Goal: Task Accomplishment & Management: Manage account settings

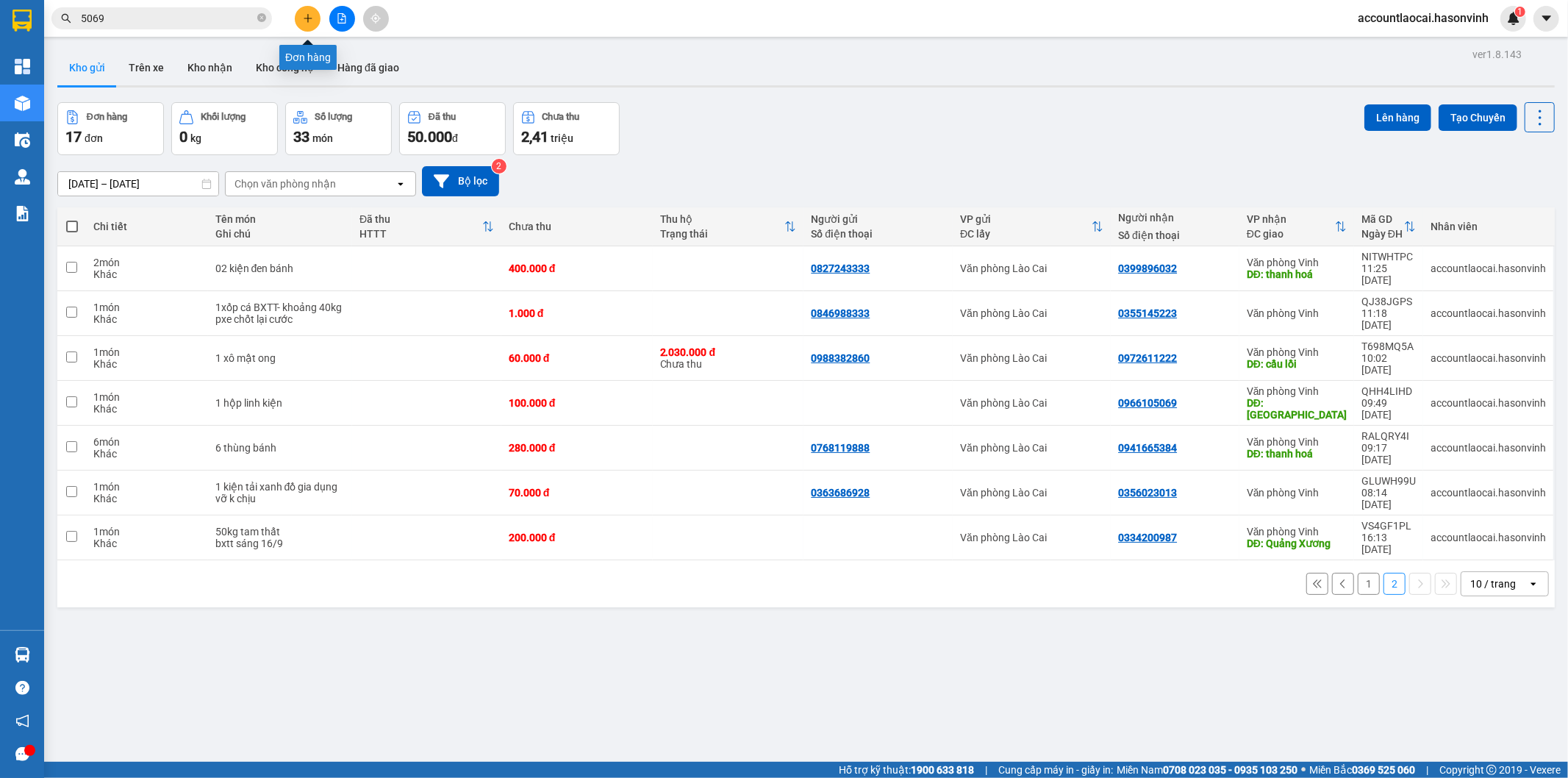
click at [306, 24] on button at bounding box center [308, 18] width 26 height 26
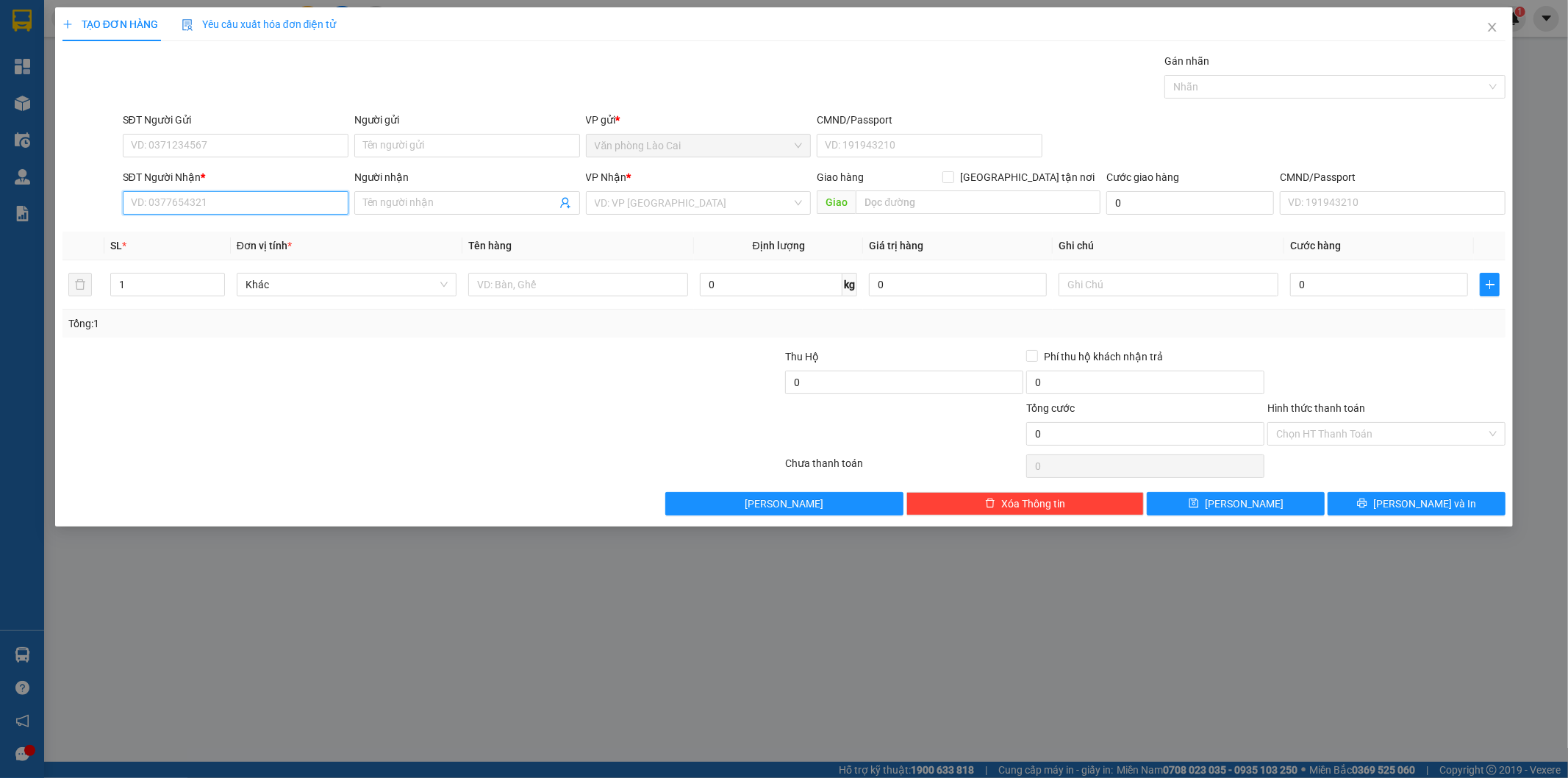
click at [169, 211] on input "SĐT Người Nhận *" at bounding box center [235, 203] width 226 height 24
click at [188, 147] on input "SĐT Người Gửi" at bounding box center [235, 146] width 226 height 24
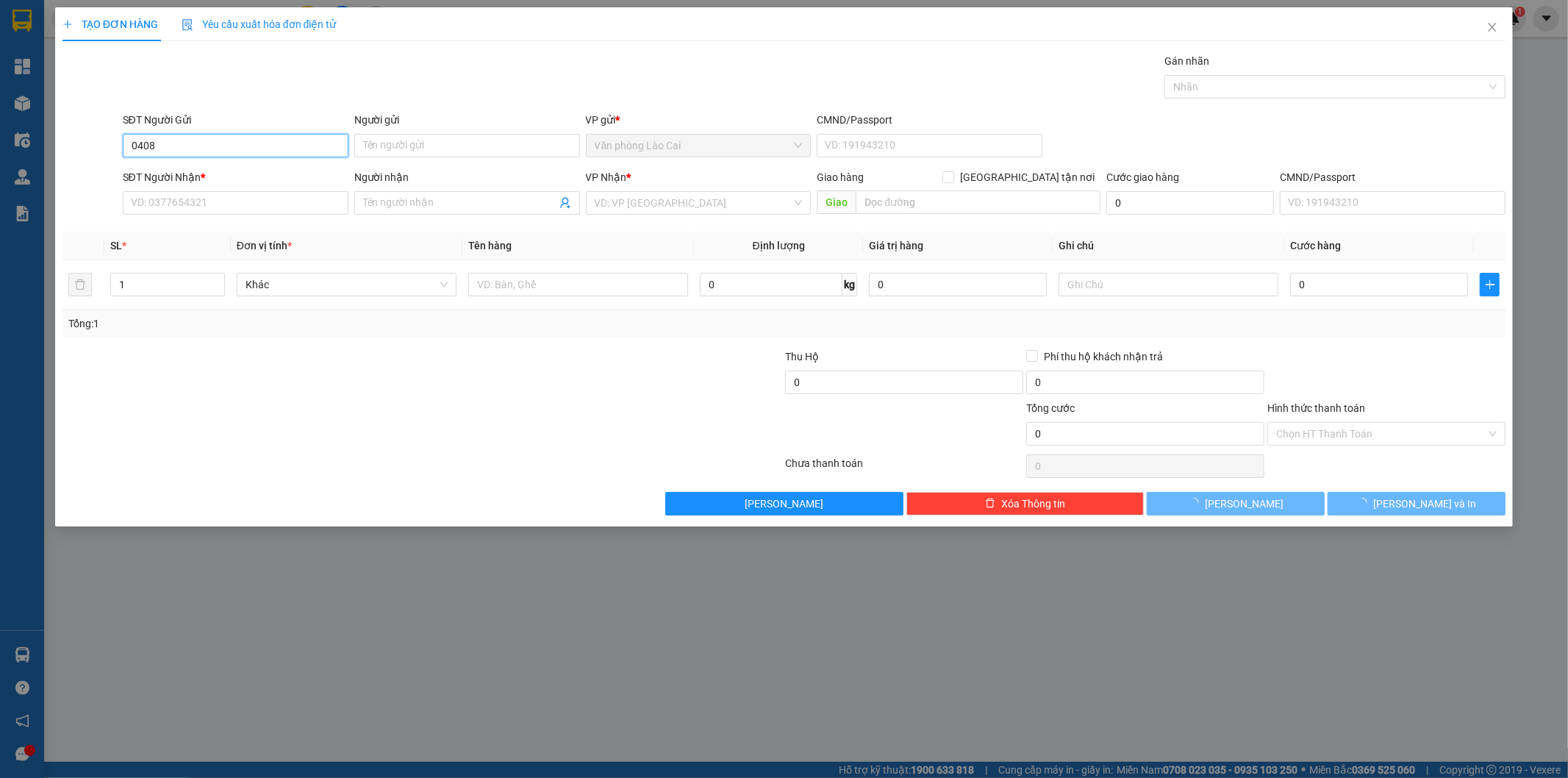
click at [188, 147] on input "0408" at bounding box center [235, 146] width 226 height 24
click at [200, 138] on input "0408" at bounding box center [235, 146] width 226 height 24
click at [181, 165] on div "0971370408" at bounding box center [235, 175] width 226 height 24
type input "0971370408"
type input "0948208209"
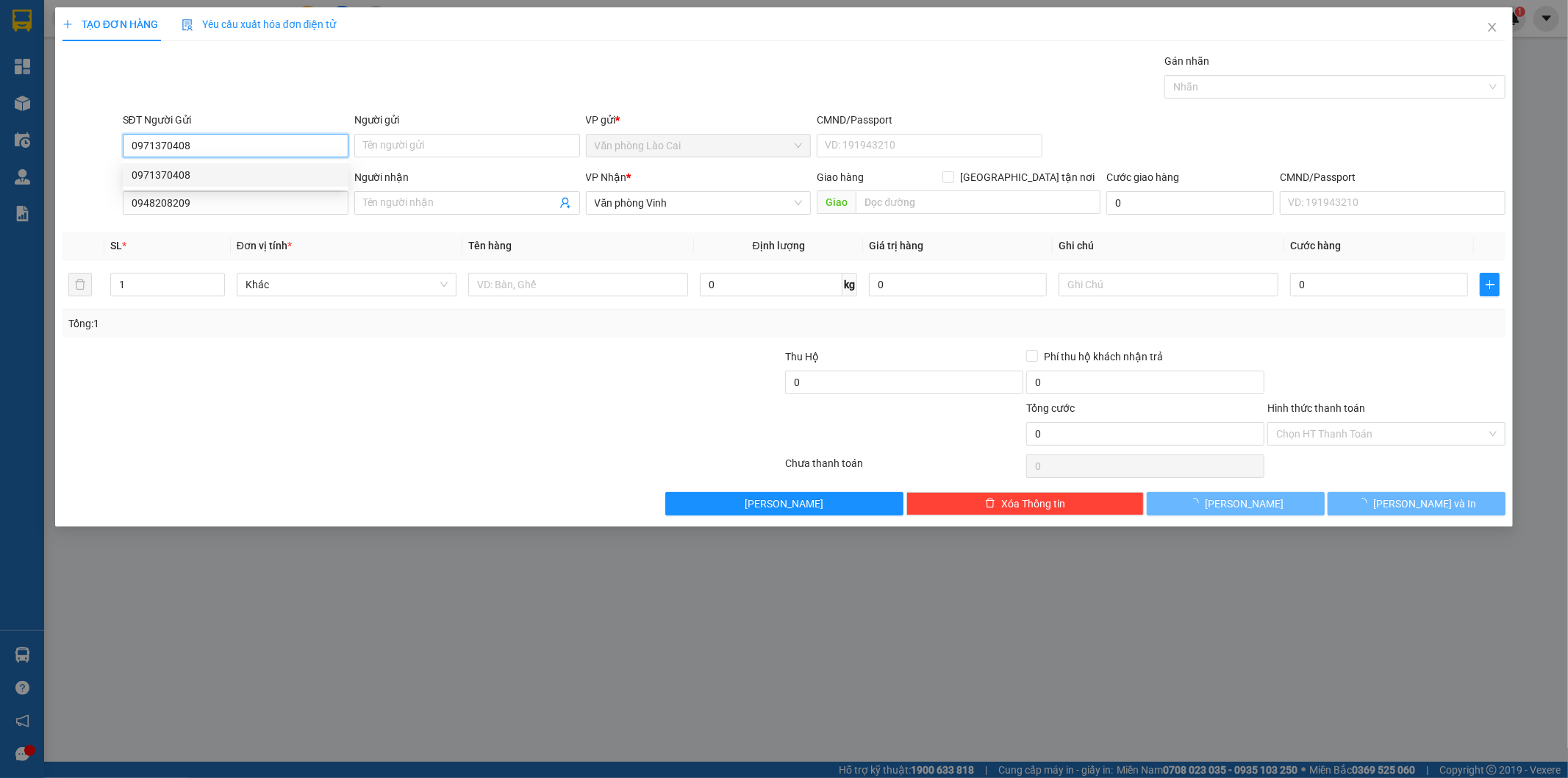
type input "200.000"
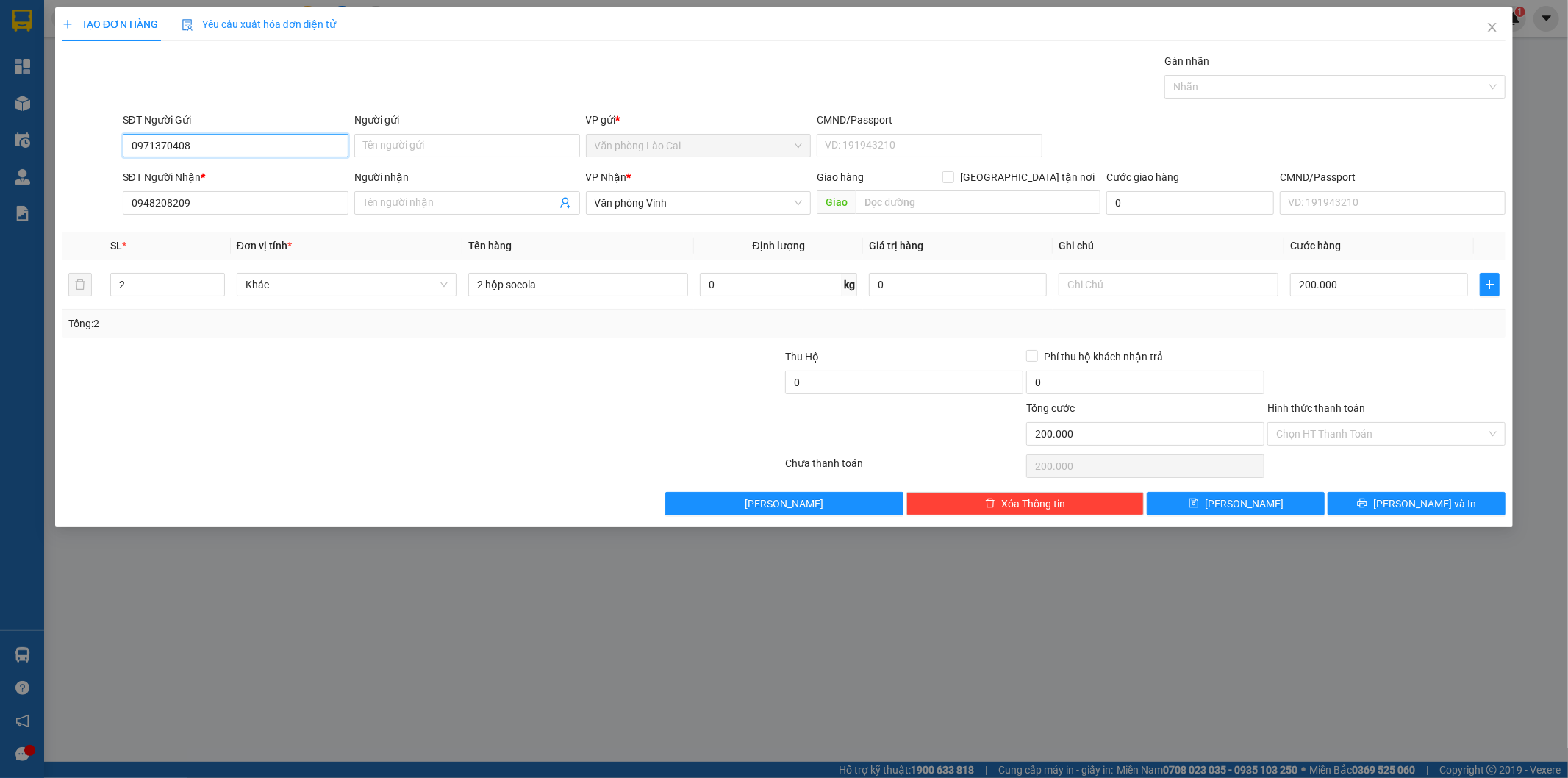
drag, startPoint x: 211, startPoint y: 144, endPoint x: 0, endPoint y: 151, distance: 211.1
click at [0, 151] on div "TẠO ĐƠN HÀNG Yêu cầu xuất hóa đơn điện tử Transit Pickup Surcharge Ids Transit …" at bounding box center [784, 389] width 1568 height 778
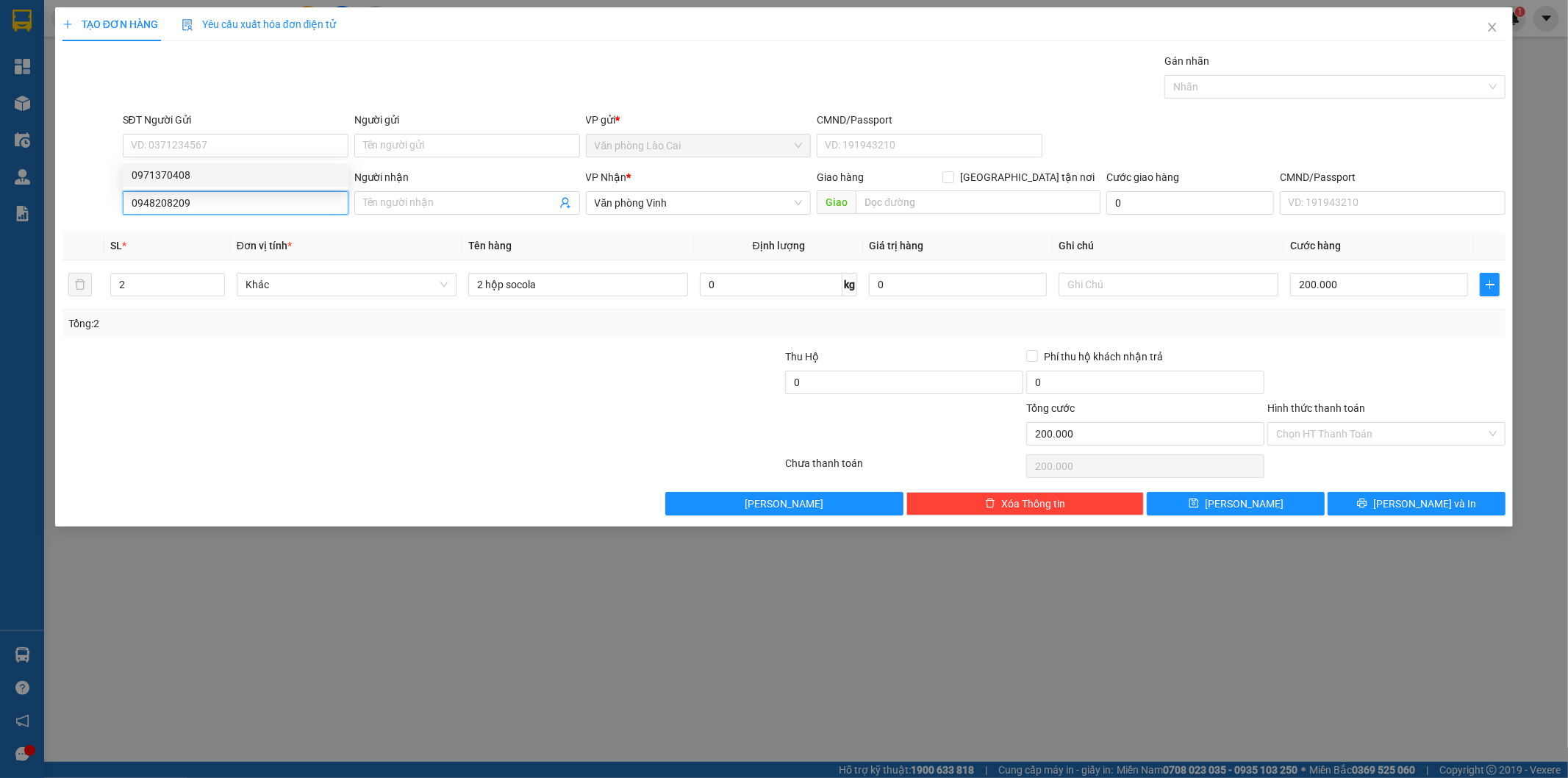
drag, startPoint x: 256, startPoint y: 208, endPoint x: 81, endPoint y: 208, distance: 175.0
click at [84, 208] on div "SĐT Người Nhận * 0948208209 Người nhận Tên người nhận VP Nhận * Văn phòng Vinh …" at bounding box center [784, 195] width 1447 height 51
click at [177, 136] on input "SĐT Người Gửi" at bounding box center [235, 146] width 226 height 24
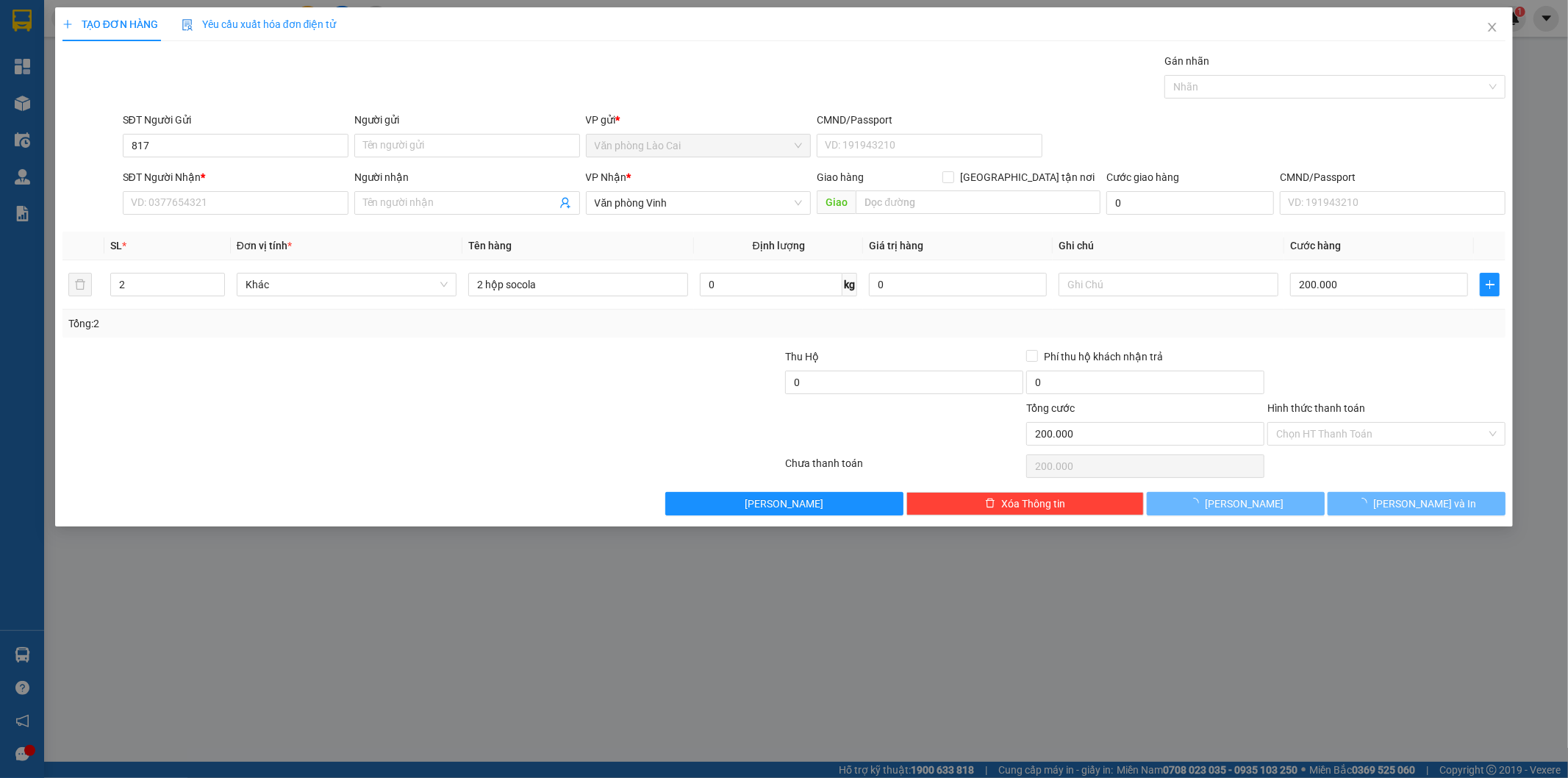
click at [178, 133] on div "SĐT Người Gửi" at bounding box center [235, 123] width 226 height 22
click at [178, 136] on input "817" at bounding box center [235, 146] width 226 height 24
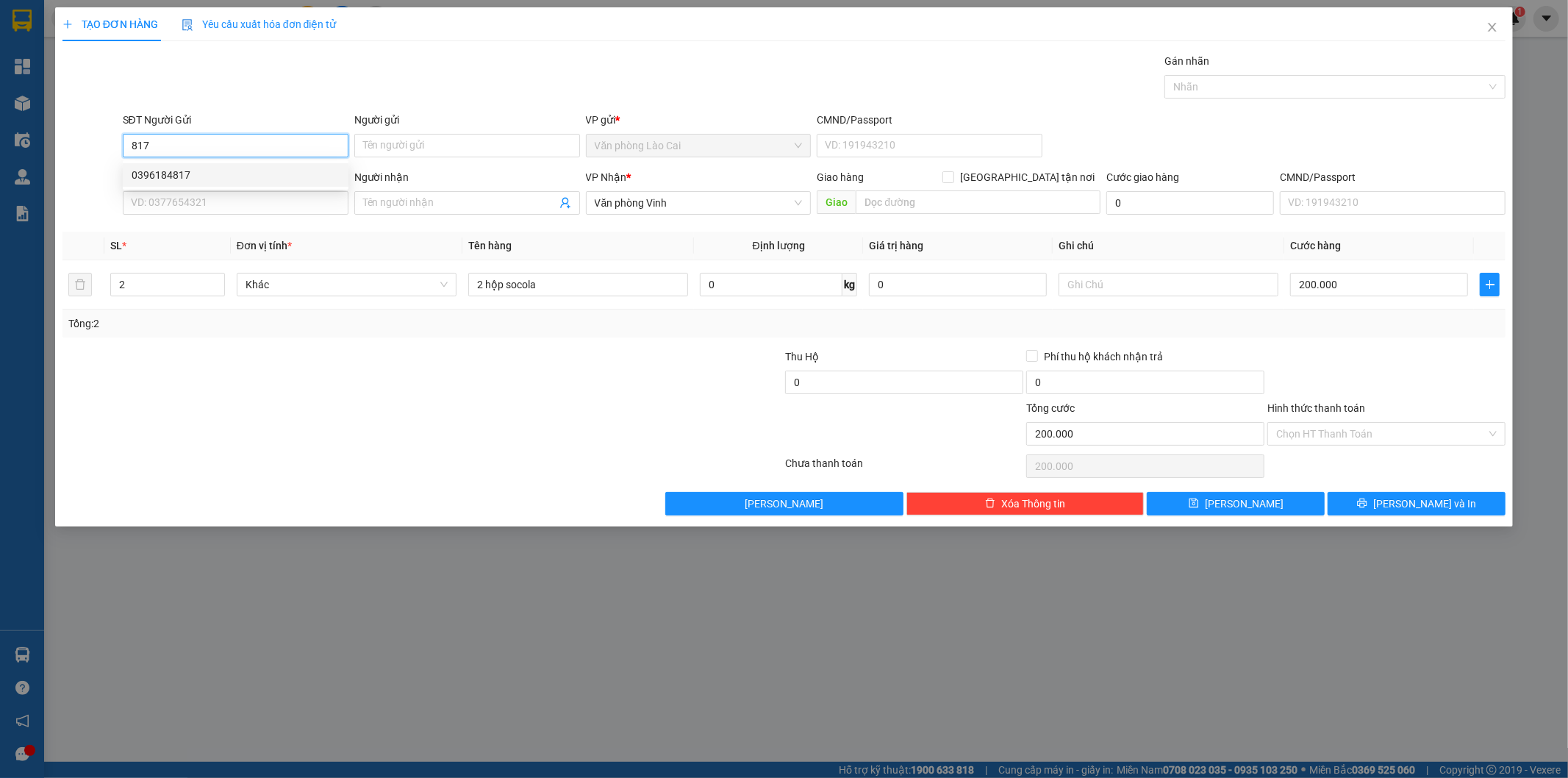
click at [177, 172] on div "0396184817" at bounding box center [235, 175] width 208 height 16
type input "0396184817"
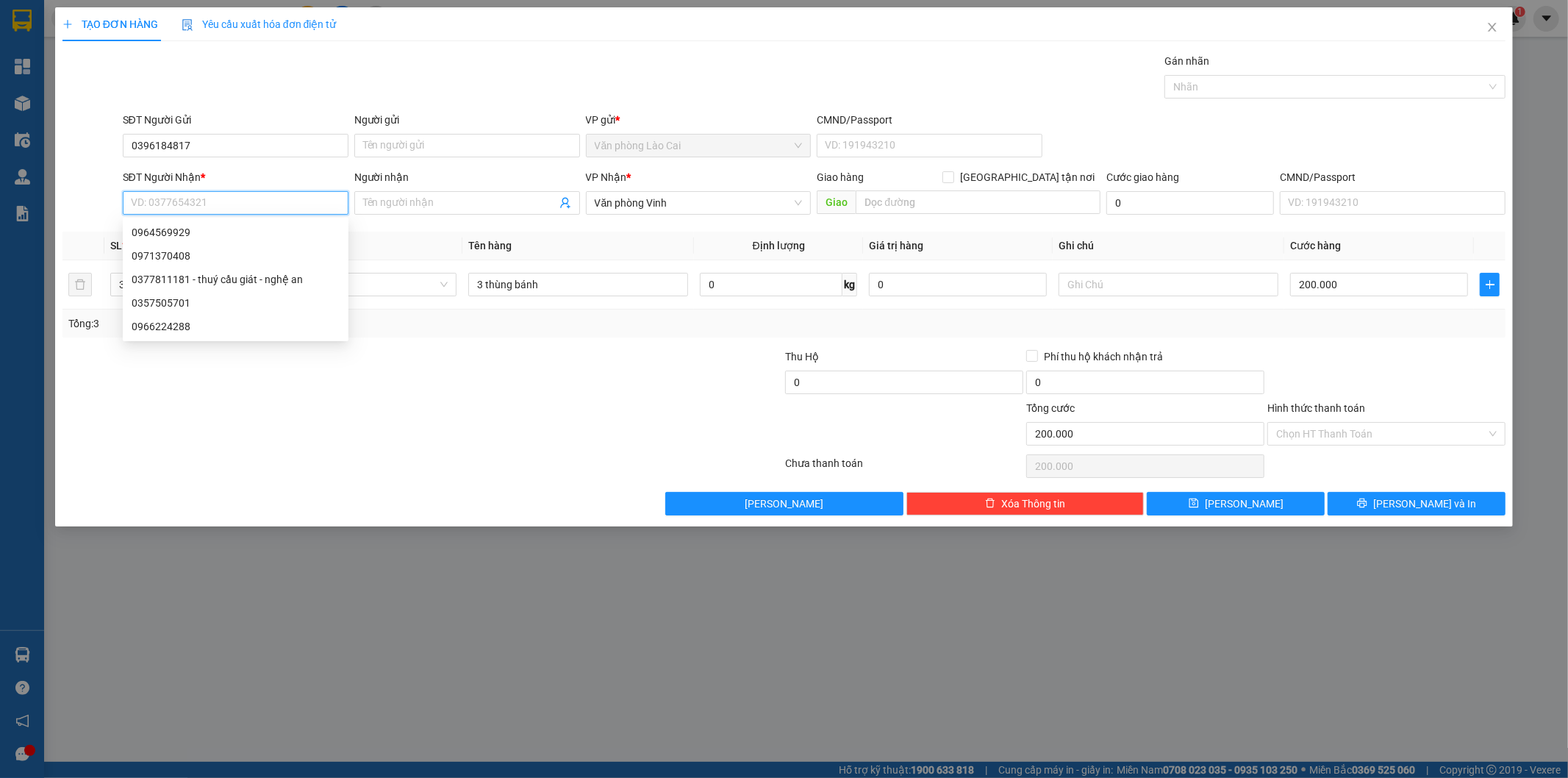
drag, startPoint x: 232, startPoint y: 203, endPoint x: 189, endPoint y: 207, distance: 43.2
click at [189, 207] on input "SĐT Người Nhận *" at bounding box center [235, 203] width 226 height 24
click at [182, 226] on div "0971370408" at bounding box center [235, 232] width 208 height 16
type input "0971370408"
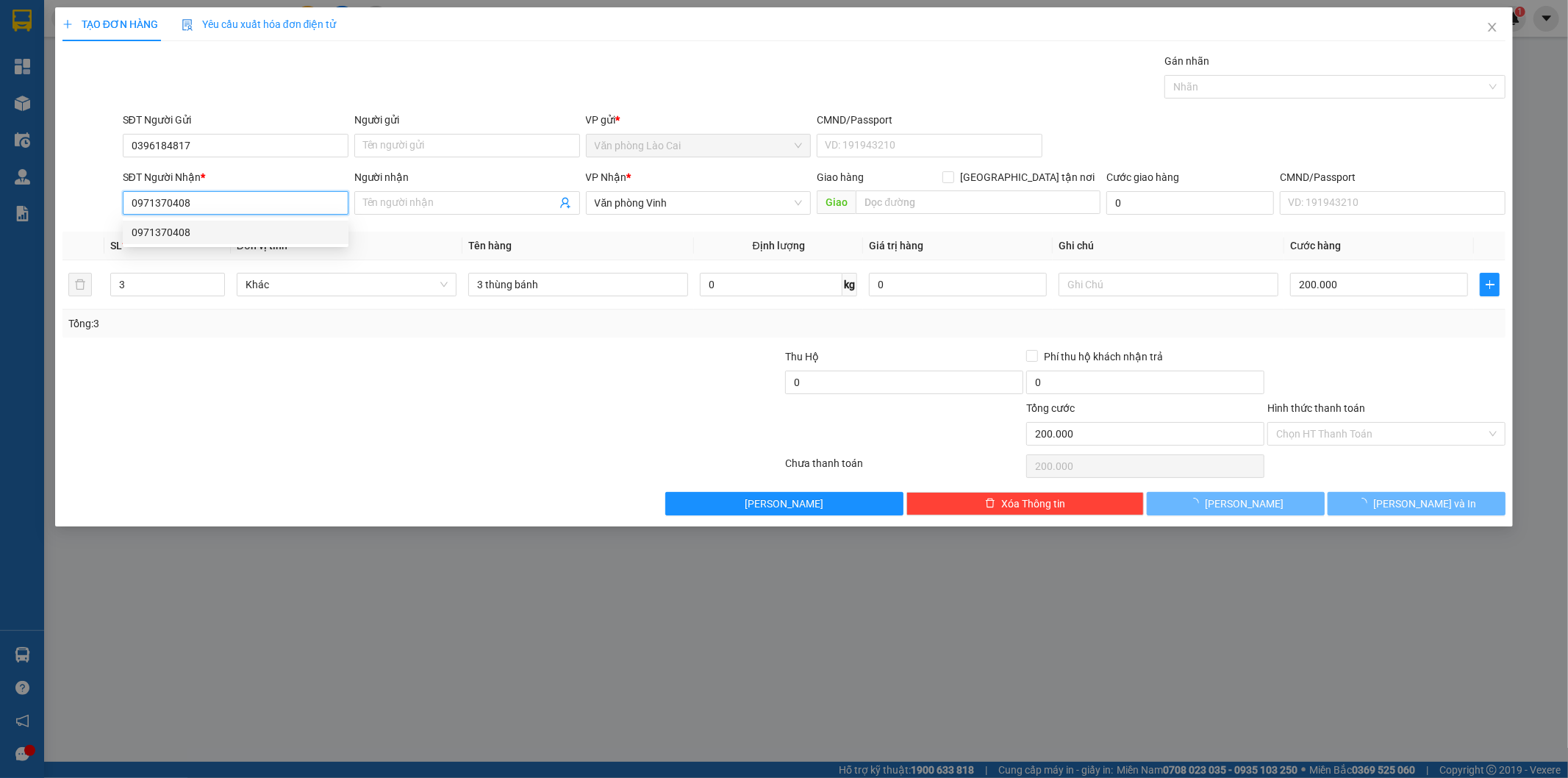
type input "300.000"
type input "0971370408"
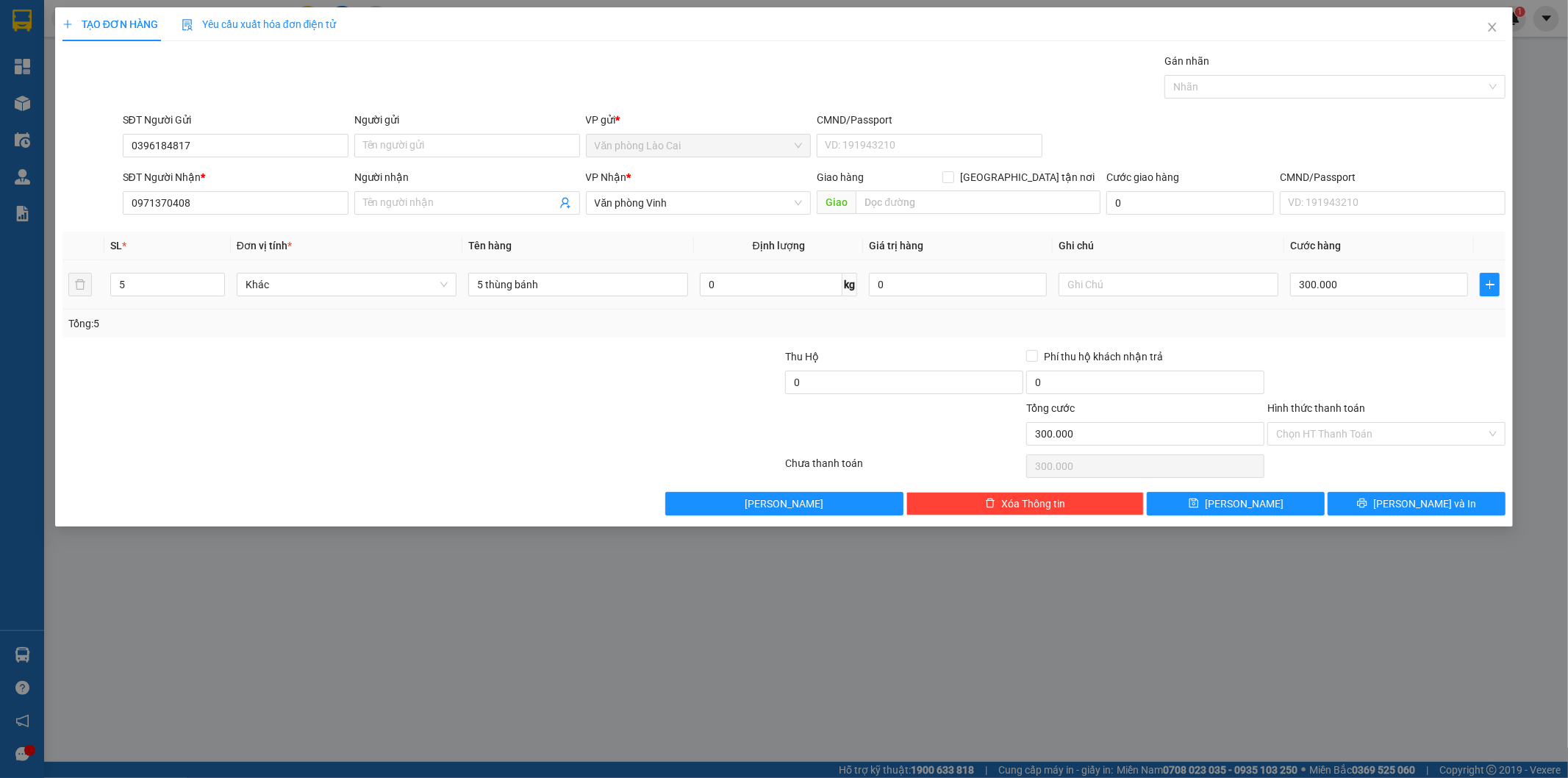
click at [568, 409] on div at bounding box center [664, 426] width 241 height 51
click at [1435, 506] on span "[PERSON_NAME] và In" at bounding box center [1425, 503] width 103 height 16
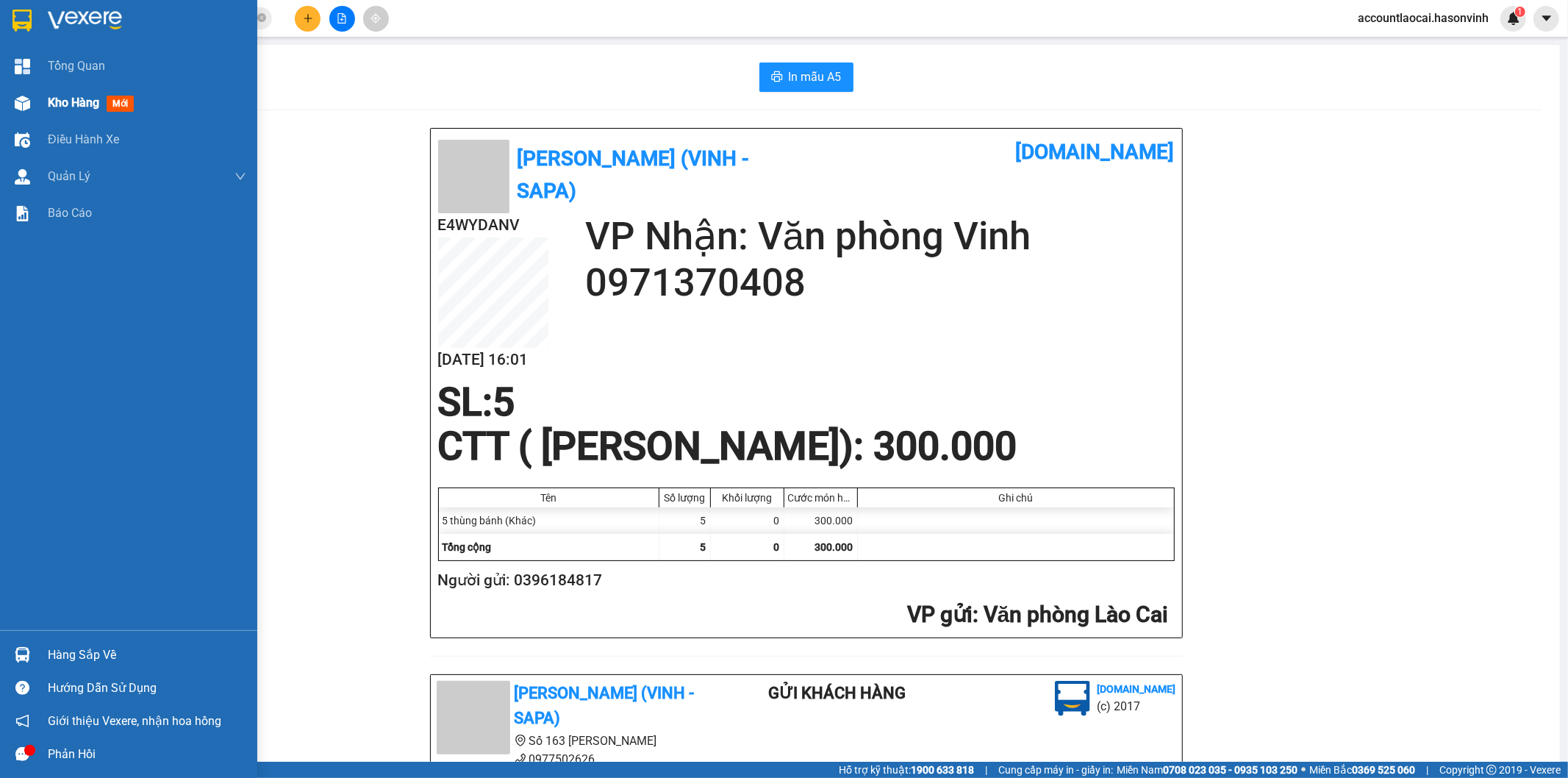
click at [46, 98] on div "Kho hàng mới" at bounding box center [128, 103] width 257 height 37
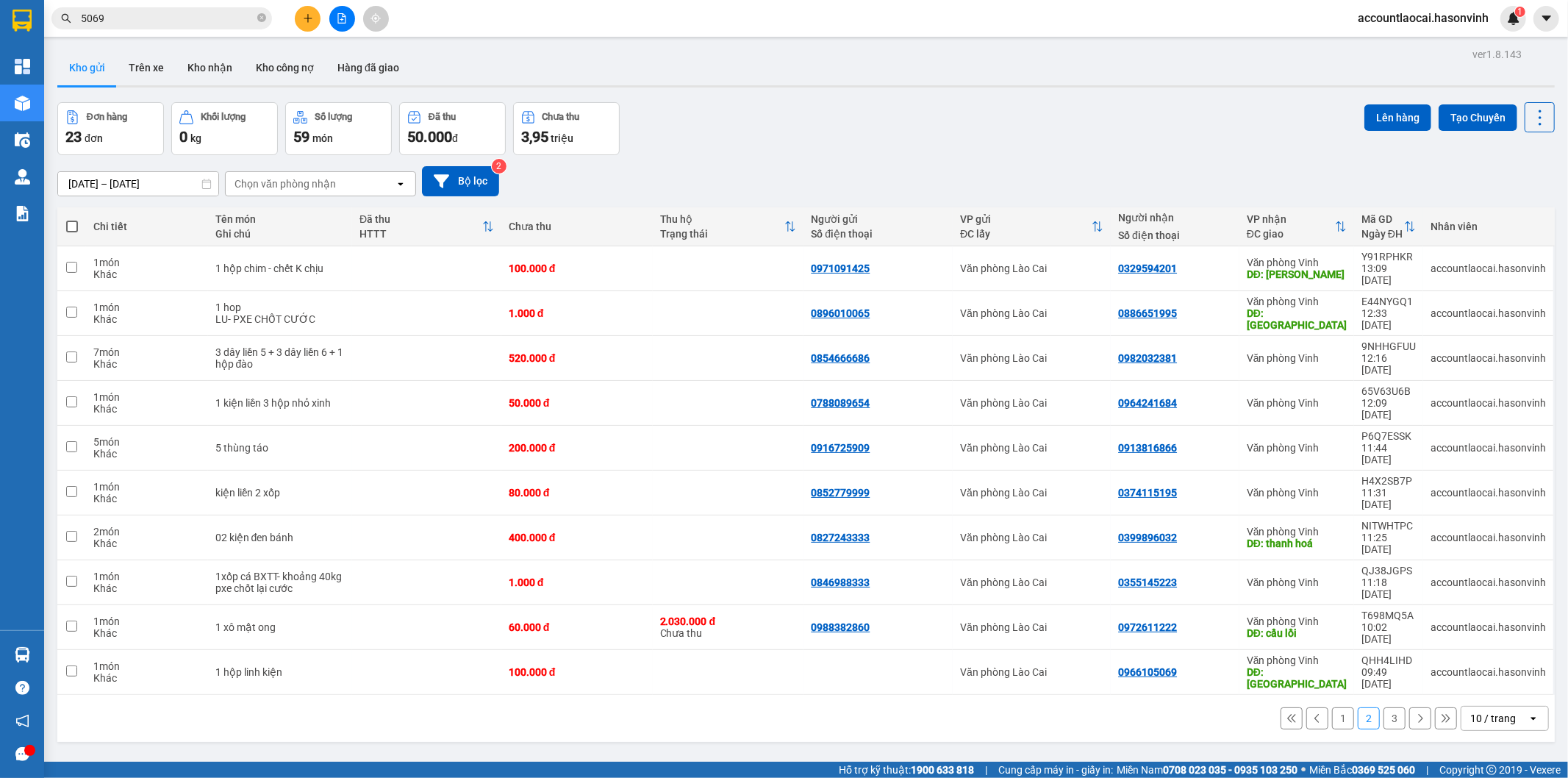
click at [1333, 708] on button "1" at bounding box center [1344, 719] width 22 height 22
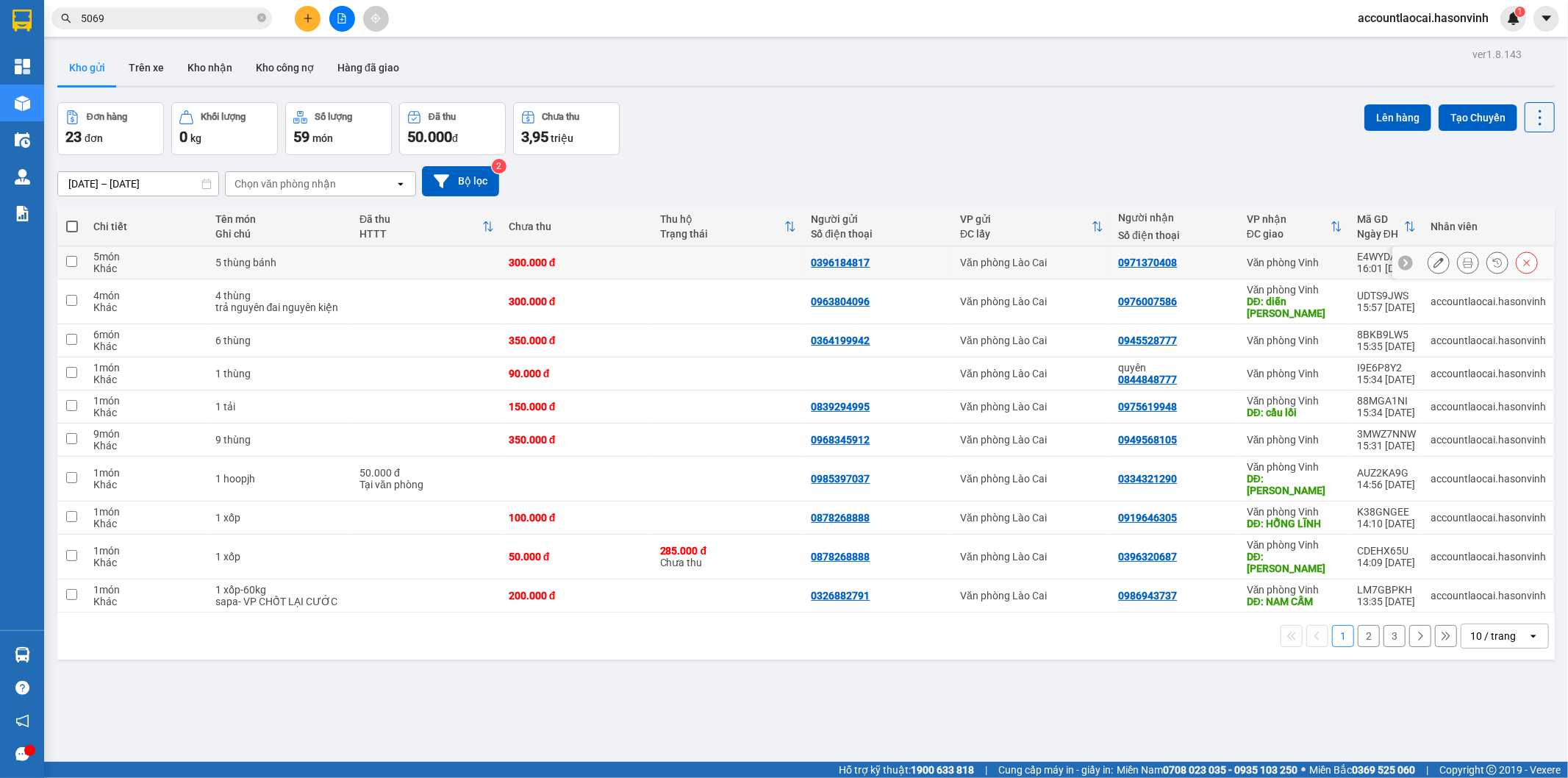
click at [1434, 268] on button at bounding box center [1439, 263] width 20 height 26
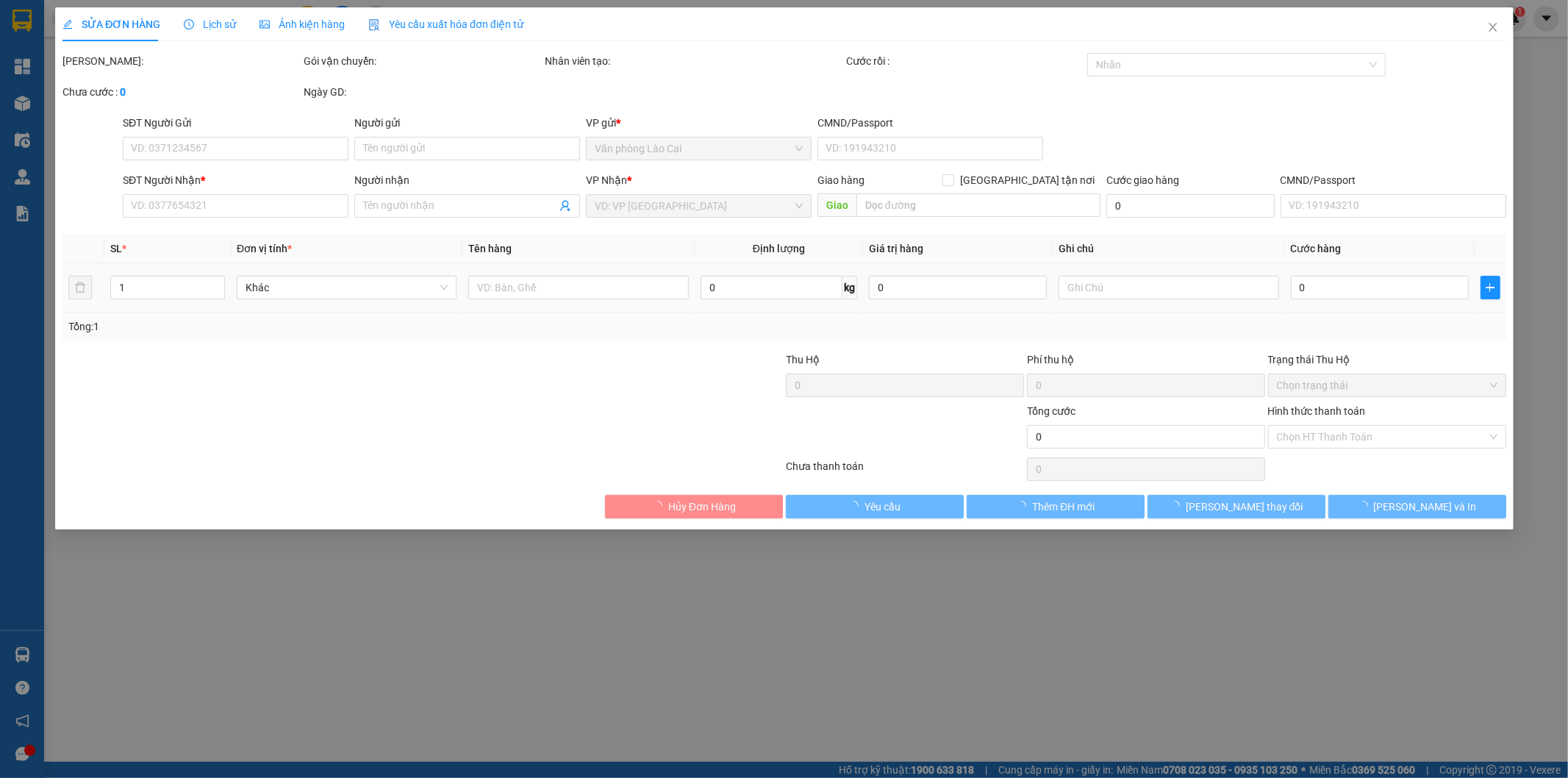
type input "0396184817"
type input "0971370408"
type input "300.000"
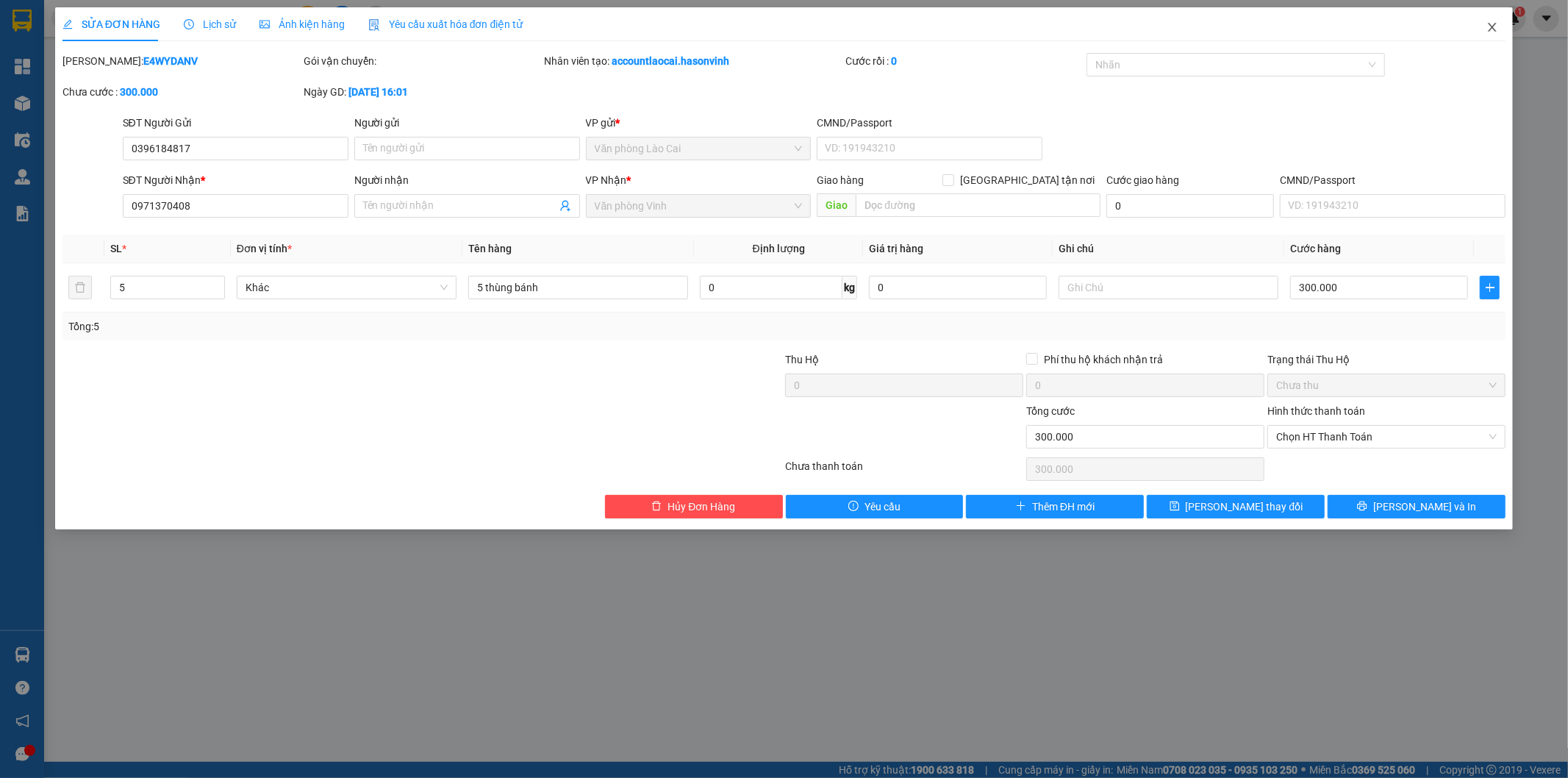
click at [1493, 17] on span "Close" at bounding box center [1492, 27] width 41 height 41
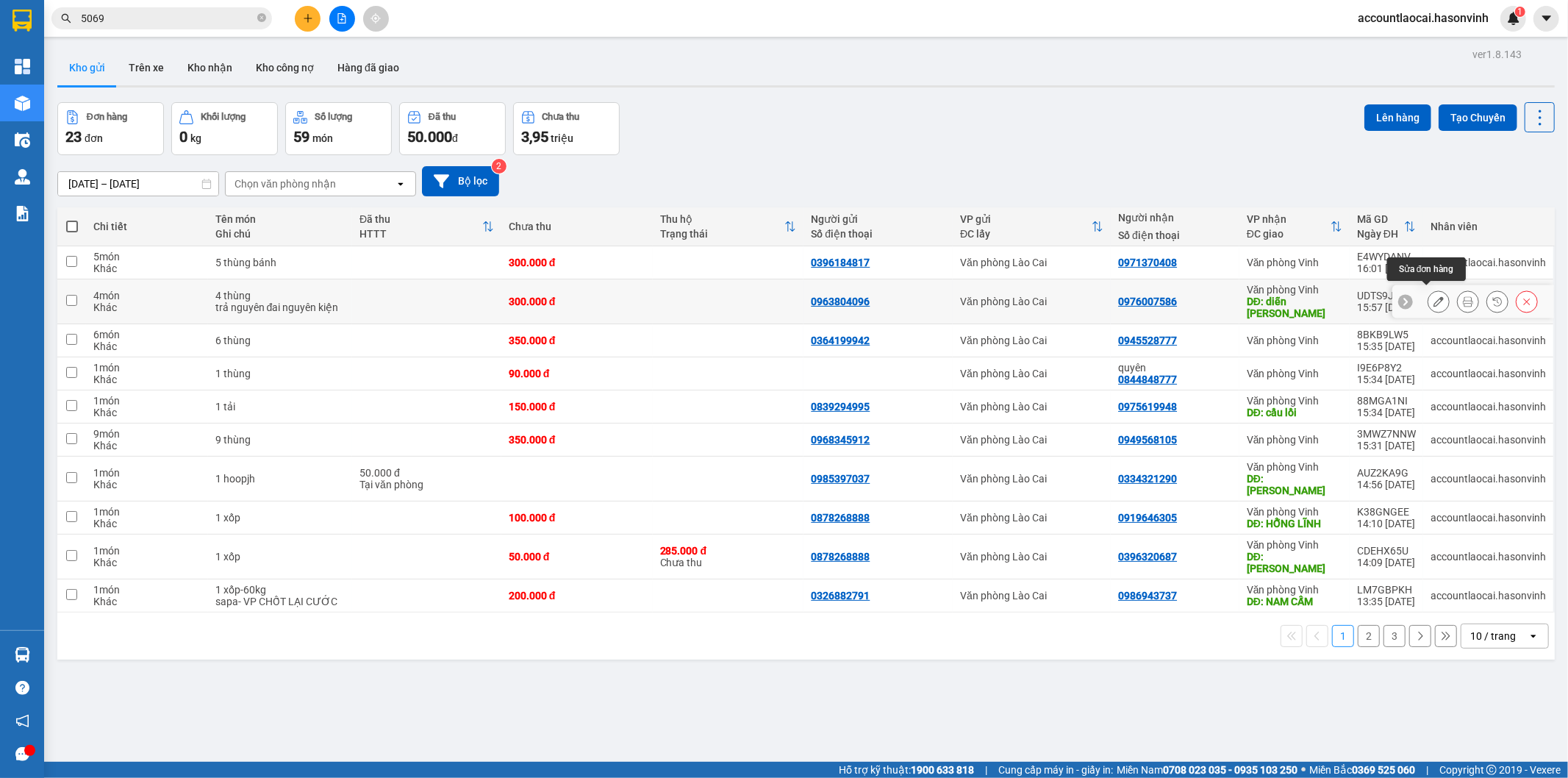
click at [1433, 297] on icon at bounding box center [1438, 301] width 10 height 10
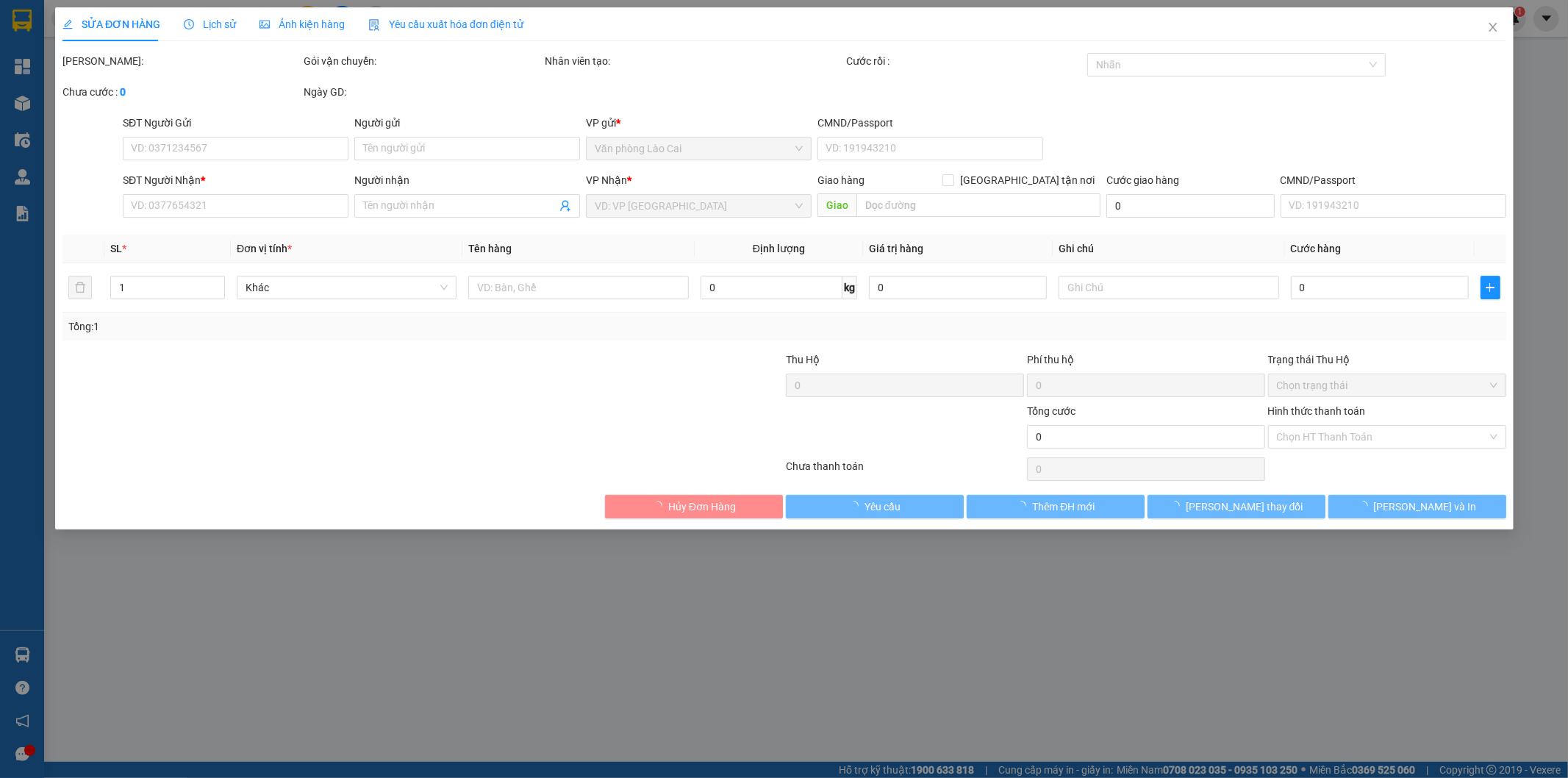
type input "0963804096"
type input "0976007586"
type input "diễn châu"
type input "300.000"
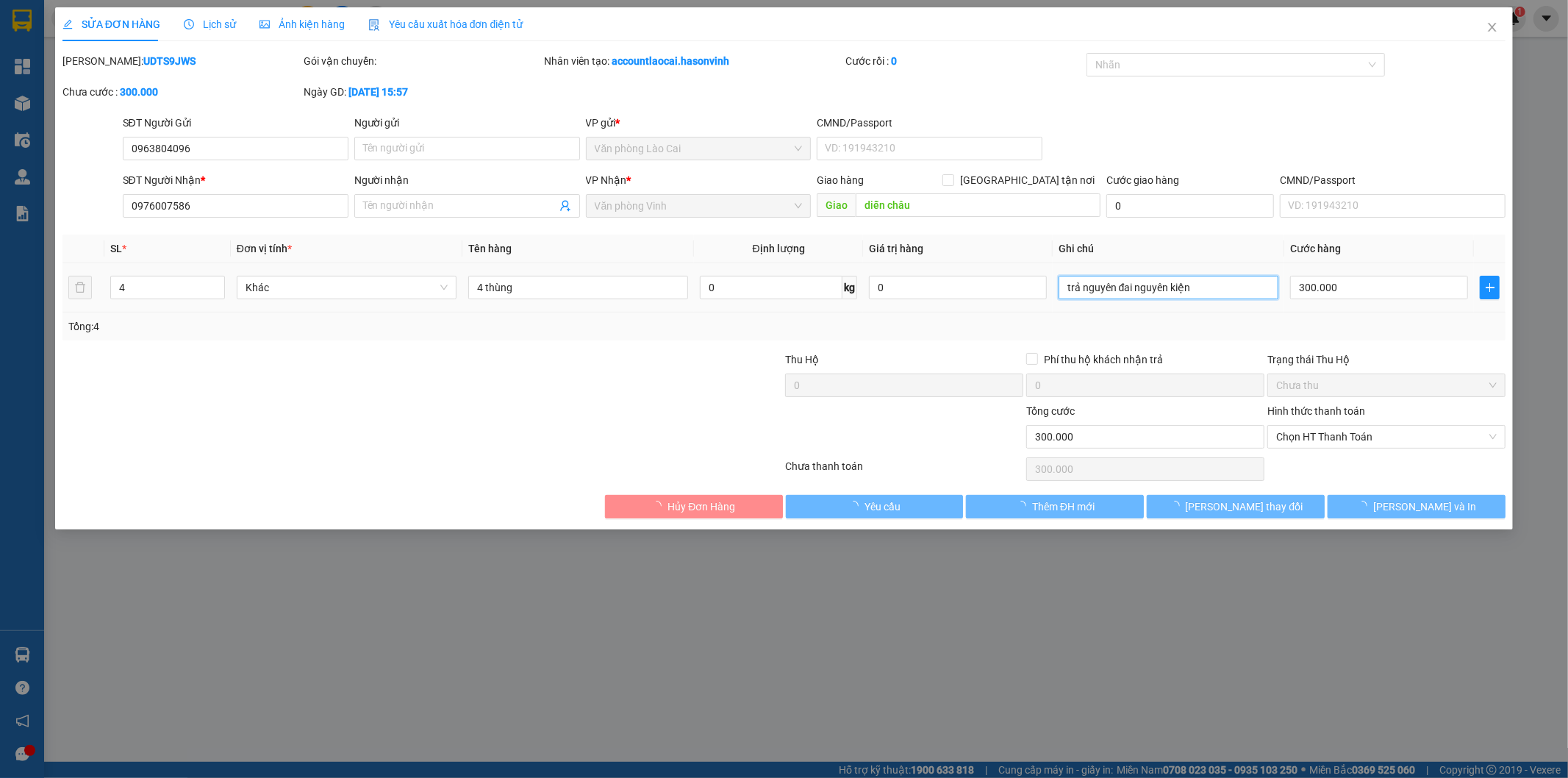
click at [1108, 286] on input "trả nguyên đai nguyên kiện" at bounding box center [1169, 287] width 220 height 24
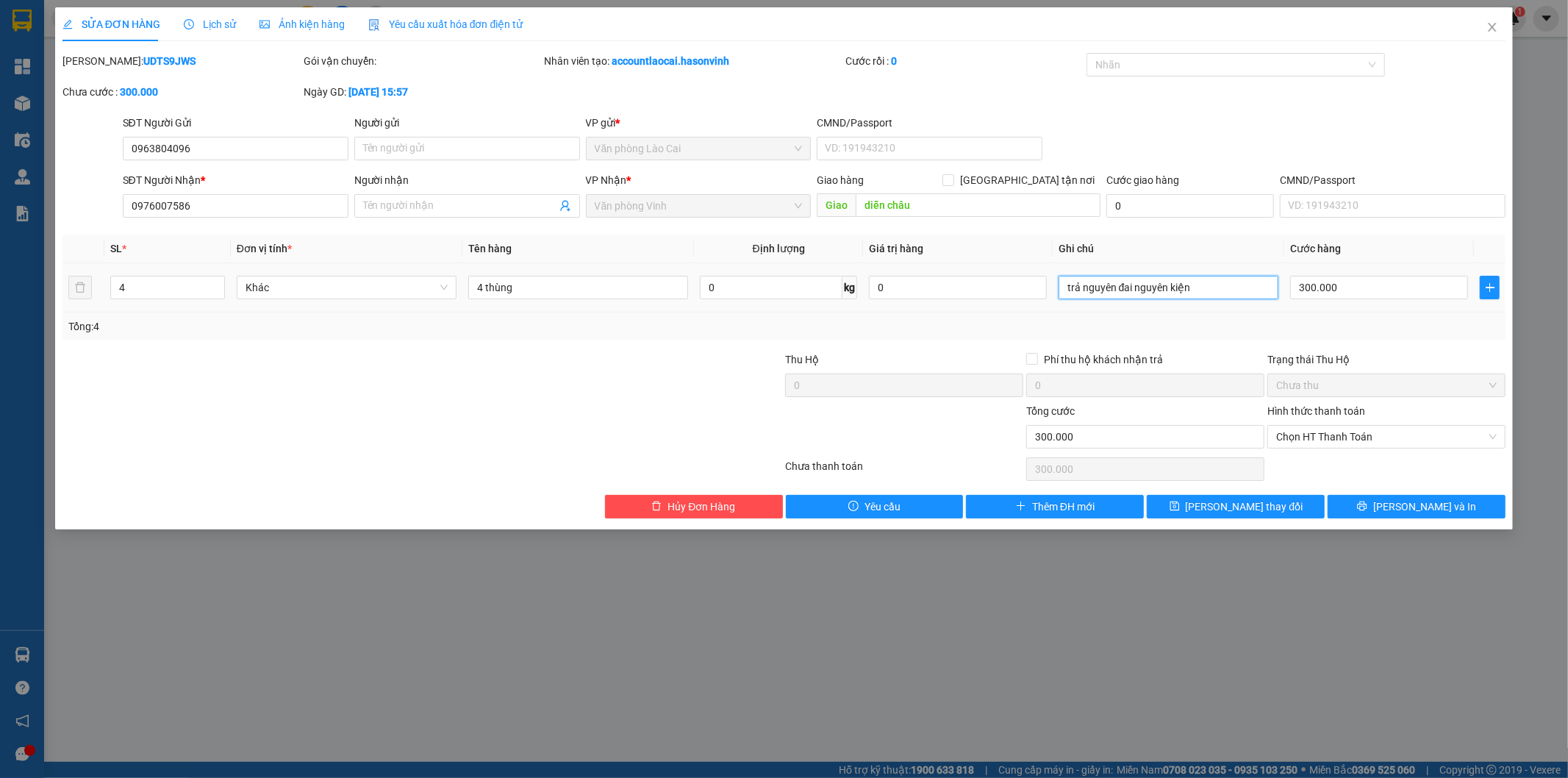
click at [1213, 282] on input "trả nguyên đai nguyên kiện" at bounding box center [1169, 287] width 220 height 24
type input "trả nguyên đai nguyên kiện - hàng dễ vỡ"
click at [1288, 502] on button "[PERSON_NAME] thay đổi" at bounding box center [1236, 507] width 178 height 24
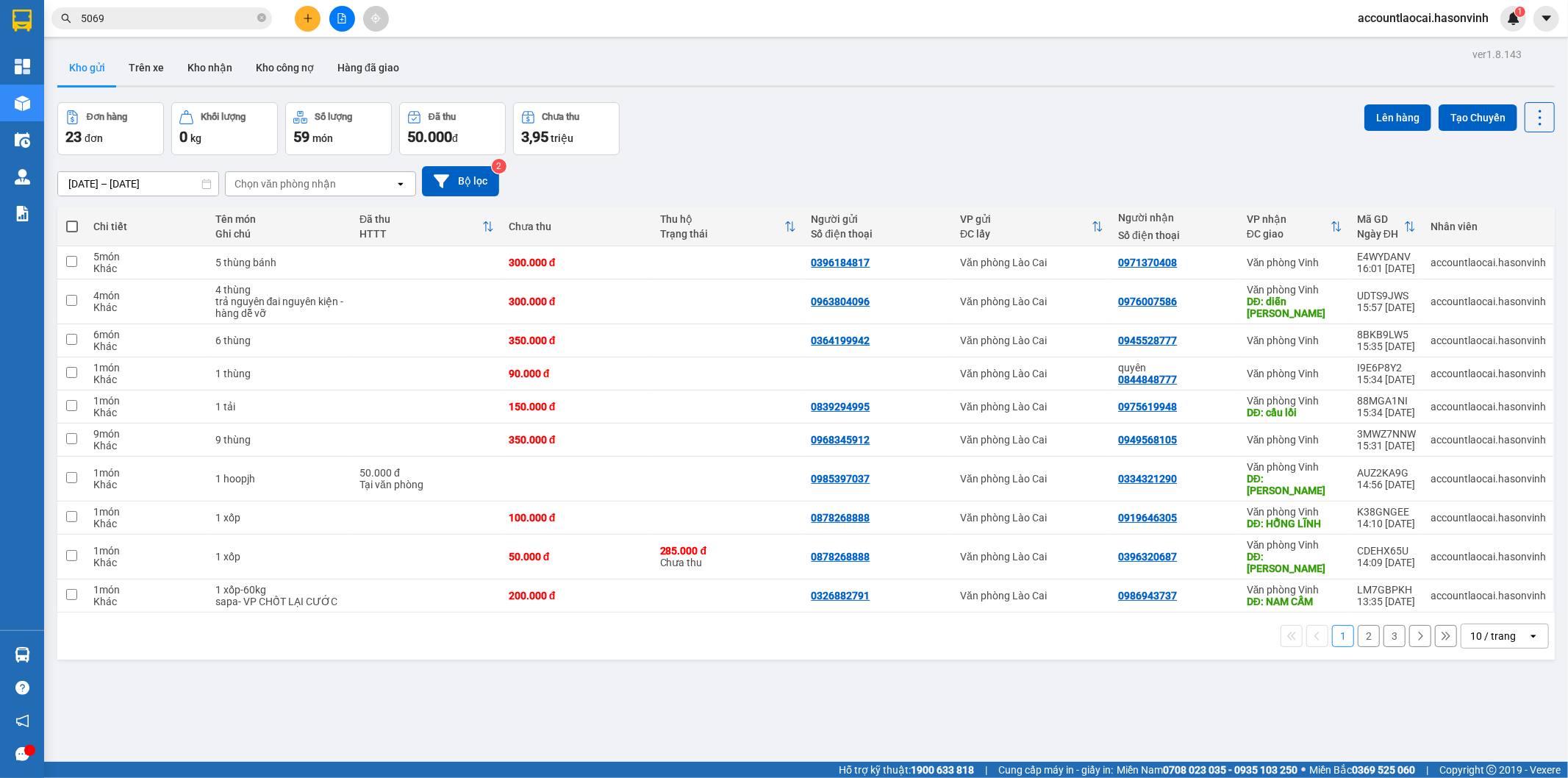
click at [1358, 625] on button "2" at bounding box center [1369, 636] width 22 height 22
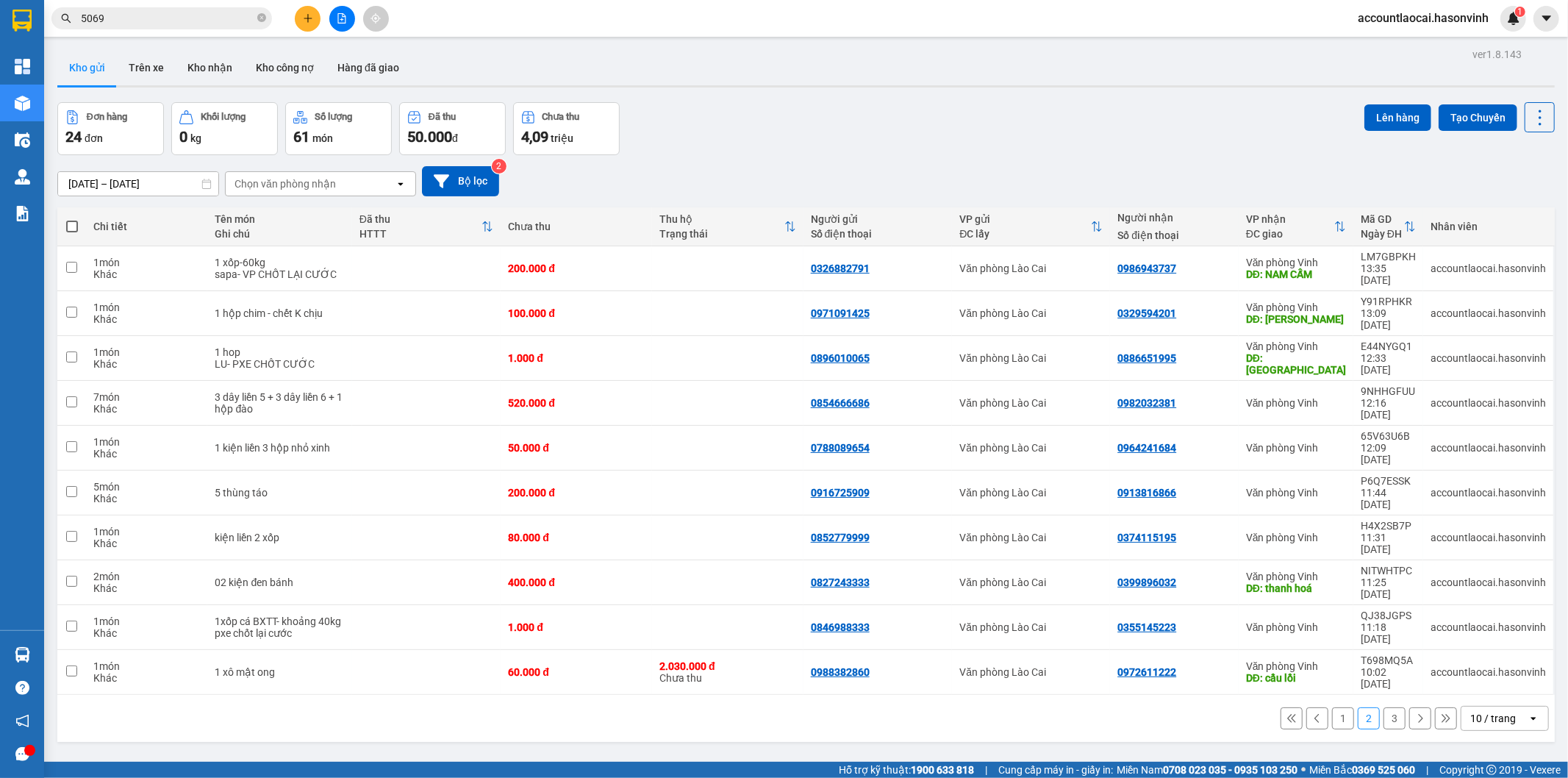
click at [1385, 708] on button "3" at bounding box center [1395, 719] width 22 height 22
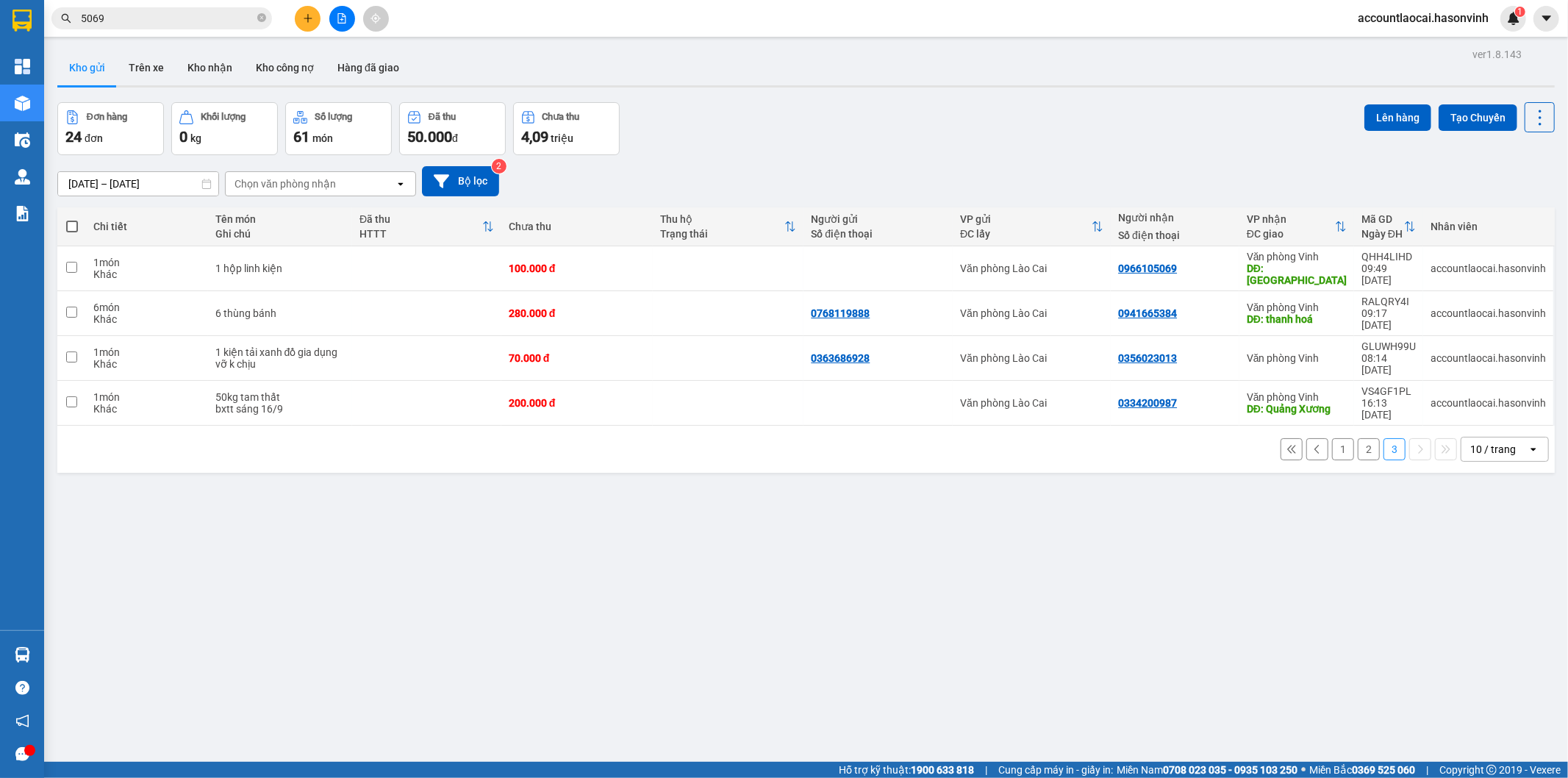
click at [1333, 438] on button "1" at bounding box center [1344, 449] width 22 height 22
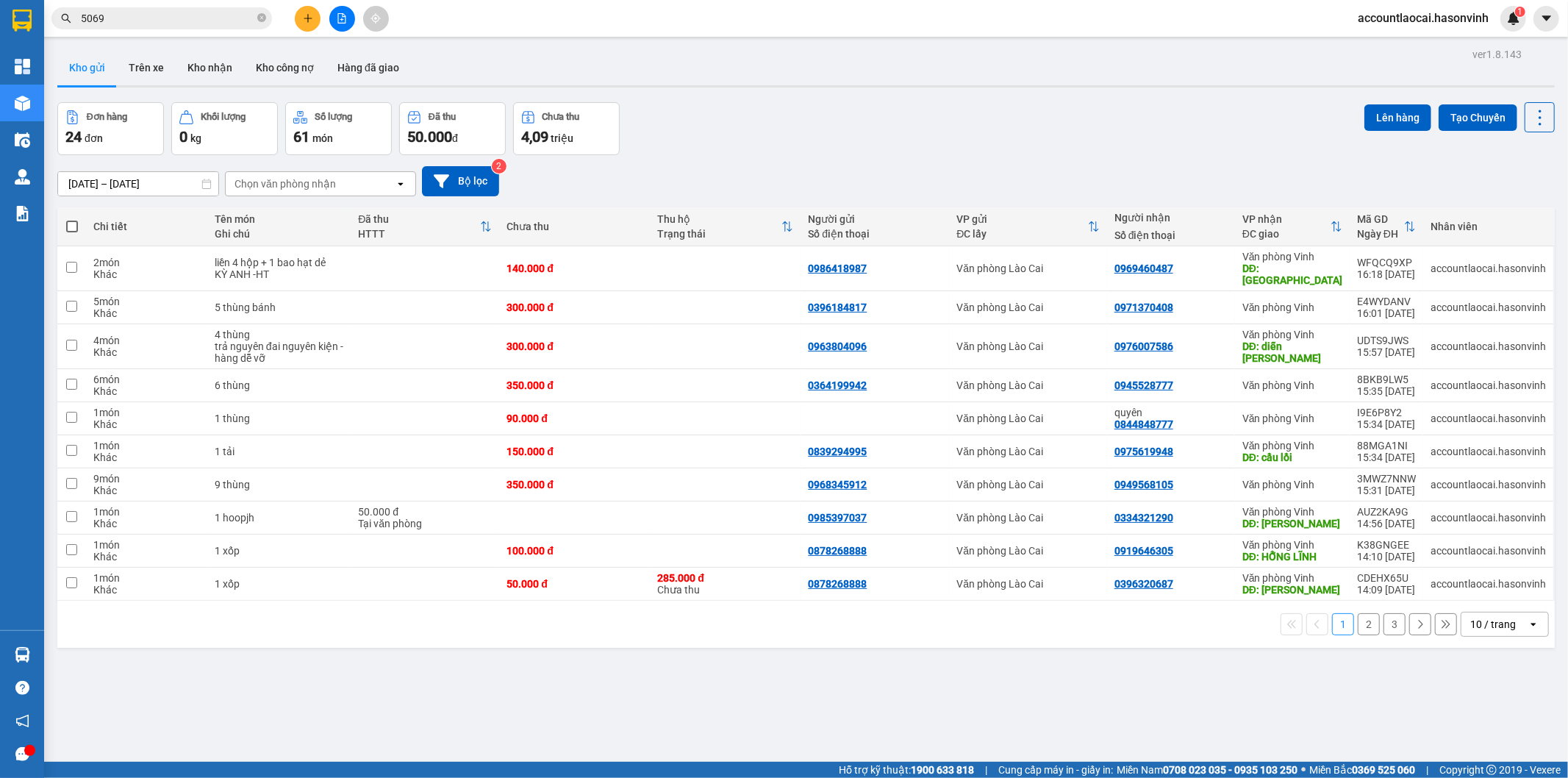
click at [303, 17] on icon "plus" at bounding box center [308, 17] width 10 height 10
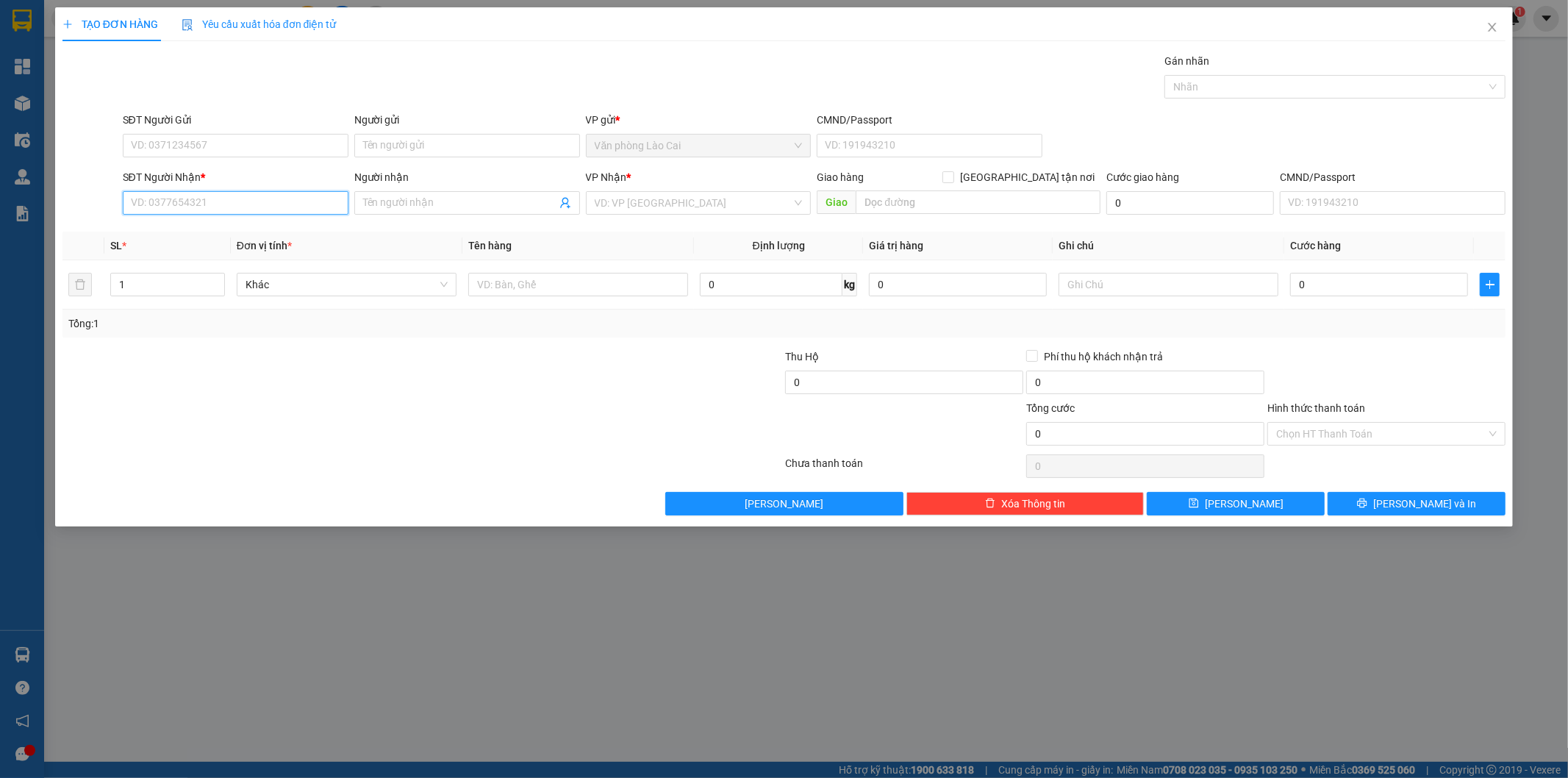
click at [186, 211] on input "SĐT Người Nhận *" at bounding box center [235, 203] width 226 height 24
click at [186, 211] on input "677" at bounding box center [235, 203] width 226 height 24
click at [189, 226] on div "0964808677" at bounding box center [235, 232] width 208 height 16
type input "0964808677"
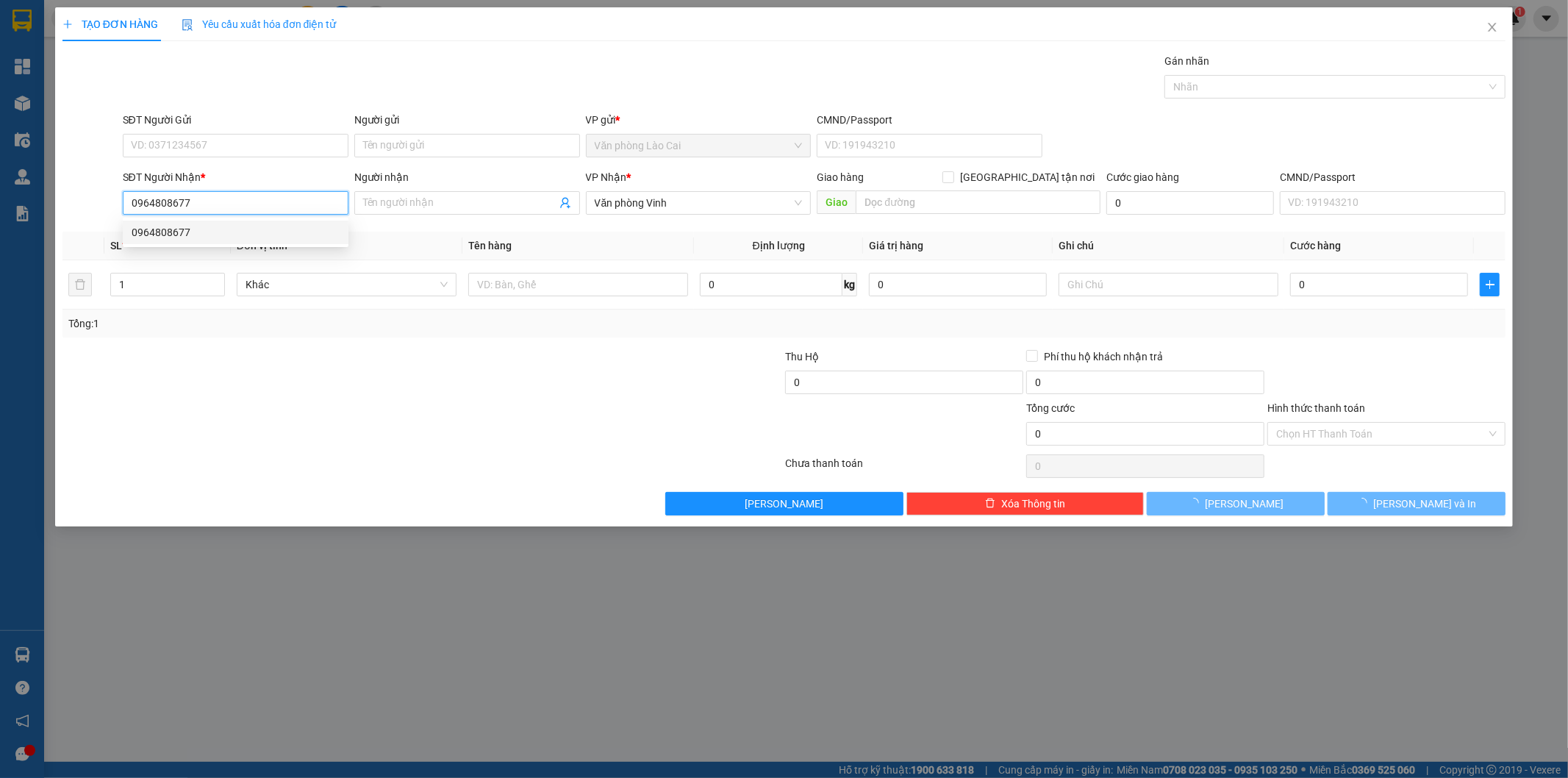
type input "780.000"
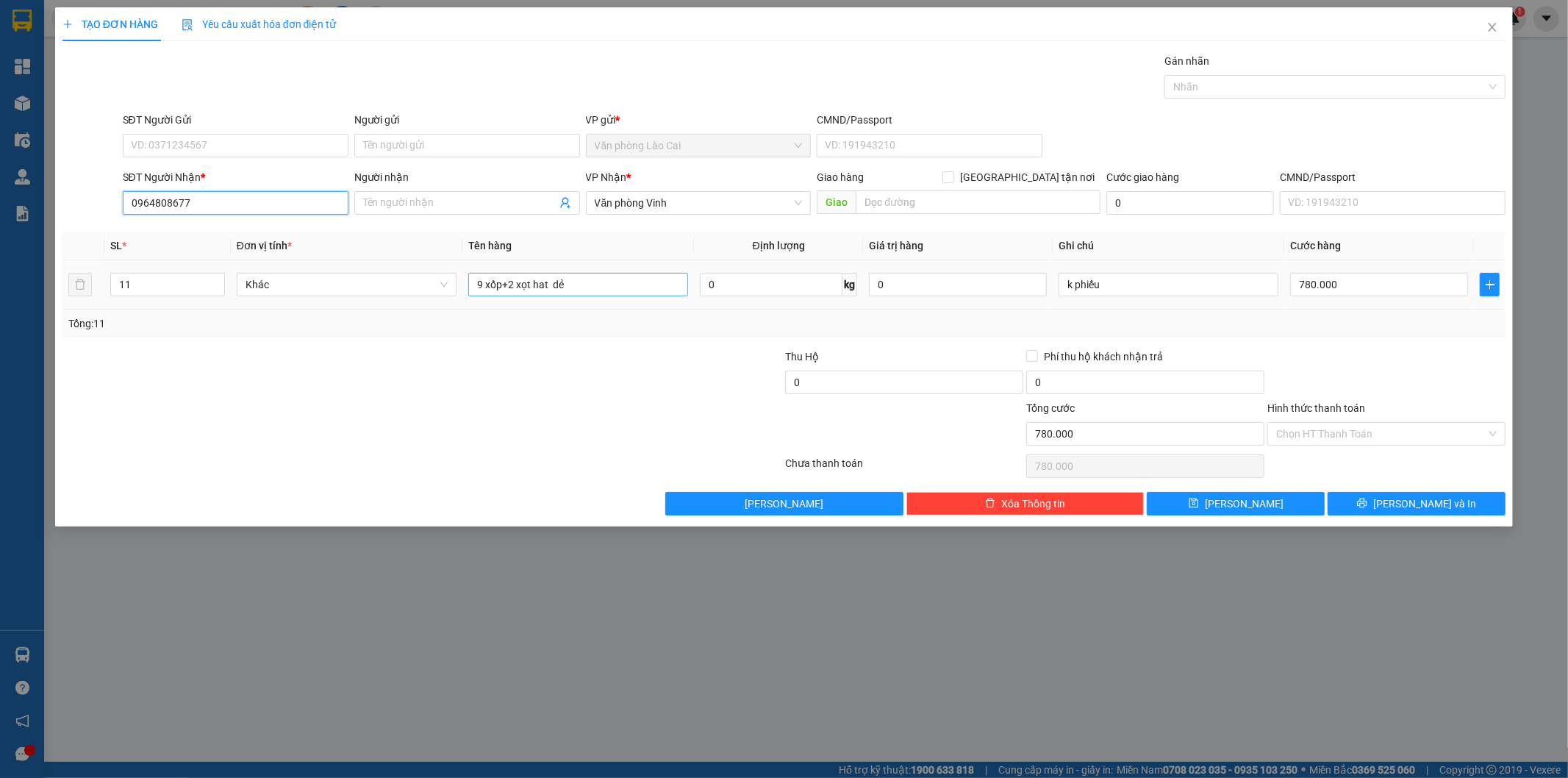
type input "0964808677"
drag, startPoint x: 611, startPoint y: 286, endPoint x: 364, endPoint y: 300, distance: 247.4
click at [364, 300] on tr "11 Khác 9 xốp+2 xọt hat dẻ 0 kg 0 k phiếu 780.000" at bounding box center [784, 285] width 1444 height 49
type input "8 hộp đào+ 8 xốp"
click at [148, 283] on input "11" at bounding box center [168, 285] width 114 height 22
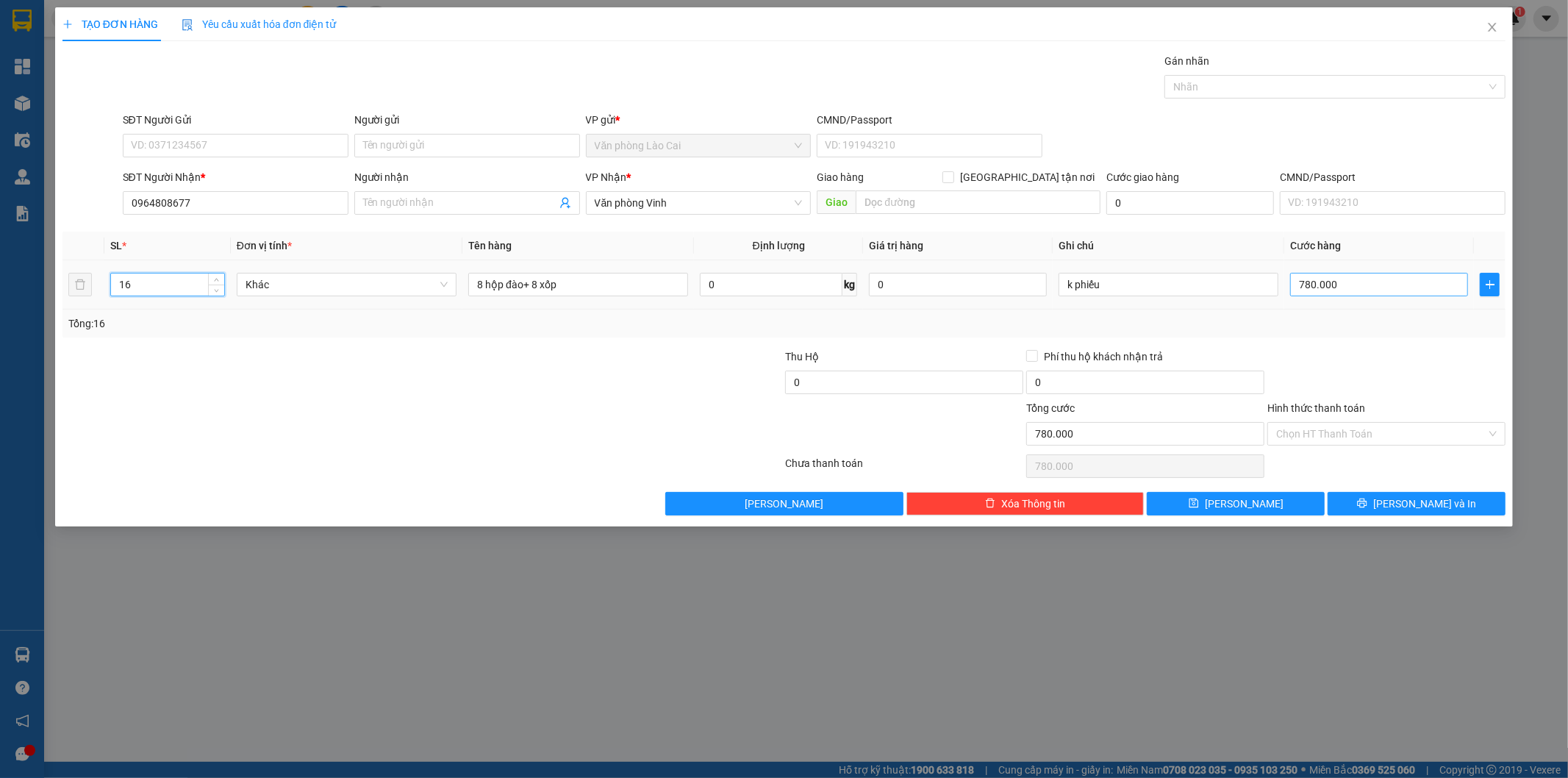
type input "16"
click at [1347, 282] on input "780.000" at bounding box center [1379, 285] width 178 height 24
type input "9"
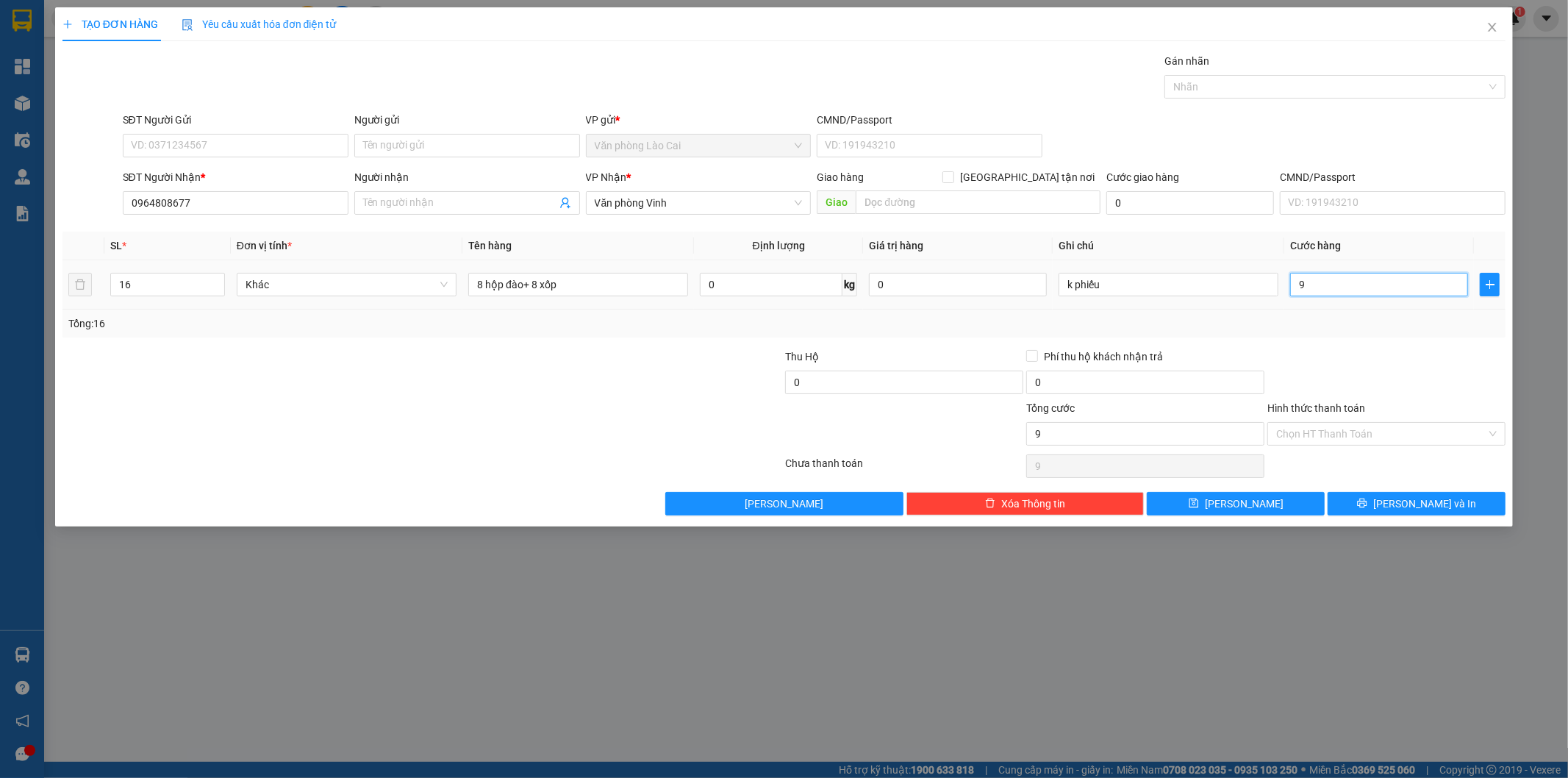
type input "95"
type input "950"
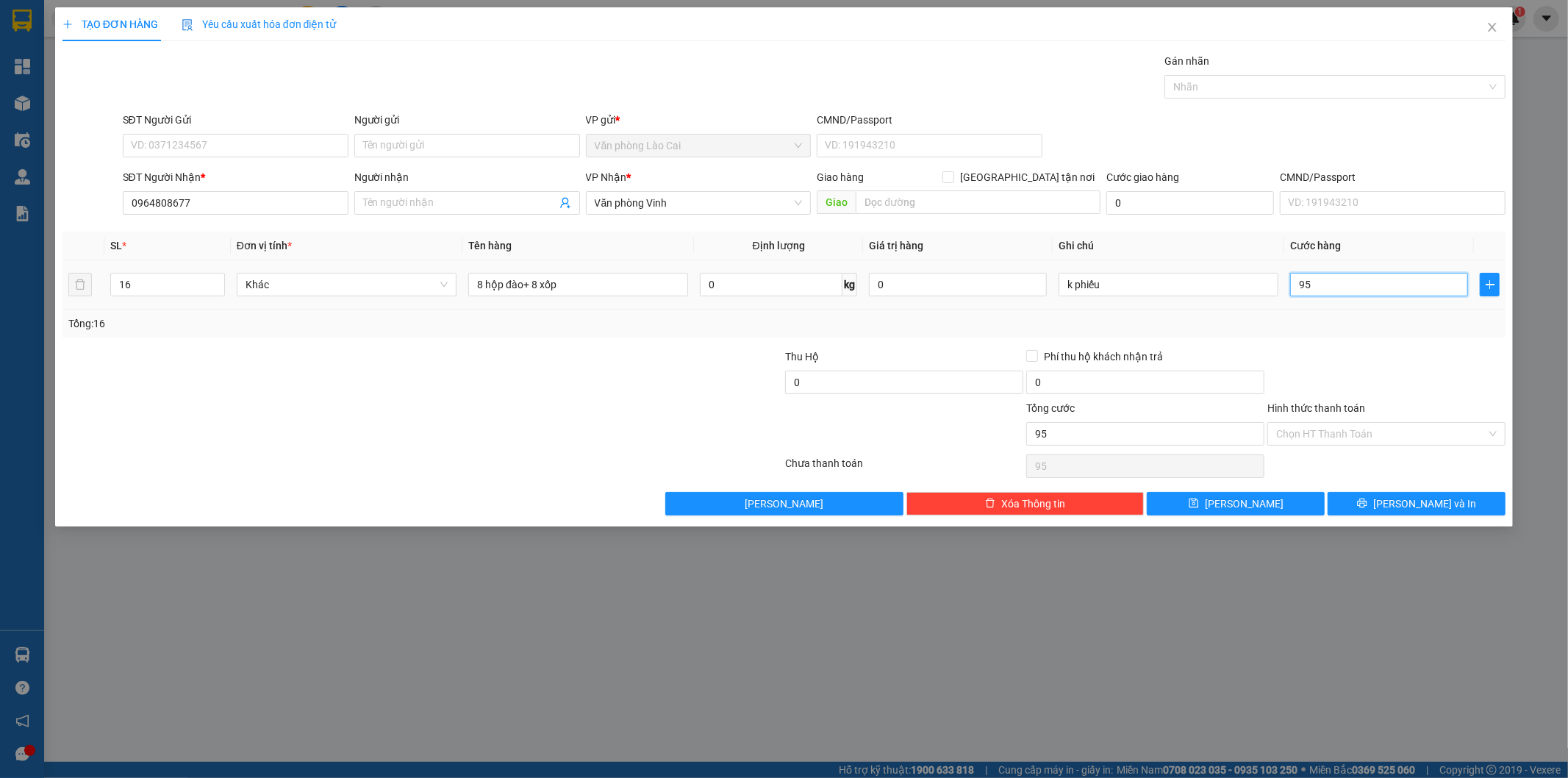
type input "950"
type input "9.500"
type input "95.000"
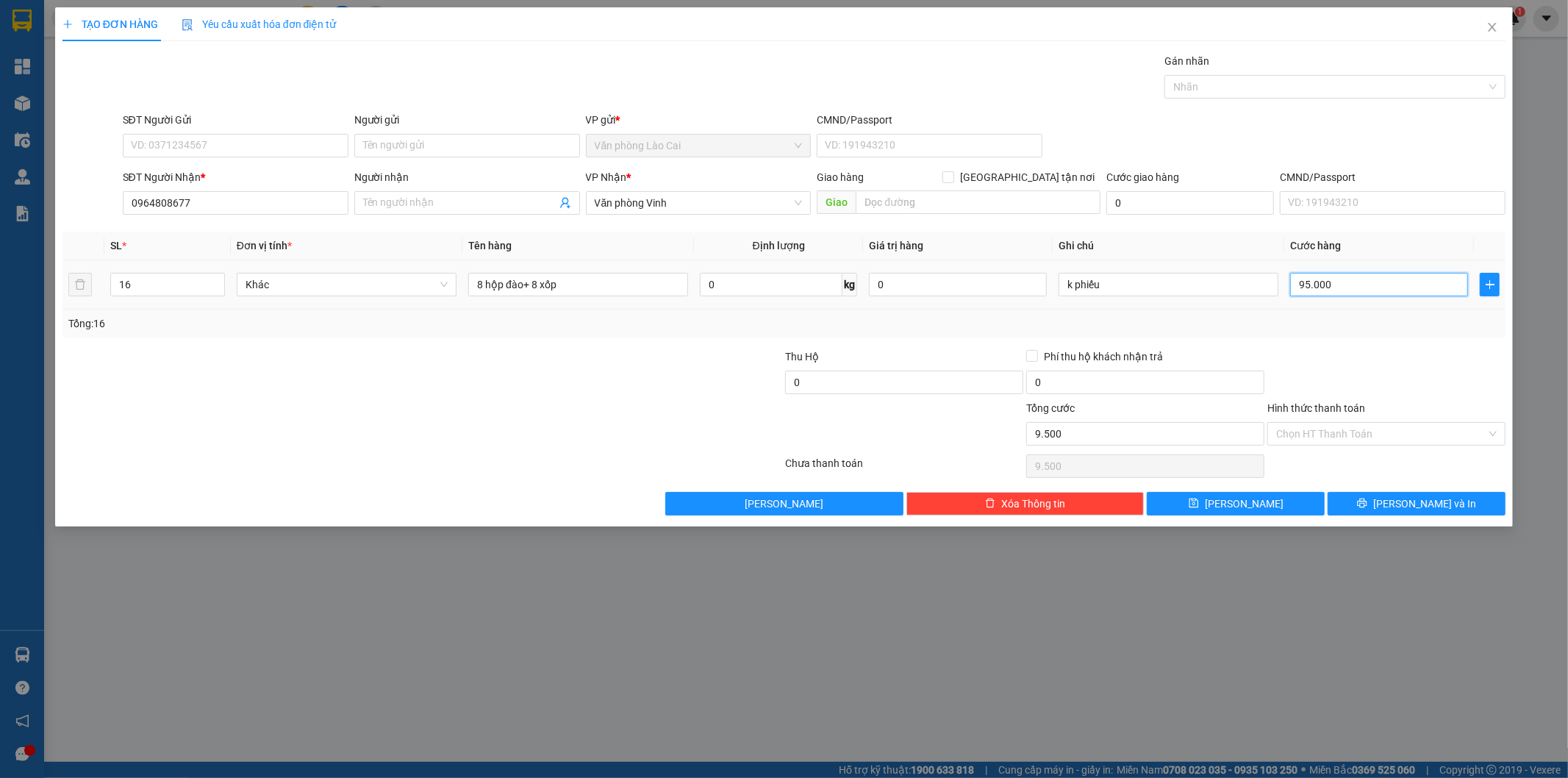
type input "95.000"
type input "950.000"
click at [249, 145] on input "SĐT Người Gửi" at bounding box center [235, 146] width 226 height 24
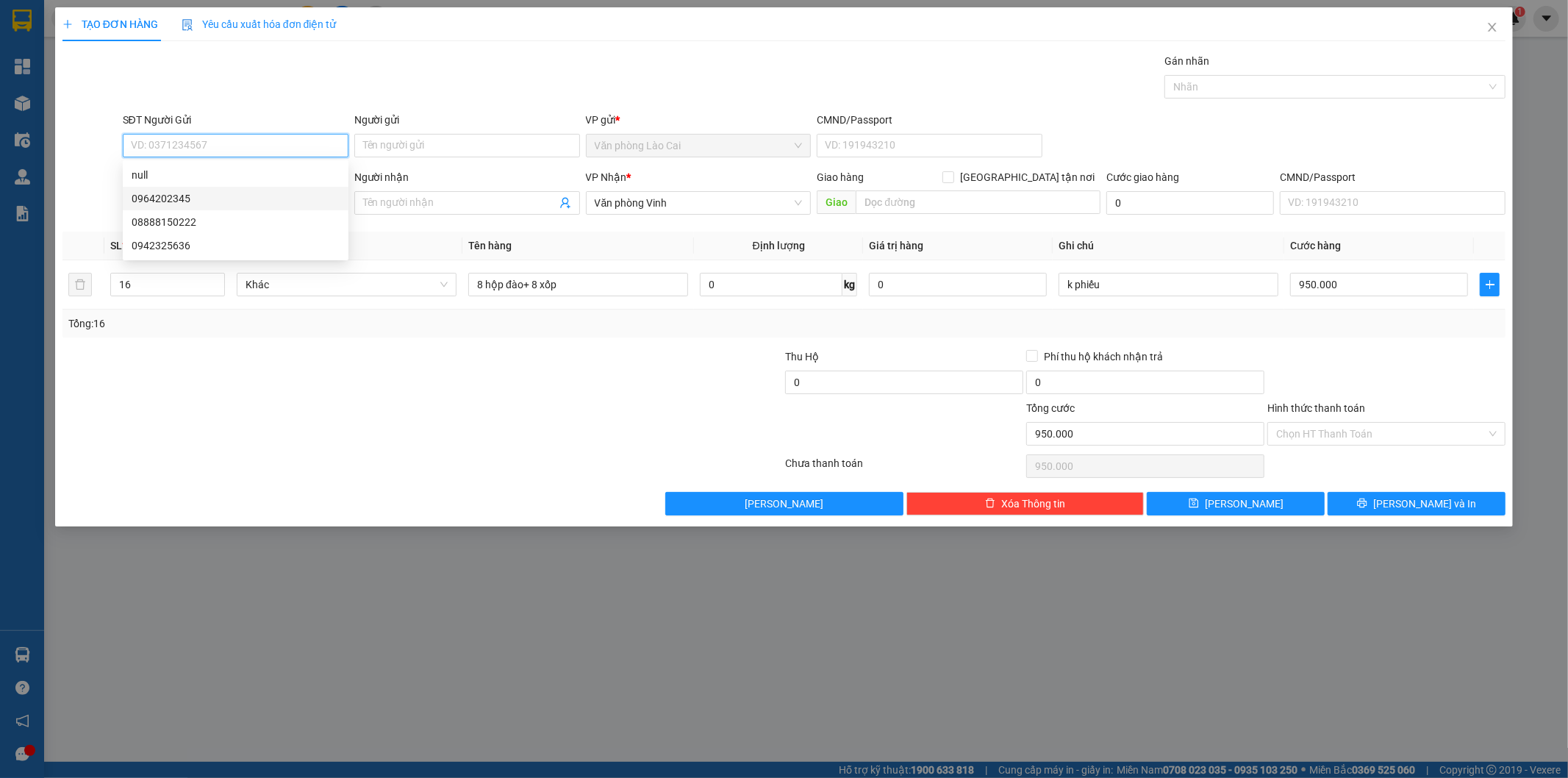
click at [216, 192] on div "0964202345" at bounding box center [235, 199] width 208 height 16
type input "0964202345"
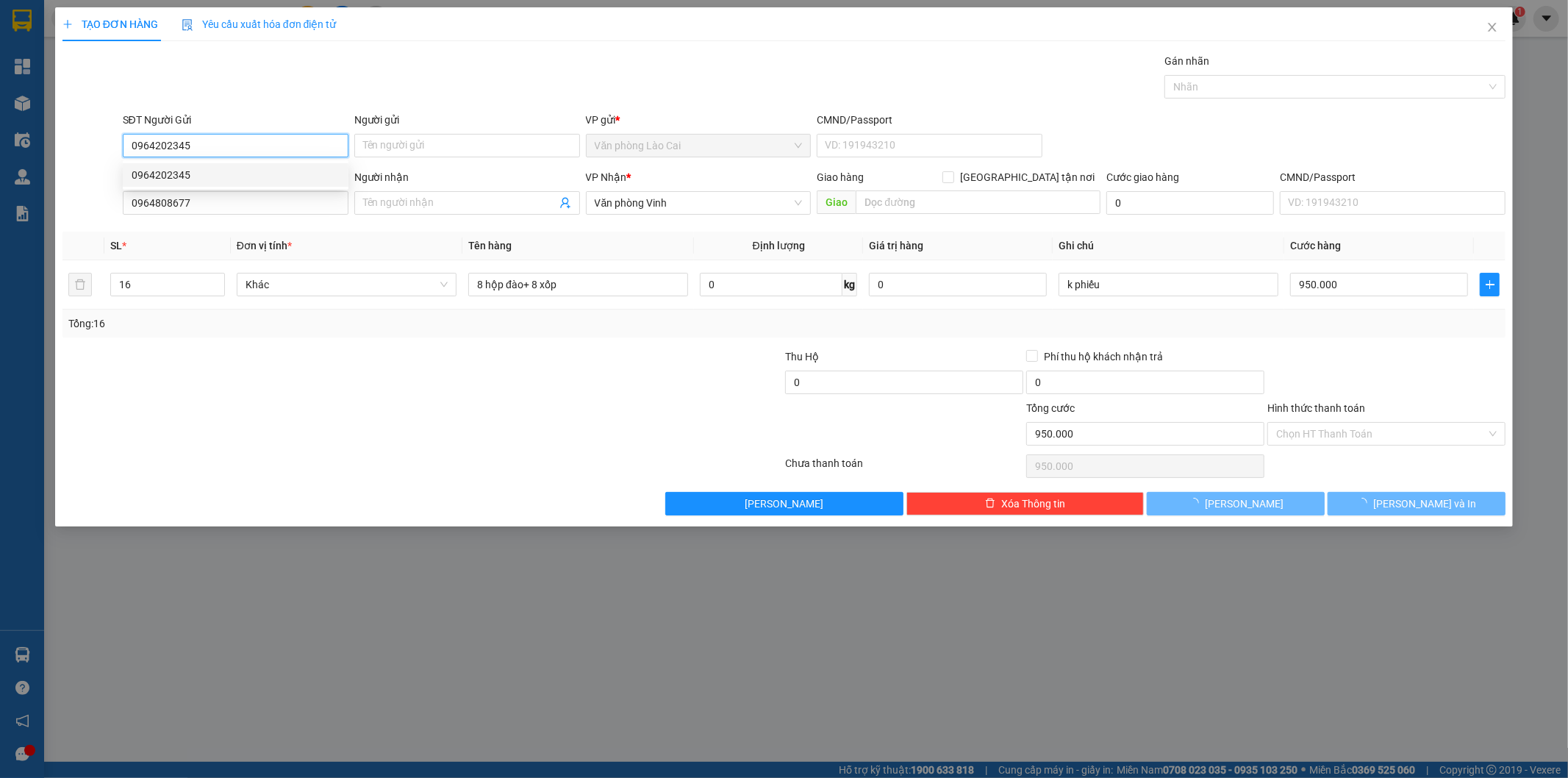
type input "280.000"
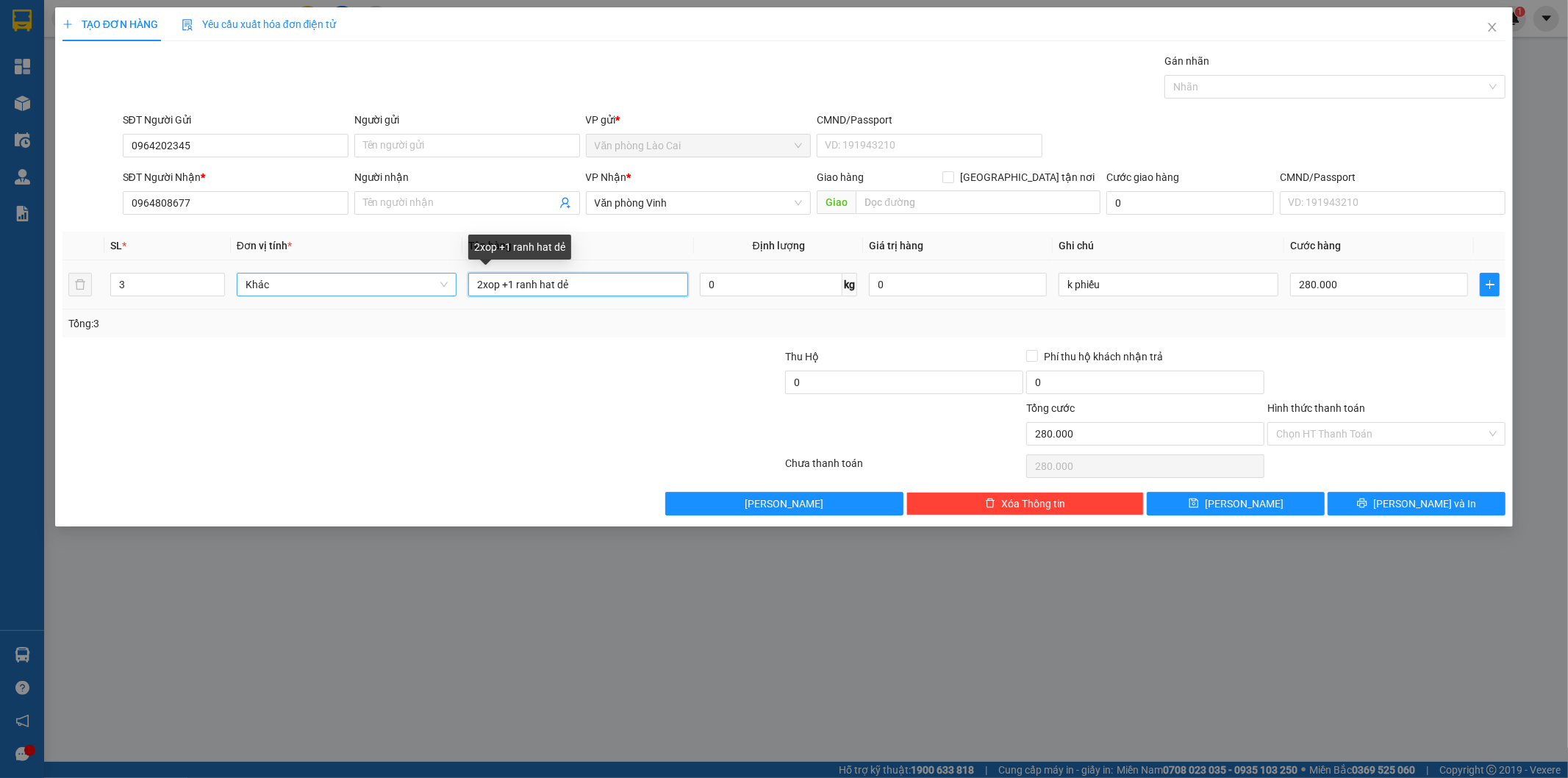
drag, startPoint x: 614, startPoint y: 287, endPoint x: 351, endPoint y: 277, distance: 263.2
click at [349, 279] on tr "3 Khác 2xop +1 ranh hat dẻ 0 kg 0 k phiếu 280.000" at bounding box center [784, 285] width 1444 height 49
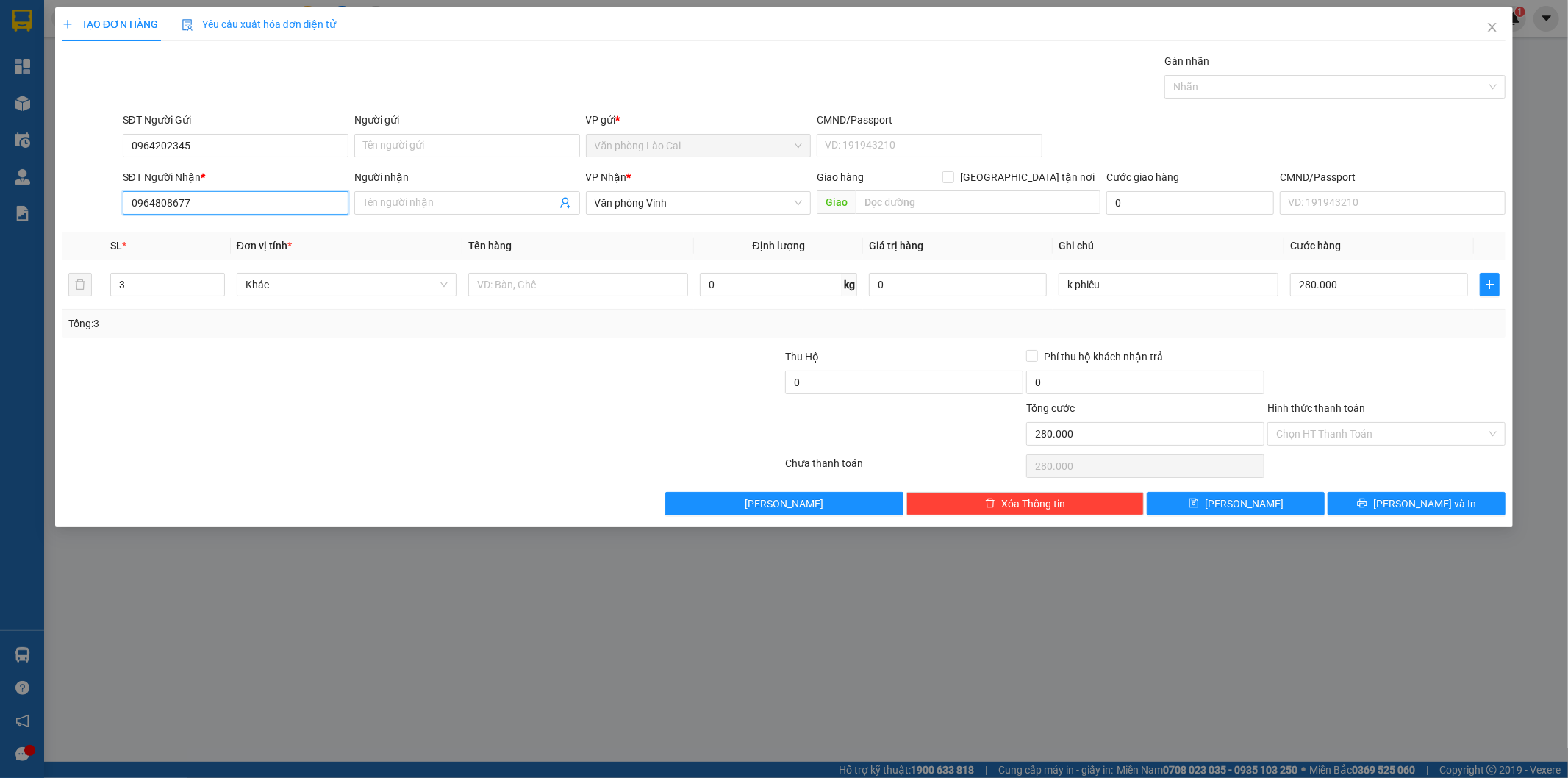
click at [207, 200] on input "0964808677" at bounding box center [235, 203] width 226 height 24
click at [226, 236] on div "0964808677" at bounding box center [235, 232] width 208 height 16
type input "780.000"
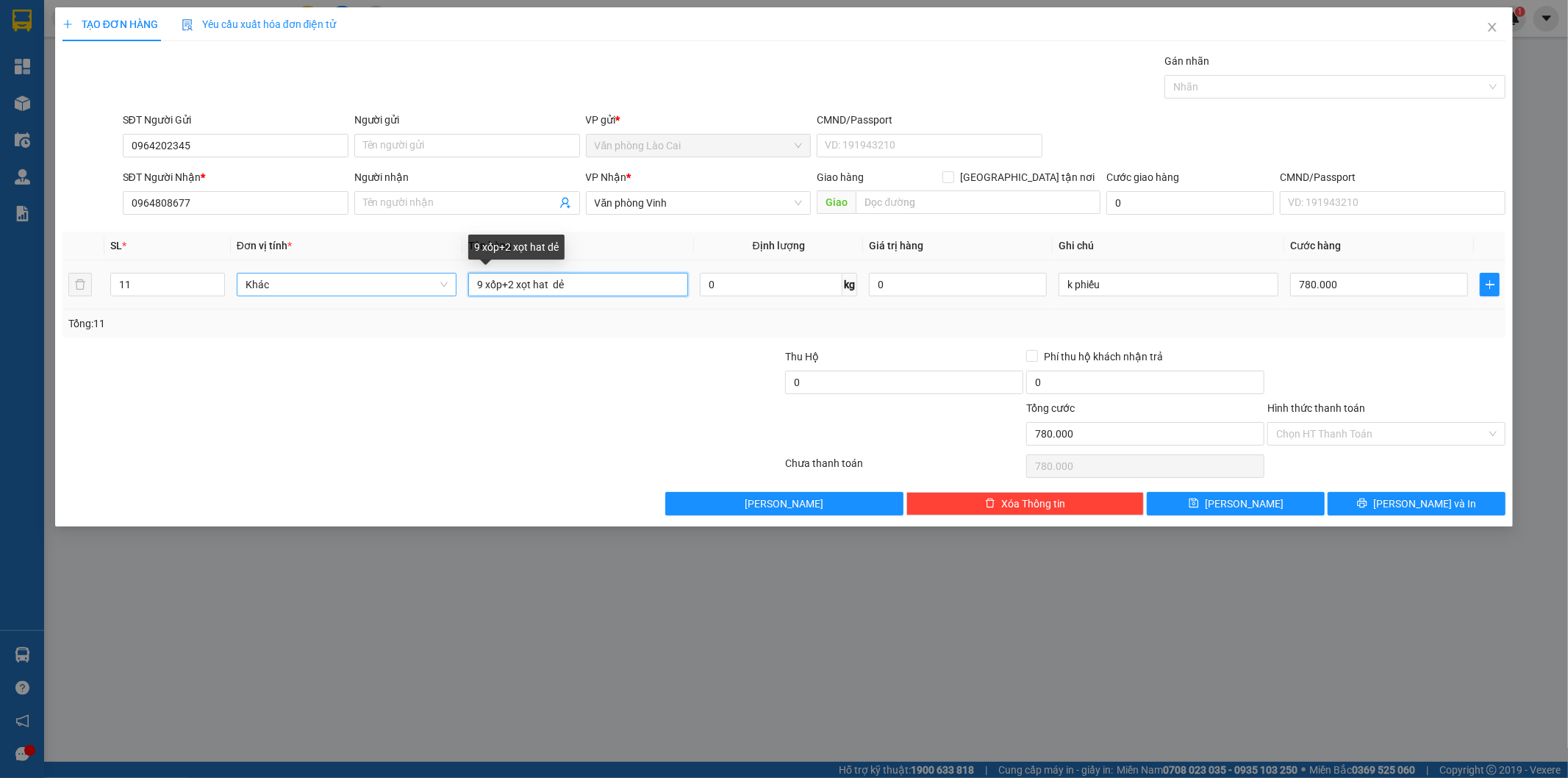
drag, startPoint x: 619, startPoint y: 290, endPoint x: 398, endPoint y: 293, distance: 221.0
click at [398, 293] on tr "11 Khác 9 xốp+2 xọt hat dẻ 0 kg 0 k phiếu 780.000" at bounding box center [784, 285] width 1444 height 49
type input "8 hộp đào+ 8 xốp"
click at [151, 291] on input "11" at bounding box center [168, 285] width 114 height 22
type input "16"
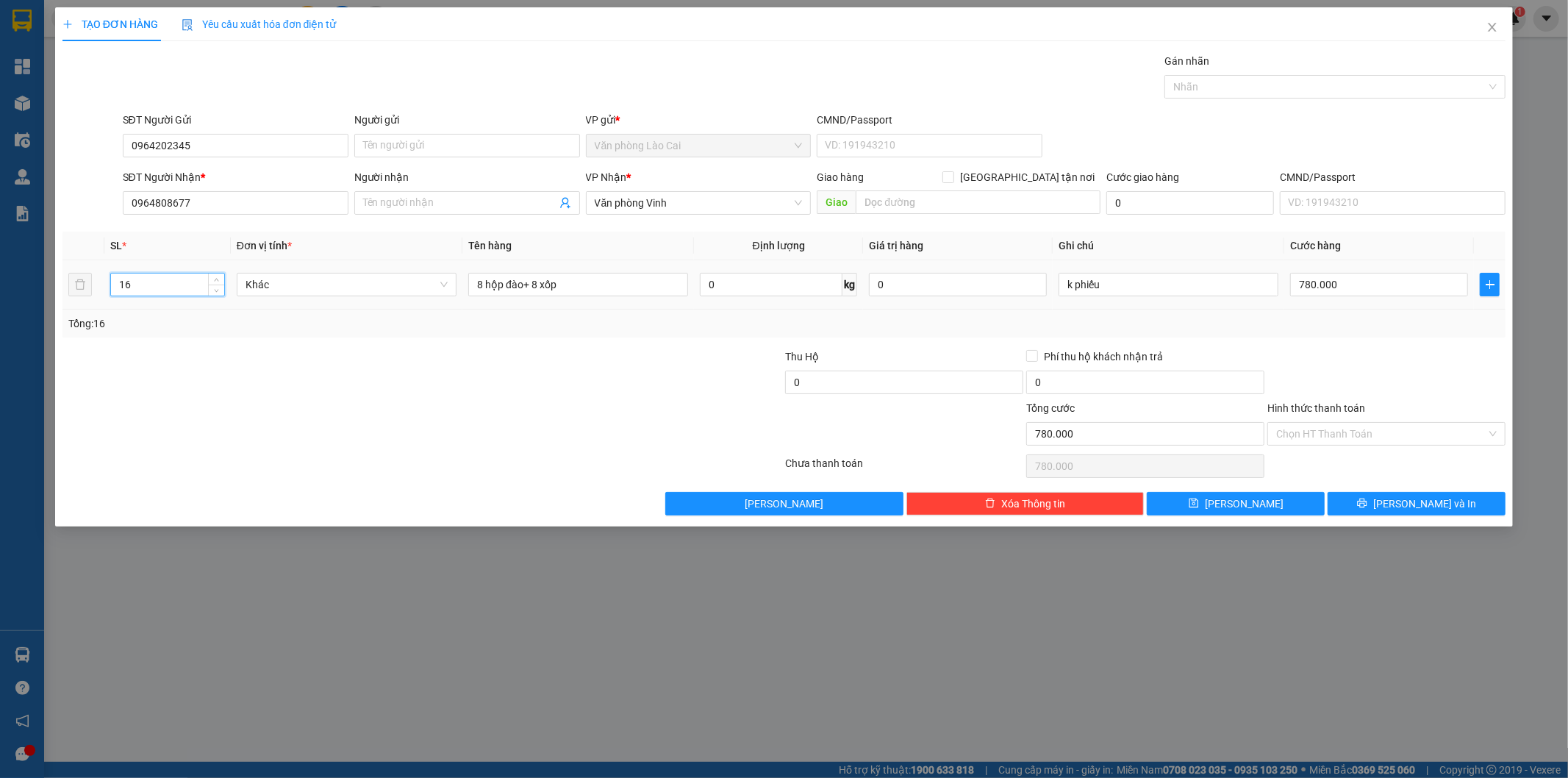
click at [1347, 298] on div "780.000" at bounding box center [1379, 285] width 178 height 29
click at [1336, 267] on td "780.000" at bounding box center [1379, 285] width 189 height 49
click at [1371, 277] on input "780.000" at bounding box center [1379, 285] width 178 height 24
type input "9"
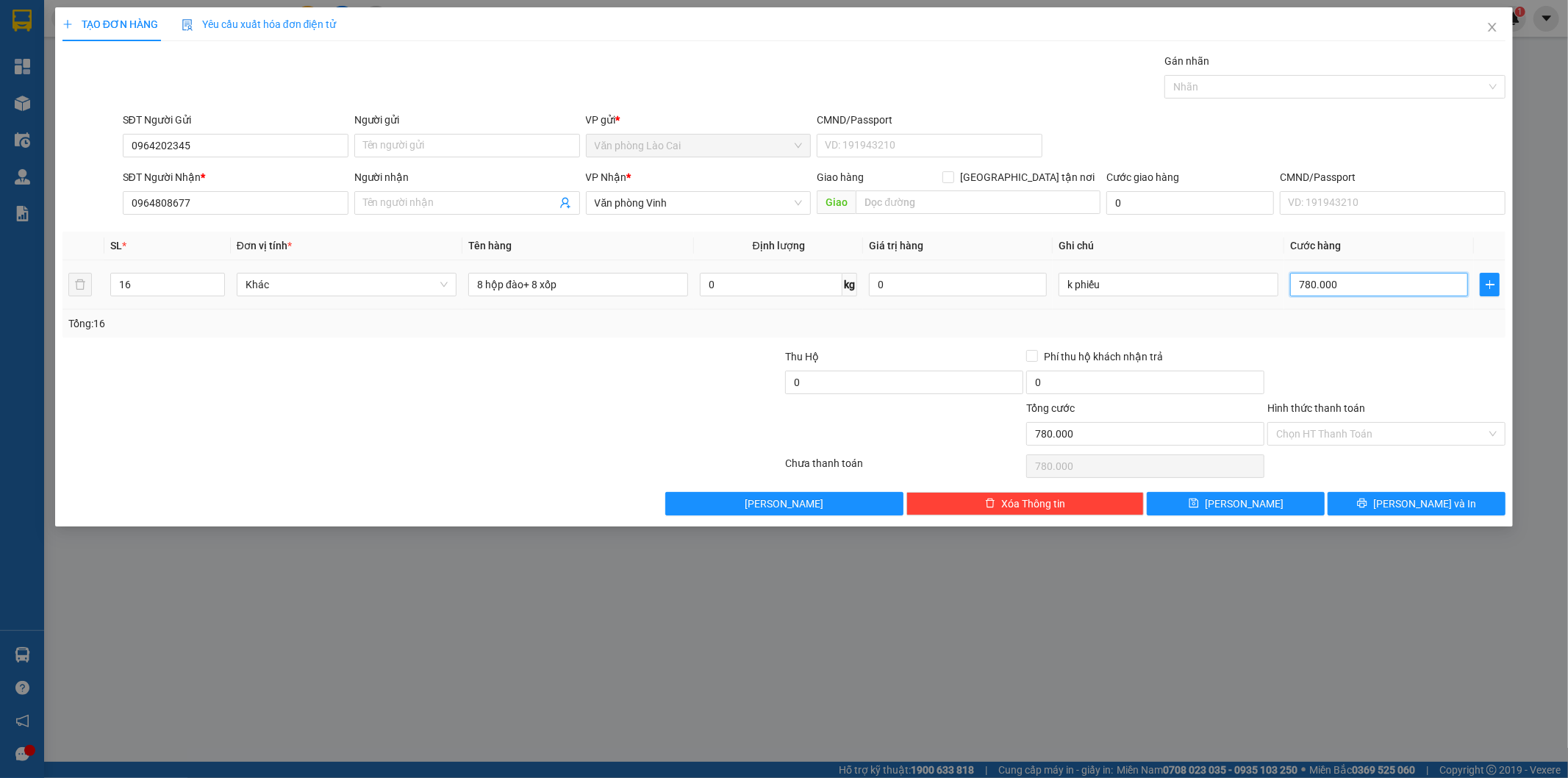
type input "9"
type input "95"
type input "950"
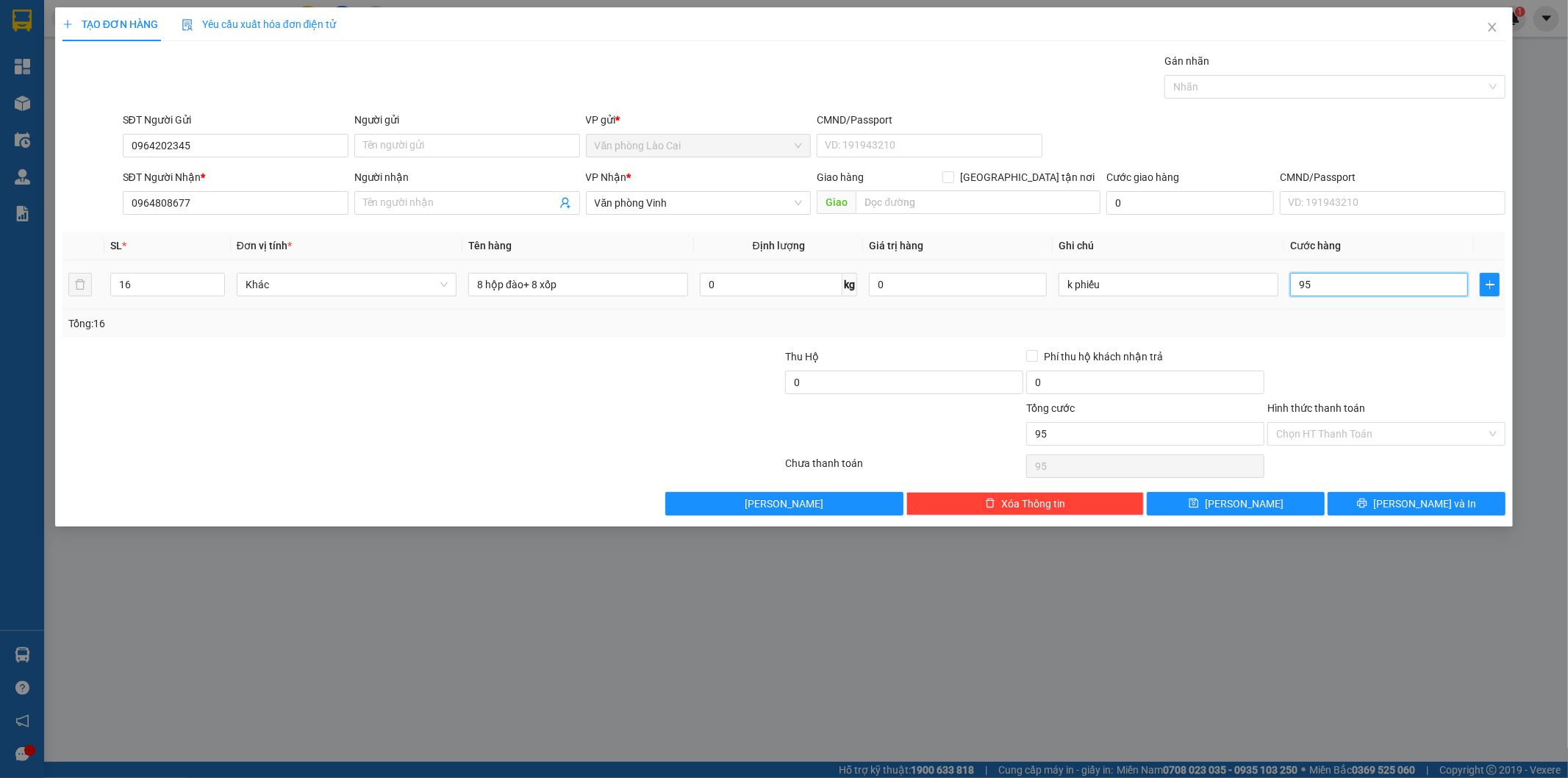
type input "950"
type input "9.500"
type input "95.000"
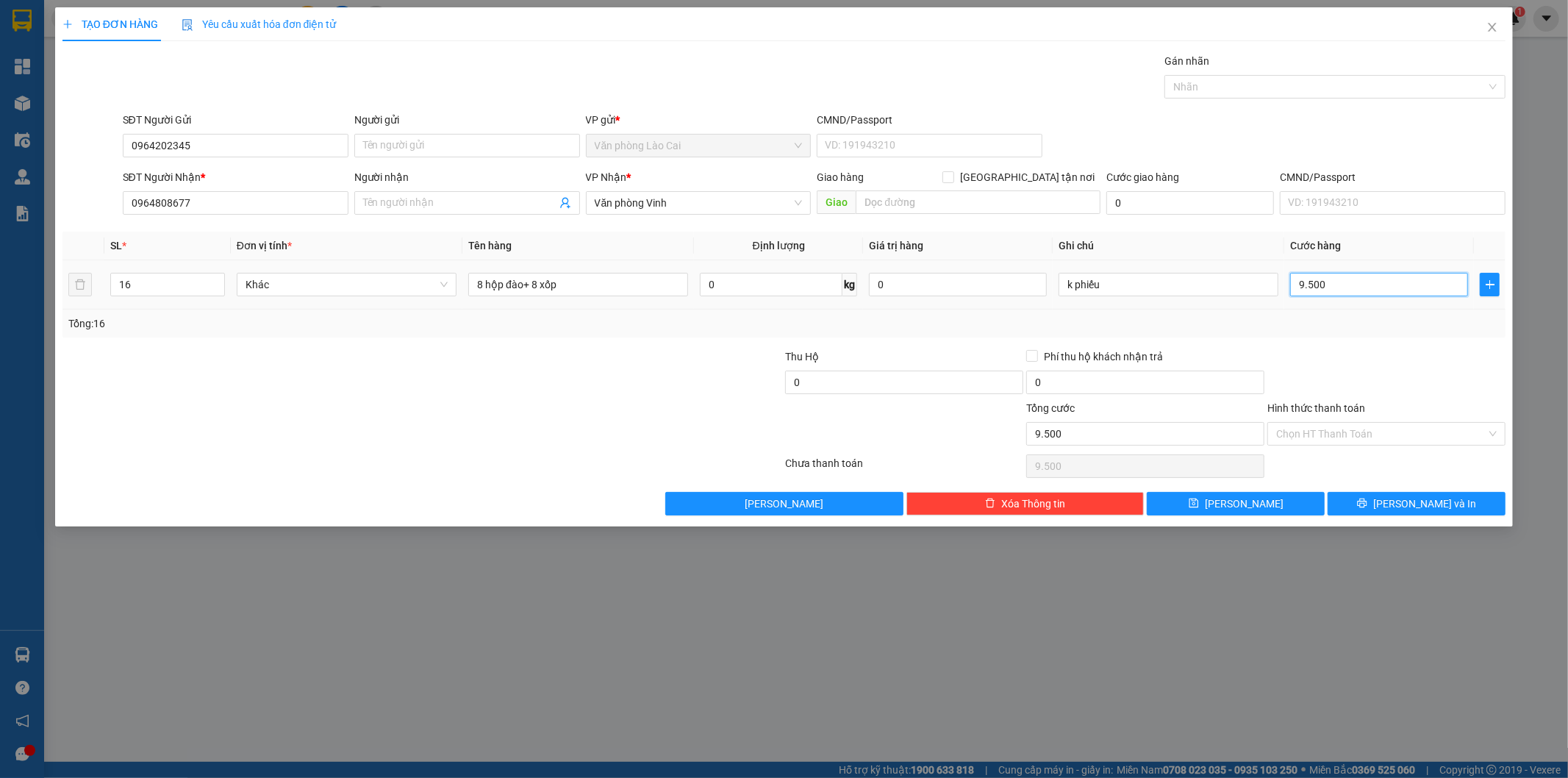
type input "95.000"
type input "950.000"
type input "9.500.000"
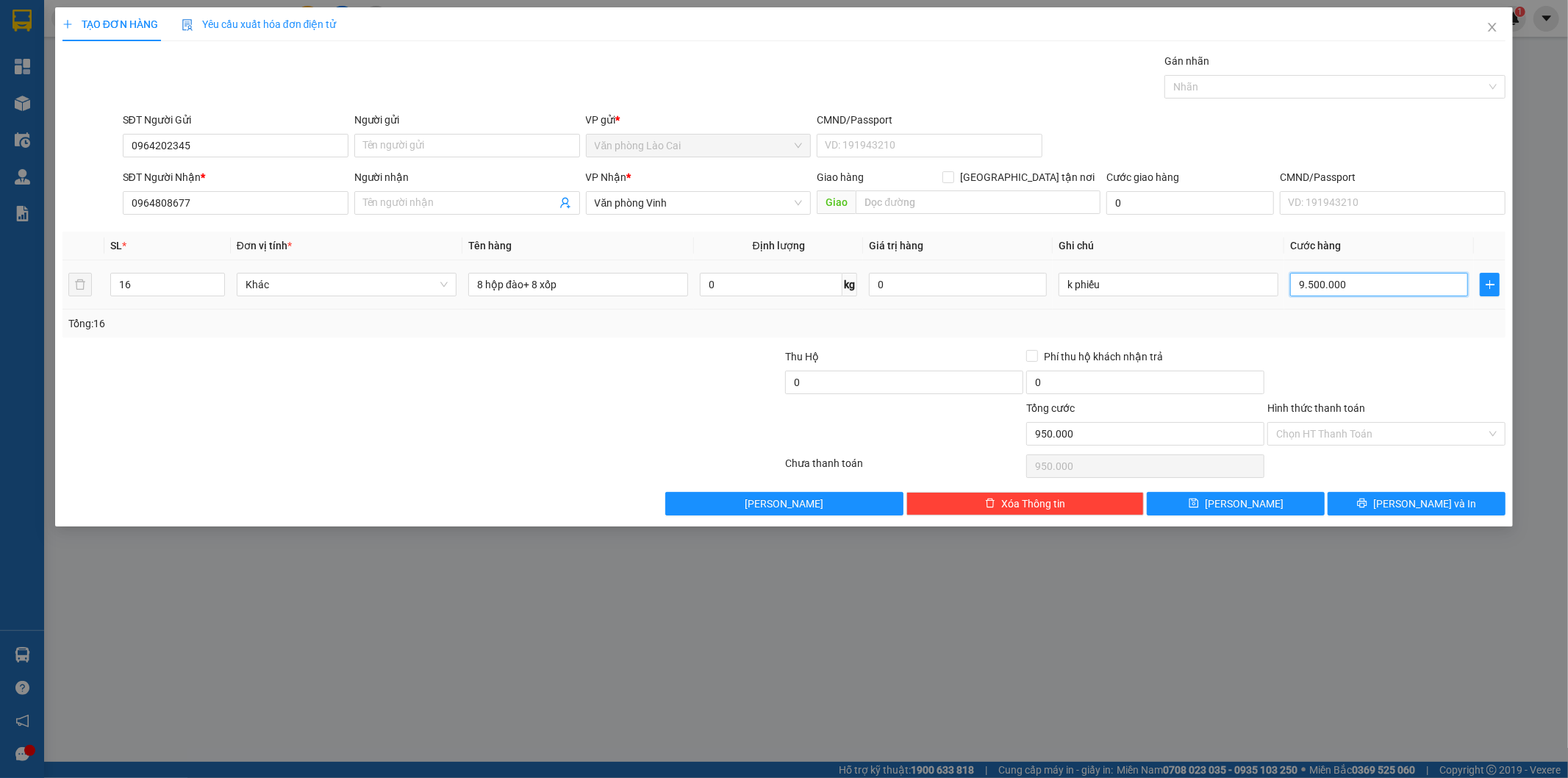
type input "9.500.000"
type input "950.000"
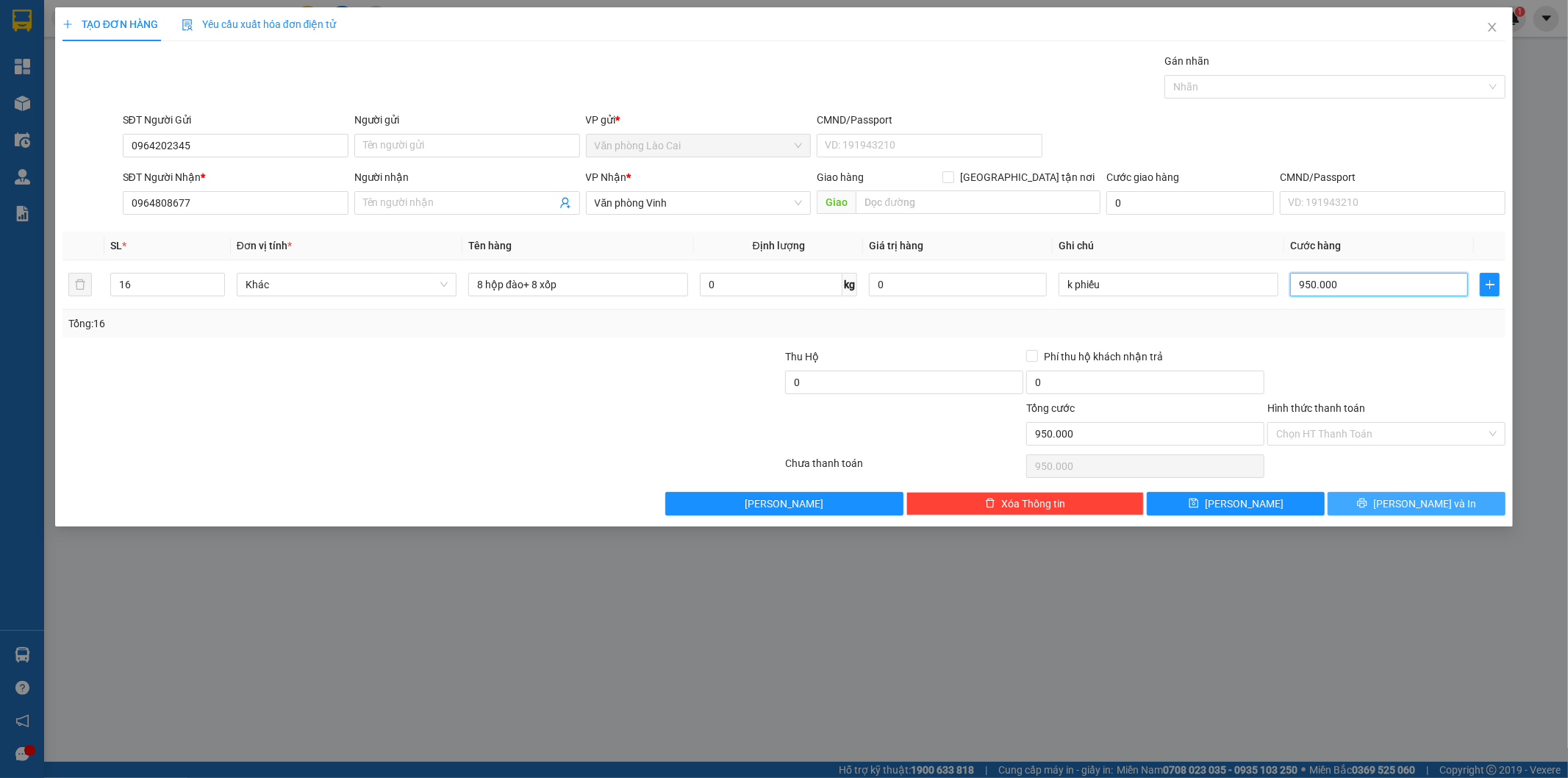
type input "950.000"
click at [1408, 495] on span "[PERSON_NAME] và In" at bounding box center [1425, 503] width 103 height 16
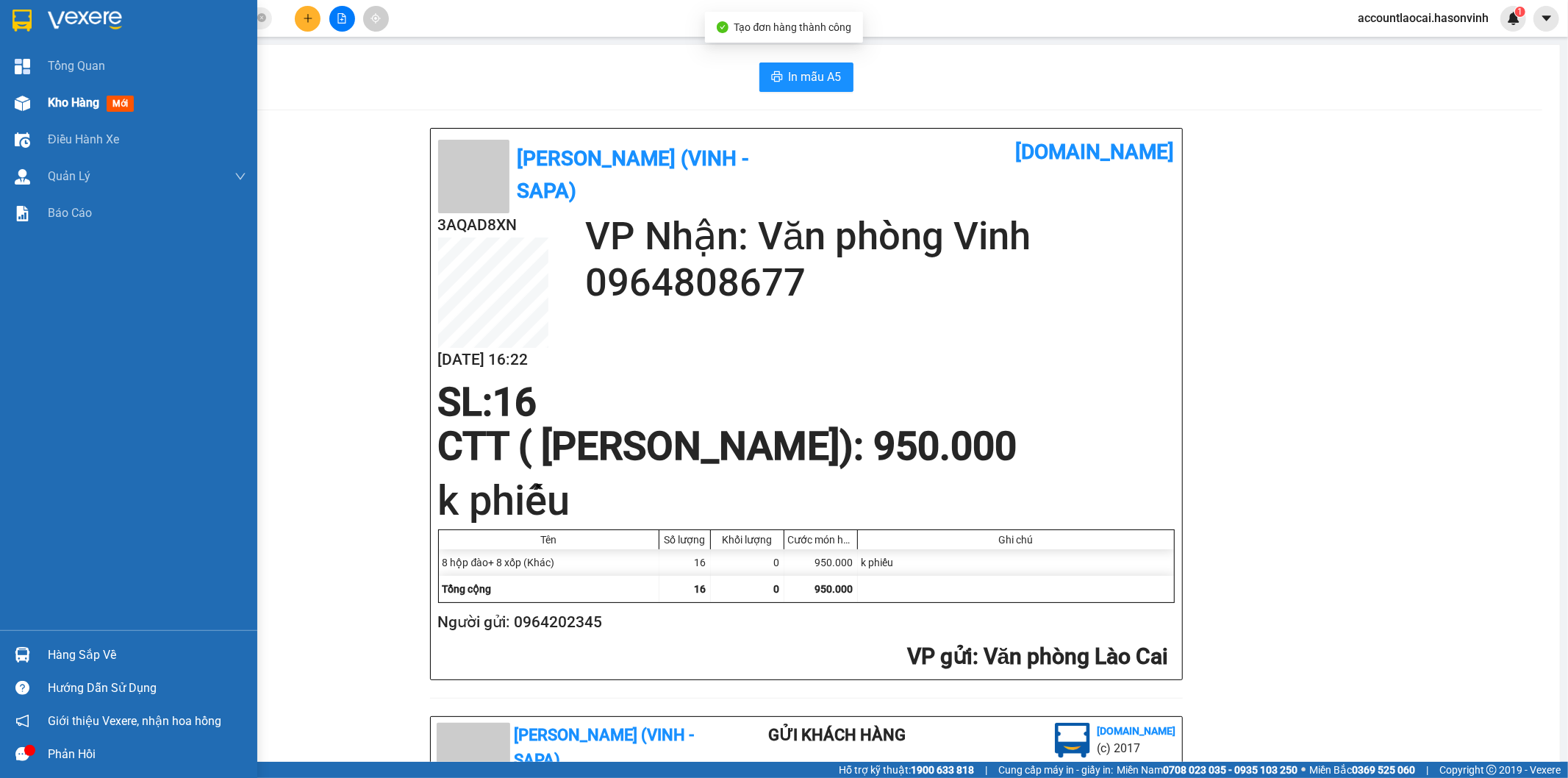
click at [24, 95] on img at bounding box center [22, 103] width 16 height 16
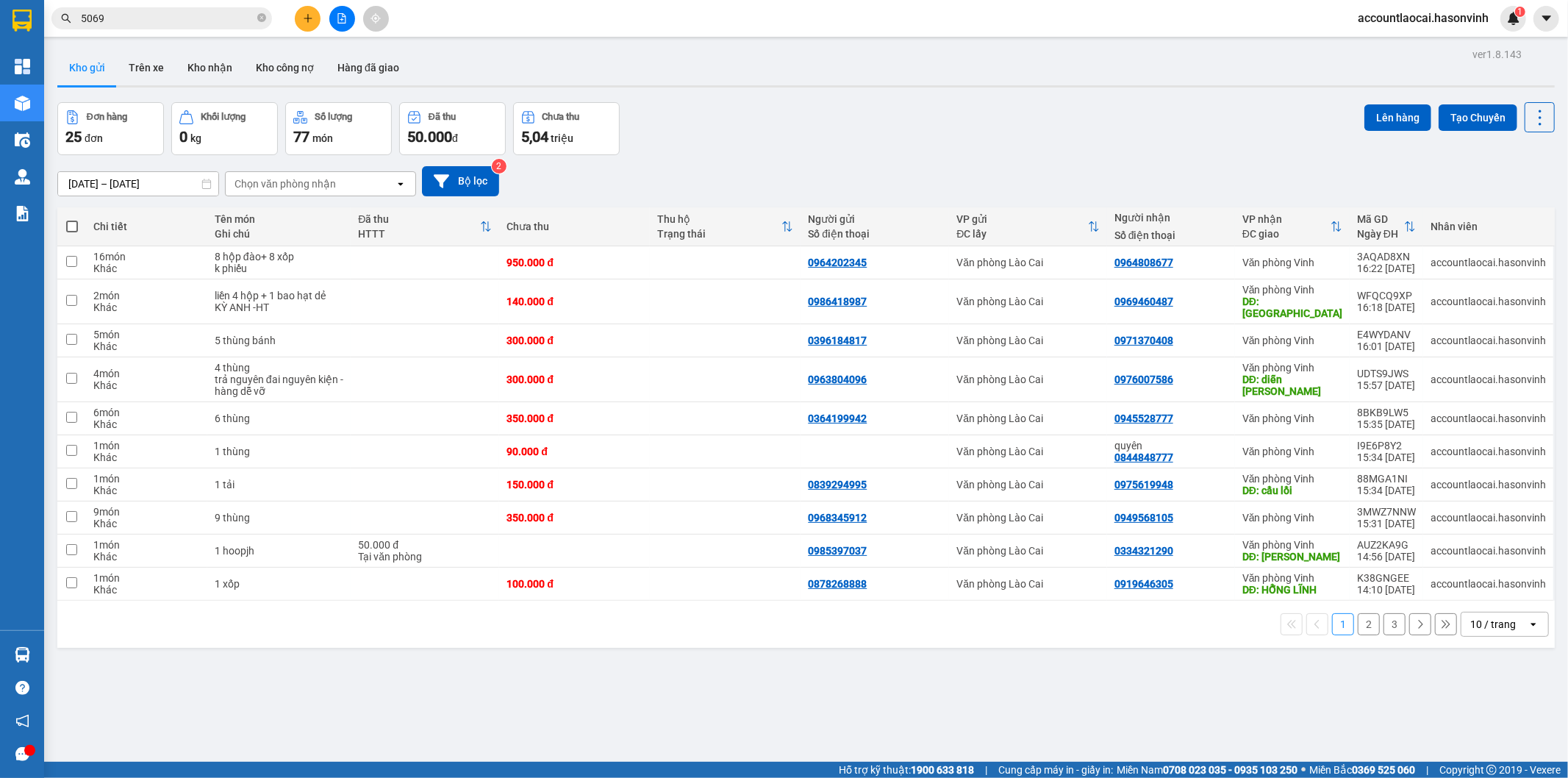
click at [308, 13] on icon "plus" at bounding box center [308, 17] width 10 height 10
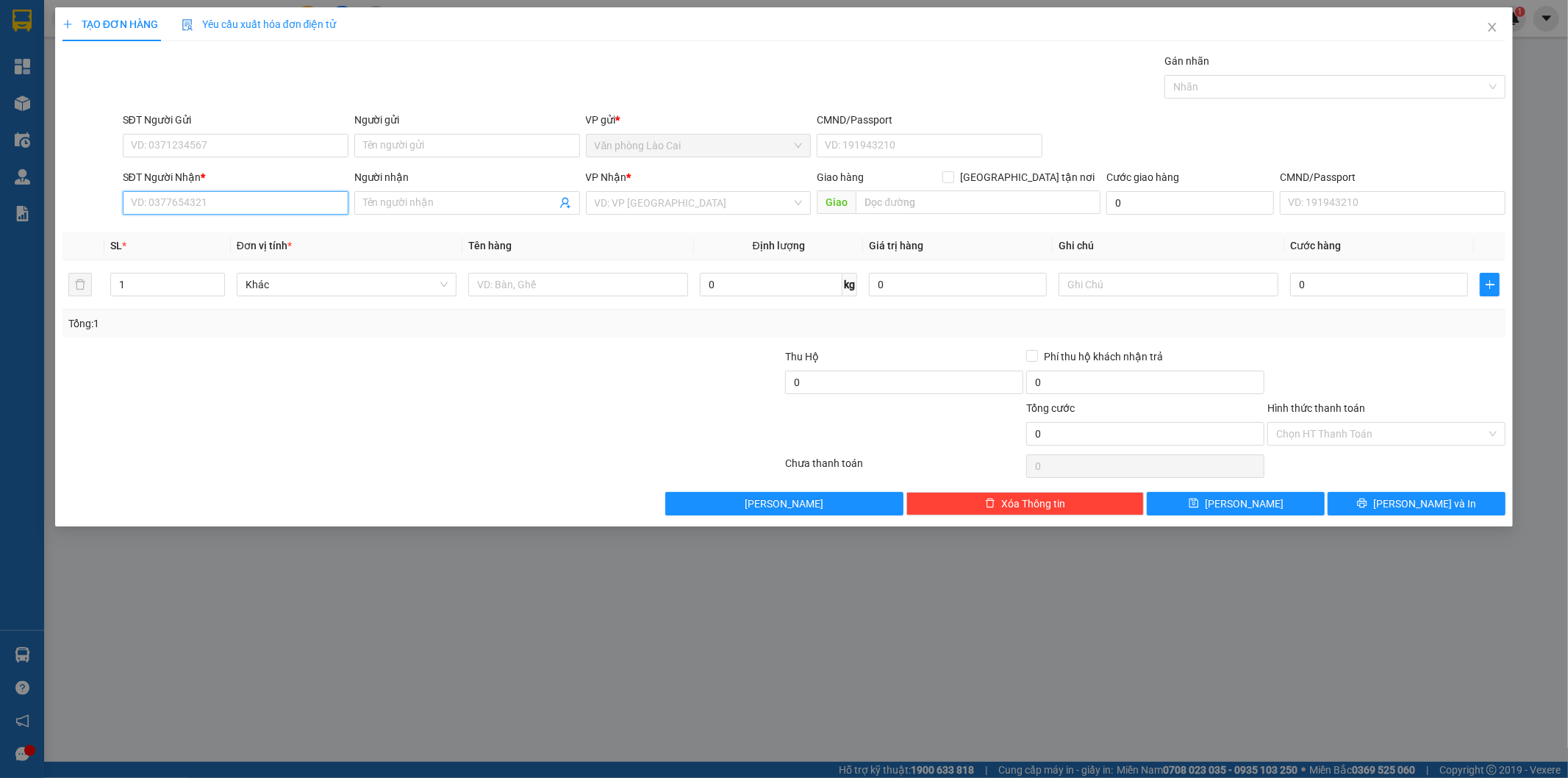
click at [280, 203] on input "SĐT Người Nhận *" at bounding box center [235, 203] width 226 height 24
click at [280, 203] on input "535" at bounding box center [235, 203] width 226 height 24
click at [211, 206] on input "535" at bounding box center [235, 203] width 226 height 24
click at [204, 235] on div "0329608535" at bounding box center [235, 232] width 208 height 16
type input "0329608535"
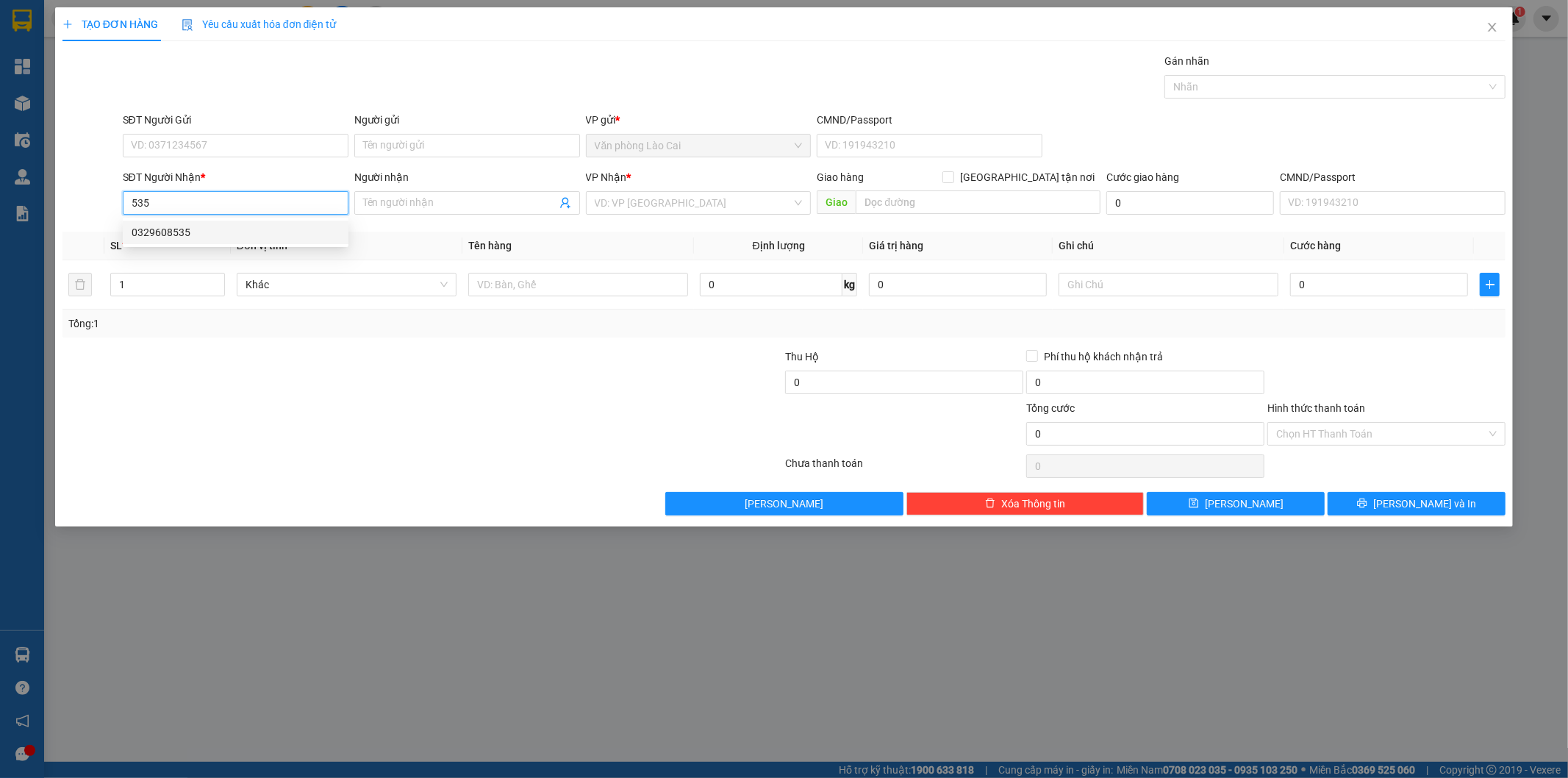
type input "diễn châu"
type input "100.000"
type input "0329608535"
click at [413, 312] on div "Tổng: 2" at bounding box center [784, 323] width 1444 height 28
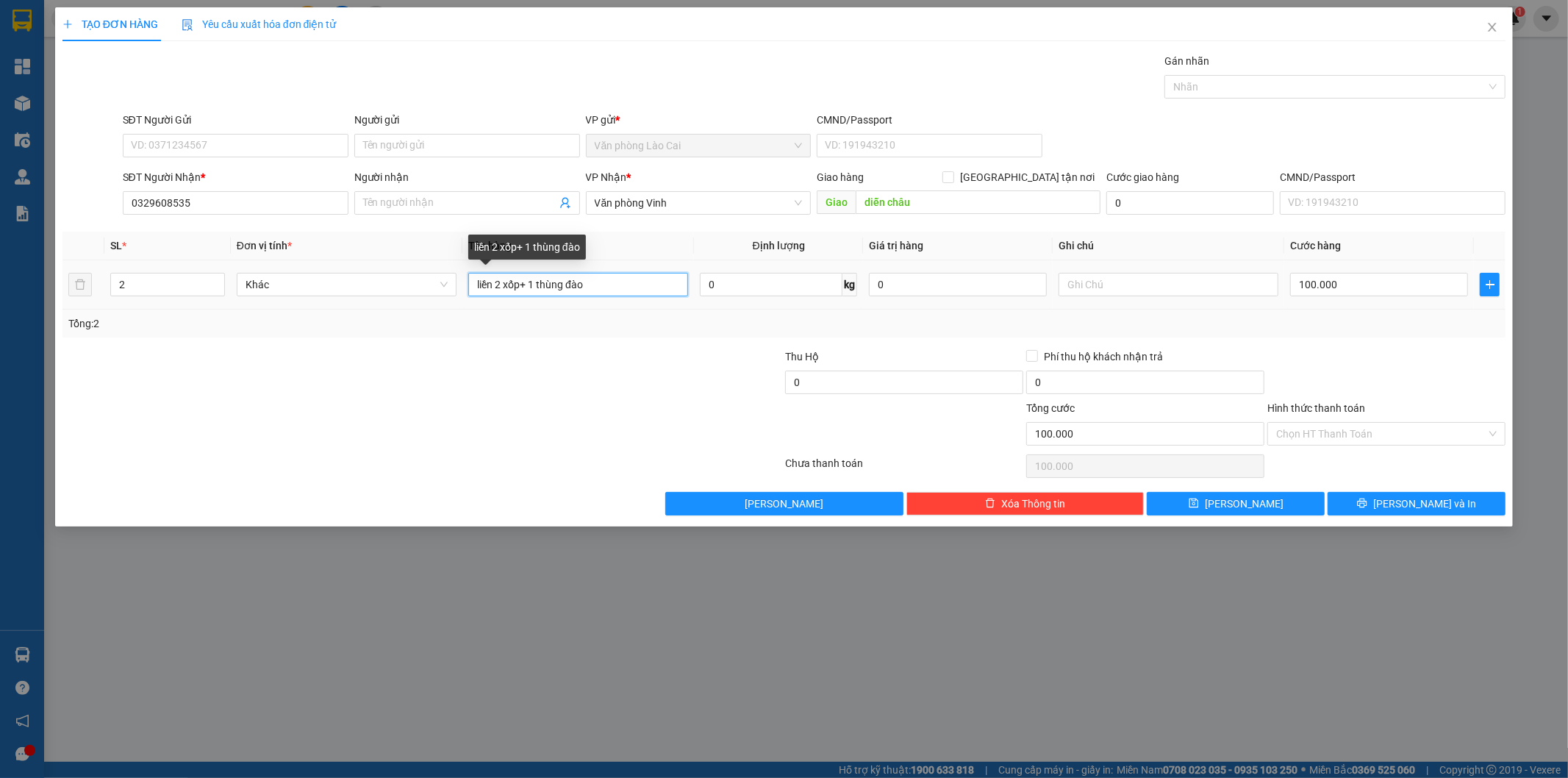
drag, startPoint x: 627, startPoint y: 275, endPoint x: 233, endPoint y: 313, distance: 395.8
click at [235, 313] on div "SL * Đơn vị tính * Tên hàng Định lượng Giá trị hàng Ghi chú Cước hàng 2 Khác li…" at bounding box center [784, 285] width 1444 height 106
type input "2 thùng đào"
click at [166, 276] on input "2" at bounding box center [168, 285] width 114 height 22
click at [1339, 289] on input "100.000" at bounding box center [1379, 285] width 178 height 24
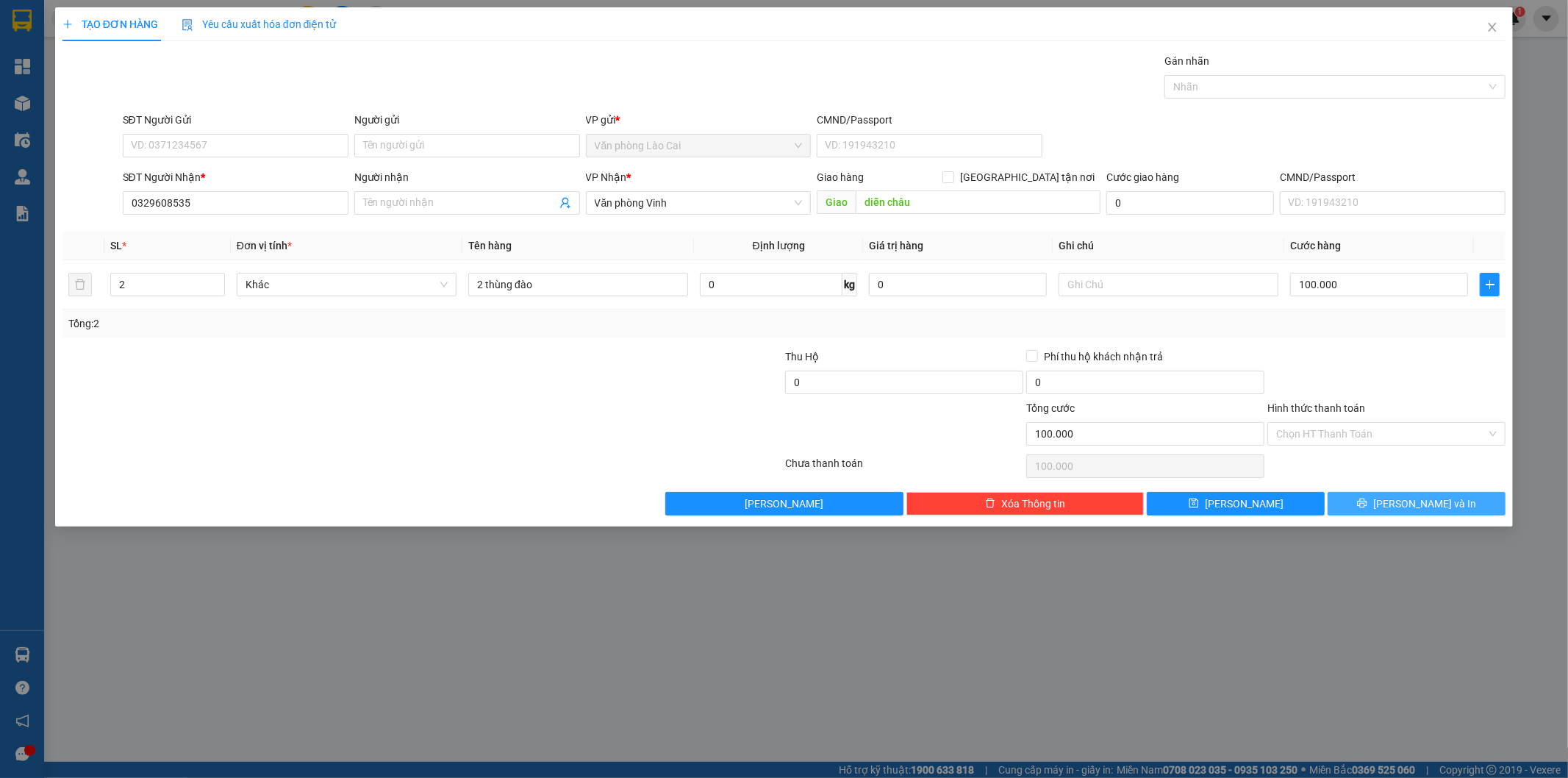
click at [1404, 515] on button "[PERSON_NAME] và In" at bounding box center [1417, 503] width 178 height 24
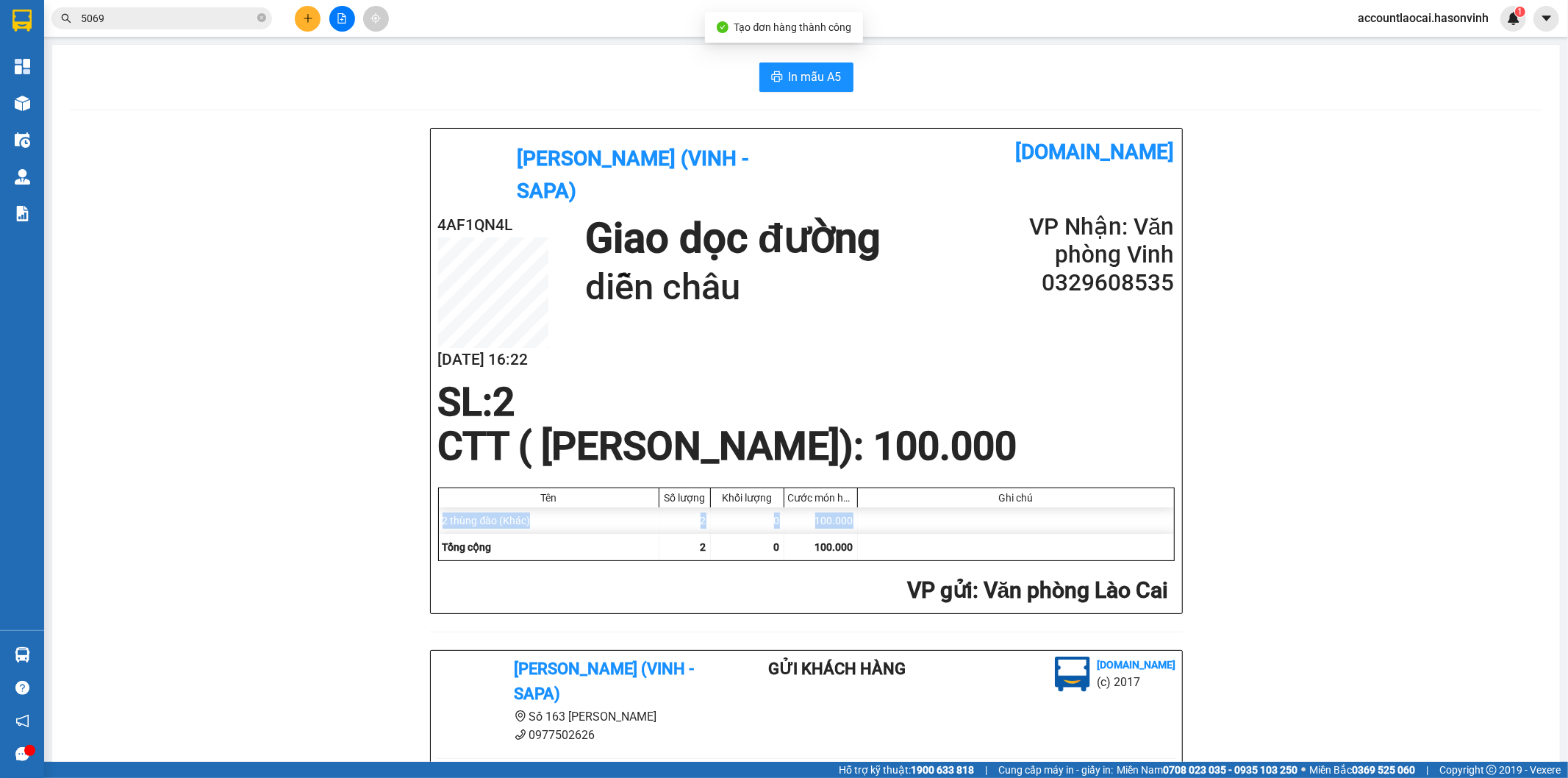
click at [1403, 508] on div "Hà Sơn (Vinh - Sapa) [DOMAIN_NAME] 4AF1QN4L [DATE] 16:22 Giao dọc đường diễn ch…" at bounding box center [806, 668] width 1473 height 1081
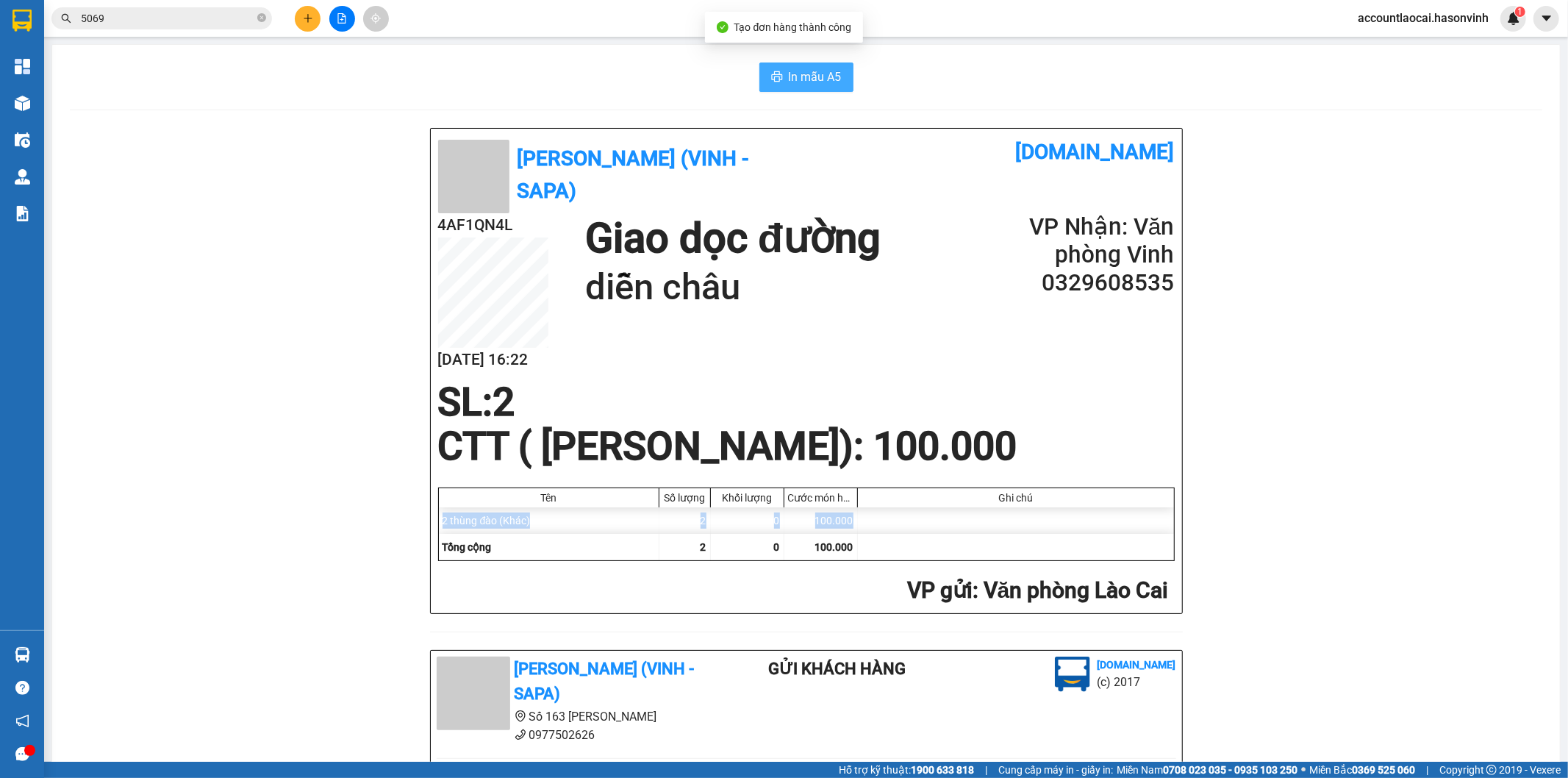
click at [814, 84] on span "In mẫu A5" at bounding box center [816, 77] width 53 height 18
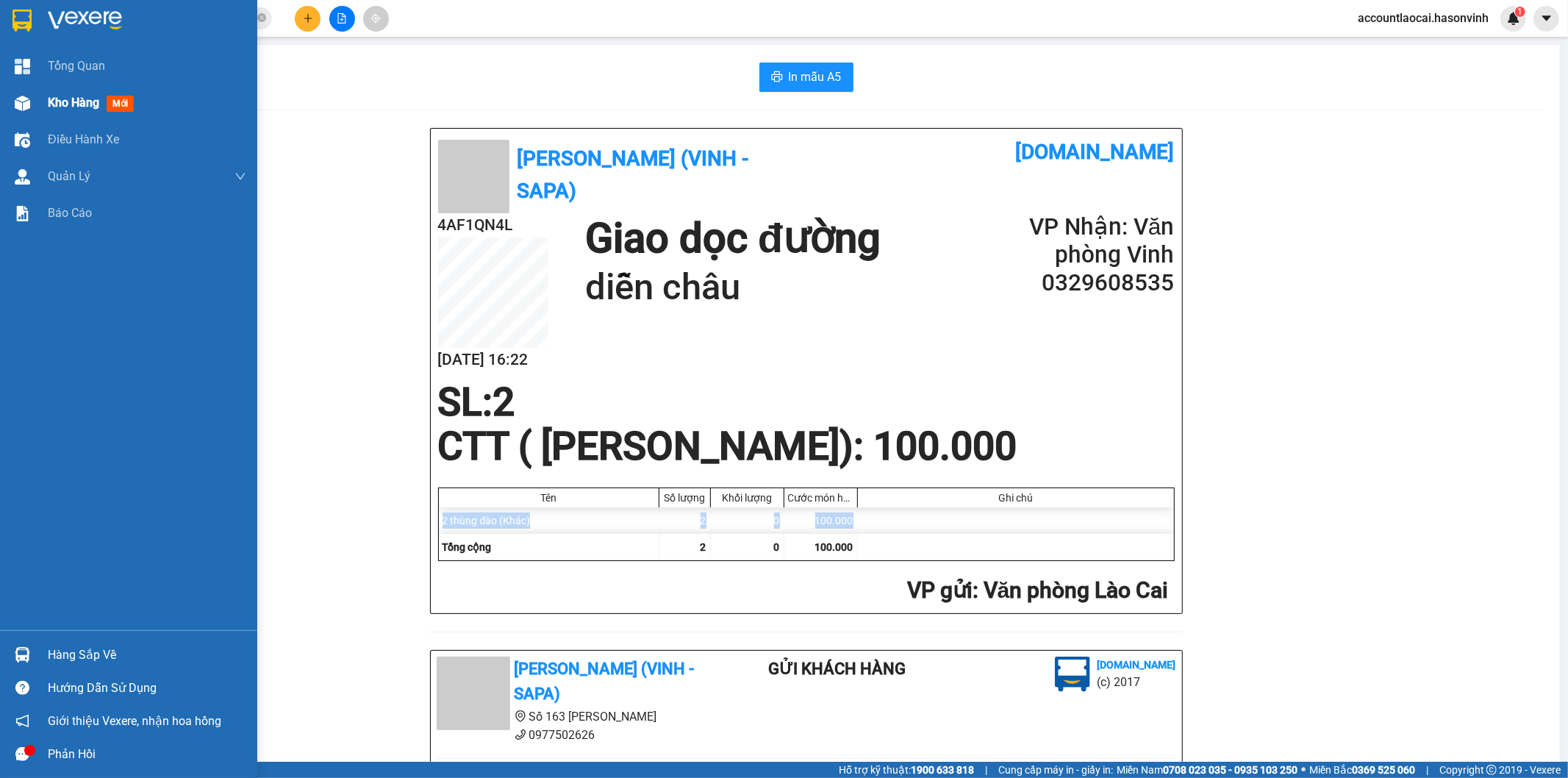
click at [48, 90] on div "Kho hàng mới" at bounding box center [146, 103] width 199 height 37
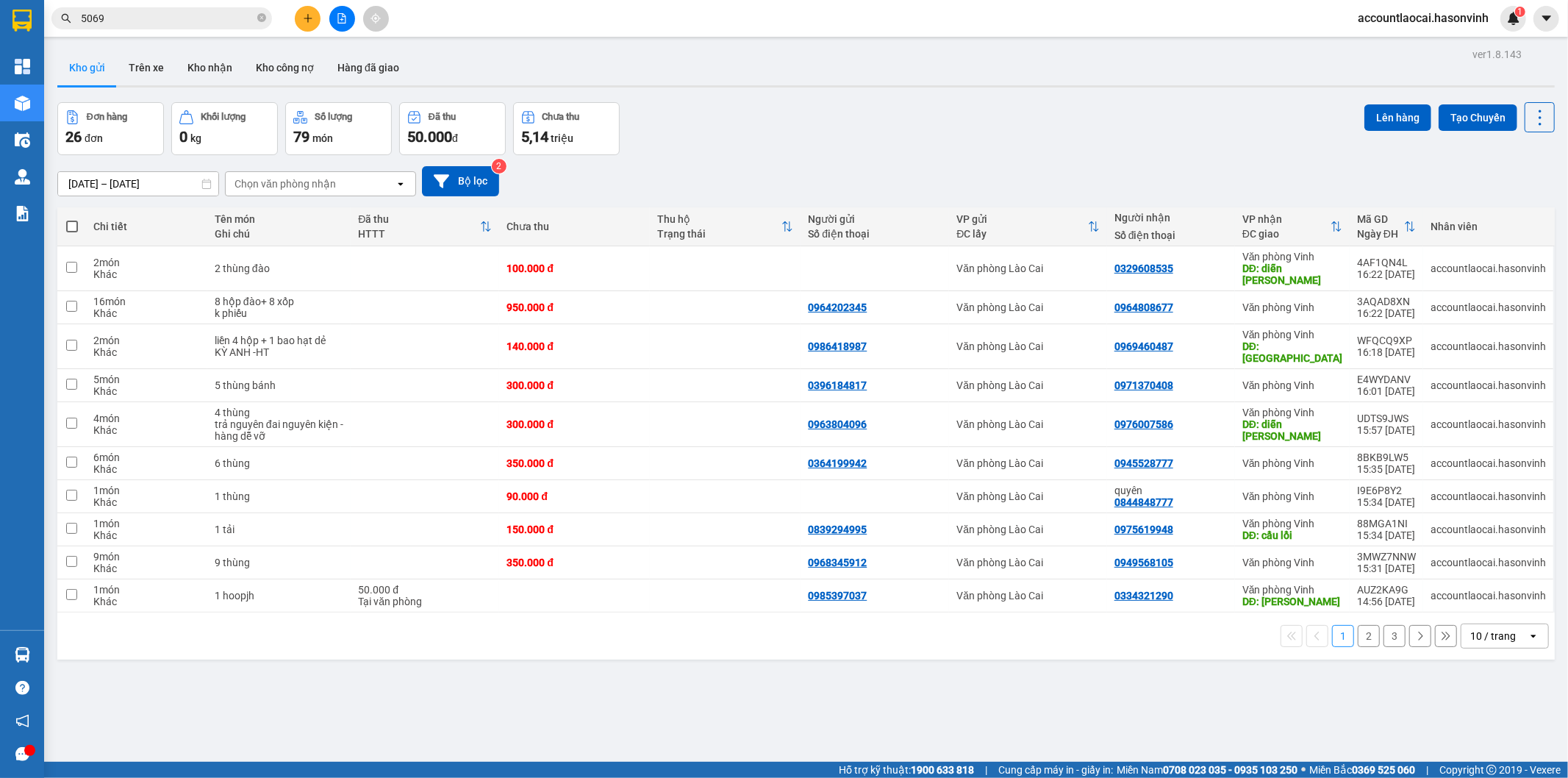
click at [1358, 625] on button "2" at bounding box center [1369, 636] width 22 height 22
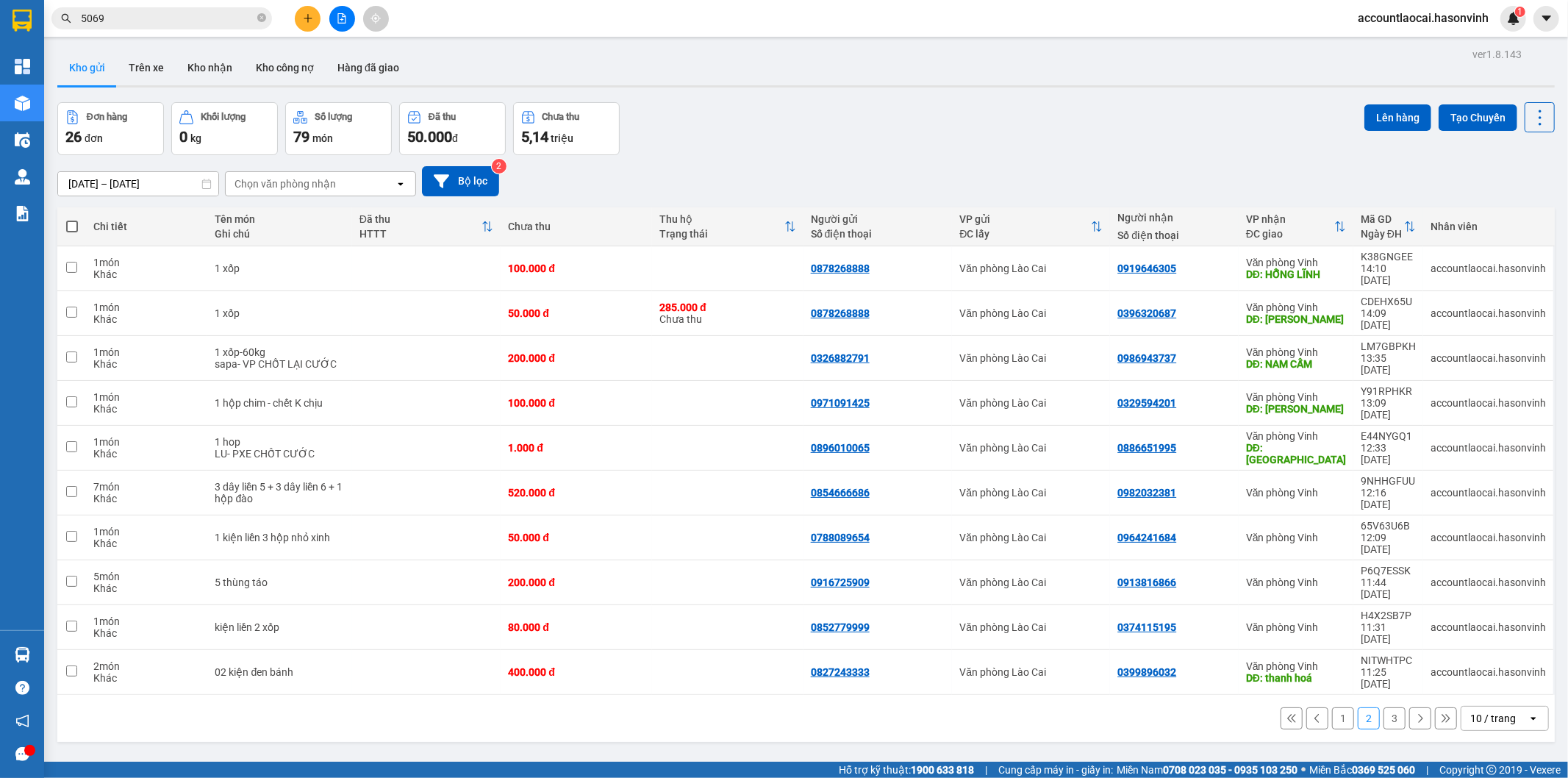
click at [1333, 708] on button "1" at bounding box center [1344, 719] width 22 height 22
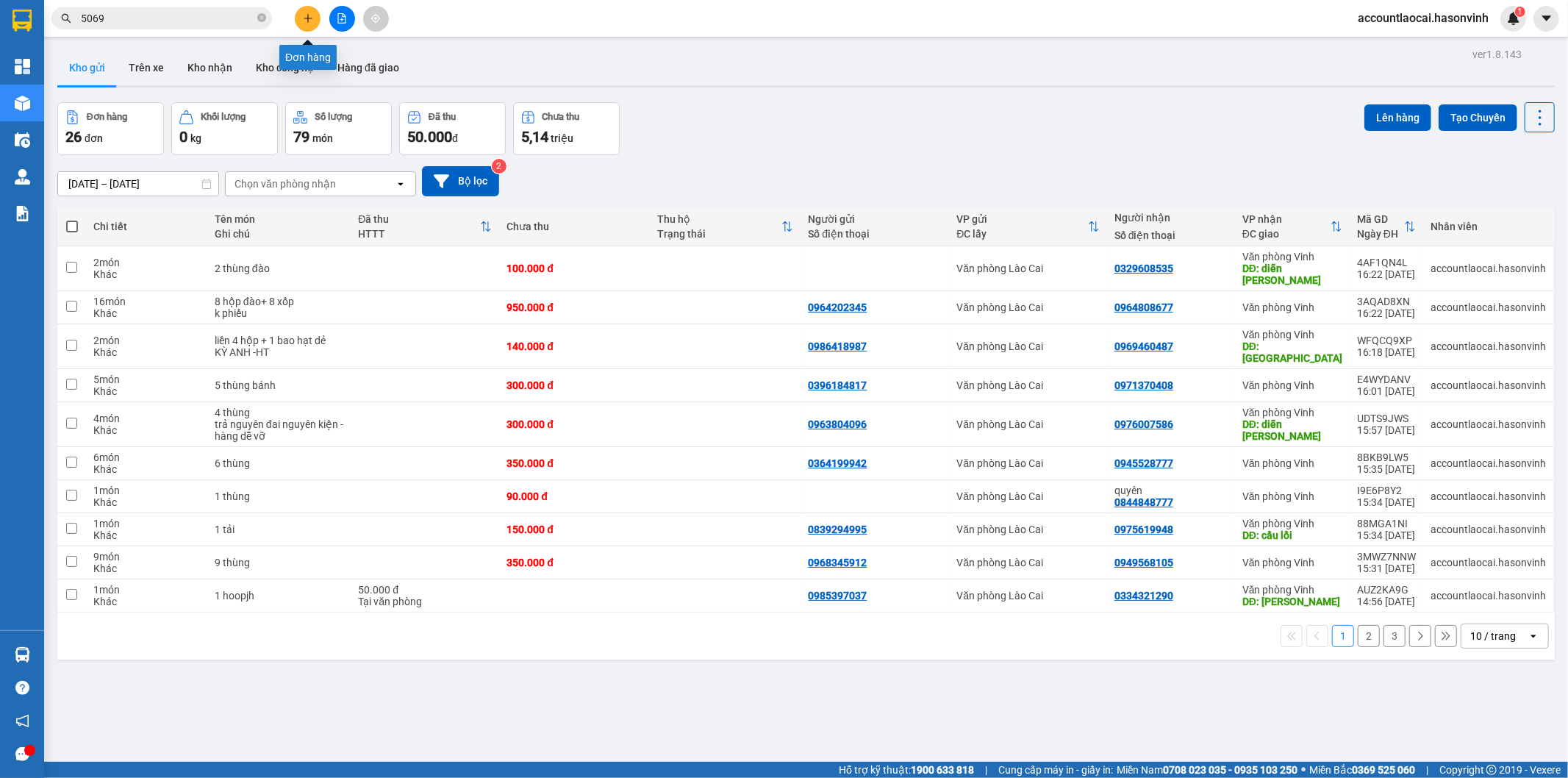
click at [305, 25] on button at bounding box center [308, 18] width 26 height 26
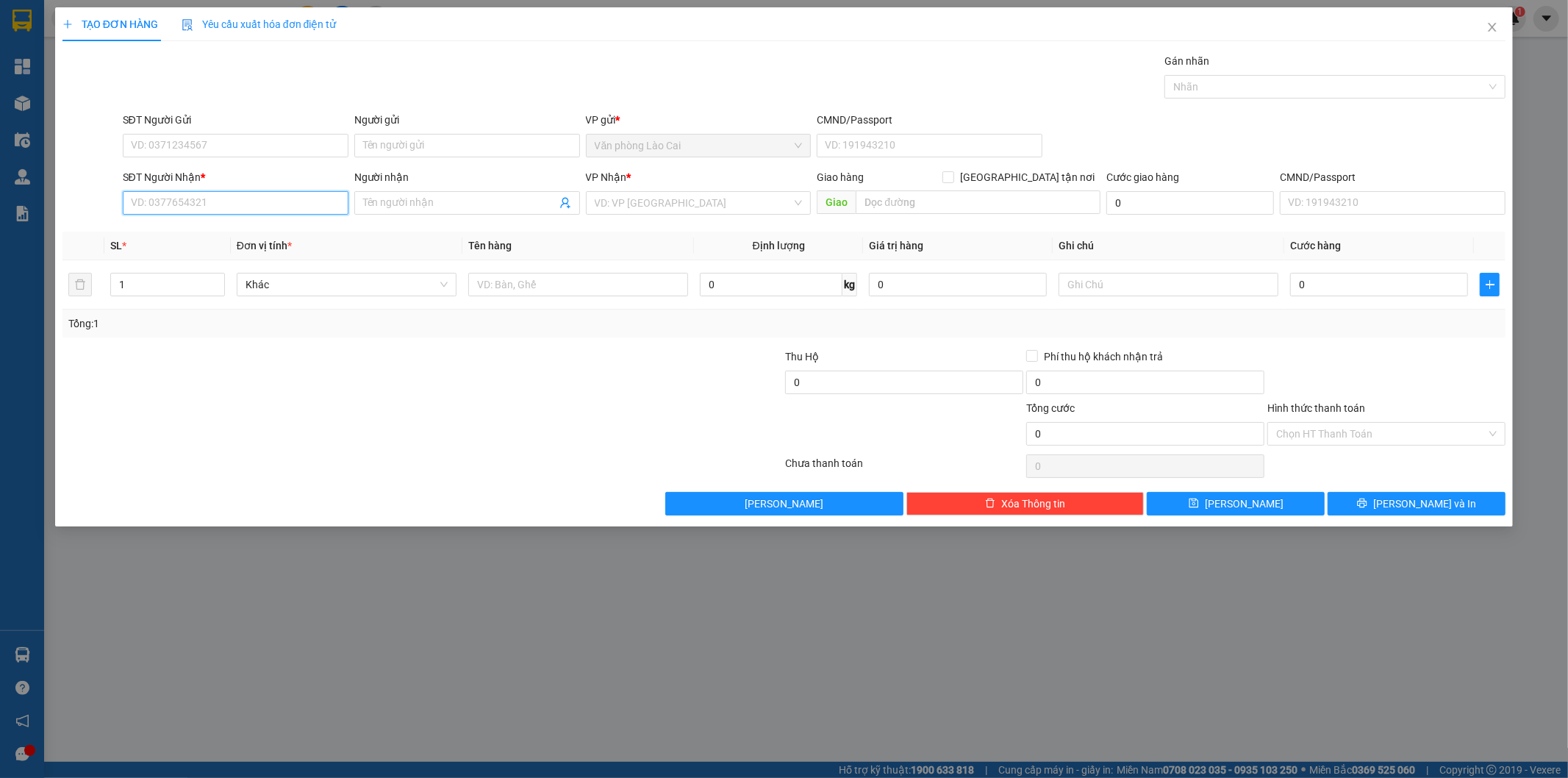
click at [217, 208] on input "SĐT Người Nhận *" at bounding box center [235, 203] width 226 height 24
click at [237, 209] on input "7569" at bounding box center [235, 203] width 226 height 24
click at [211, 235] on div "0915457569" at bounding box center [235, 232] width 208 height 16
type input "0915457569"
type input "thanh hoá"
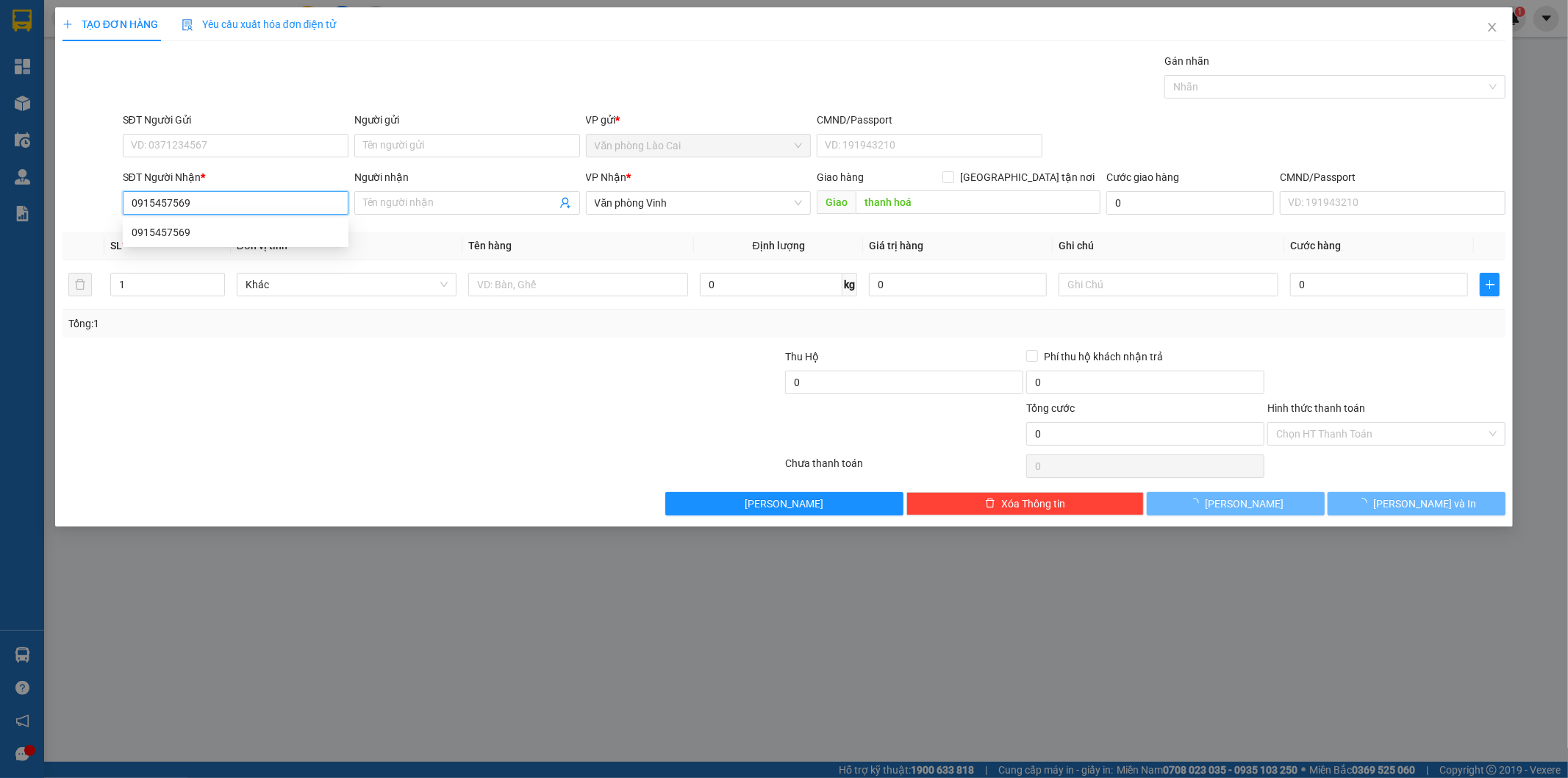
type input "160.000"
type input "0915457569"
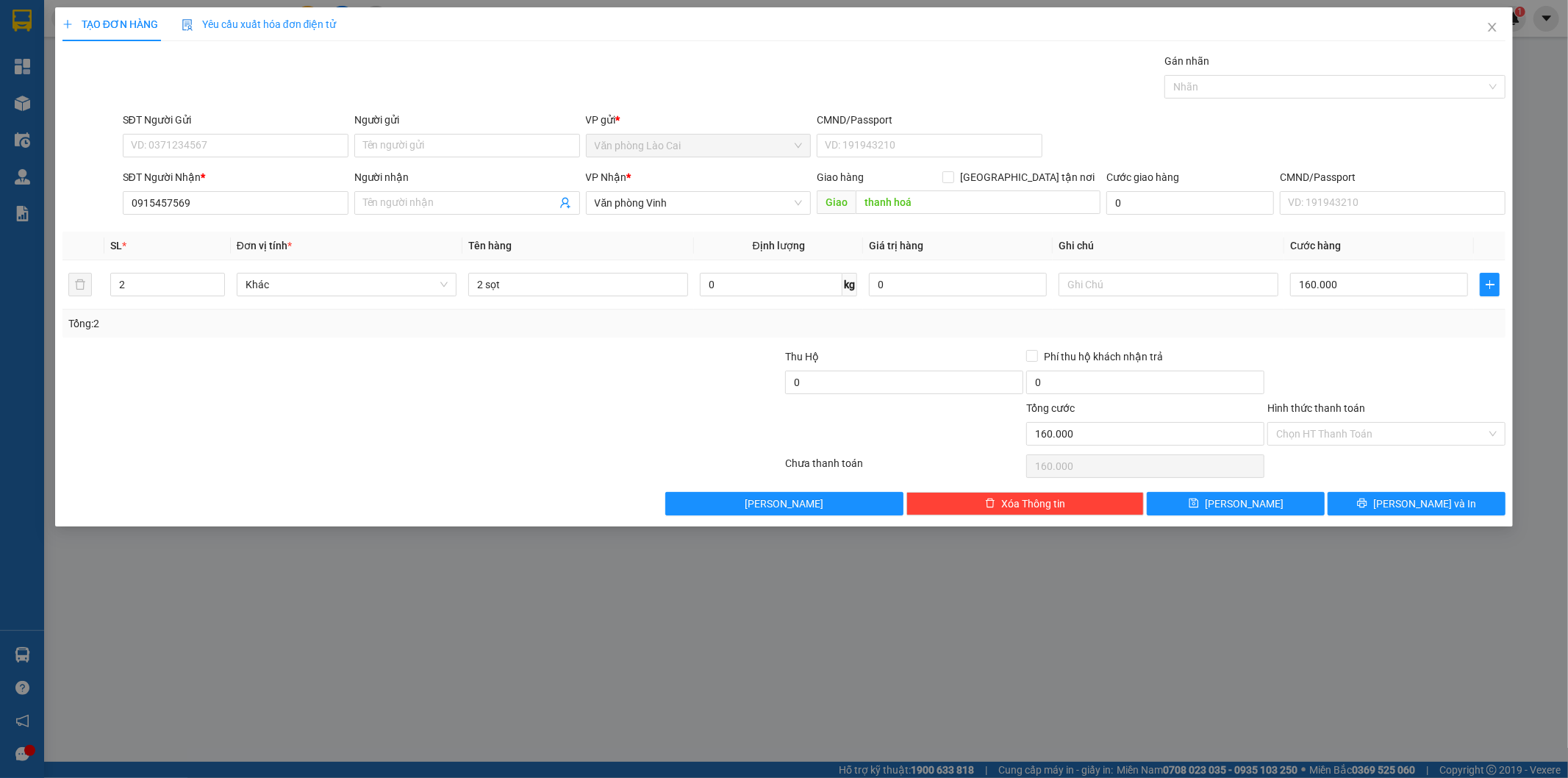
click at [523, 340] on div "Transit Pickup Surcharge Ids Transit Deliver Surcharge Ids Transit Deliver Surc…" at bounding box center [784, 284] width 1444 height 462
click at [253, 146] on input "SĐT Người Gửi" at bounding box center [235, 146] width 226 height 24
click at [232, 175] on div "0865337785" at bounding box center [235, 175] width 208 height 16
type input "0865337785"
drag, startPoint x: 214, startPoint y: 200, endPoint x: 83, endPoint y: 219, distance: 132.4
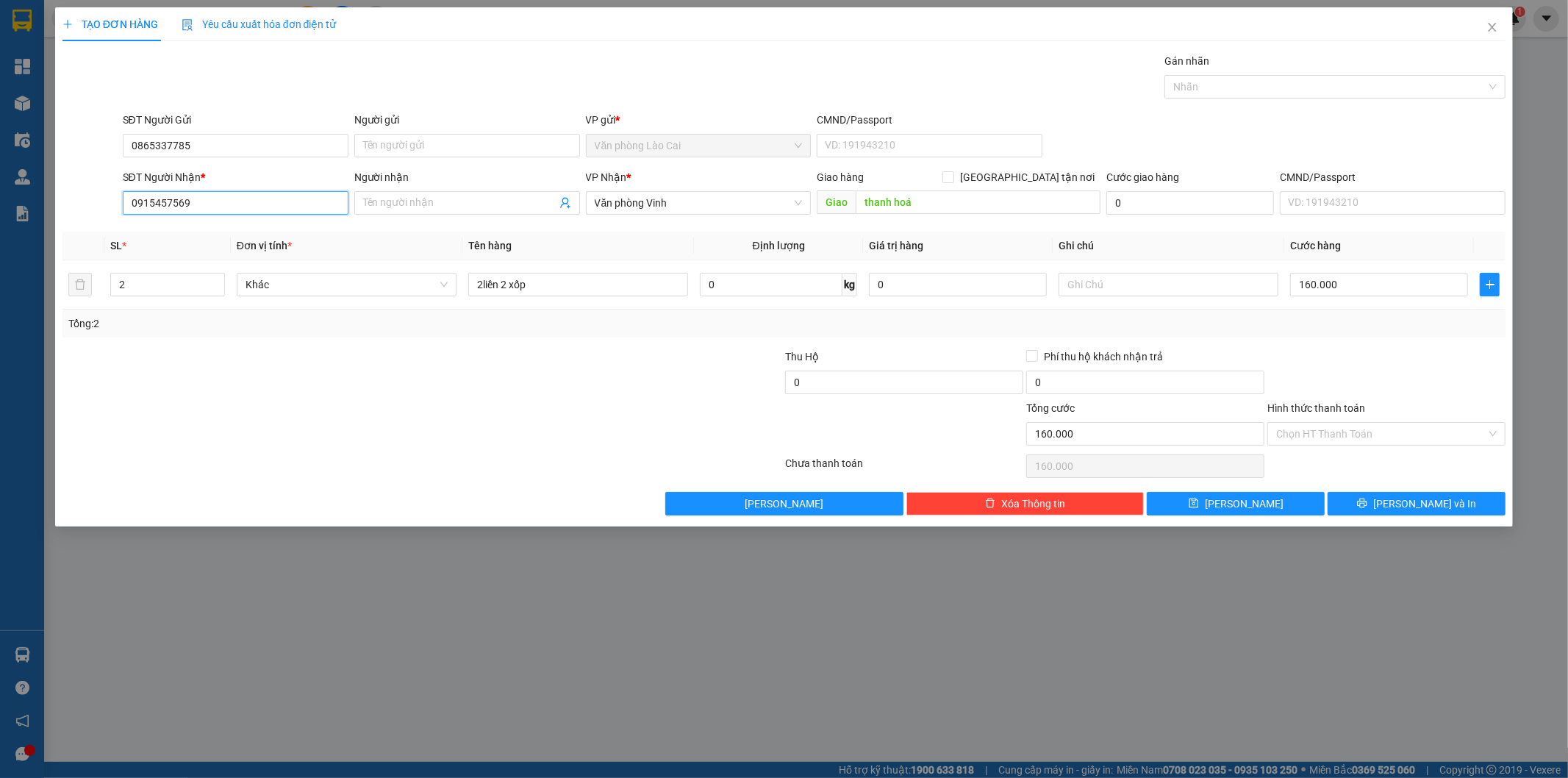
click at [83, 219] on div "SĐT Người Nhận * 0915457569 0915457569 Người nhận Tên người nhận VP Nhận * Văn …" at bounding box center [784, 195] width 1447 height 51
type input "0961304192"
click at [241, 237] on div "0961304192" at bounding box center [235, 232] width 208 height 16
type input "60.000"
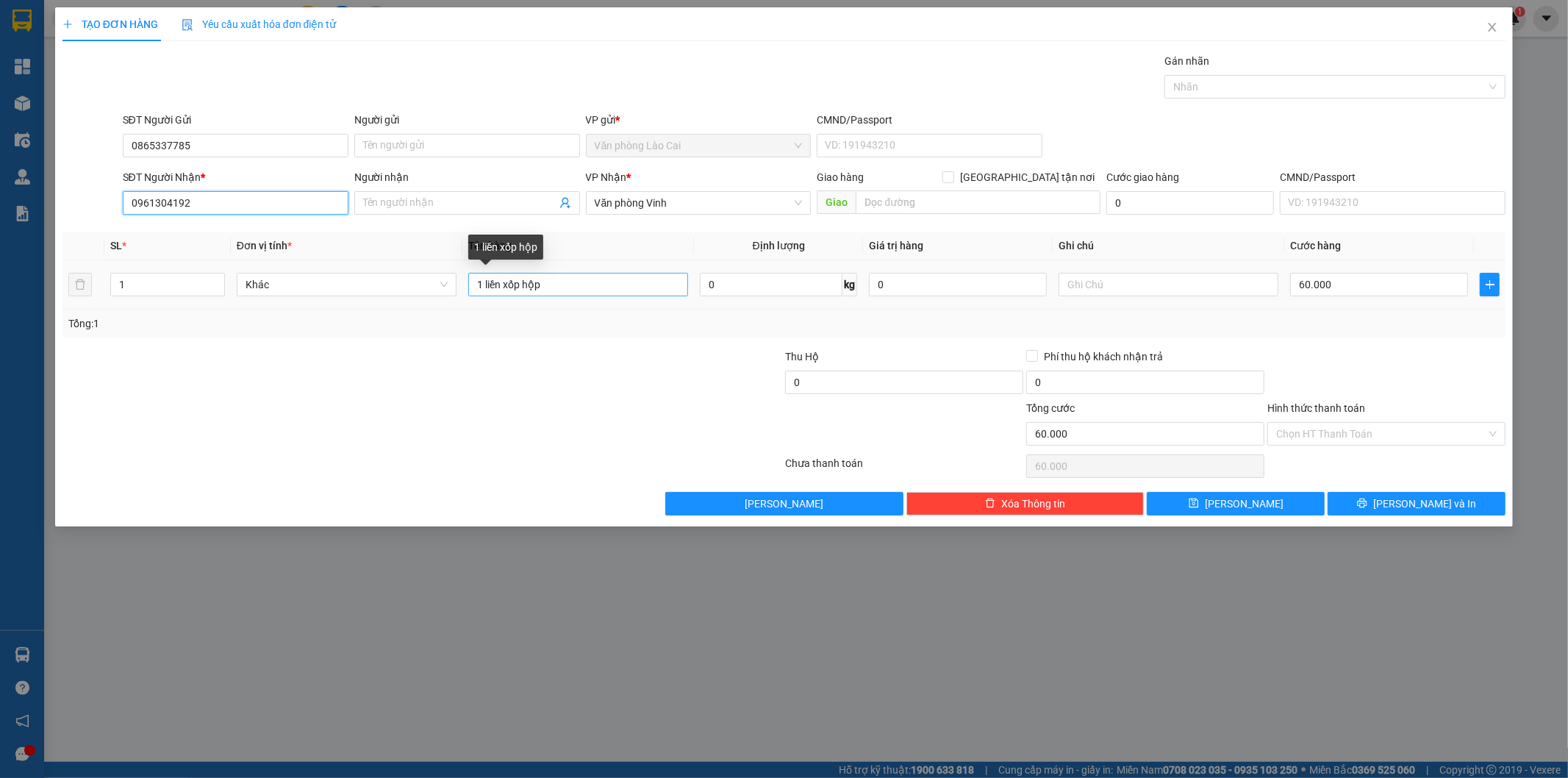
type input "0961304192"
drag, startPoint x: 497, startPoint y: 287, endPoint x: 299, endPoint y: 303, distance: 198.6
click at [299, 303] on tr "1 Khác 1 liền xốp hộp 0 kg 0 60.000" at bounding box center [784, 285] width 1444 height 49
type input "1 rành"
click at [1357, 288] on input "60.000" at bounding box center [1379, 285] width 178 height 24
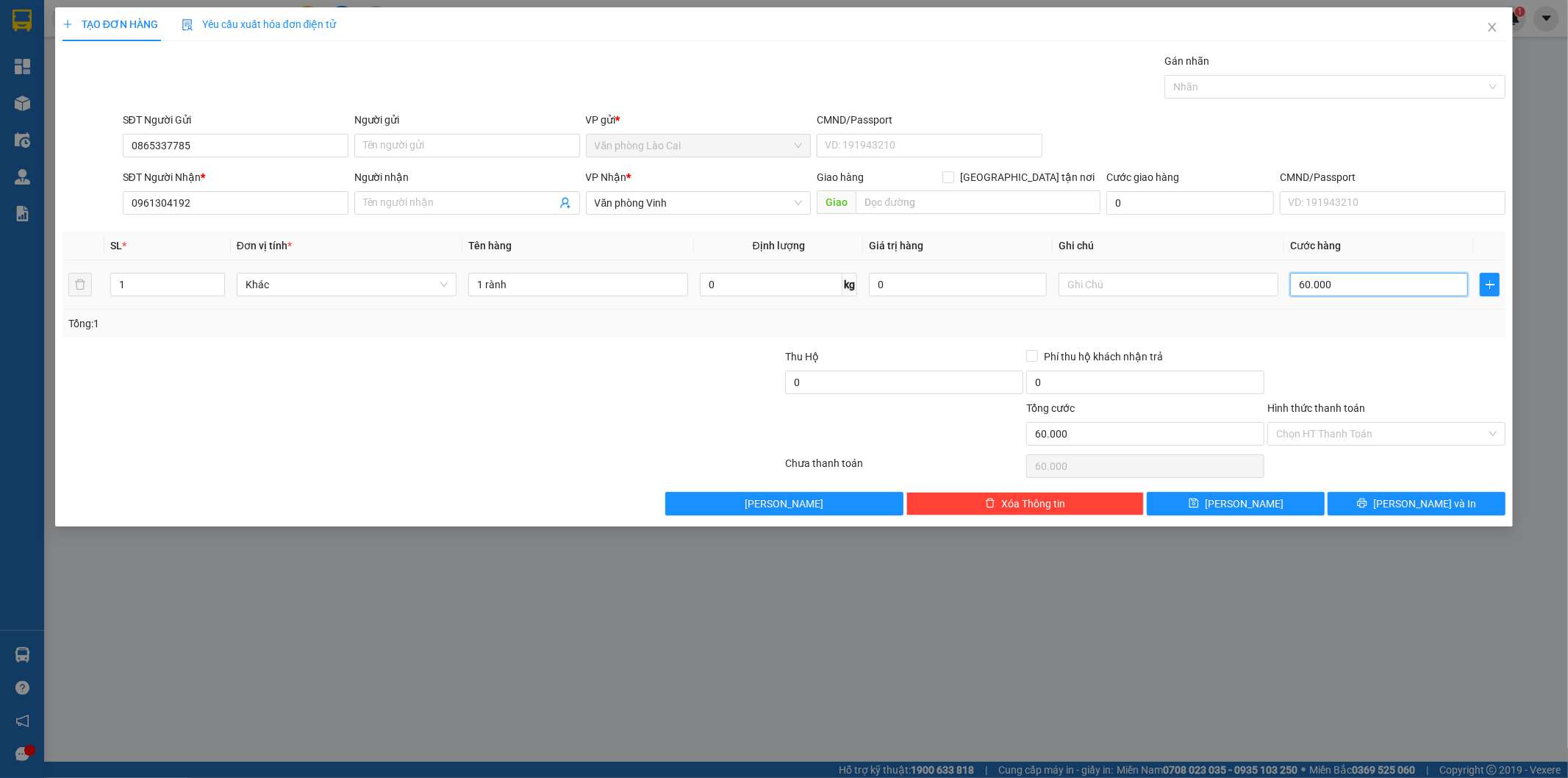
type input "5"
type input "50"
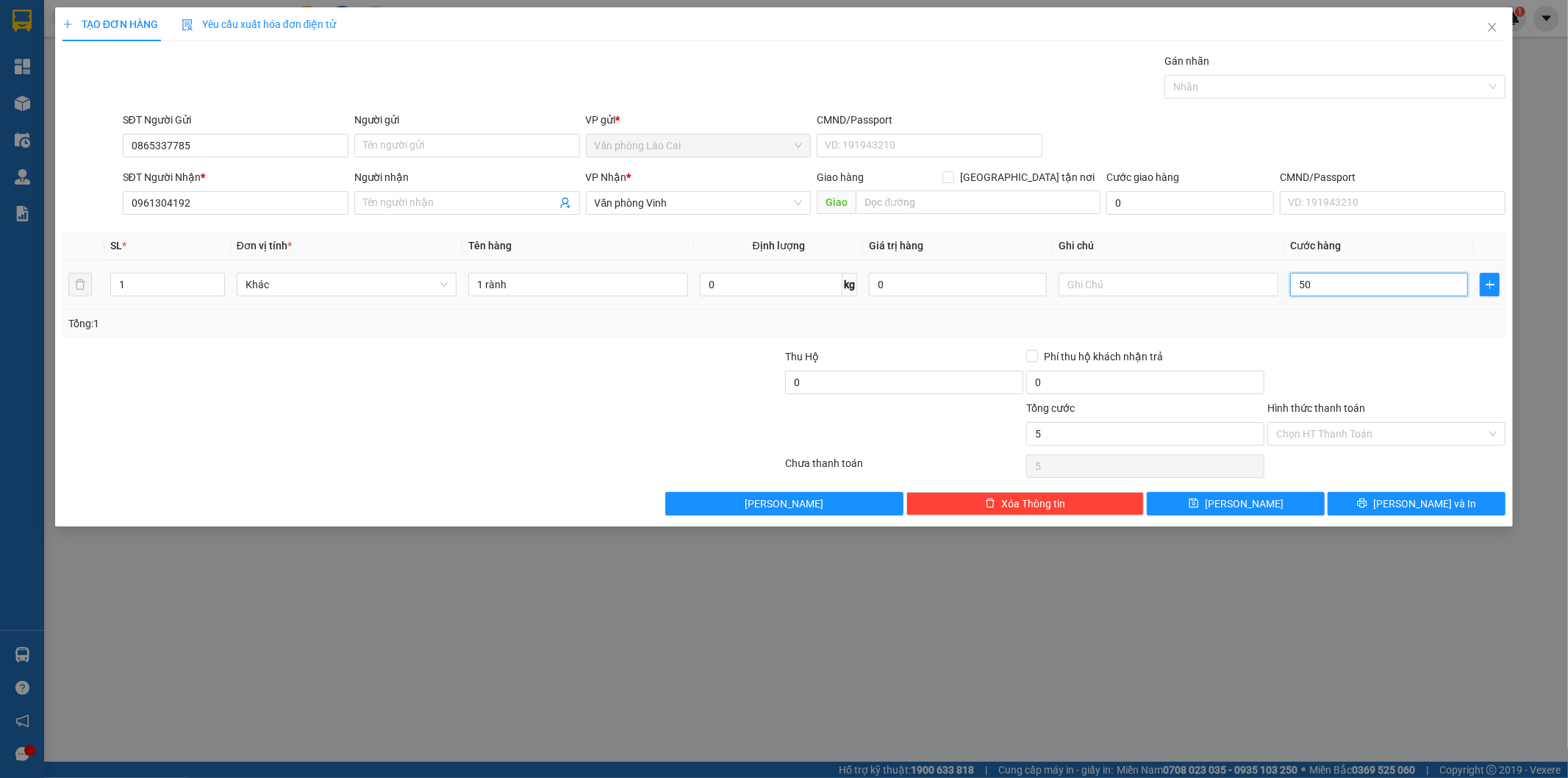
type input "50"
type input "500"
type input "5.000"
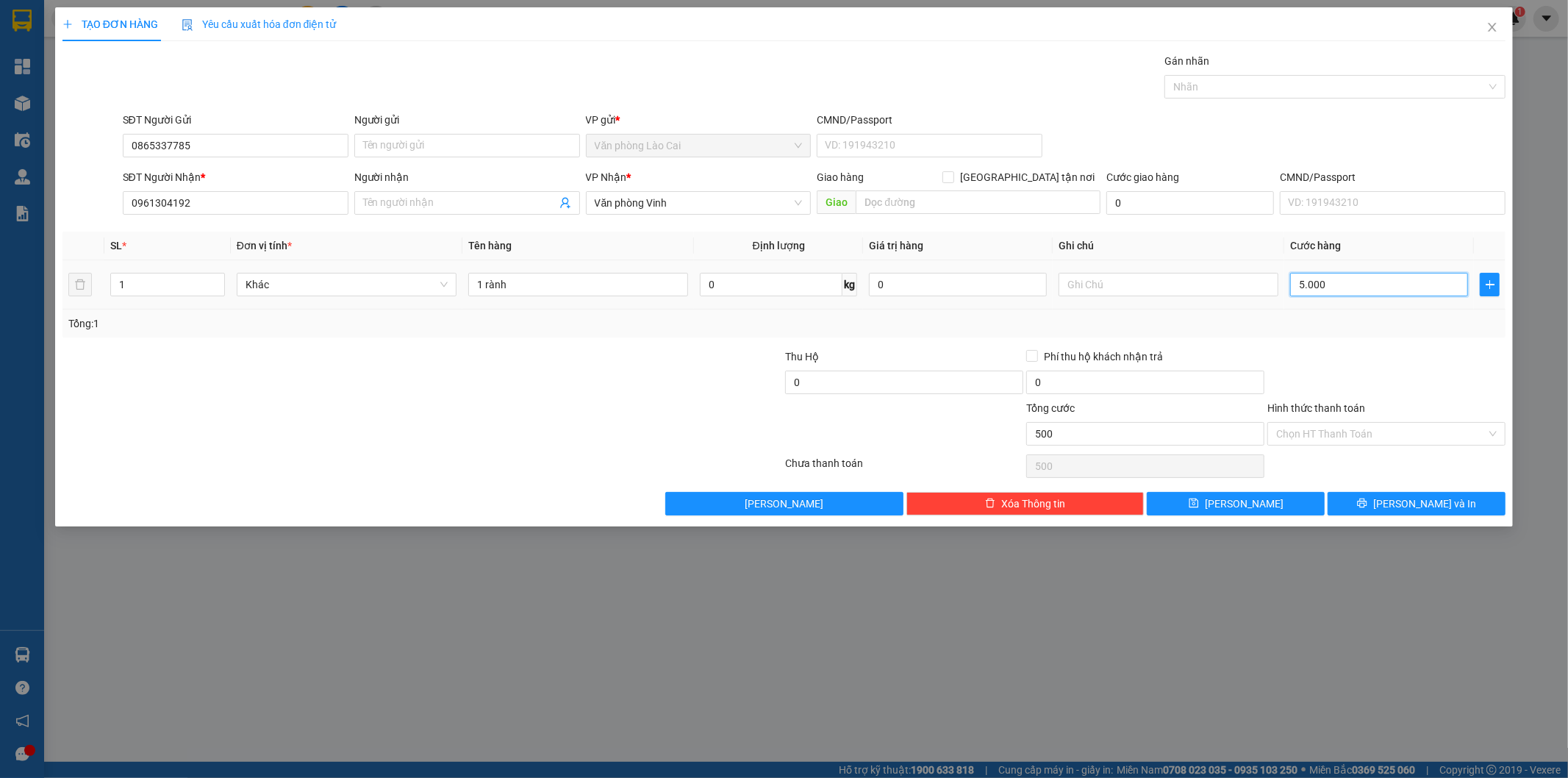
type input "5.000"
type input "50.000"
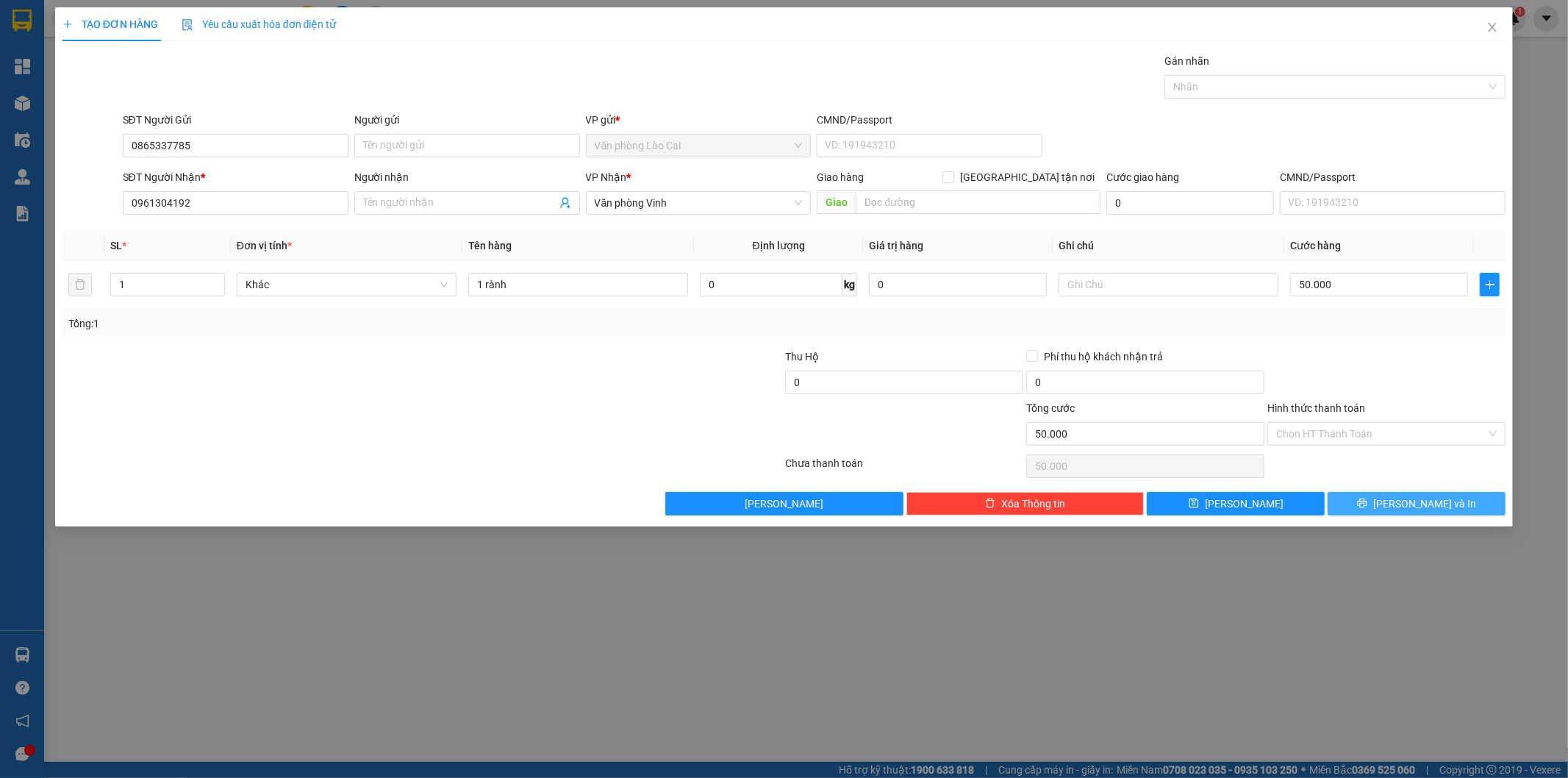
click at [1363, 494] on button "[PERSON_NAME] và In" at bounding box center [1417, 503] width 178 height 24
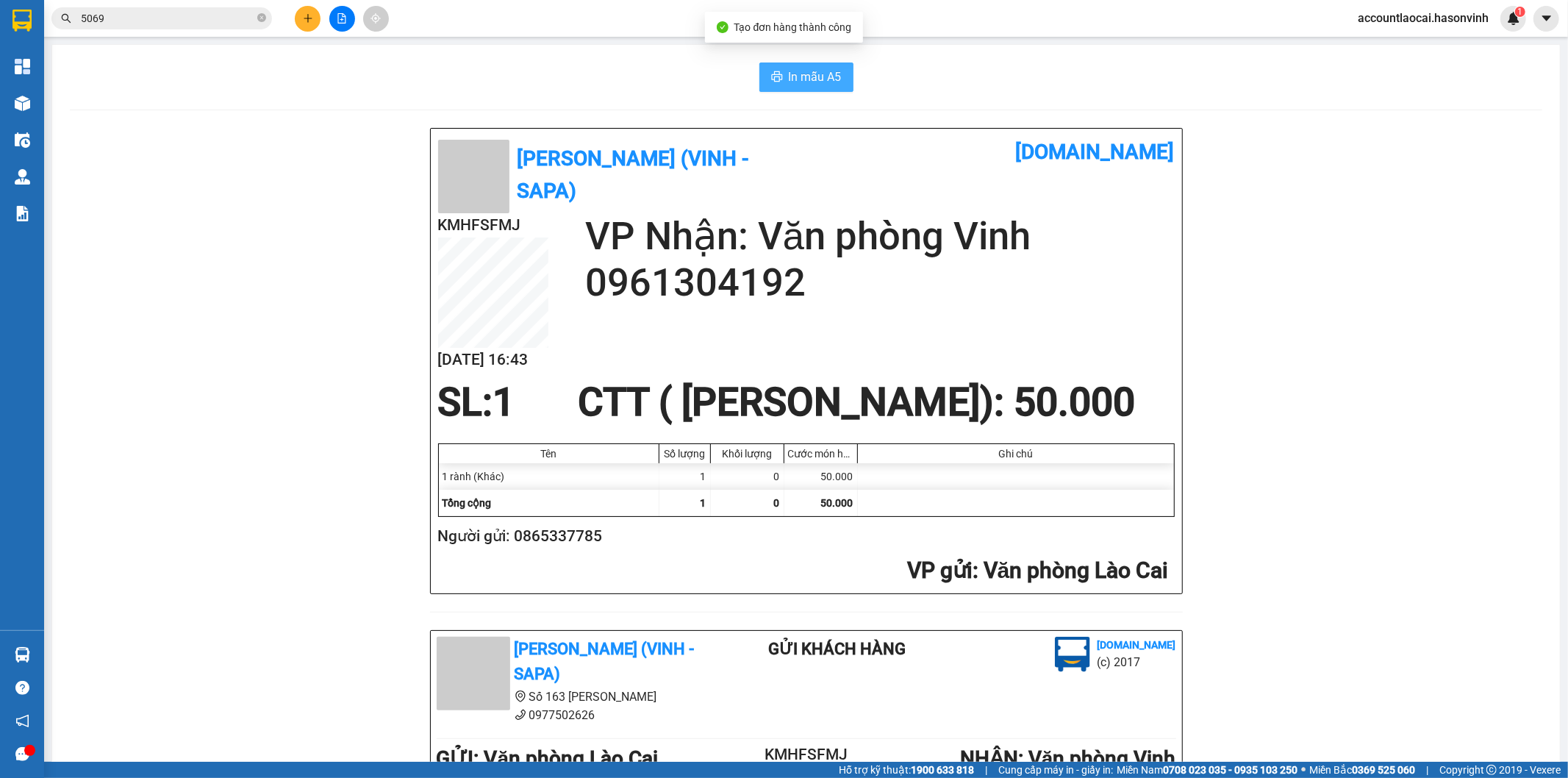
click at [832, 70] on span "In mẫu A5" at bounding box center [816, 77] width 53 height 18
click at [313, 24] on button at bounding box center [308, 18] width 26 height 26
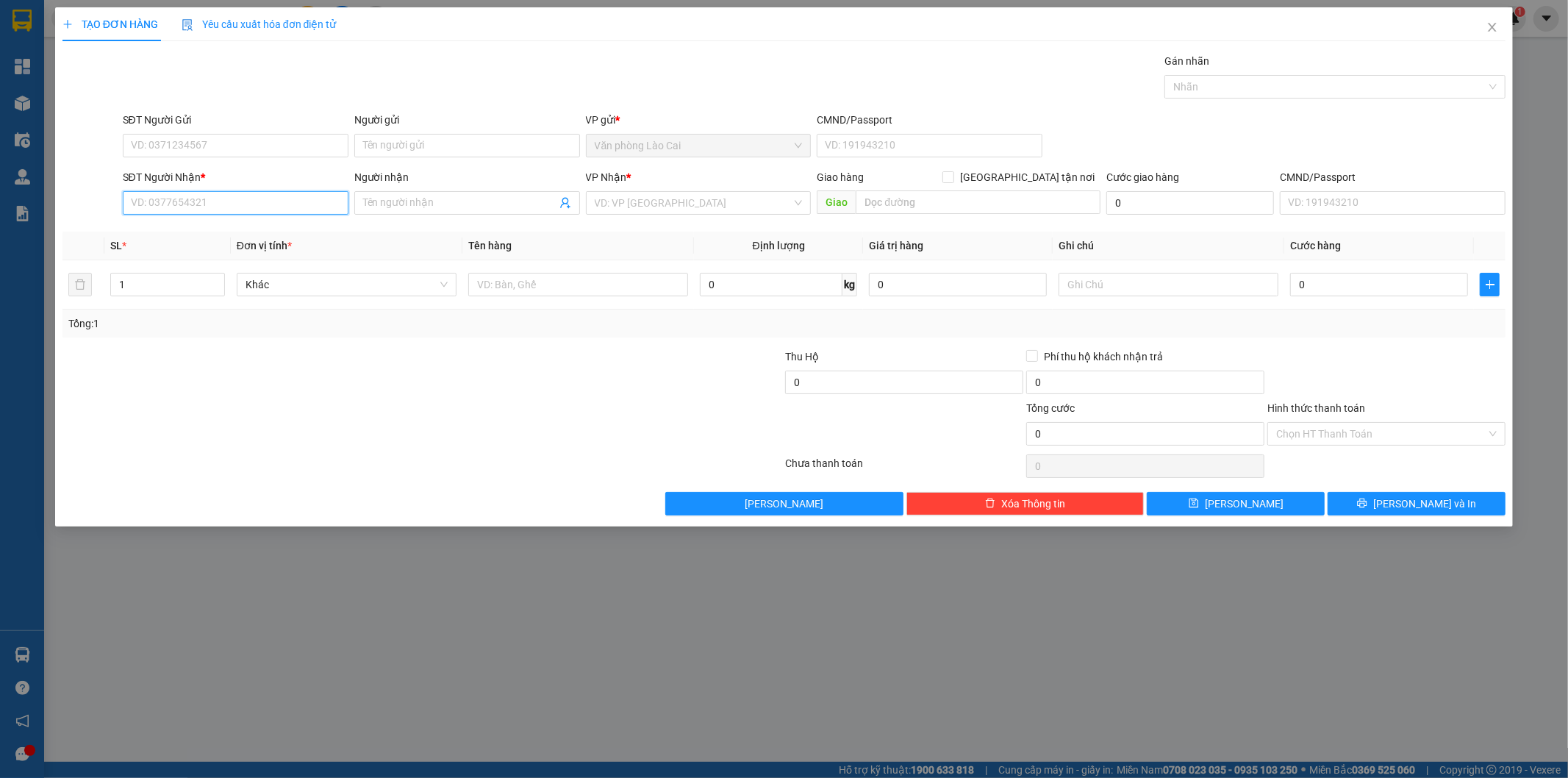
click at [233, 192] on input "SĐT Người Nhận *" at bounding box center [235, 203] width 226 height 24
click at [1494, 26] on icon "close" at bounding box center [1492, 27] width 12 height 12
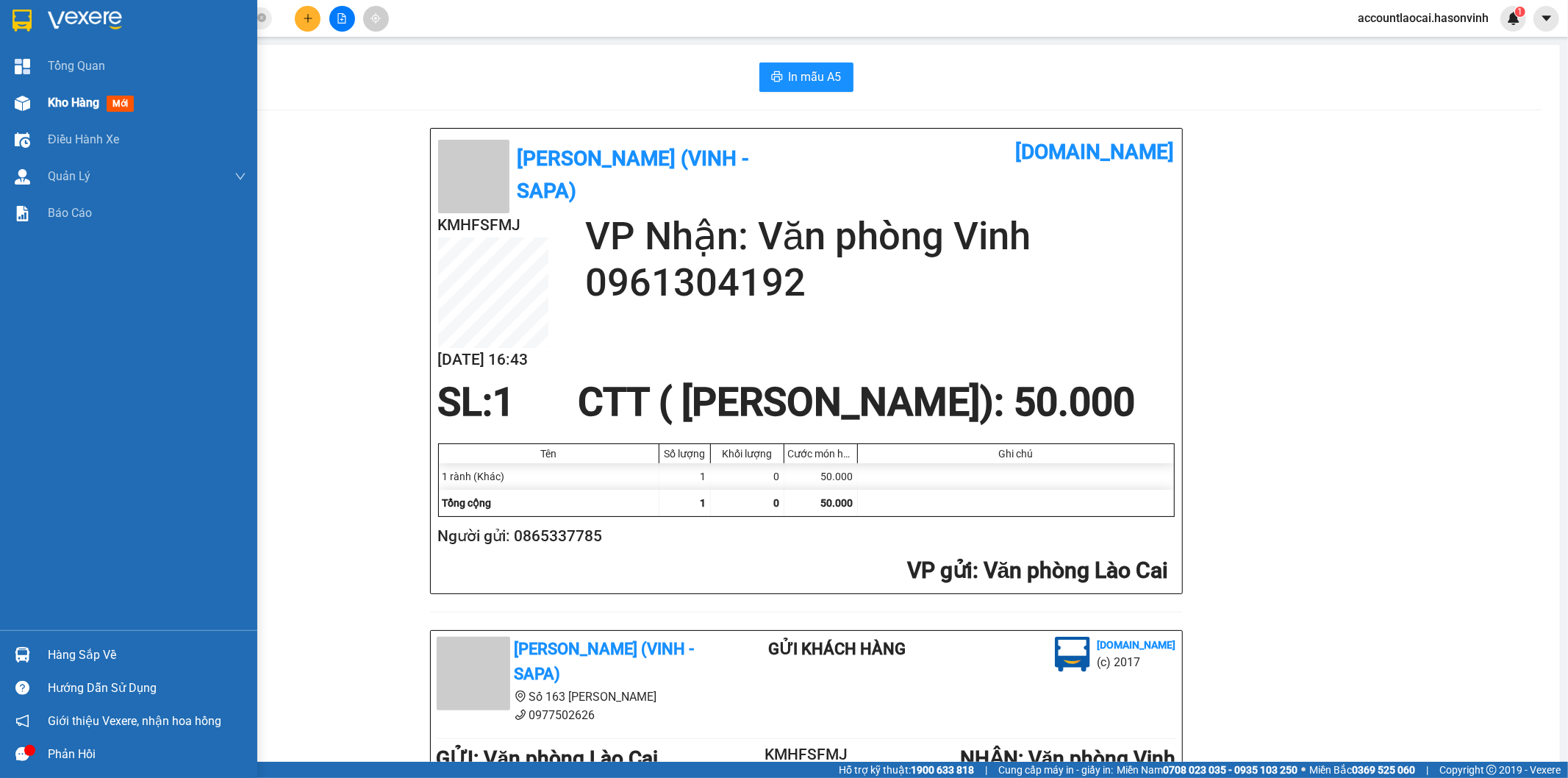
click at [25, 95] on img at bounding box center [22, 103] width 16 height 16
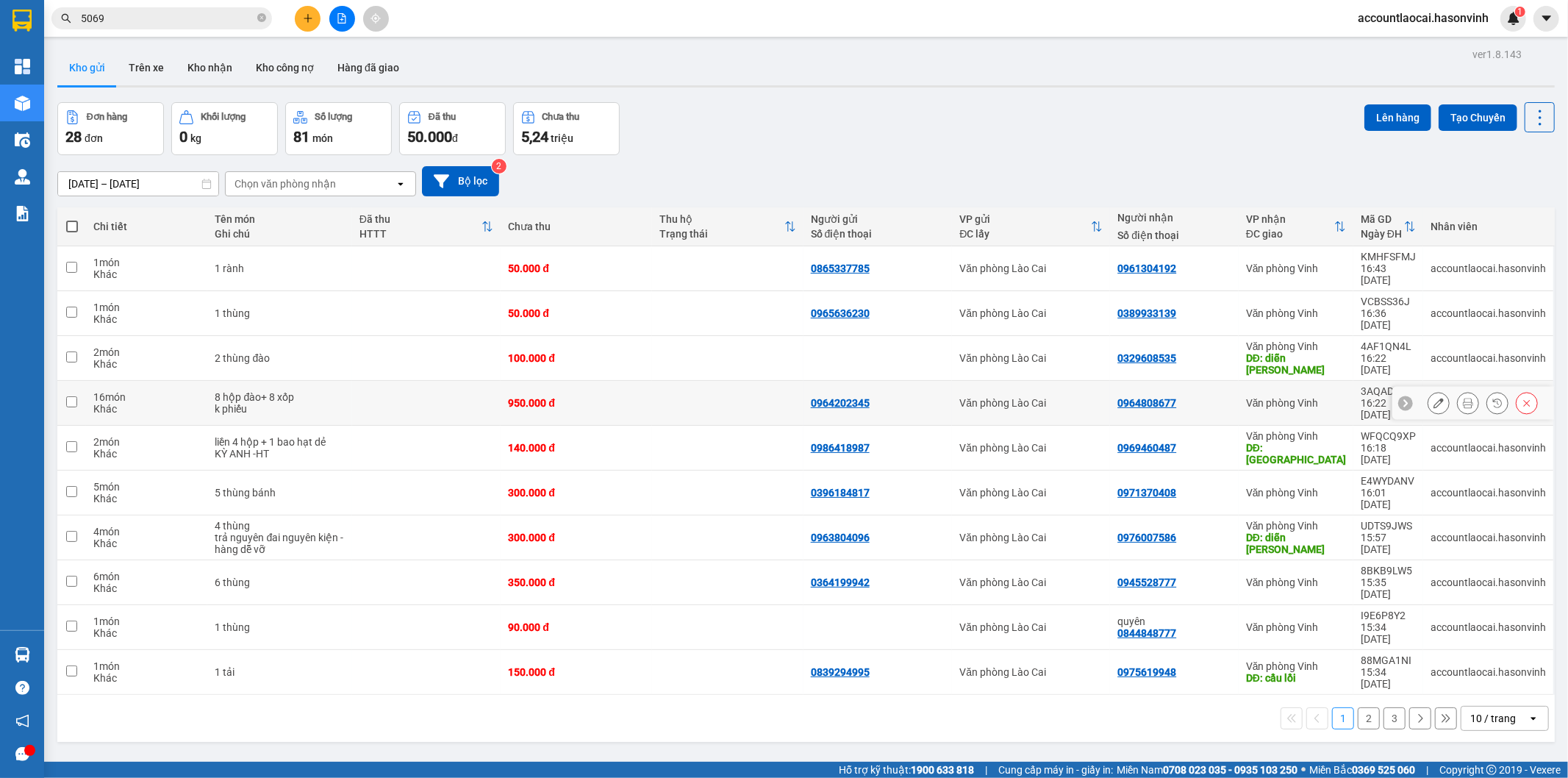
click at [1433, 398] on icon at bounding box center [1438, 403] width 10 height 10
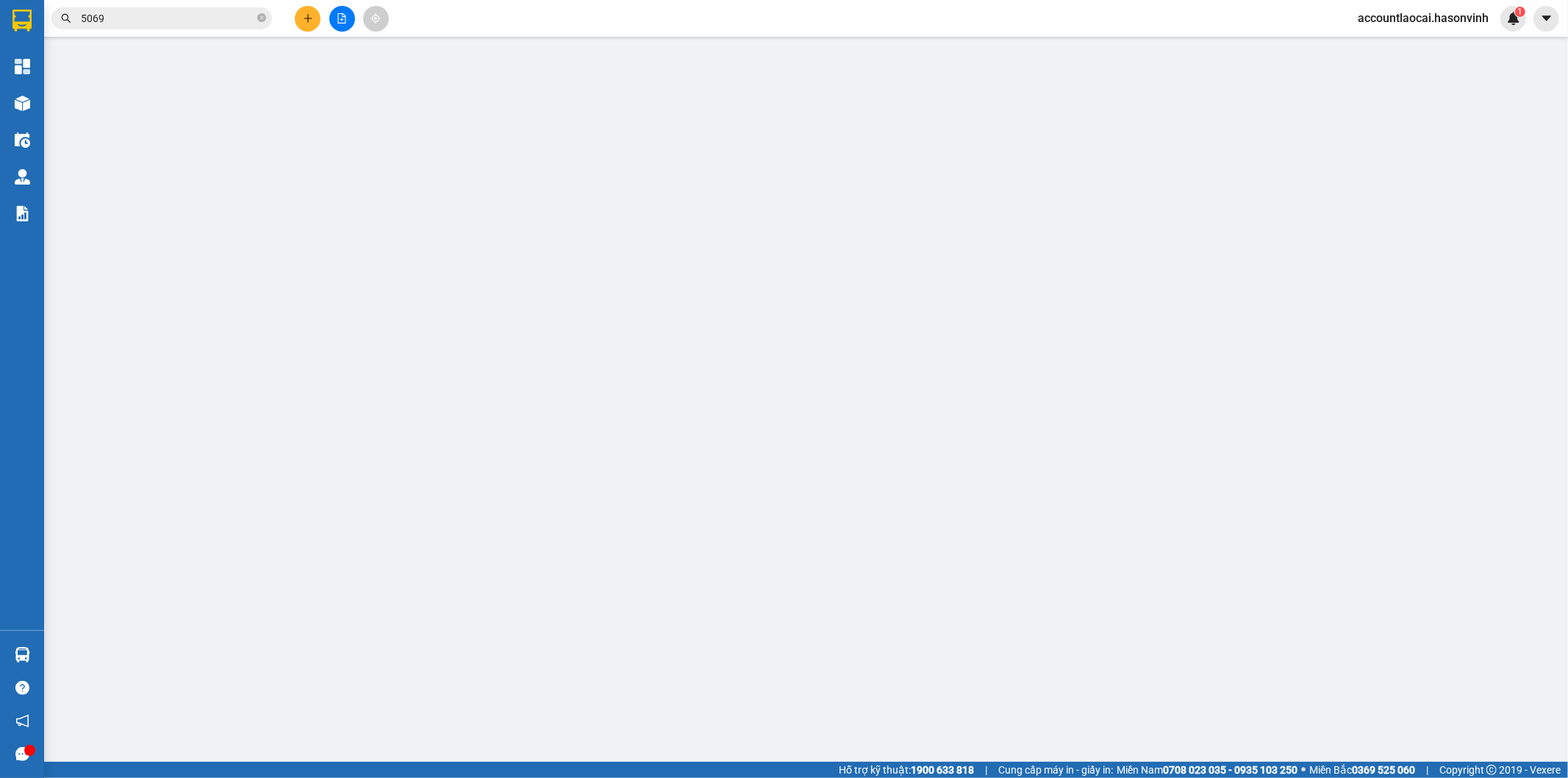
type input "0964202345"
type input "0964808677"
type input "950.000"
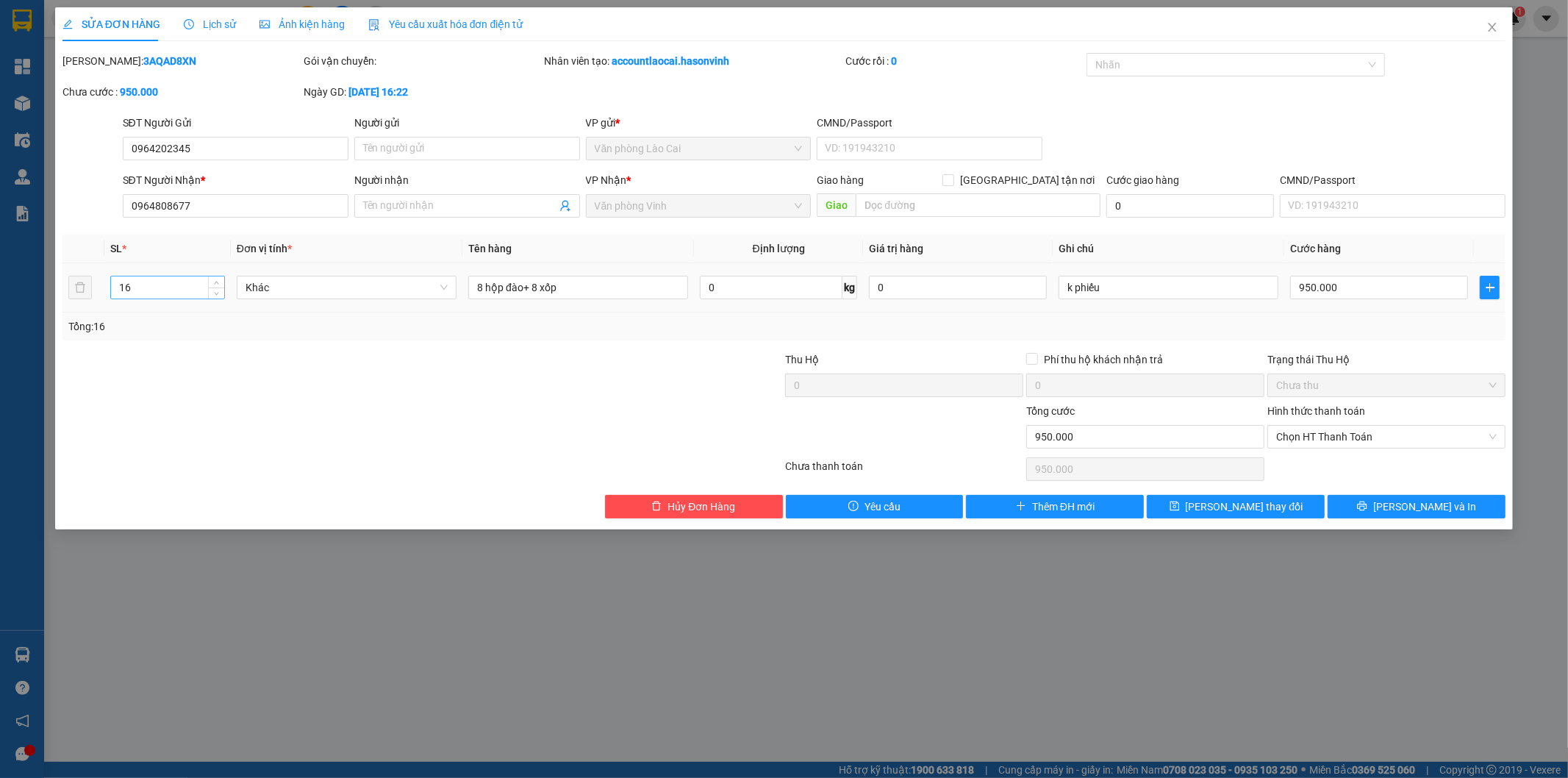
click at [171, 286] on input "16" at bounding box center [168, 287] width 114 height 22
type input "18"
click at [589, 290] on input "8 hộp đào+ 8 xốp" at bounding box center [579, 287] width 220 height 24
type input "8 hộp đào+ 8 xốp+ 2 sọt"
click at [1326, 282] on input "950.000" at bounding box center [1379, 287] width 178 height 24
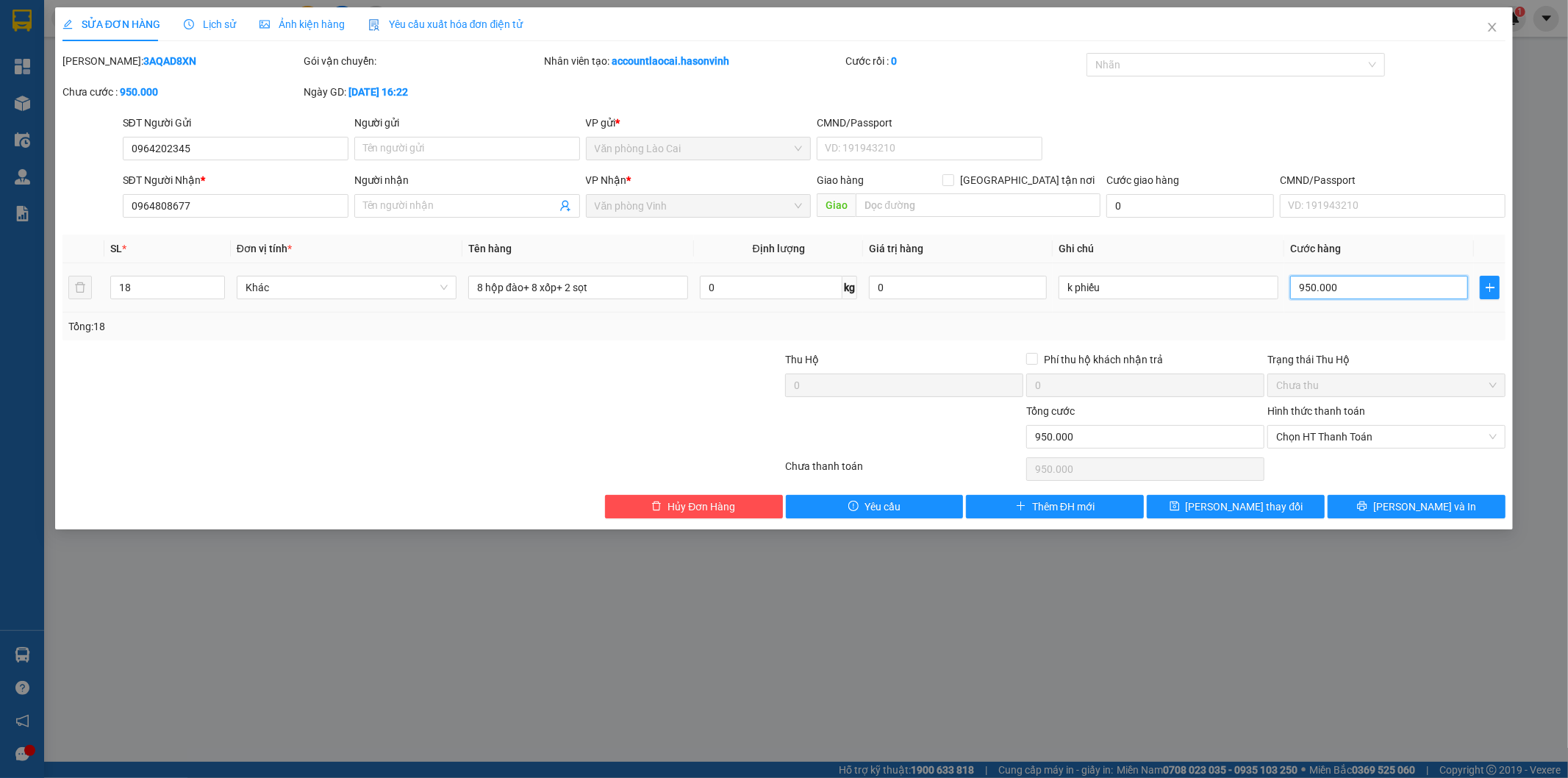
type input "1"
type input "11"
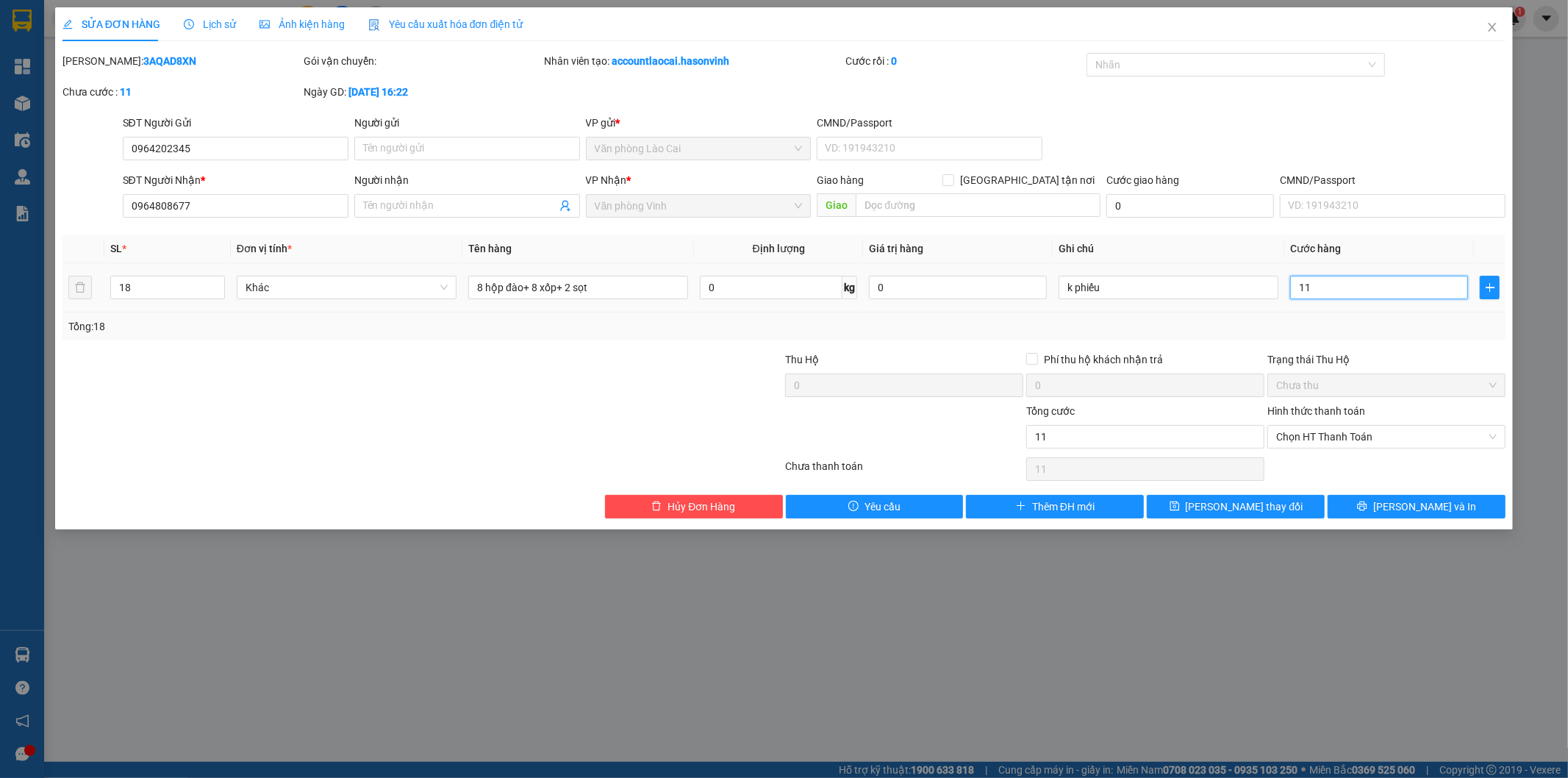
type input "110"
type input "1.100"
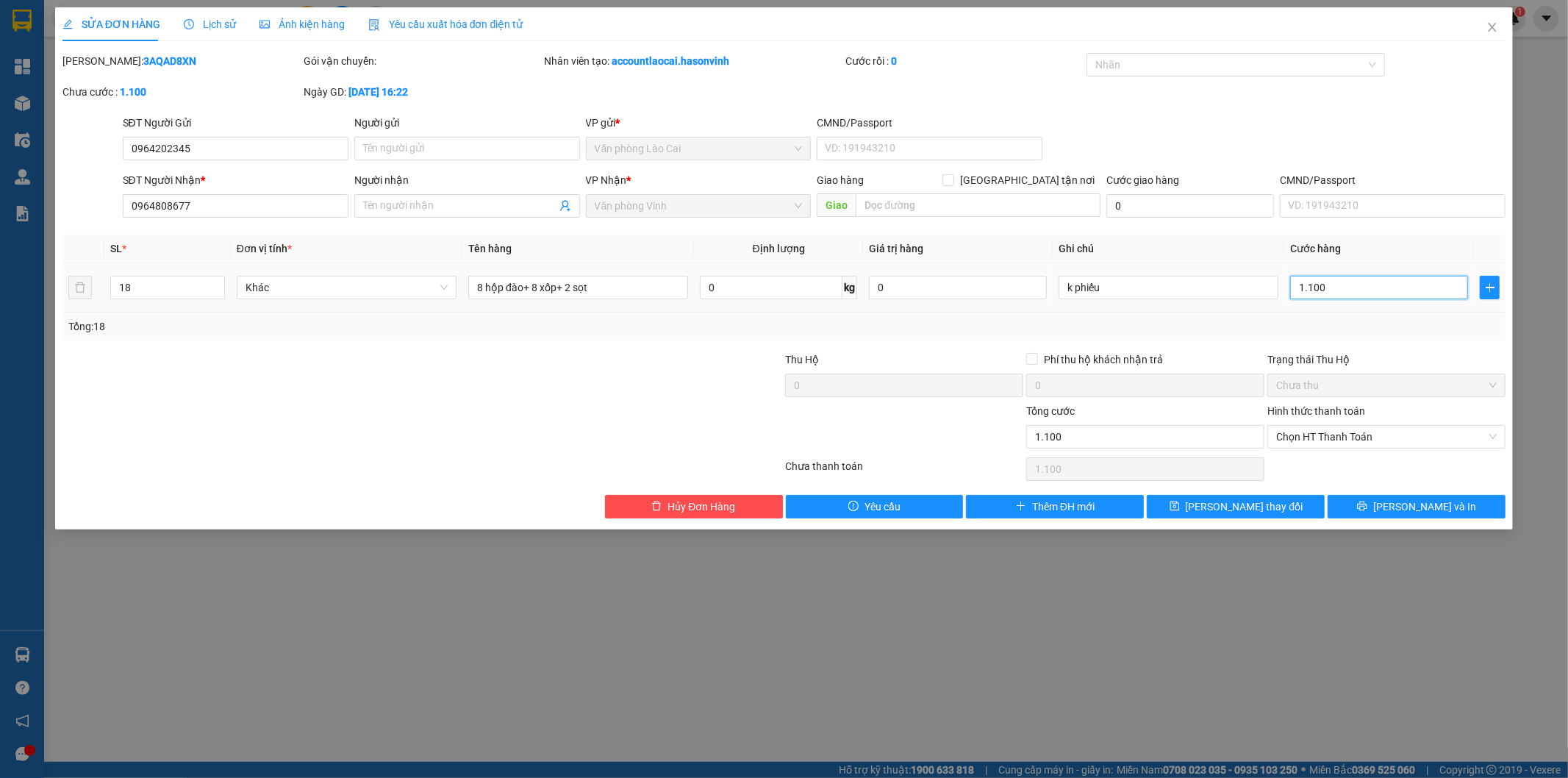
type input "11.000"
type input "110.000"
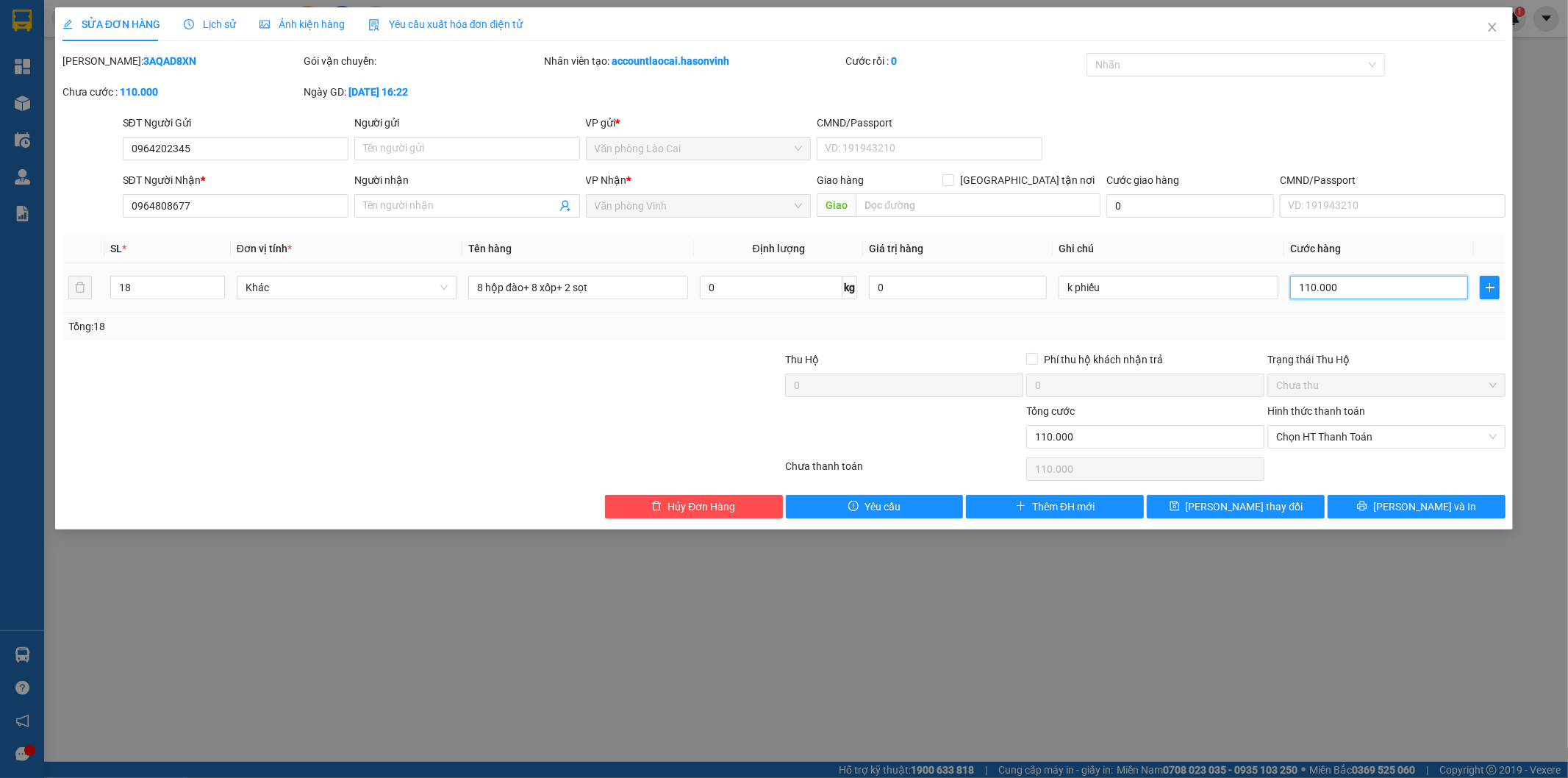
type input "1.100.000"
click at [1267, 510] on span "[PERSON_NAME] thay đổi" at bounding box center [1245, 507] width 118 height 16
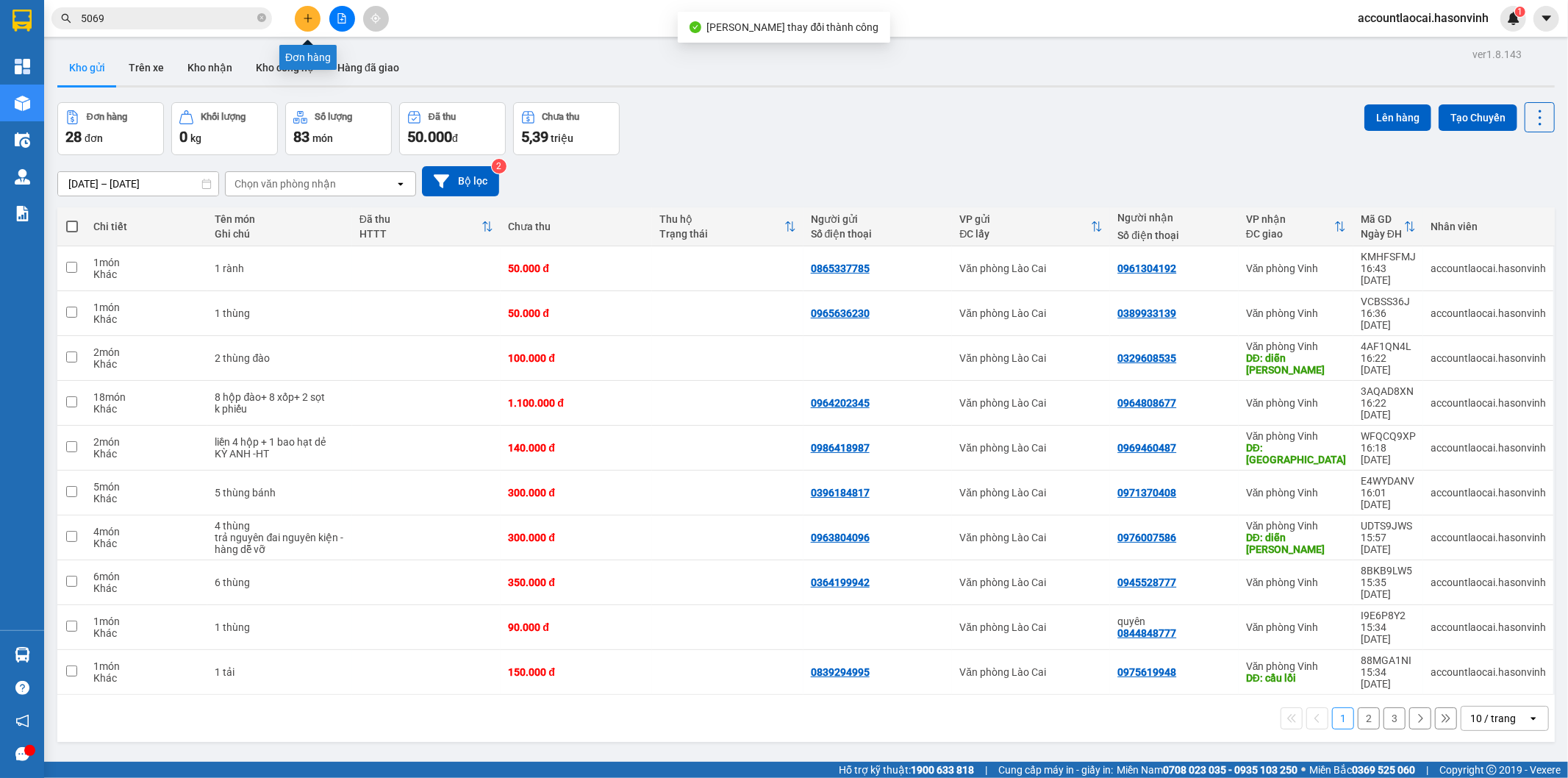
click at [301, 16] on button at bounding box center [308, 18] width 26 height 26
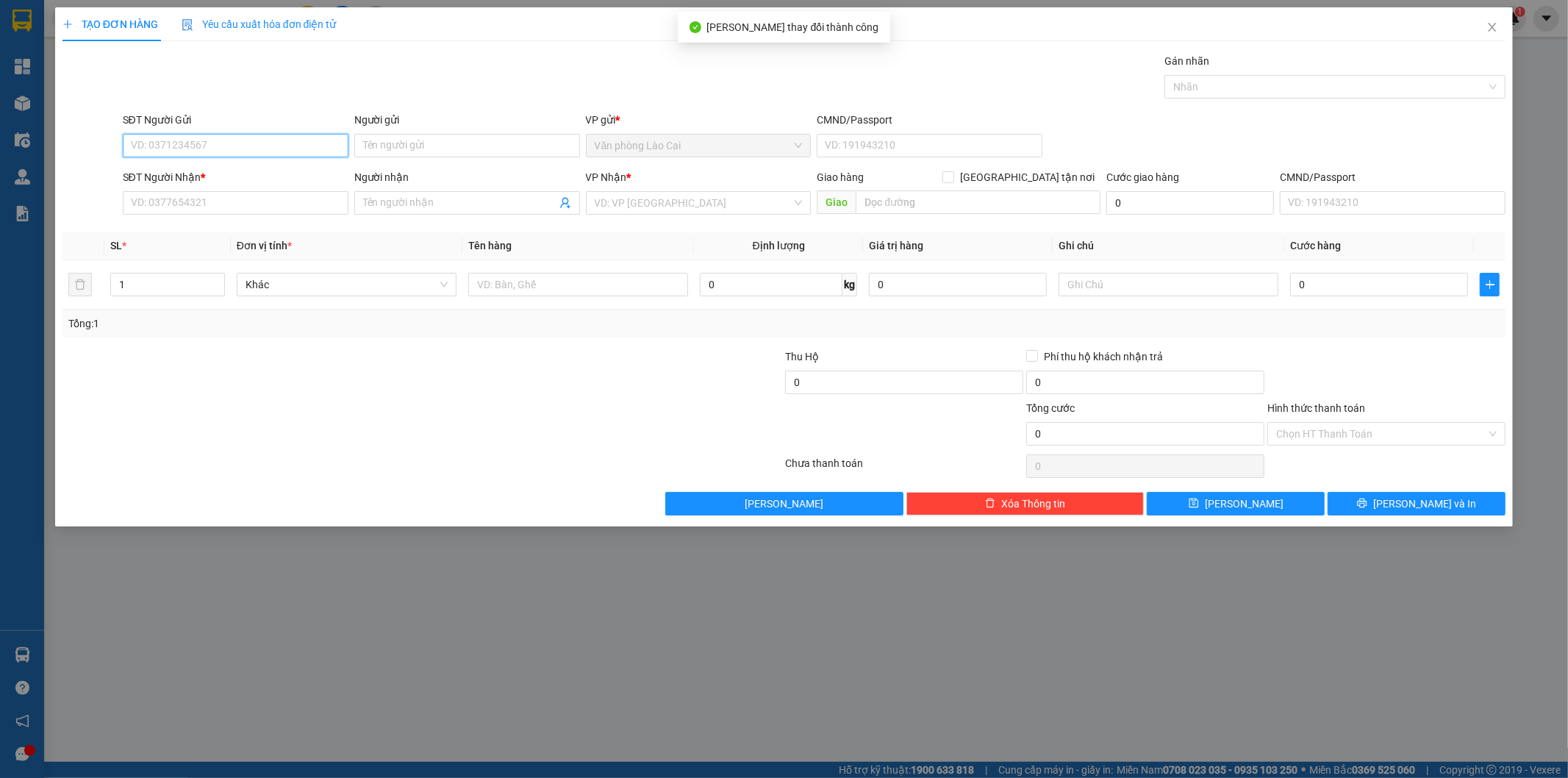
click at [181, 150] on input "SĐT Người Gửi" at bounding box center [235, 146] width 226 height 24
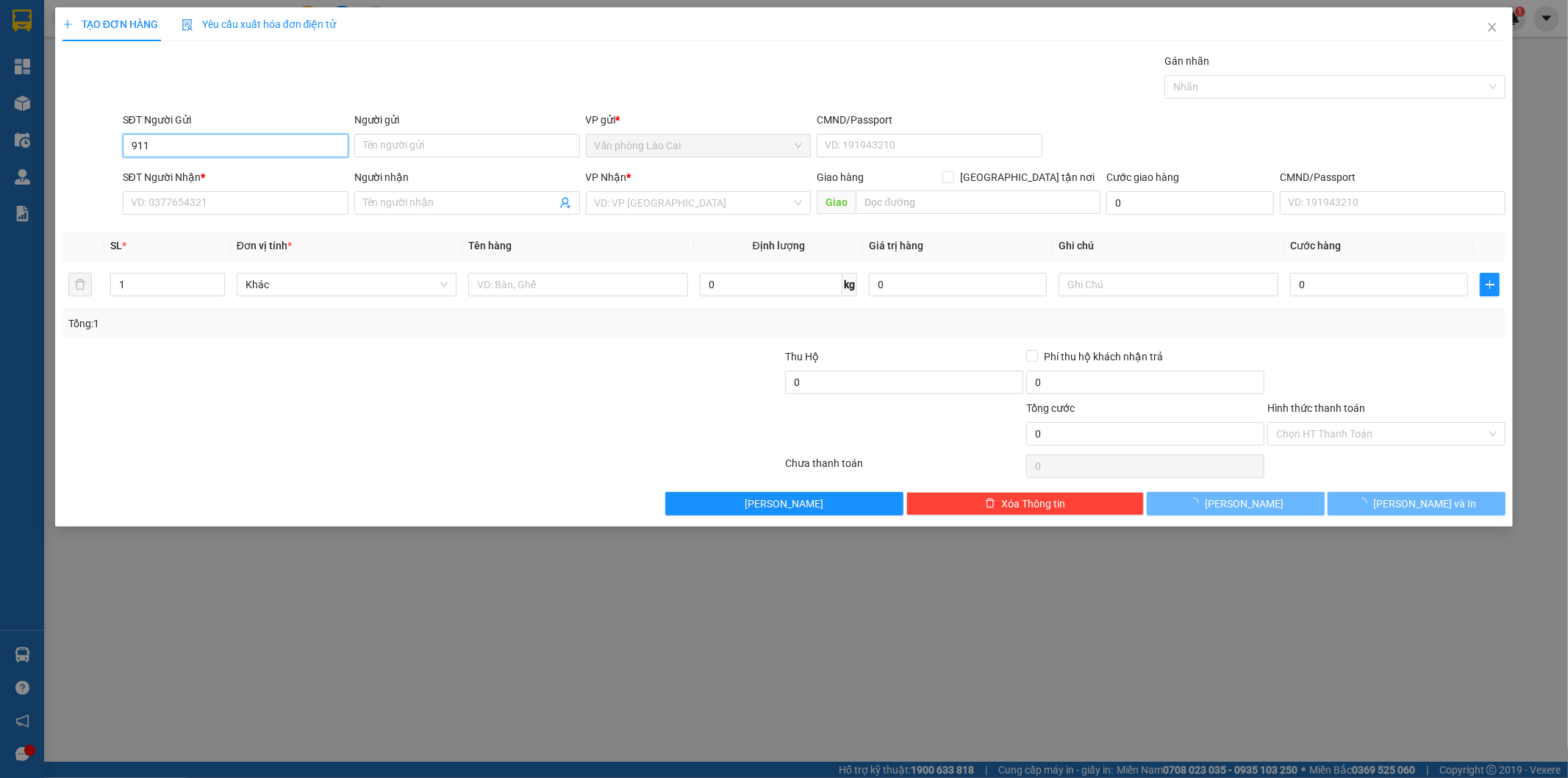
click at [189, 144] on input "911" at bounding box center [235, 146] width 226 height 24
click at [195, 151] on input "911" at bounding box center [235, 146] width 226 height 24
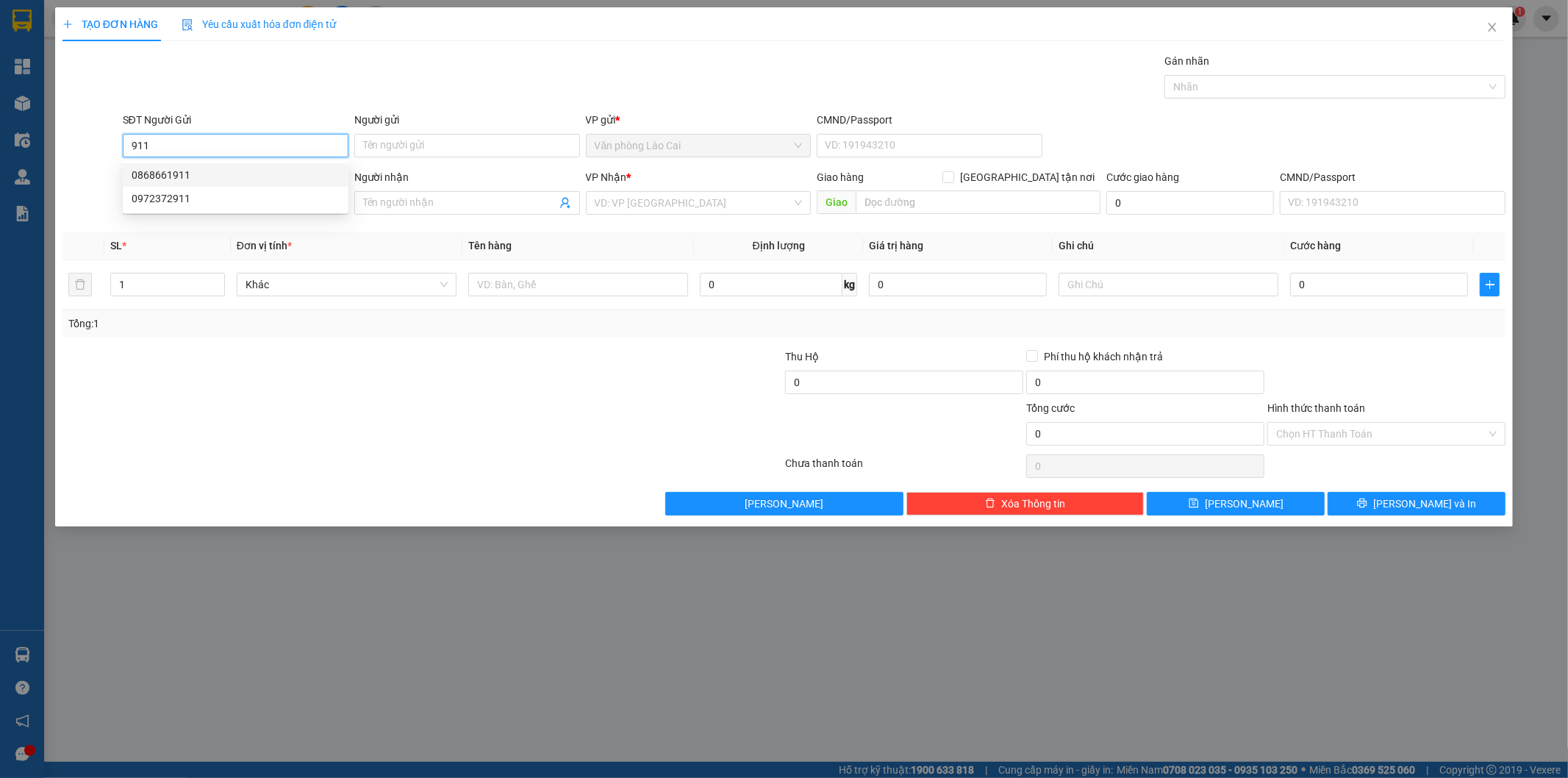
click at [189, 177] on div "0868661911" at bounding box center [235, 175] width 208 height 16
type input "0868661911"
type input "0978480777"
type input "300.000"
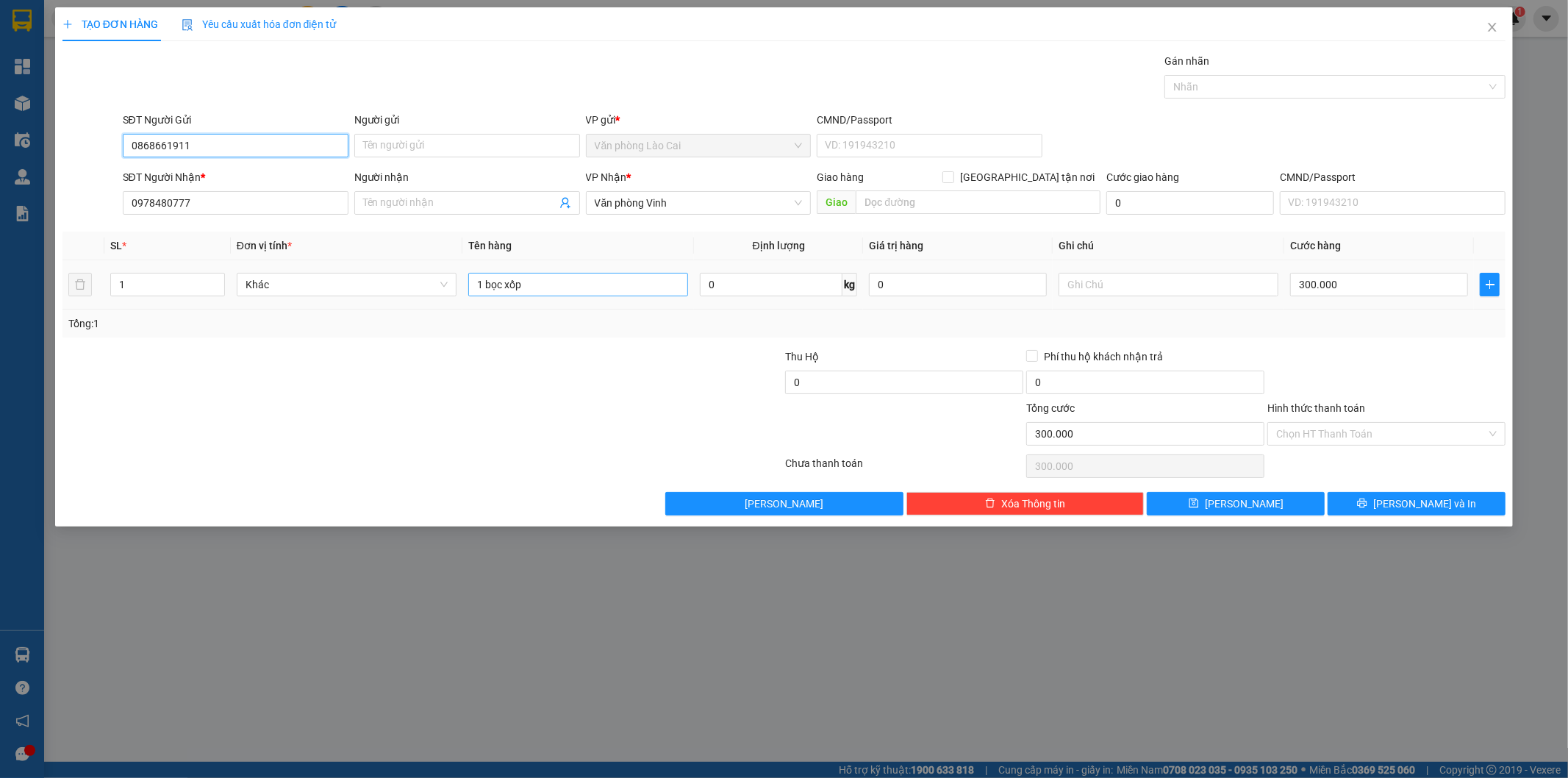
type input "0868661911"
drag, startPoint x: 567, startPoint y: 290, endPoint x: 395, endPoint y: 297, distance: 172.1
click at [395, 297] on tr "1 Khác 1 bọc xốp 0 kg 0 300.000" at bounding box center [784, 285] width 1444 height 49
type input "1 thùng"
click at [1314, 291] on input "300.000" at bounding box center [1379, 285] width 178 height 24
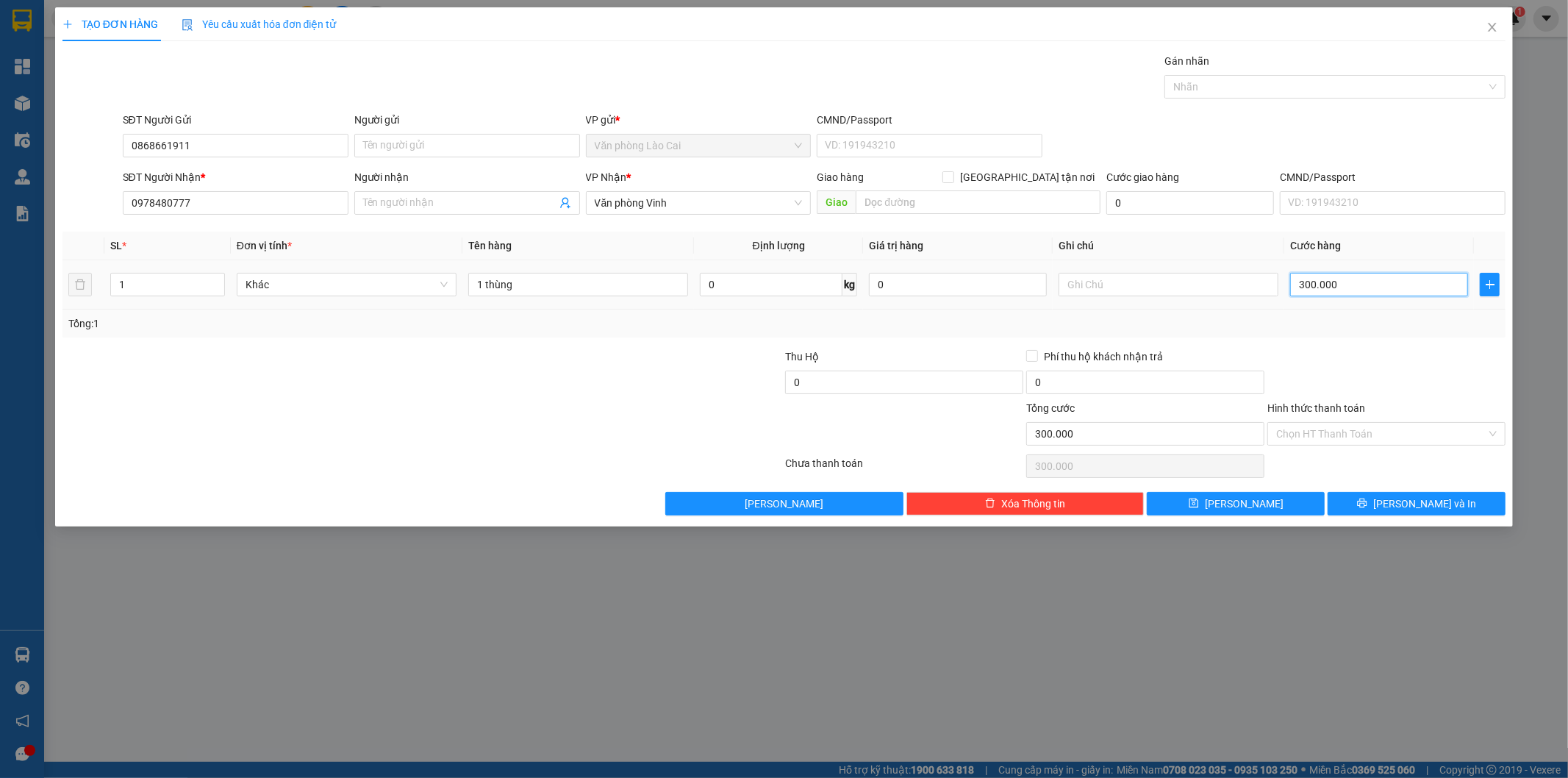
type input "1"
type input "10"
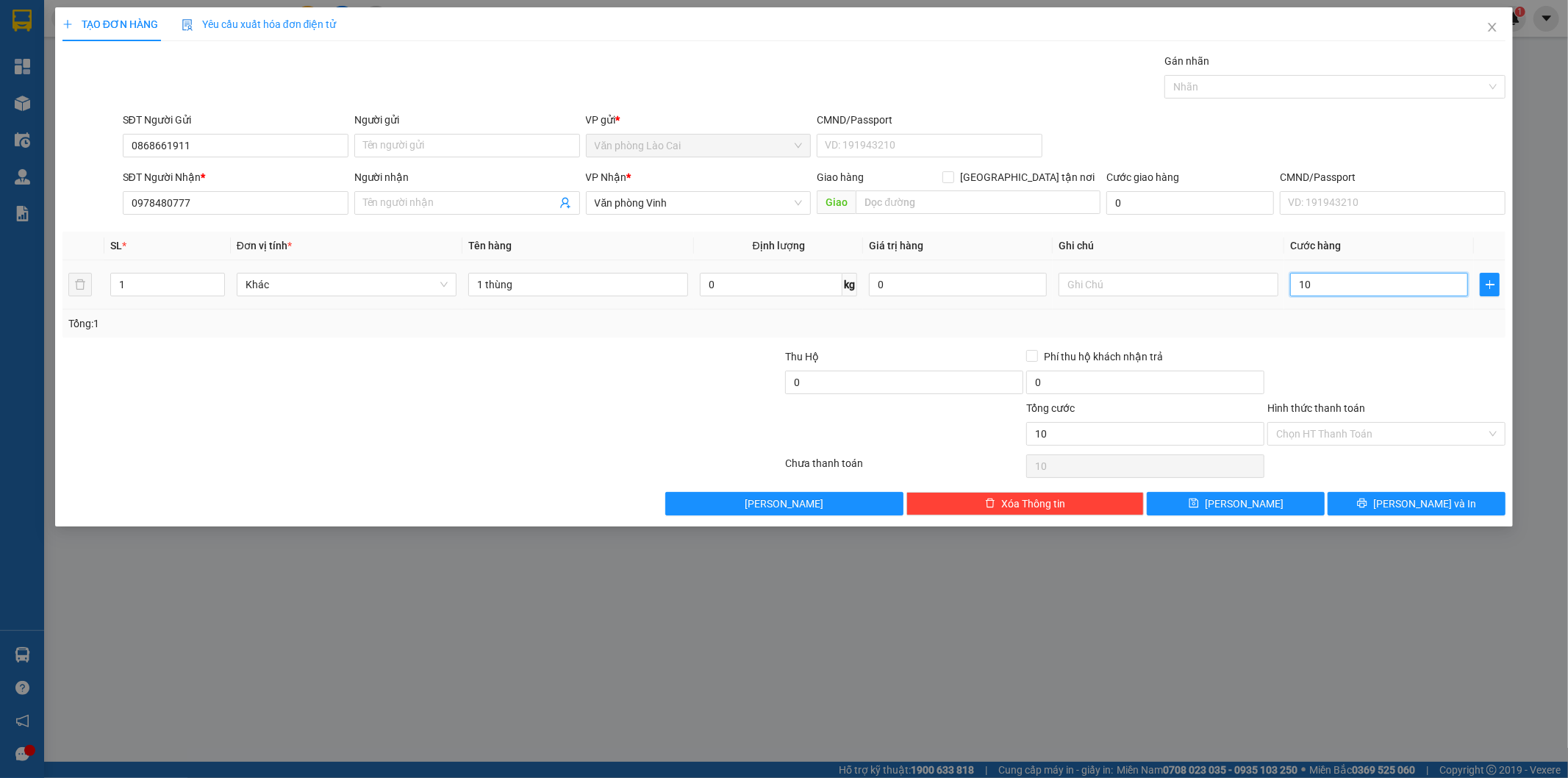
type input "100"
type input "1.000"
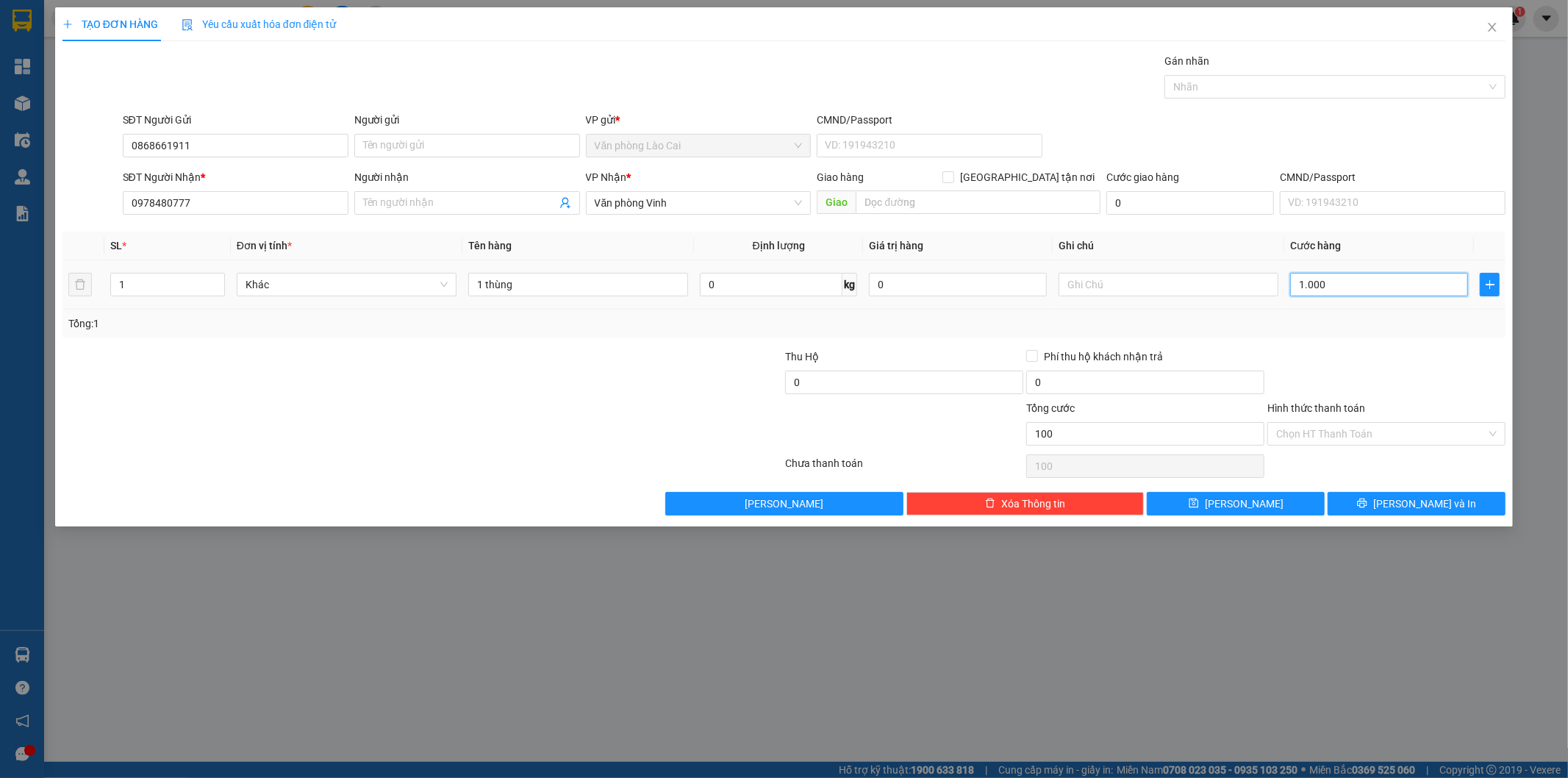
type input "1.000"
type input "10.000"
type input "100.000"
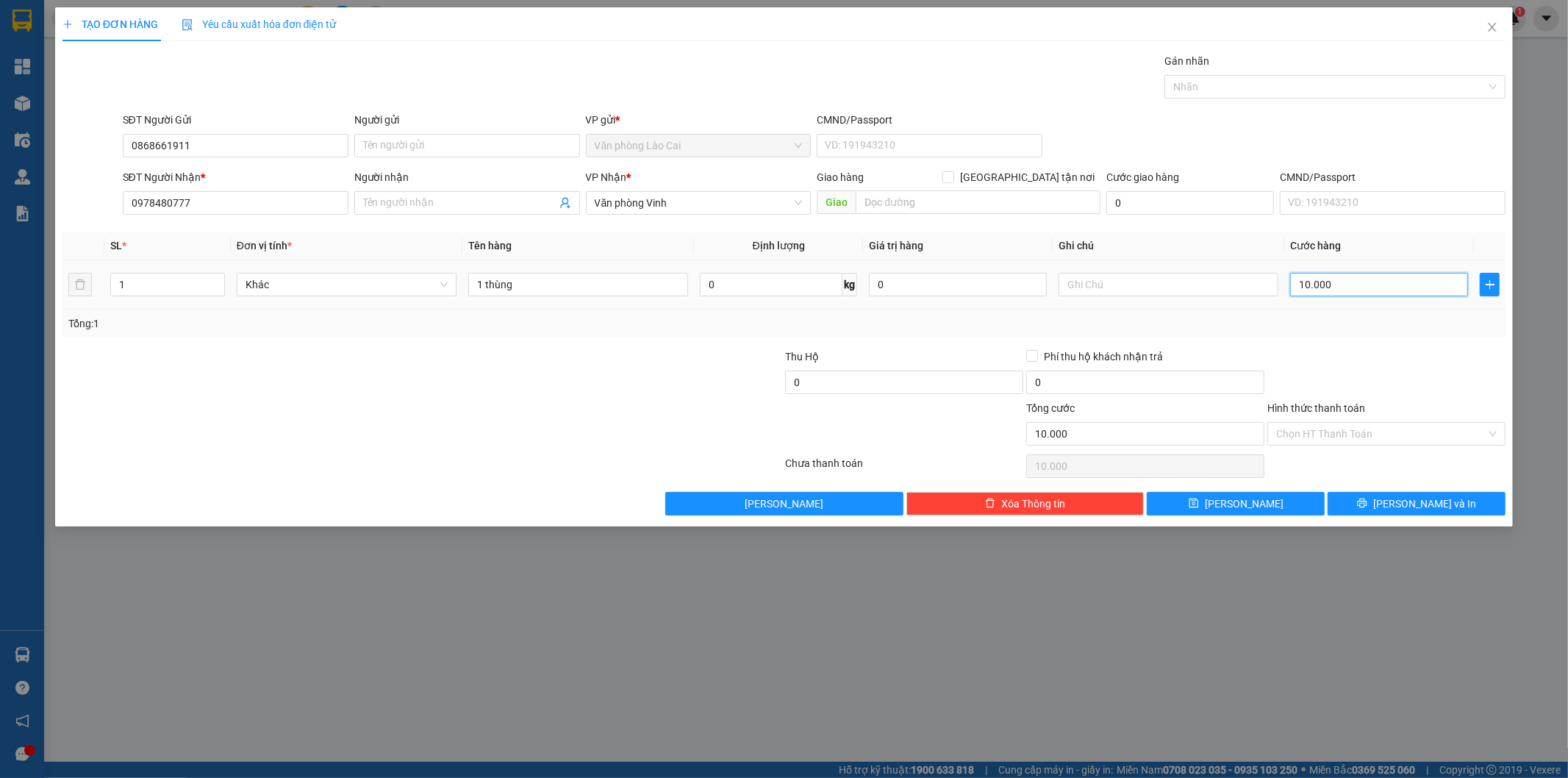
type input "100.000"
click at [1413, 507] on span "[PERSON_NAME] và In" at bounding box center [1425, 503] width 103 height 16
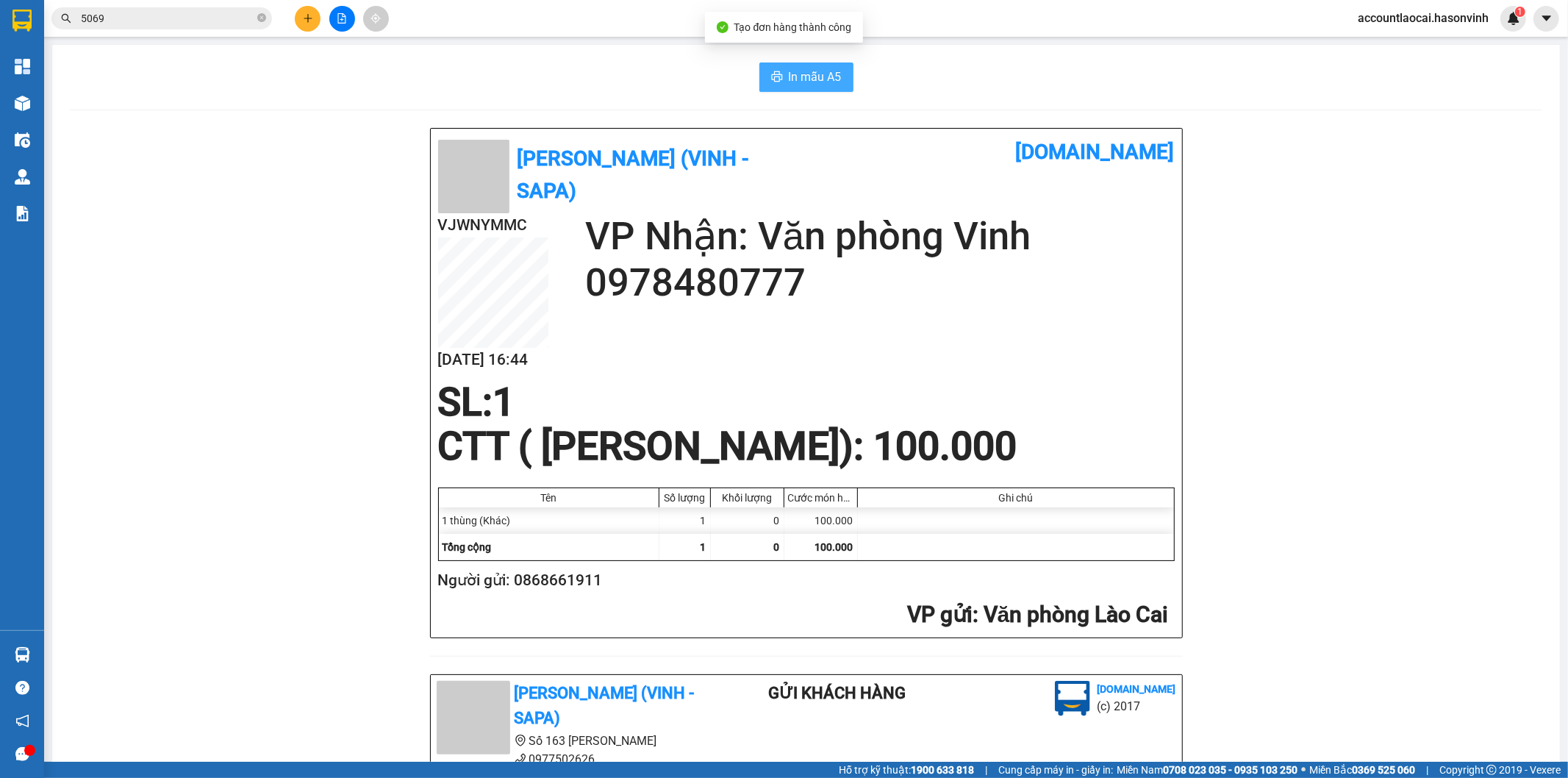
click at [820, 69] on span "In mẫu A5" at bounding box center [816, 77] width 53 height 18
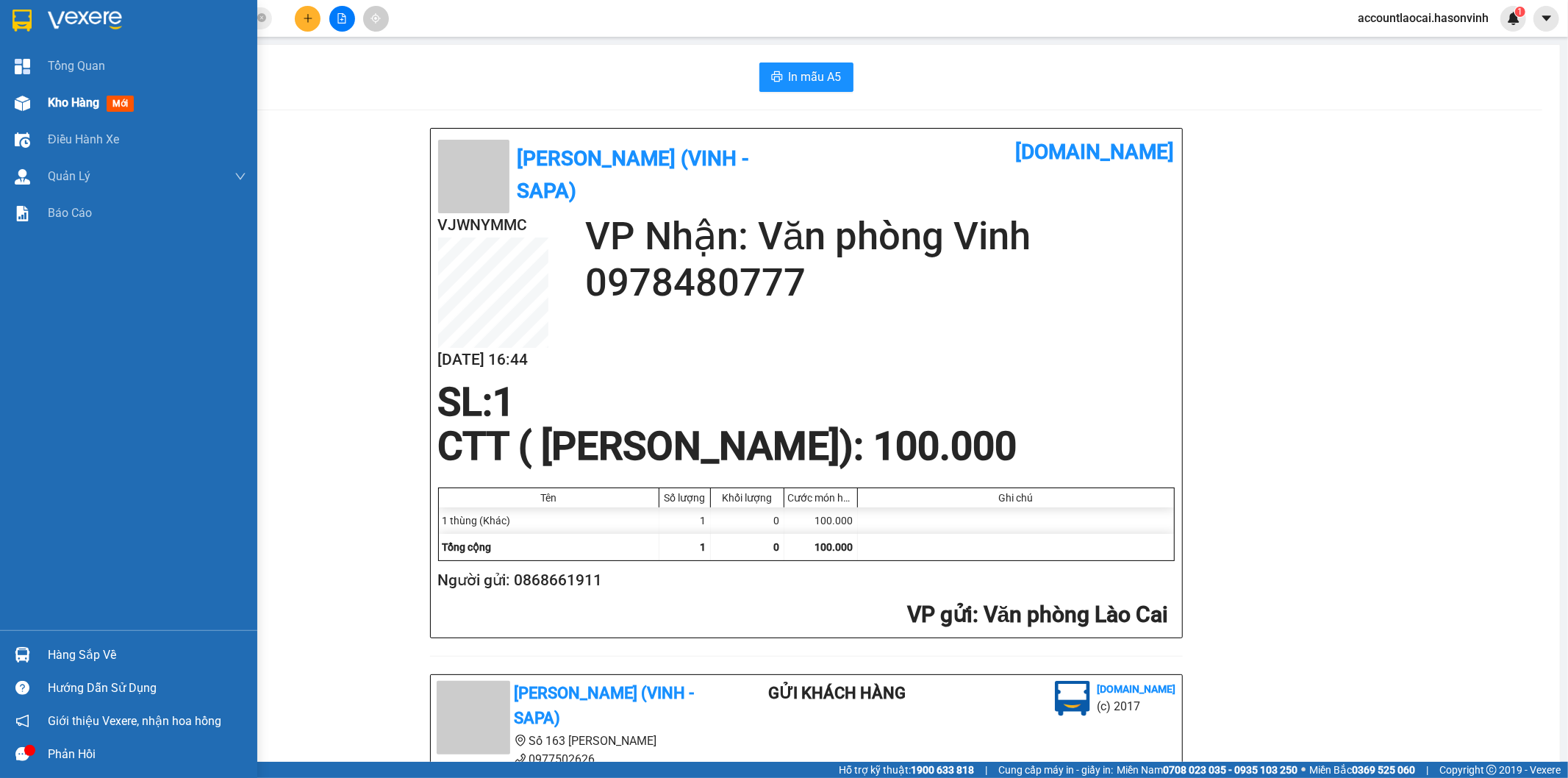
click at [5, 111] on div "Kho hàng mới" at bounding box center [128, 103] width 257 height 37
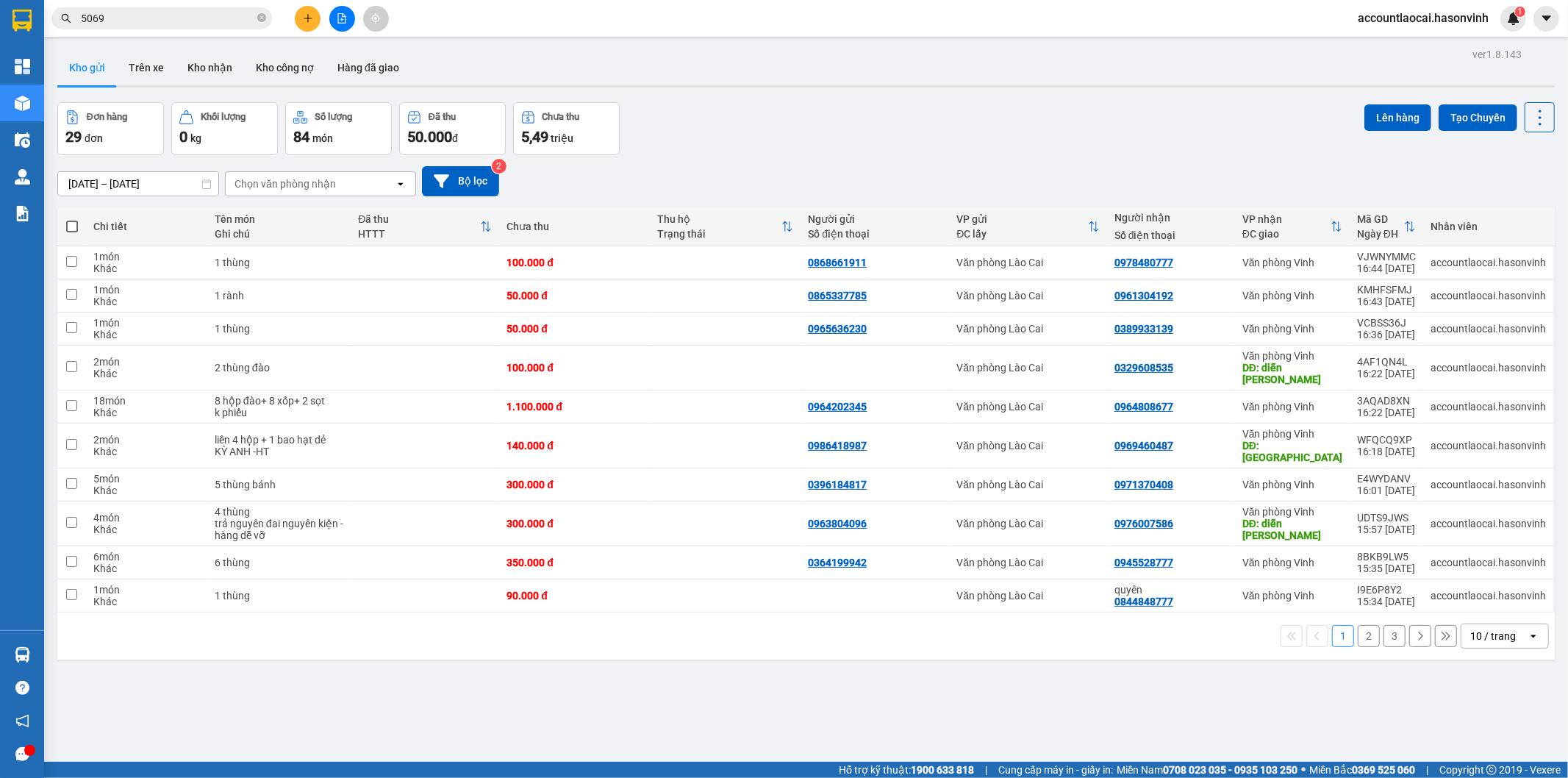
click at [313, 18] on button at bounding box center [308, 18] width 26 height 26
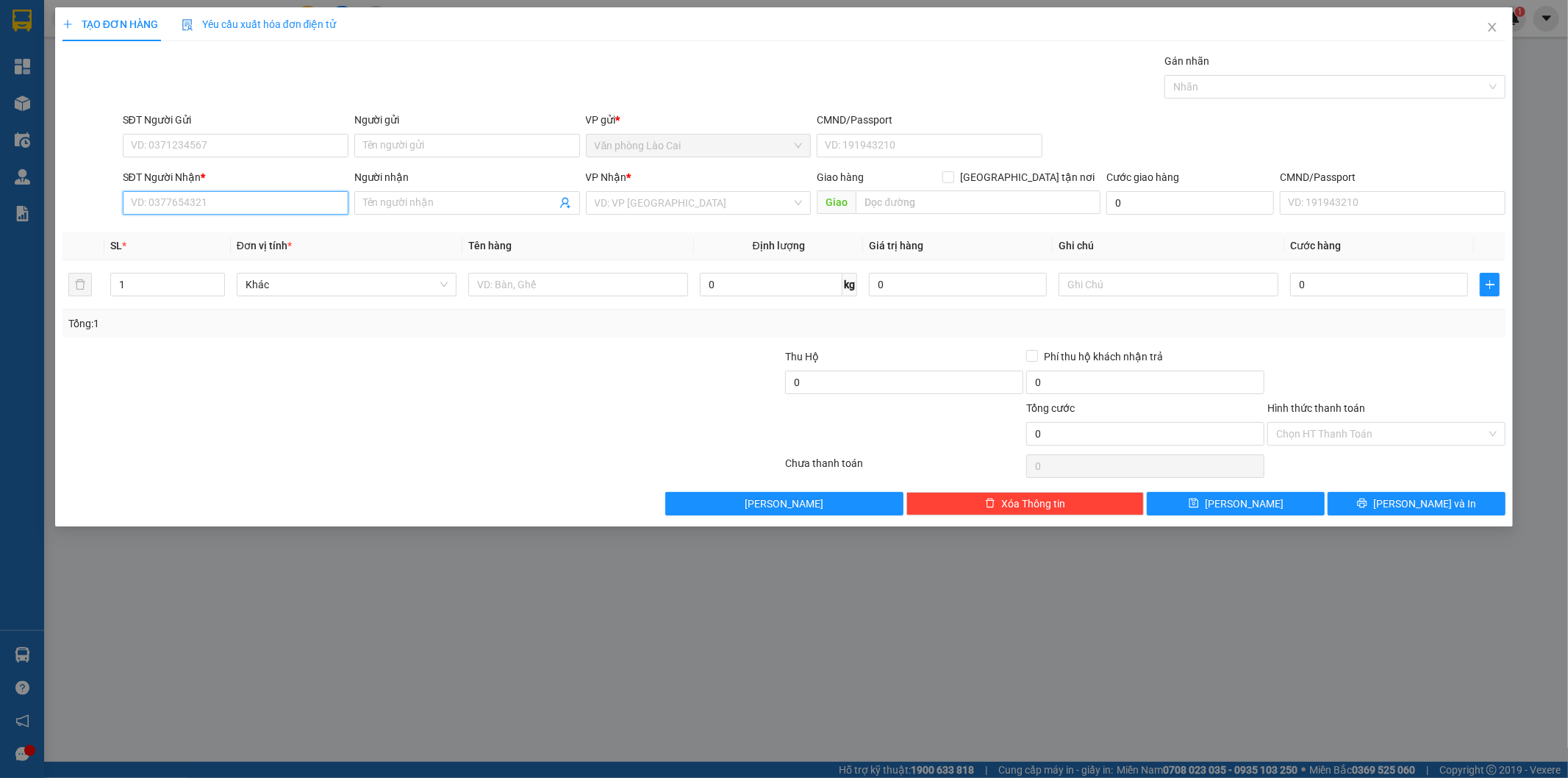
click at [297, 201] on input "SĐT Người Nhận *" at bounding box center [235, 203] width 226 height 24
click at [290, 231] on div "0976223769" at bounding box center [235, 232] width 208 height 16
type input "0976223769"
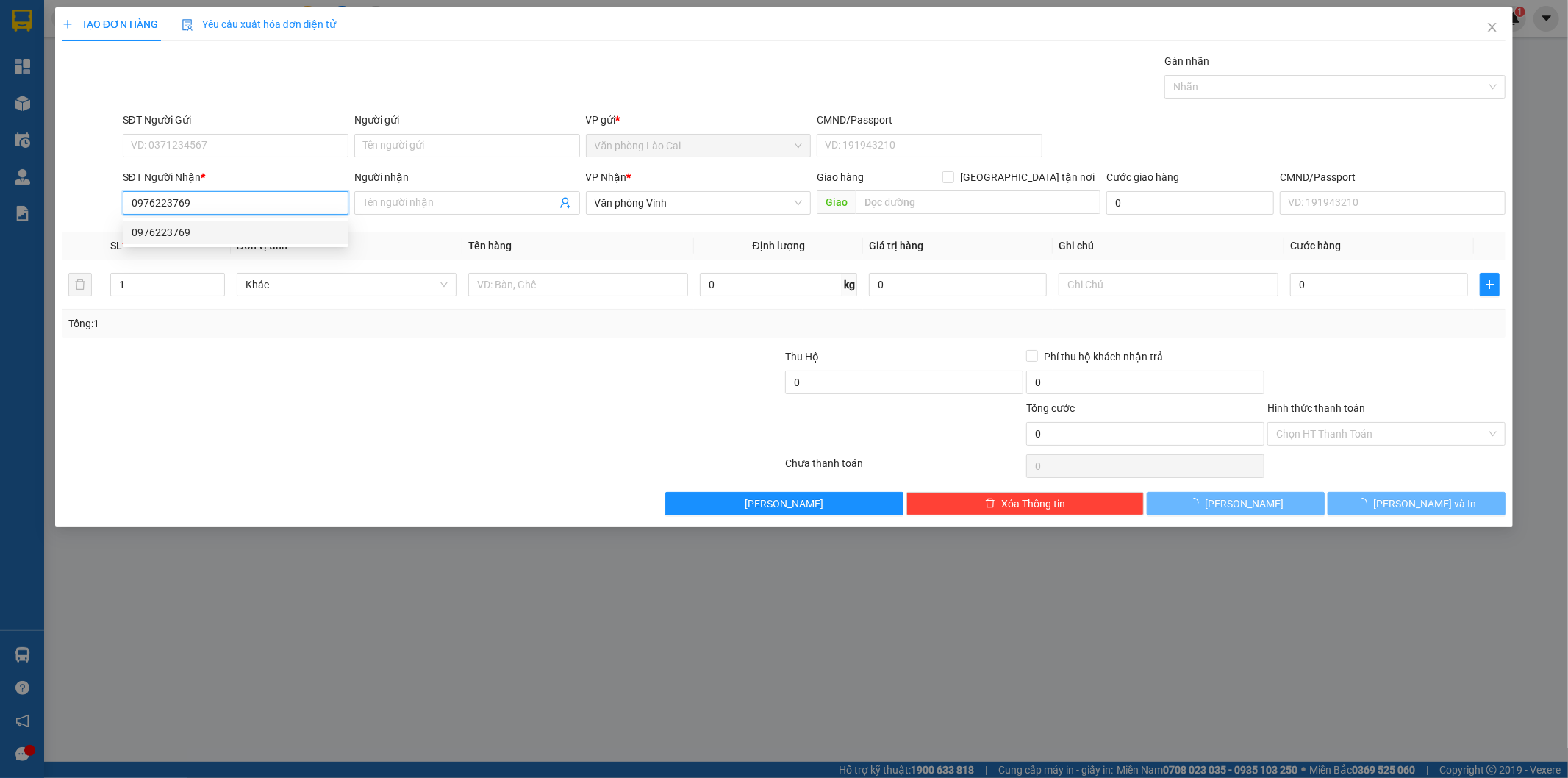
type input "160.000"
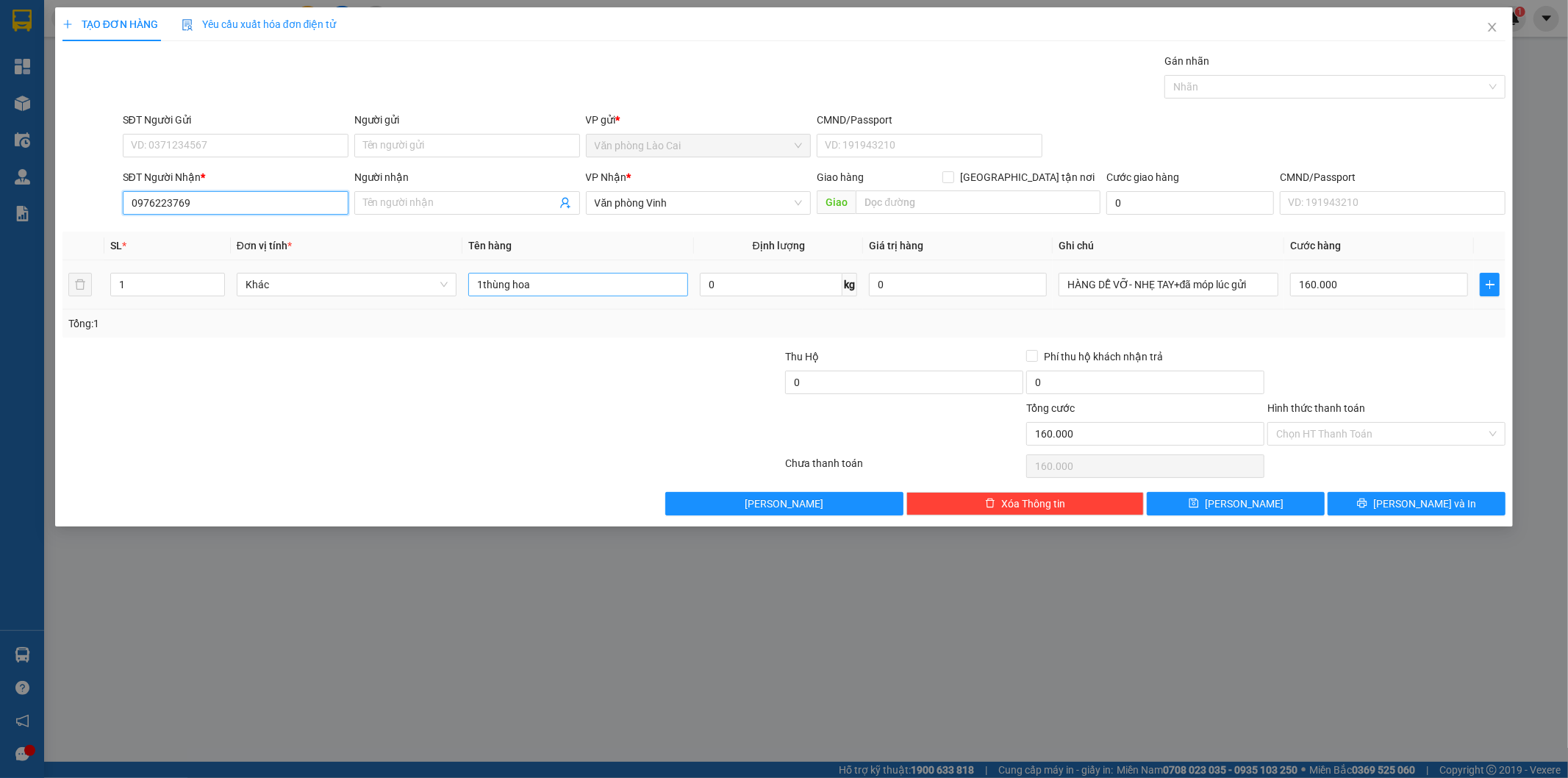
type input "0976223769"
drag, startPoint x: 569, startPoint y: 286, endPoint x: 316, endPoint y: 291, distance: 253.0
click at [316, 291] on tr "1 Khác 1thùng hoa 0 kg 0 HÀNG DỄ VỠ- NHẸ TAY+đã móp lúc gửi 160.000" at bounding box center [784, 285] width 1444 height 49
type input "2 thùg hoa"
click at [144, 288] on input "1" at bounding box center [168, 285] width 114 height 22
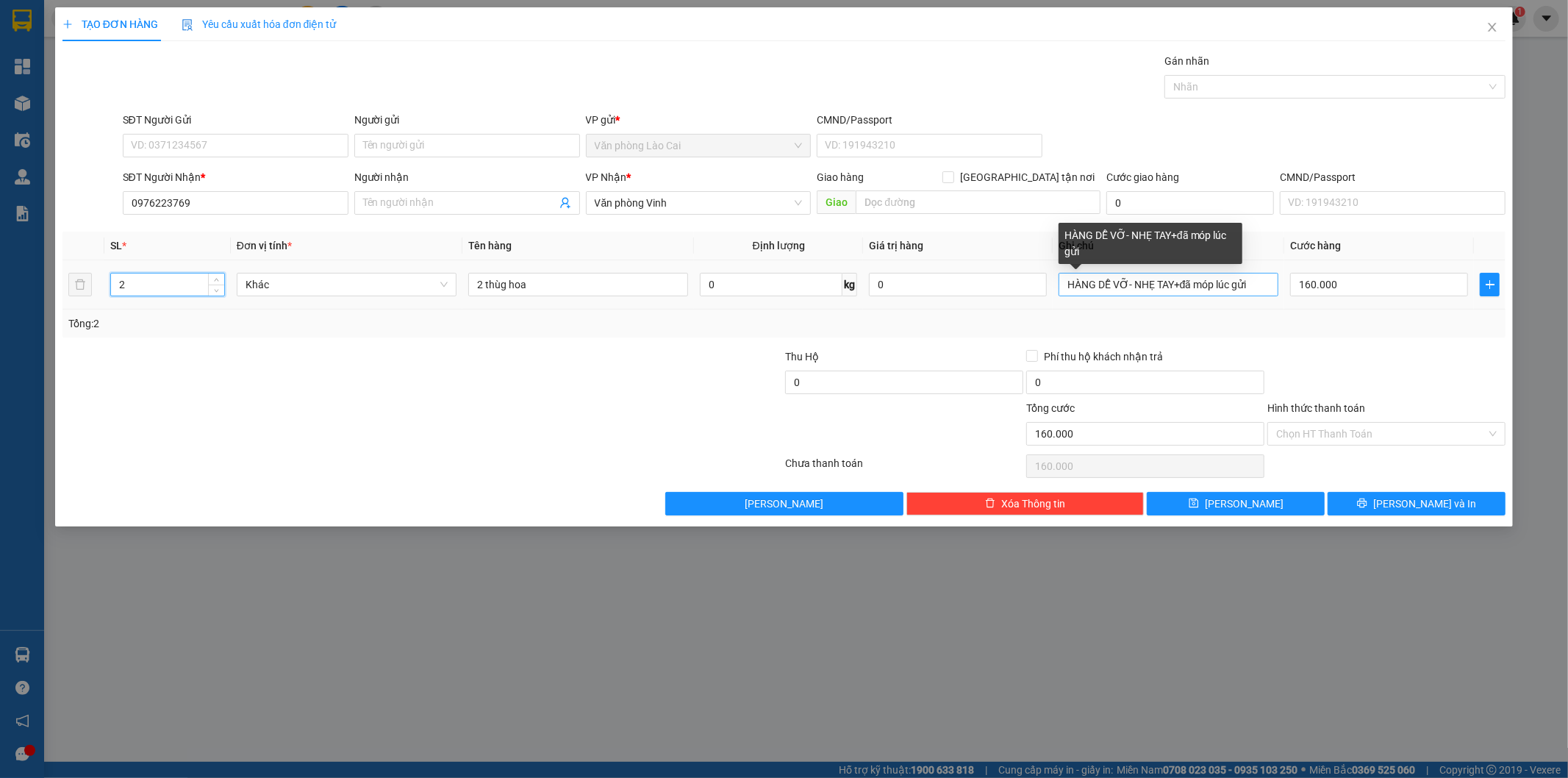
type input "2"
drag, startPoint x: 1261, startPoint y: 284, endPoint x: 1182, endPoint y: 280, distance: 79.1
click at [1182, 280] on input "HÀNG DỄ VỠ- NHẸ TAY+đã móp lúc gửi" at bounding box center [1169, 285] width 220 height 24
type input "HÀNG DỄ VỠ- NHẸ TAY"
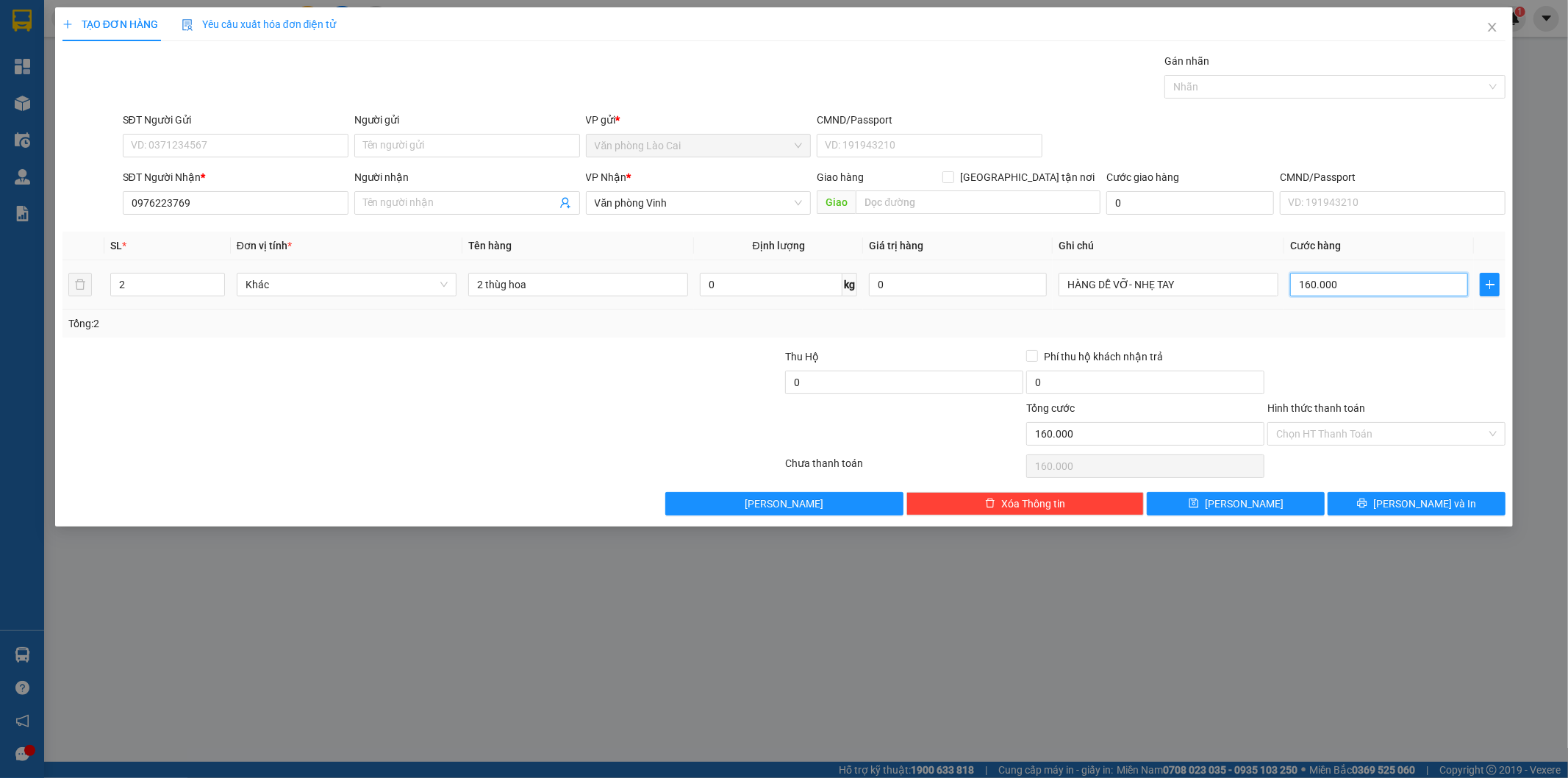
type input "3"
type input "30"
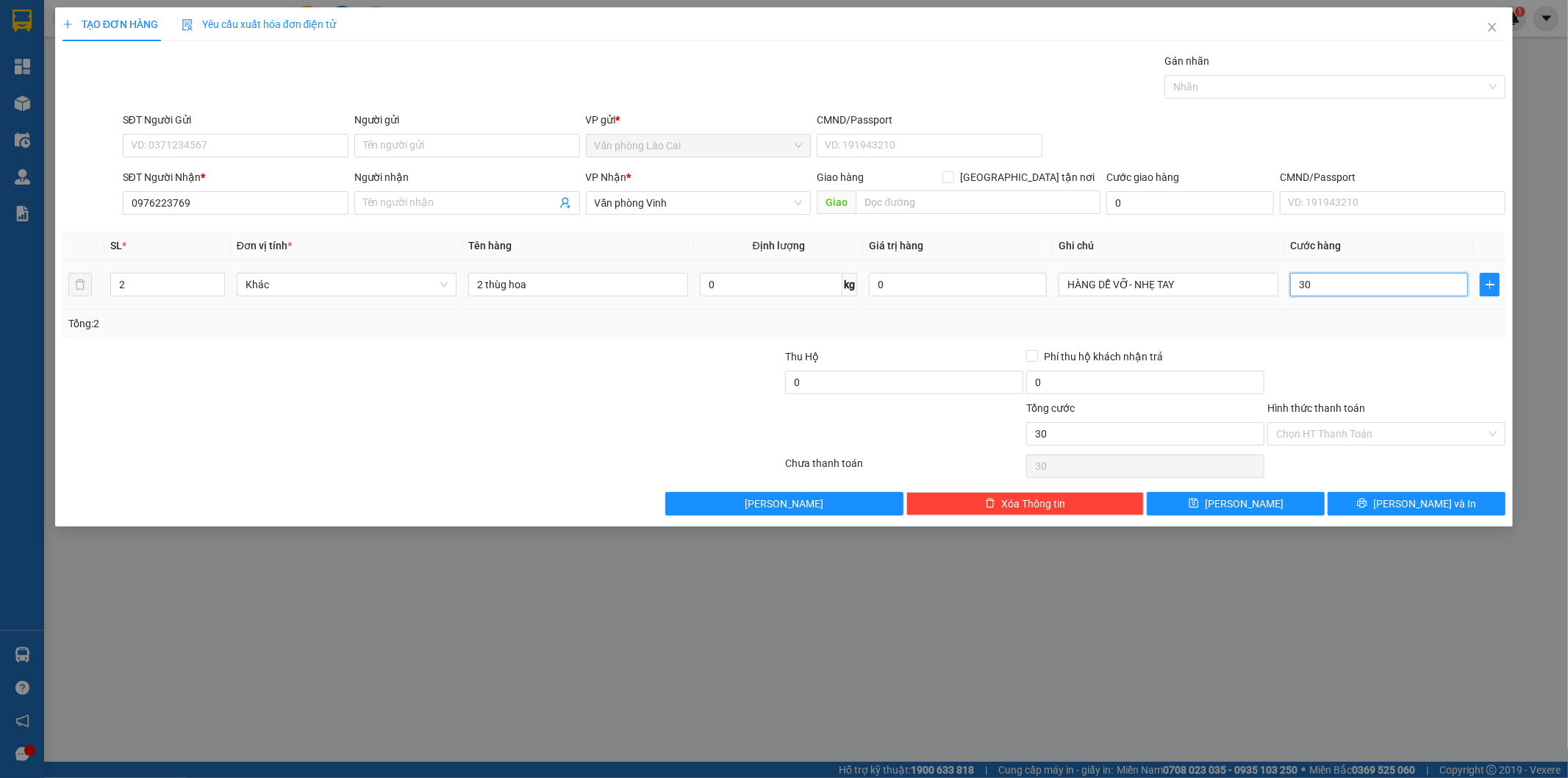
type input "300"
type input "3.000"
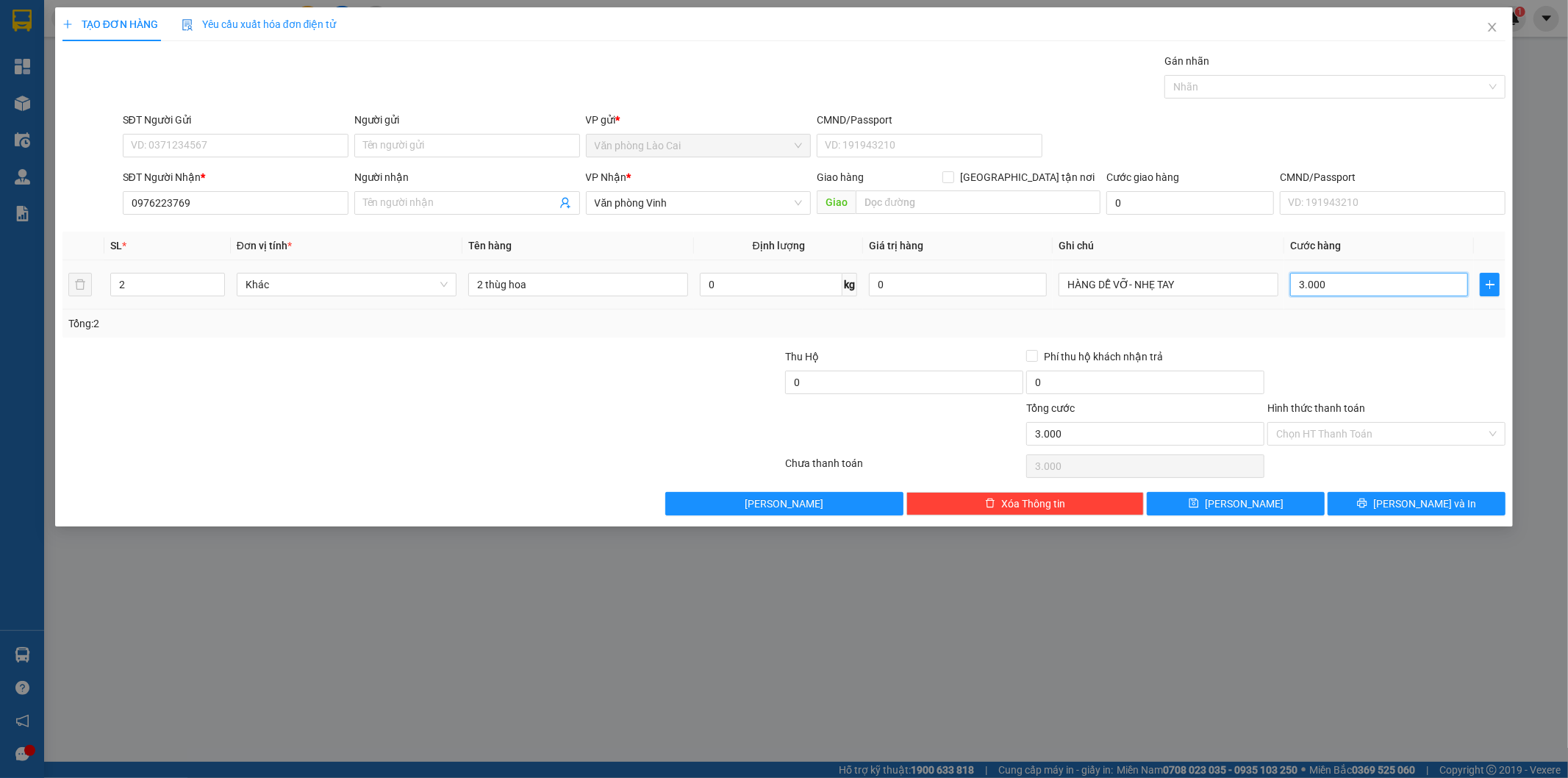
type input "30.000"
type input "300.000"
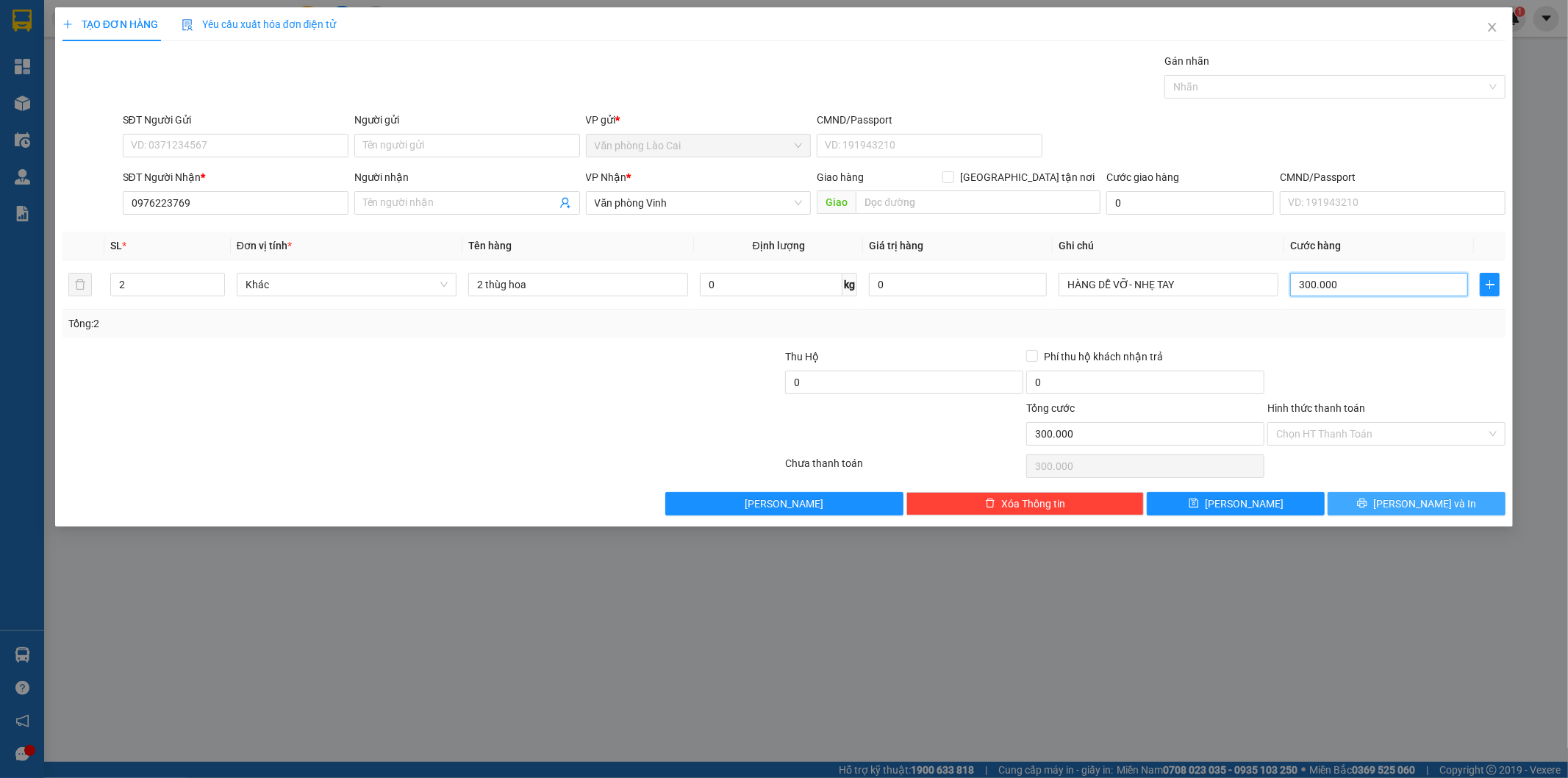
type input "300.000"
click at [1456, 501] on button "[PERSON_NAME] và In" at bounding box center [1417, 503] width 178 height 24
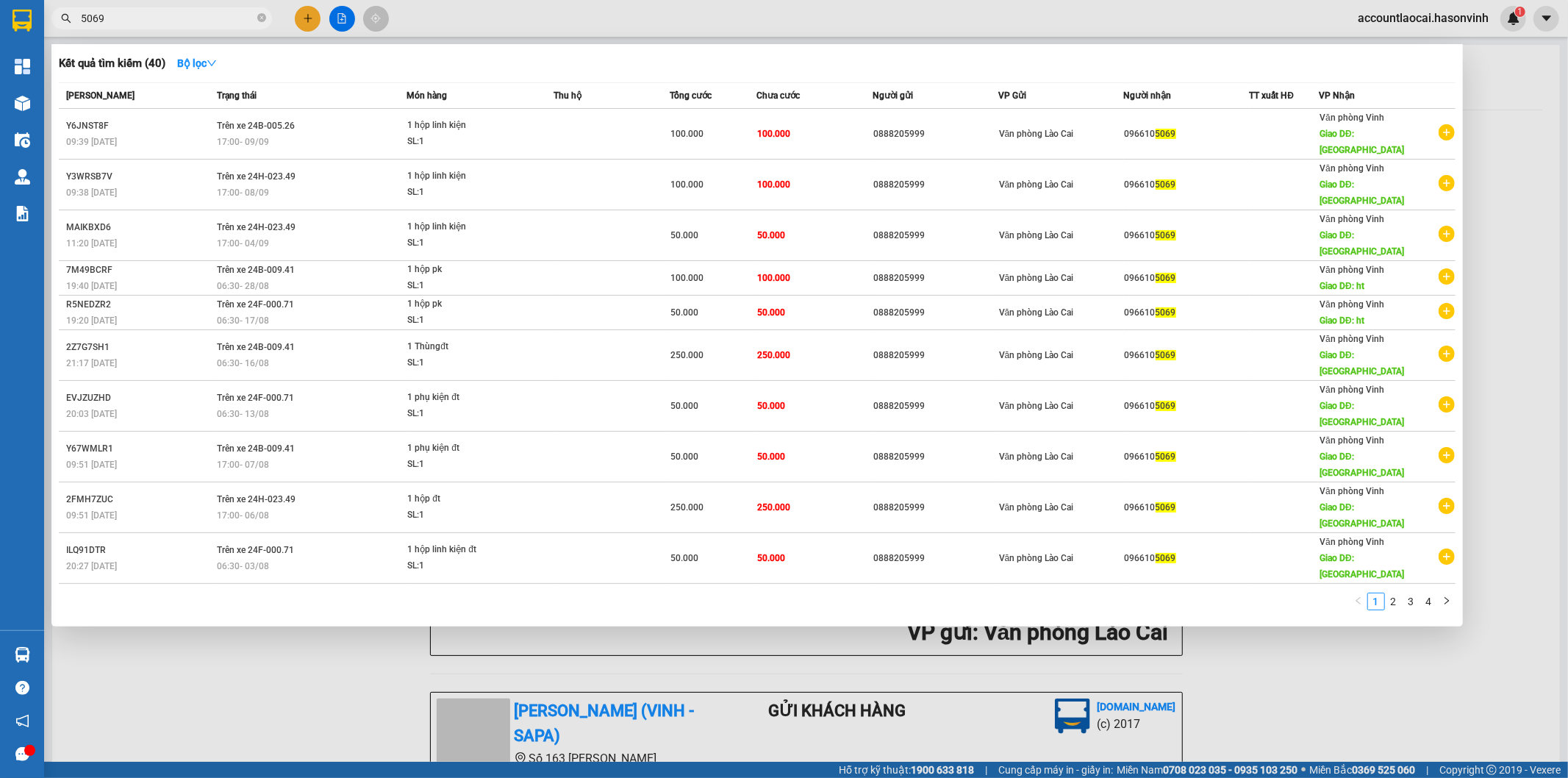
click at [267, 17] on span "5069" at bounding box center [161, 18] width 221 height 22
click at [265, 17] on icon "close-circle" at bounding box center [262, 17] width 9 height 9
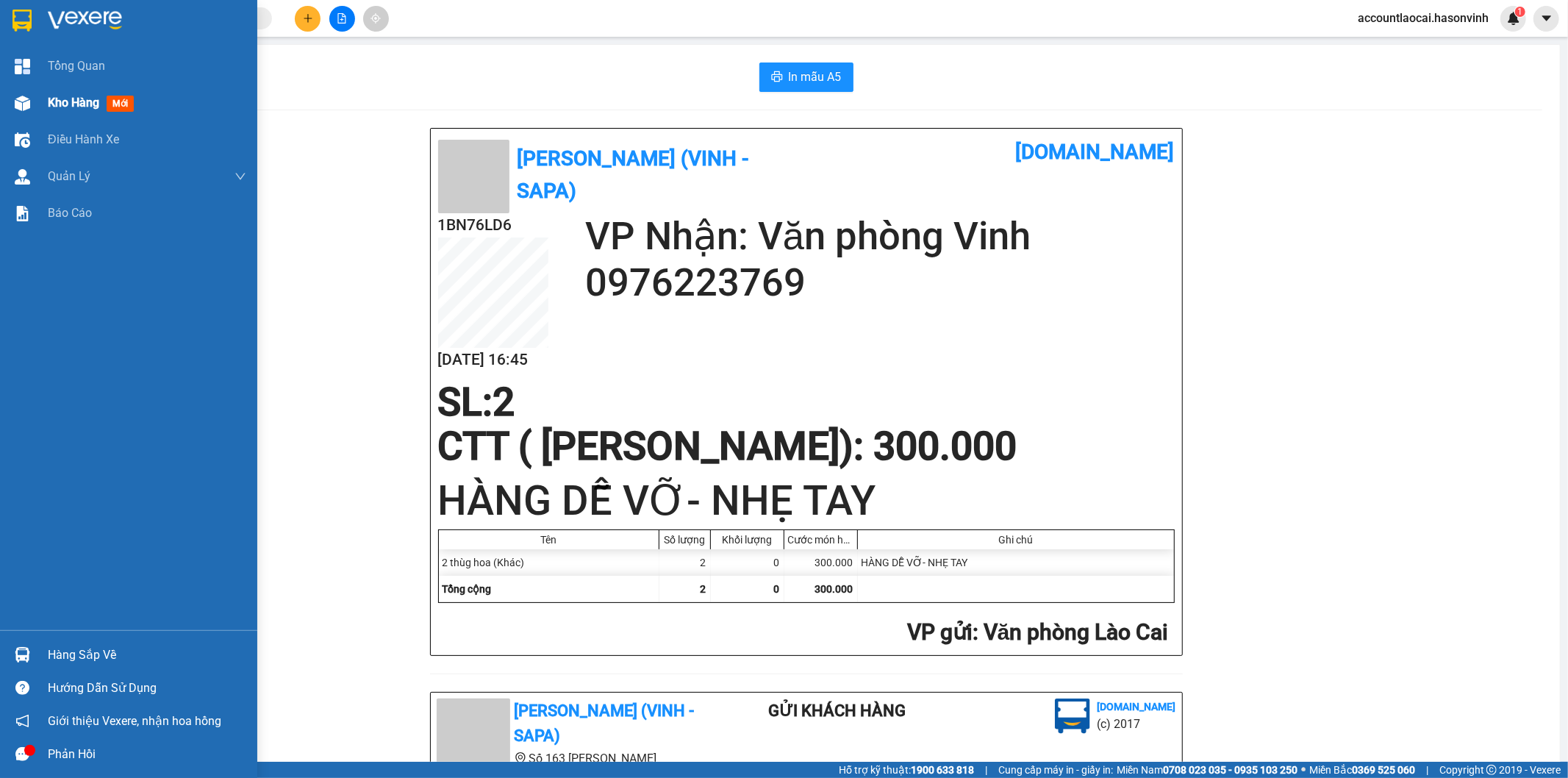
click at [0, 103] on div "Kho hàng mới" at bounding box center [128, 103] width 257 height 37
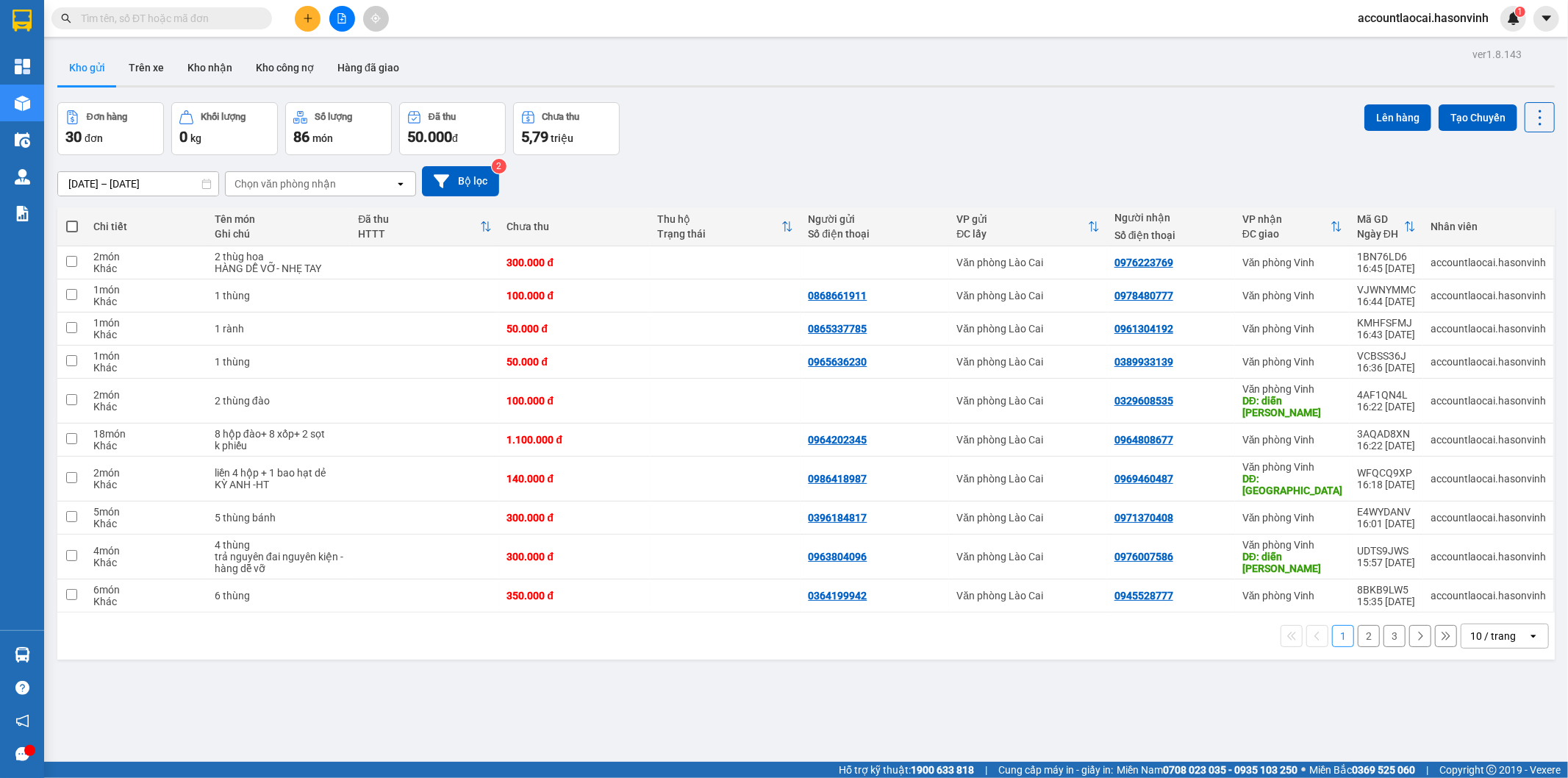
click at [309, 25] on button at bounding box center [308, 18] width 26 height 26
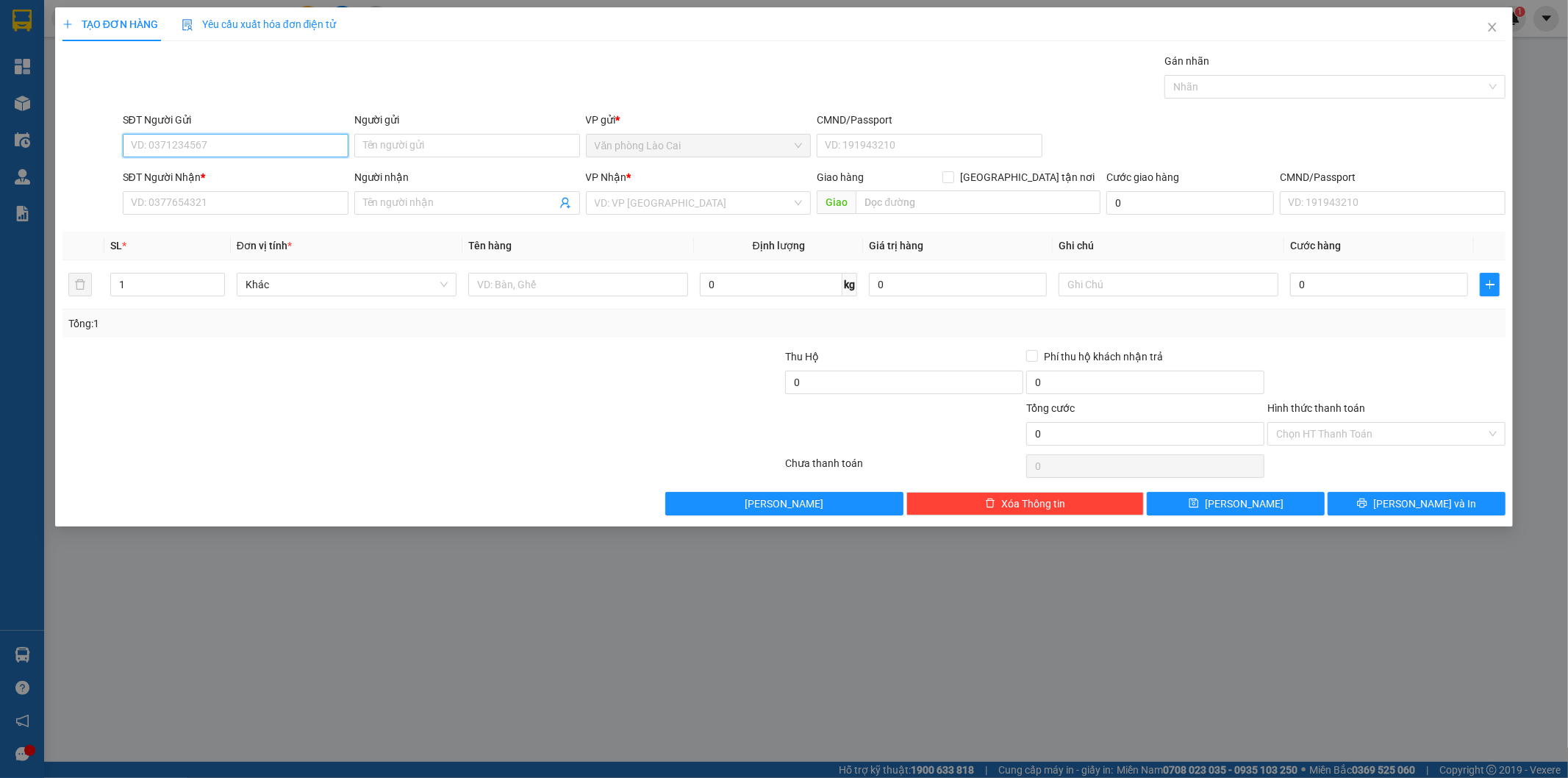
click at [211, 144] on input "SĐT Người Gửi" at bounding box center [235, 146] width 226 height 24
click at [230, 179] on div "0948624668" at bounding box center [235, 175] width 208 height 16
type input "0948624668"
type input "0966201778"
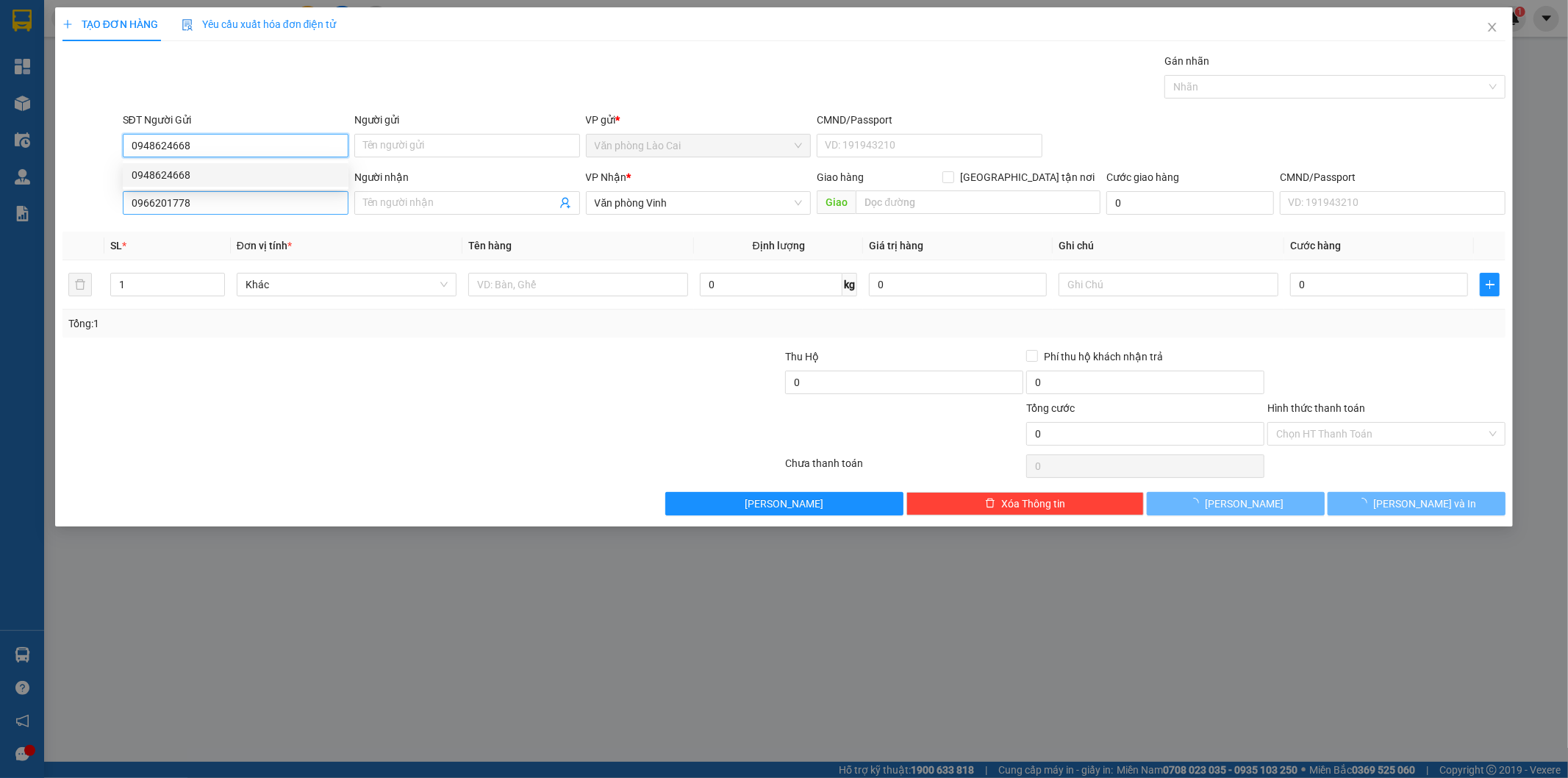
type input "350.000"
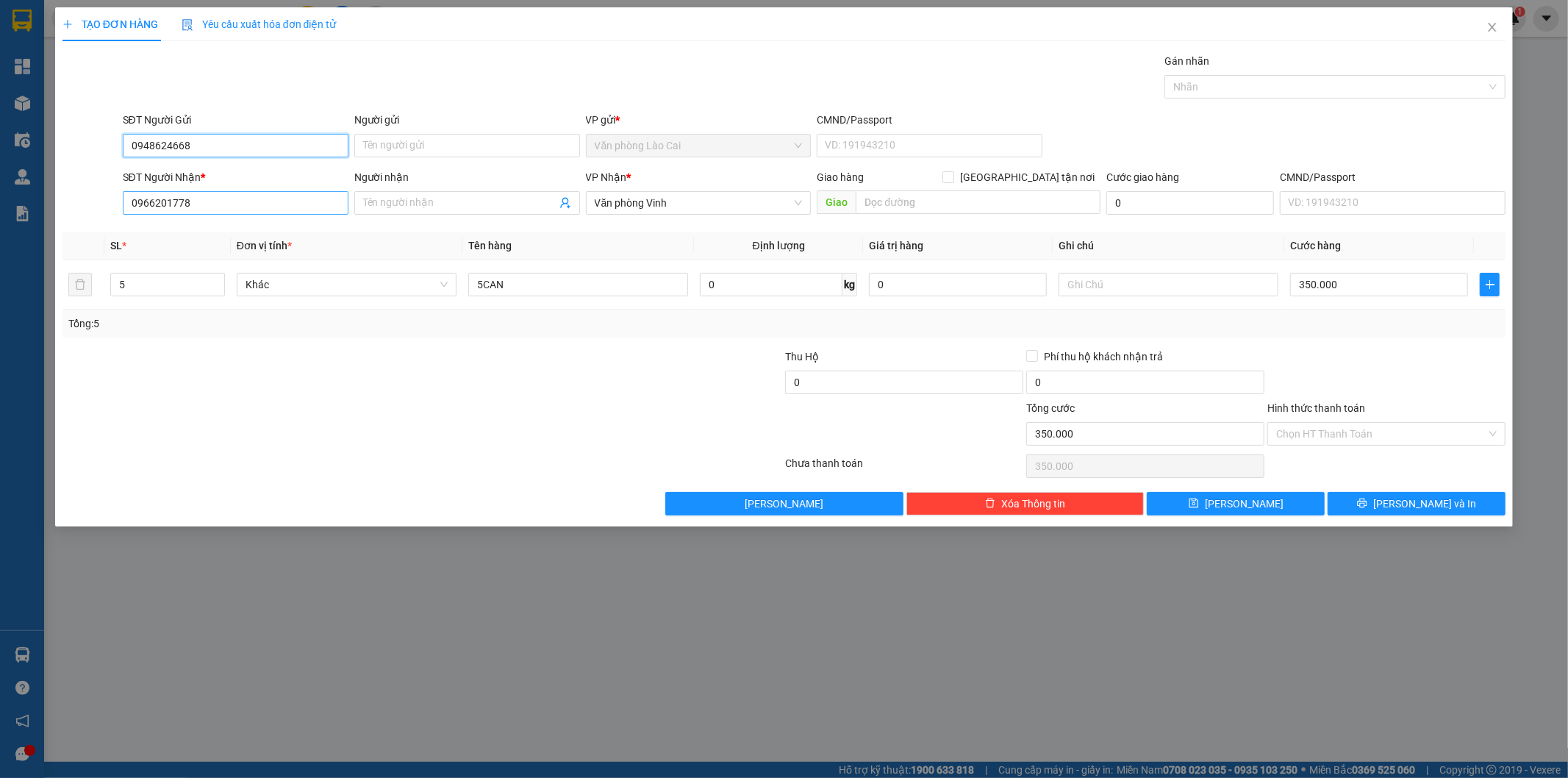
type input "0948624668"
drag, startPoint x: 254, startPoint y: 206, endPoint x: 55, endPoint y: 195, distance: 199.3
click at [55, 195] on div "TẠO ĐƠN HÀNG Yêu cầu xuất hóa đơn điện tử Transit Pickup Surcharge Ids Transit …" at bounding box center [784, 266] width 1459 height 519
type input "0966201778"
click at [163, 235] on div "0966201778" at bounding box center [235, 232] width 208 height 16
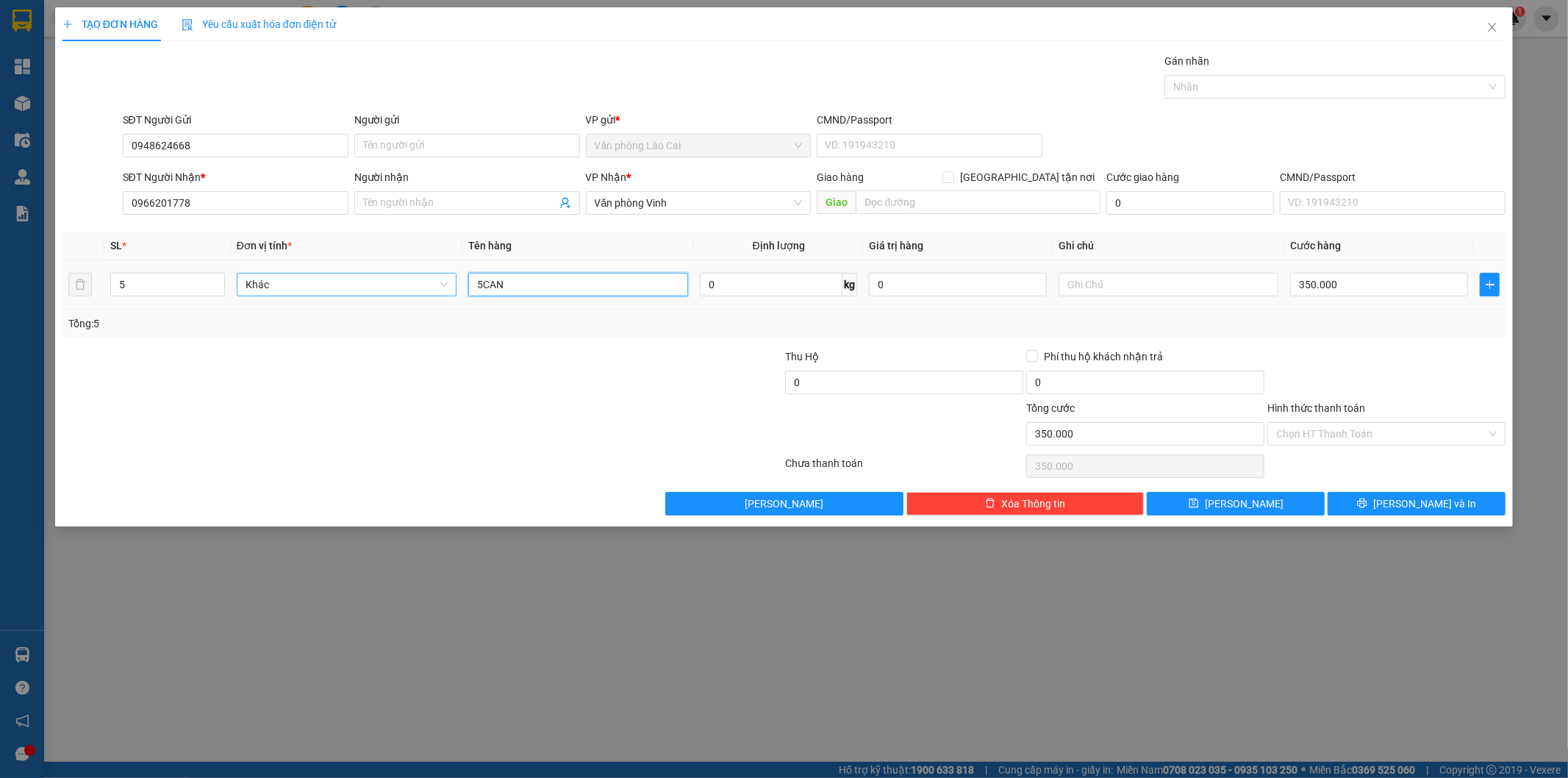
drag, startPoint x: 546, startPoint y: 297, endPoint x: 375, endPoint y: 295, distance: 171.0
click at [375, 295] on tr "5 Khác 5CAN 0 kg 0 350.000" at bounding box center [784, 285] width 1444 height 49
type input "2 can"
click at [140, 286] on input "5" at bounding box center [168, 285] width 114 height 22
type input "2"
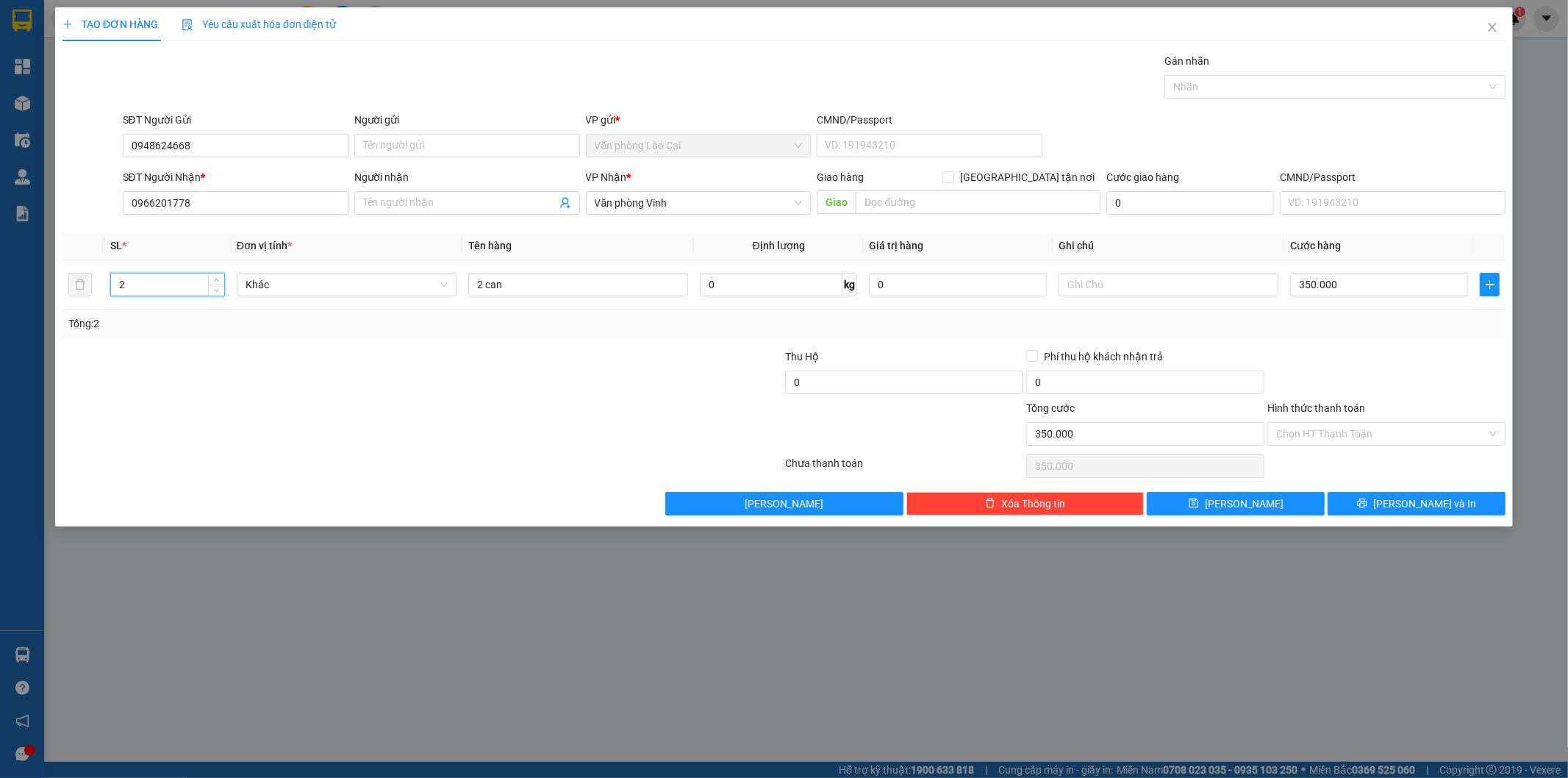
click at [456, 368] on div at bounding box center [302, 374] width 482 height 51
click at [1347, 290] on input "350.000" at bounding box center [1379, 285] width 178 height 24
type input "0"
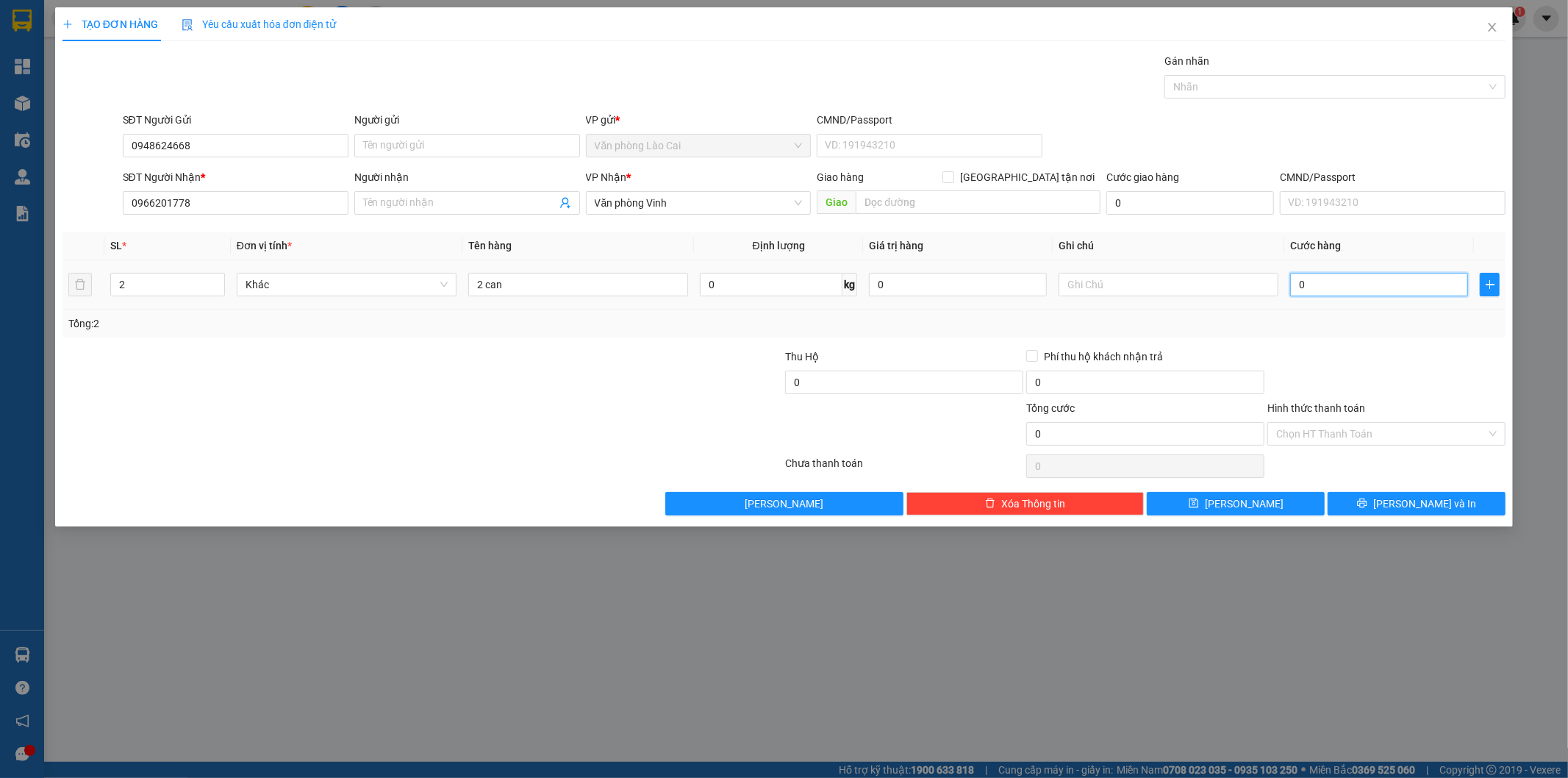
type input "7"
type input "070"
type input "70"
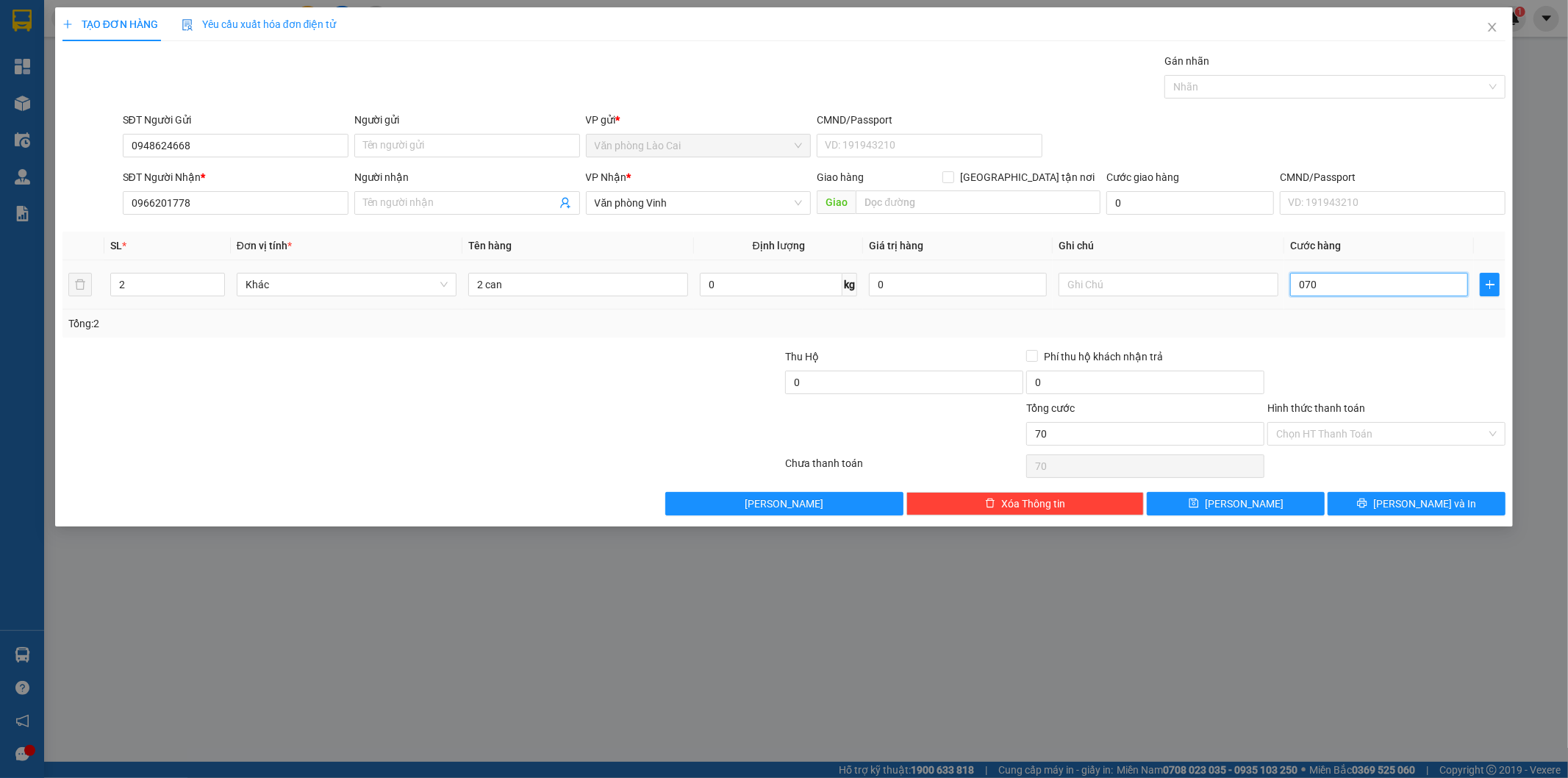
type input "0.700"
type input "700"
type input "7.000"
click at [1404, 491] on div "Transit Pickup Surcharge Ids Transit Deliver Surcharge Ids Transit Deliver Surc…" at bounding box center [784, 284] width 1444 height 462
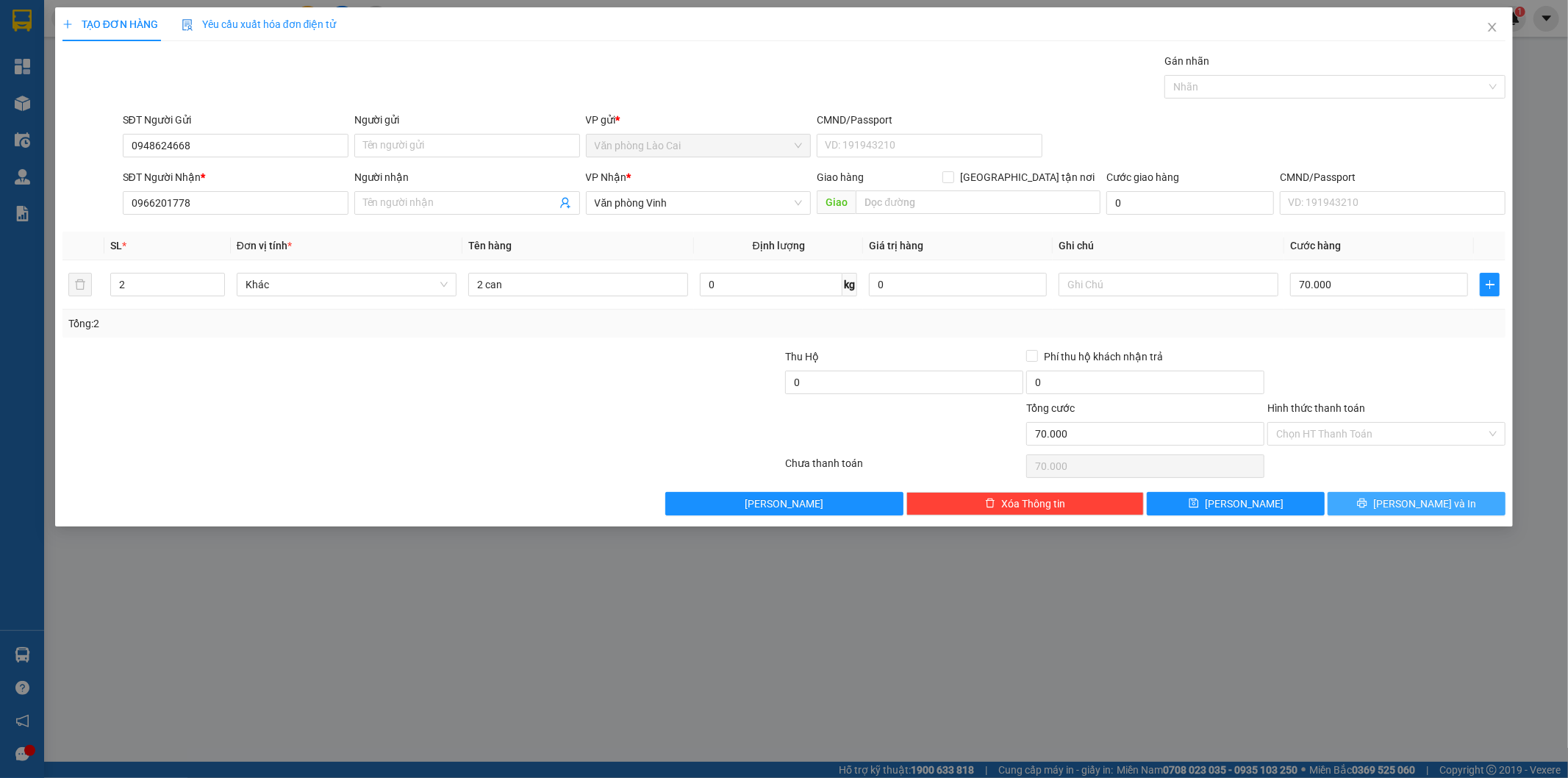
click at [1385, 502] on button "[PERSON_NAME] và In" at bounding box center [1417, 503] width 178 height 24
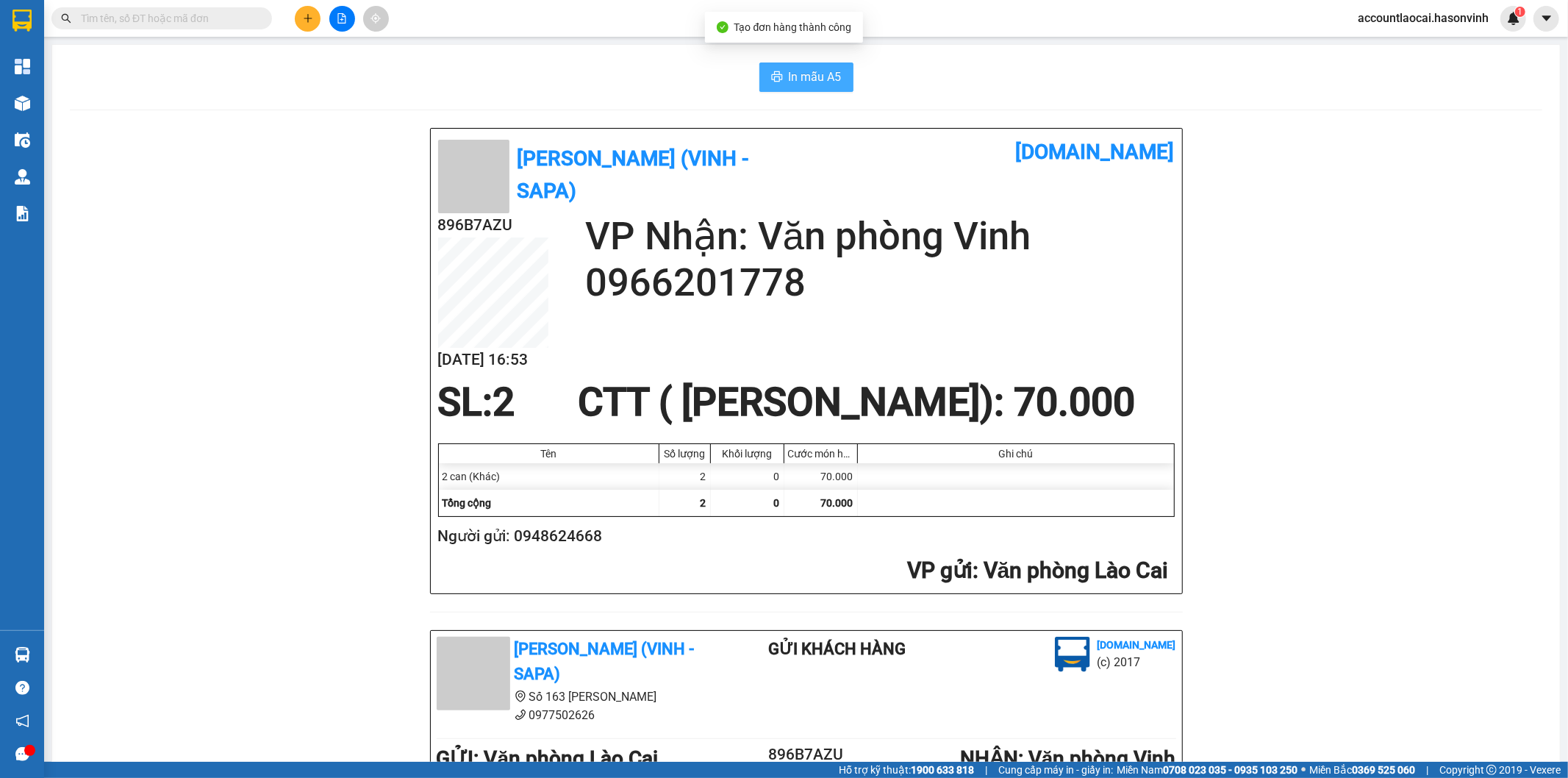
click at [796, 78] on span "In mẫu A5" at bounding box center [816, 77] width 53 height 18
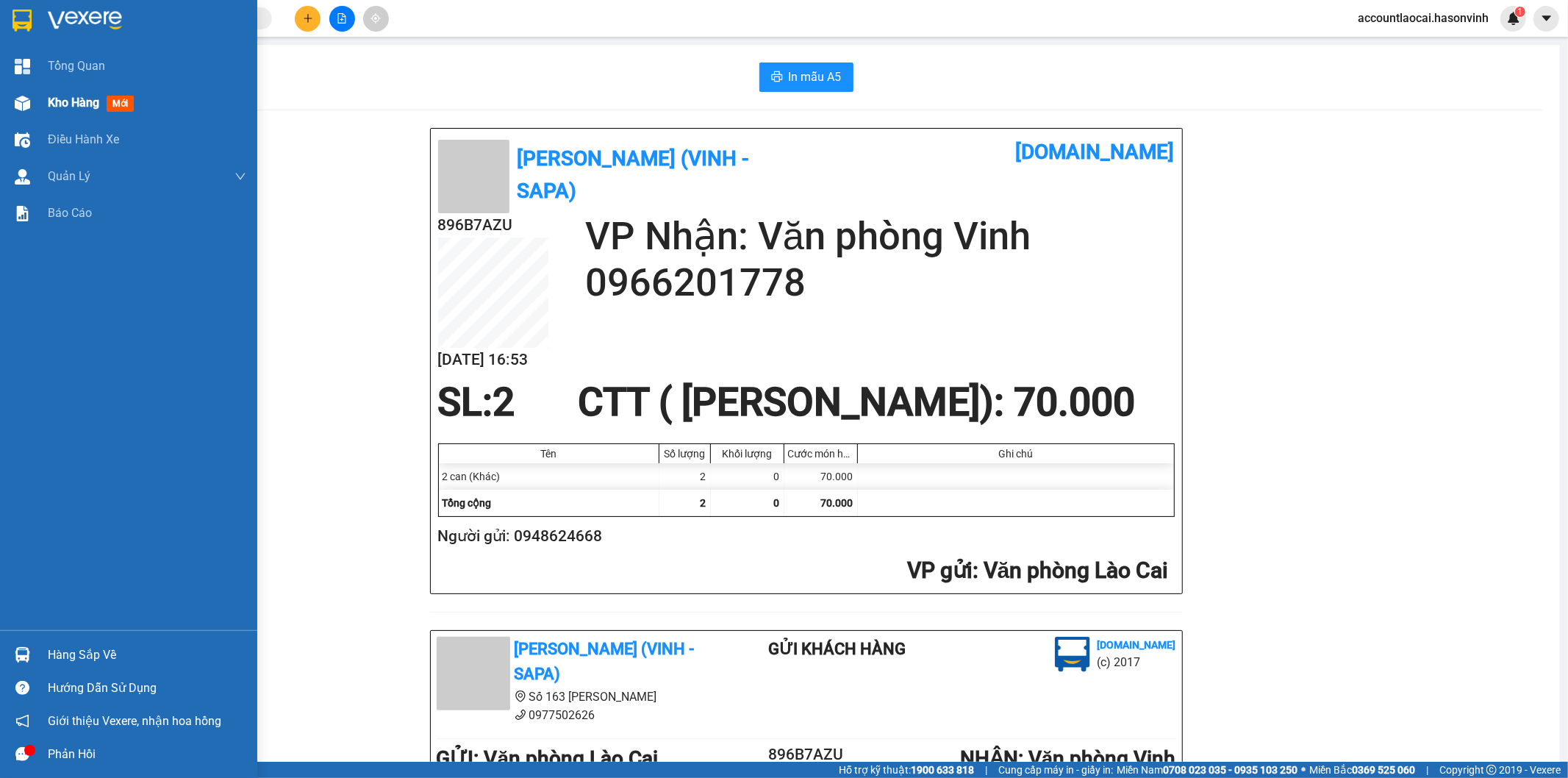
click at [38, 112] on div "Kho hàng mới" at bounding box center [128, 103] width 257 height 37
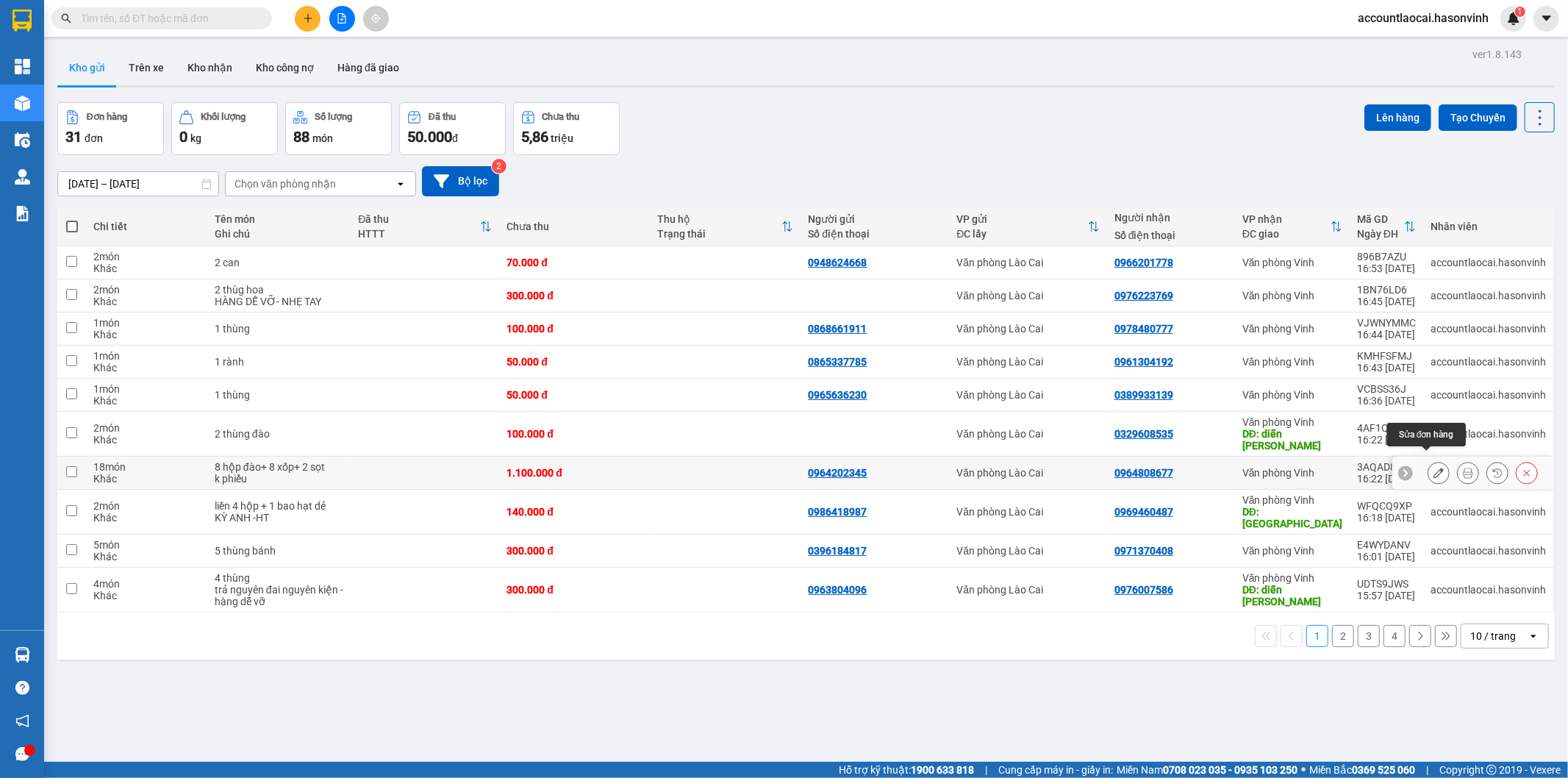
click at [1433, 468] on icon at bounding box center [1438, 472] width 10 height 10
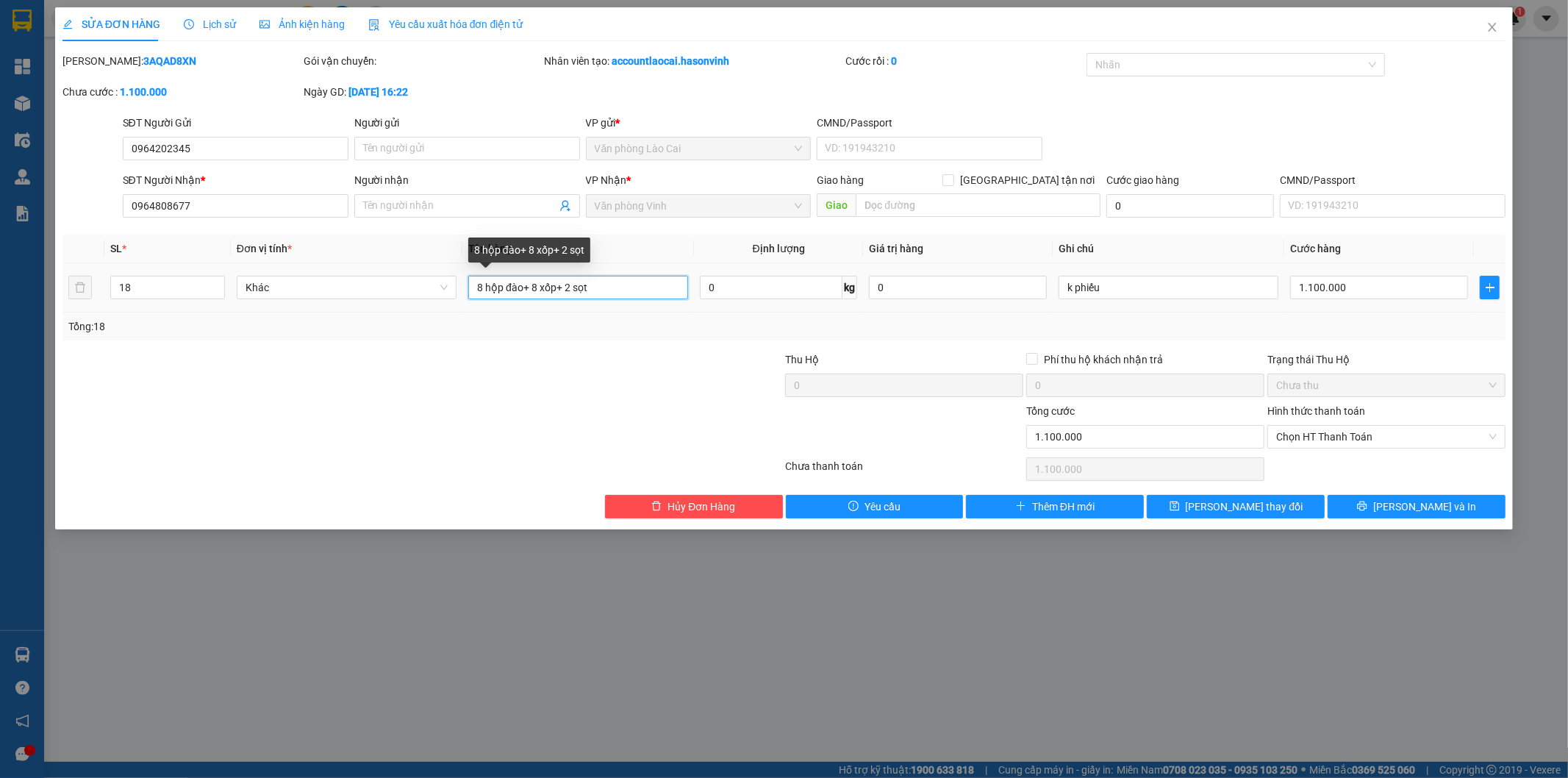
click at [486, 290] on input "8 hộp đào+ 8 xốp+ 2 sọt" at bounding box center [579, 287] width 220 height 24
click at [141, 282] on input "18" at bounding box center [168, 287] width 114 height 22
click at [1344, 292] on input "1.100.000" at bounding box center [1379, 287] width 178 height 24
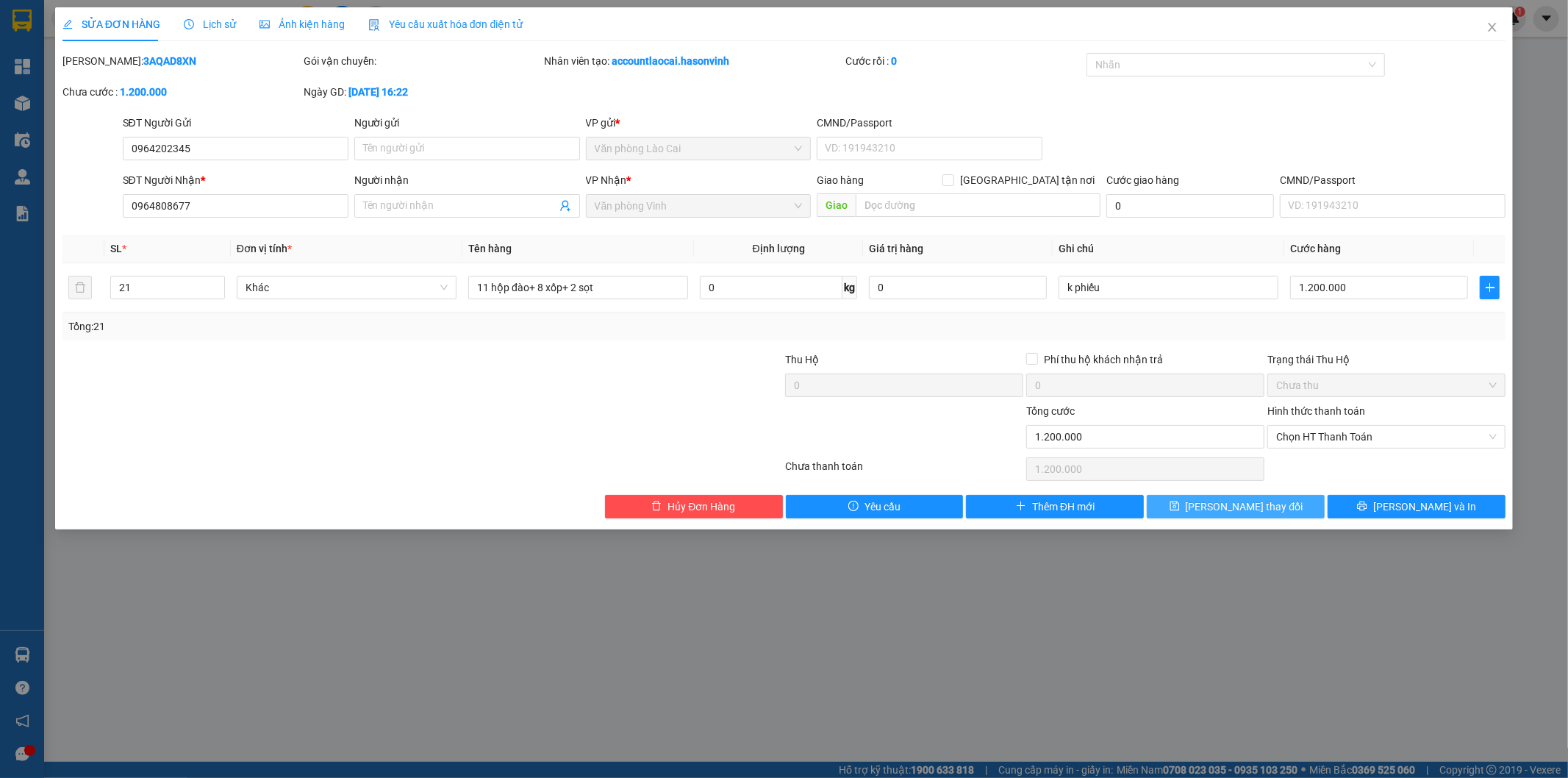
click at [1234, 508] on span "[PERSON_NAME] thay đổi" at bounding box center [1245, 507] width 118 height 16
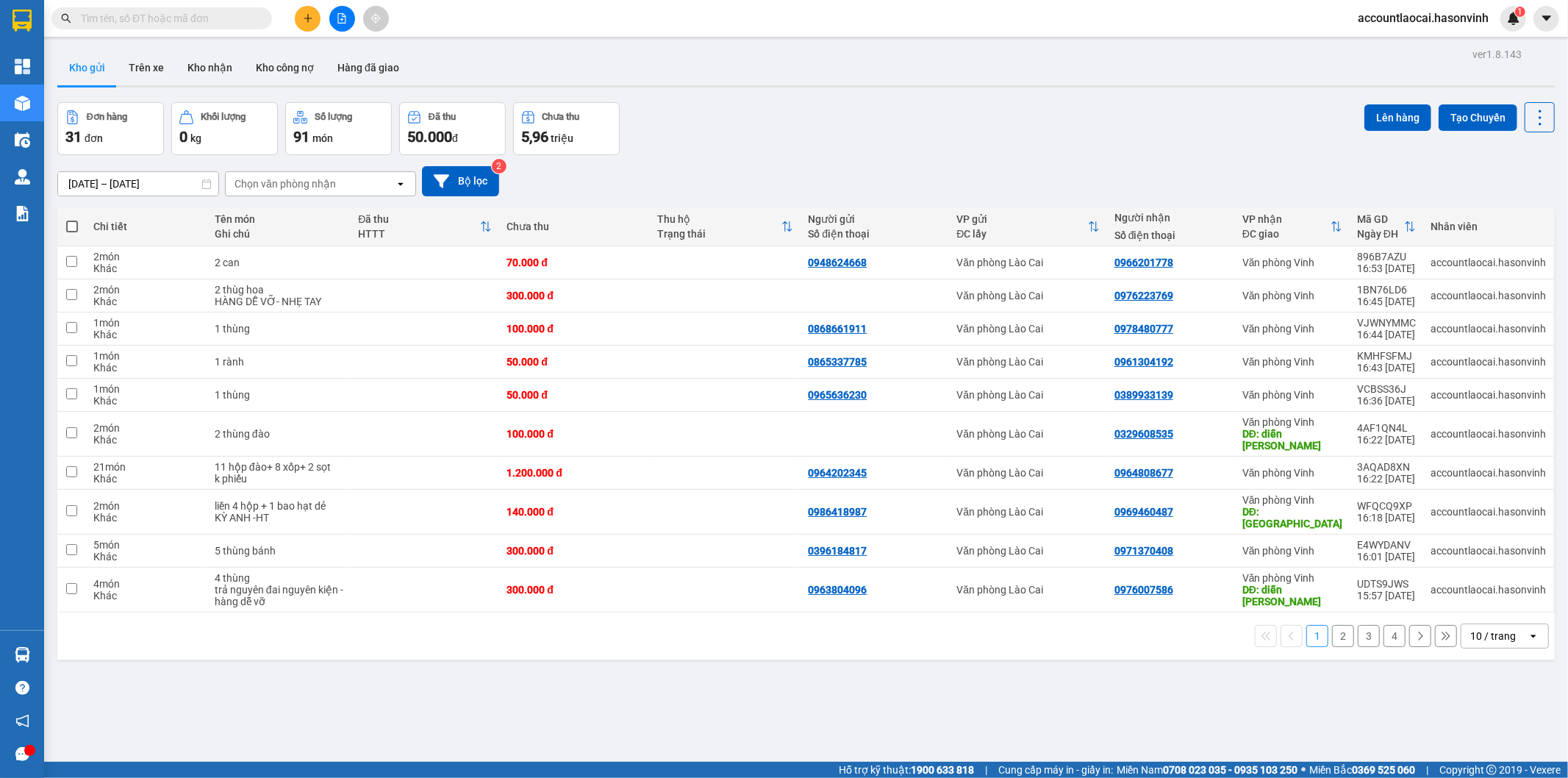
click at [1333, 625] on button "2" at bounding box center [1344, 636] width 22 height 22
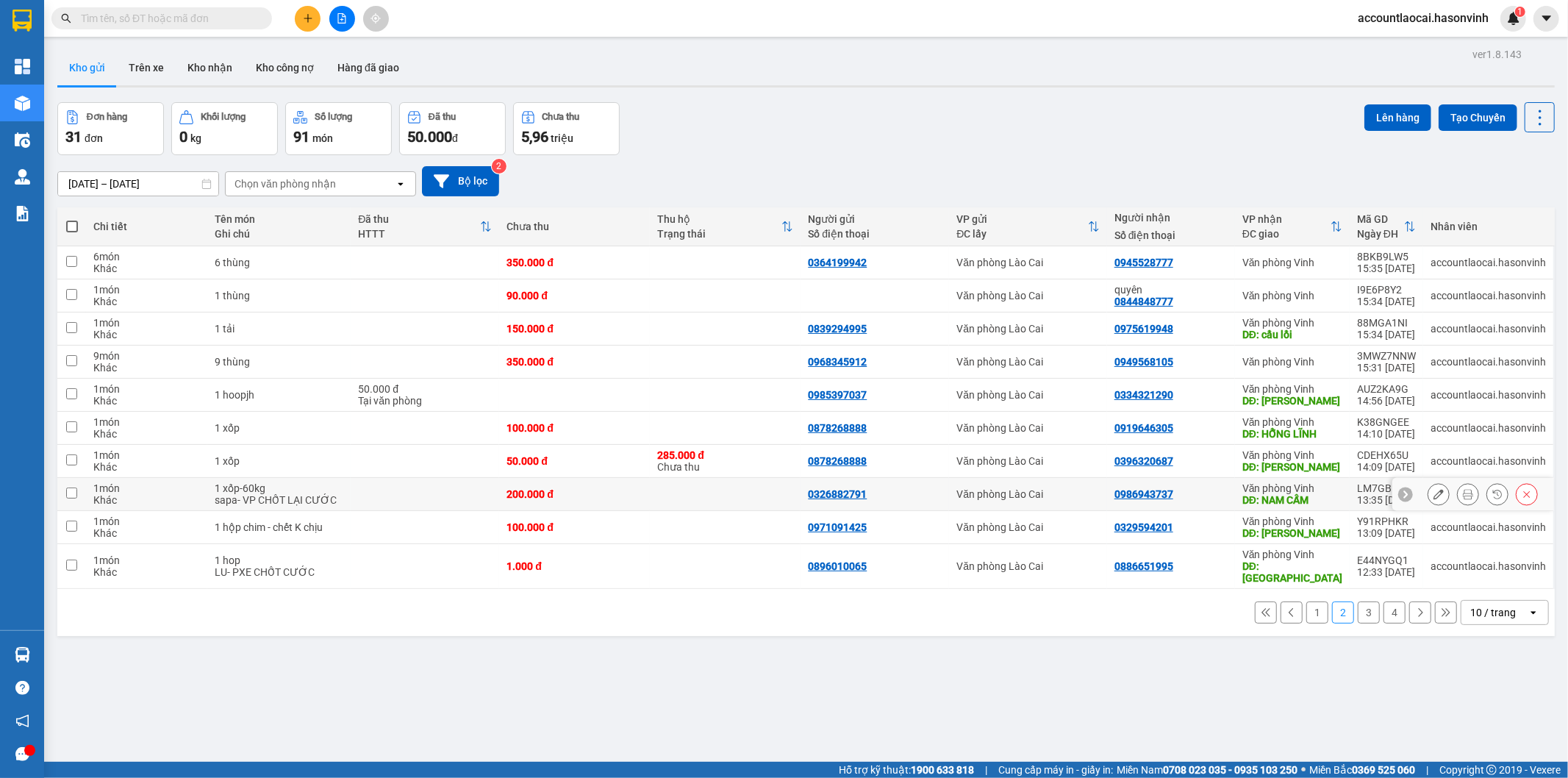
click at [1433, 495] on icon at bounding box center [1438, 493] width 10 height 10
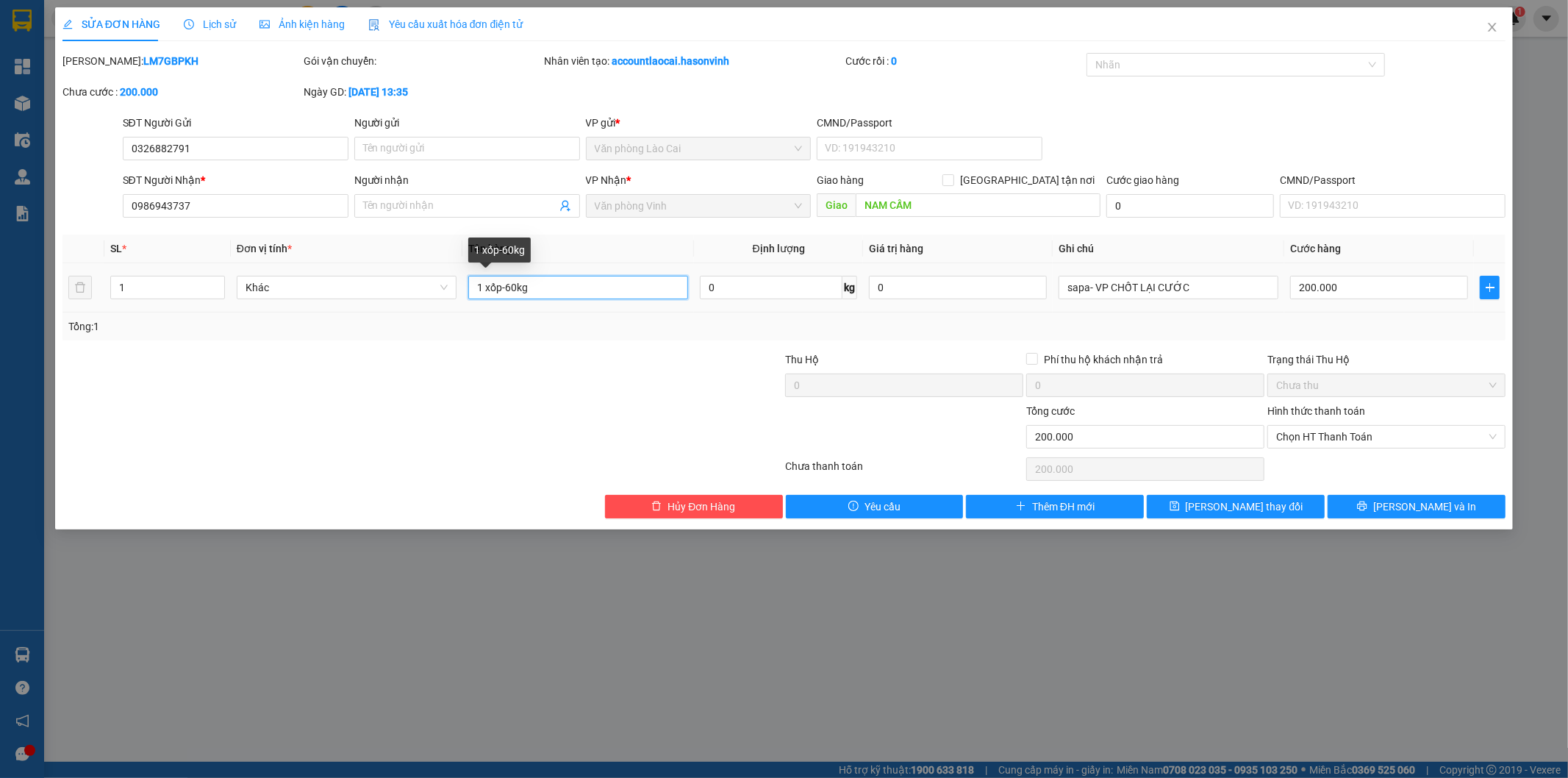
click at [518, 282] on input "1 xốp-60kg" at bounding box center [579, 287] width 220 height 24
click at [138, 291] on input "1" at bounding box center [168, 287] width 114 height 22
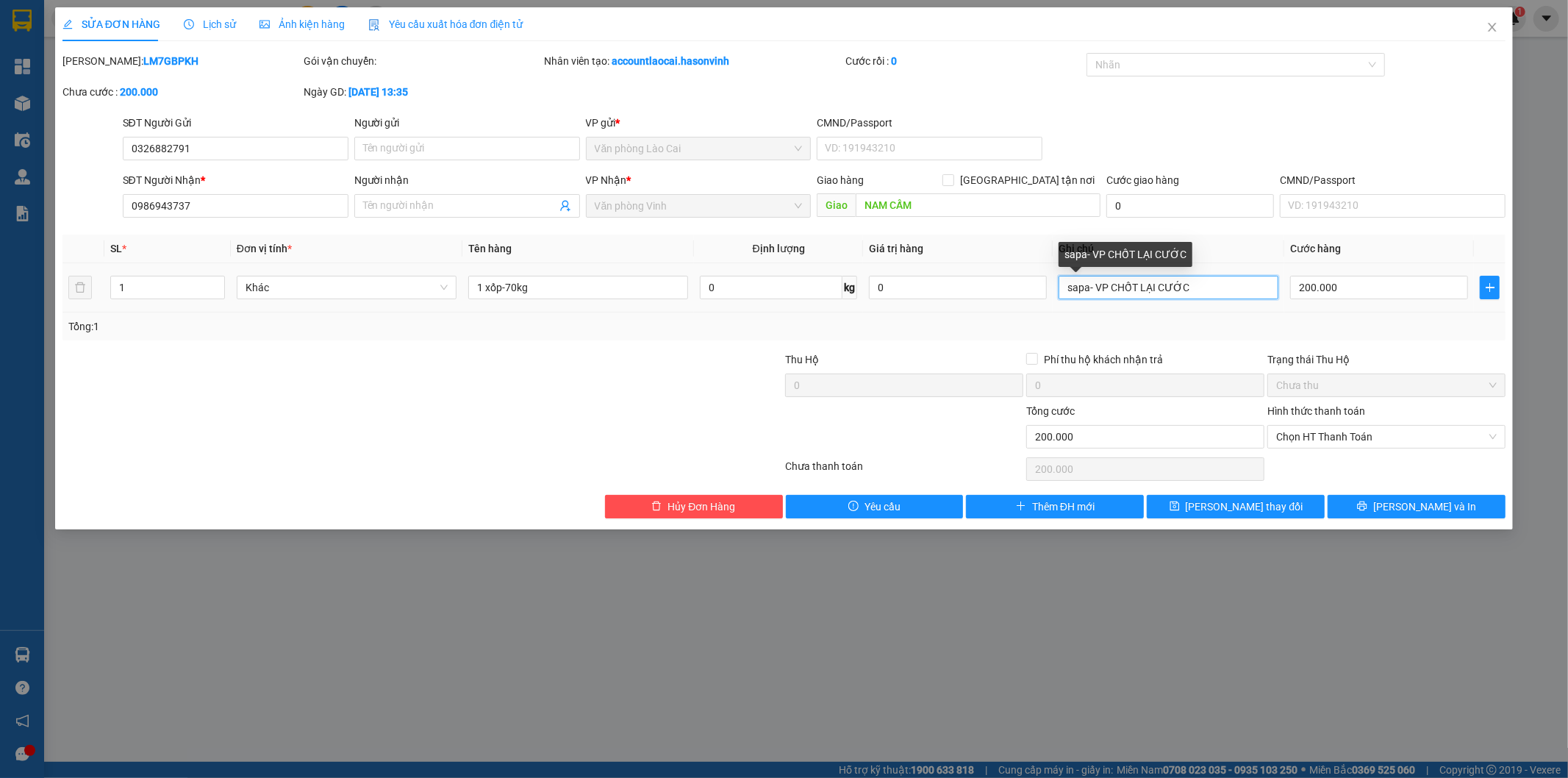
drag, startPoint x: 1203, startPoint y: 291, endPoint x: 1098, endPoint y: 281, distance: 105.5
click at [1098, 281] on input "sapa- VP CHỐT LẠI CƯỚC" at bounding box center [1169, 287] width 220 height 24
drag, startPoint x: 1370, startPoint y: 300, endPoint x: 1355, endPoint y: 286, distance: 20.5
click at [1370, 298] on div "200.000" at bounding box center [1379, 287] width 178 height 29
click at [1355, 286] on input "200.000" at bounding box center [1379, 287] width 178 height 24
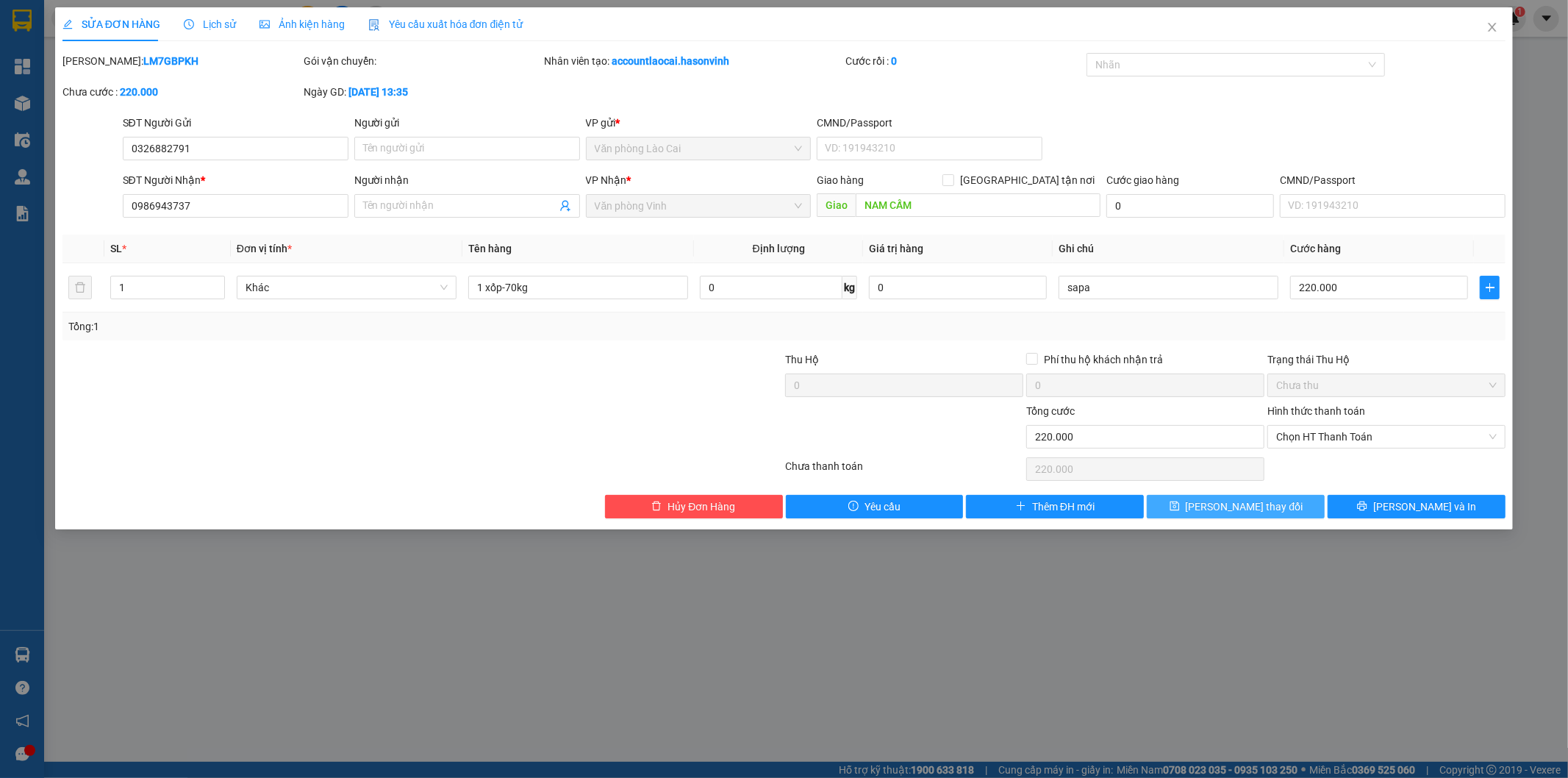
click at [1277, 513] on button "[PERSON_NAME] thay đổi" at bounding box center [1236, 507] width 178 height 24
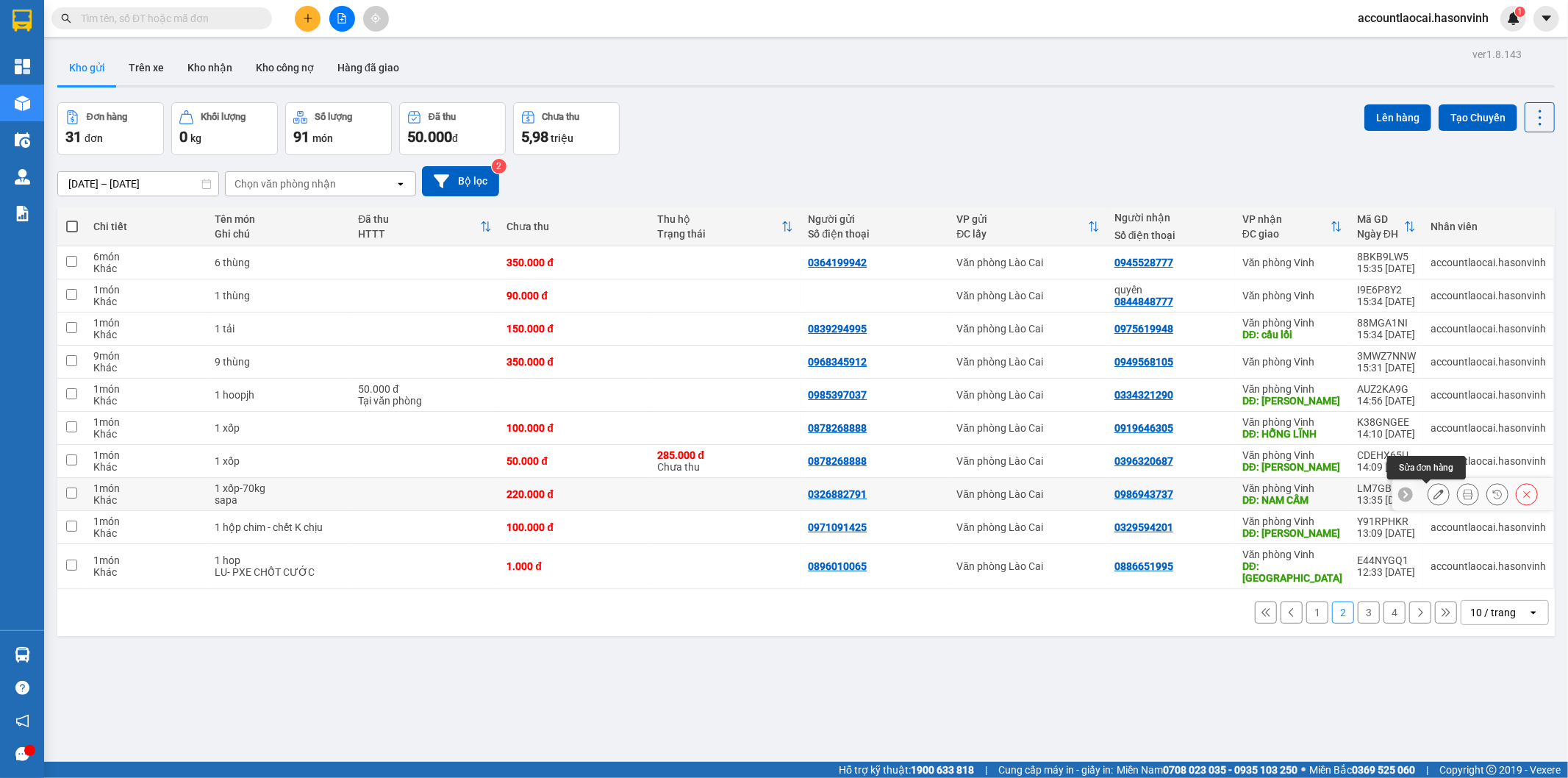
click at [1433, 491] on icon at bounding box center [1438, 493] width 10 height 10
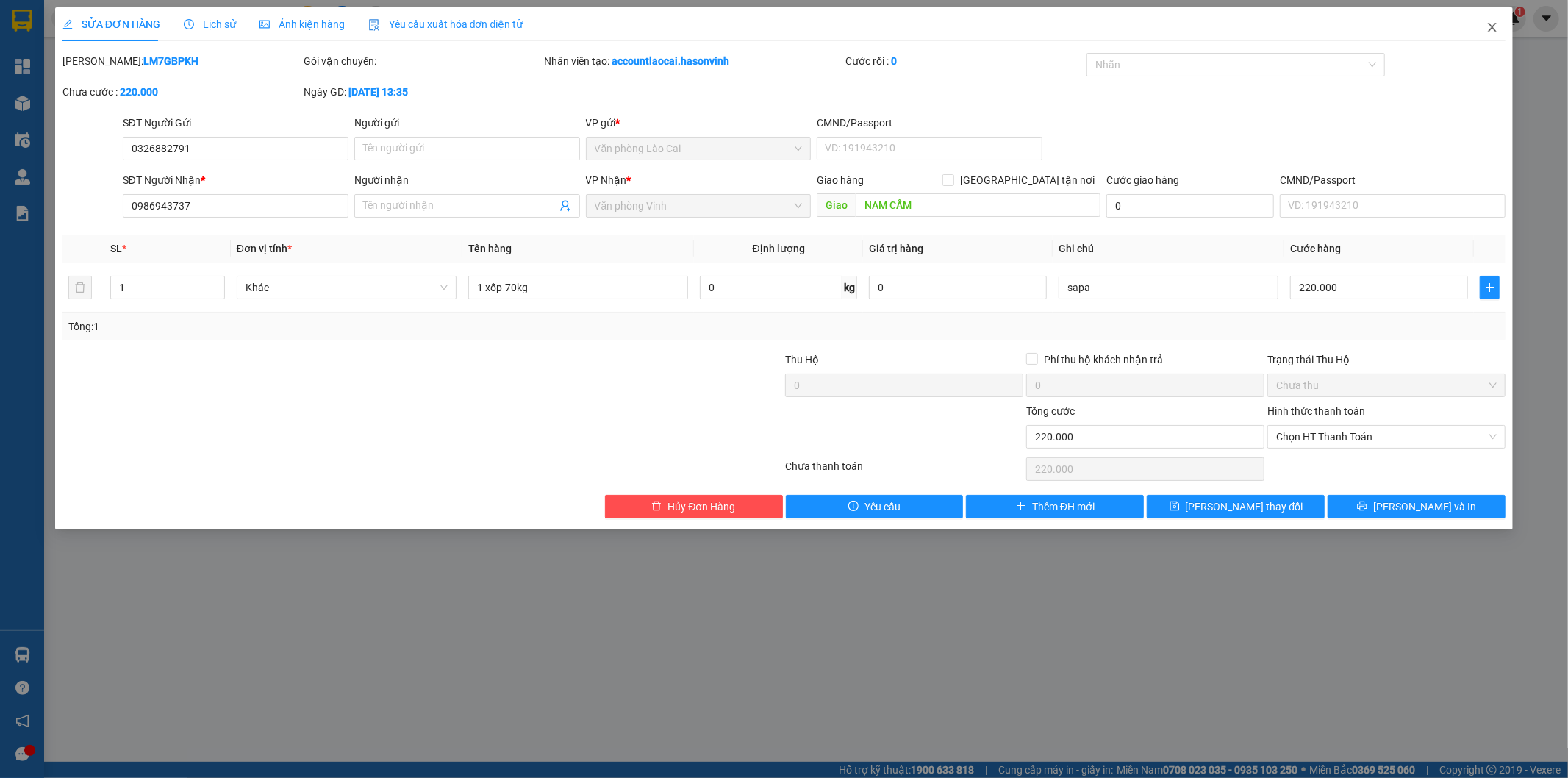
click at [1493, 19] on span "Close" at bounding box center [1492, 27] width 41 height 41
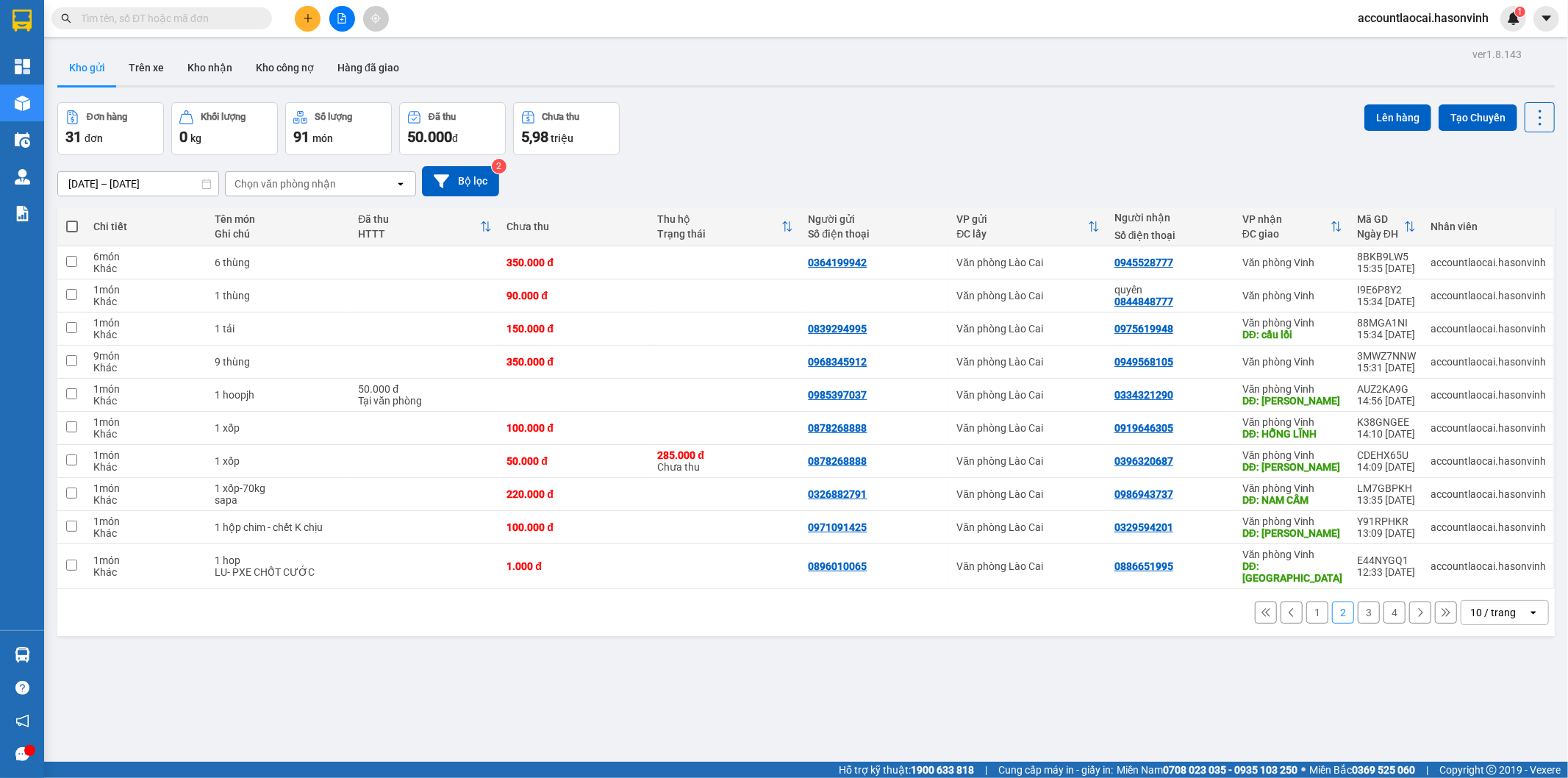
click at [1359, 603] on button "3" at bounding box center [1369, 612] width 22 height 22
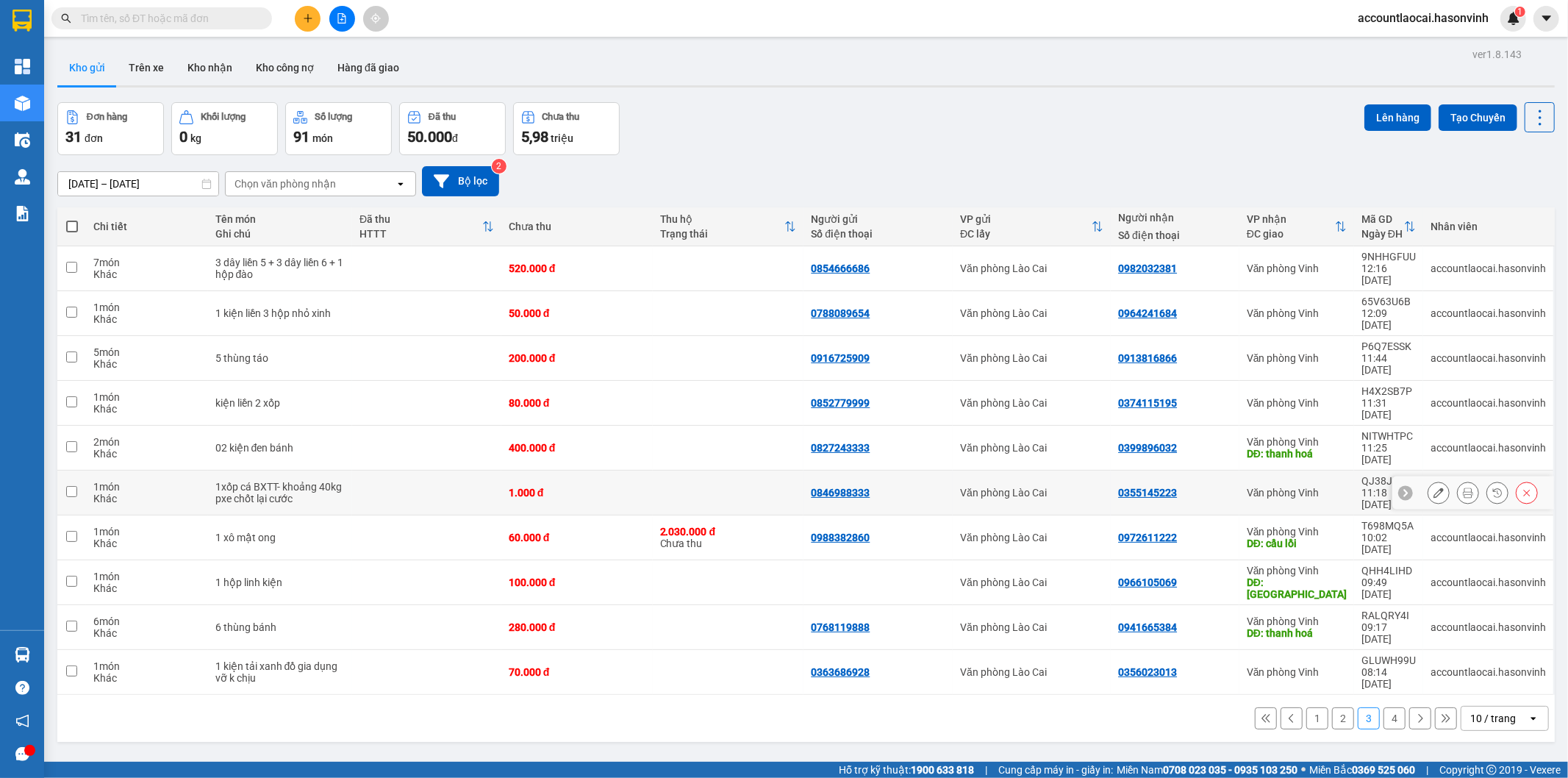
click at [1428, 481] on div at bounding box center [1439, 492] width 22 height 22
click at [1429, 481] on button at bounding box center [1439, 493] width 20 height 26
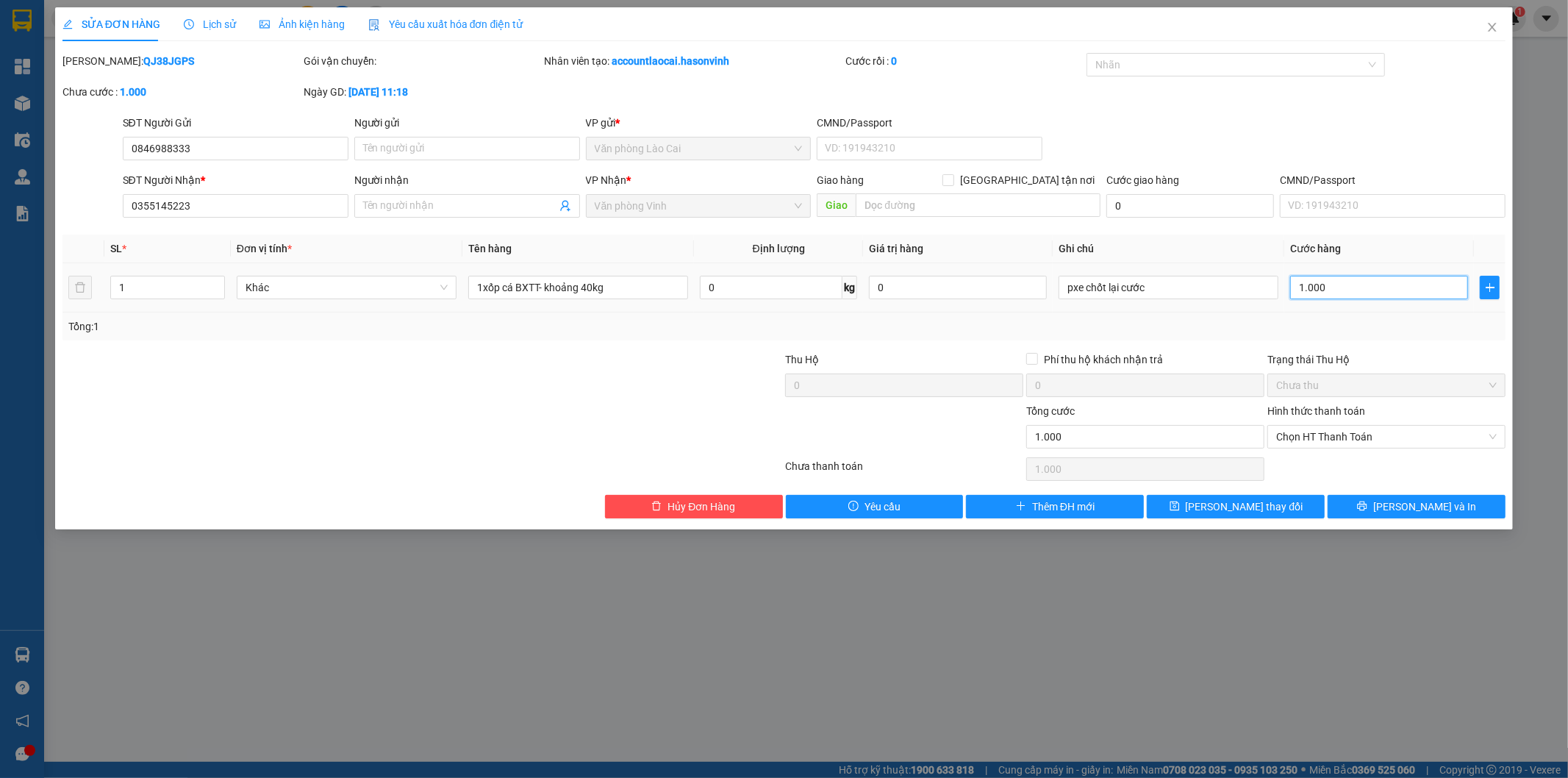
click at [1319, 282] on input "1.000" at bounding box center [1379, 287] width 178 height 24
click at [1260, 508] on span "[PERSON_NAME] thay đổi" at bounding box center [1245, 507] width 118 height 16
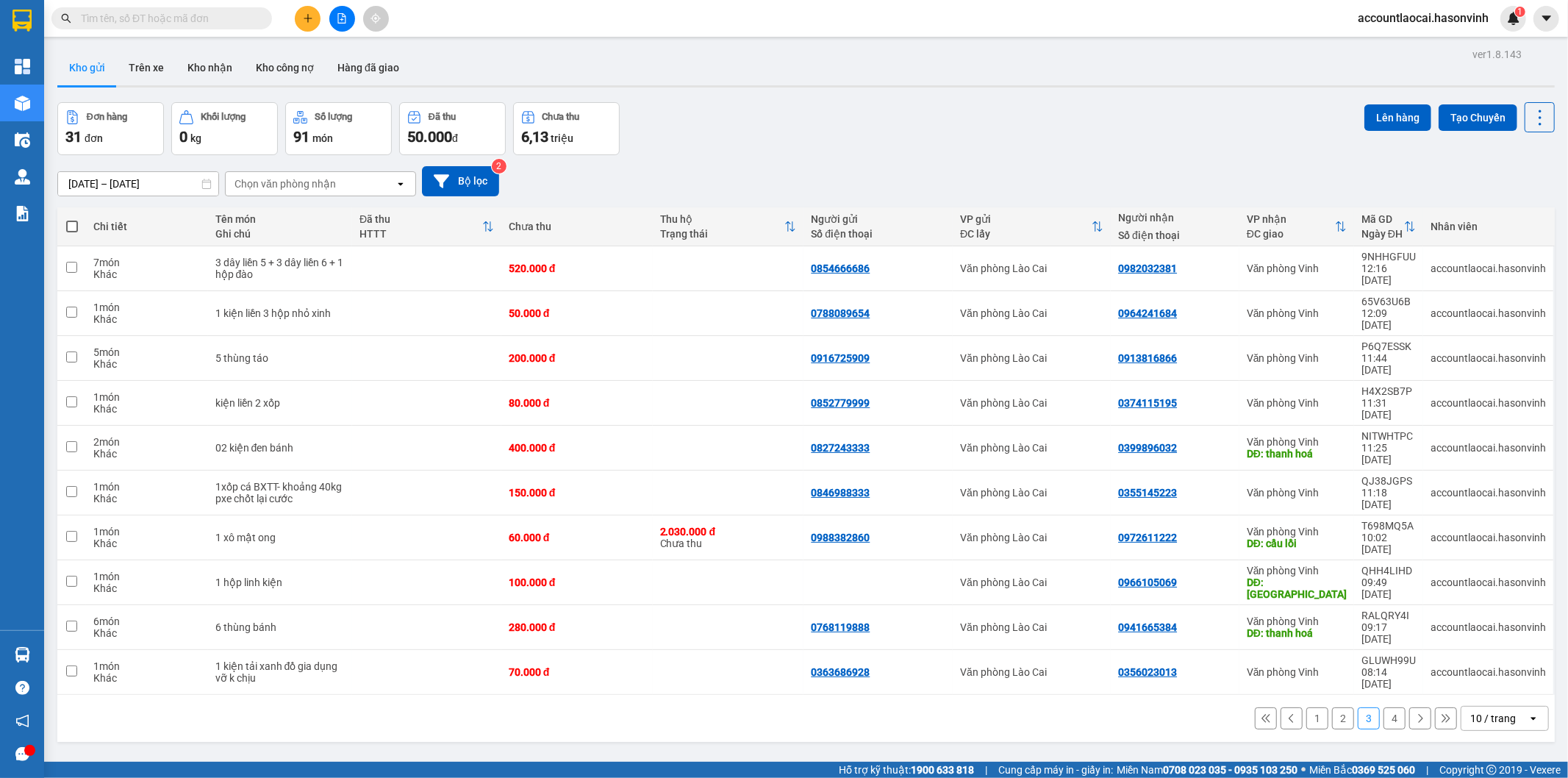
click at [1306, 708] on button "1" at bounding box center [1317, 719] width 22 height 22
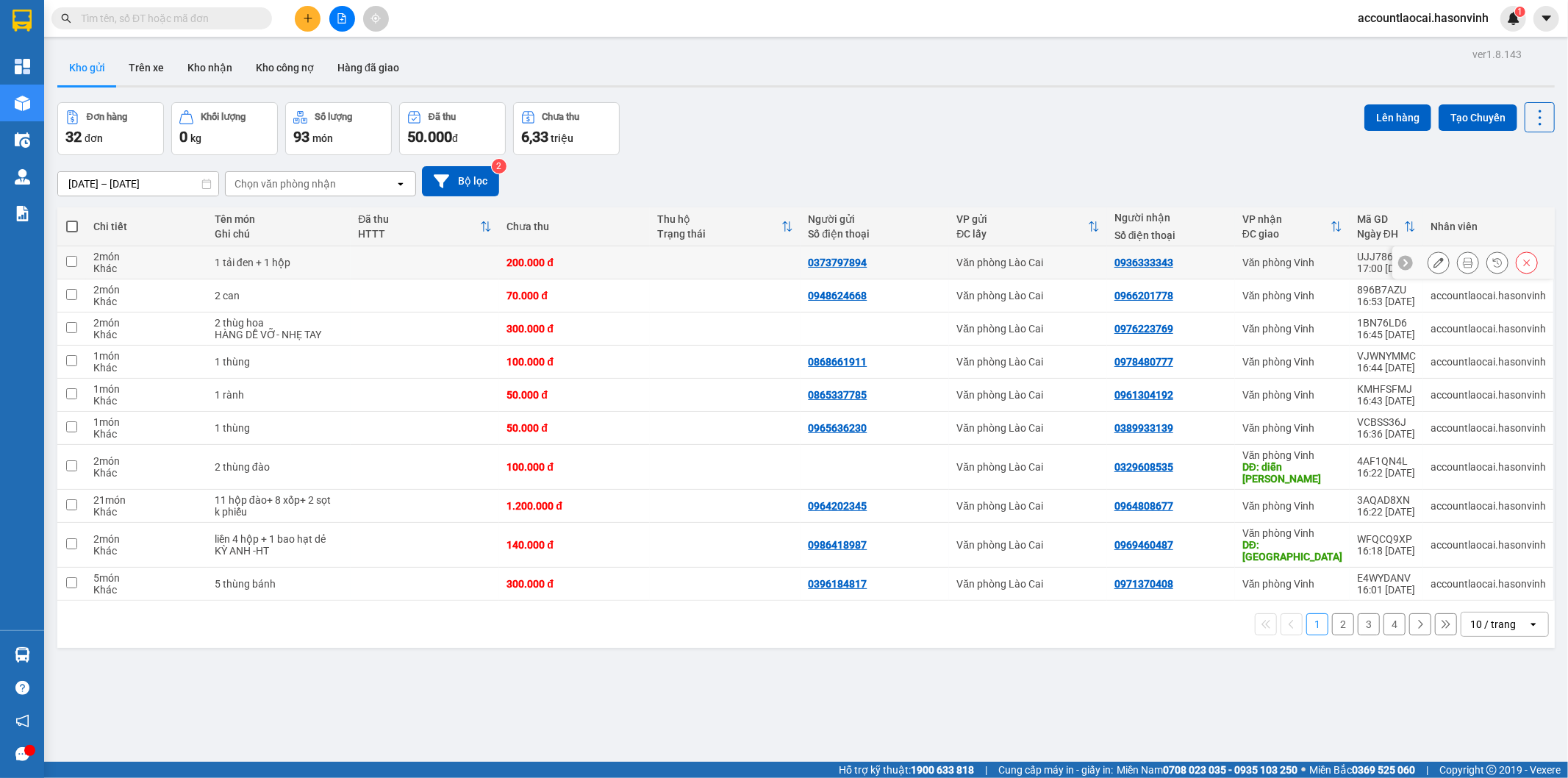
click at [322, 263] on div "1 tải đen + 1 hộp" at bounding box center [279, 262] width 129 height 12
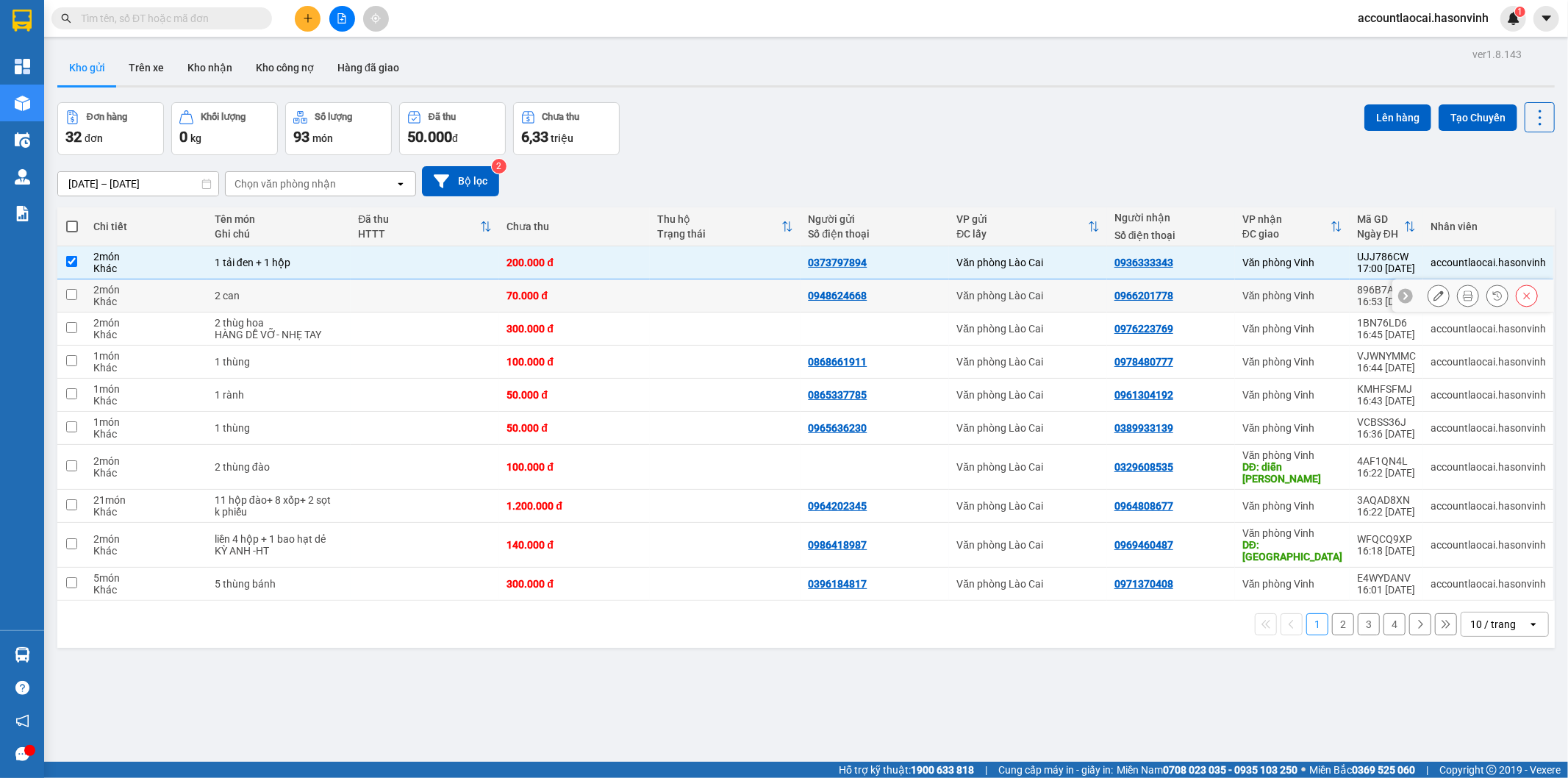
click at [311, 291] on div "2 can" at bounding box center [279, 296] width 129 height 12
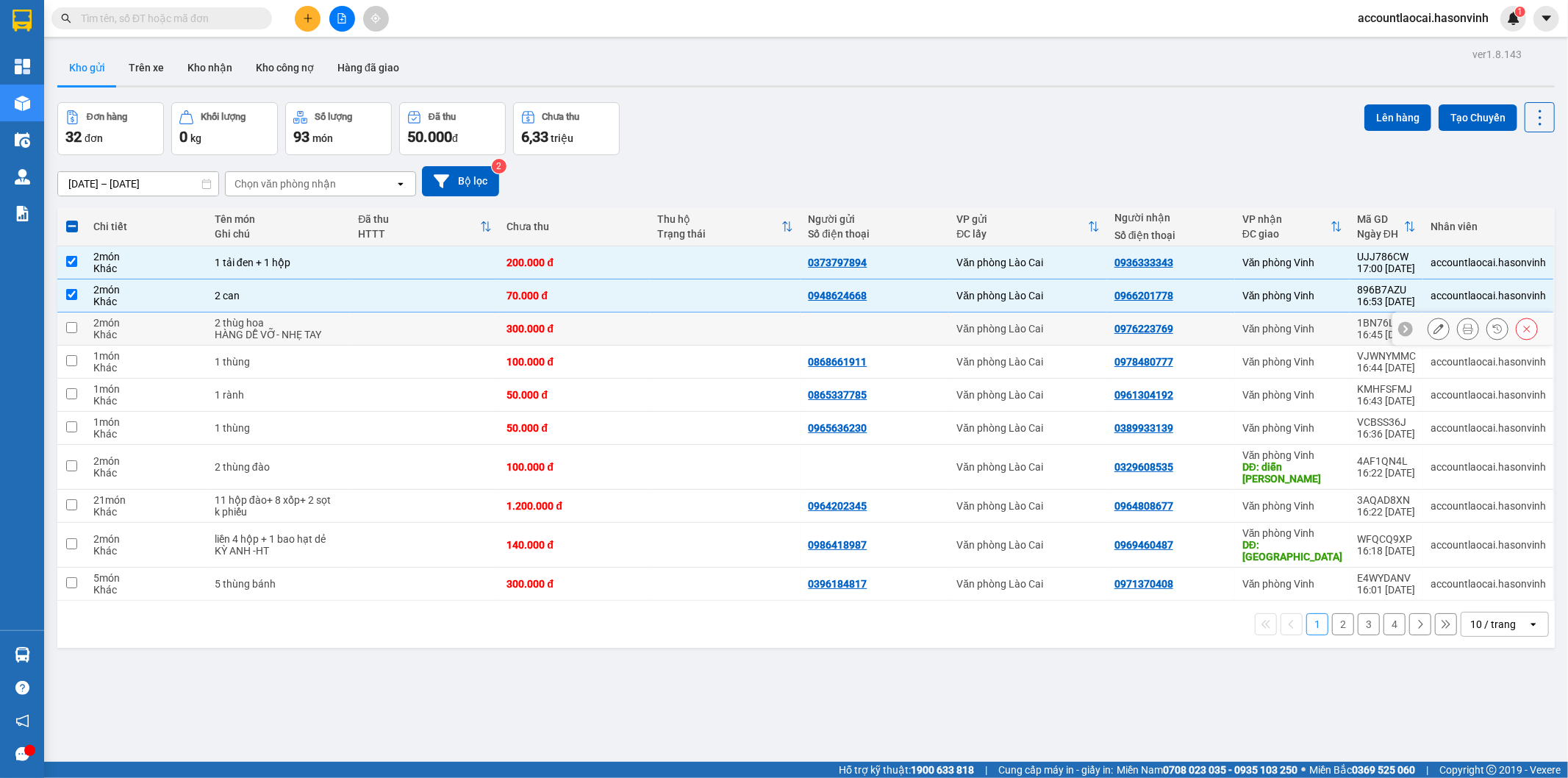
click at [335, 320] on div "2 thùg hoa" at bounding box center [279, 322] width 129 height 12
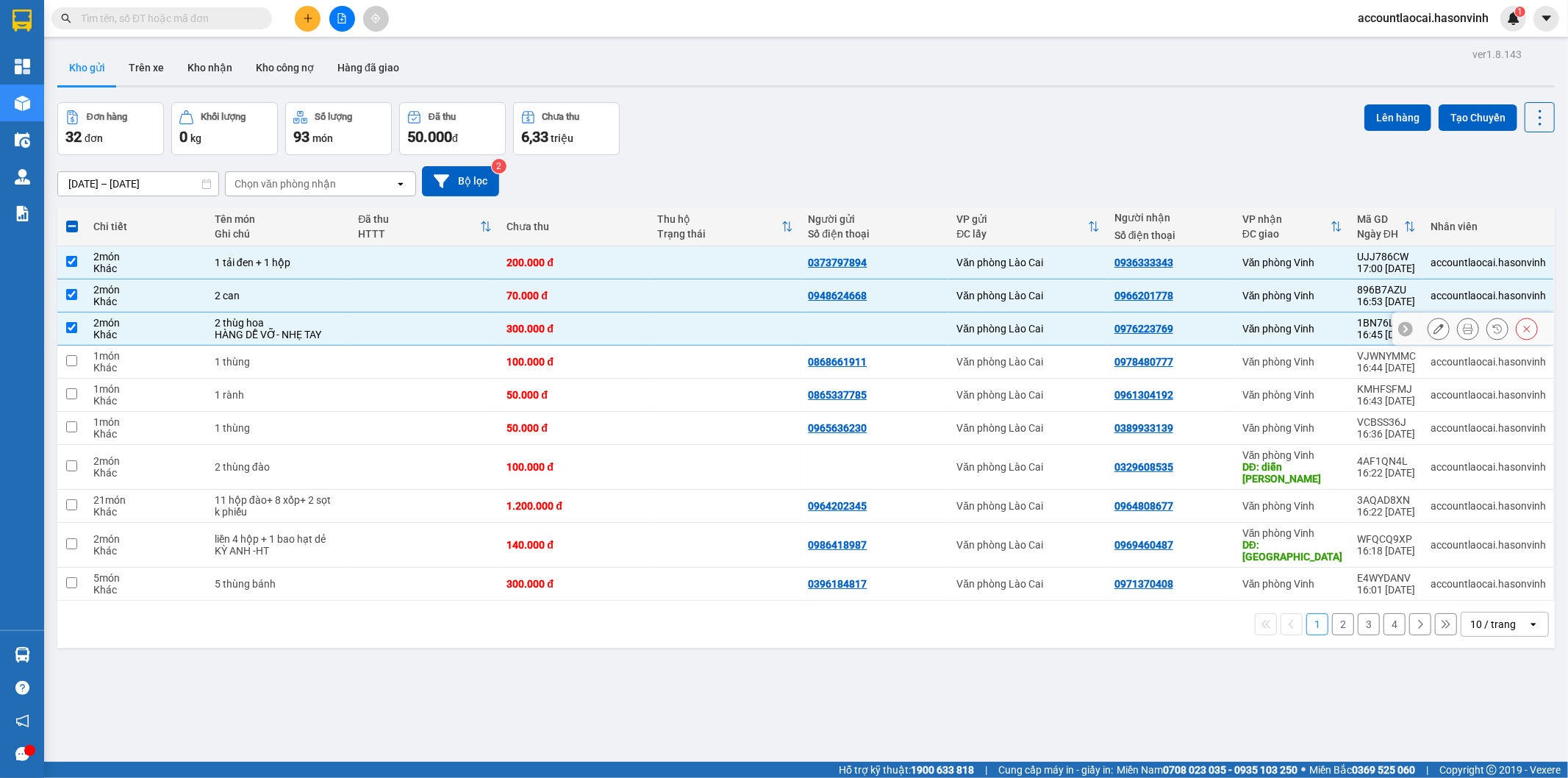
click at [333, 339] on div "HÀNG DỄ VỠ- NHẸ TAY" at bounding box center [279, 334] width 129 height 12
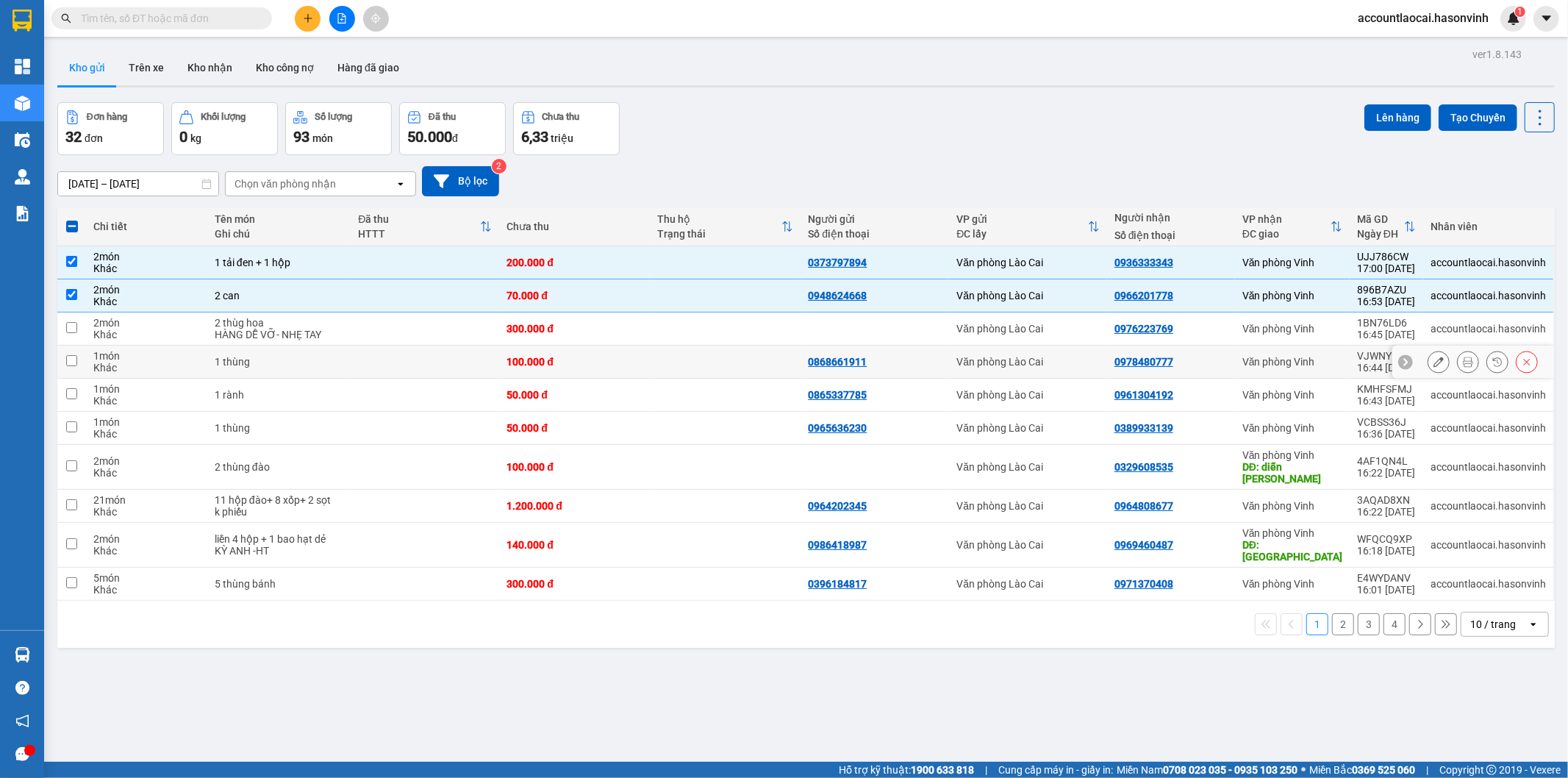
click at [336, 365] on div "1 thùng" at bounding box center [279, 362] width 129 height 12
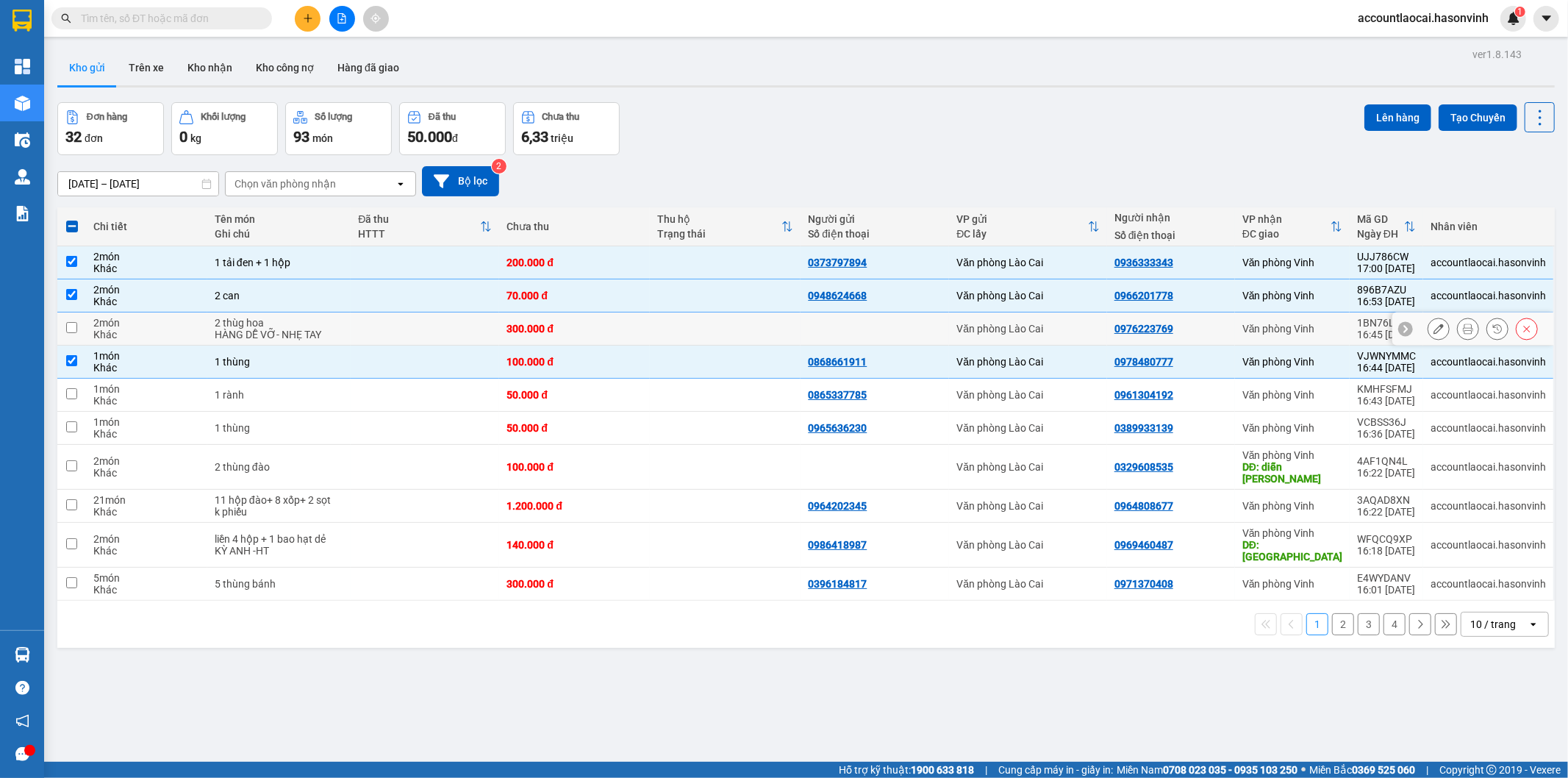
click at [314, 319] on div "2 thùg hoa" at bounding box center [279, 322] width 129 height 12
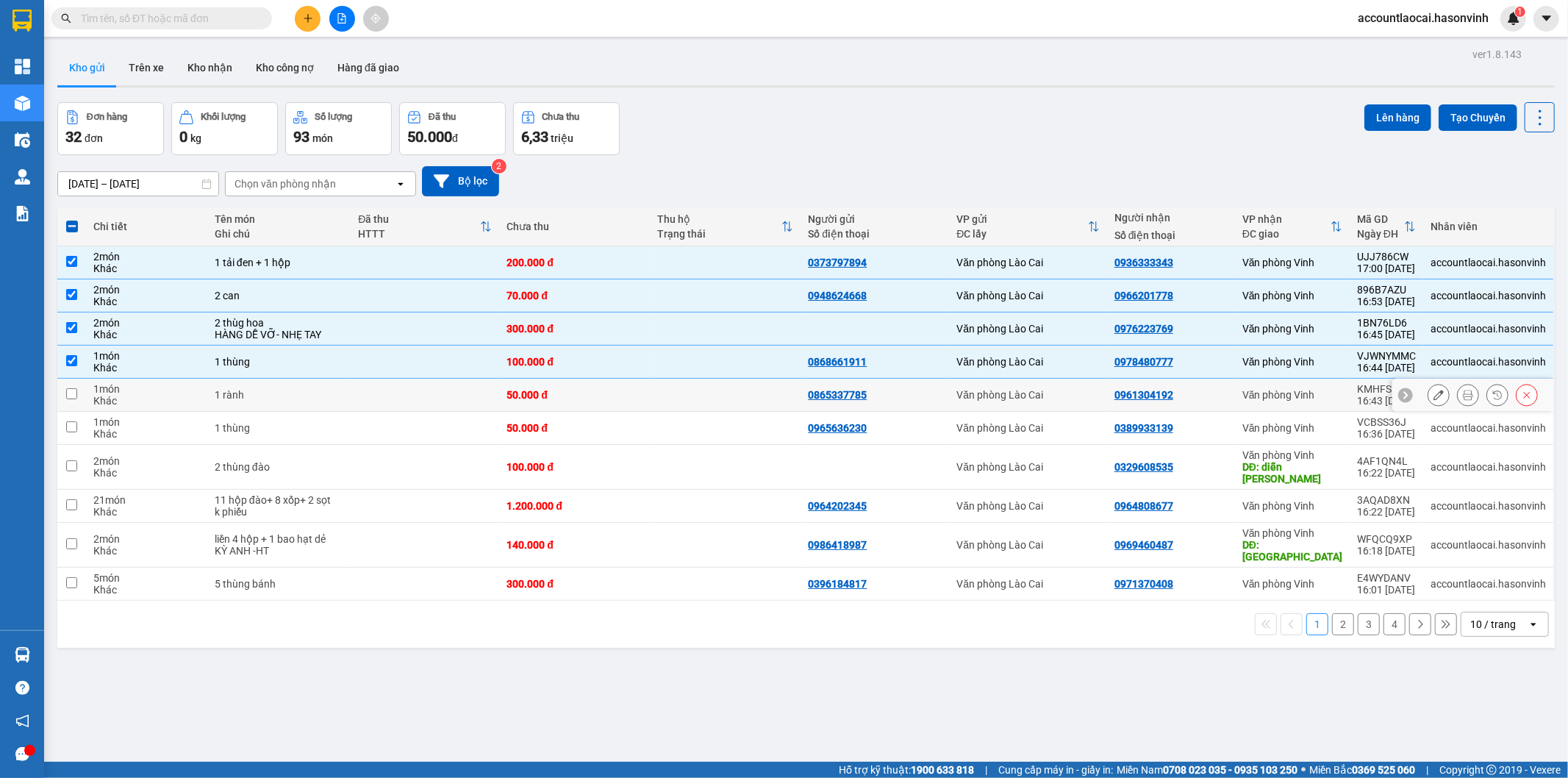
click at [354, 395] on td at bounding box center [425, 395] width 148 height 33
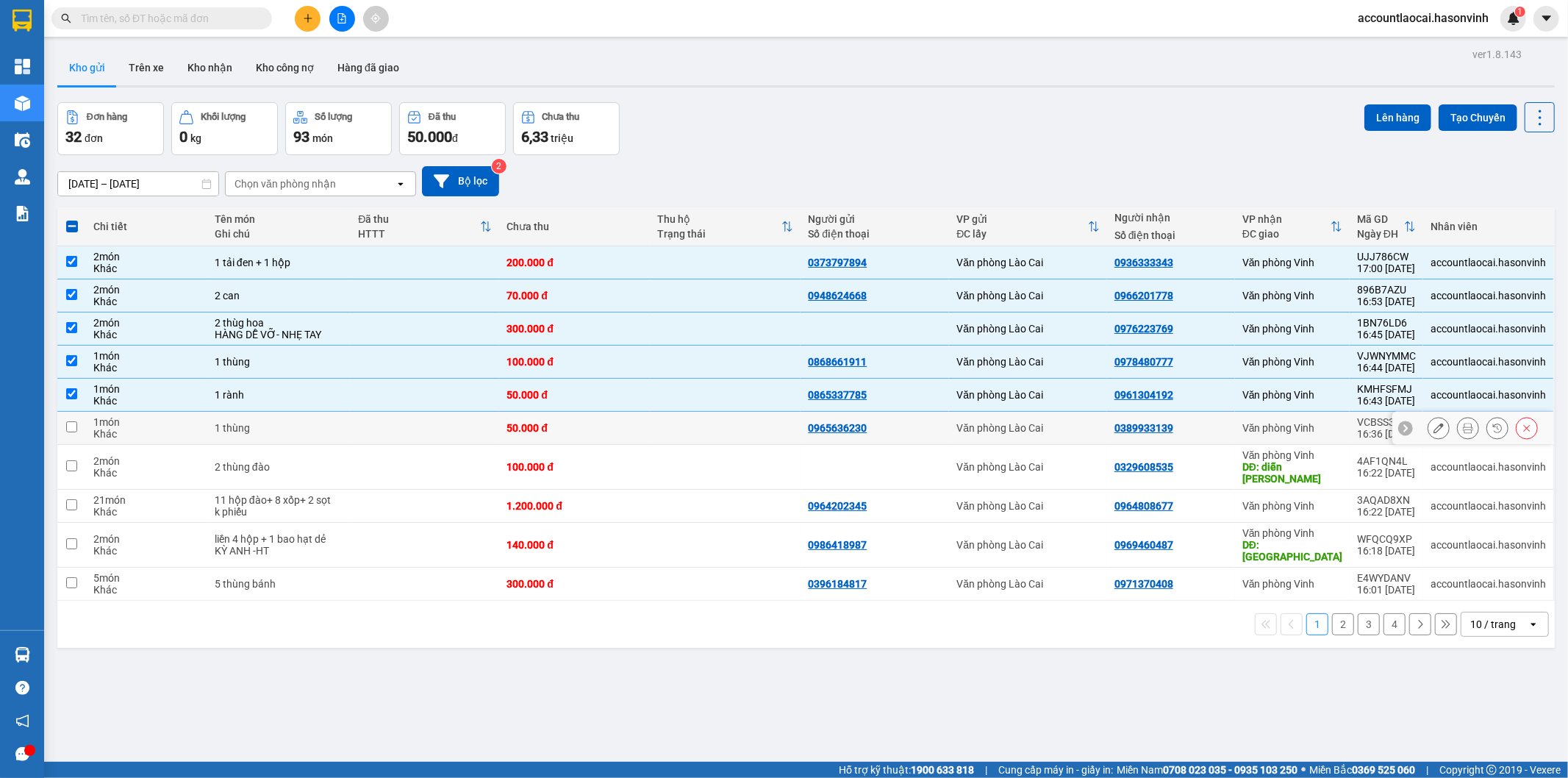
click at [359, 427] on td at bounding box center [425, 428] width 148 height 33
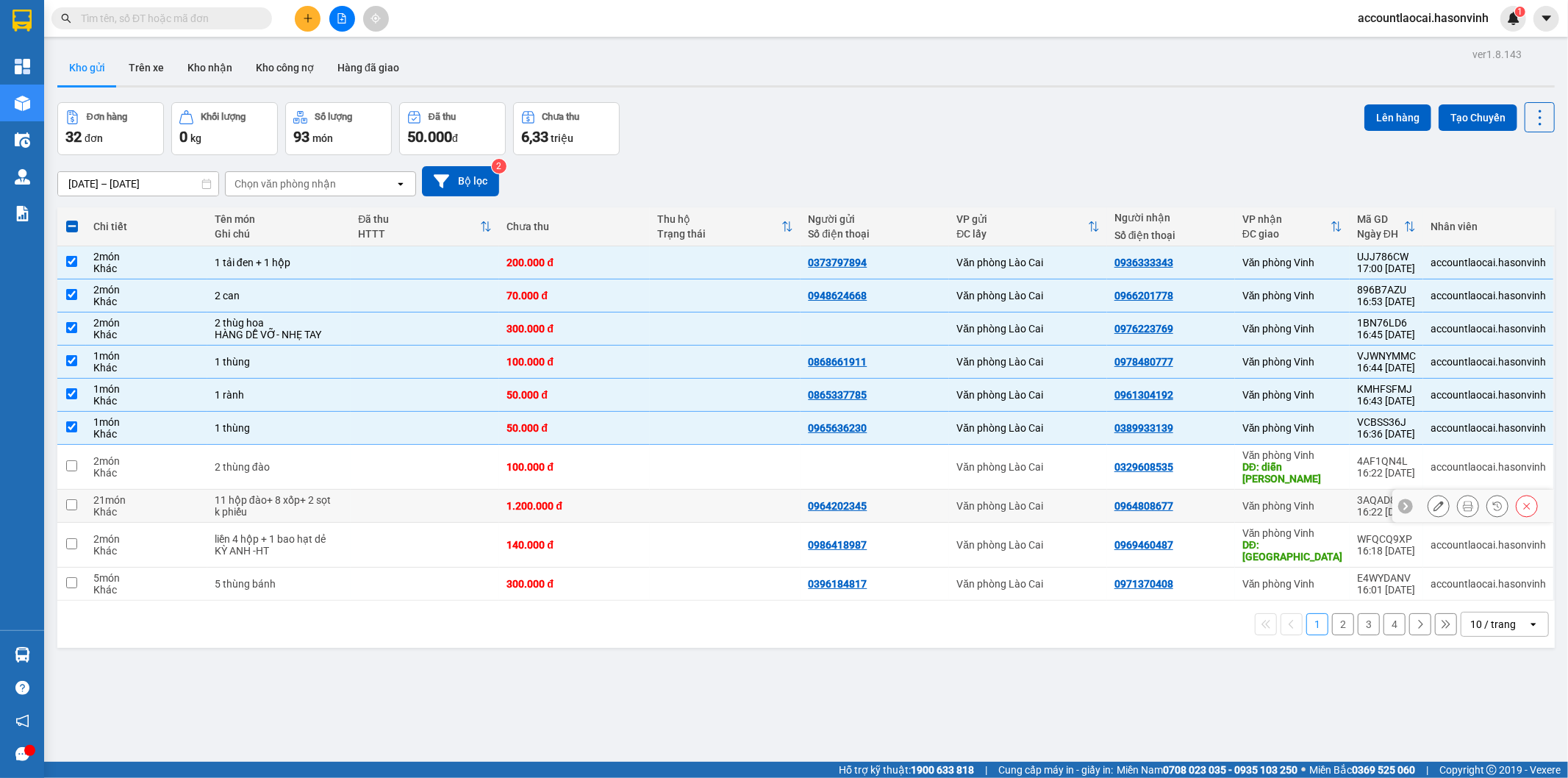
click at [335, 494] on div "11 hộp đào+ 8 xốp+ 2 sọt" at bounding box center [279, 500] width 129 height 12
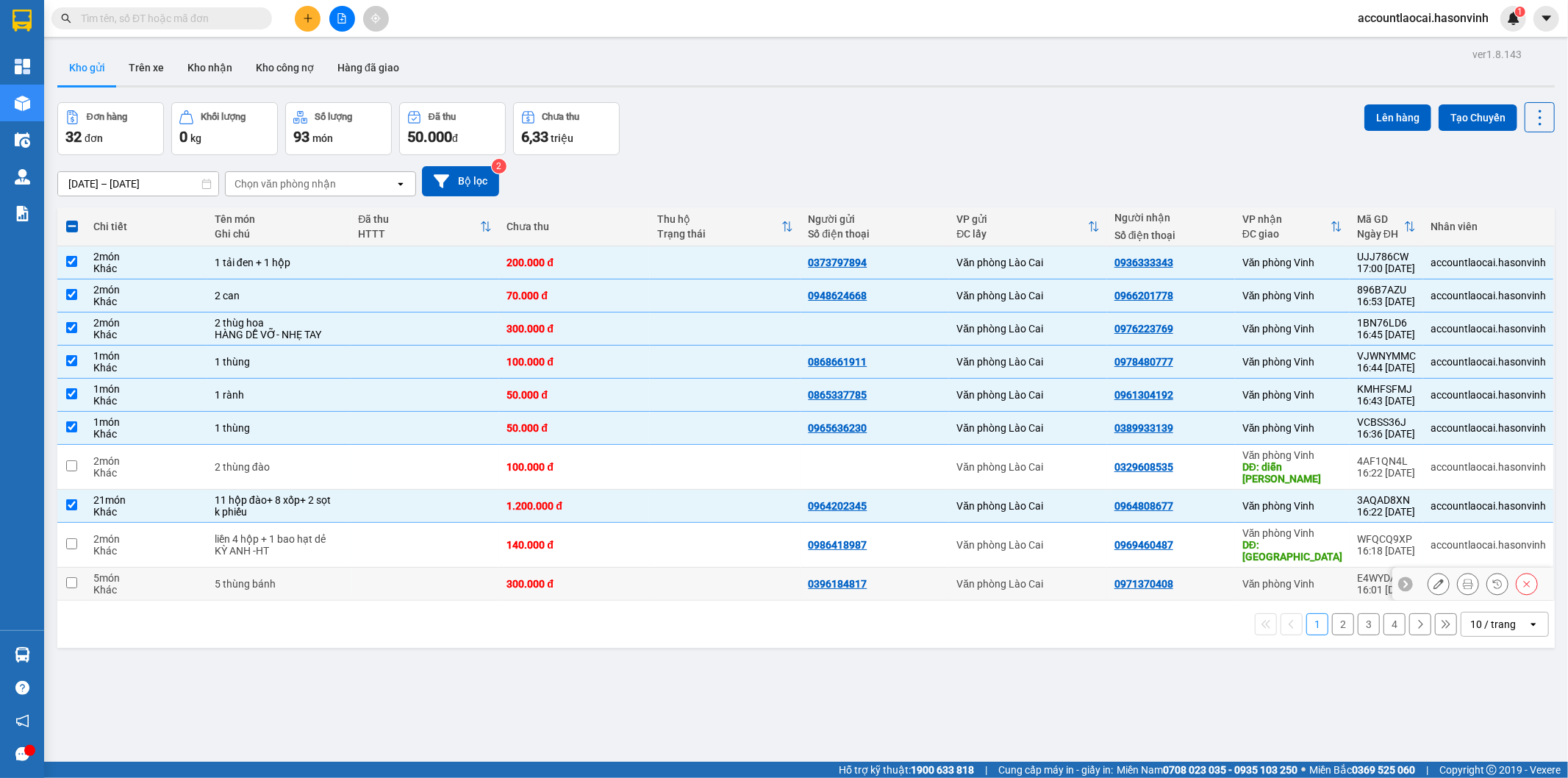
click at [328, 578] on div "5 thùng bánh" at bounding box center [279, 583] width 129 height 12
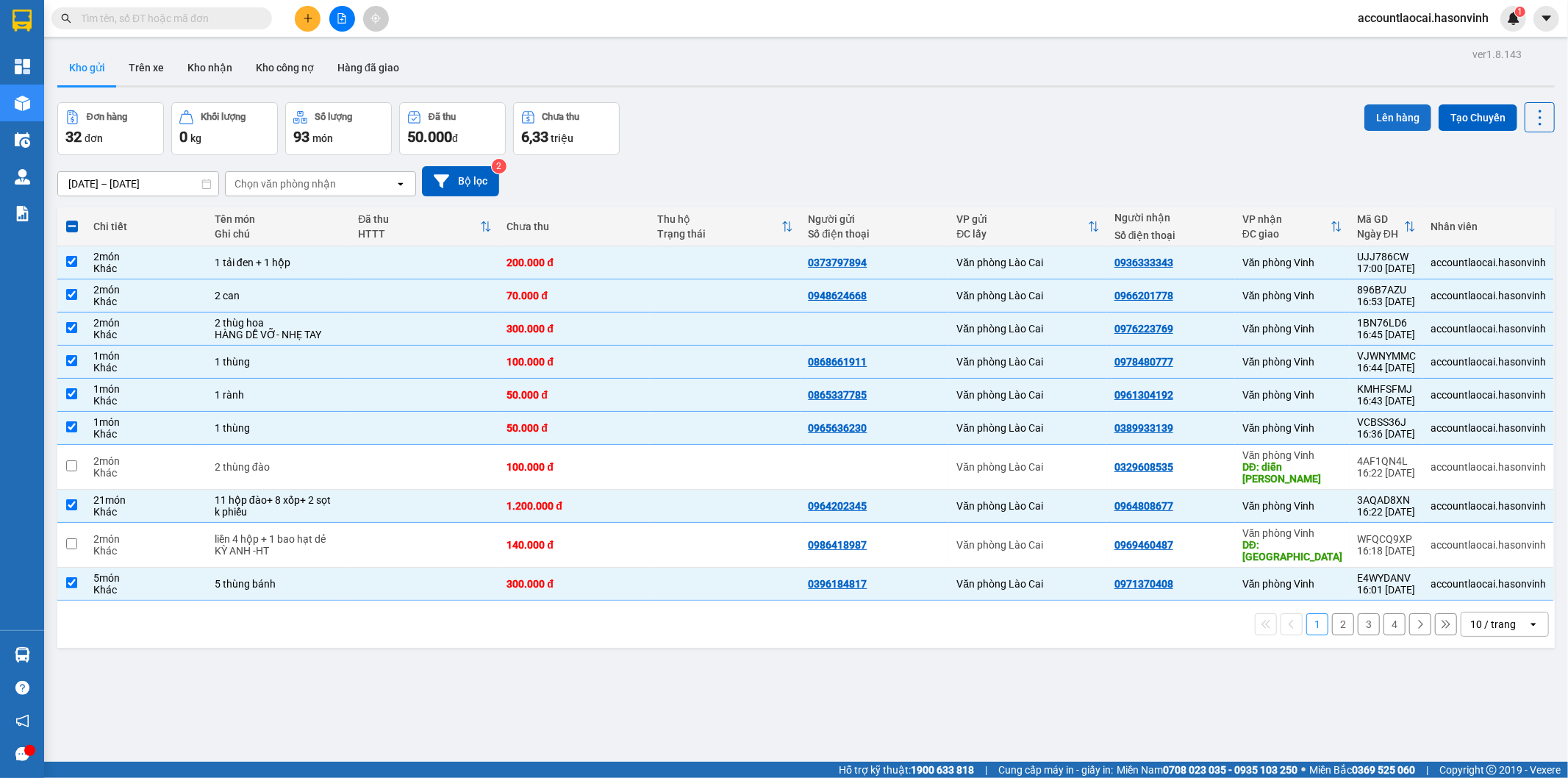
click at [1379, 119] on button "Lên hàng" at bounding box center [1398, 117] width 67 height 27
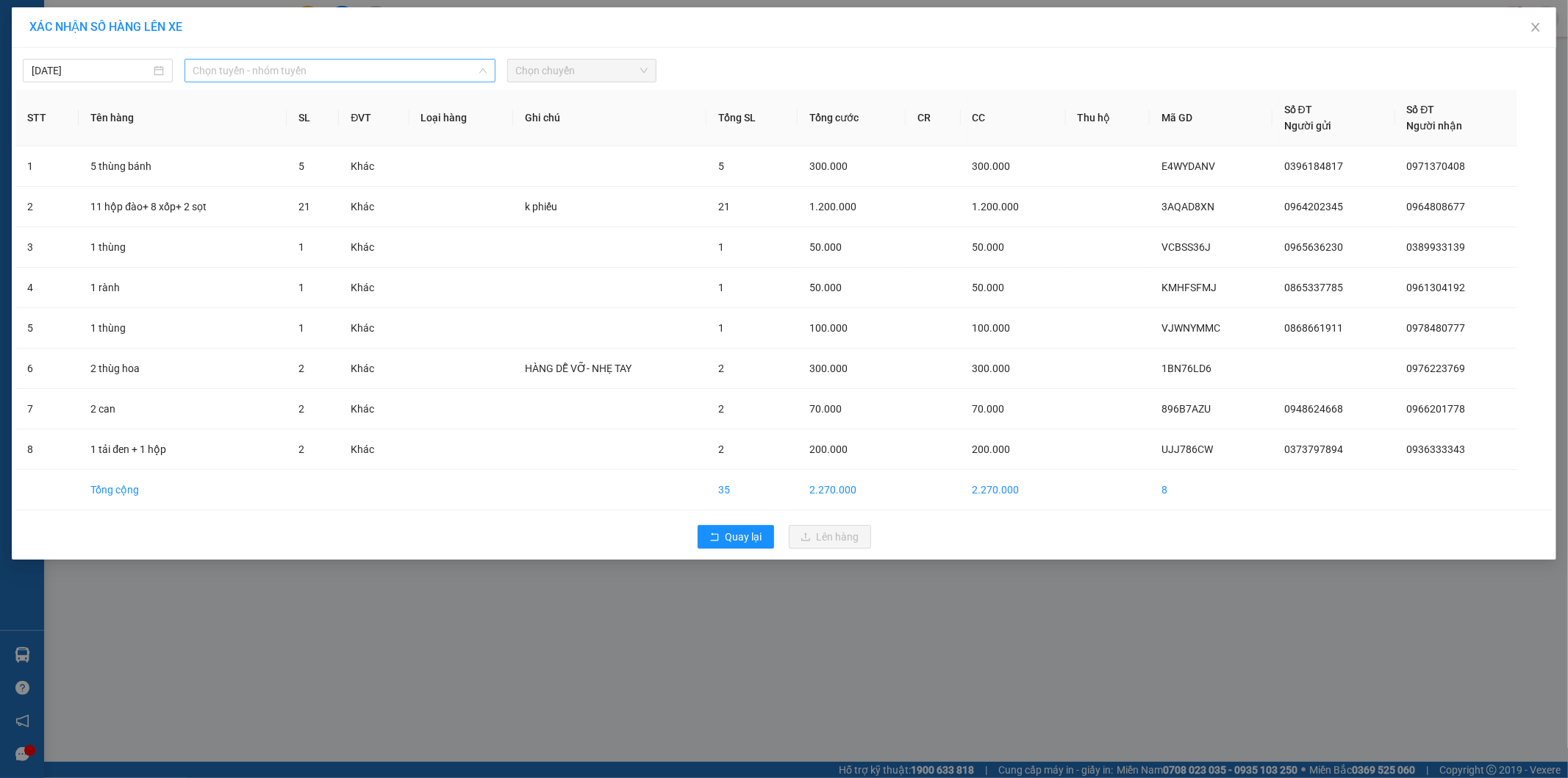
click at [254, 78] on span "Chọn tuyến - nhóm tuyến" at bounding box center [340, 70] width 294 height 22
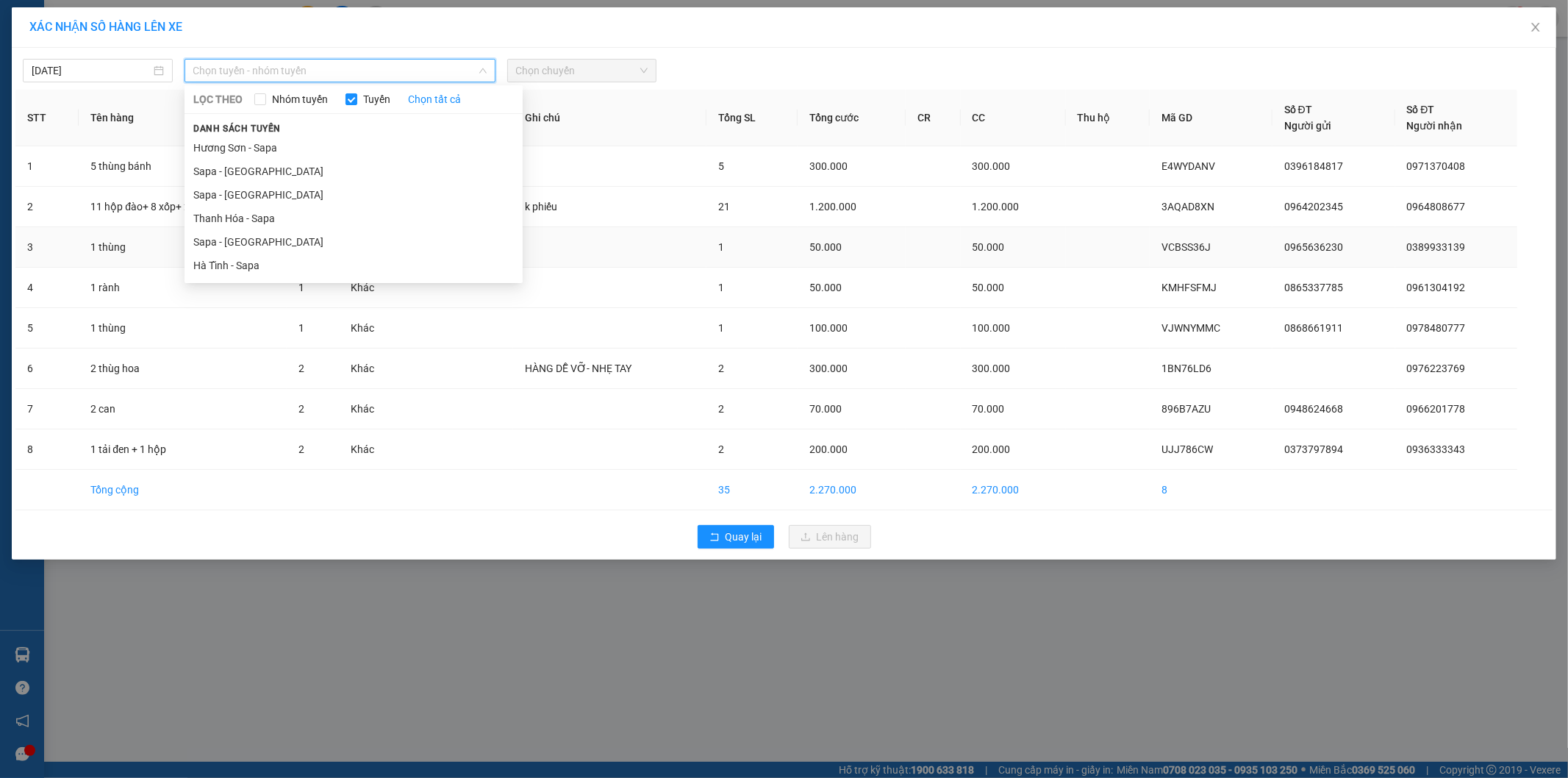
click at [264, 243] on li "Sapa - [GEOGRAPHIC_DATA]" at bounding box center [354, 242] width 339 height 24
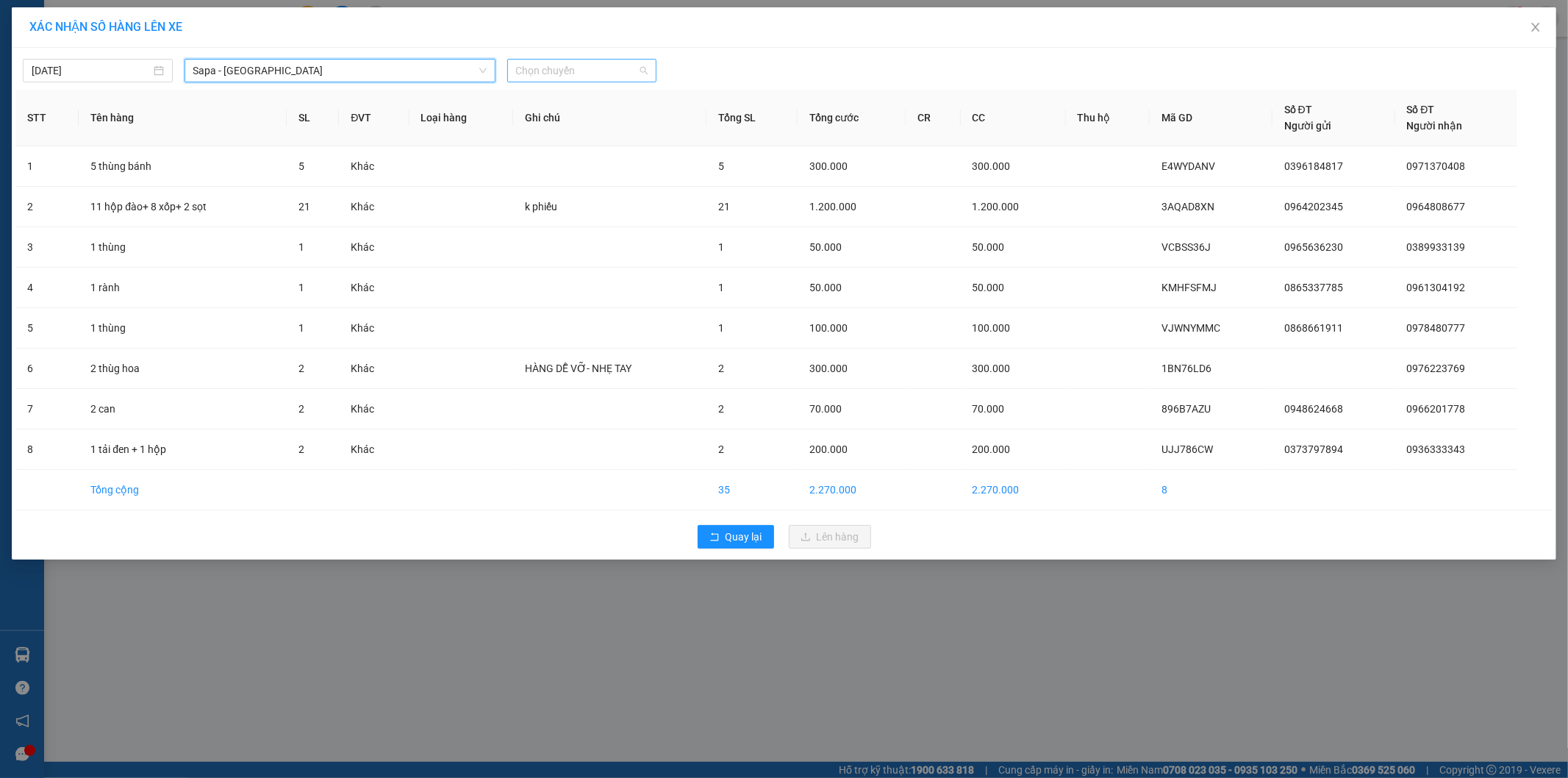
click at [597, 70] on span "Chọn chuyến" at bounding box center [582, 70] width 133 height 22
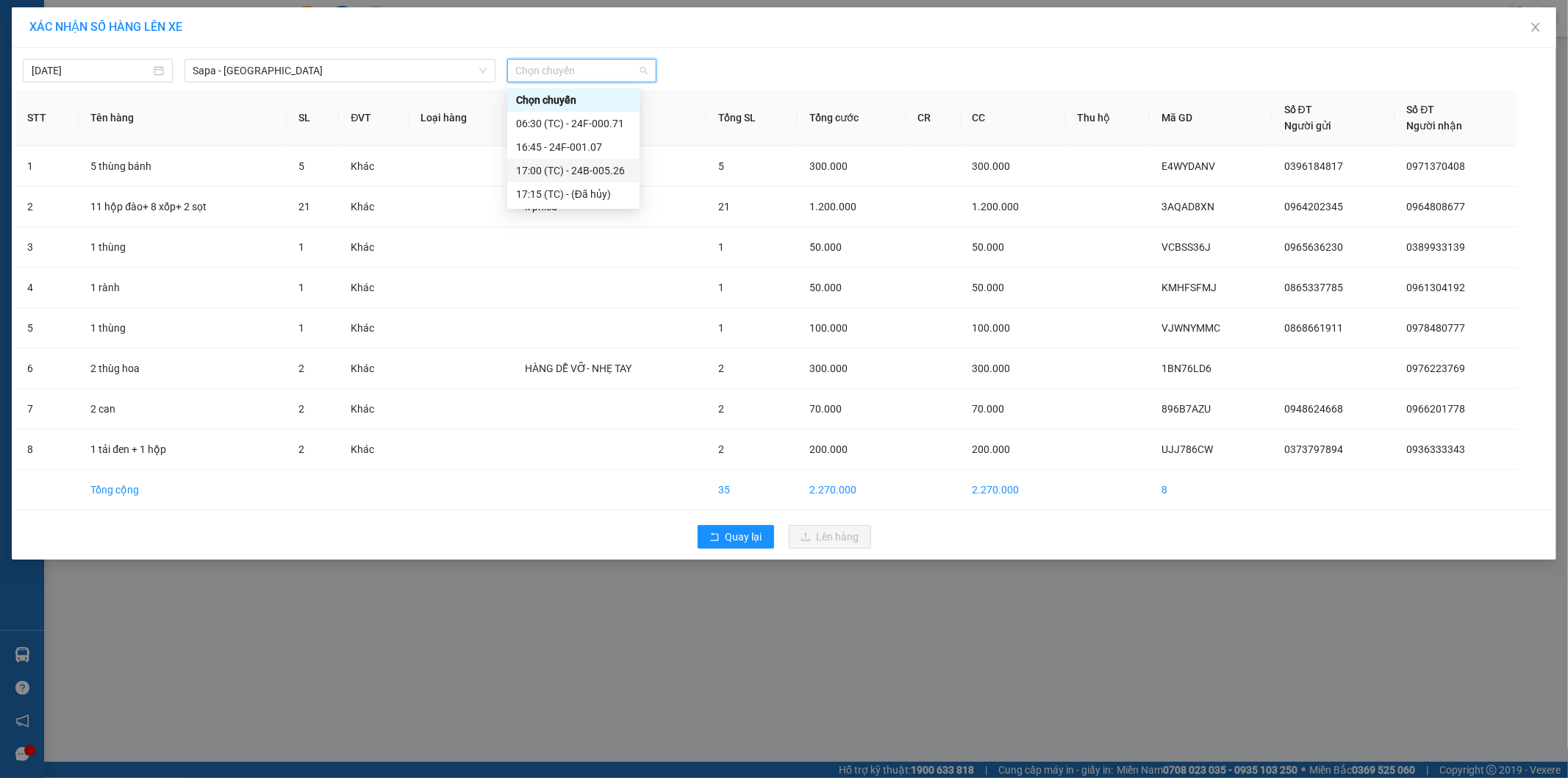
click at [592, 173] on div "17:00 (TC) - 24B-005.26" at bounding box center [573, 171] width 114 height 16
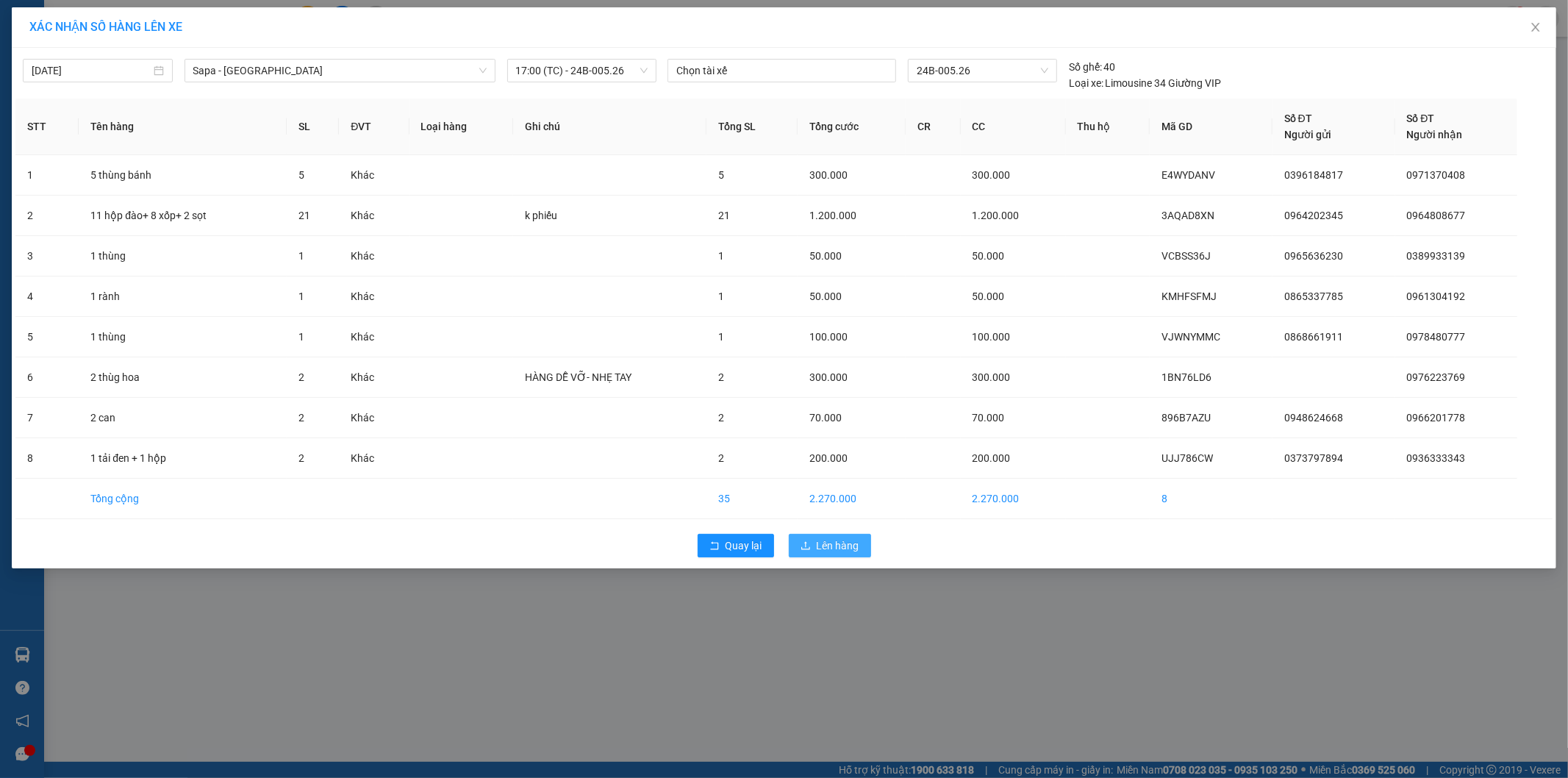
click at [821, 543] on span "Lên hàng" at bounding box center [838, 546] width 43 height 16
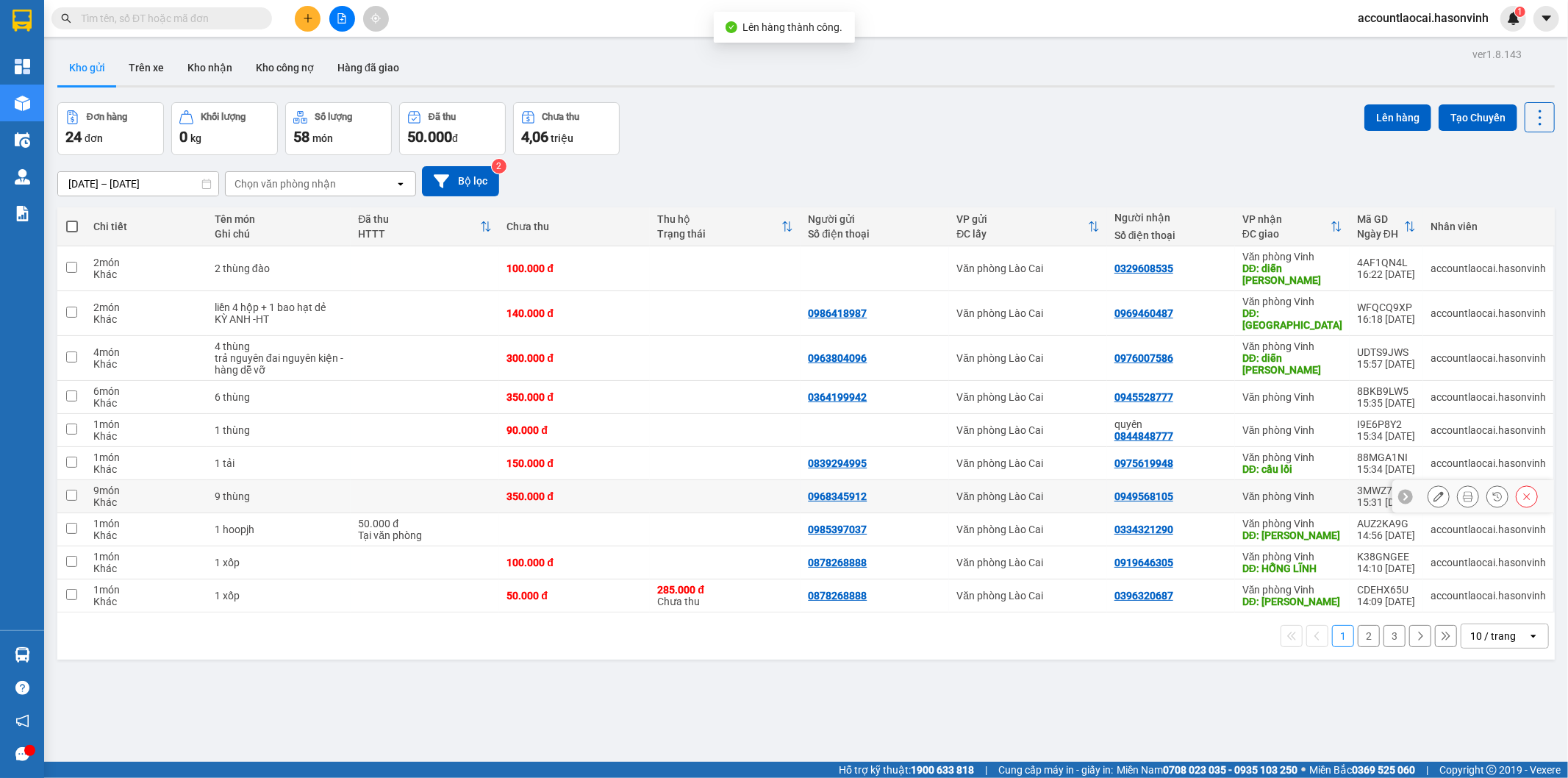
click at [582, 491] on div "350.000 đ" at bounding box center [574, 496] width 136 height 12
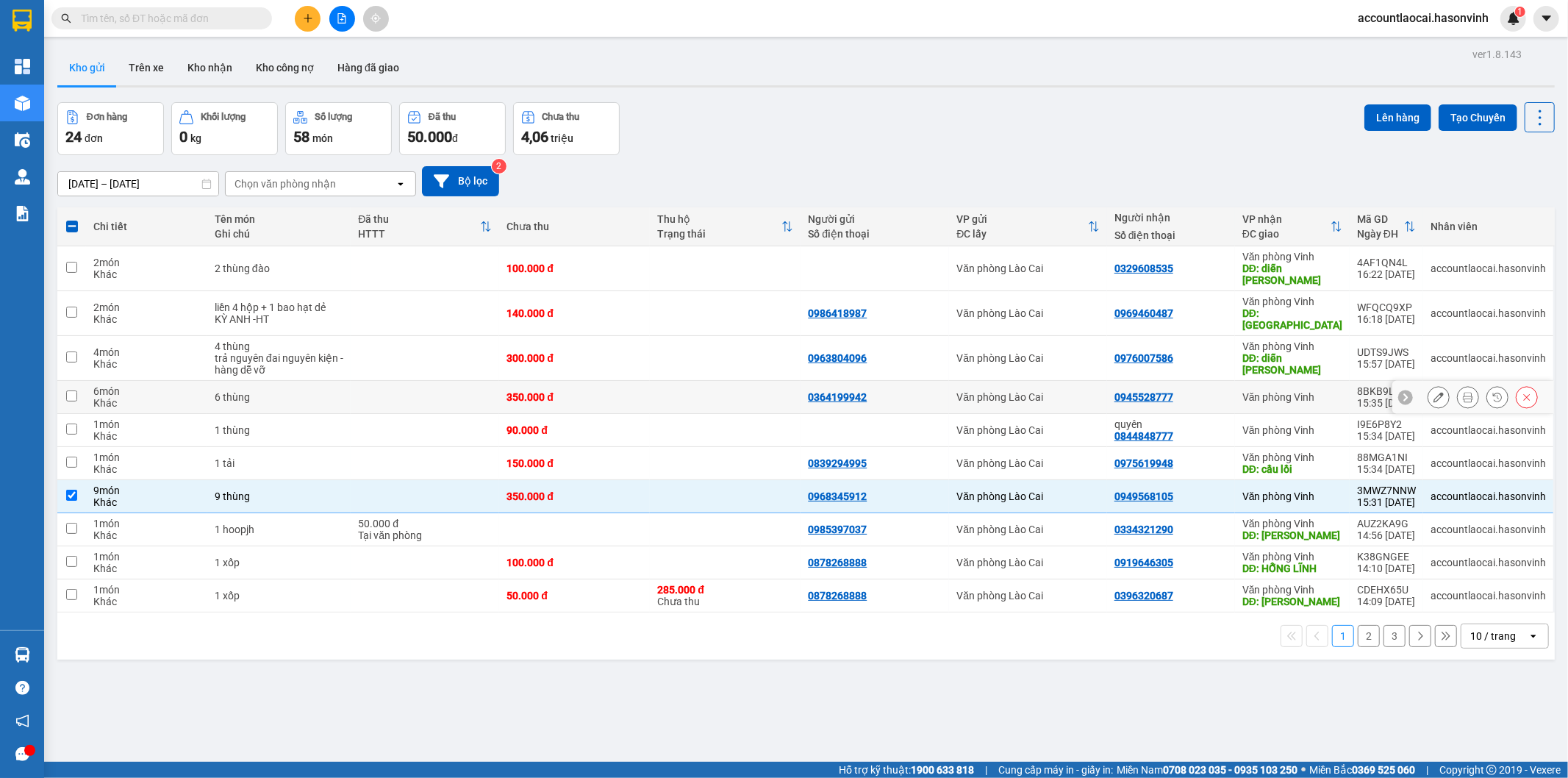
click at [540, 384] on td "350.000 đ" at bounding box center [574, 397] width 151 height 33
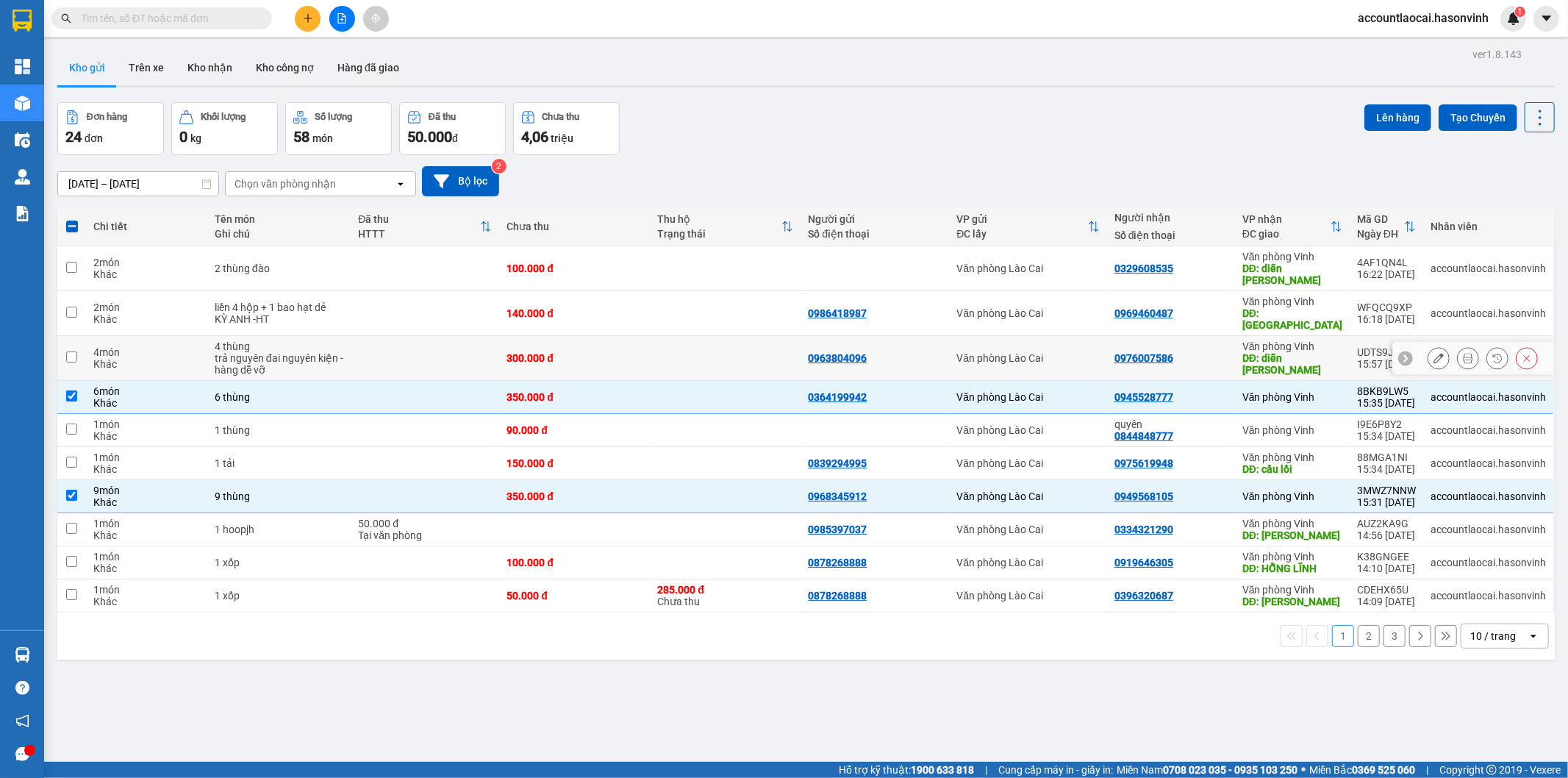
click at [549, 352] on div "300.000 đ" at bounding box center [574, 358] width 136 height 12
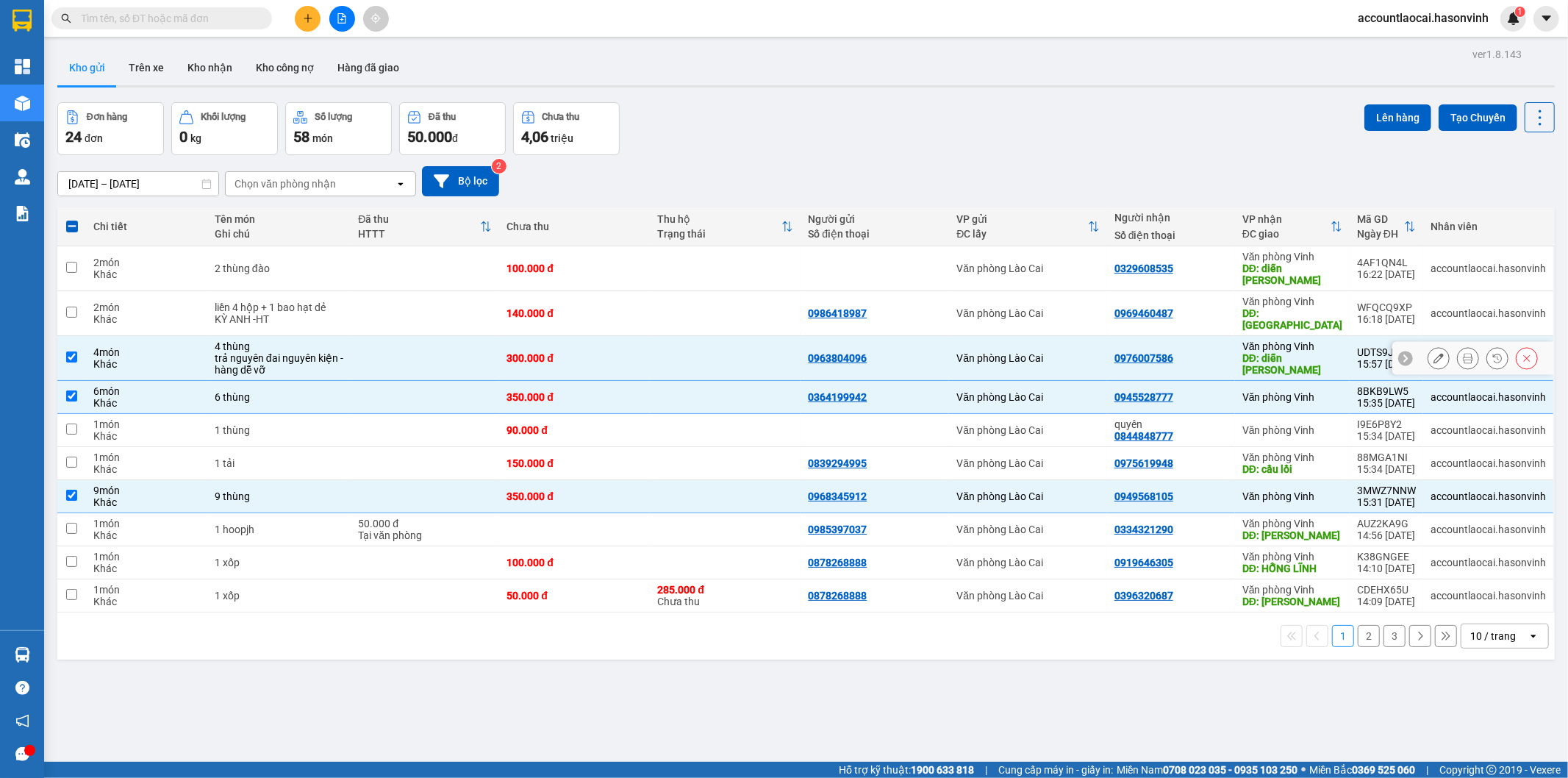
click at [549, 352] on div "300.000 đ" at bounding box center [574, 358] width 136 height 12
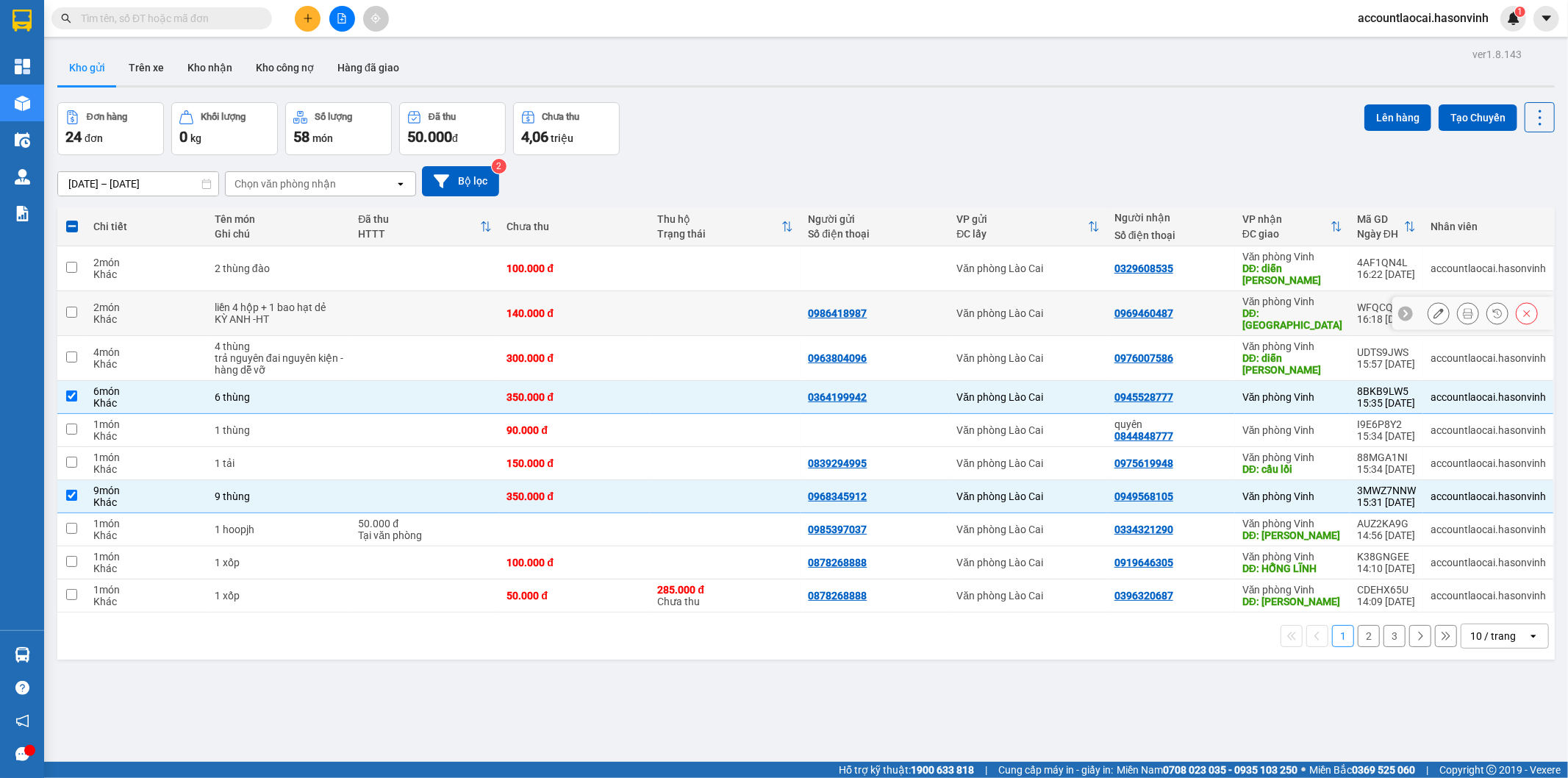
click at [546, 308] on div "140.000 đ" at bounding box center [574, 313] width 136 height 12
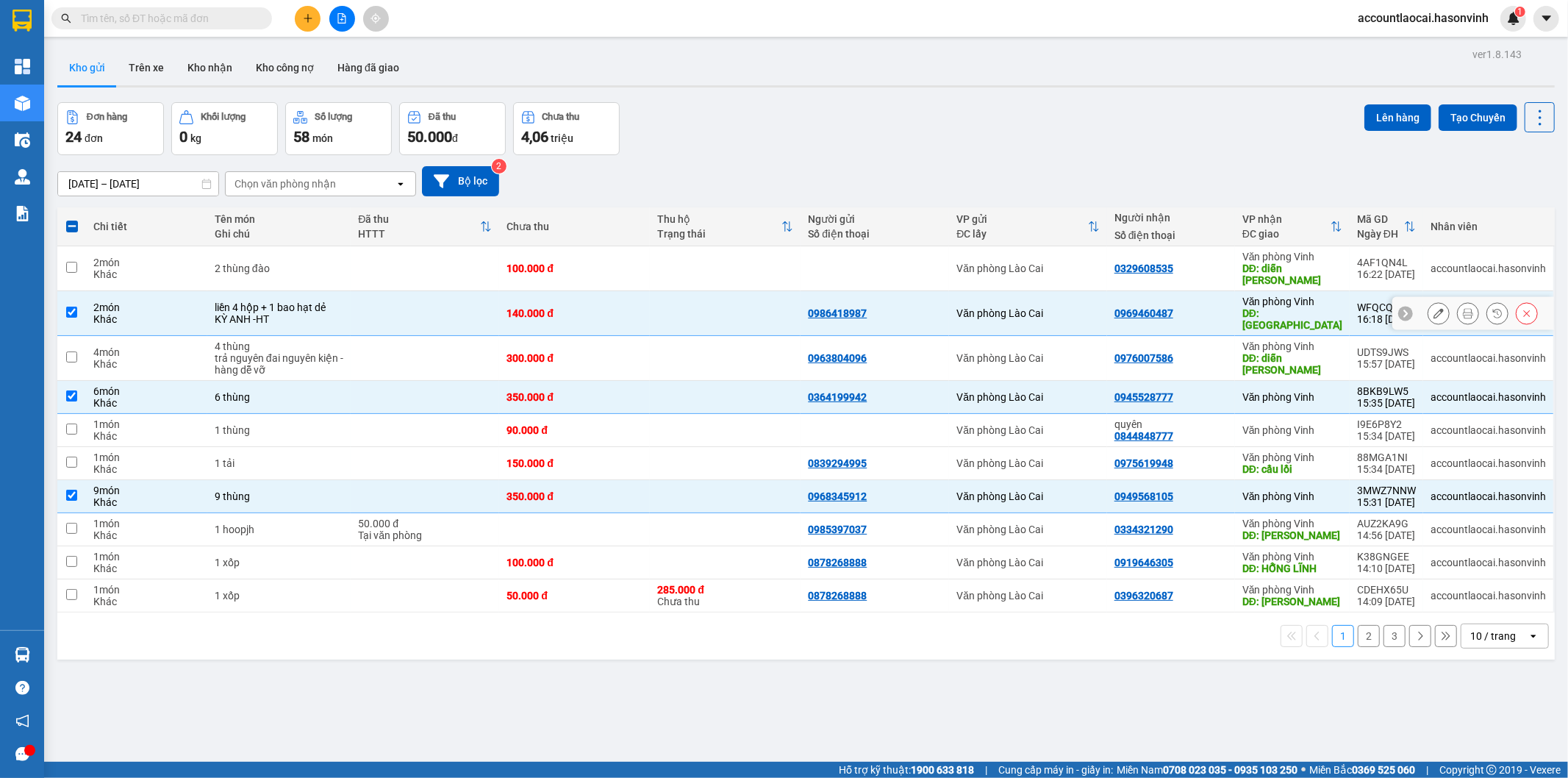
click at [546, 308] on div "140.000 đ" at bounding box center [574, 313] width 136 height 12
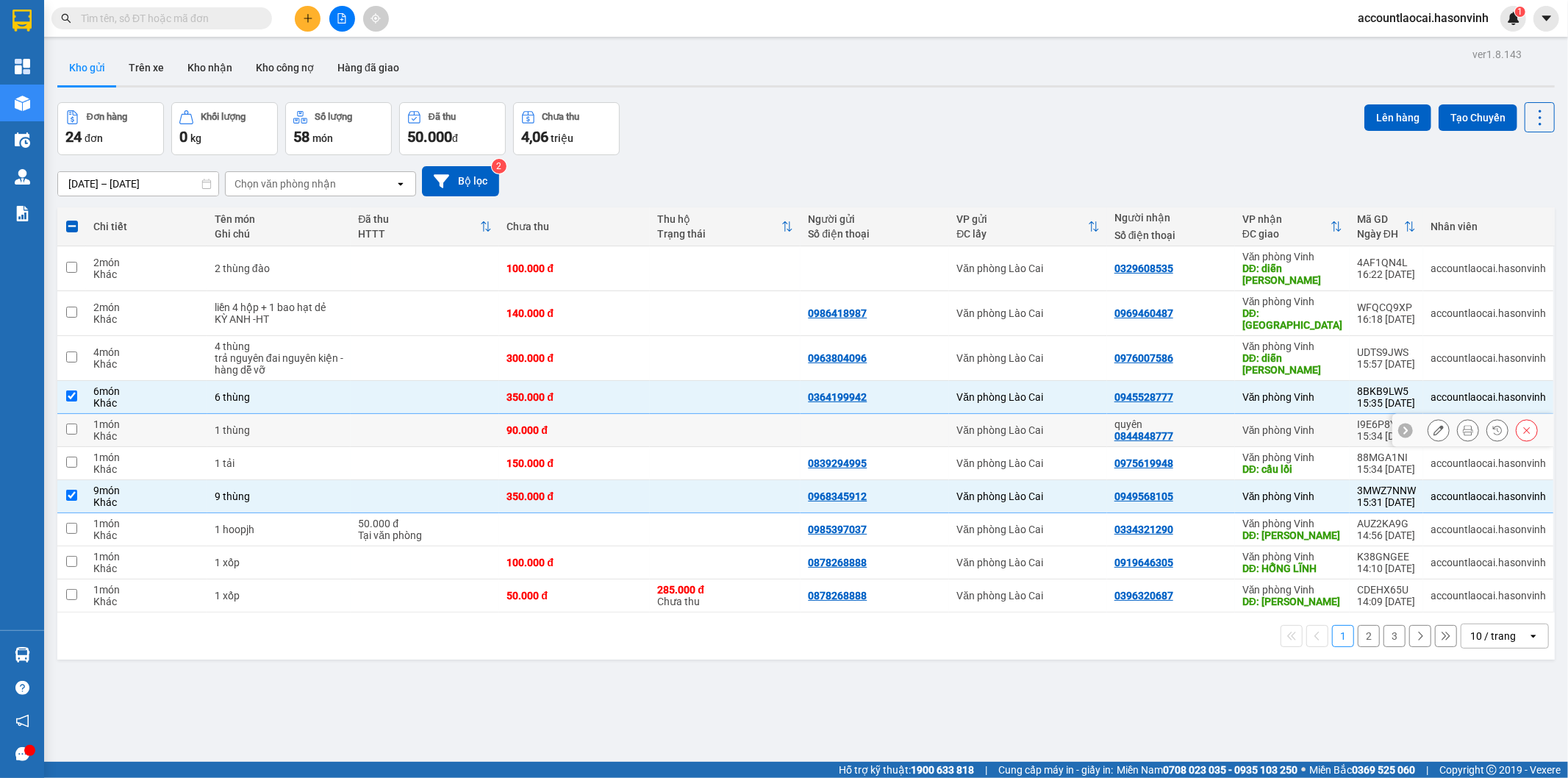
click at [525, 414] on td "90.000 đ" at bounding box center [574, 430] width 151 height 33
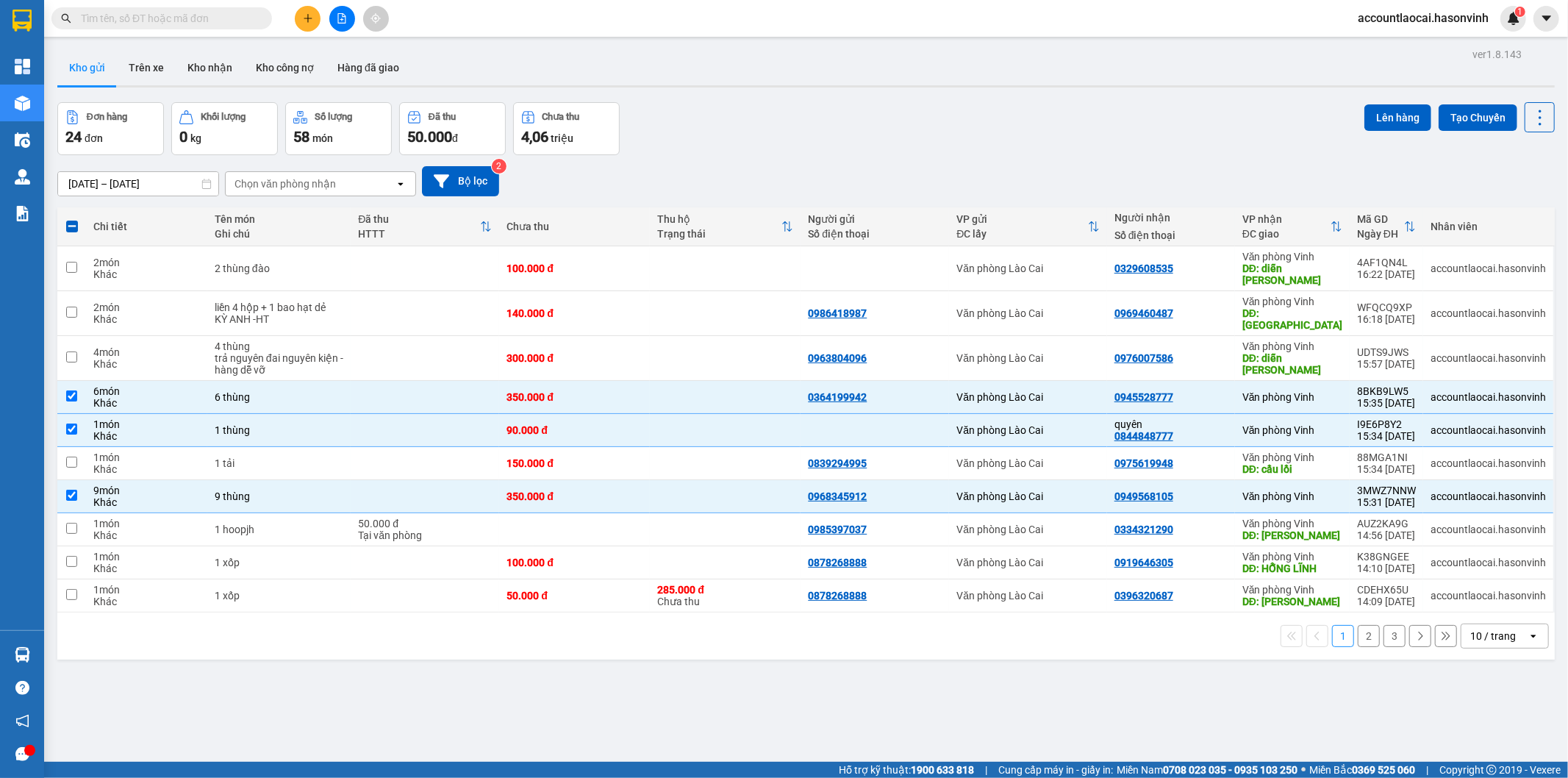
click at [305, 28] on button at bounding box center [308, 18] width 26 height 26
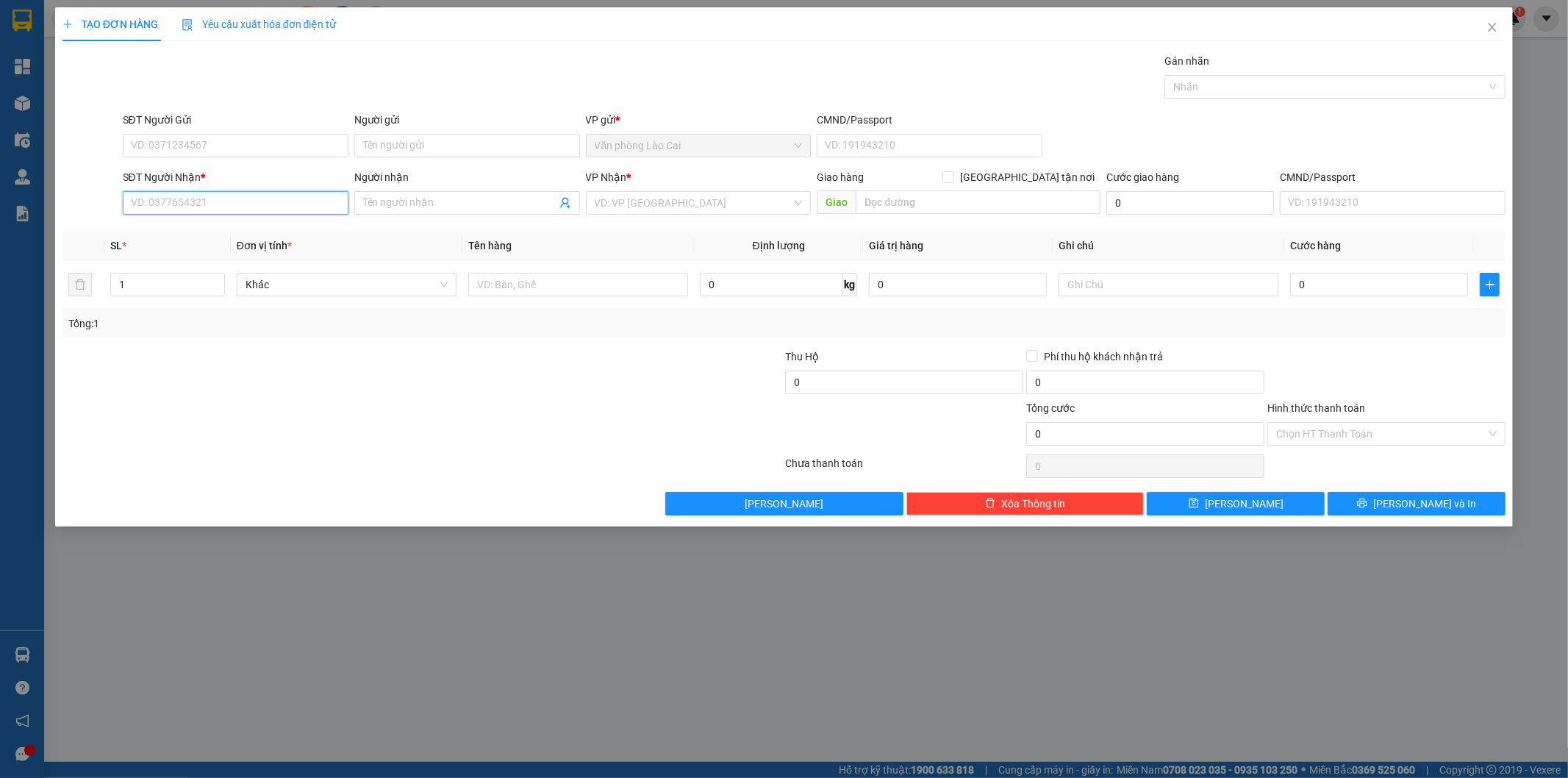
click at [178, 200] on input "SĐT Người Nhận *" at bounding box center [235, 203] width 226 height 24
click at [200, 208] on input "0961" at bounding box center [235, 203] width 226 height 24
click at [185, 254] on div "0961429797" at bounding box center [235, 256] width 208 height 16
click at [543, 340] on div "Transit Pickup Surcharge Ids Transit Deliver Surcharge Ids Transit Deliver Surc…" at bounding box center [784, 284] width 1444 height 462
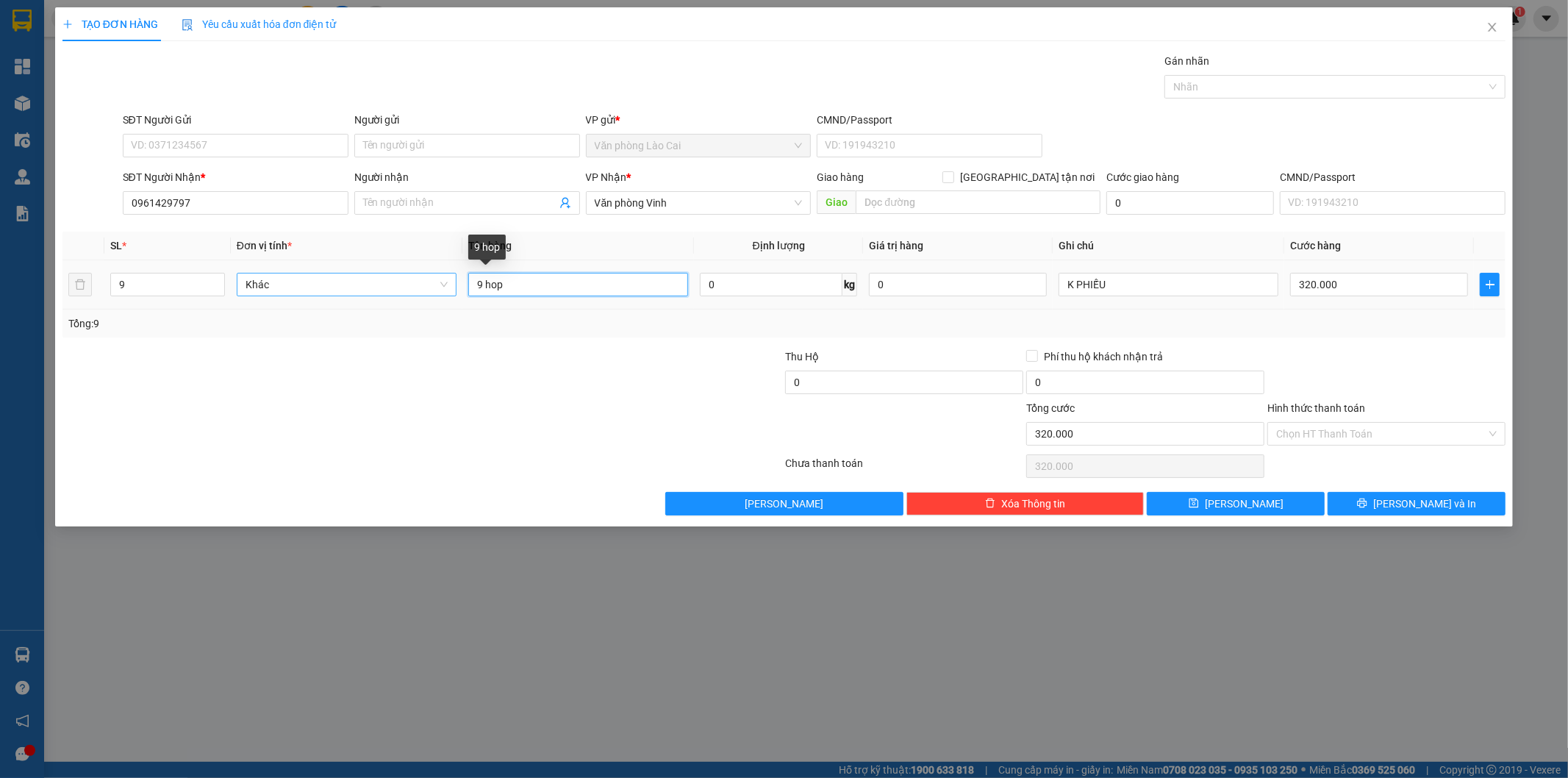
drag, startPoint x: 532, startPoint y: 288, endPoint x: 407, endPoint y: 288, distance: 125.0
click at [412, 288] on tr "9 Khác 9 hop 0 kg 0 K PHIẾU 320.000" at bounding box center [784, 285] width 1444 height 49
click at [148, 281] on input "9" at bounding box center [168, 285] width 114 height 22
click at [1336, 293] on input "320.000" at bounding box center [1379, 285] width 178 height 24
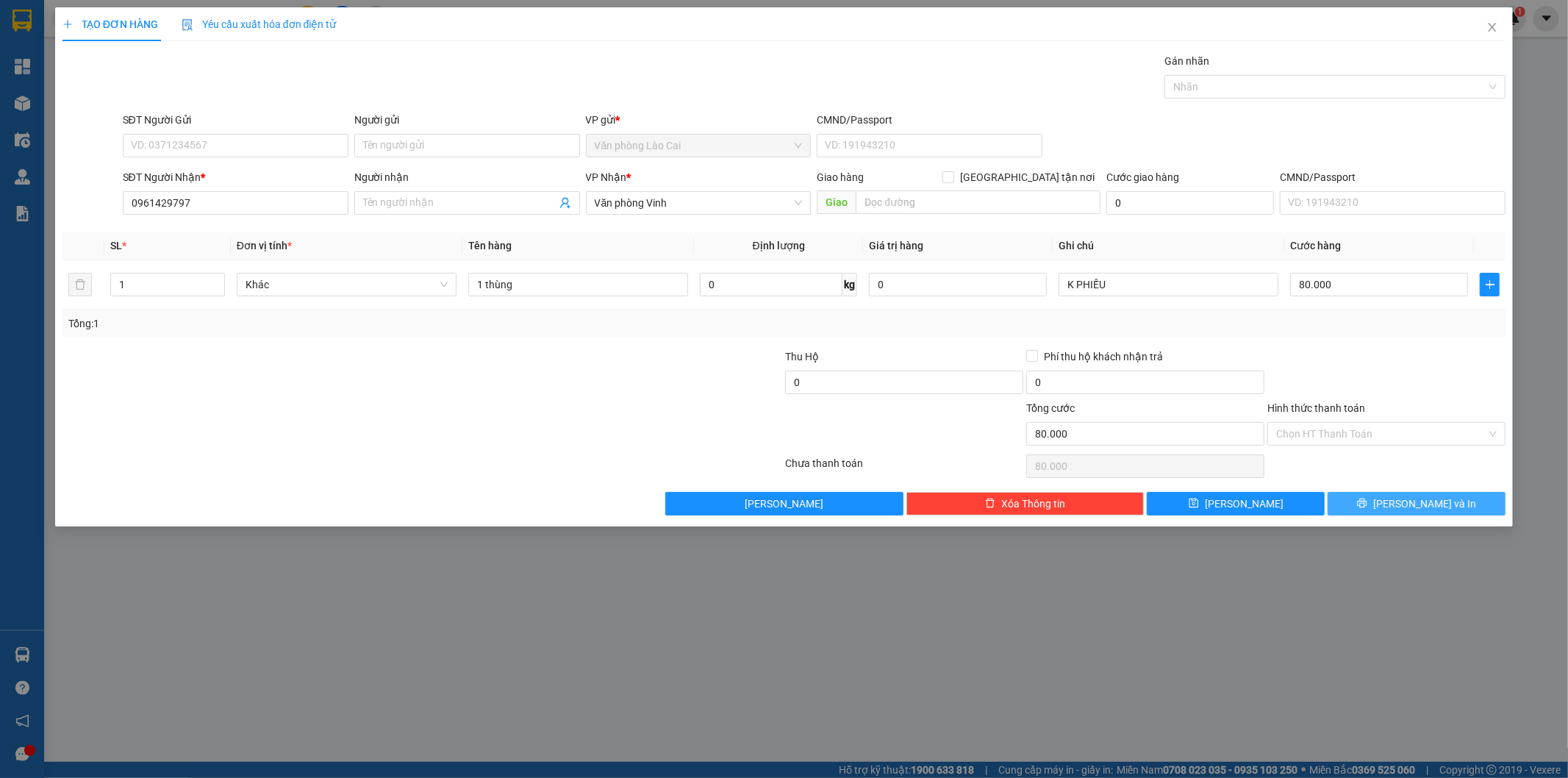
click at [1415, 506] on span "[PERSON_NAME] và In" at bounding box center [1425, 503] width 103 height 16
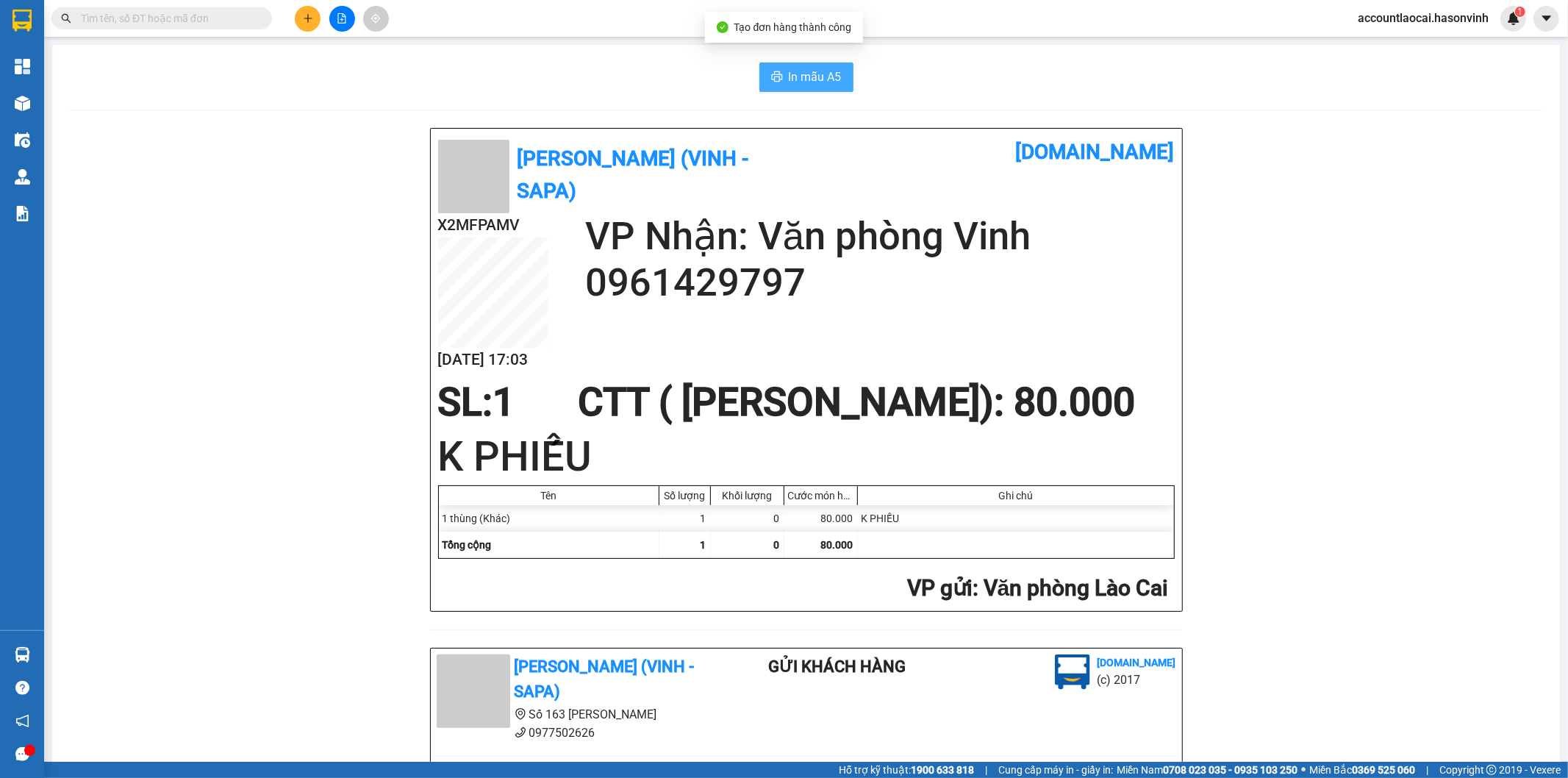
click at [820, 79] on span "In mẫu A5" at bounding box center [816, 77] width 53 height 18
click at [311, 26] on button at bounding box center [308, 18] width 26 height 26
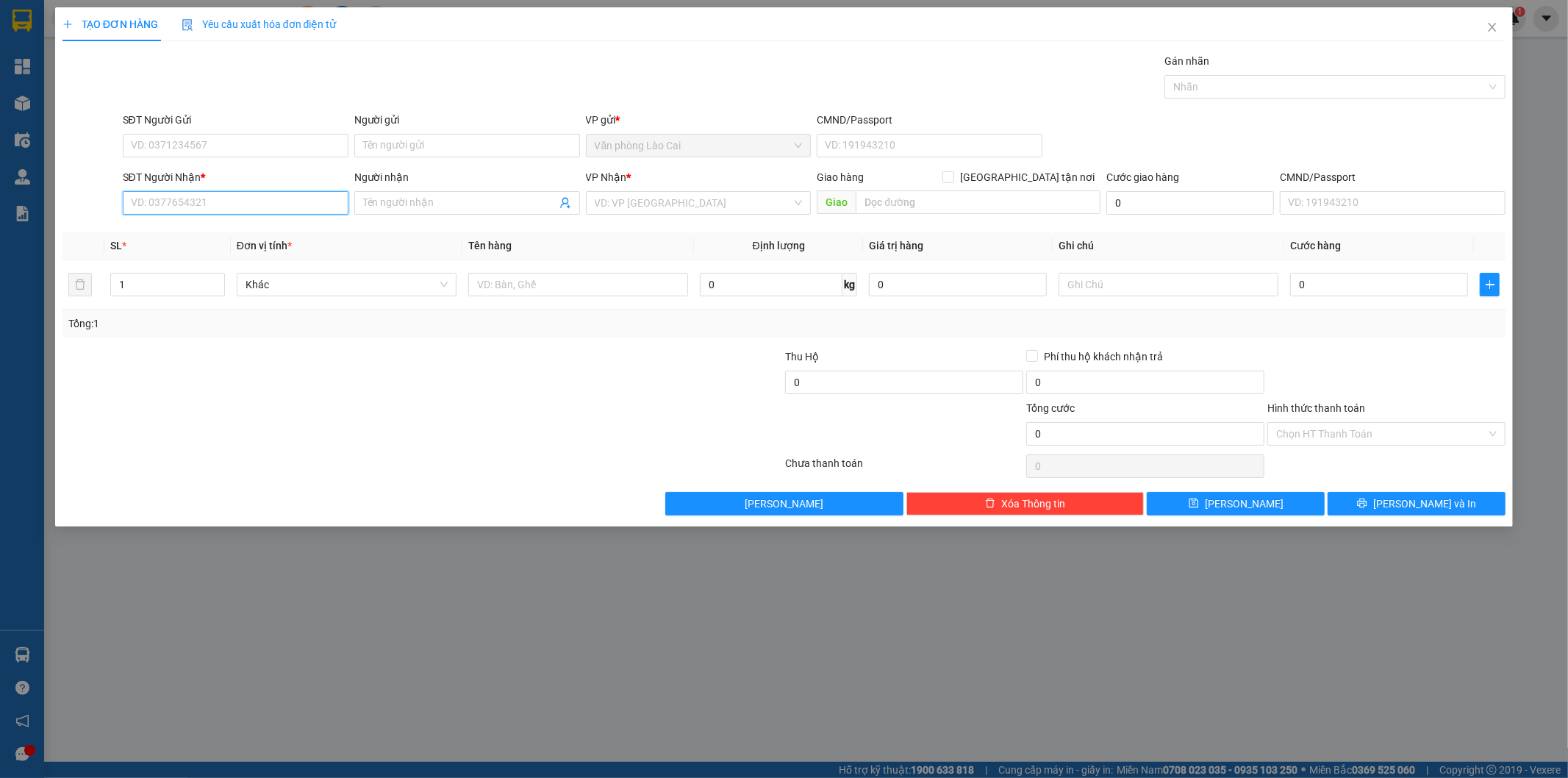
click at [252, 210] on input "SĐT Người Nhận *" at bounding box center [235, 203] width 226 height 24
click at [211, 215] on input "369" at bounding box center [235, 203] width 226 height 24
click at [200, 203] on input "369" at bounding box center [235, 203] width 226 height 24
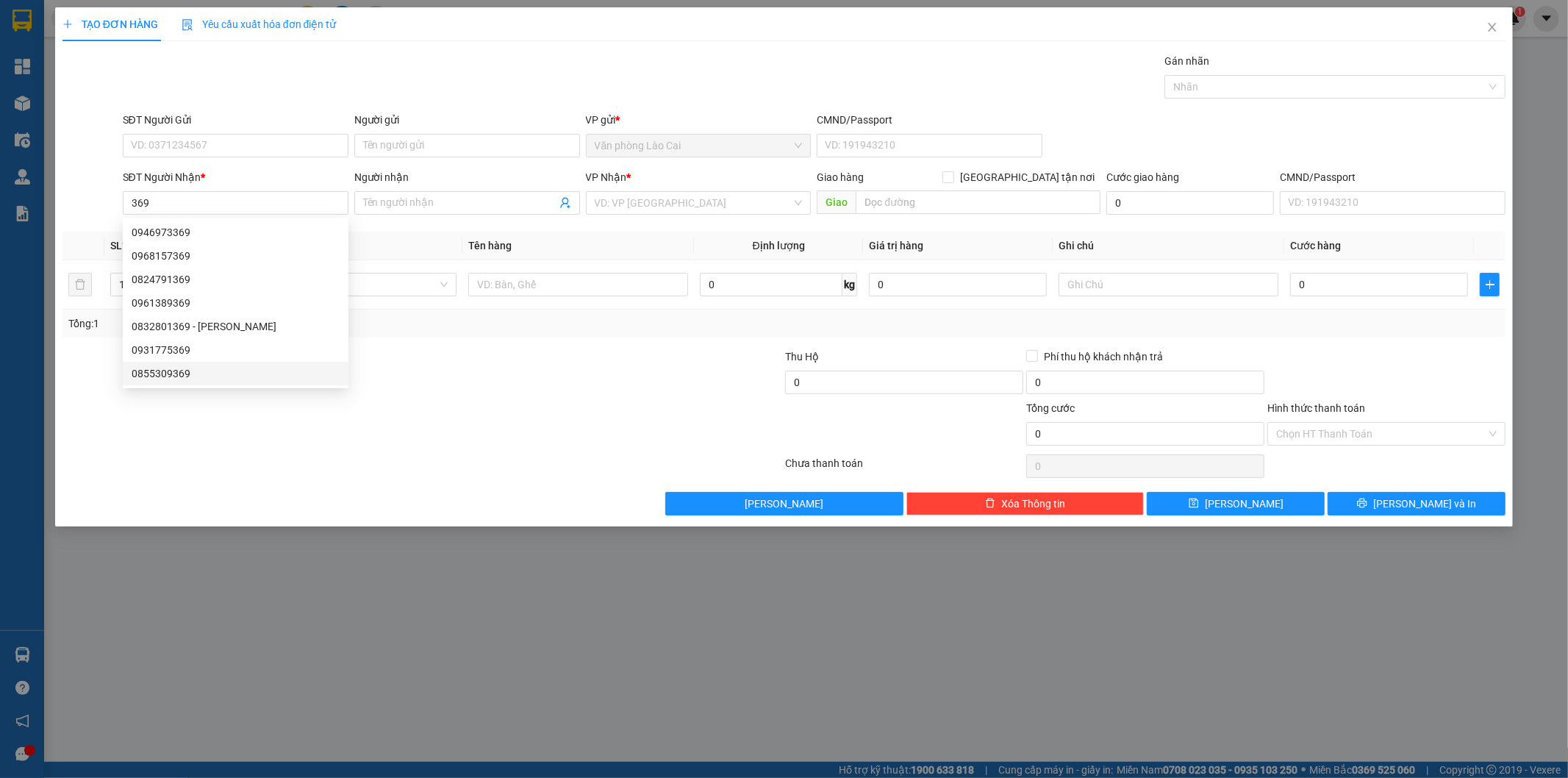
click at [383, 413] on div at bounding box center [302, 426] width 482 height 51
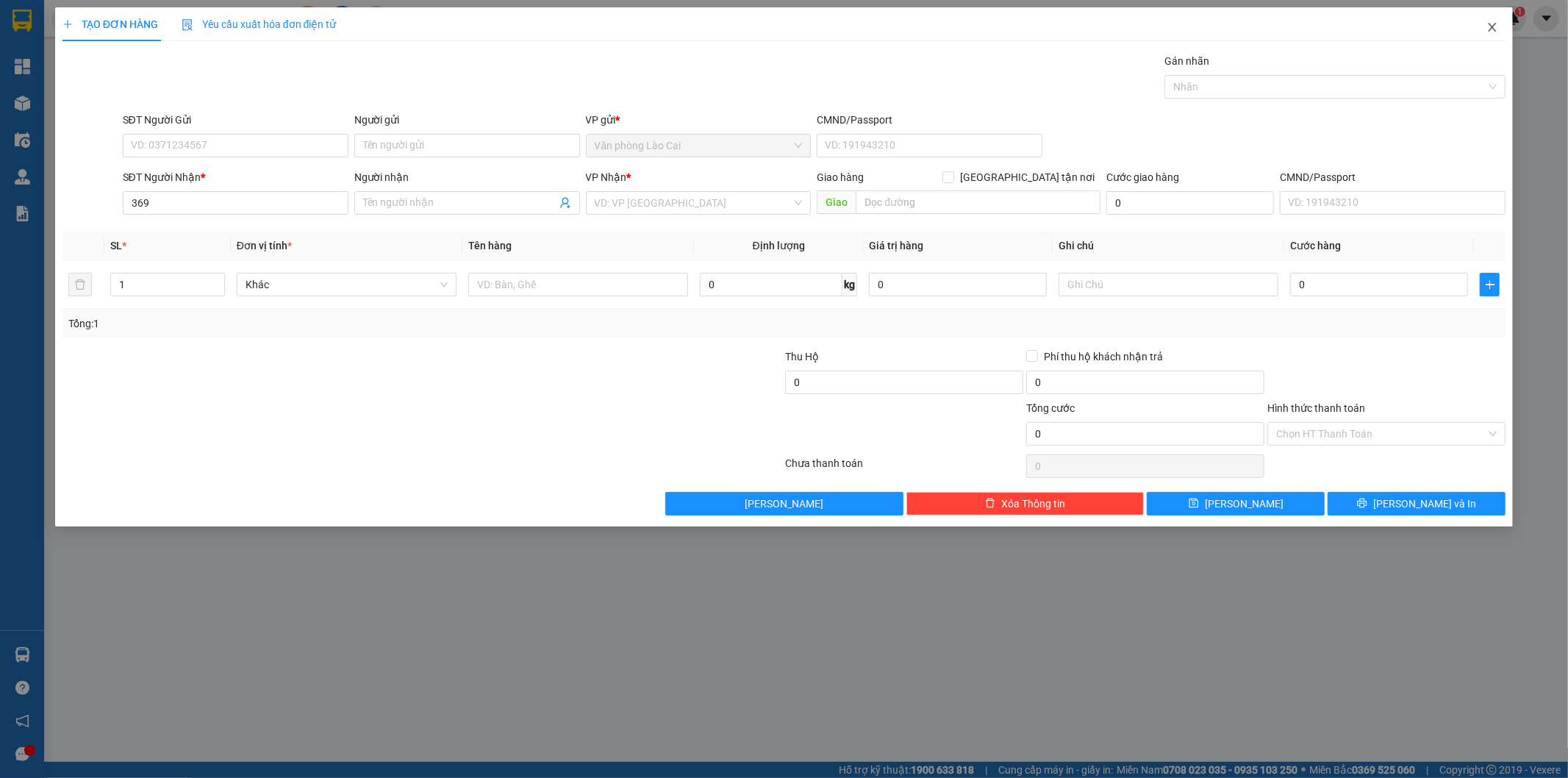
click at [1495, 32] on icon "close" at bounding box center [1492, 27] width 12 height 12
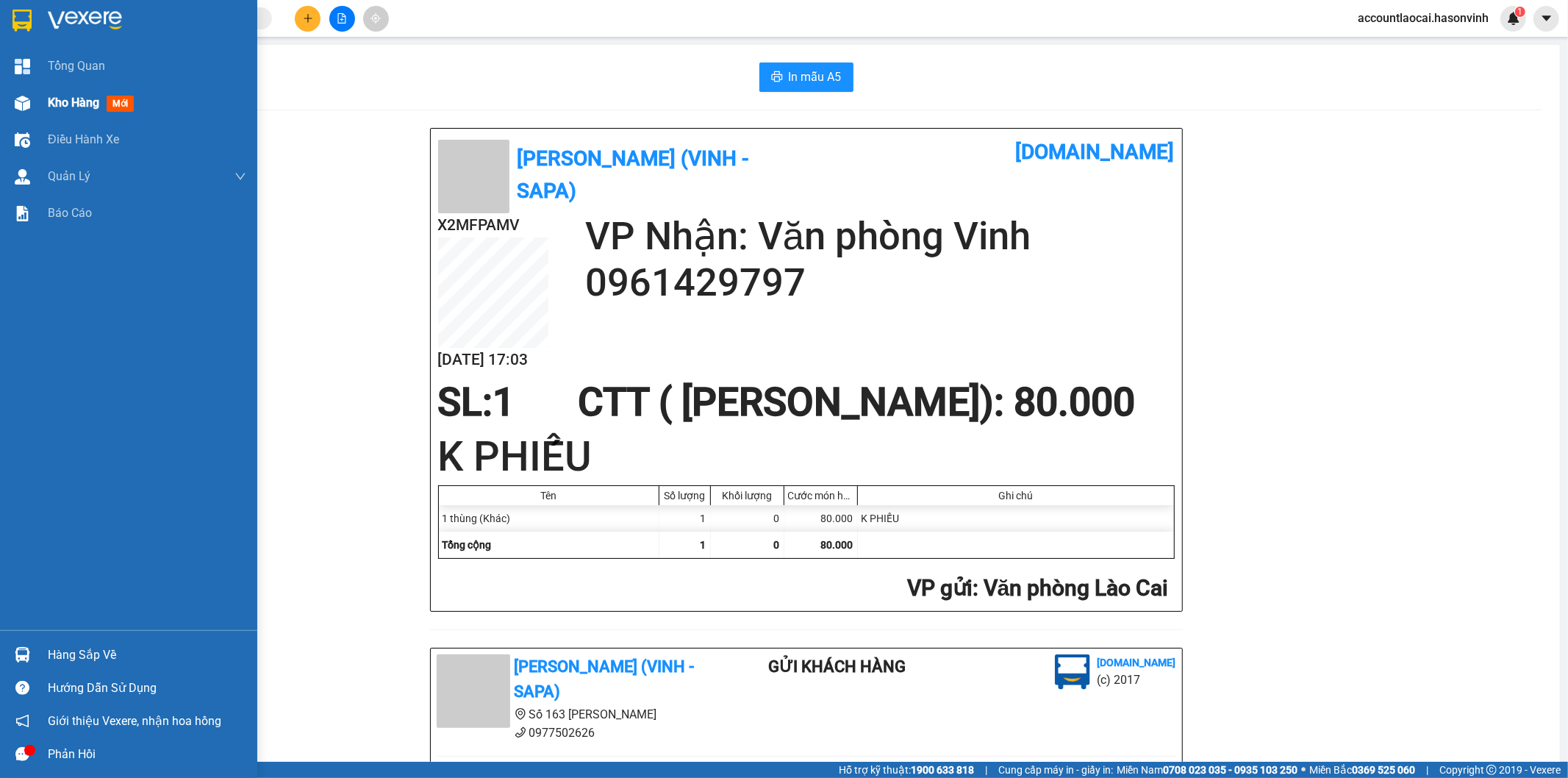
drag, startPoint x: 40, startPoint y: 118, endPoint x: 1347, endPoint y: 24, distance: 1310.4
click at [39, 118] on div "Kho hàng mới" at bounding box center [128, 103] width 257 height 37
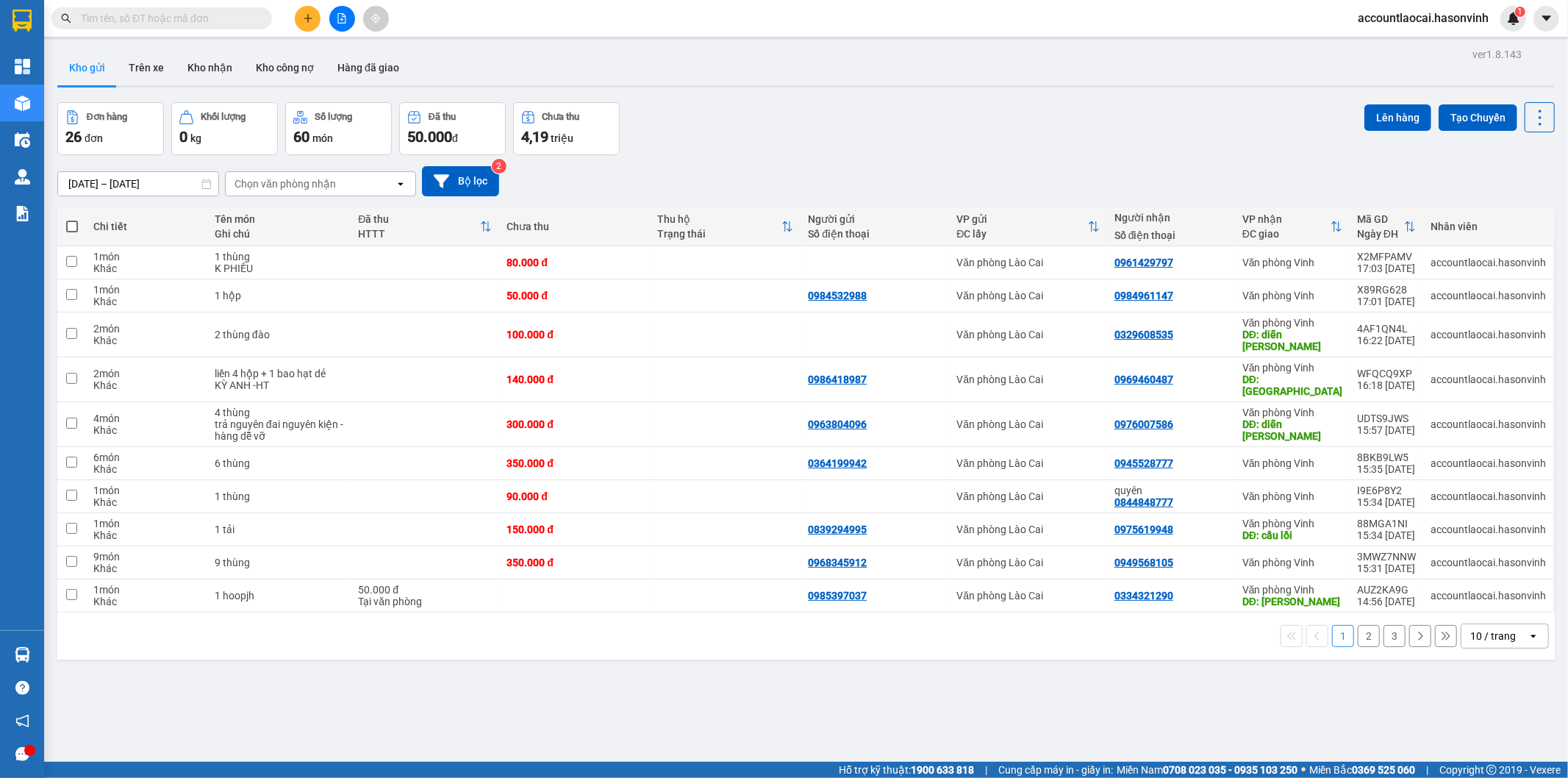
click at [1360, 625] on button "2" at bounding box center [1369, 636] width 22 height 22
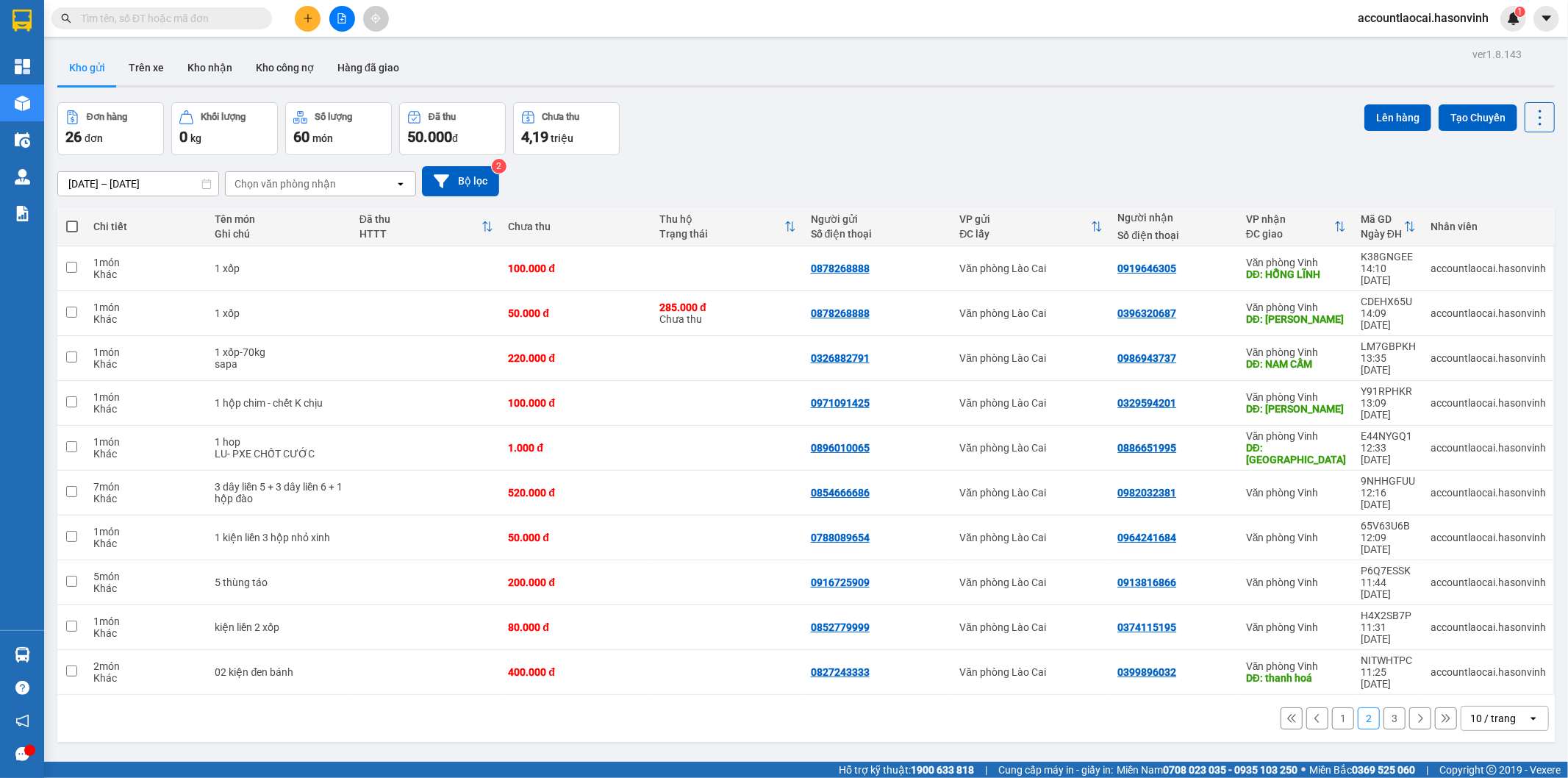
click at [1384, 708] on button "3" at bounding box center [1395, 719] width 22 height 22
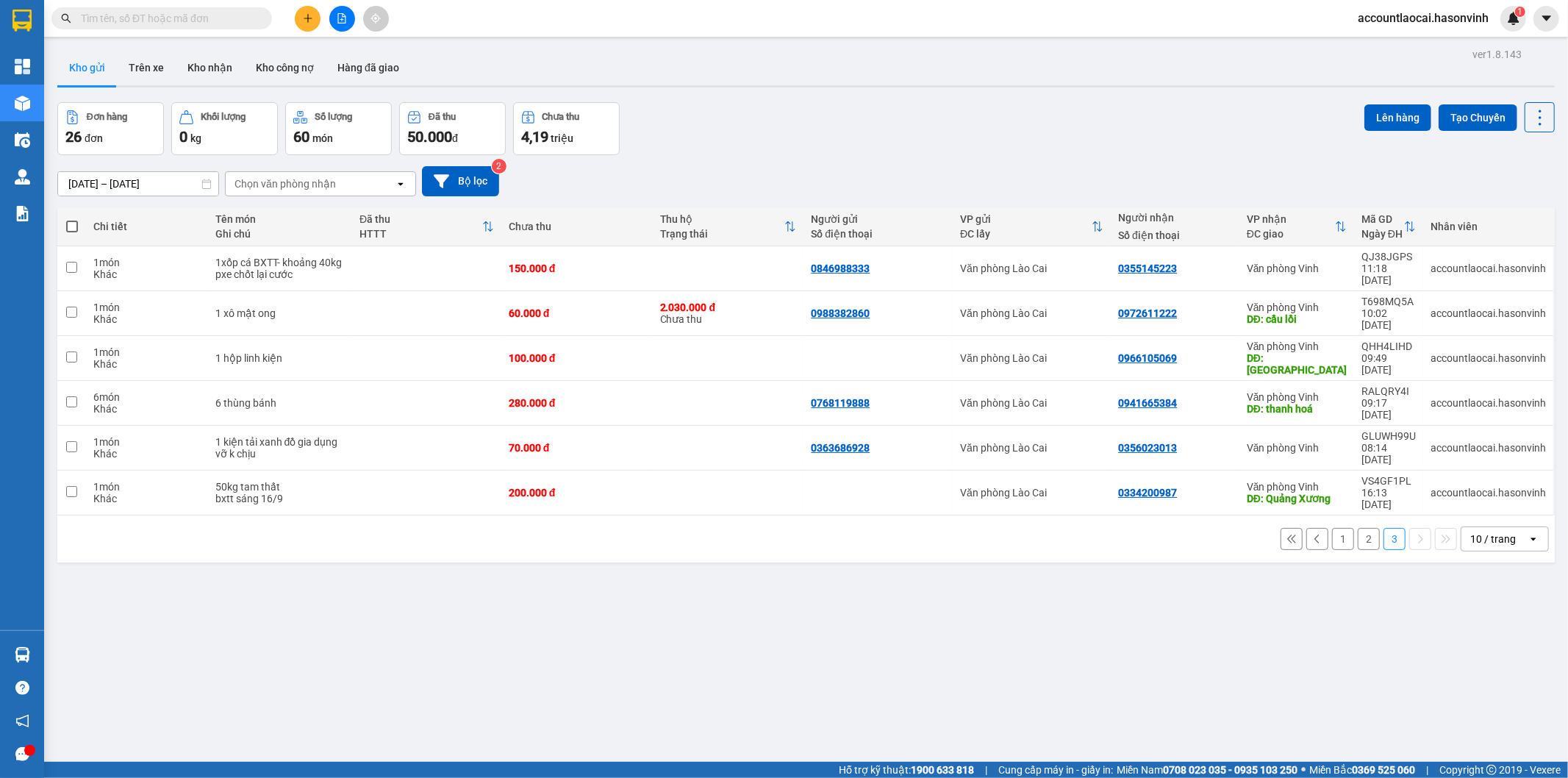
click at [1333, 528] on button "1" at bounding box center [1344, 539] width 22 height 22
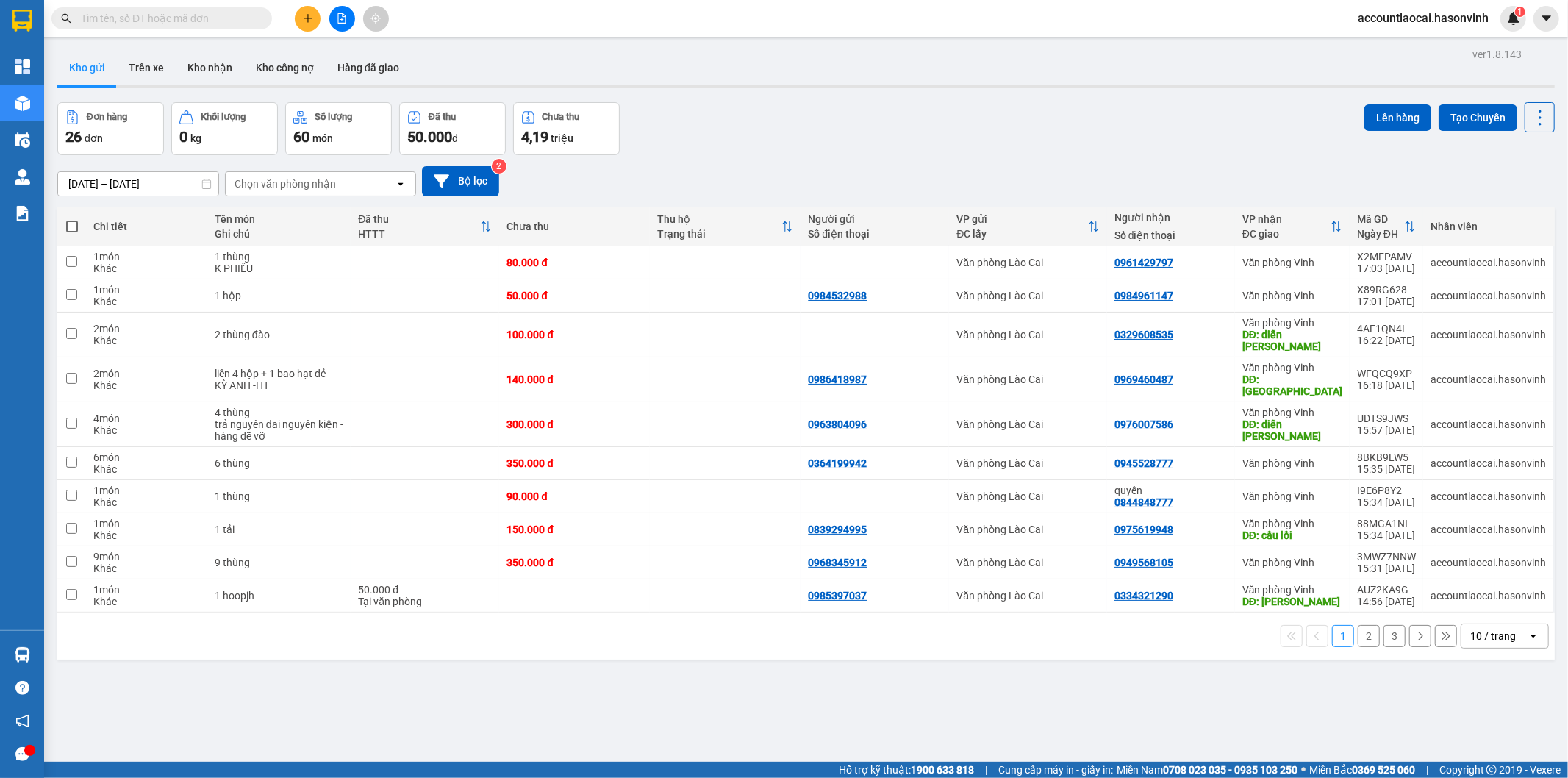
click at [1365, 625] on button "2" at bounding box center [1369, 636] width 22 height 22
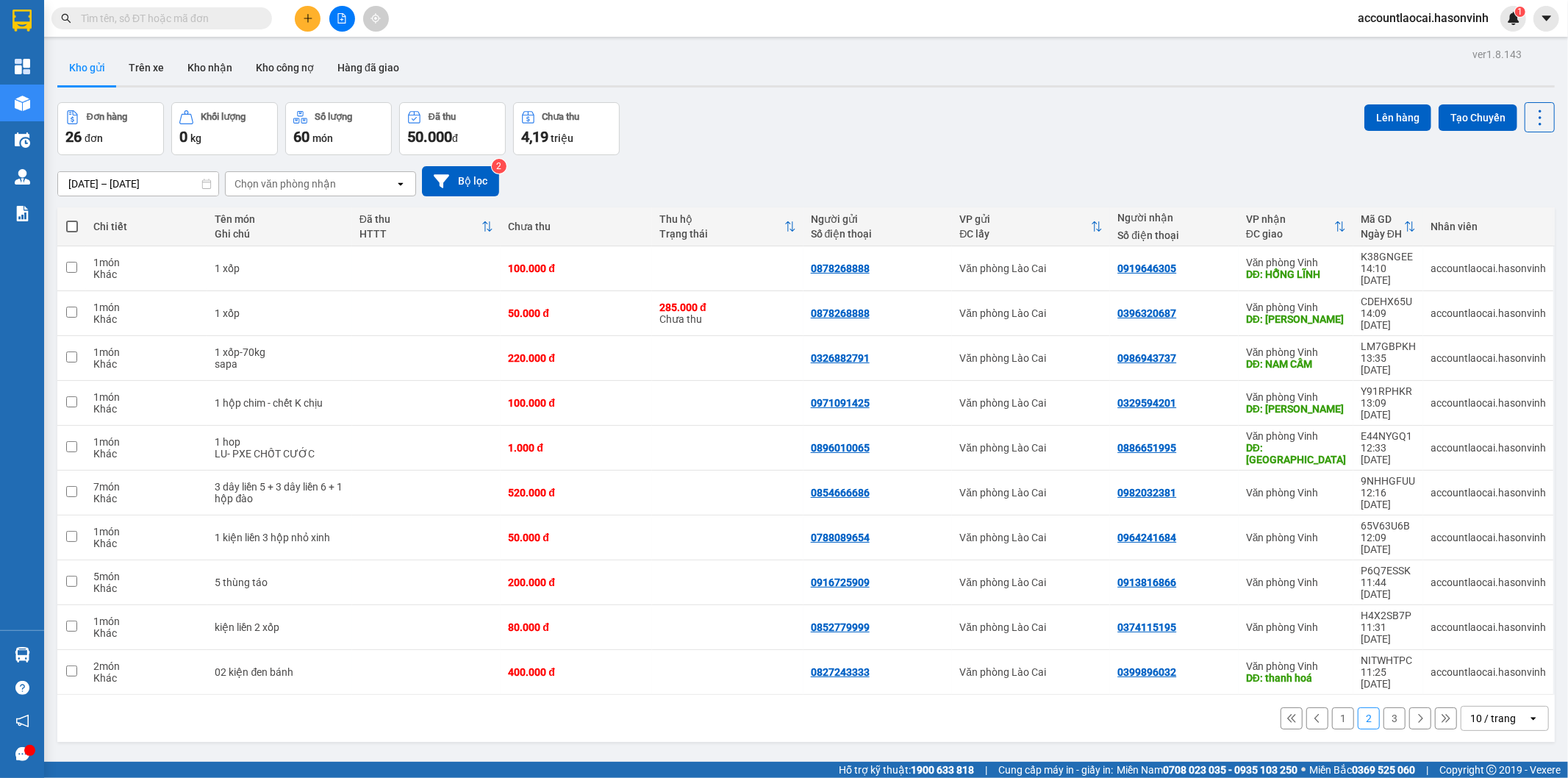
click at [1384, 708] on button "3" at bounding box center [1395, 719] width 22 height 22
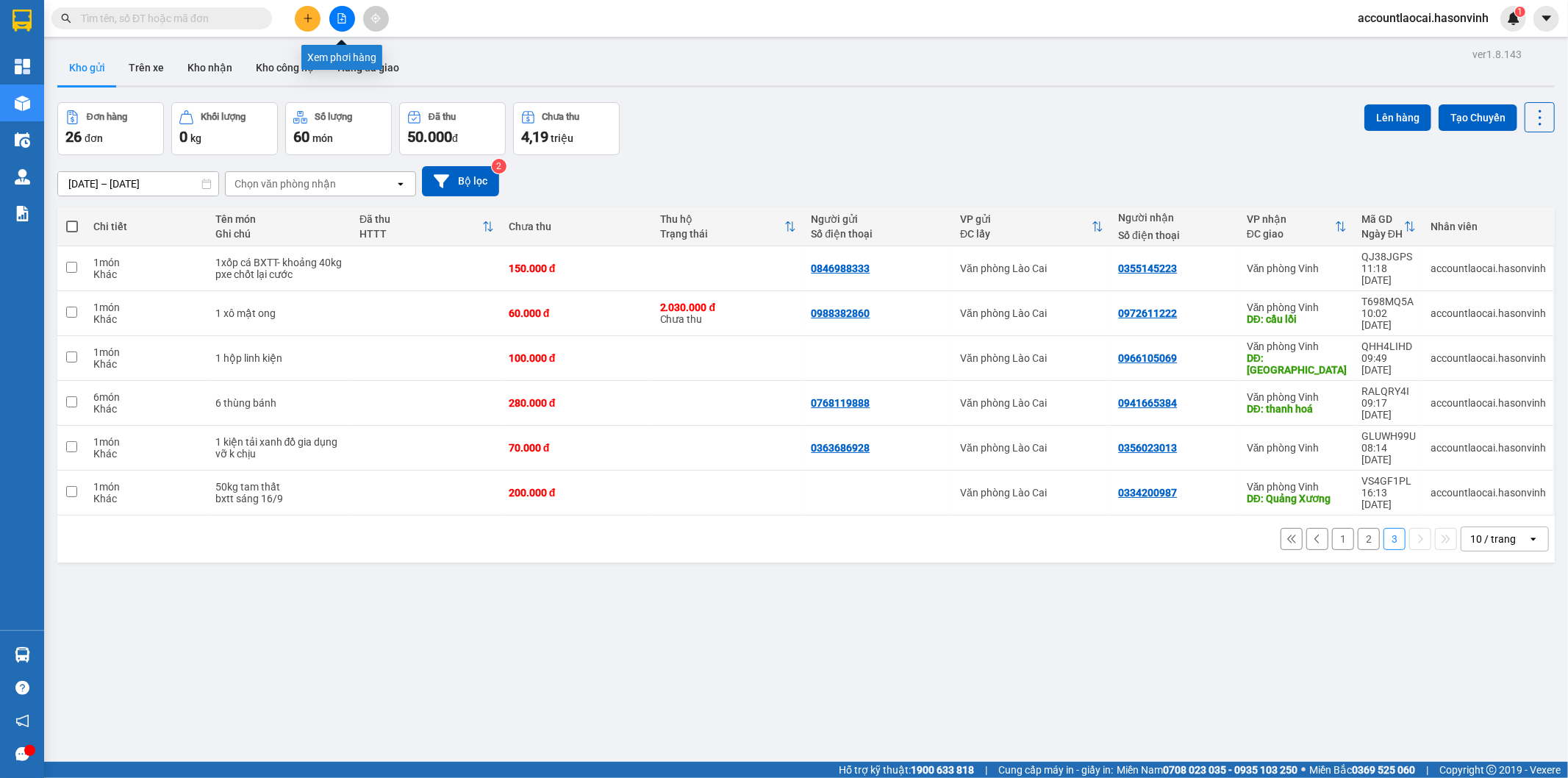
click at [341, 16] on icon "file-add" at bounding box center [341, 17] width 10 height 10
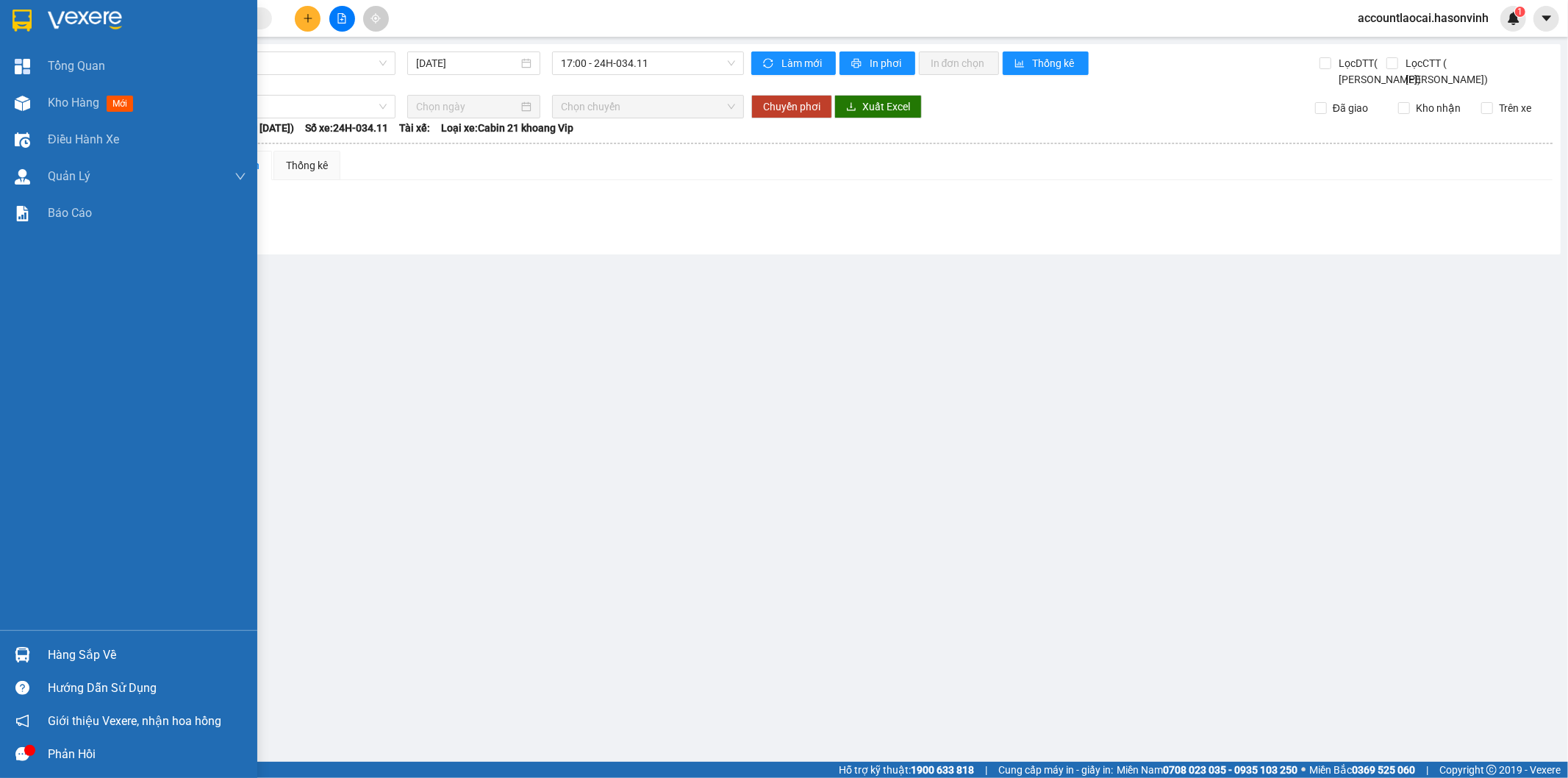
click at [27, 107] on img at bounding box center [22, 103] width 16 height 16
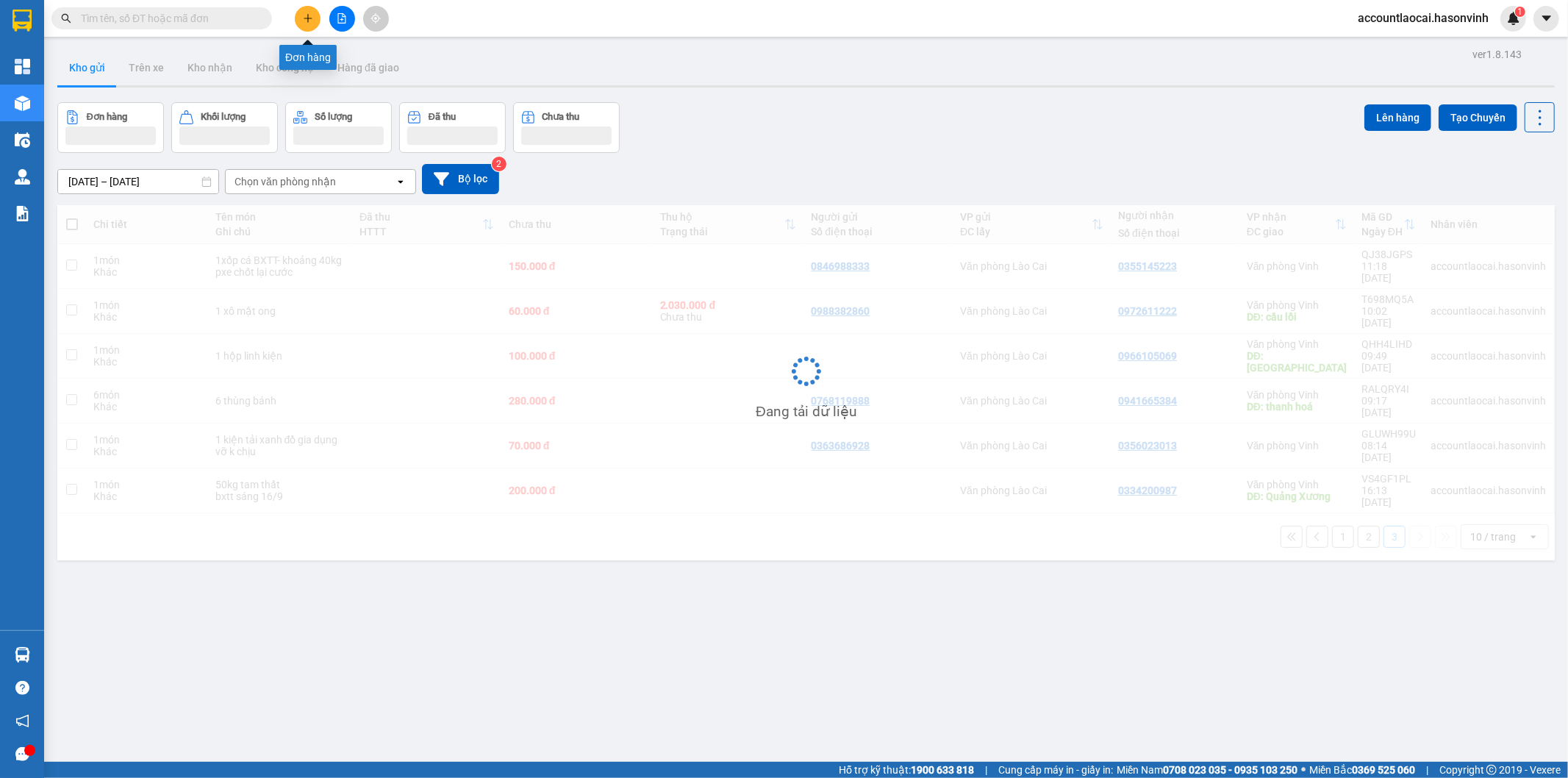
click at [309, 9] on button at bounding box center [308, 18] width 26 height 26
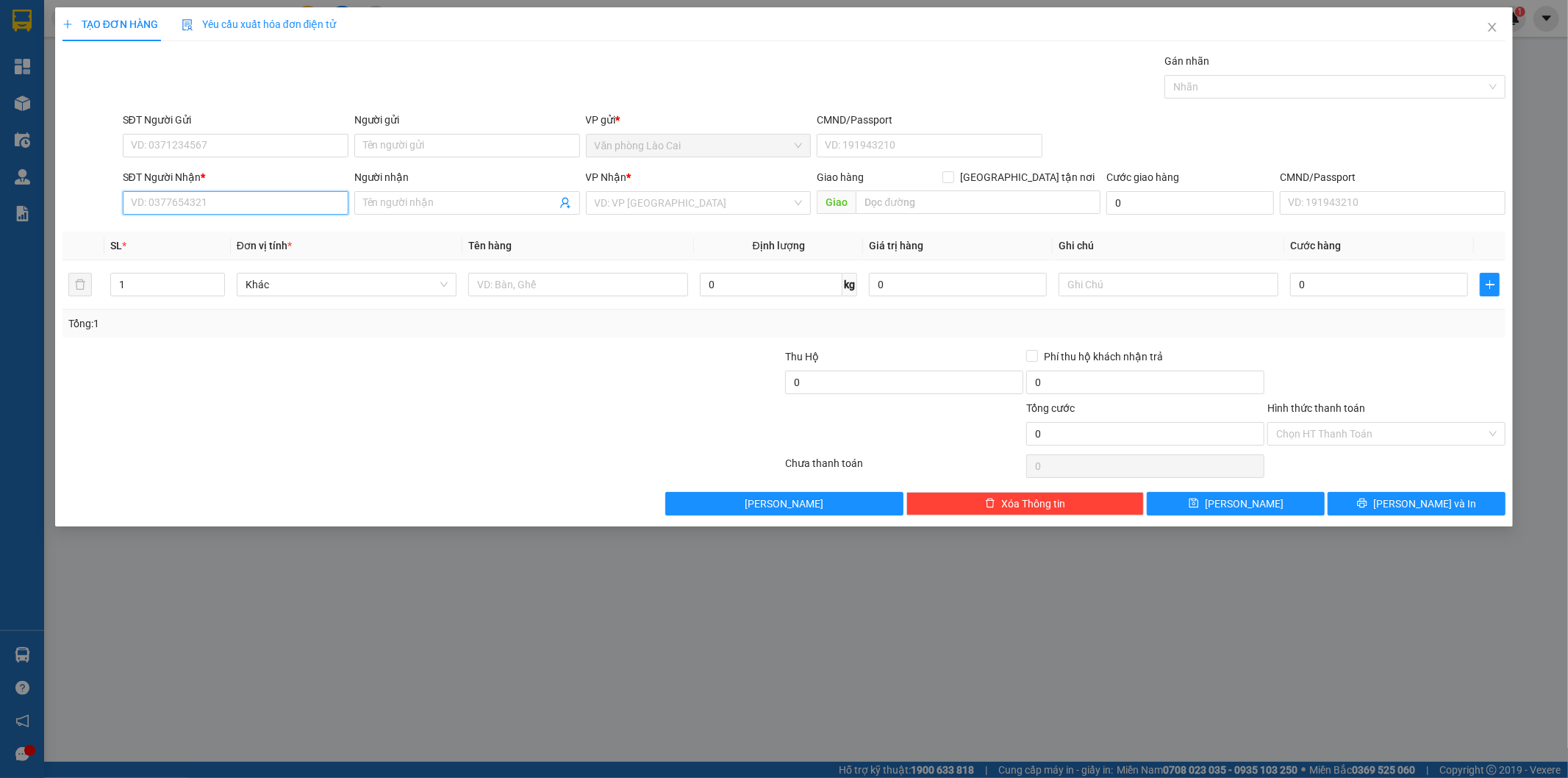
click at [245, 201] on input "SĐT Người Nhận *" at bounding box center [235, 203] width 226 height 24
click at [243, 204] on input "SĐT Người Nhận *" at bounding box center [235, 203] width 226 height 24
click at [214, 222] on div "0976223769" at bounding box center [235, 232] width 226 height 24
click at [492, 356] on div at bounding box center [302, 374] width 482 height 51
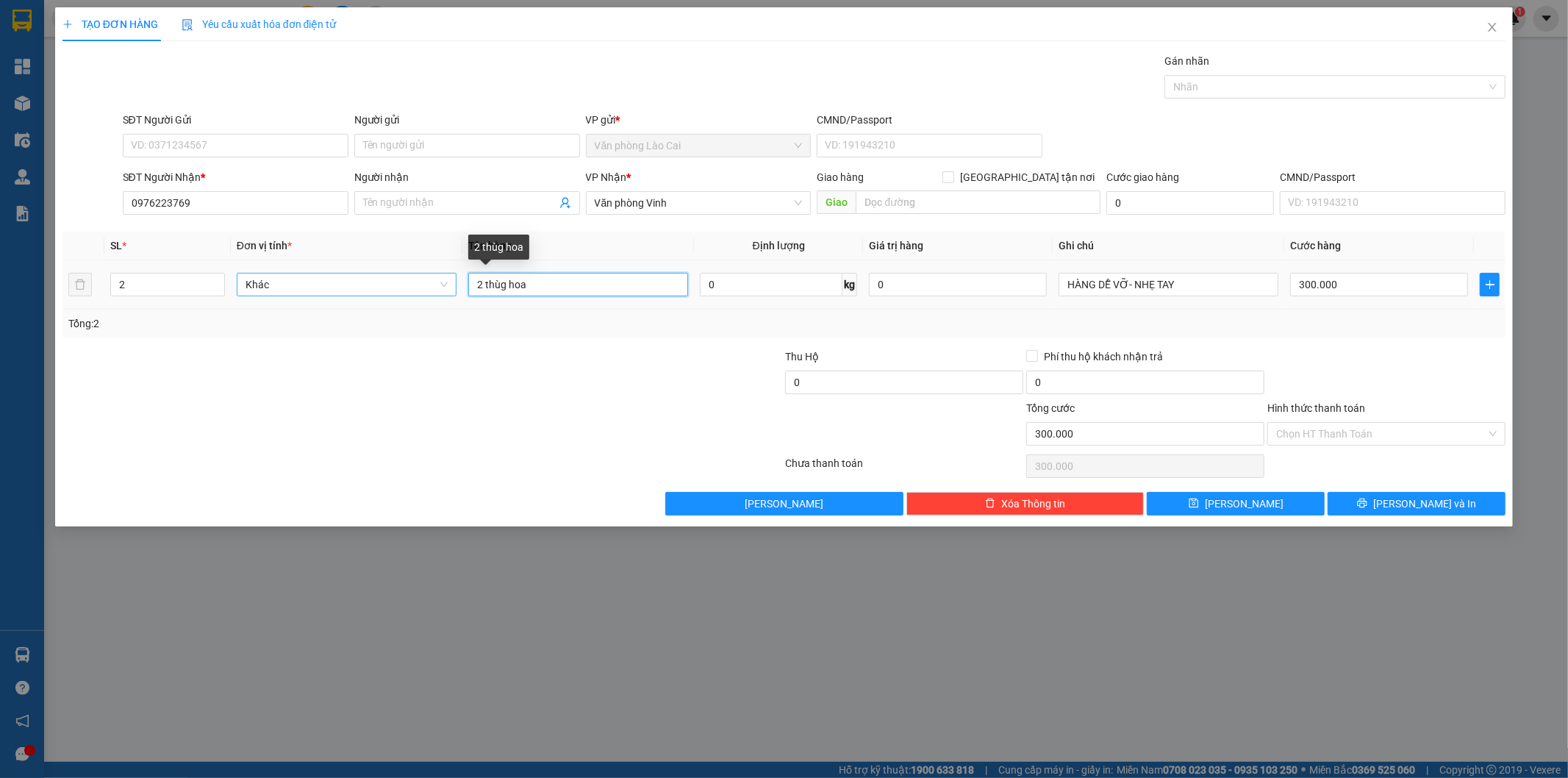
drag, startPoint x: 556, startPoint y: 284, endPoint x: 410, endPoint y: 282, distance: 146.0
click at [412, 282] on tr "2 Khác 2 thùg hoa 0 kg 0 HÀNG DỄ VỠ- NHẸ TAY 300.000" at bounding box center [784, 285] width 1444 height 49
click at [181, 285] on input "2" at bounding box center [168, 285] width 114 height 22
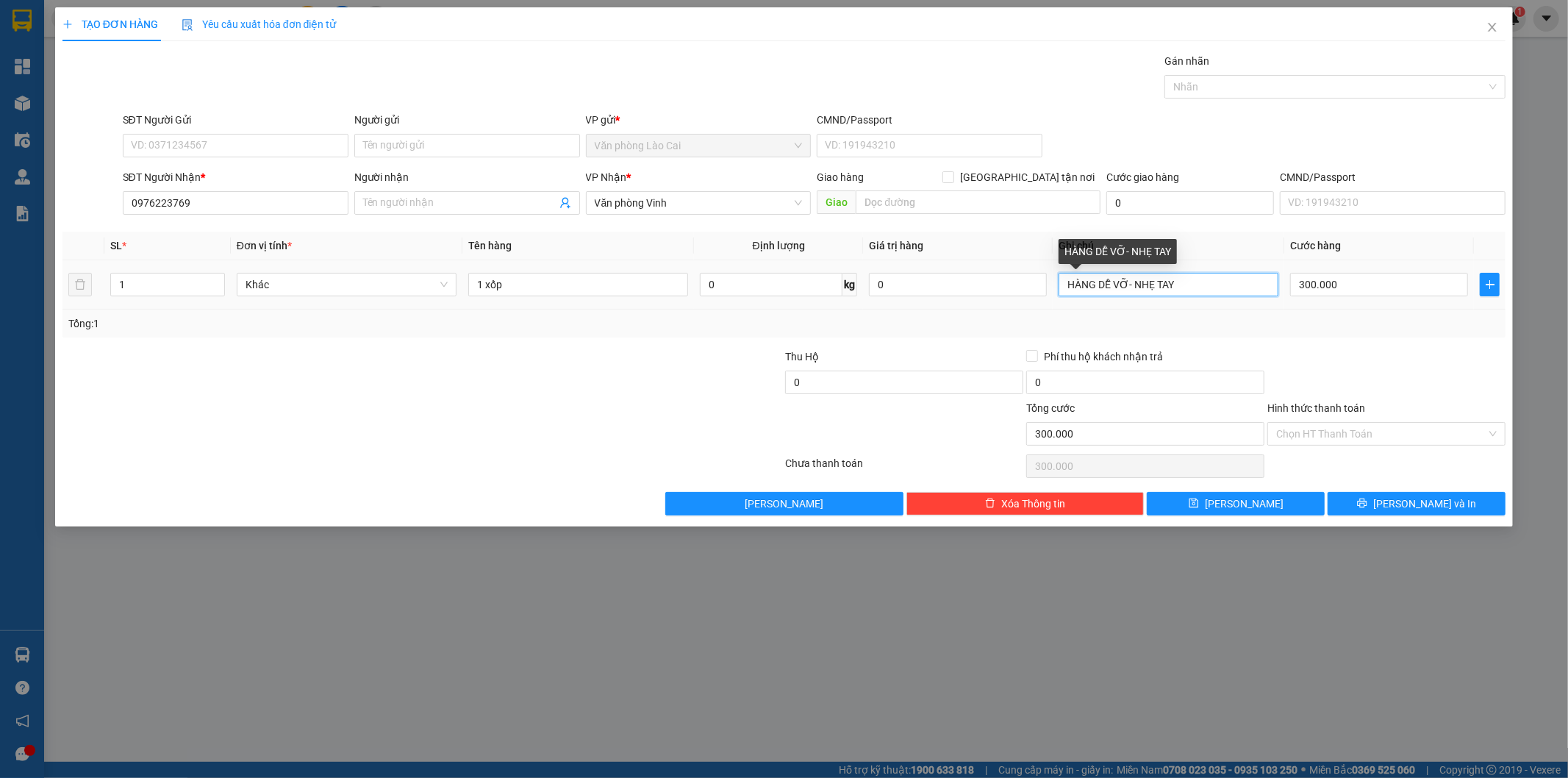
drag, startPoint x: 1202, startPoint y: 281, endPoint x: 1139, endPoint y: 281, distance: 63.0
click at [1139, 281] on input "HÀNG DỄ VỠ- NHẸ TAY" at bounding box center [1169, 285] width 220 height 24
click at [1390, 290] on input "300.000" at bounding box center [1379, 285] width 178 height 24
click at [1238, 323] on div "Tổng: 1" at bounding box center [784, 324] width 1433 height 16
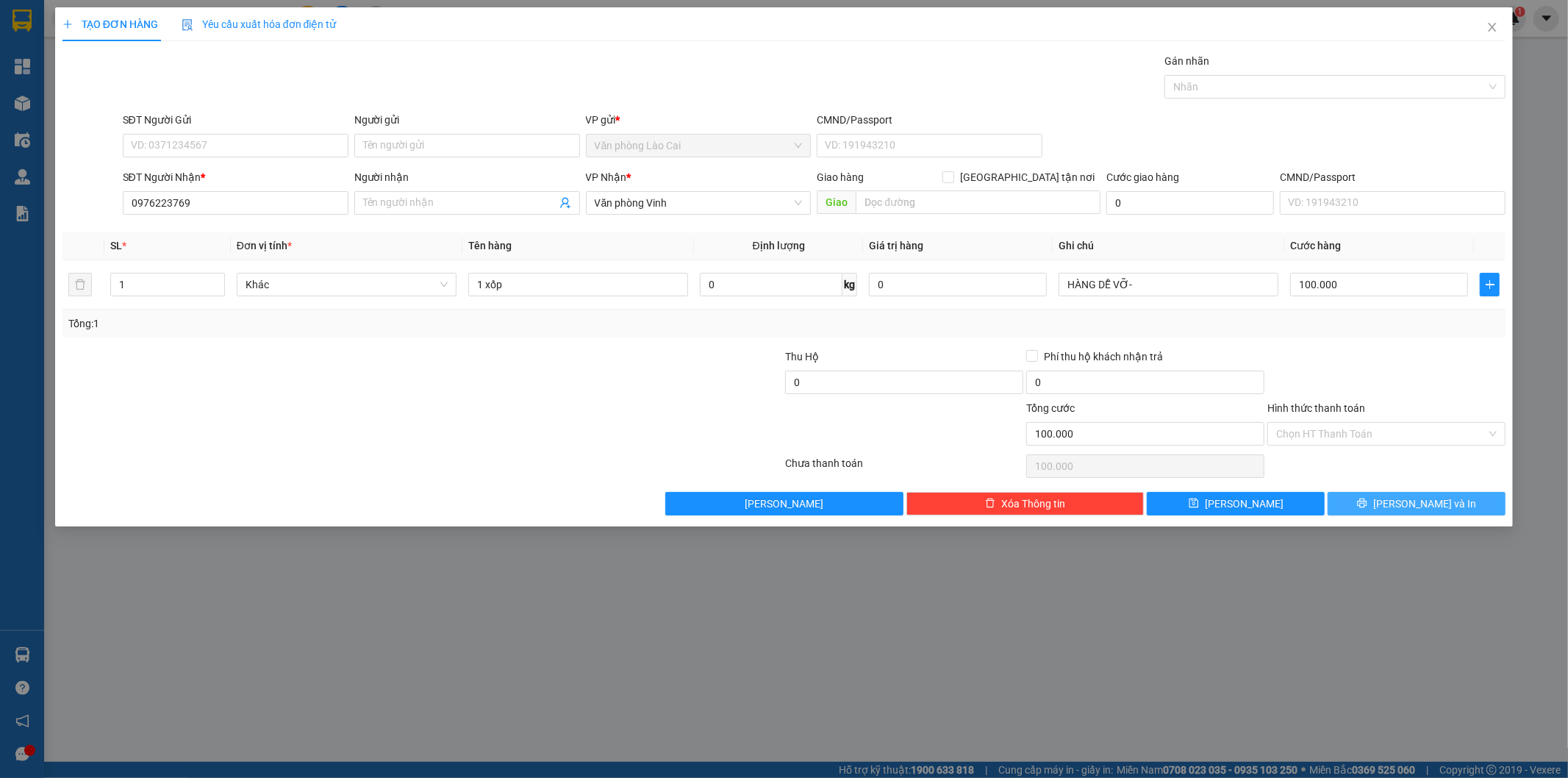
click at [1415, 510] on span "[PERSON_NAME] và In" at bounding box center [1425, 503] width 103 height 16
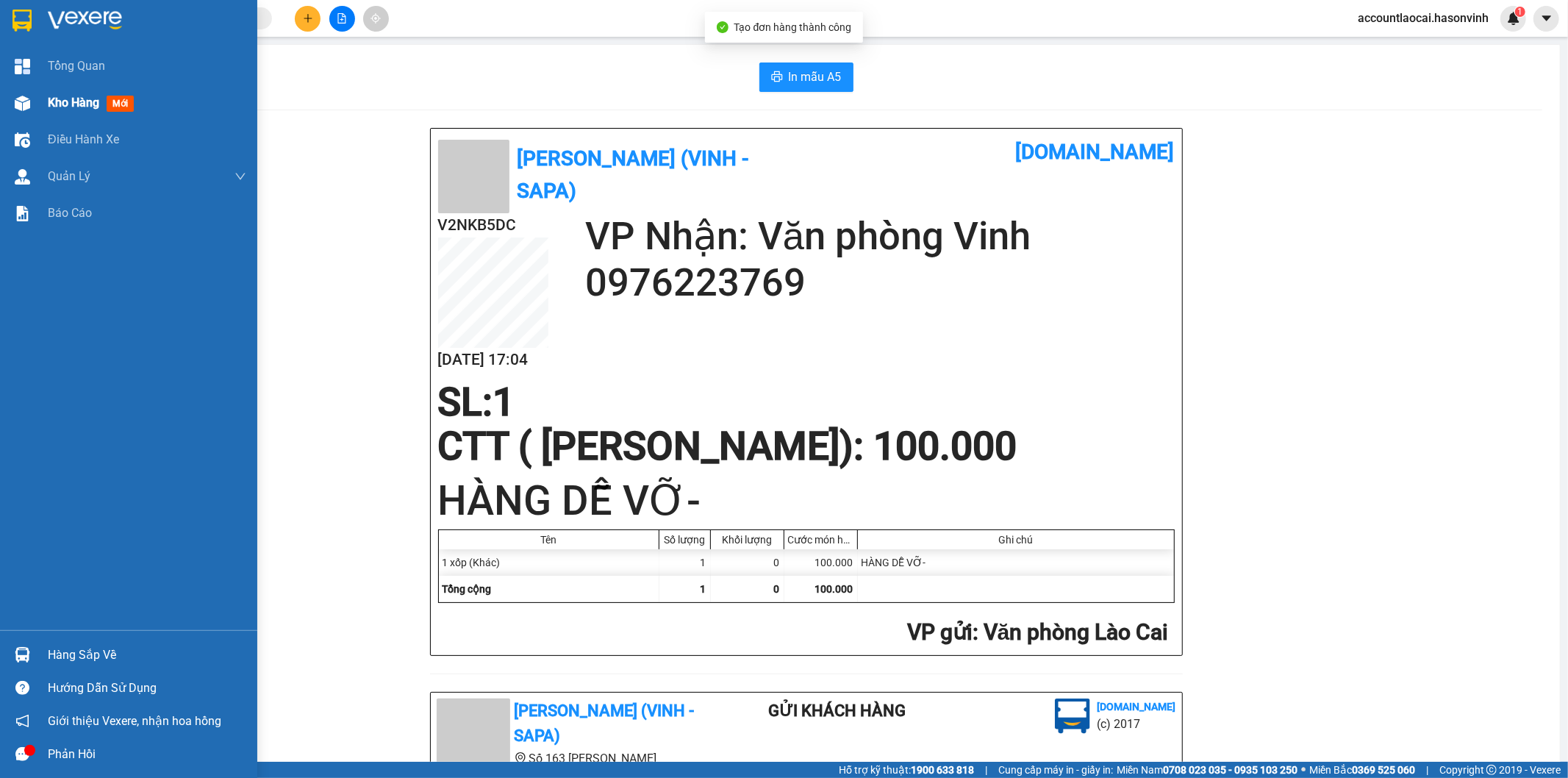
click at [20, 111] on div at bounding box center [22, 103] width 26 height 26
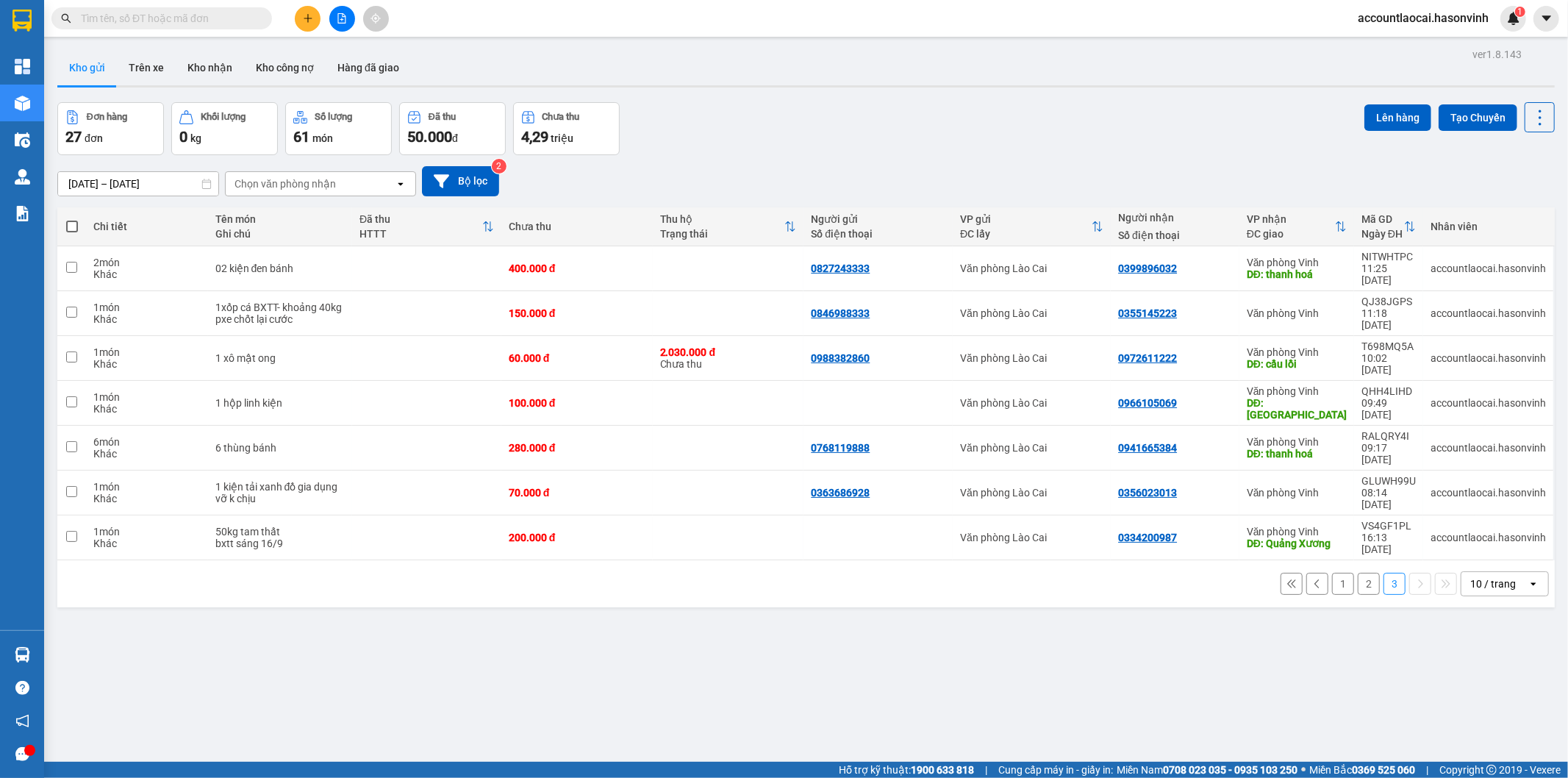
click at [1333, 573] on button "1" at bounding box center [1344, 584] width 22 height 22
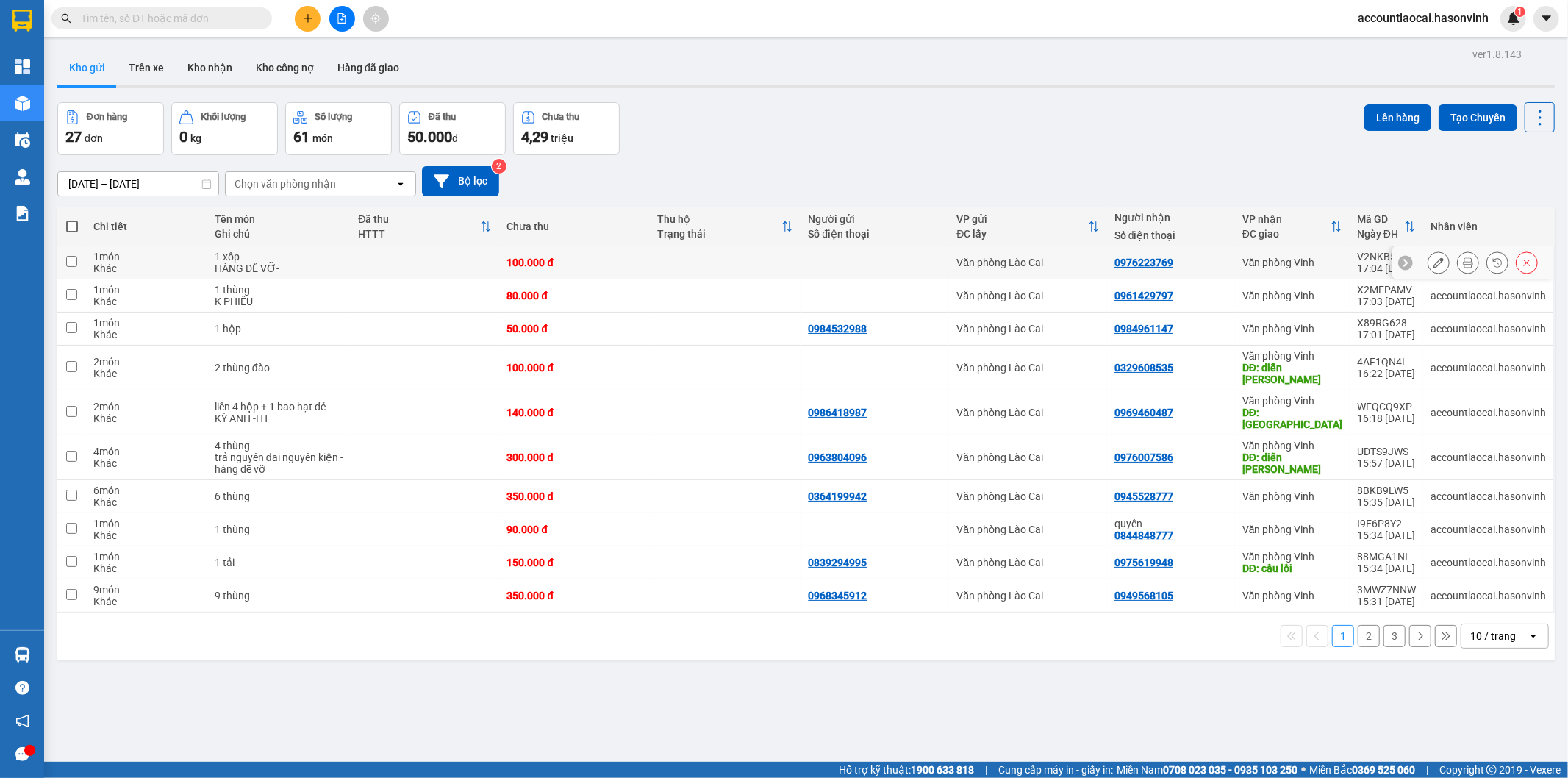
click at [303, 265] on div "HÀNG DỄ VỠ-" at bounding box center [279, 268] width 129 height 12
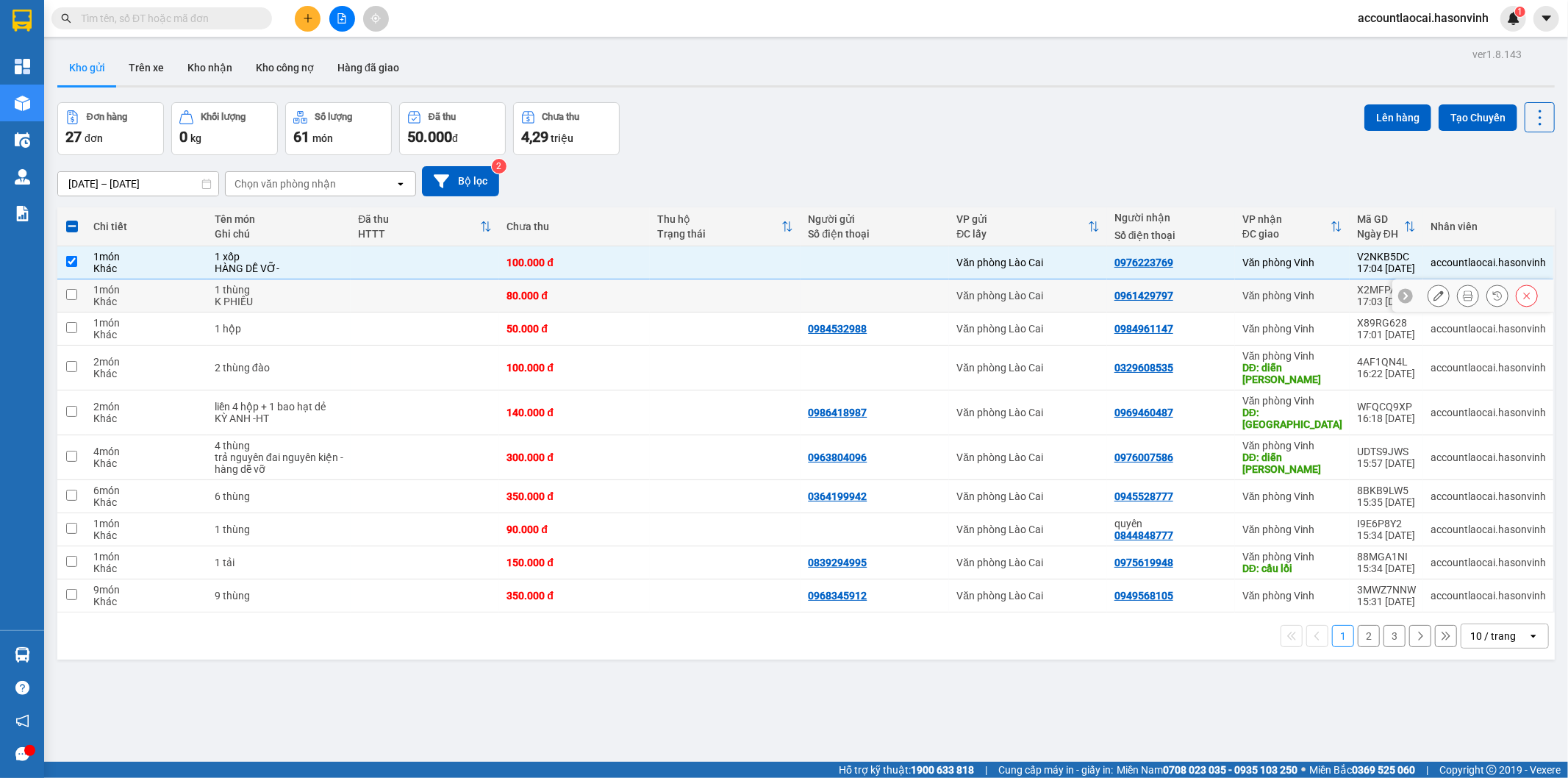
click at [295, 289] on div "1 thùng" at bounding box center [279, 289] width 129 height 12
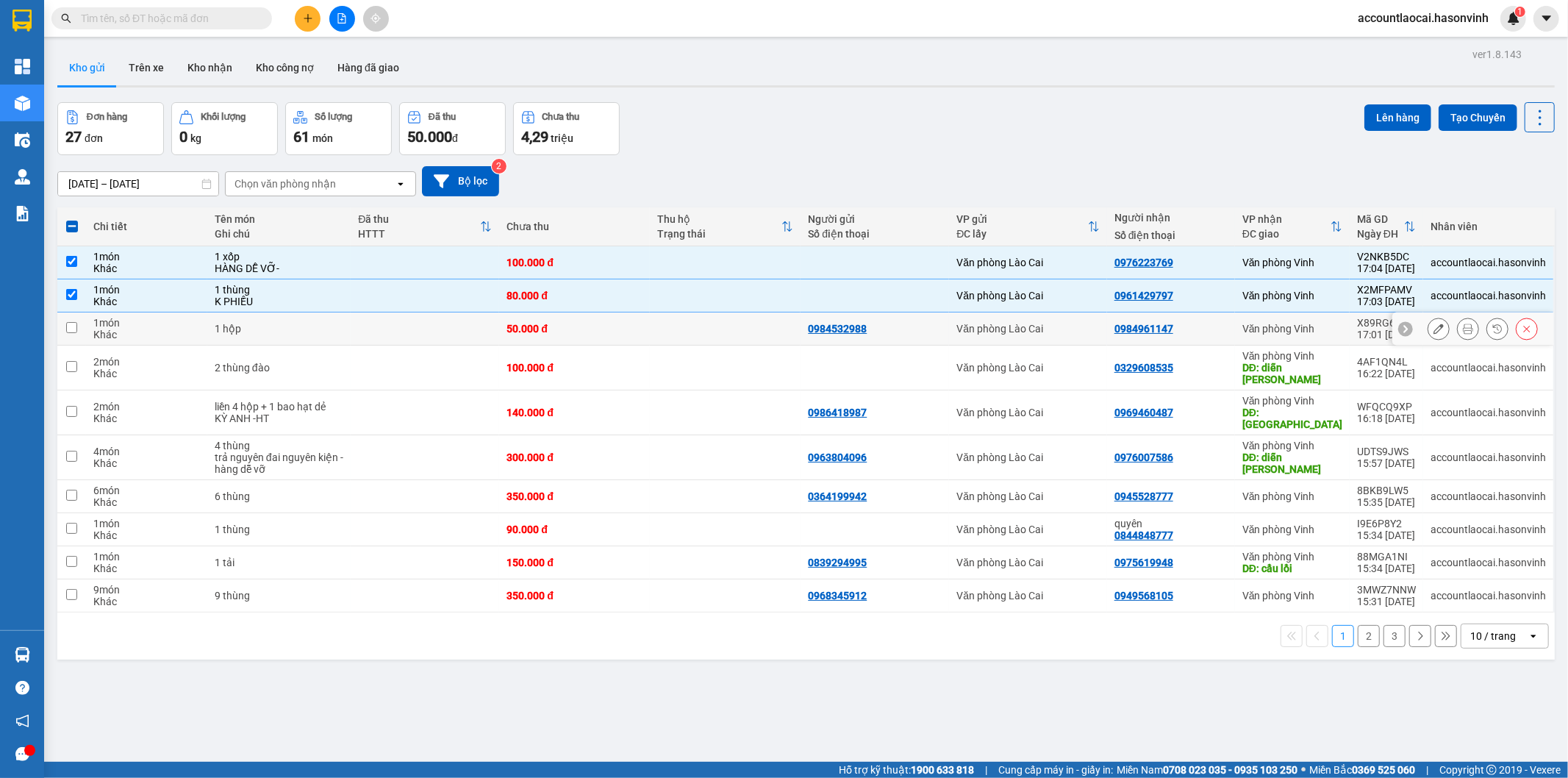
click at [297, 319] on td "1 hộp" at bounding box center [279, 329] width 144 height 33
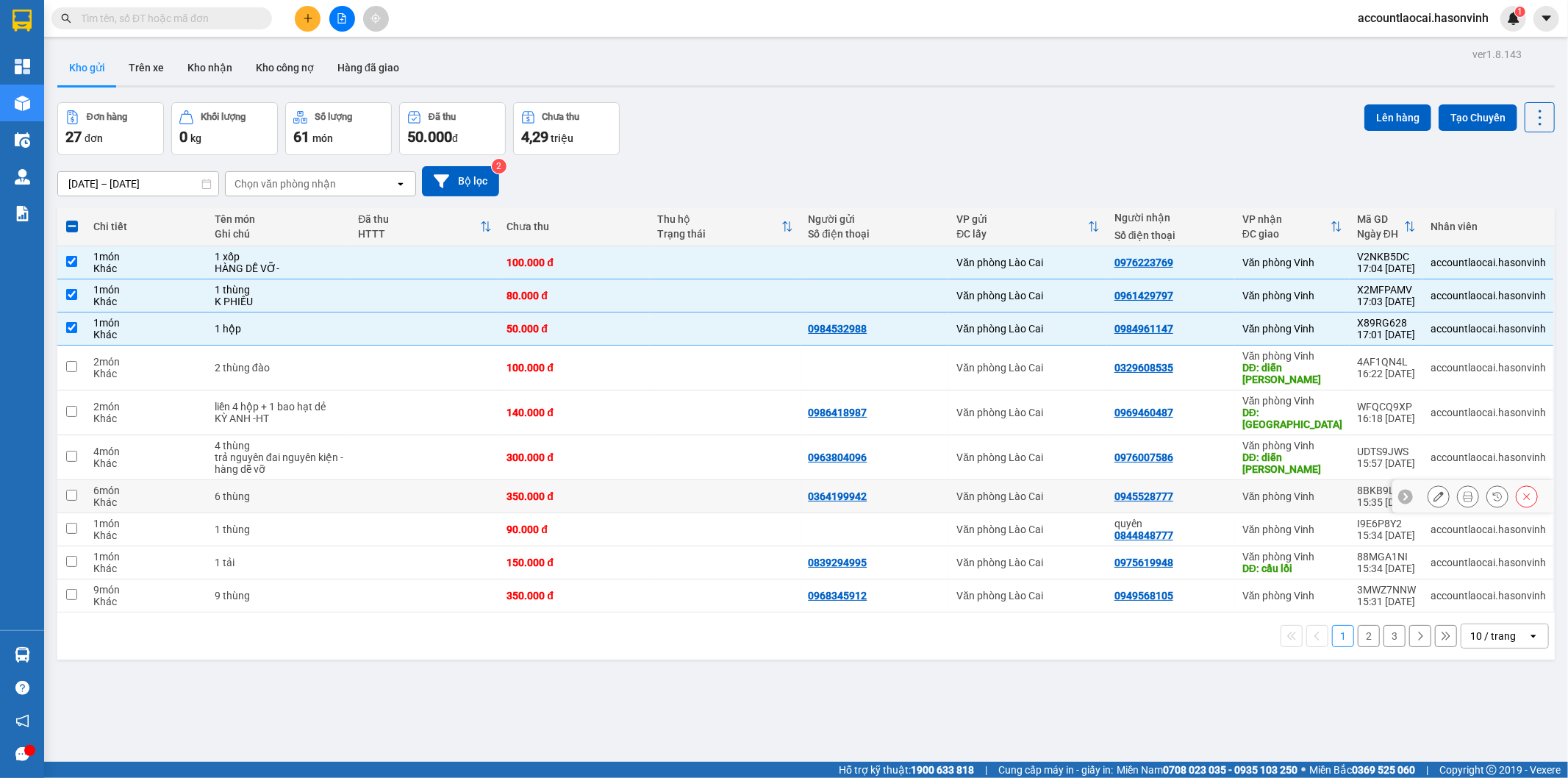
click at [301, 491] on div "6 thùng" at bounding box center [279, 496] width 129 height 12
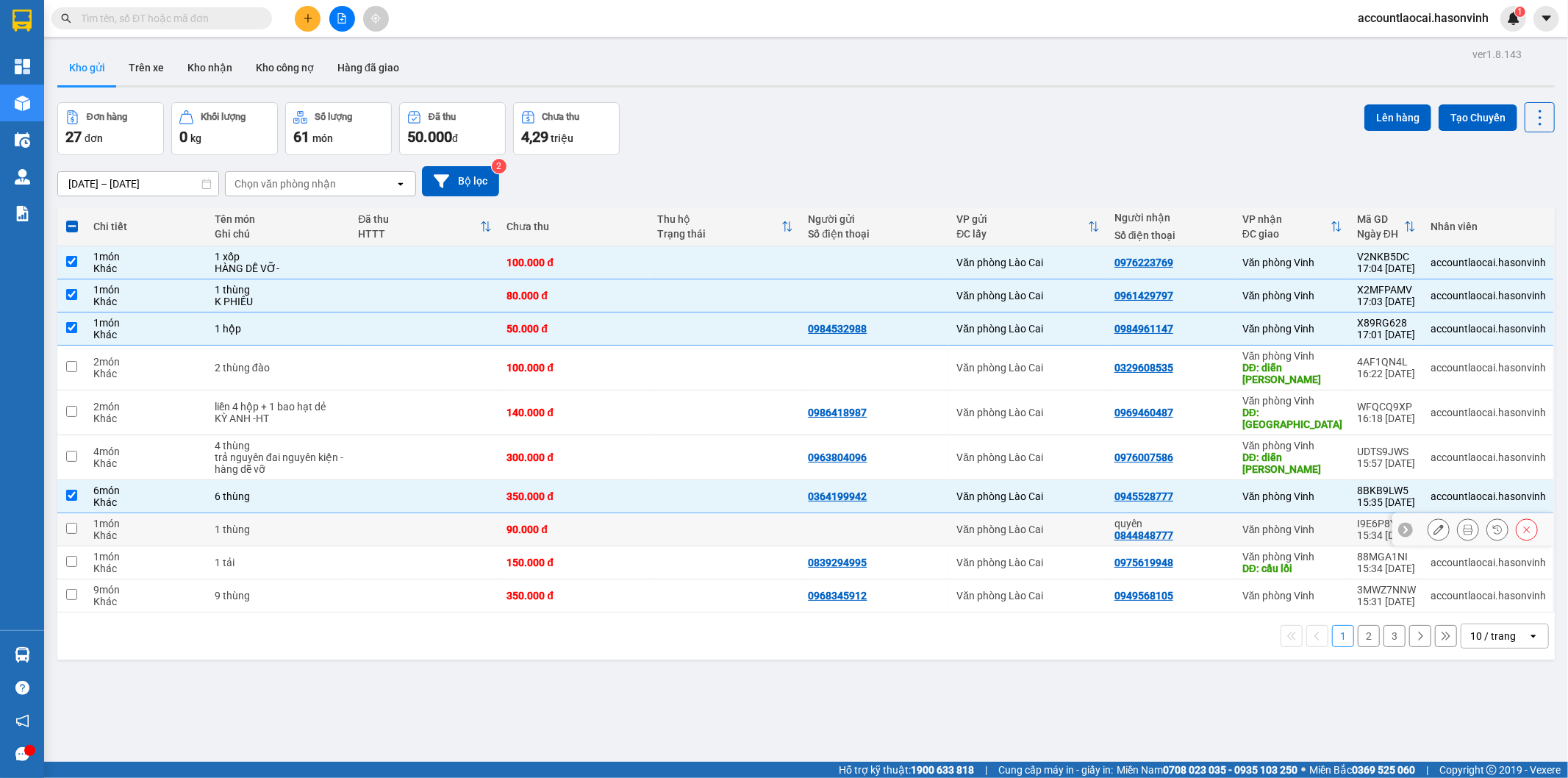
click at [315, 524] on div "1 thùng" at bounding box center [279, 529] width 129 height 12
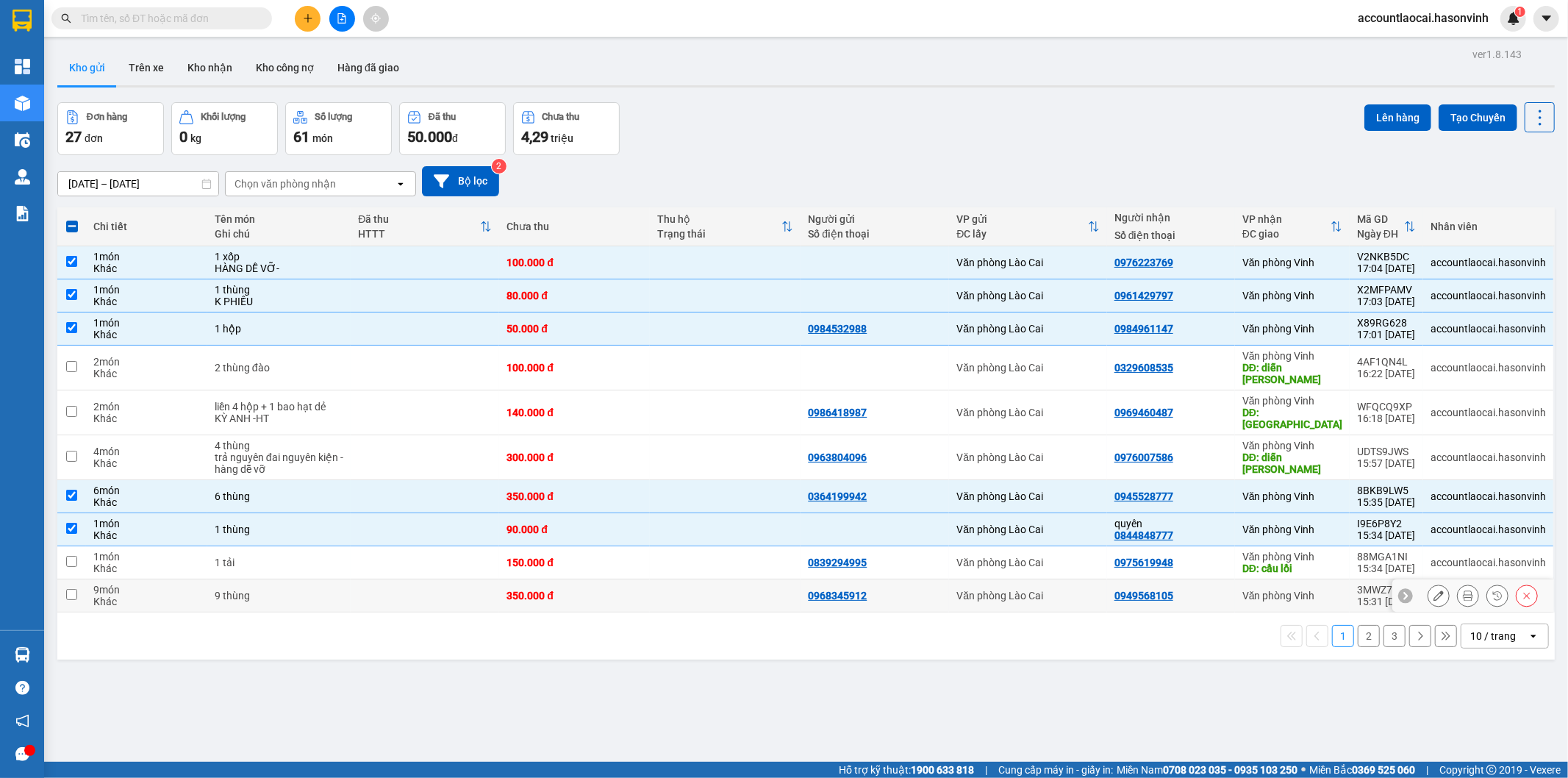
drag, startPoint x: 379, startPoint y: 570, endPoint x: 410, endPoint y: 546, distance: 39.2
click at [380, 579] on td at bounding box center [425, 596] width 148 height 33
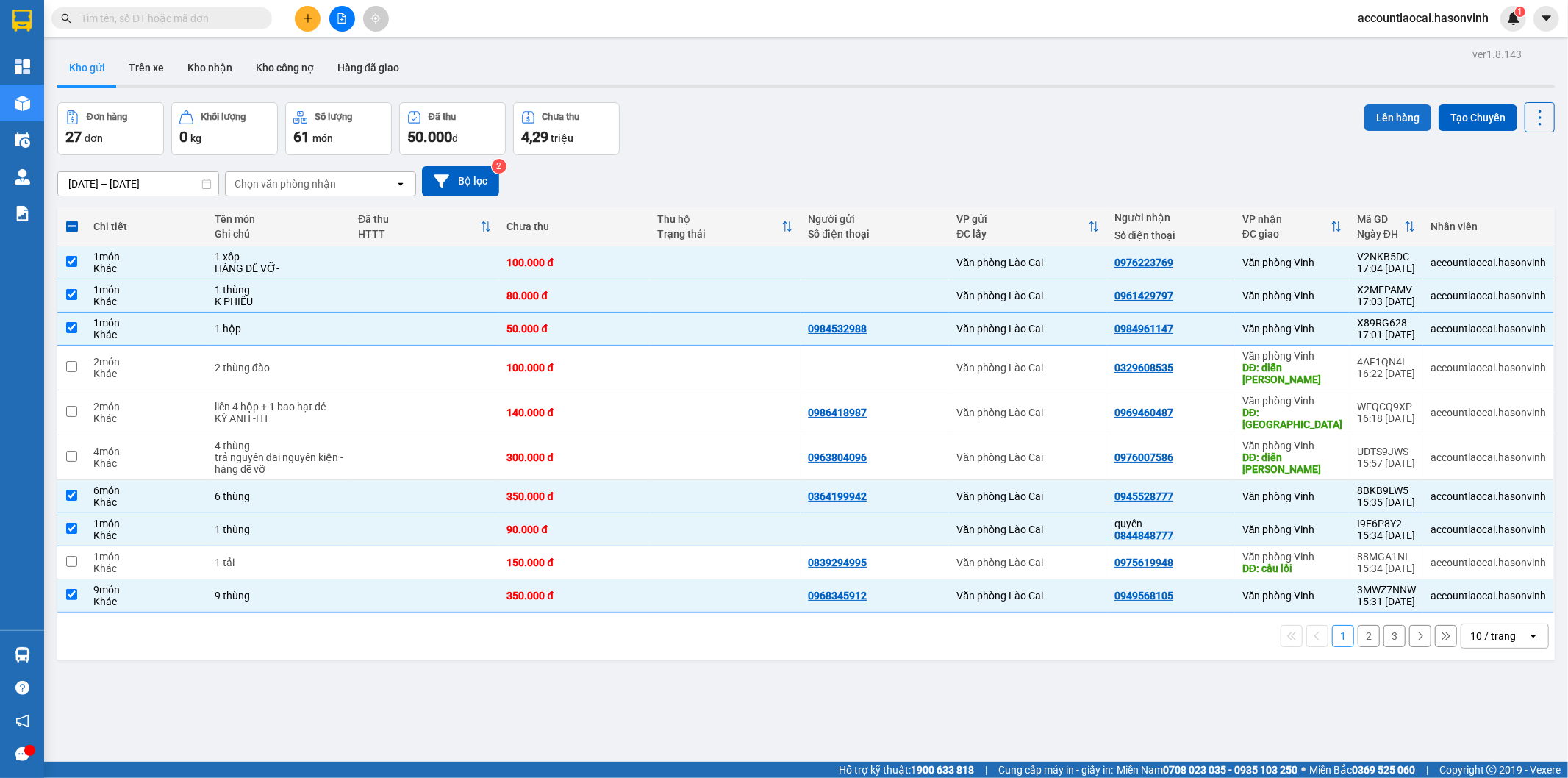
click at [1383, 116] on button "Lên hàng" at bounding box center [1398, 117] width 67 height 27
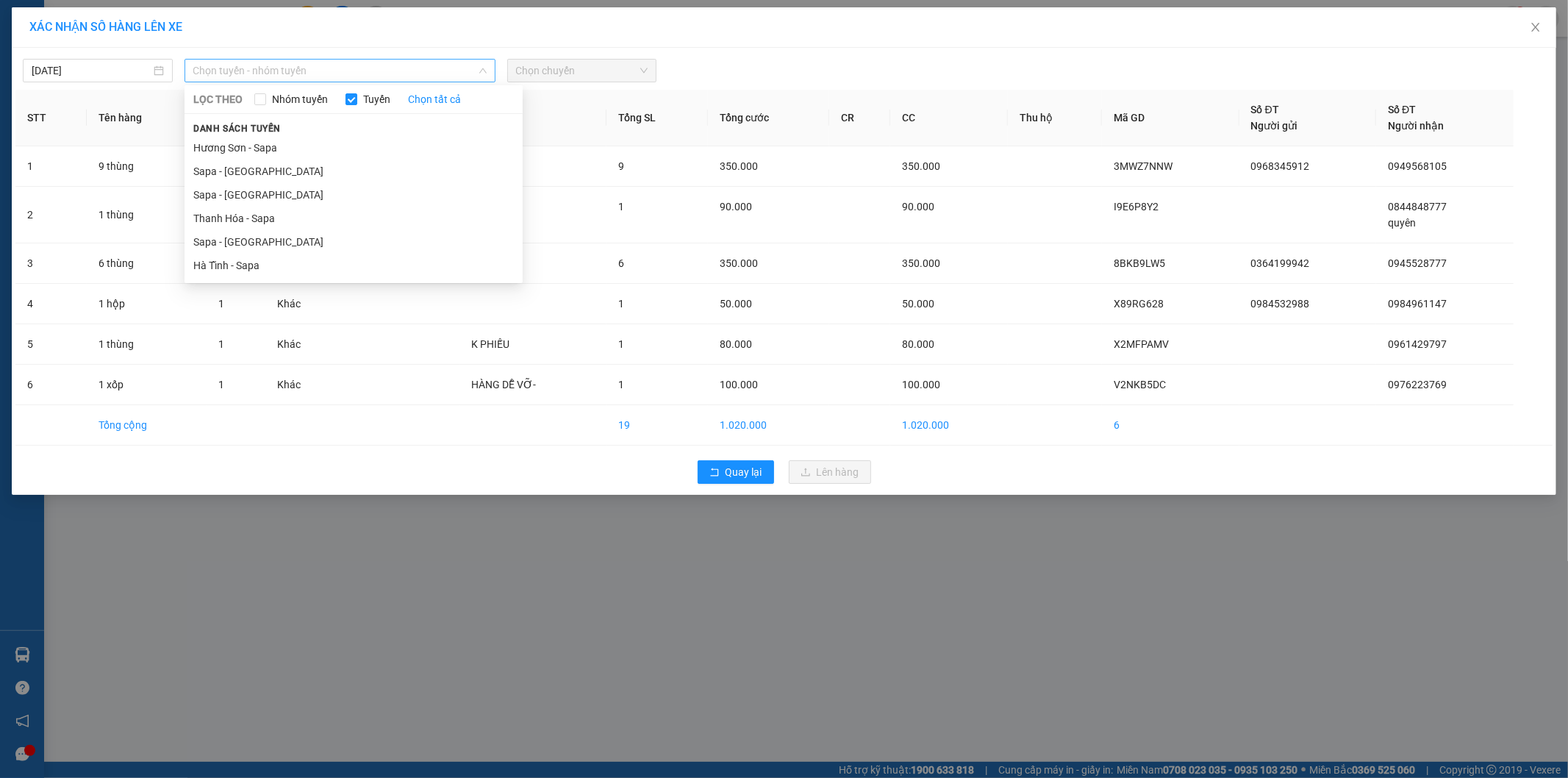
click at [256, 70] on span "Chọn tuyến - nhóm tuyến" at bounding box center [340, 70] width 294 height 22
drag, startPoint x: 253, startPoint y: 248, endPoint x: 290, endPoint y: 209, distance: 53.8
click at [257, 247] on li "Sapa - [GEOGRAPHIC_DATA]" at bounding box center [354, 242] width 339 height 24
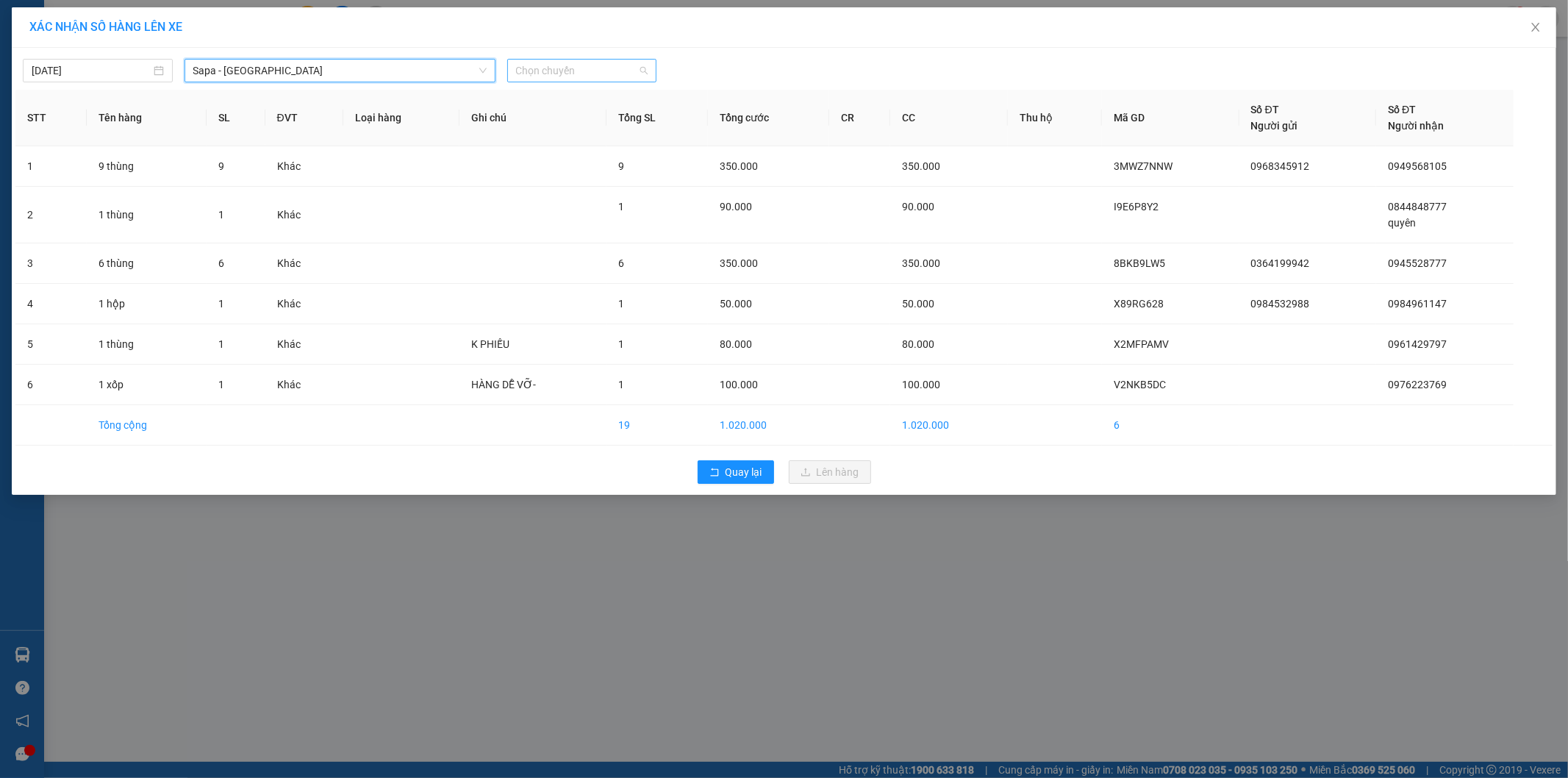
click at [568, 70] on span "Chọn chuyến" at bounding box center [582, 70] width 133 height 22
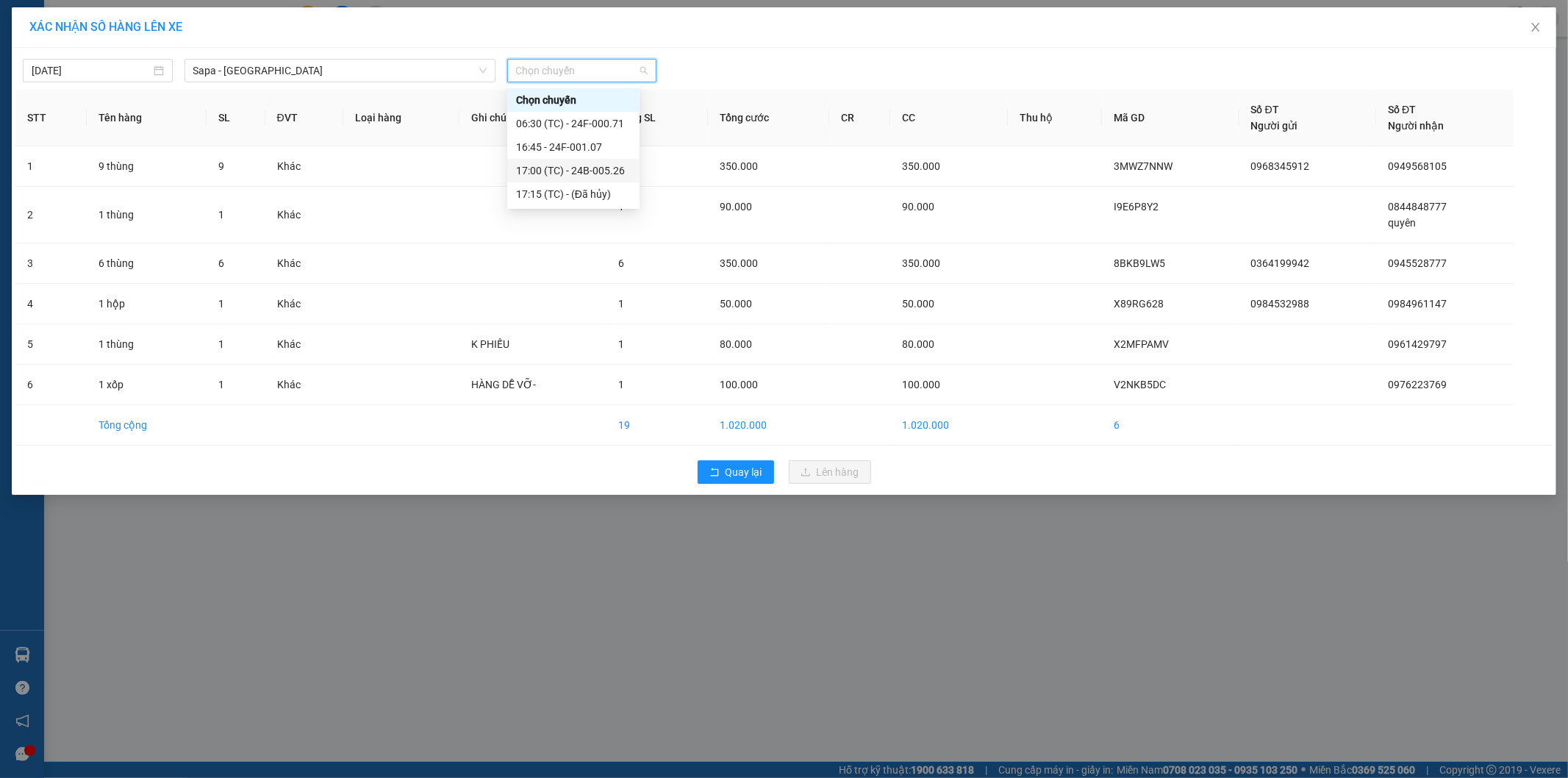
click at [587, 165] on div "17:00 (TC) - 24B-005.26" at bounding box center [573, 171] width 114 height 16
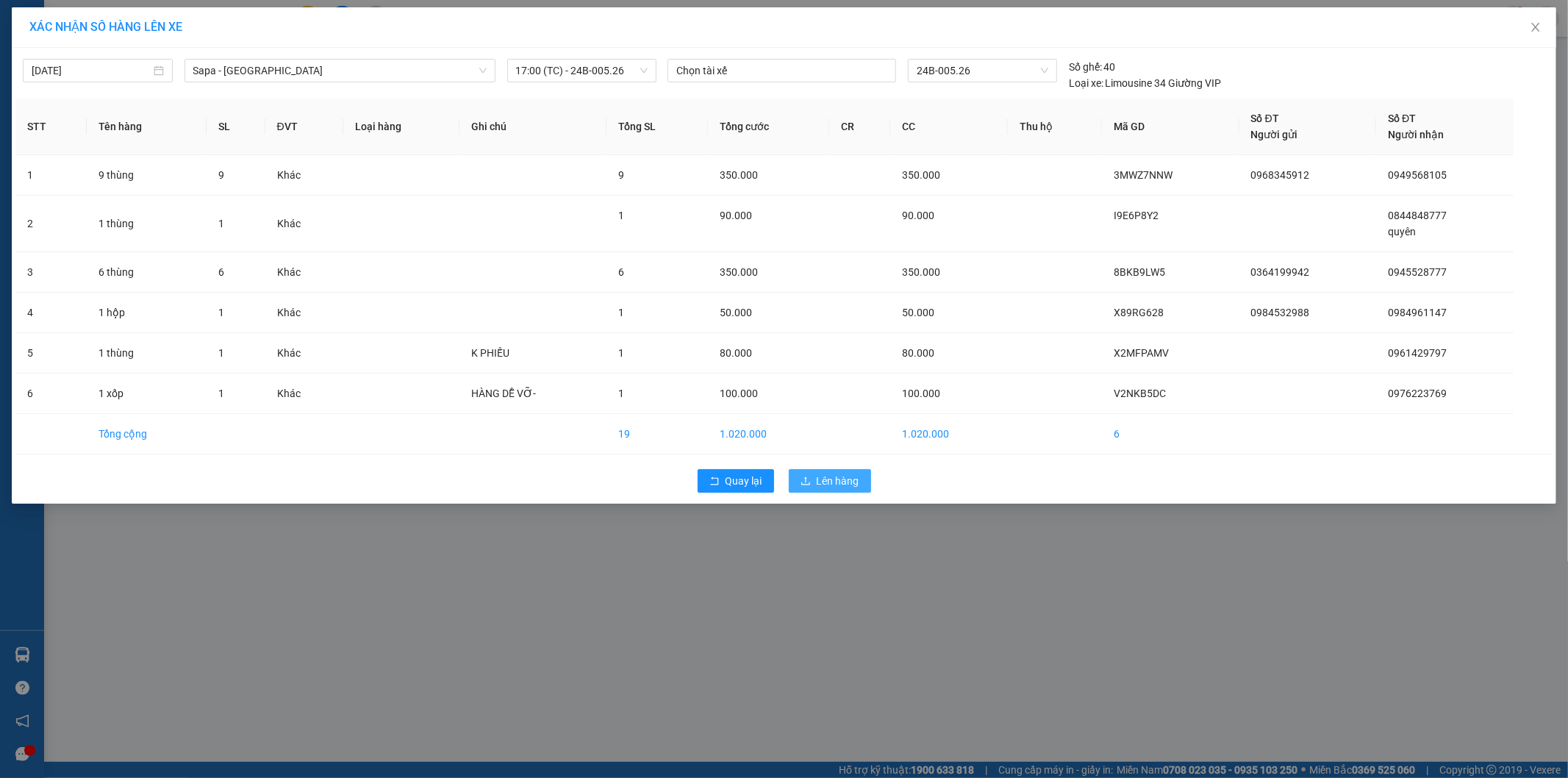
click at [839, 475] on span "Lên hàng" at bounding box center [838, 481] width 43 height 16
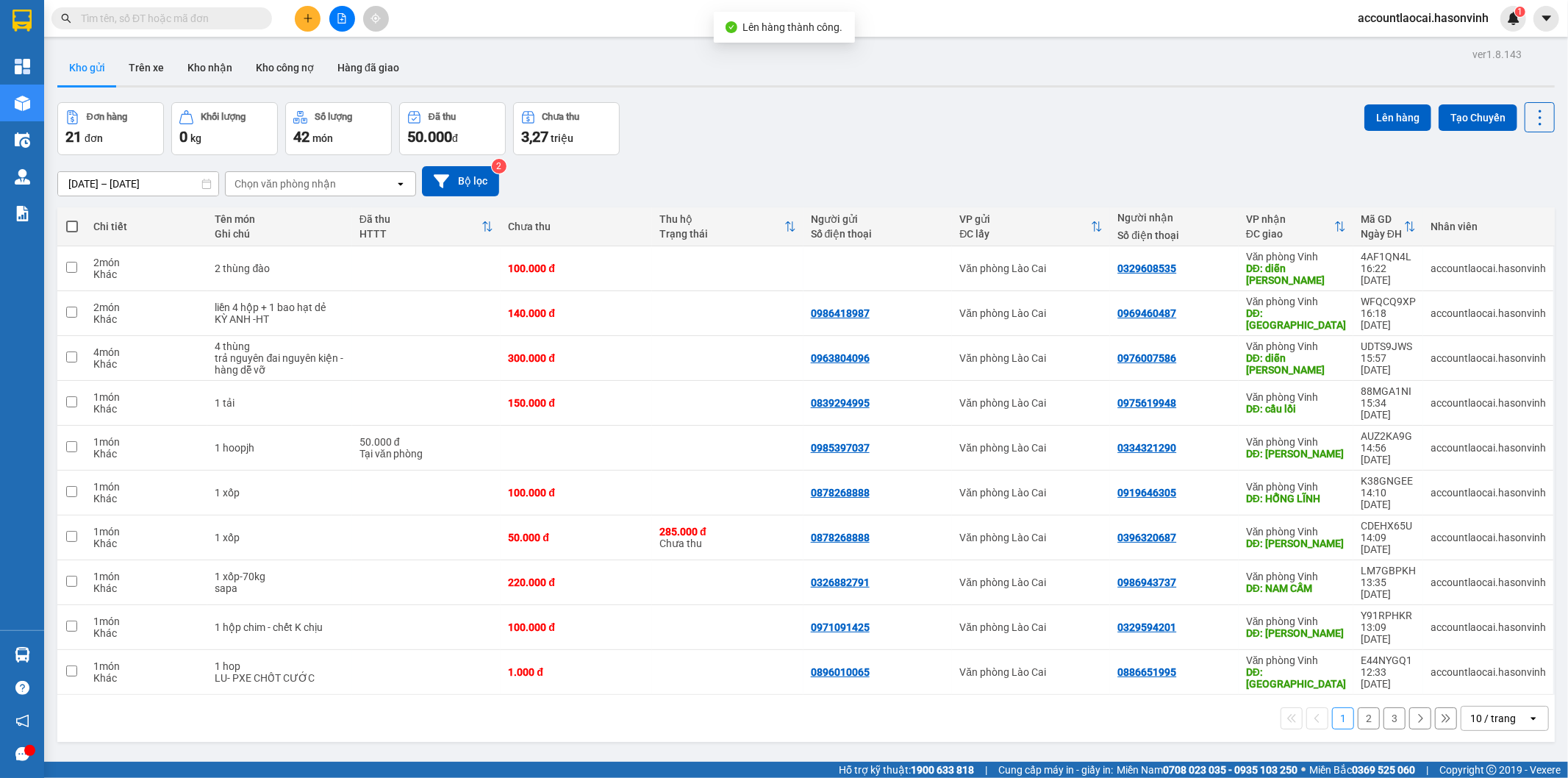
click at [1363, 708] on button "2" at bounding box center [1369, 719] width 22 height 22
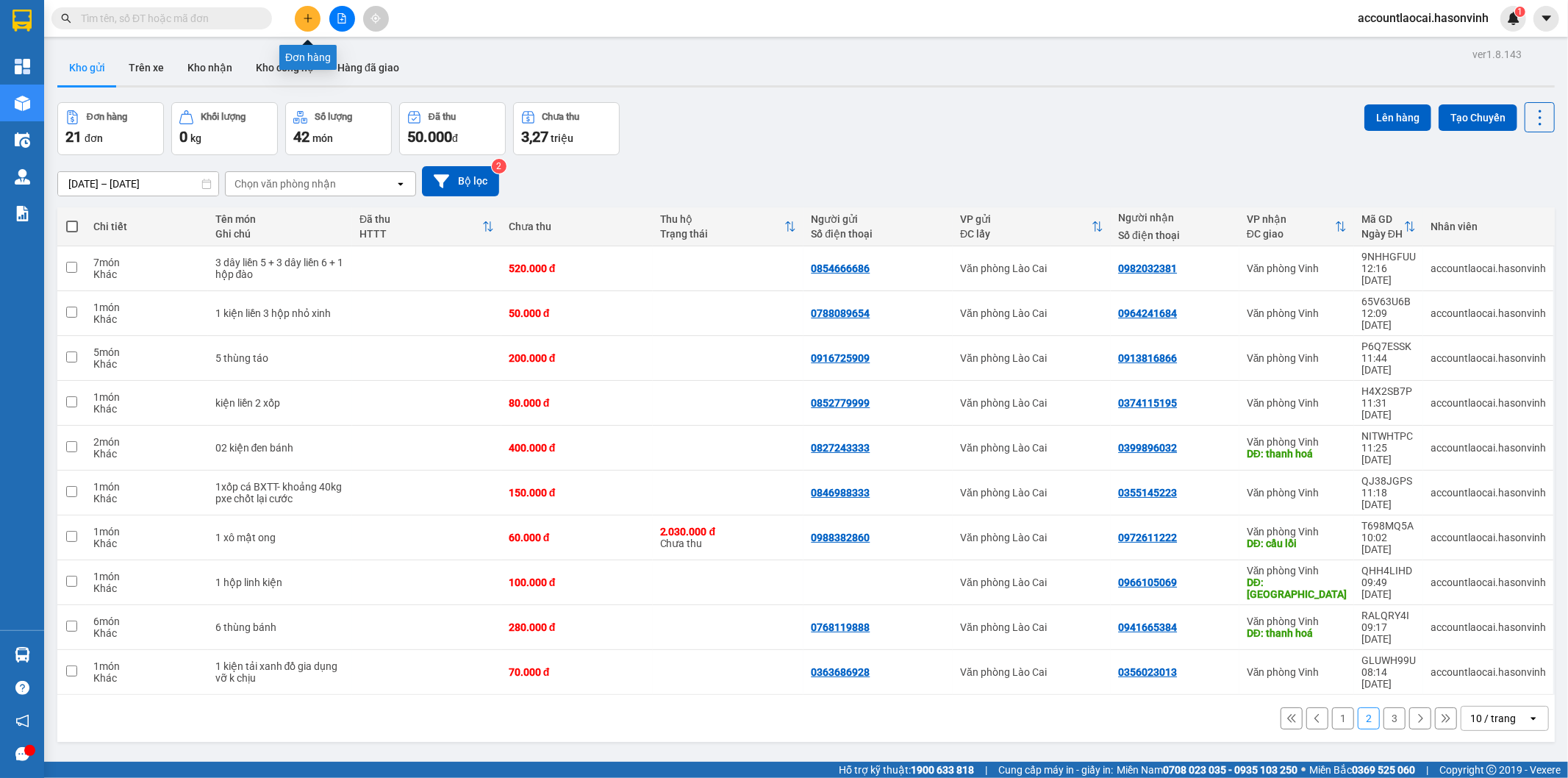
click at [301, 27] on button at bounding box center [308, 18] width 26 height 26
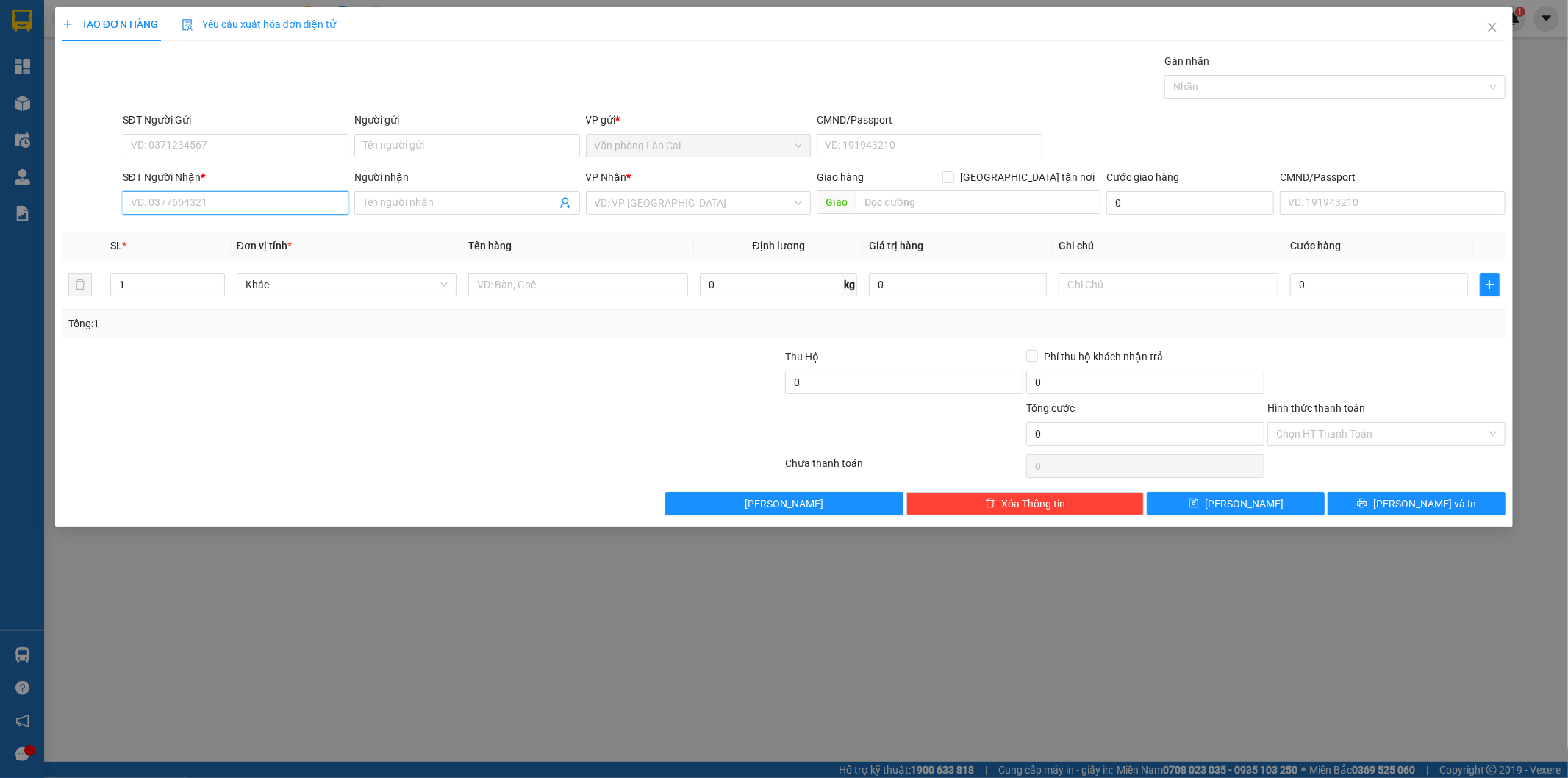
click at [312, 204] on input "SĐT Người Nhận *" at bounding box center [235, 203] width 226 height 24
click at [278, 233] on div "0979718242 - nga vinh" at bounding box center [235, 232] width 208 height 16
click at [576, 305] on td "2 bọc +1 xốp" at bounding box center [578, 285] width 232 height 49
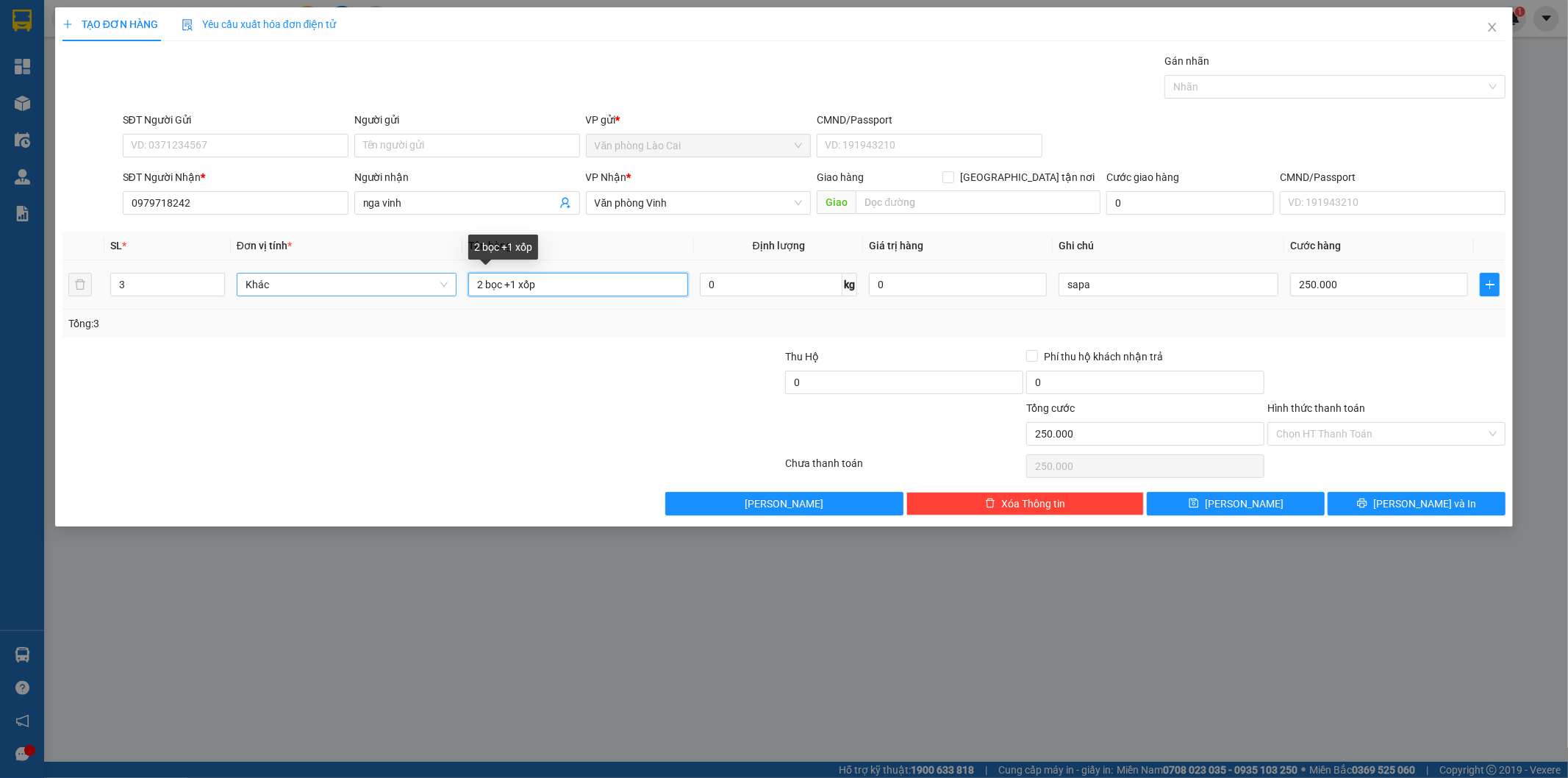
drag, startPoint x: 575, startPoint y: 279, endPoint x: 303, endPoint y: 282, distance: 272.0
click at [303, 282] on tr "3 Khác 2 bọc +1 xốp 0 kg 0 sapa 250.000" at bounding box center [784, 285] width 1444 height 49
click at [184, 280] on input "3" at bounding box center [168, 285] width 114 height 22
click at [1294, 279] on input "250.000" at bounding box center [1379, 285] width 178 height 24
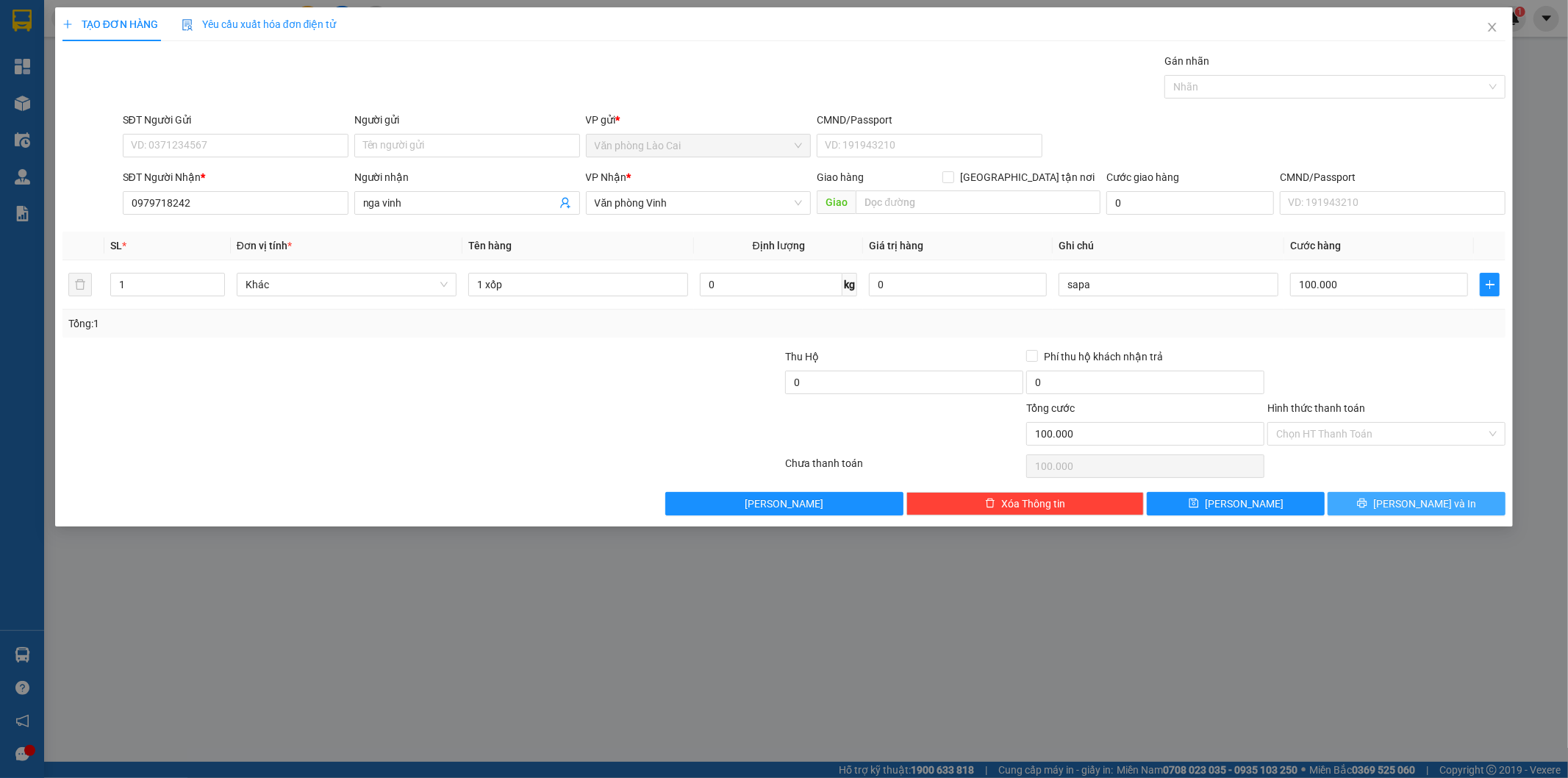
click at [1426, 506] on span "[PERSON_NAME] và In" at bounding box center [1425, 503] width 103 height 16
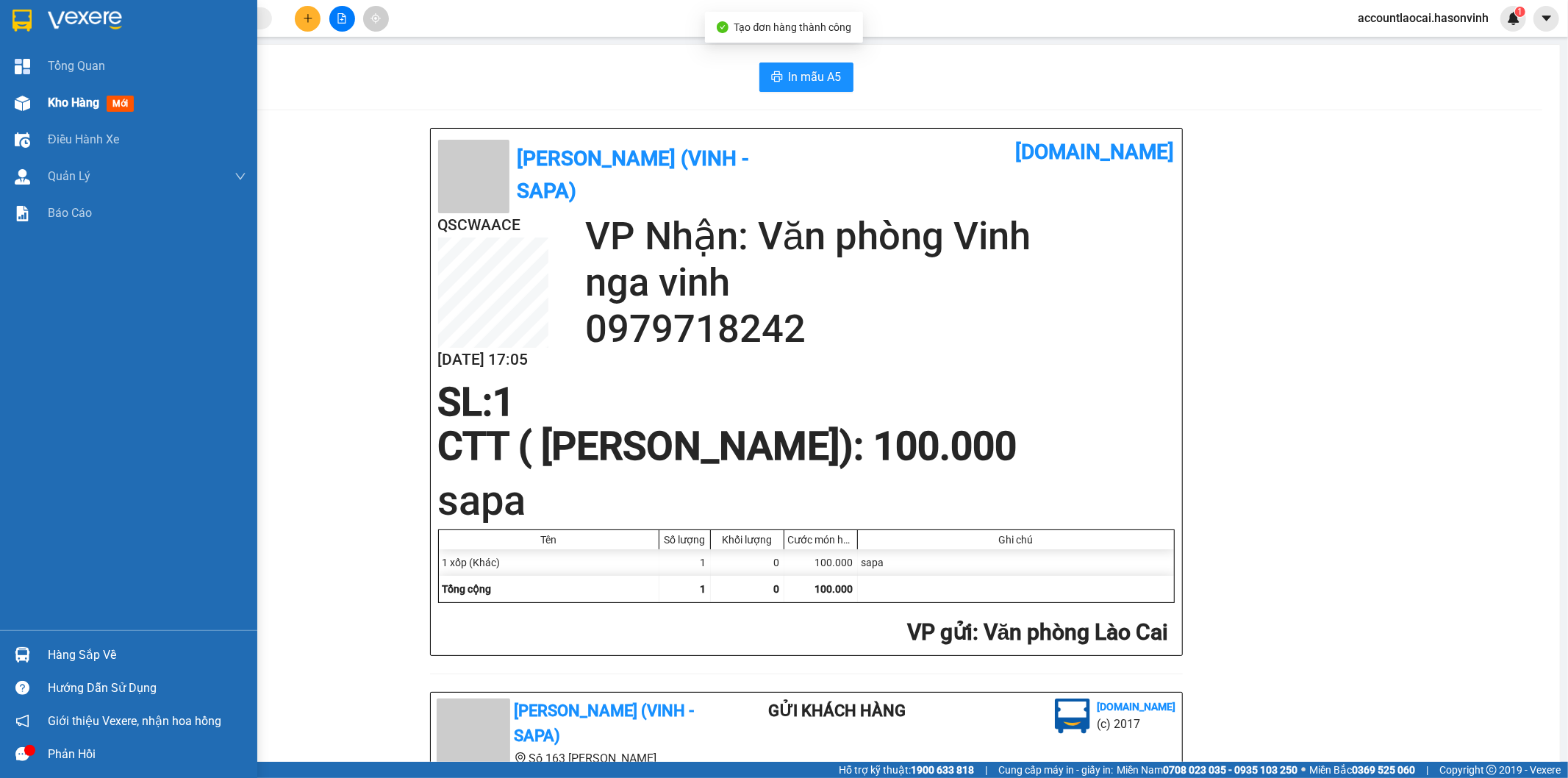
click at [70, 106] on span "Kho hàng" at bounding box center [73, 102] width 51 height 14
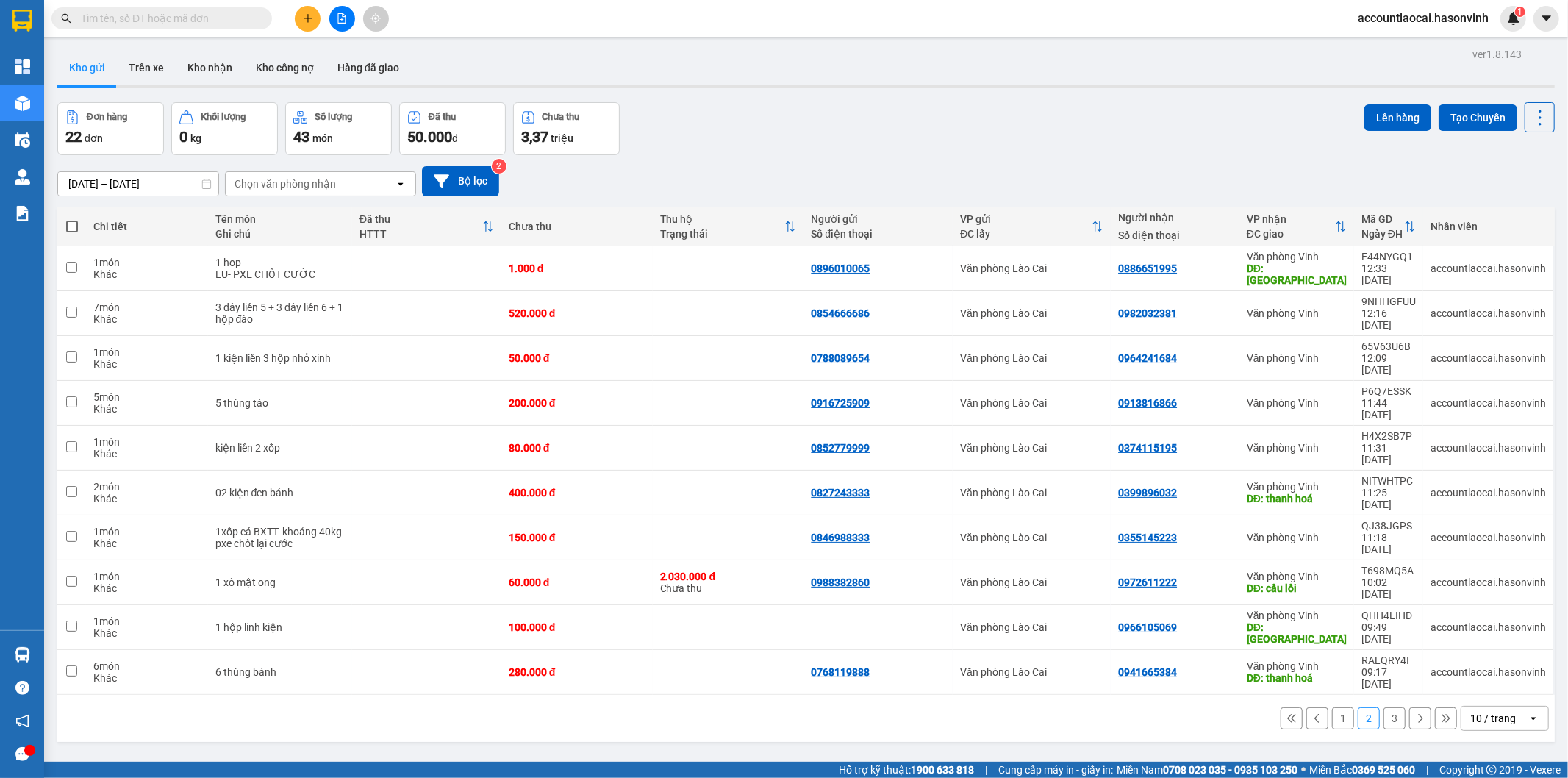
click at [1384, 708] on button "3" at bounding box center [1395, 719] width 22 height 22
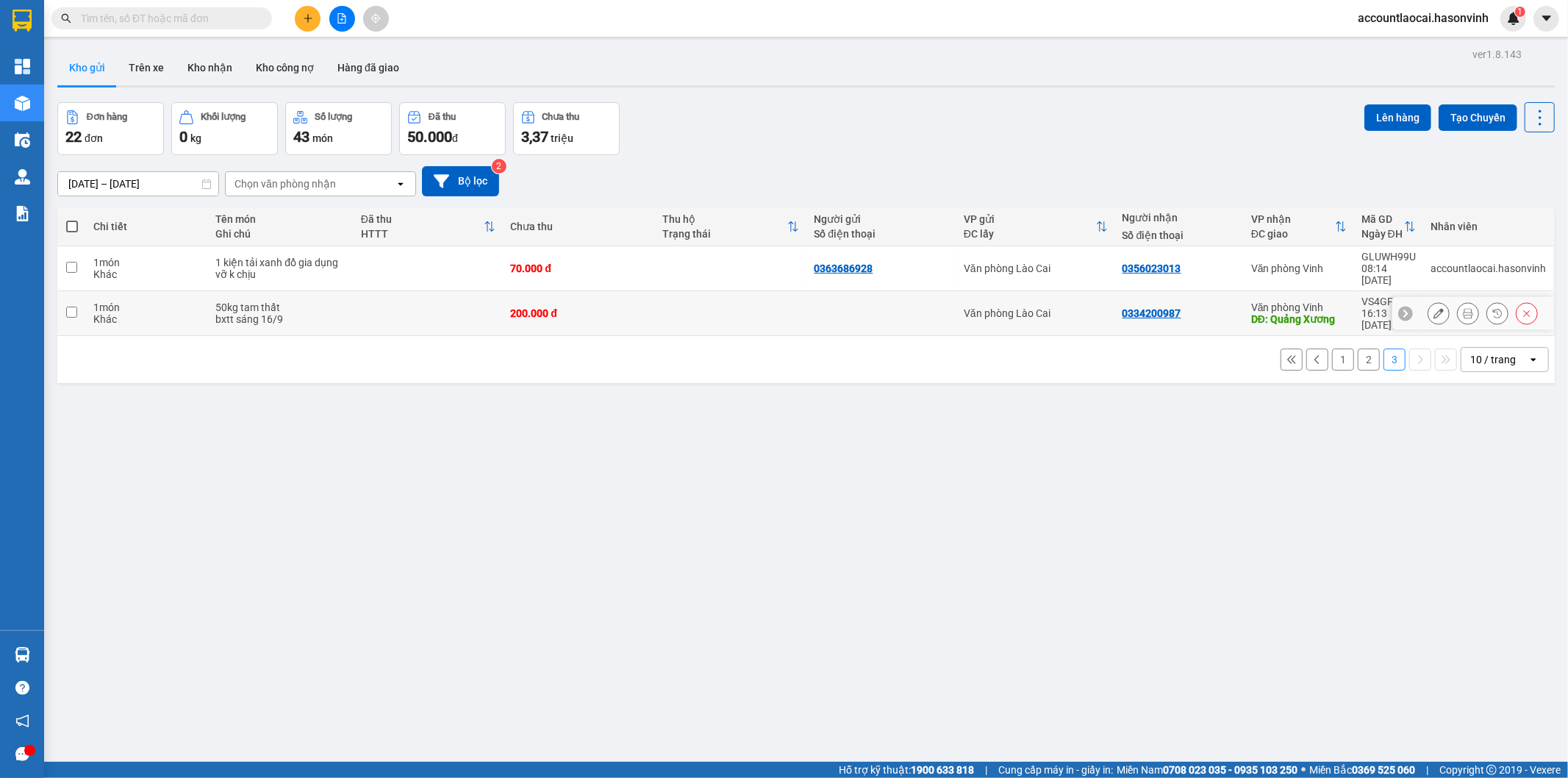
drag, startPoint x: 529, startPoint y: 297, endPoint x: 583, endPoint y: 297, distance: 54.0
click at [531, 308] on div "200.000 đ" at bounding box center [579, 313] width 137 height 12
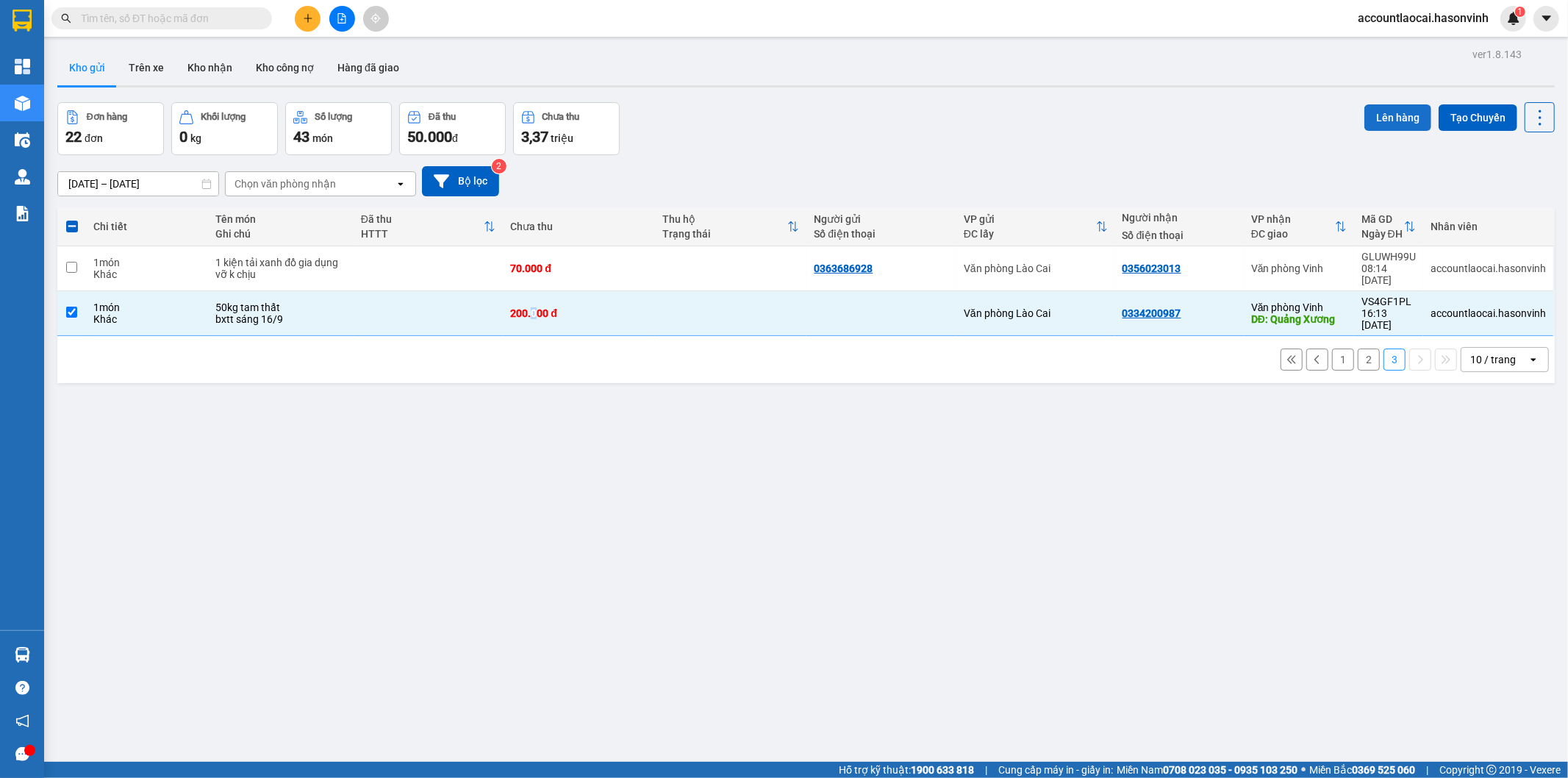
click at [1395, 121] on button "Lên hàng" at bounding box center [1398, 117] width 67 height 27
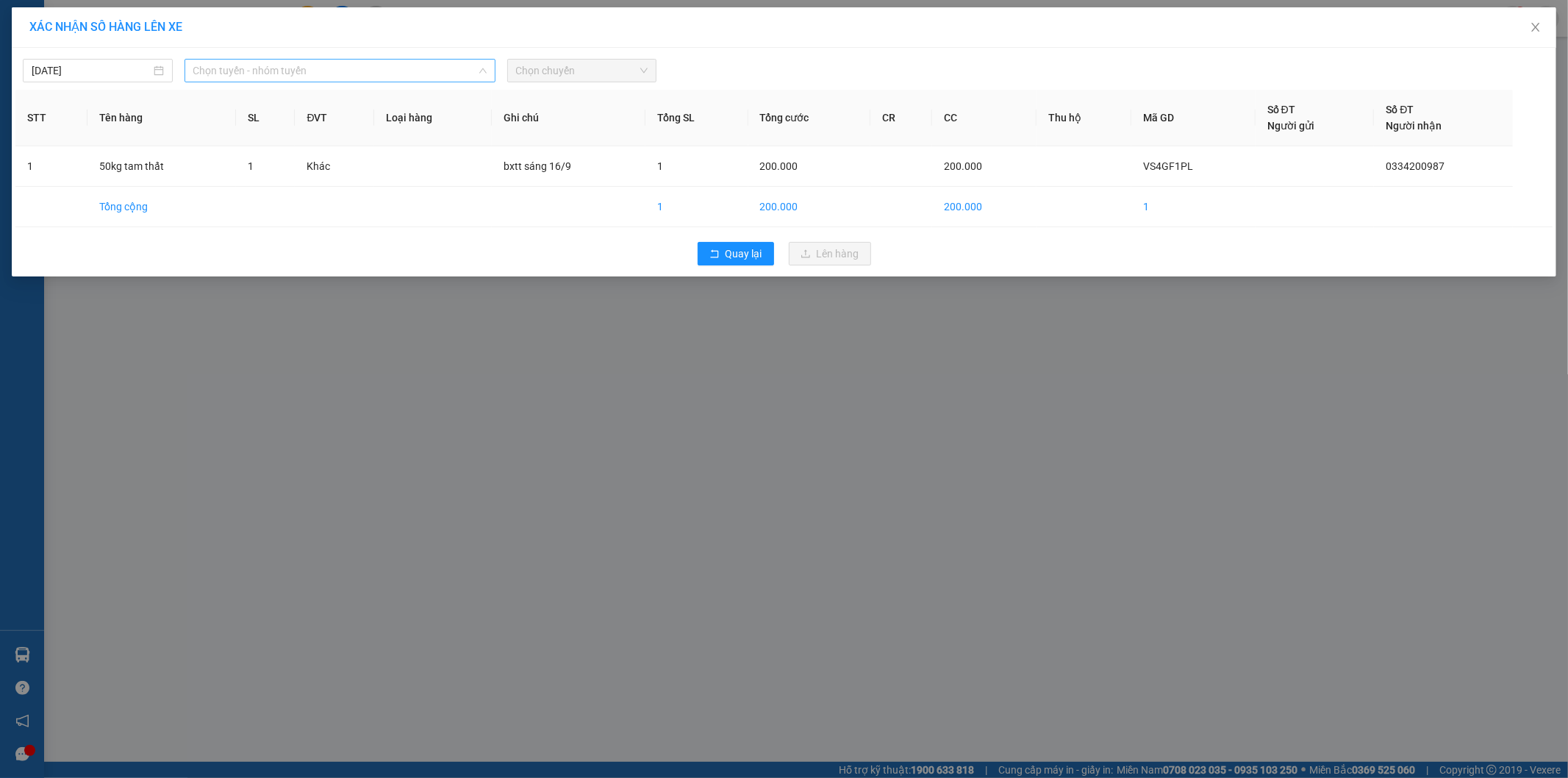
click at [297, 78] on span "Chọn tuyến - nhóm tuyến" at bounding box center [340, 70] width 294 height 22
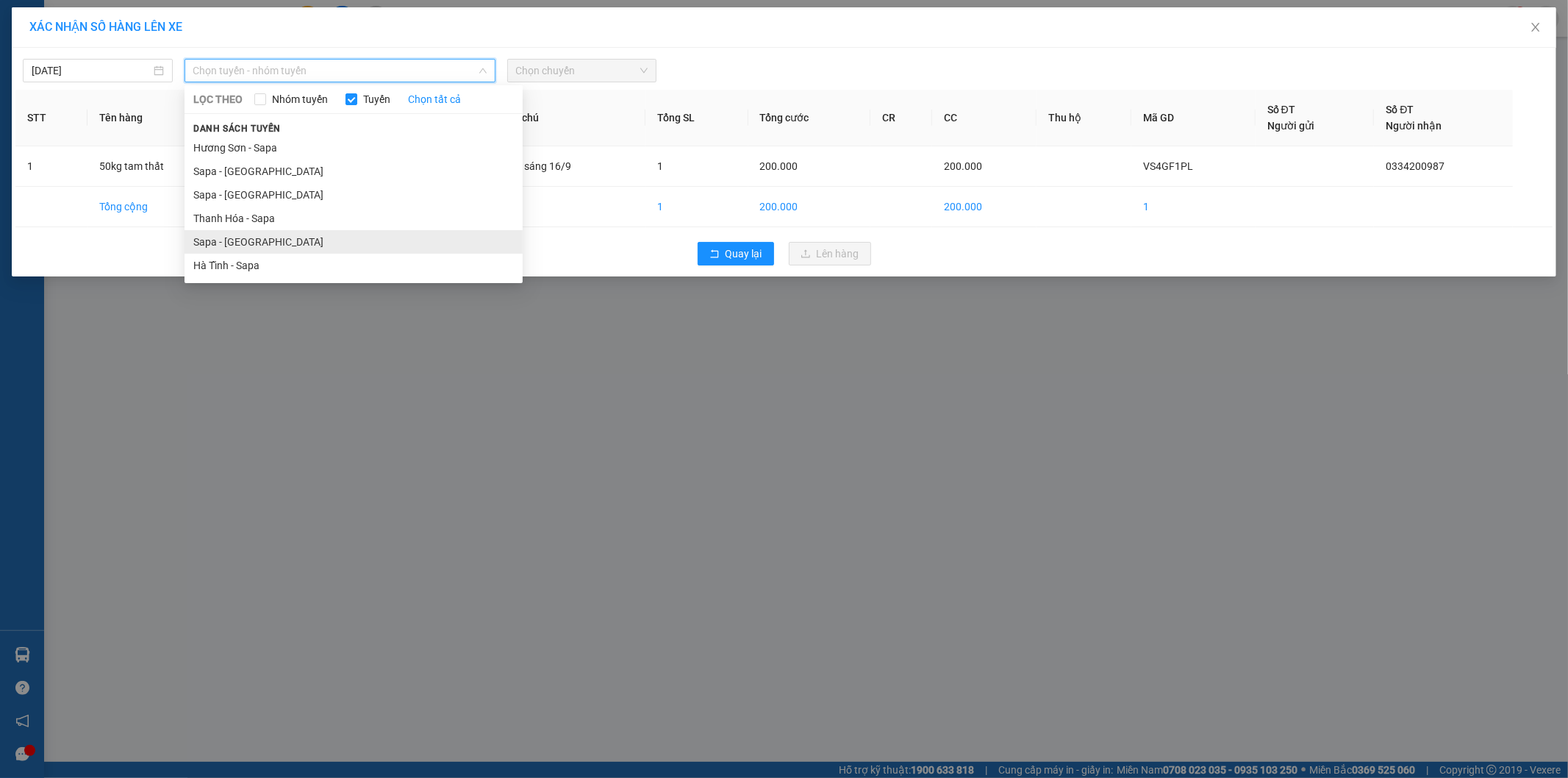
click at [262, 245] on li "Sapa - [GEOGRAPHIC_DATA]" at bounding box center [354, 242] width 339 height 24
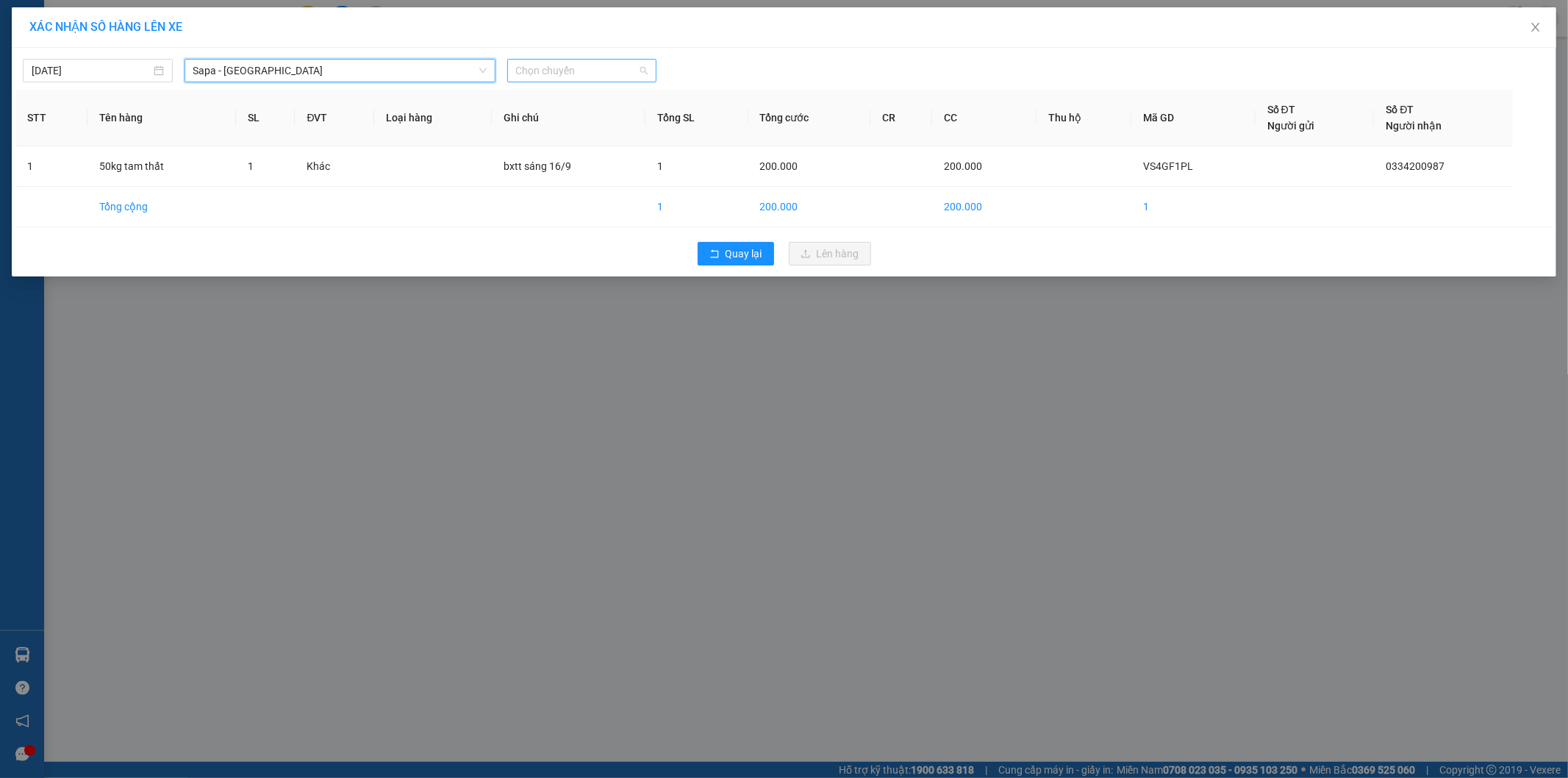
click at [561, 69] on span "Chọn chuyến" at bounding box center [582, 70] width 133 height 22
click at [308, 69] on span "Sapa - [GEOGRAPHIC_DATA]" at bounding box center [340, 70] width 294 height 22
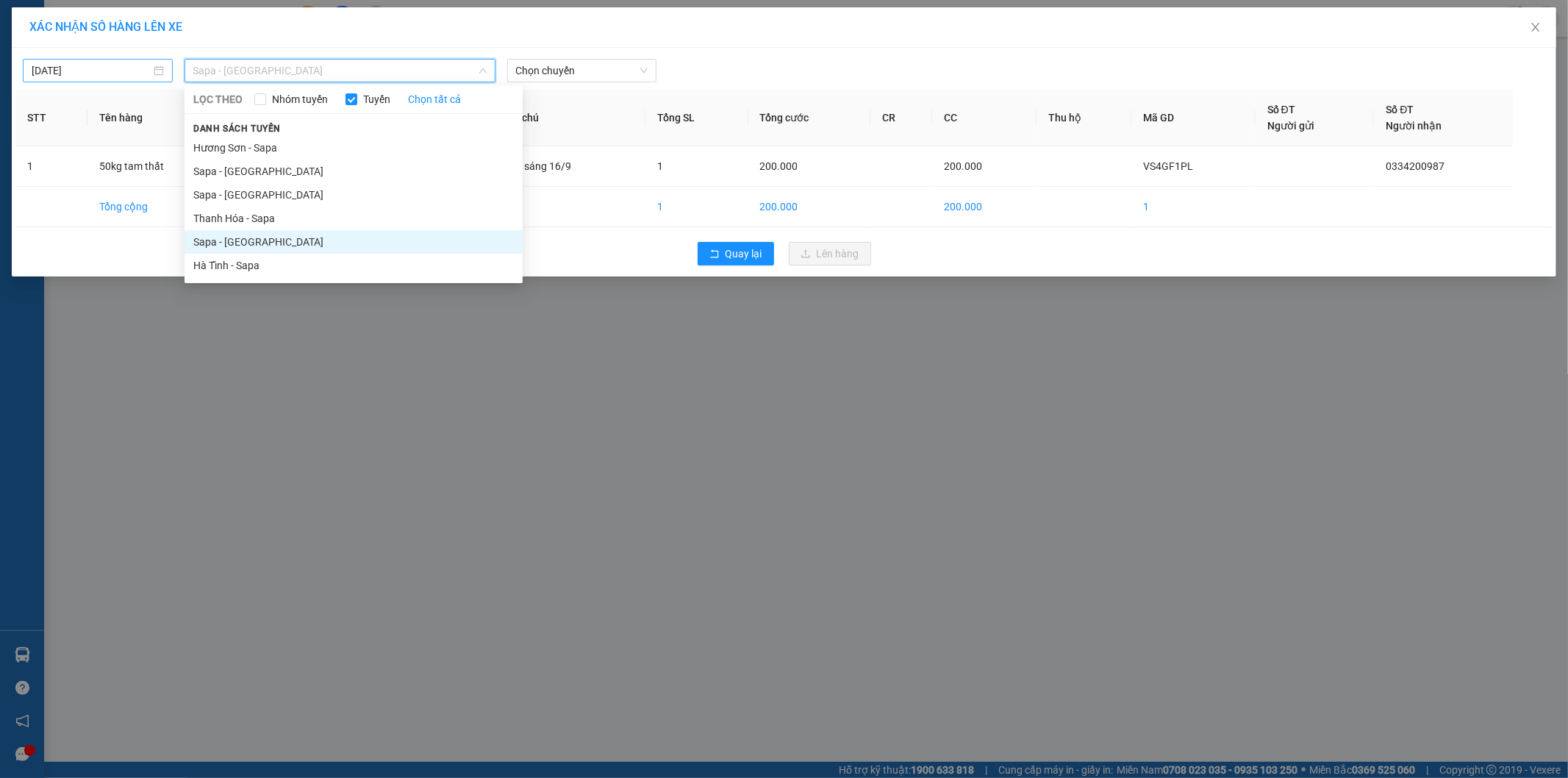
click at [71, 61] on div "[DATE]" at bounding box center [98, 70] width 150 height 24
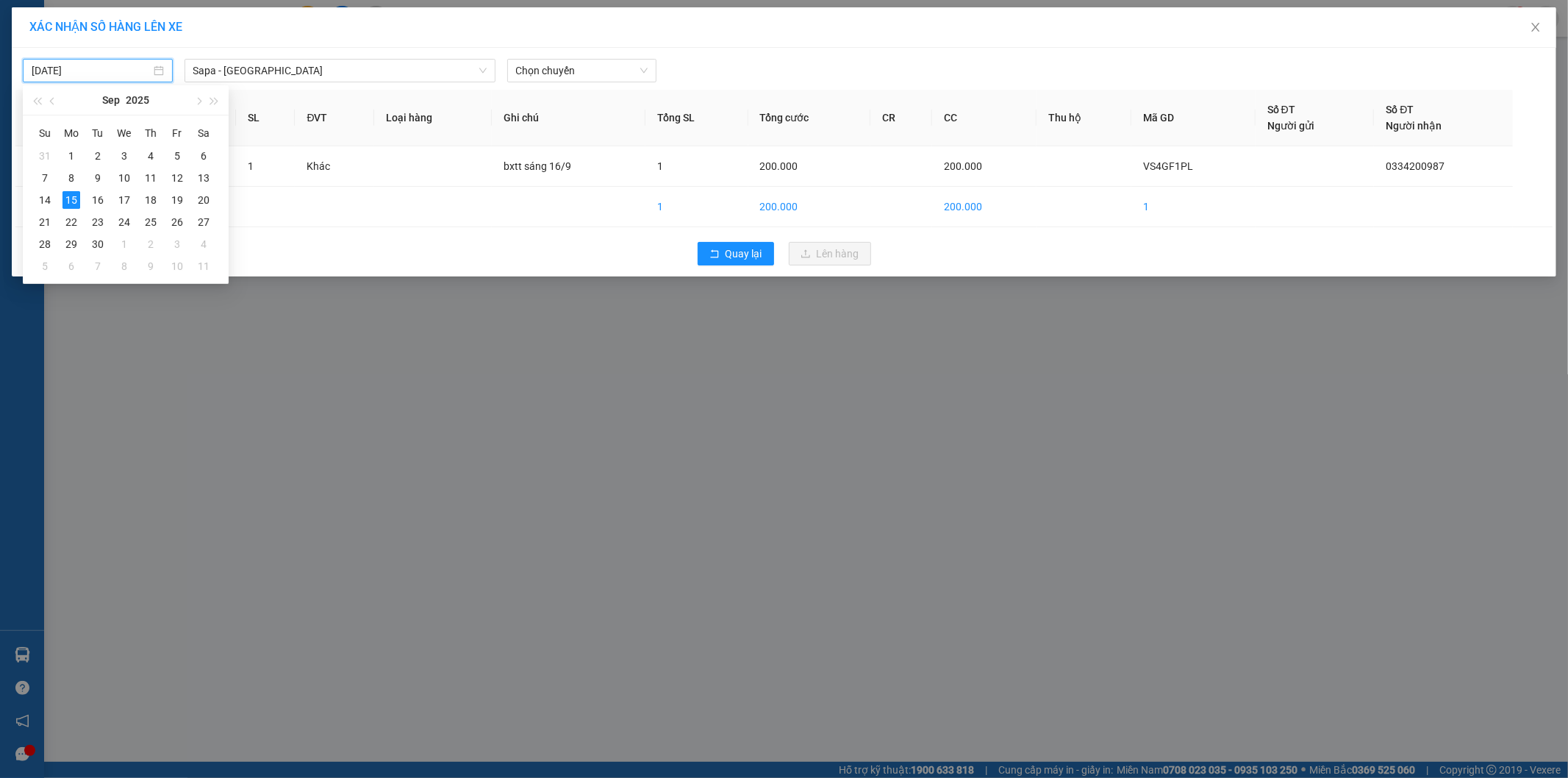
click at [73, 67] on input "[DATE]" at bounding box center [92, 70] width 119 height 16
click at [101, 206] on div "16" at bounding box center [97, 200] width 17 height 17
click at [516, 57] on div "[DATE] [GEOGRAPHIC_DATA] - [GEOGRAPHIC_DATA] [GEOGRAPHIC_DATA] LỌC THEO Nhóm tu…" at bounding box center [784, 67] width 1538 height 31
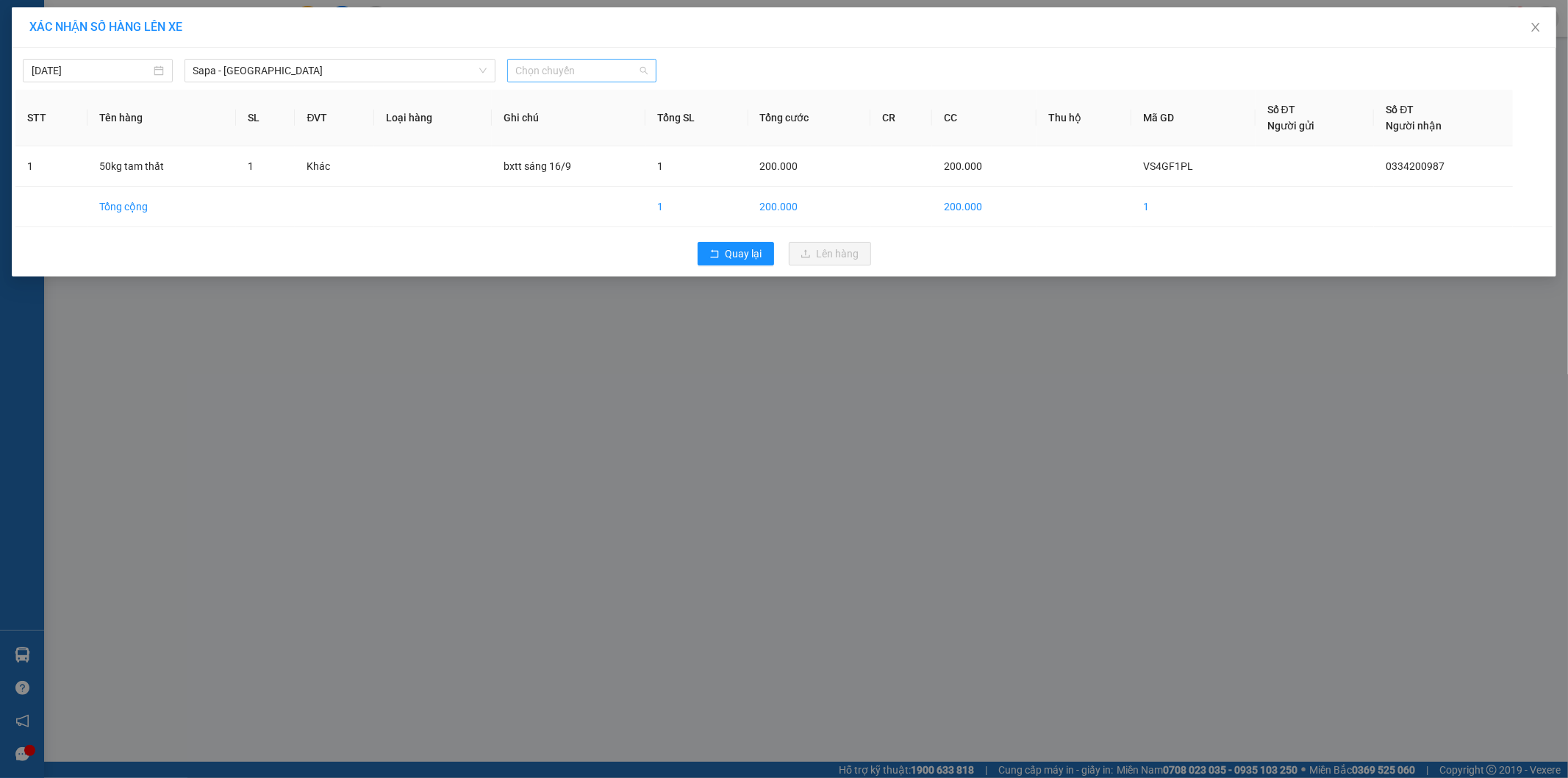
click at [549, 77] on span "Chọn chuyến" at bounding box center [582, 70] width 133 height 22
click at [549, 122] on div "06:30 (TC) - 24B-009.41" at bounding box center [573, 124] width 114 height 16
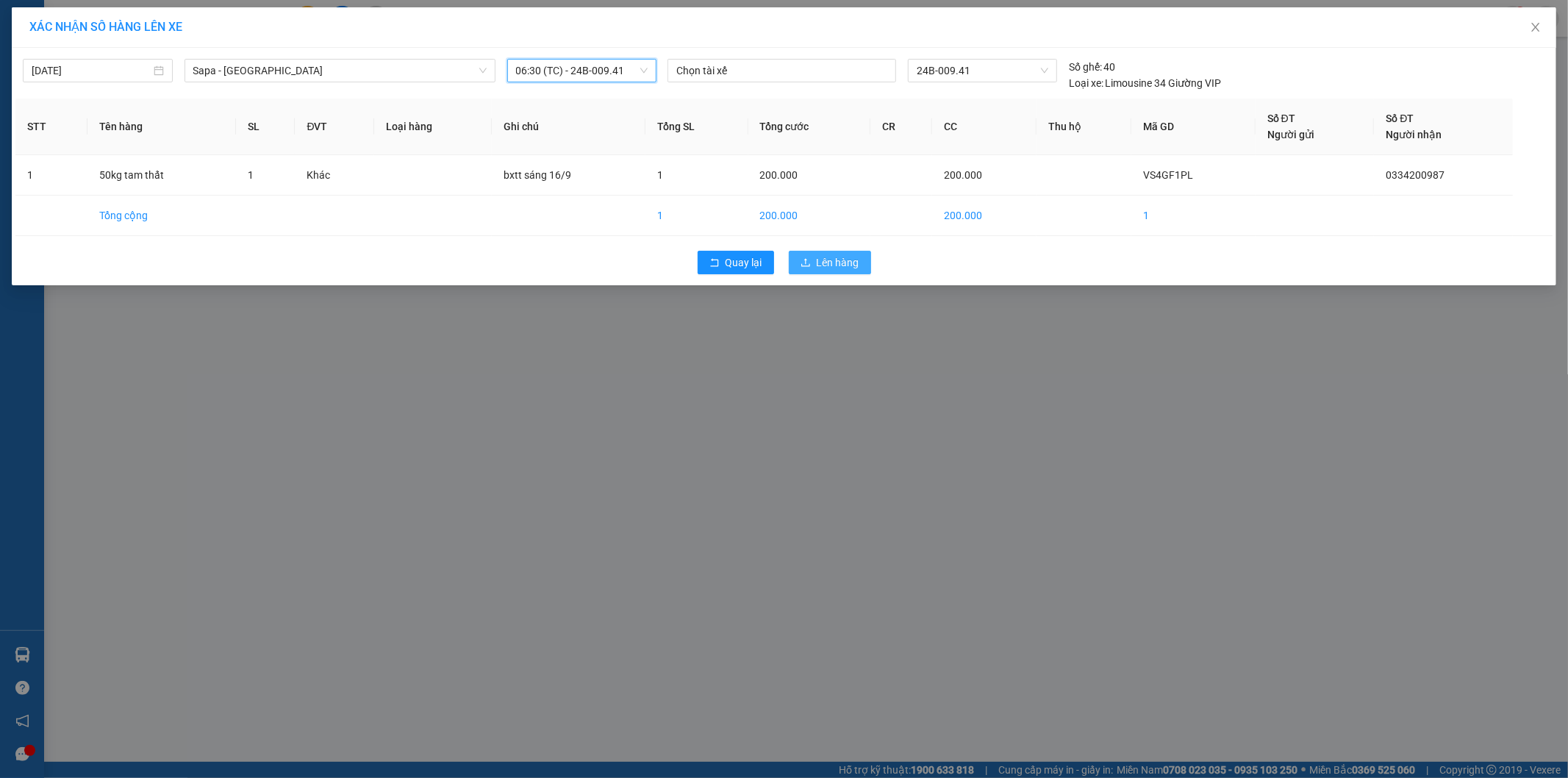
click at [828, 262] on span "Lên hàng" at bounding box center [838, 263] width 43 height 16
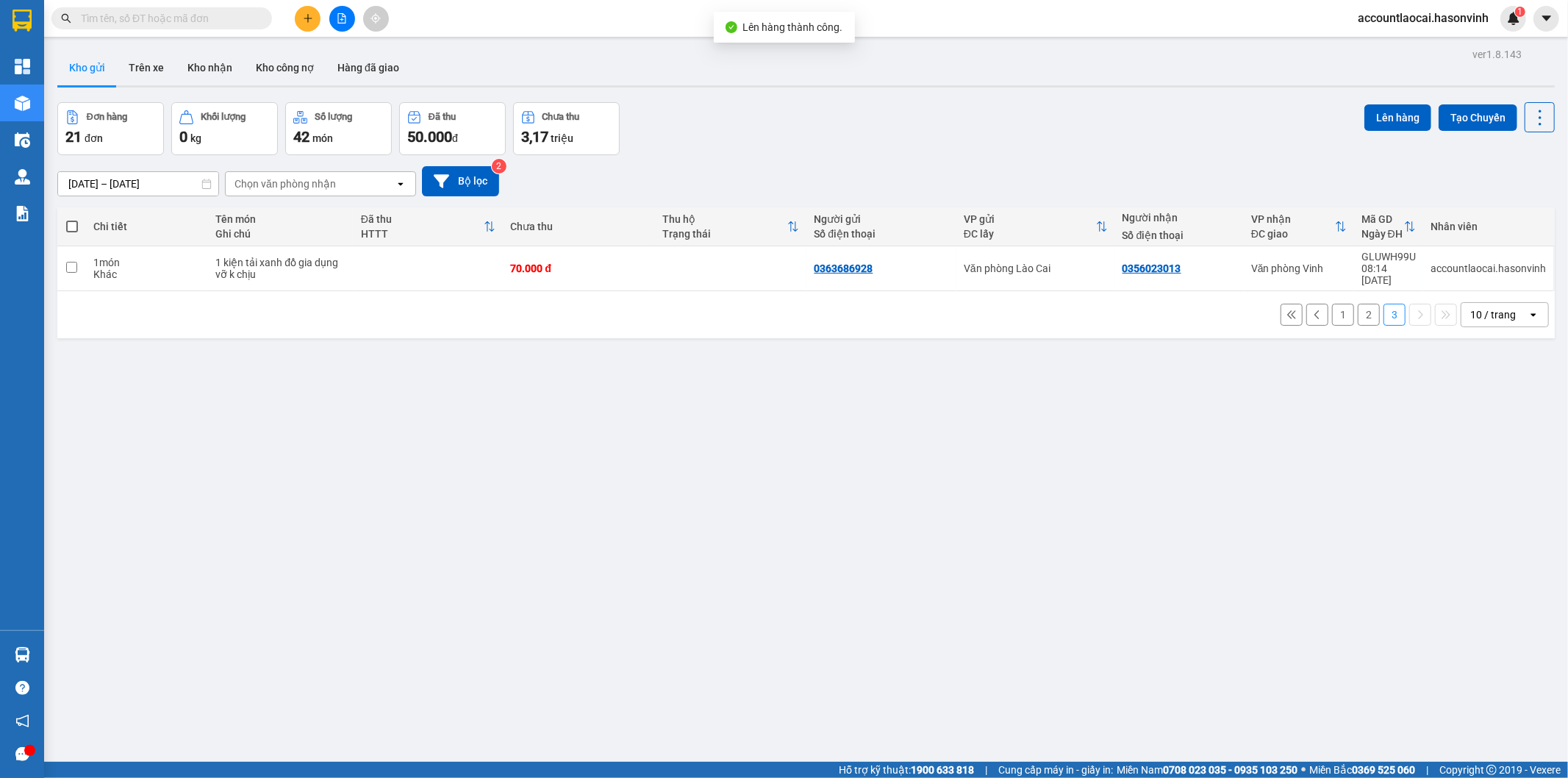
click at [1334, 308] on button "1" at bounding box center [1344, 315] width 22 height 22
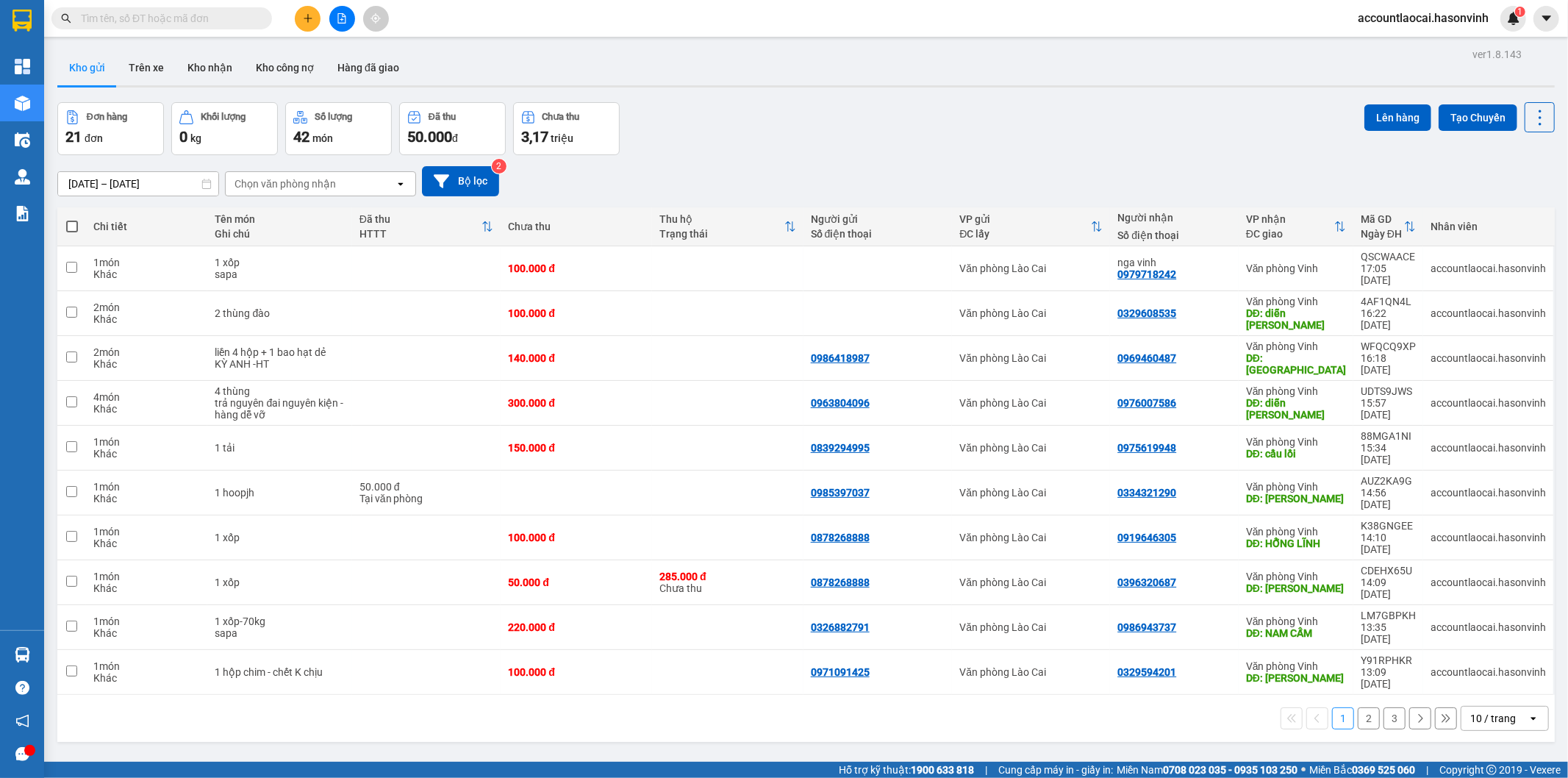
click at [1360, 708] on button "2" at bounding box center [1369, 719] width 22 height 22
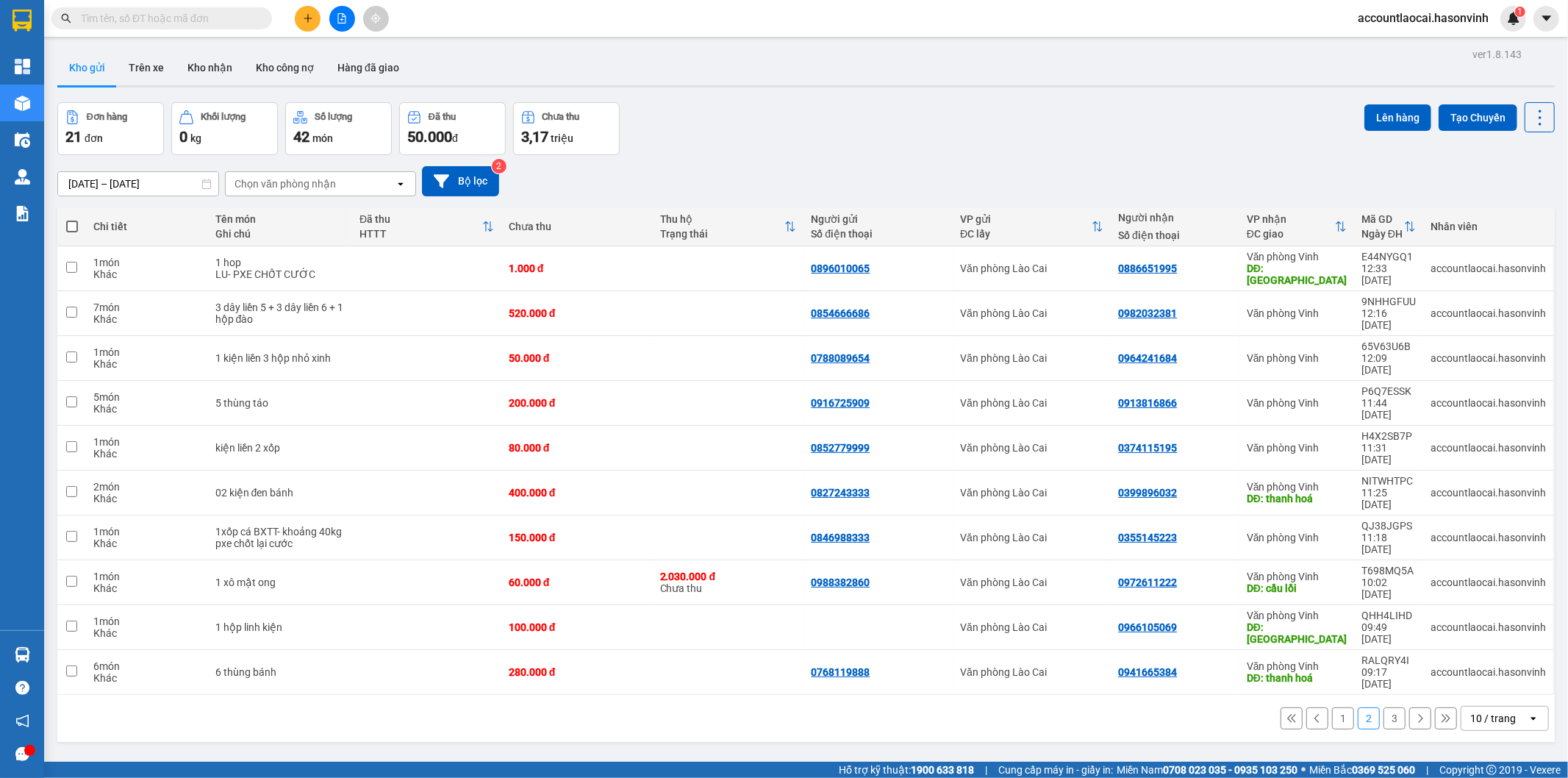
click at [1333, 708] on button "1" at bounding box center [1344, 719] width 22 height 22
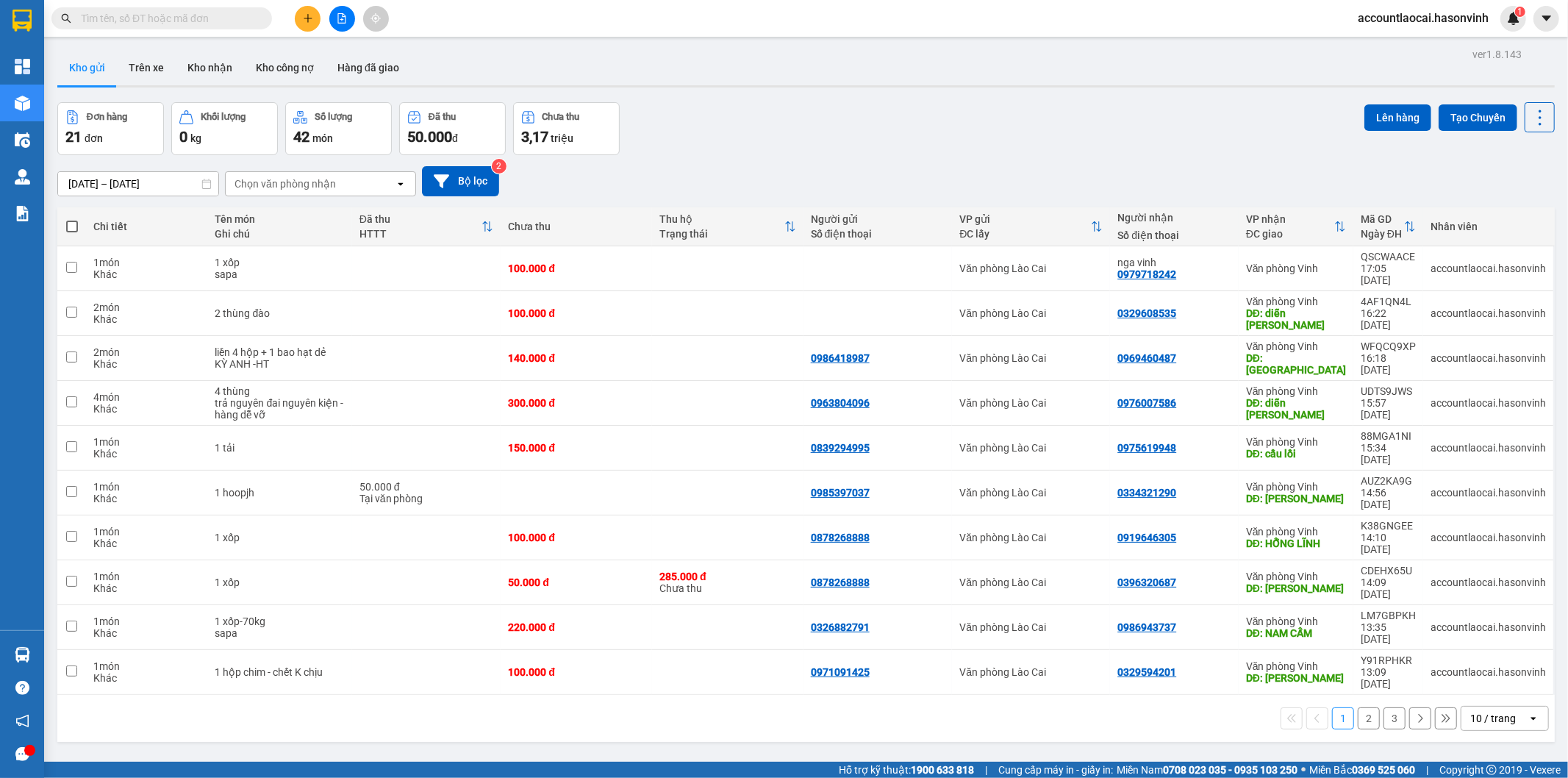
click at [1386, 708] on button "3" at bounding box center [1395, 719] width 22 height 22
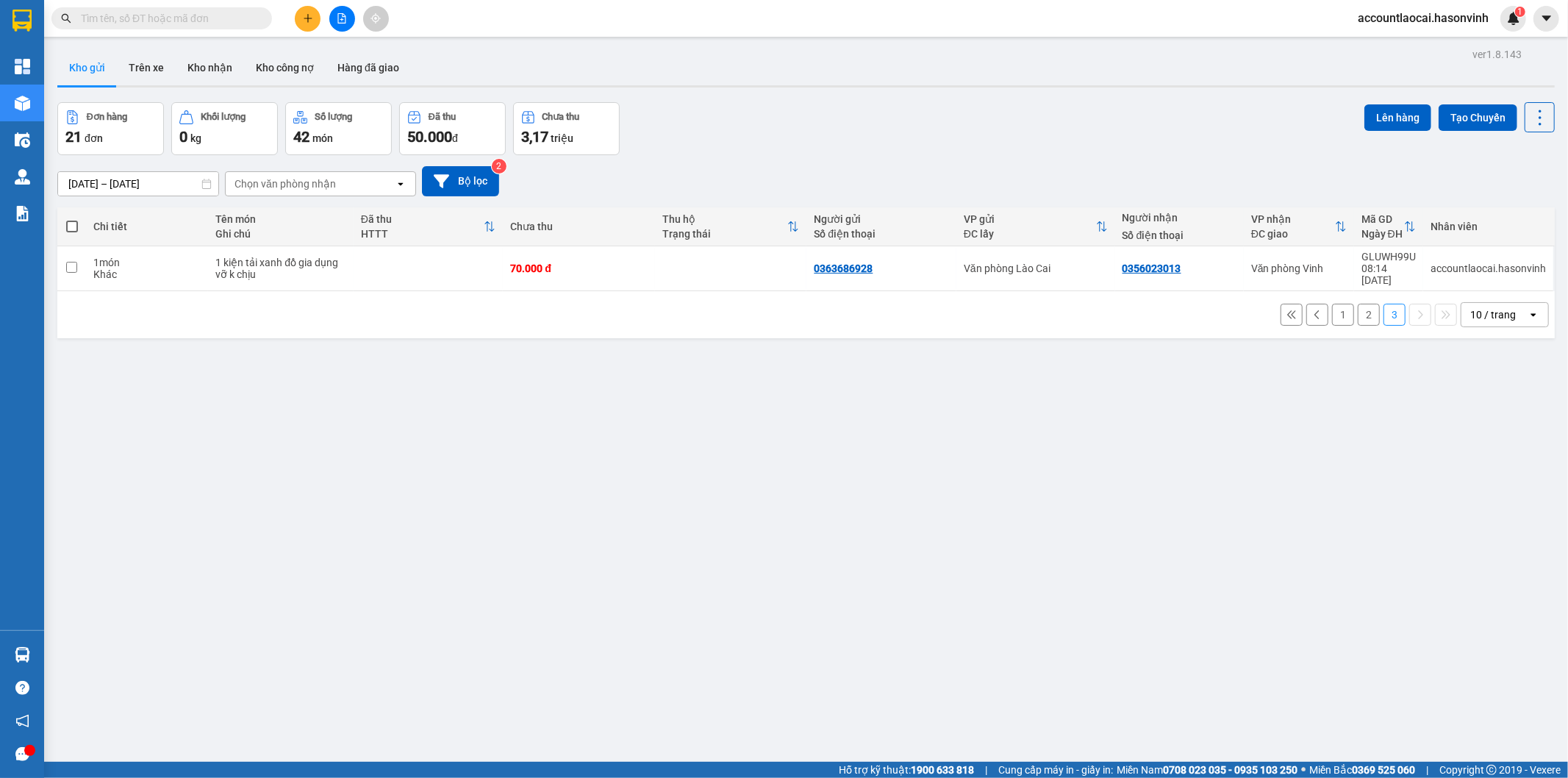
click at [1362, 309] on button "2" at bounding box center [1369, 315] width 22 height 22
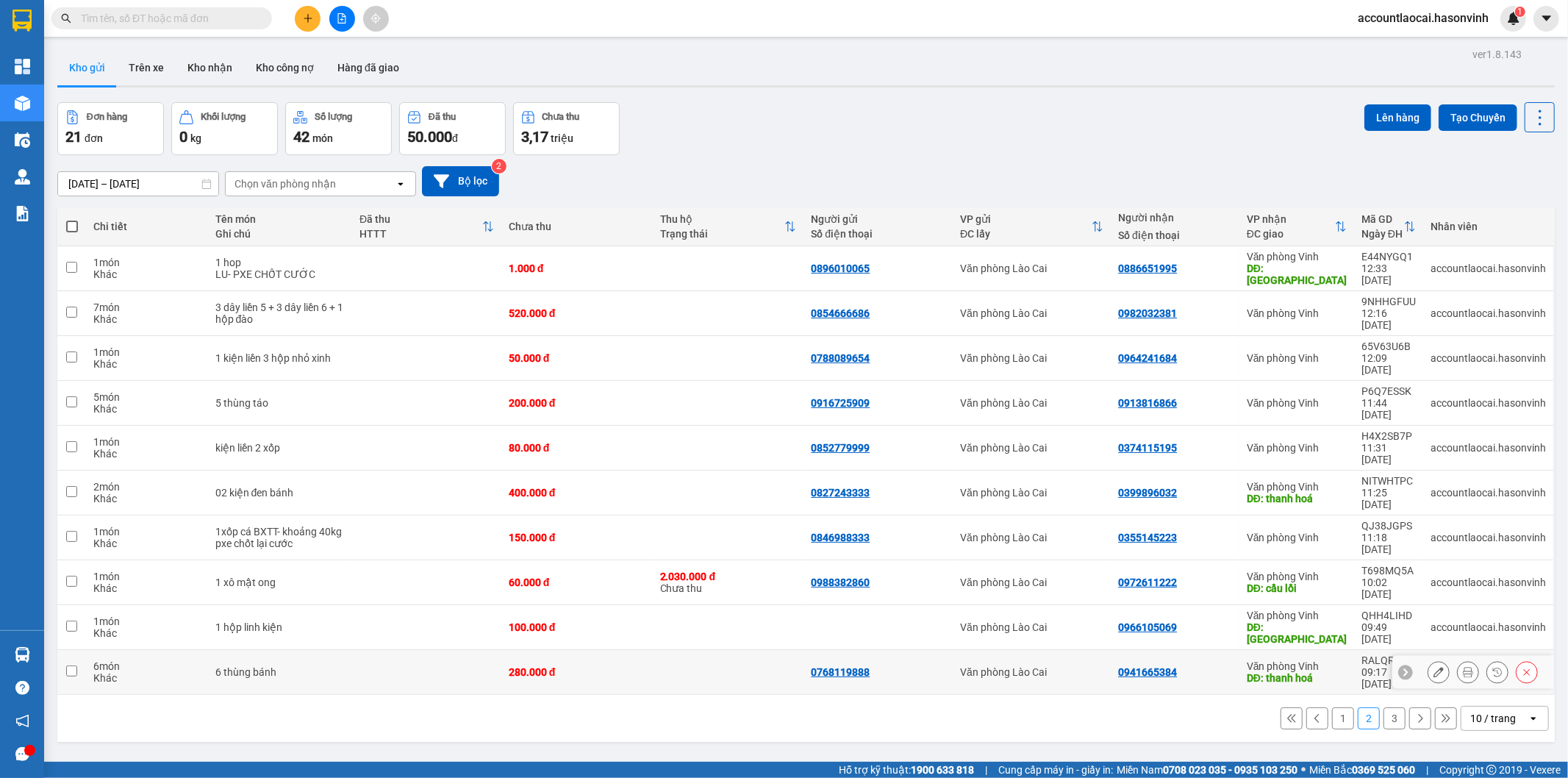
click at [669, 650] on td at bounding box center [728, 672] width 151 height 45
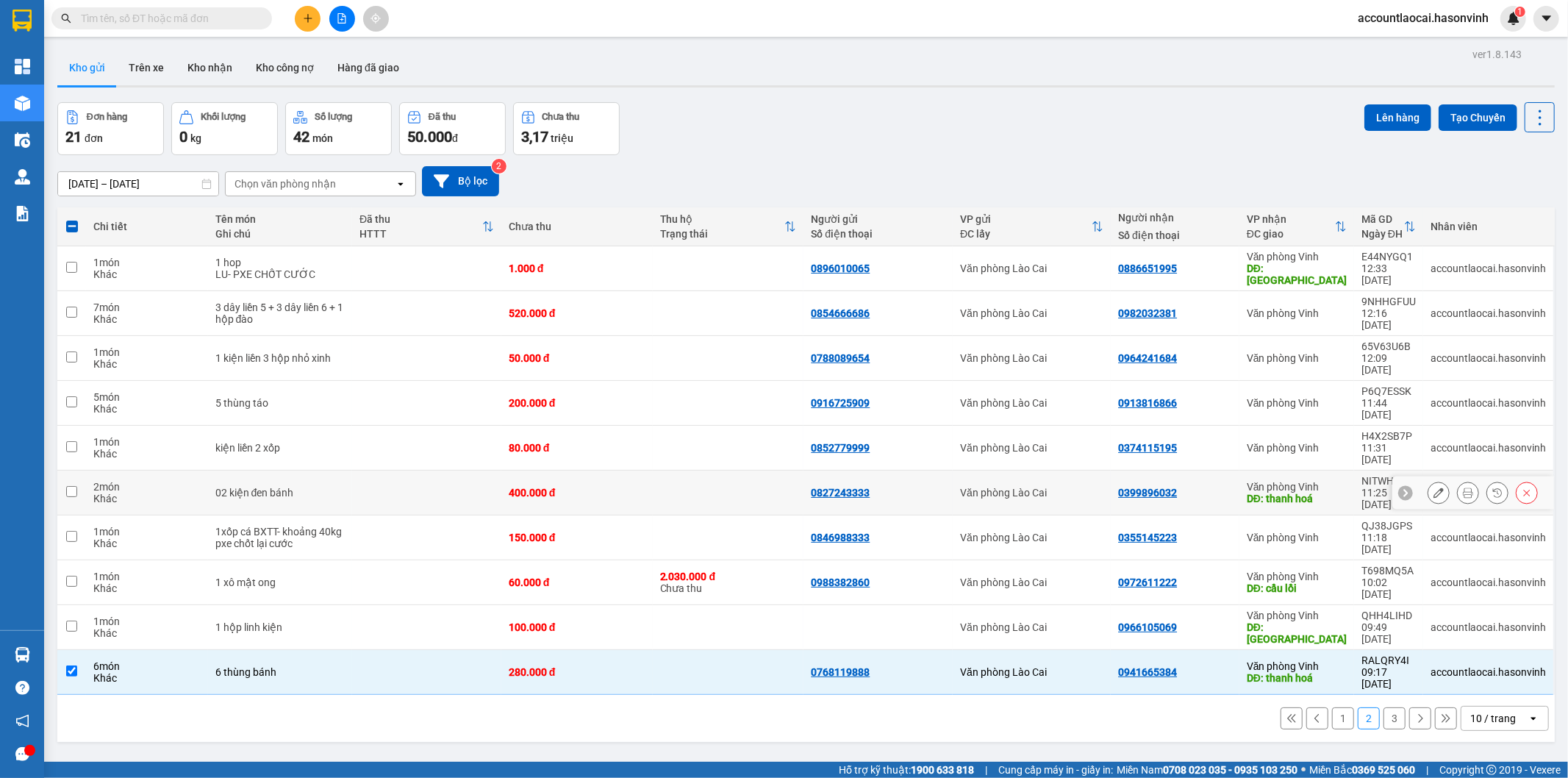
click at [454, 470] on td at bounding box center [427, 492] width 149 height 45
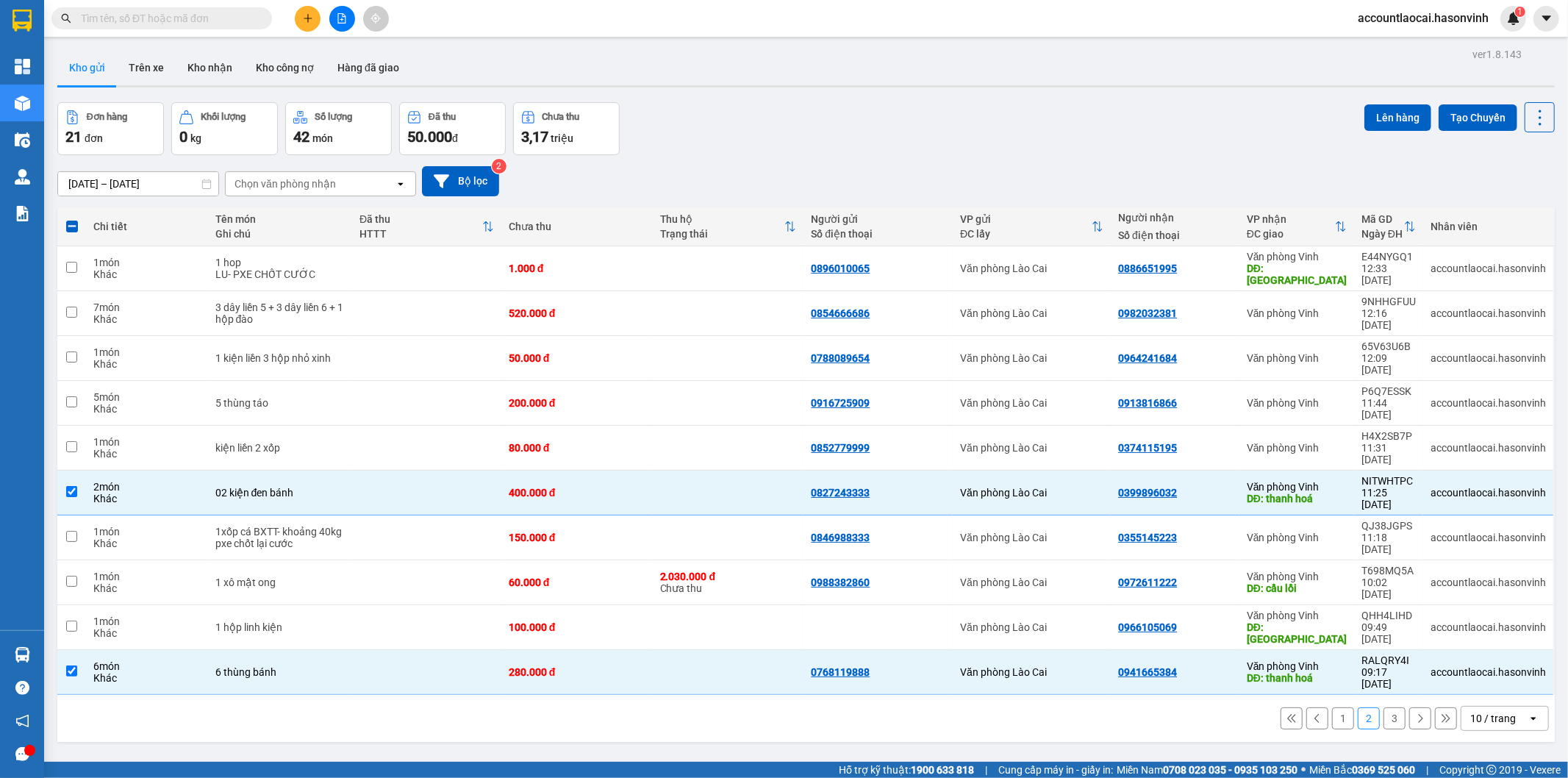
click at [1380, 98] on div "ver 1.8.143 Kho gửi Trên xe Kho nhận Kho công nợ Hàng đã giao Đơn hàng 21 đơn K…" at bounding box center [806, 433] width 1509 height 778
click at [1393, 120] on button "Lên hàng" at bounding box center [1398, 117] width 67 height 27
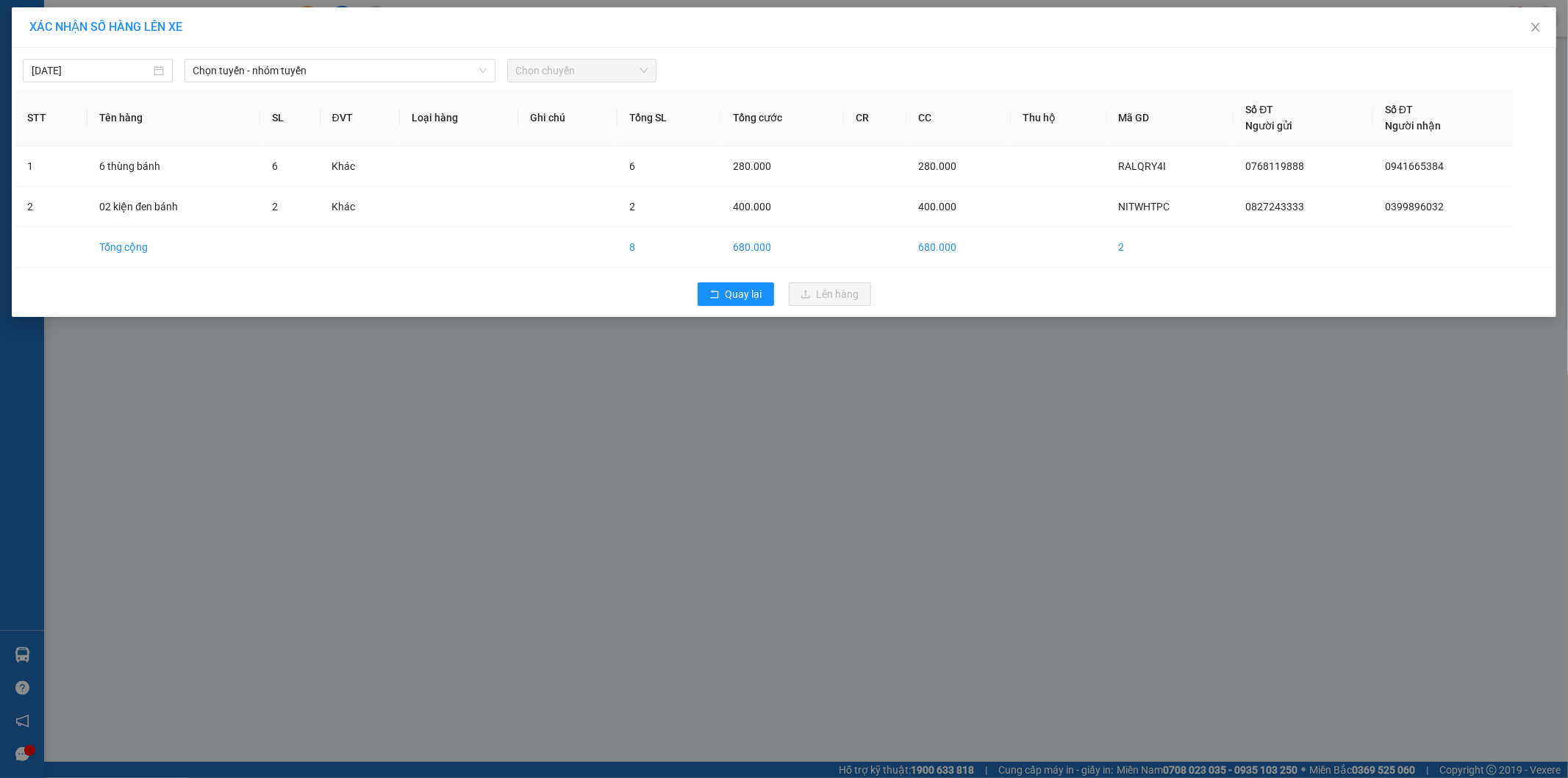
click at [100, 84] on div "[DATE] Chọn tuyến - nhóm tuyến Chọn chuyến STT Tên hàng SL ĐVT Loại hàng Ghi ch…" at bounding box center [784, 182] width 1545 height 269
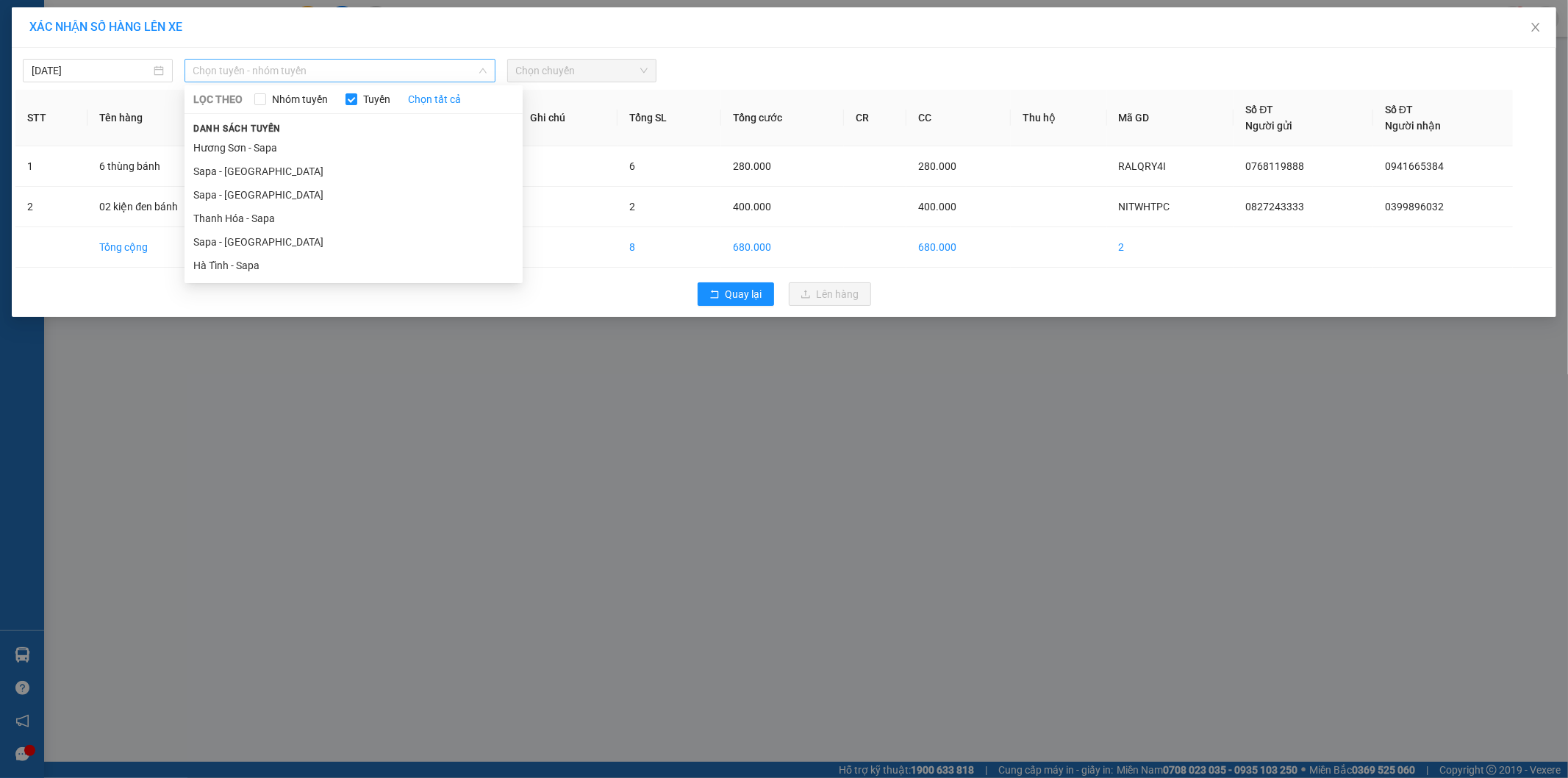
click at [237, 70] on span "Chọn tuyến - nhóm tuyến" at bounding box center [340, 70] width 294 height 22
click at [226, 170] on li "Sapa - [GEOGRAPHIC_DATA]" at bounding box center [354, 171] width 339 height 24
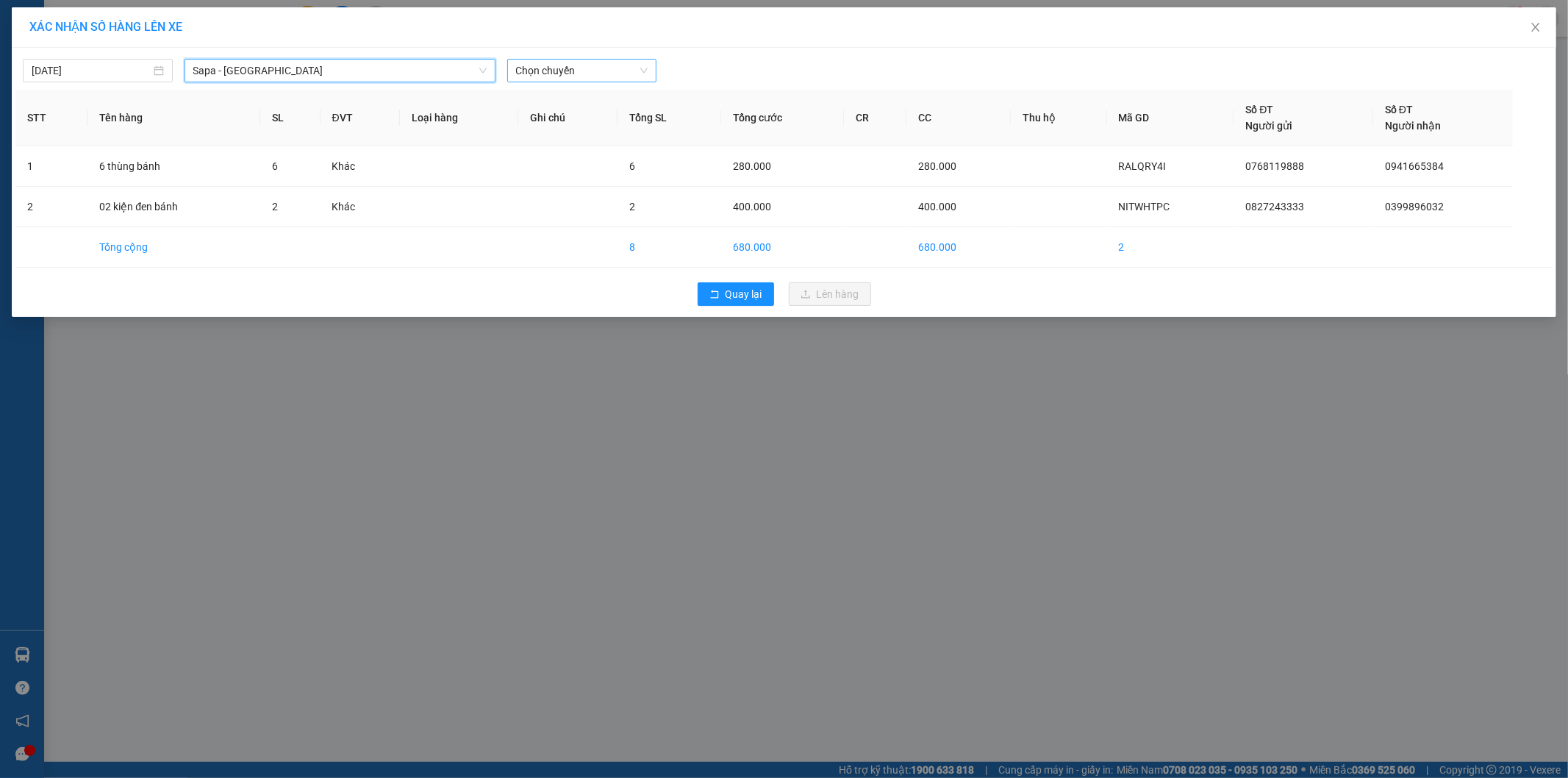
click at [599, 67] on span "Chọn chuyến" at bounding box center [582, 70] width 133 height 22
click at [606, 133] on div "17:30 - 24G-000.74" at bounding box center [573, 124] width 133 height 24
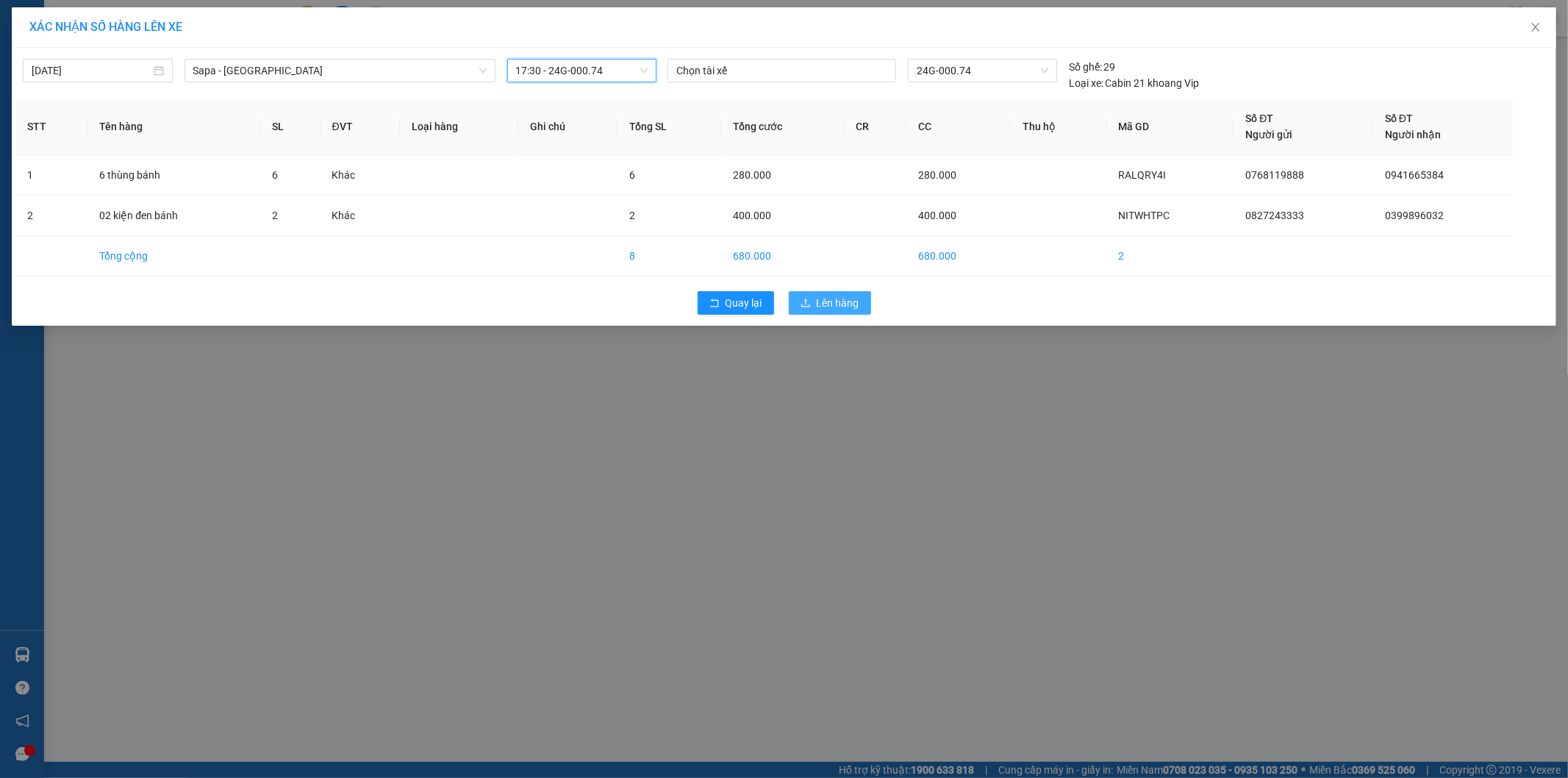
click at [836, 292] on button "Lên hàng" at bounding box center [830, 303] width 82 height 24
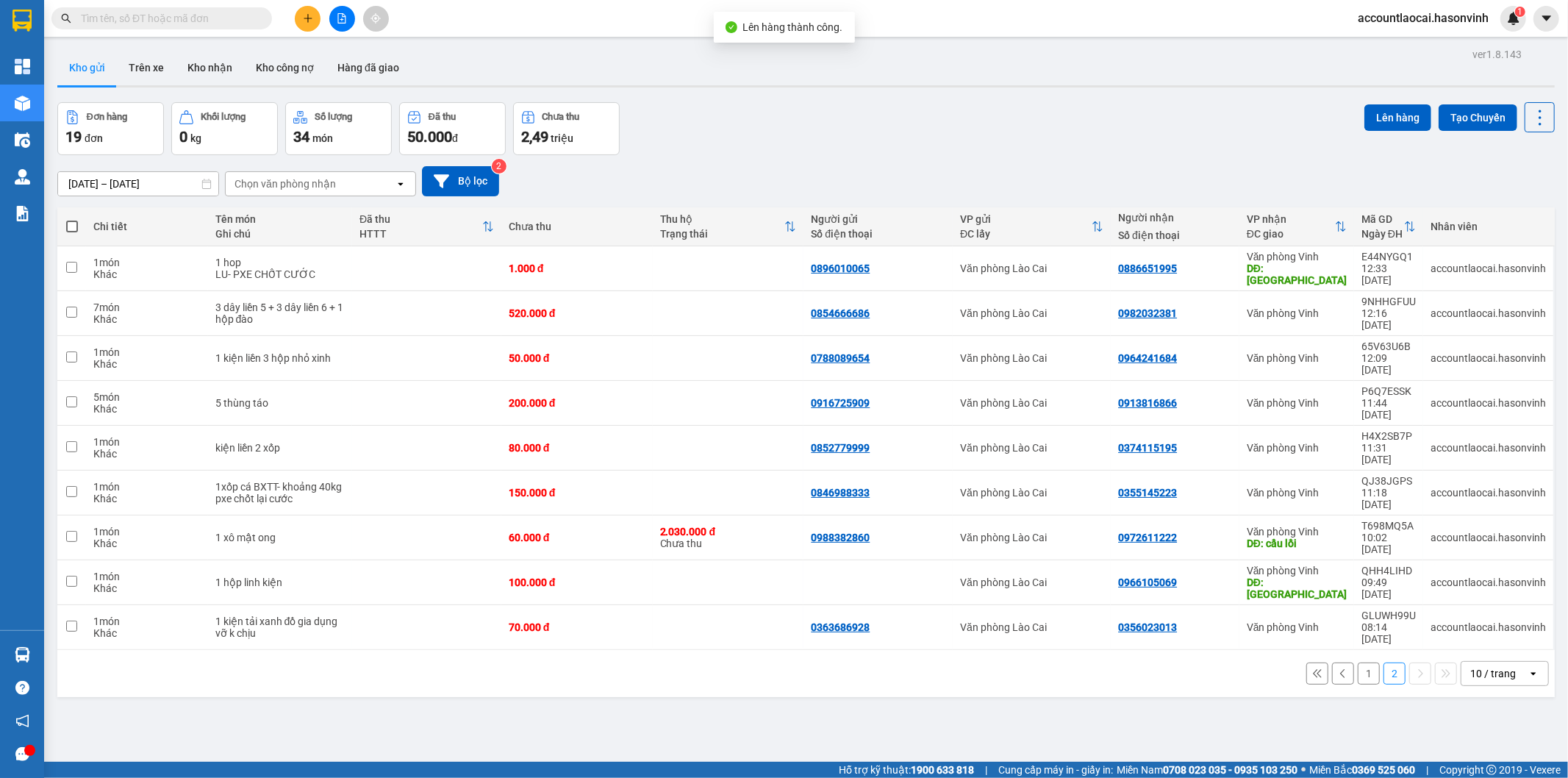
click at [1362, 663] on button "1" at bounding box center [1369, 674] width 22 height 22
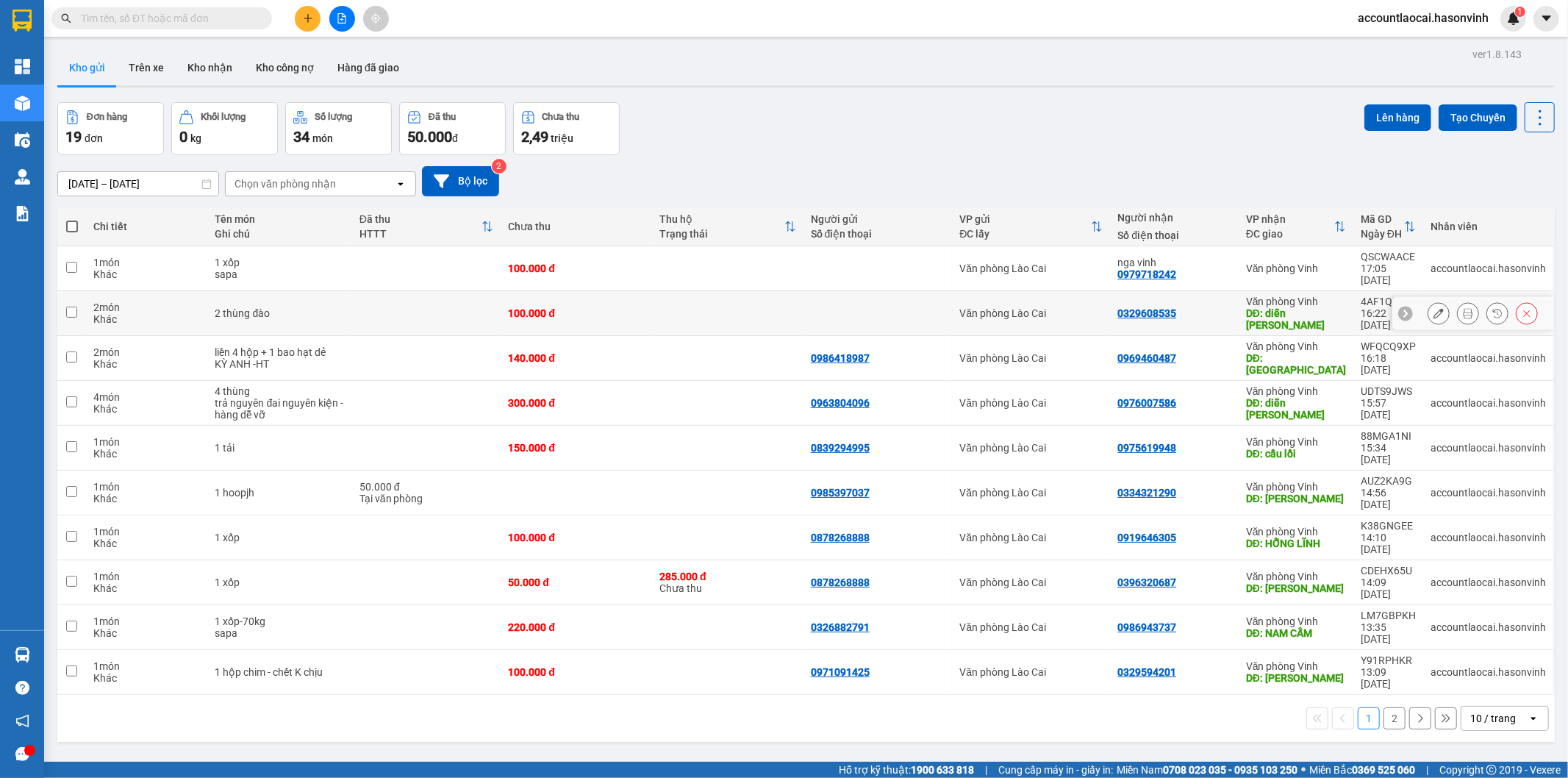
click at [499, 299] on td at bounding box center [427, 313] width 149 height 45
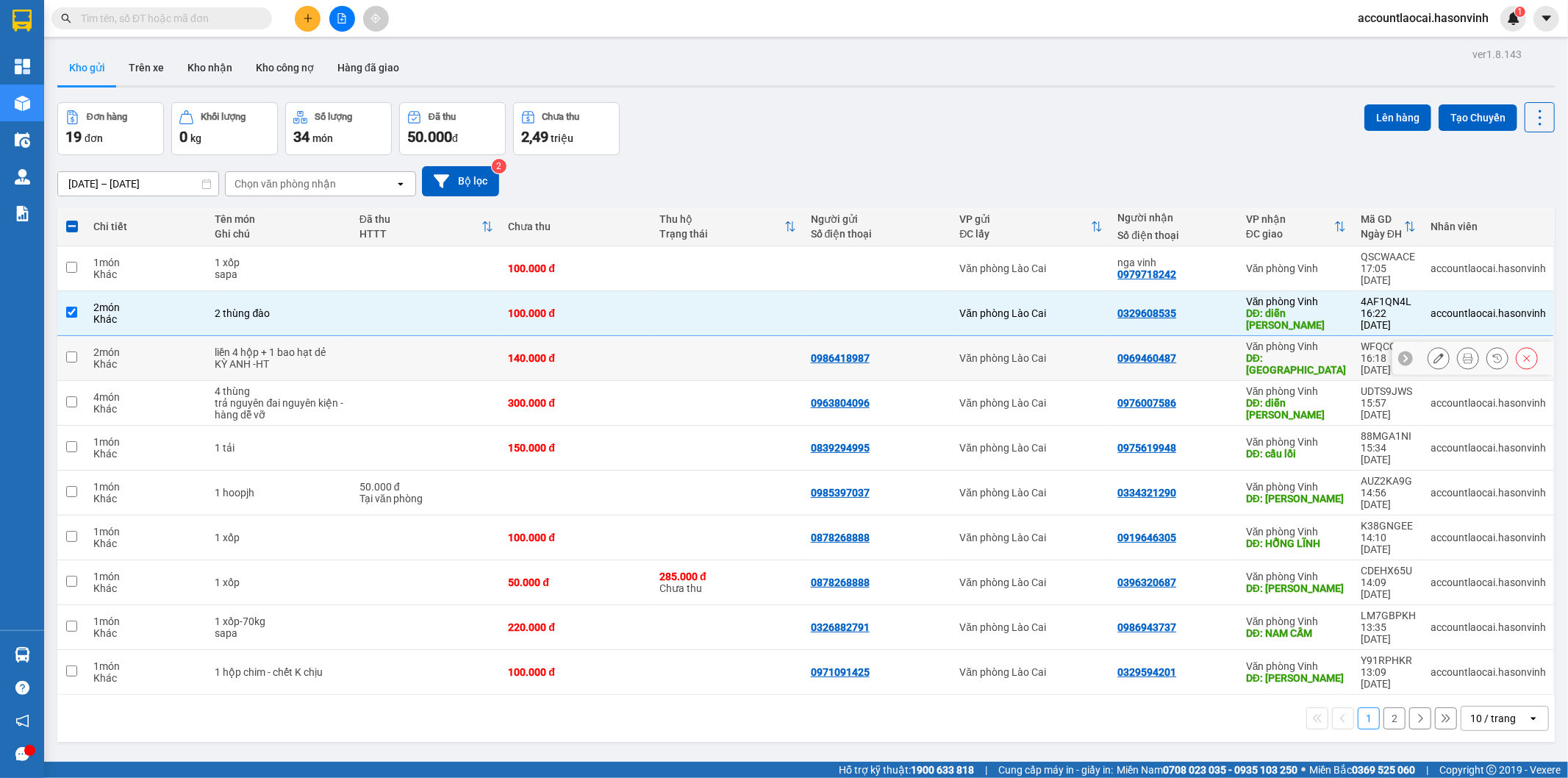
click at [504, 336] on td "140.000 đ" at bounding box center [576, 358] width 151 height 45
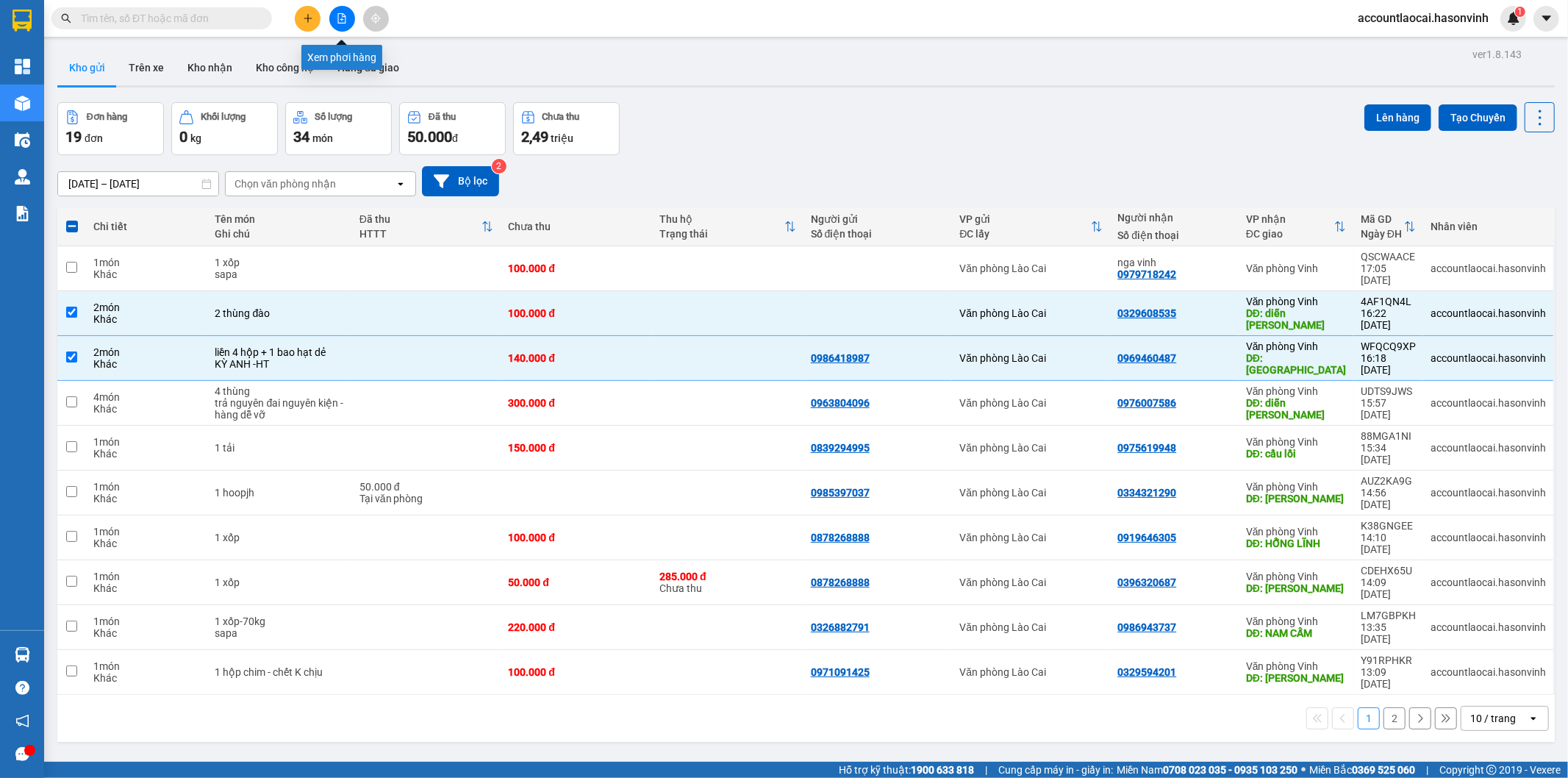
click at [335, 16] on button at bounding box center [342, 18] width 26 height 26
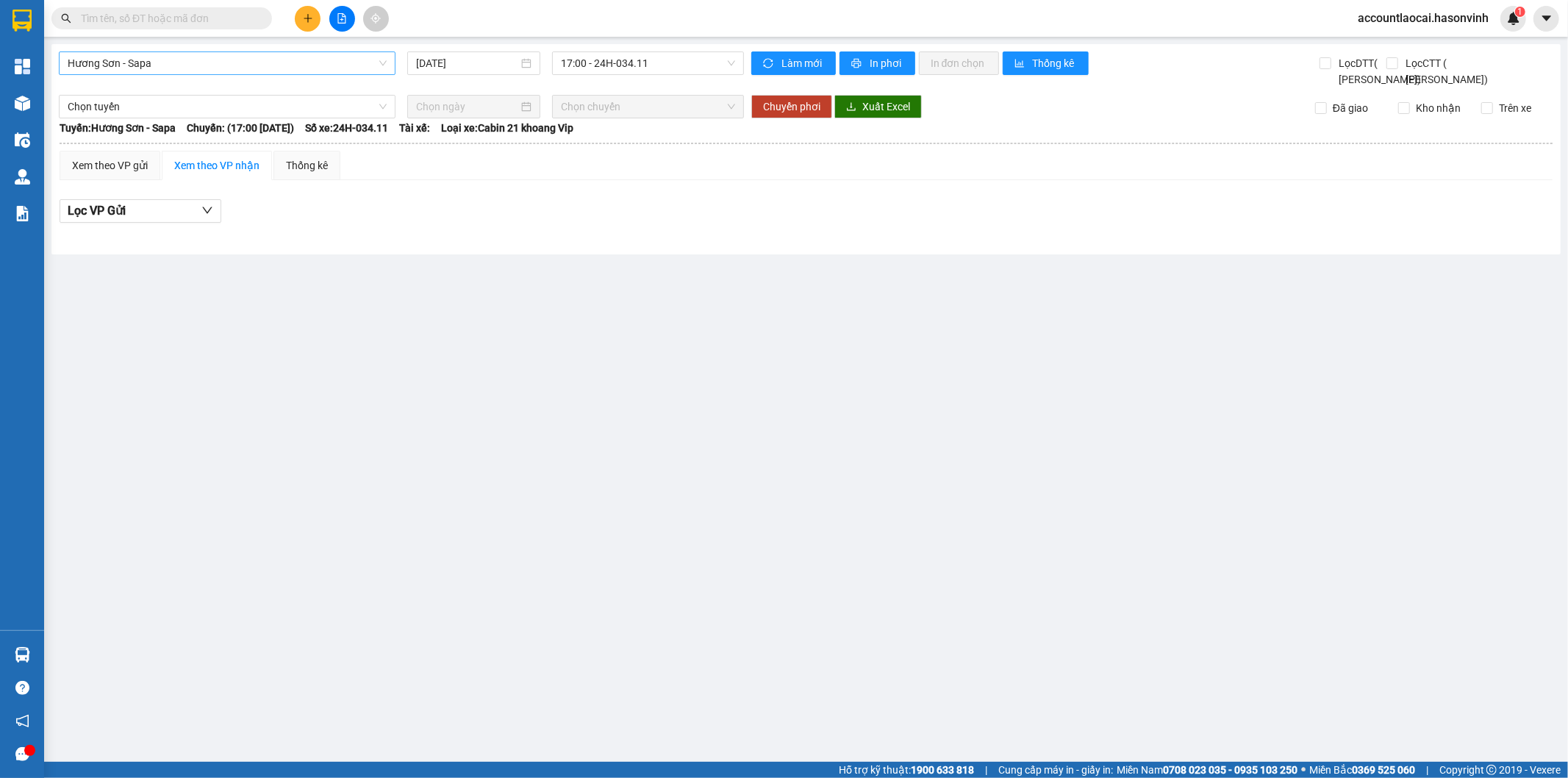
click at [207, 63] on span "Hương Sơn - Sapa" at bounding box center [227, 63] width 319 height 22
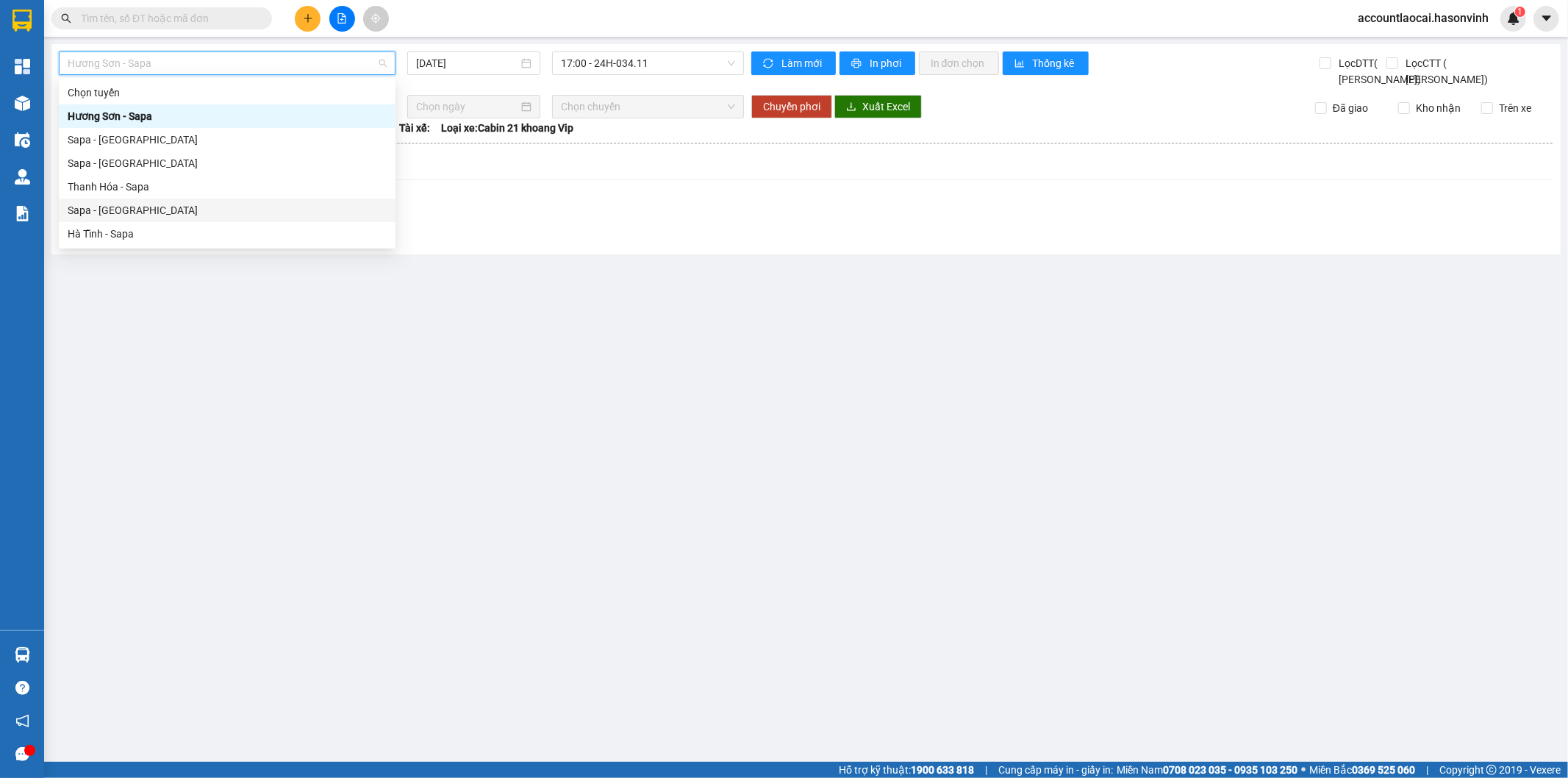
click at [170, 214] on div "Sapa - [GEOGRAPHIC_DATA]" at bounding box center [227, 211] width 319 height 16
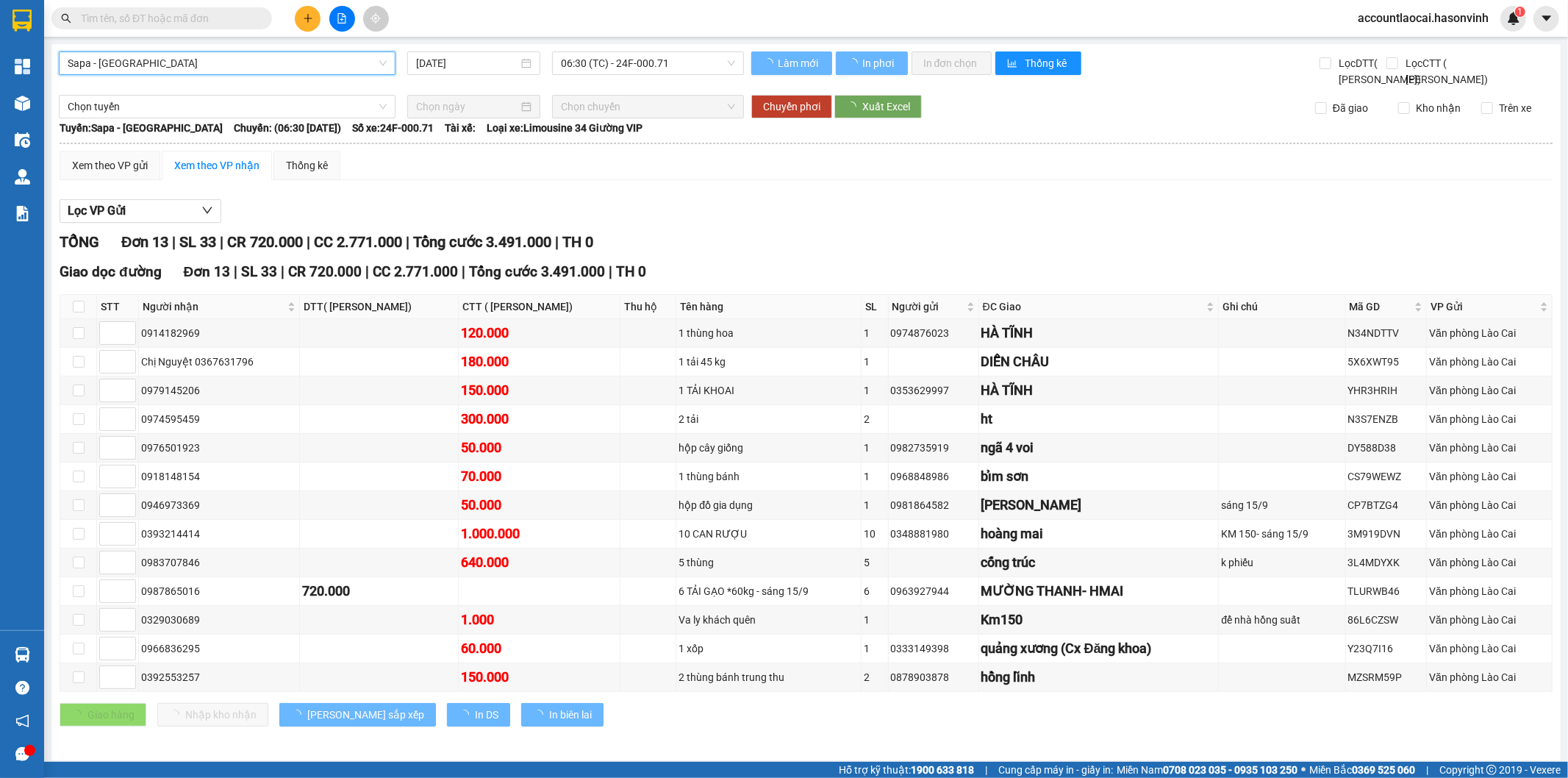
click at [604, 68] on span "06:30 (TC) - 24F-000.71" at bounding box center [648, 63] width 174 height 22
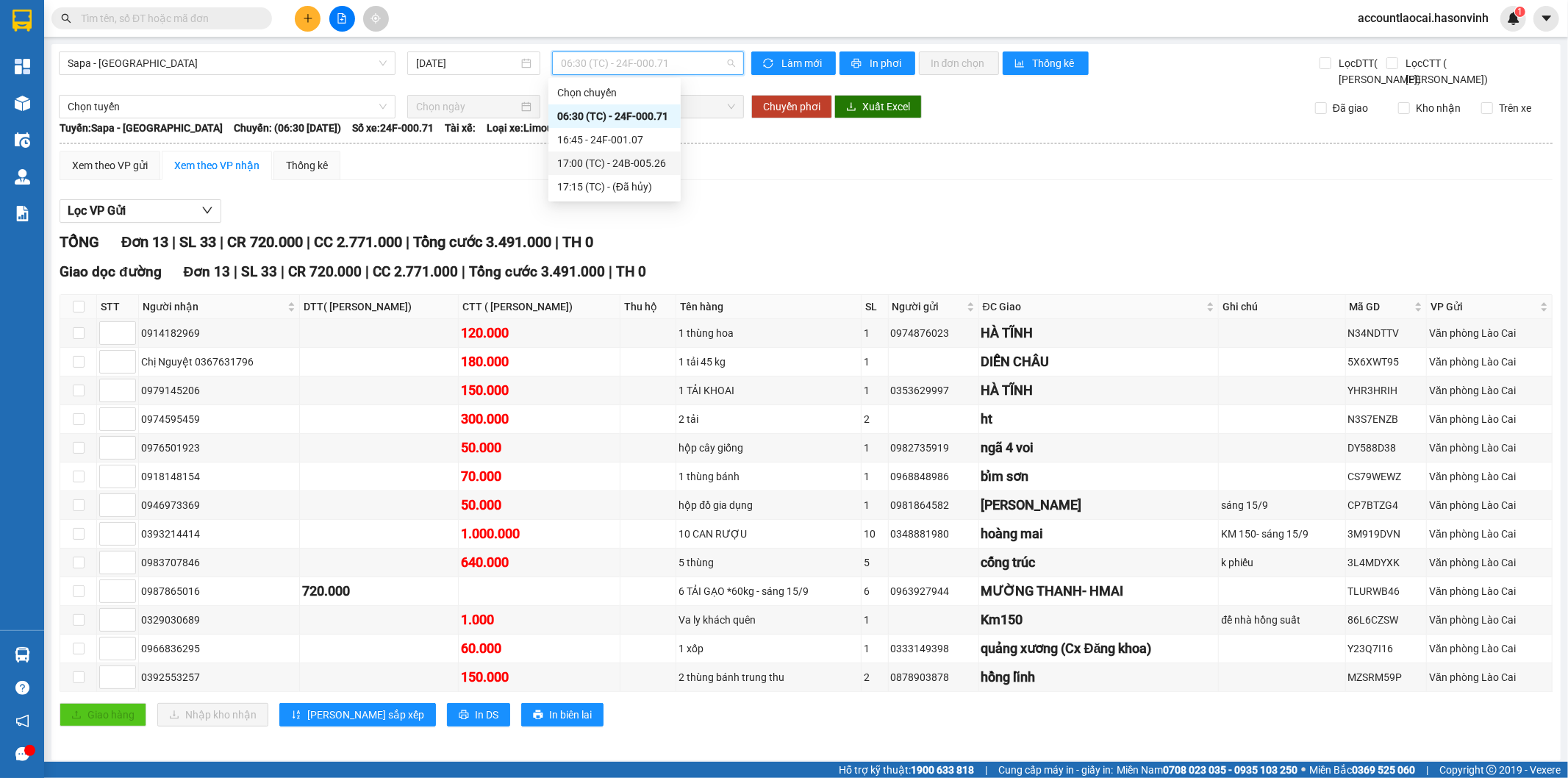
click at [633, 159] on div "17:00 (TC) - 24B-005.26" at bounding box center [614, 163] width 114 height 16
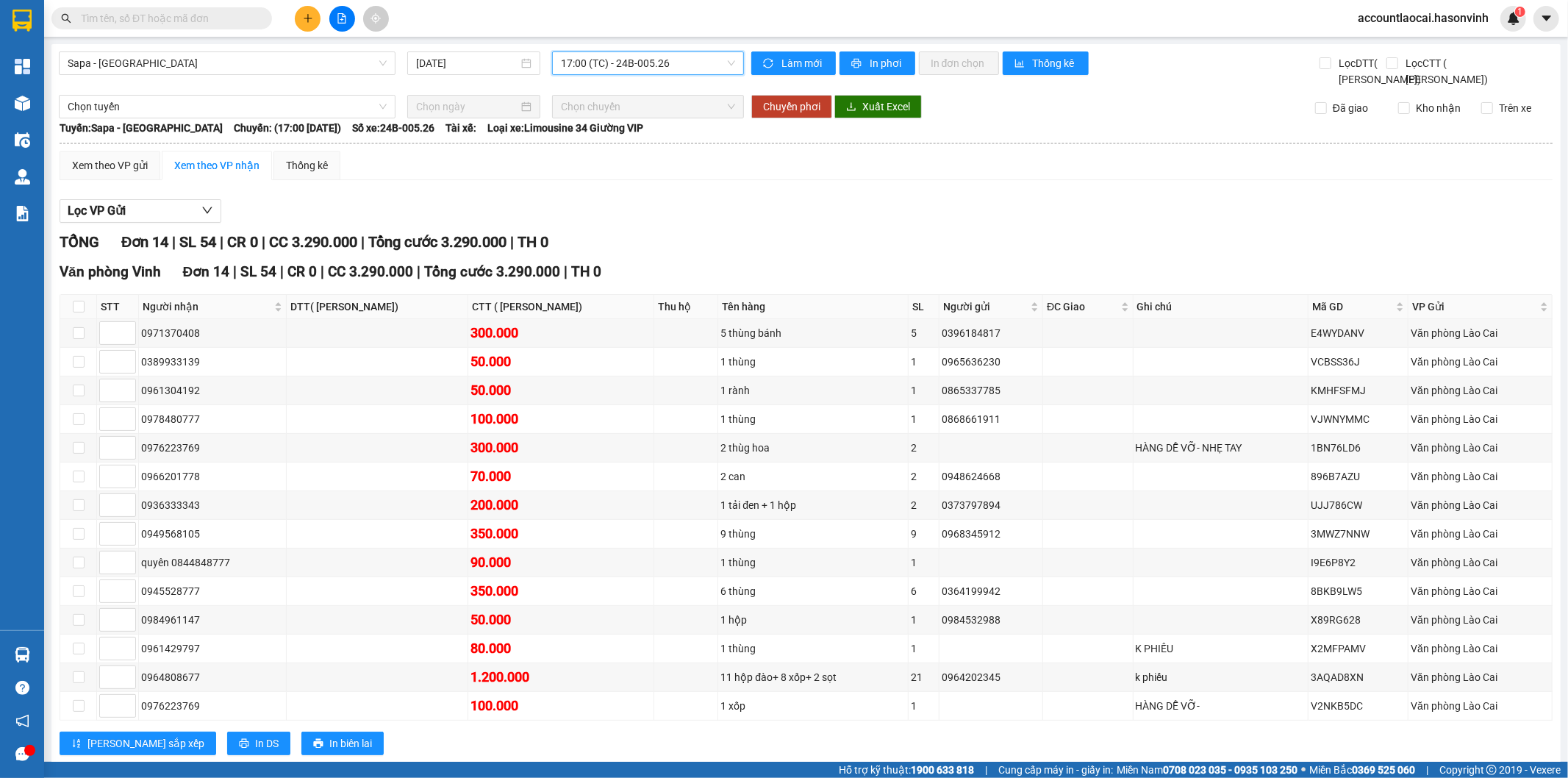
click at [110, 196] on div "Xem theo VP gửi Xem theo VP nhận Thống kê Lọc VP Gửi TỔNG Đơn 14 | SL 54 | CR …" at bounding box center [806, 462] width 1494 height 622
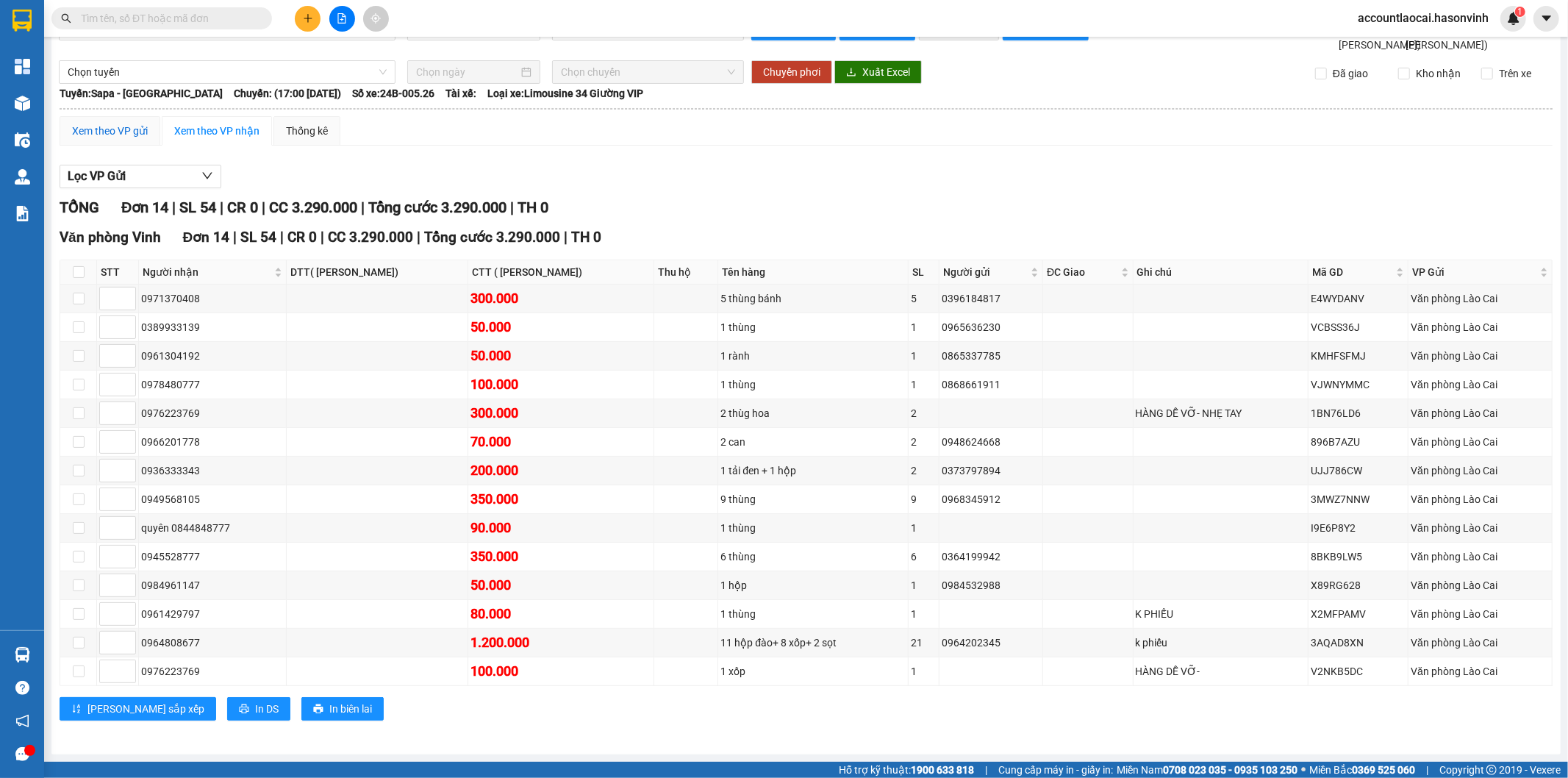
click at [105, 123] on div "Xem theo VP gửi" at bounding box center [110, 131] width 76 height 16
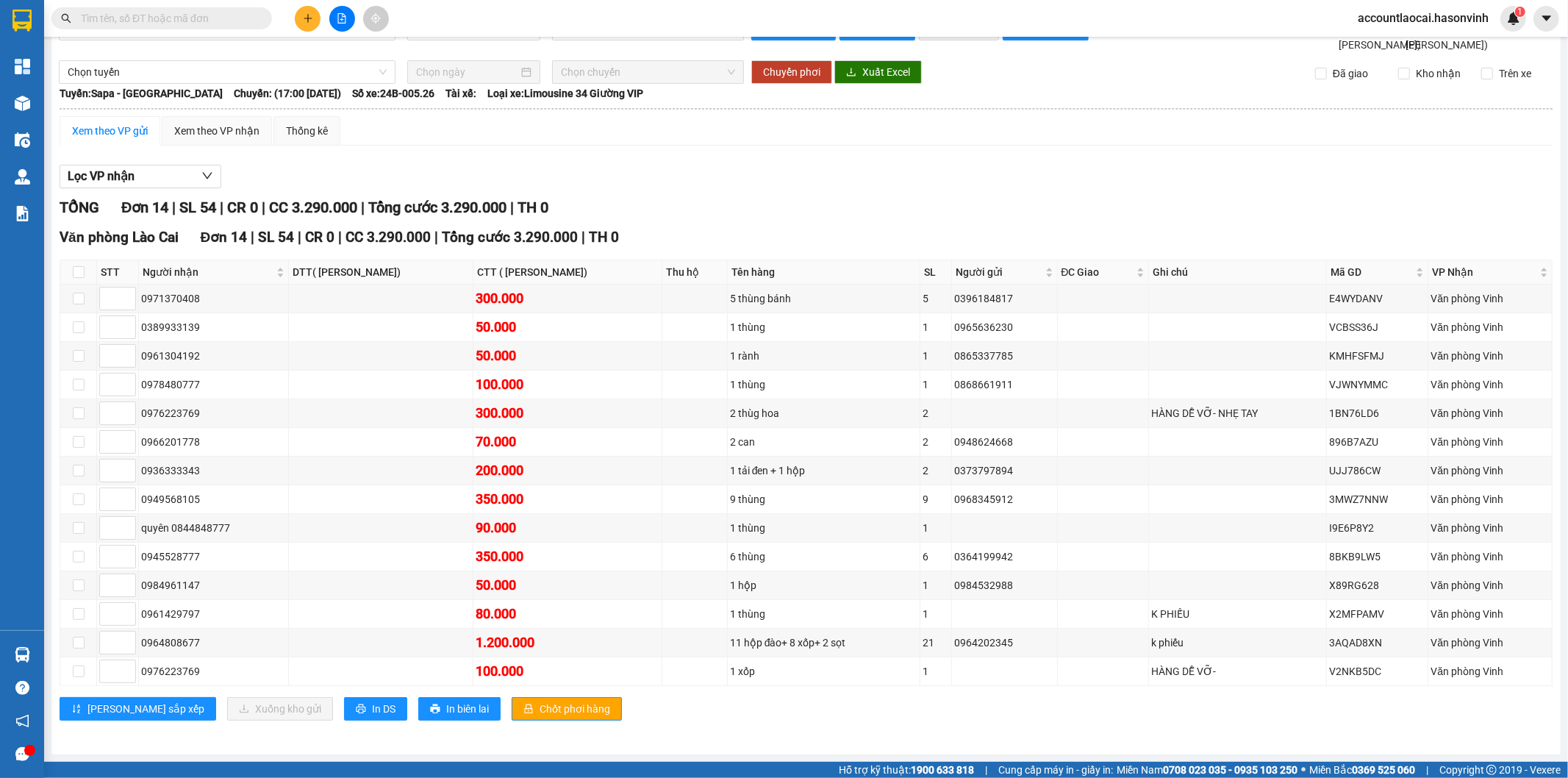
click at [70, 273] on th at bounding box center [79, 272] width 37 height 25
click at [78, 267] on input "checkbox" at bounding box center [79, 272] width 12 height 12
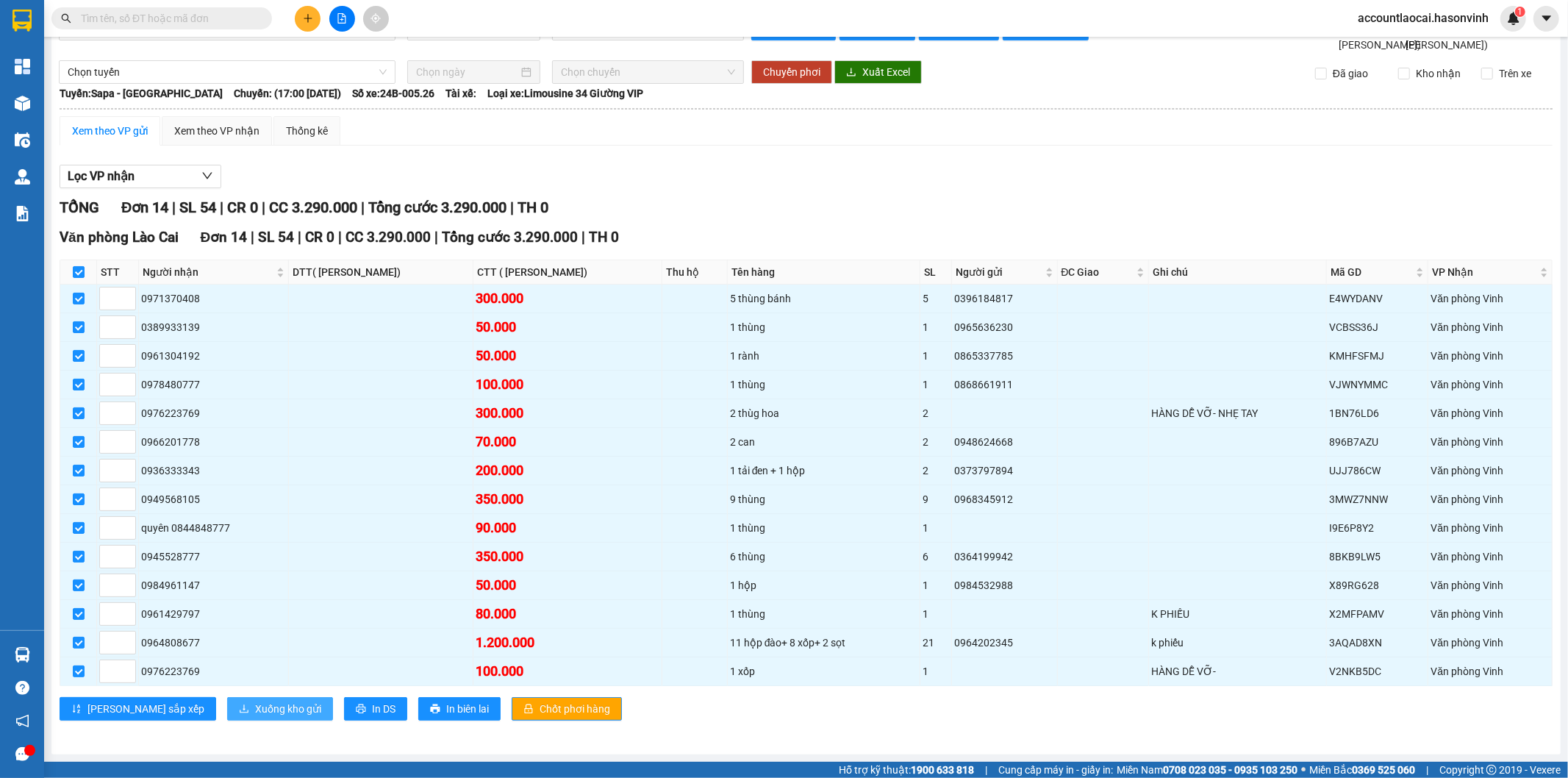
click at [255, 711] on span "Xuống kho gửi" at bounding box center [288, 709] width 66 height 16
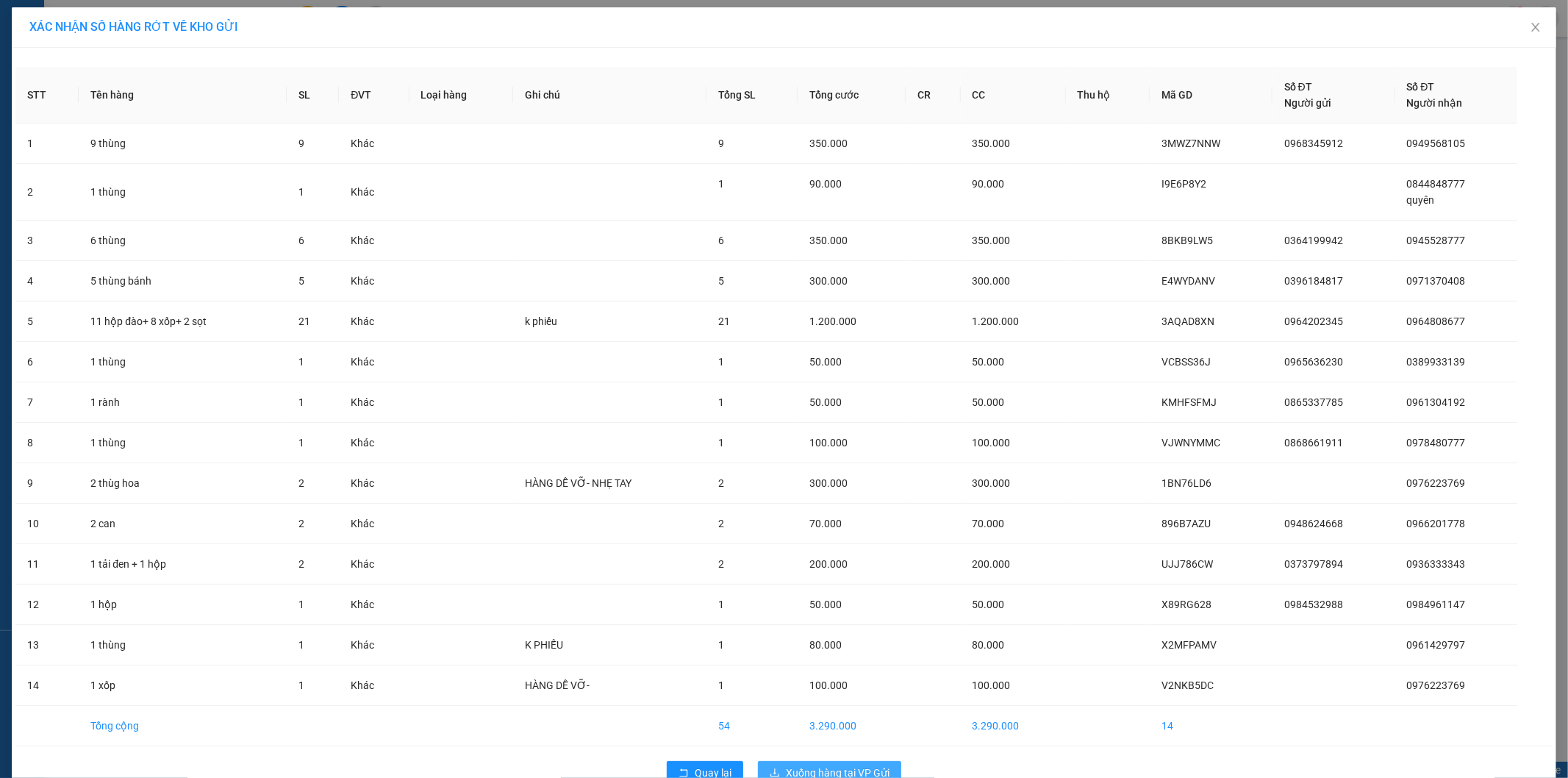
scroll to position [35, 0]
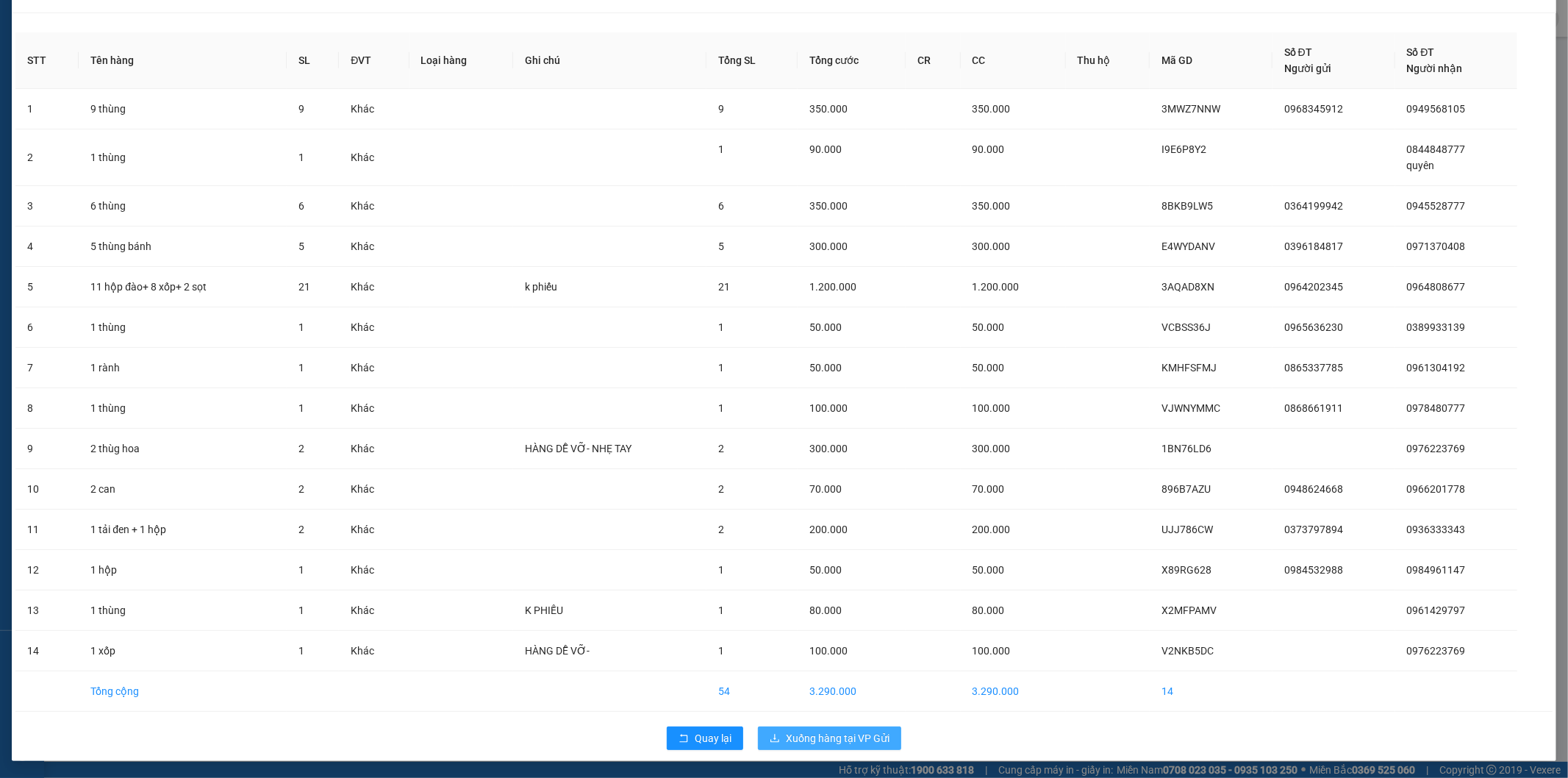
click at [849, 745] on span "Xuống hàng tại VP Gửi" at bounding box center [838, 739] width 103 height 16
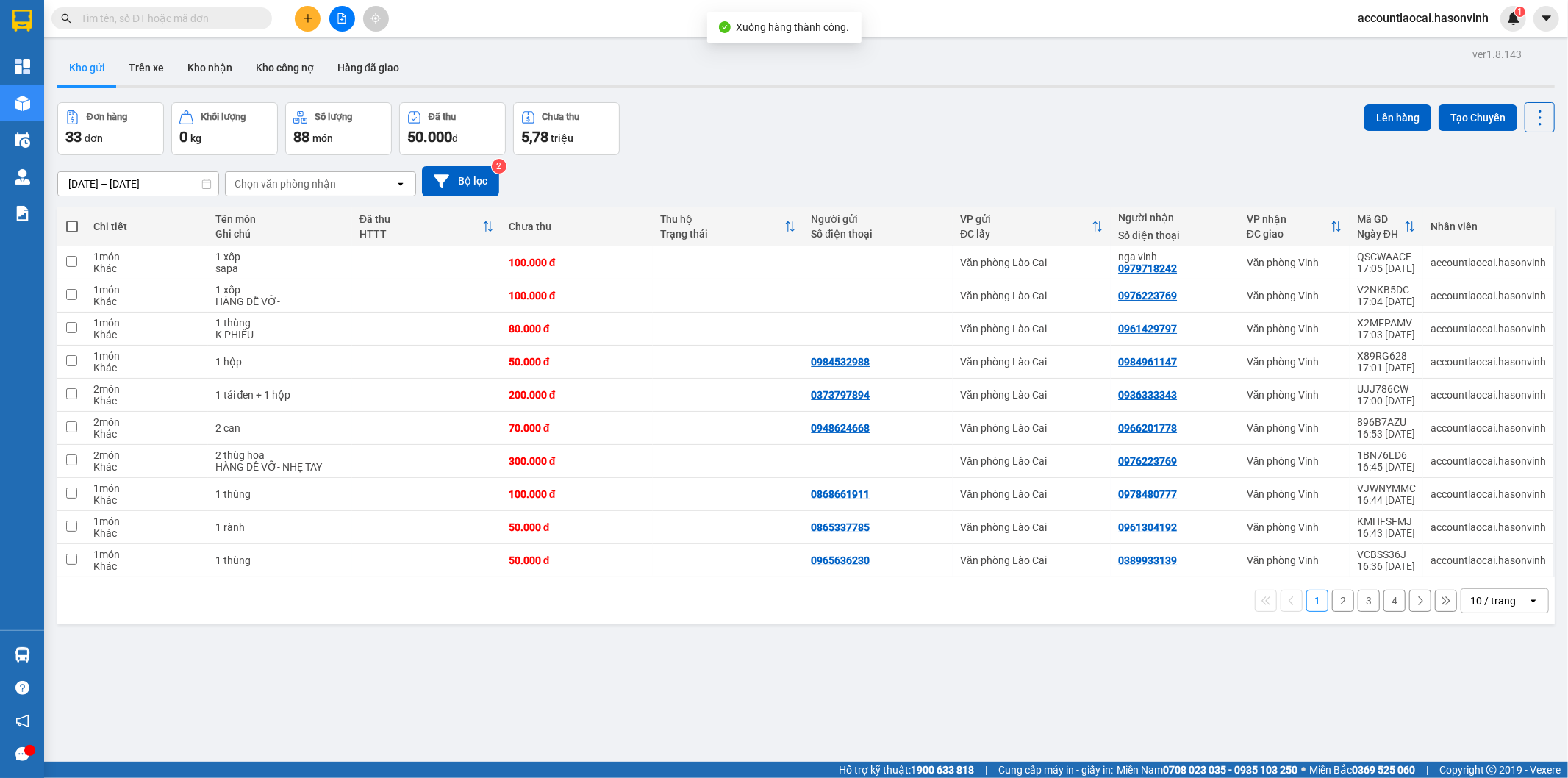
click at [1336, 608] on button "2" at bounding box center [1344, 600] width 22 height 22
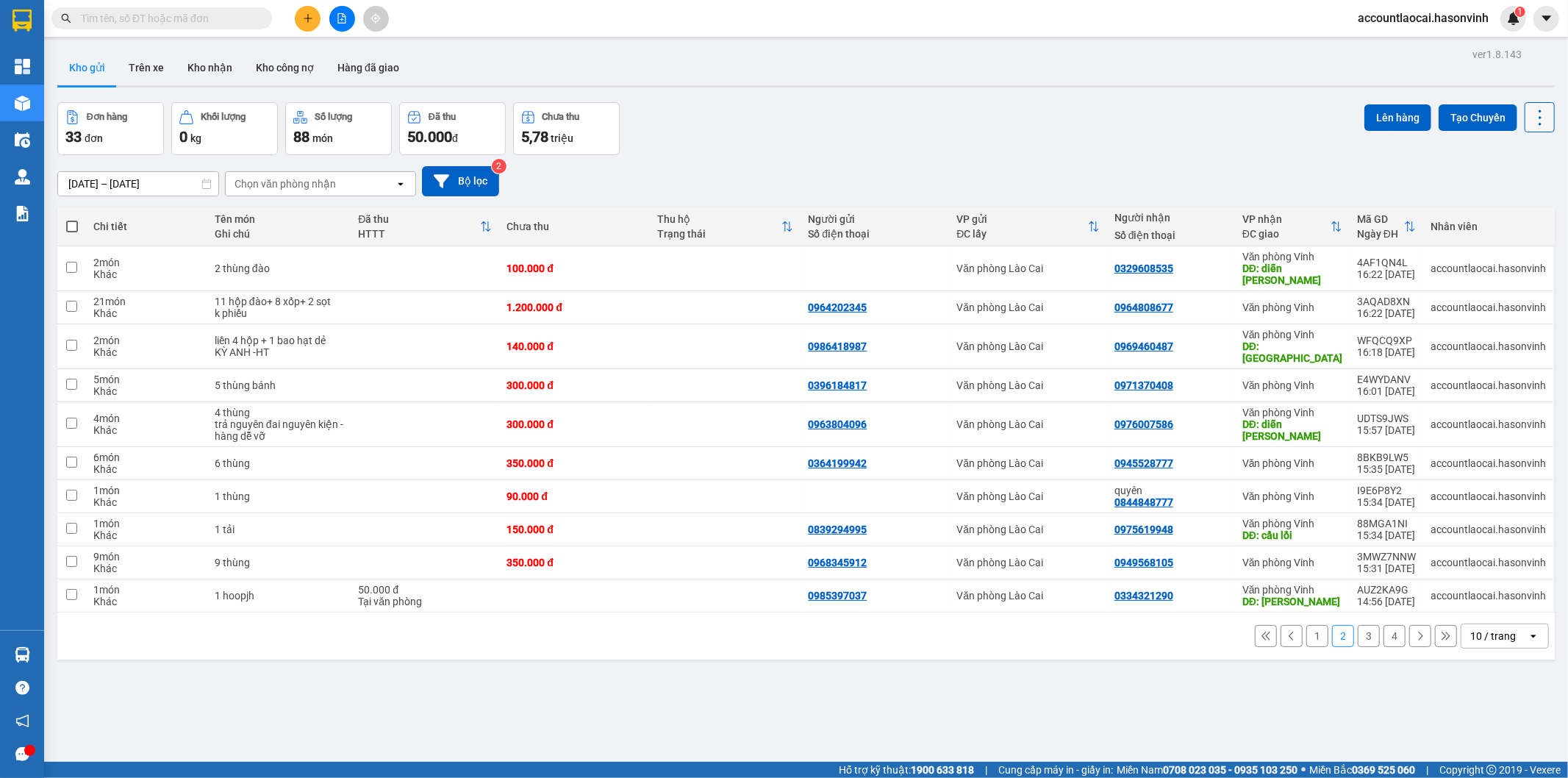
click at [1530, 114] on icon at bounding box center [1541, 117] width 20 height 20
click at [966, 129] on div "Đơn hàng 33 đơn Khối lượng 0 kg Số lượng 88 món Đã thu 50.000 đ Chưa thu 5,78 t…" at bounding box center [806, 129] width 1498 height 53
click at [1358, 625] on button "3" at bounding box center [1369, 636] width 22 height 22
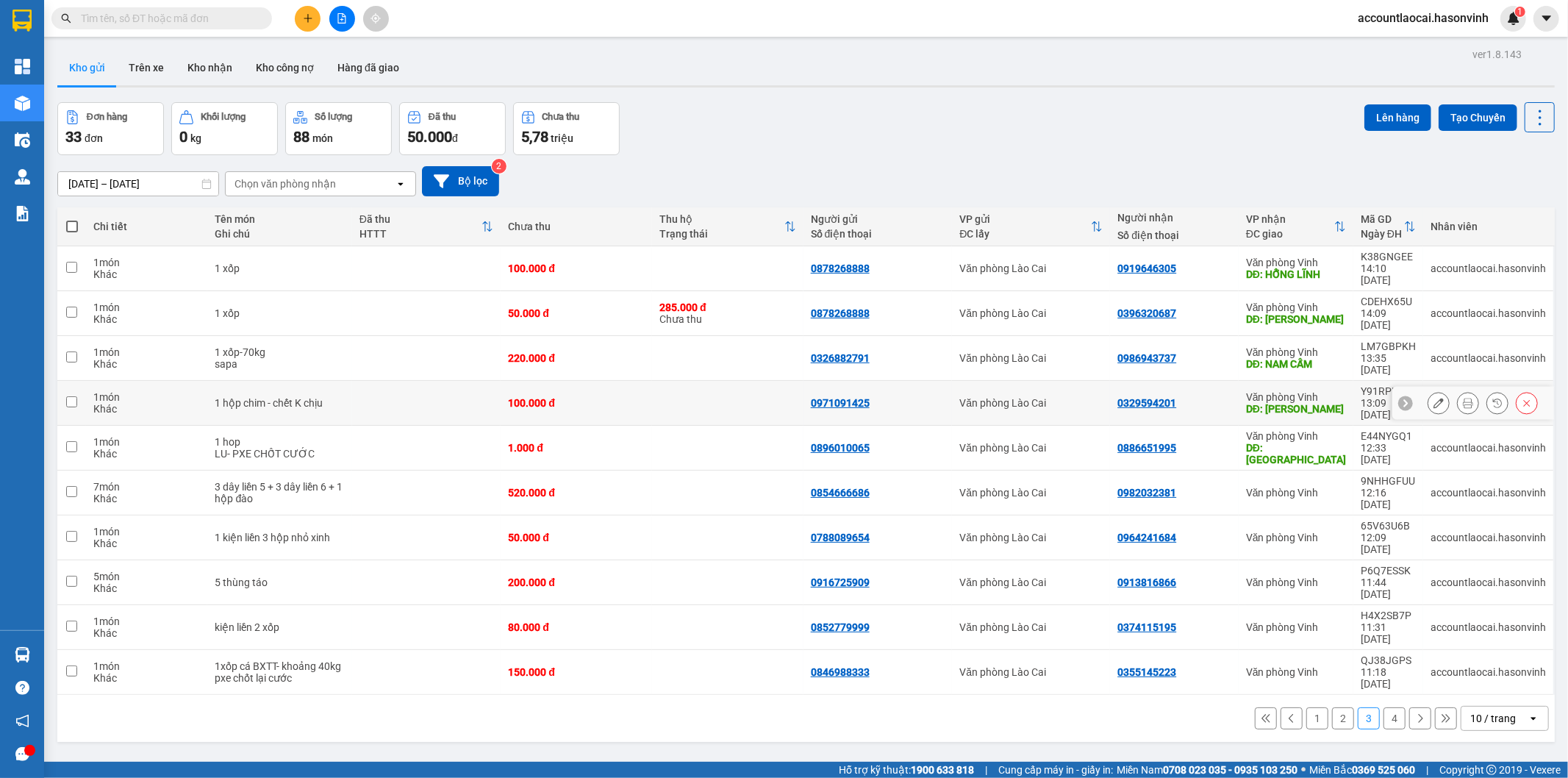
click at [932, 397] on div "0971091425" at bounding box center [878, 403] width 135 height 12
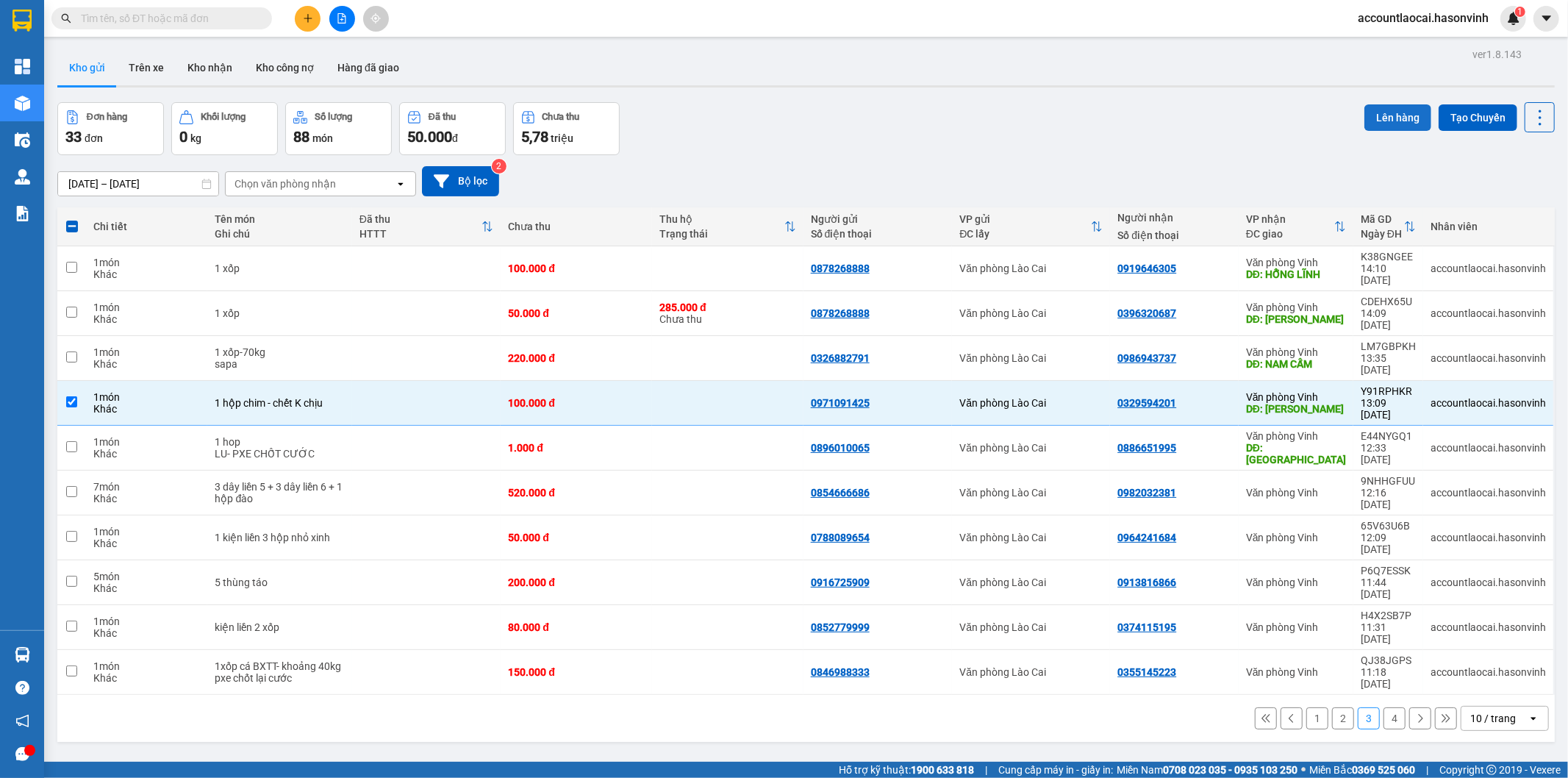
click at [1366, 114] on button "Lên hàng" at bounding box center [1398, 117] width 67 height 27
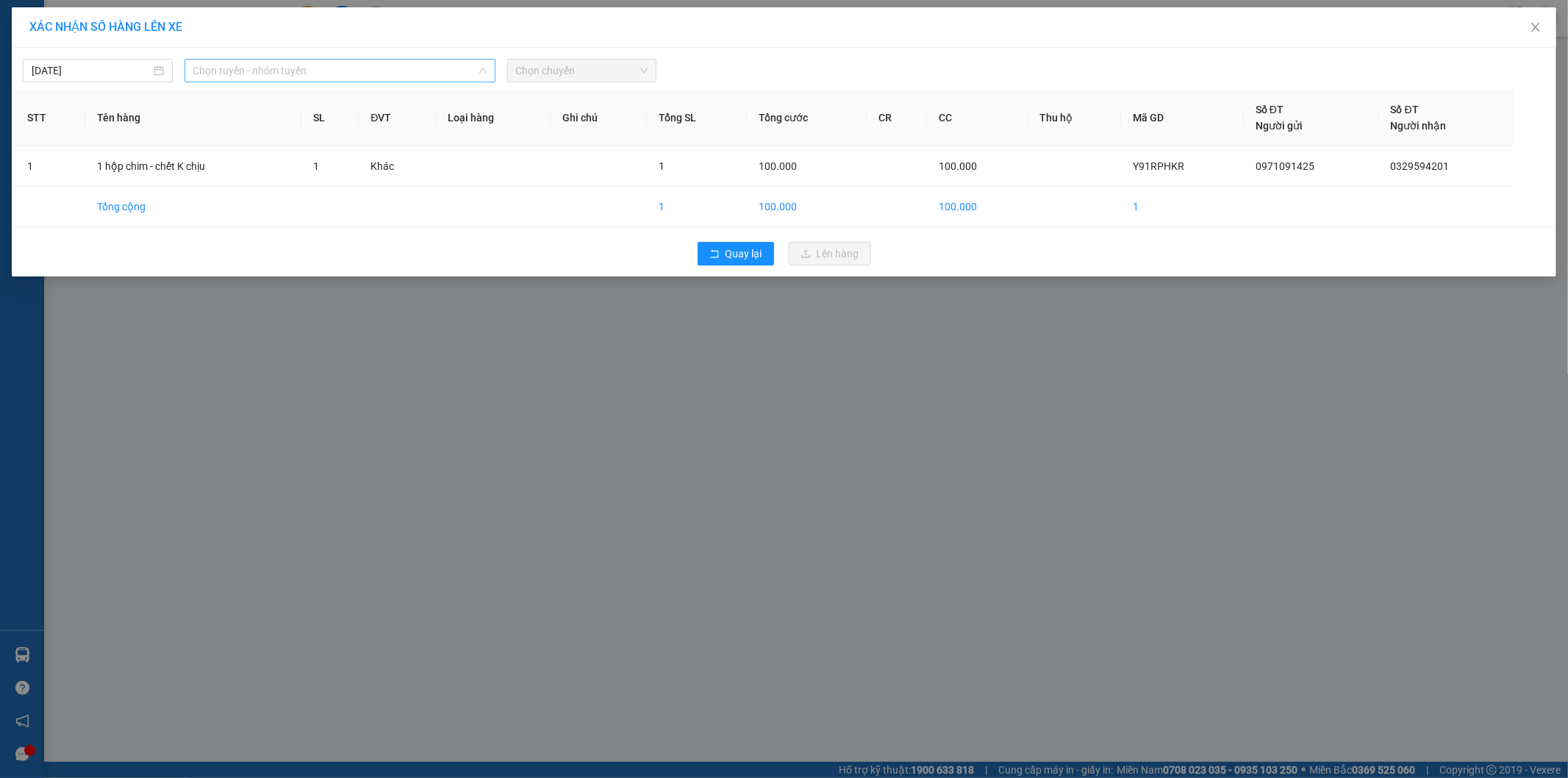
click at [224, 73] on span "Chọn tuyến - nhóm tuyến" at bounding box center [340, 70] width 294 height 22
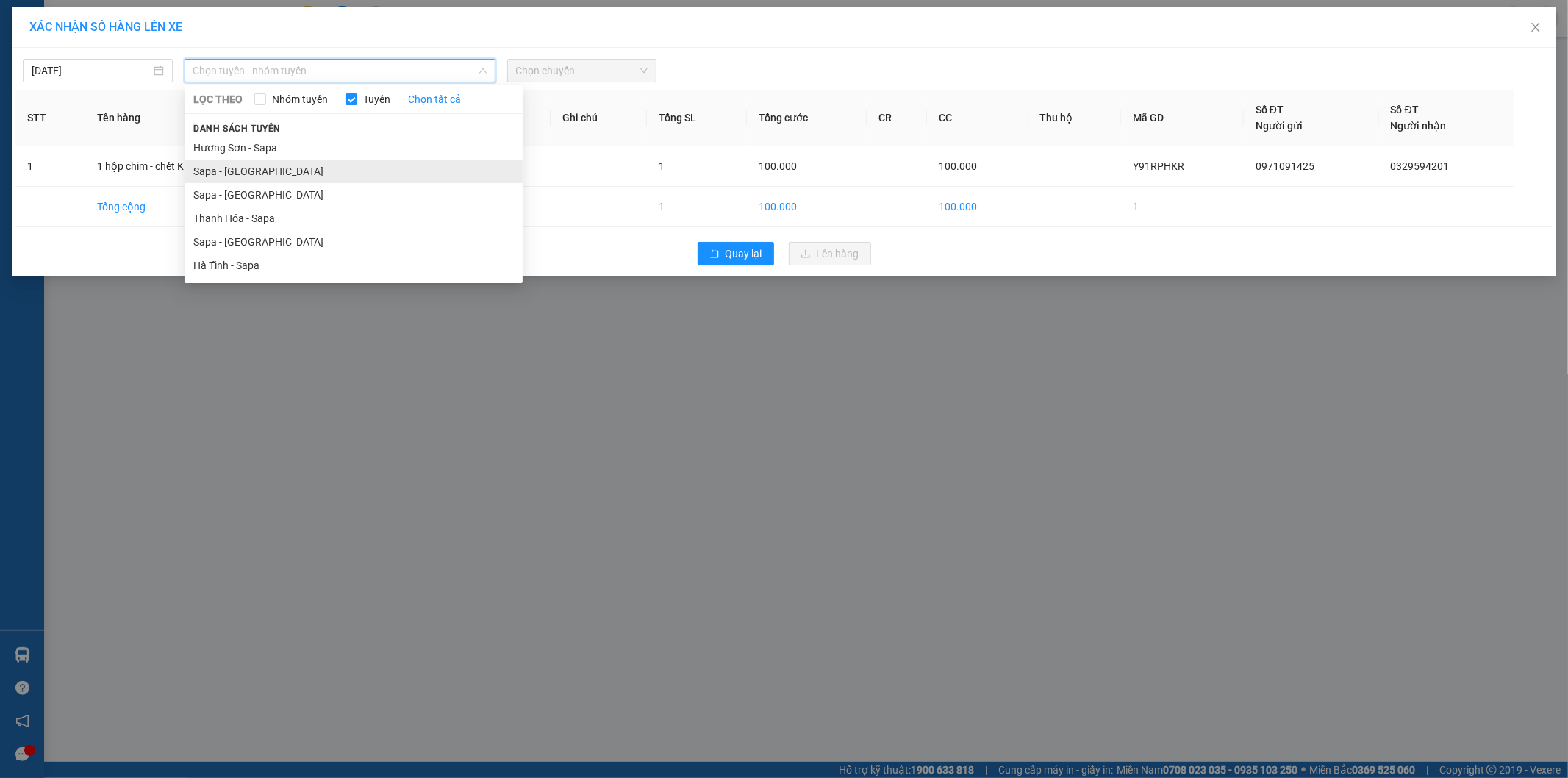
click at [247, 178] on li "Sapa - [GEOGRAPHIC_DATA]" at bounding box center [354, 171] width 339 height 24
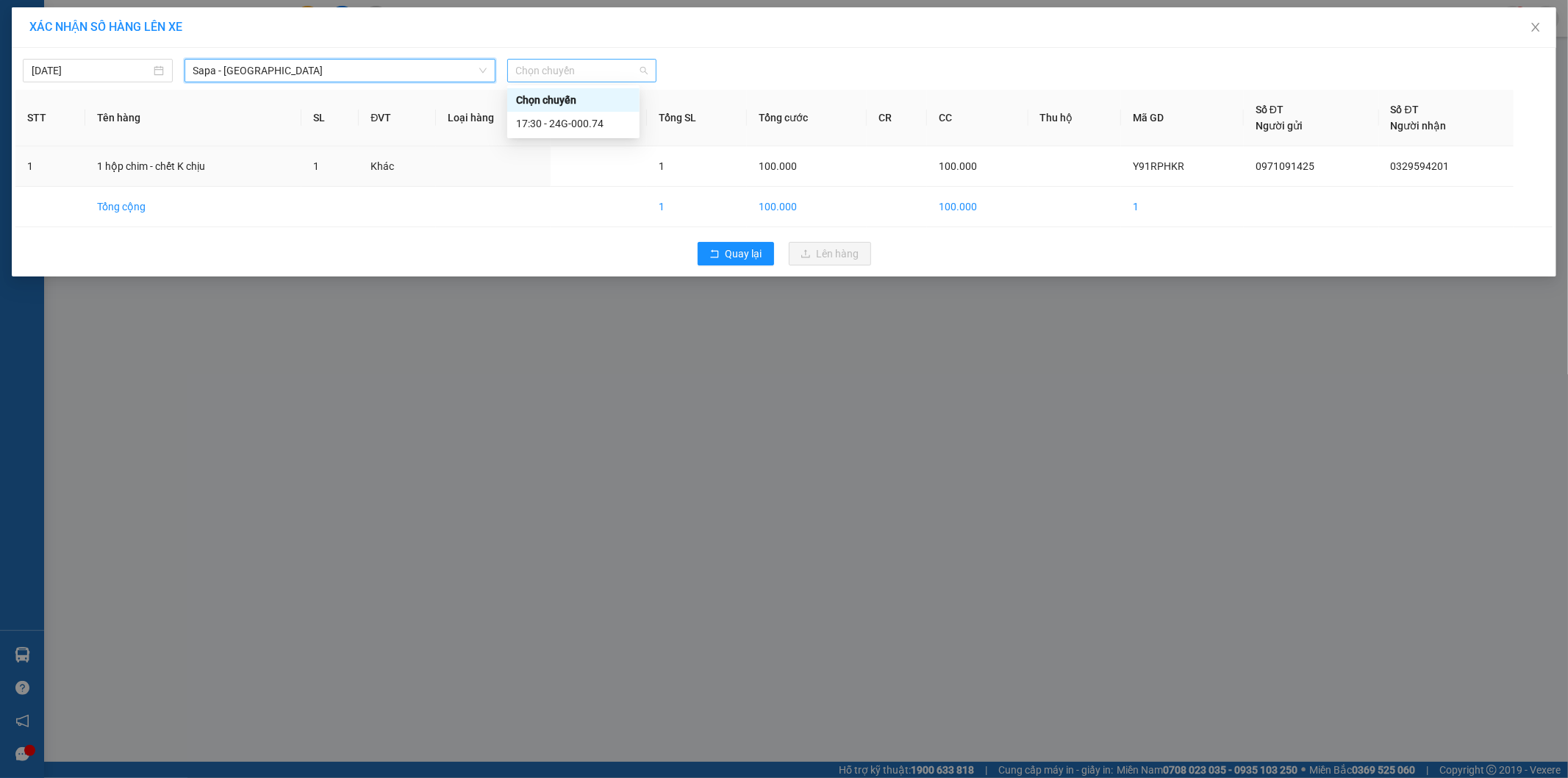
click at [578, 68] on span "Chọn chuyến" at bounding box center [582, 70] width 133 height 22
click at [608, 133] on div "17:30 - 24G-000.74" at bounding box center [573, 124] width 133 height 24
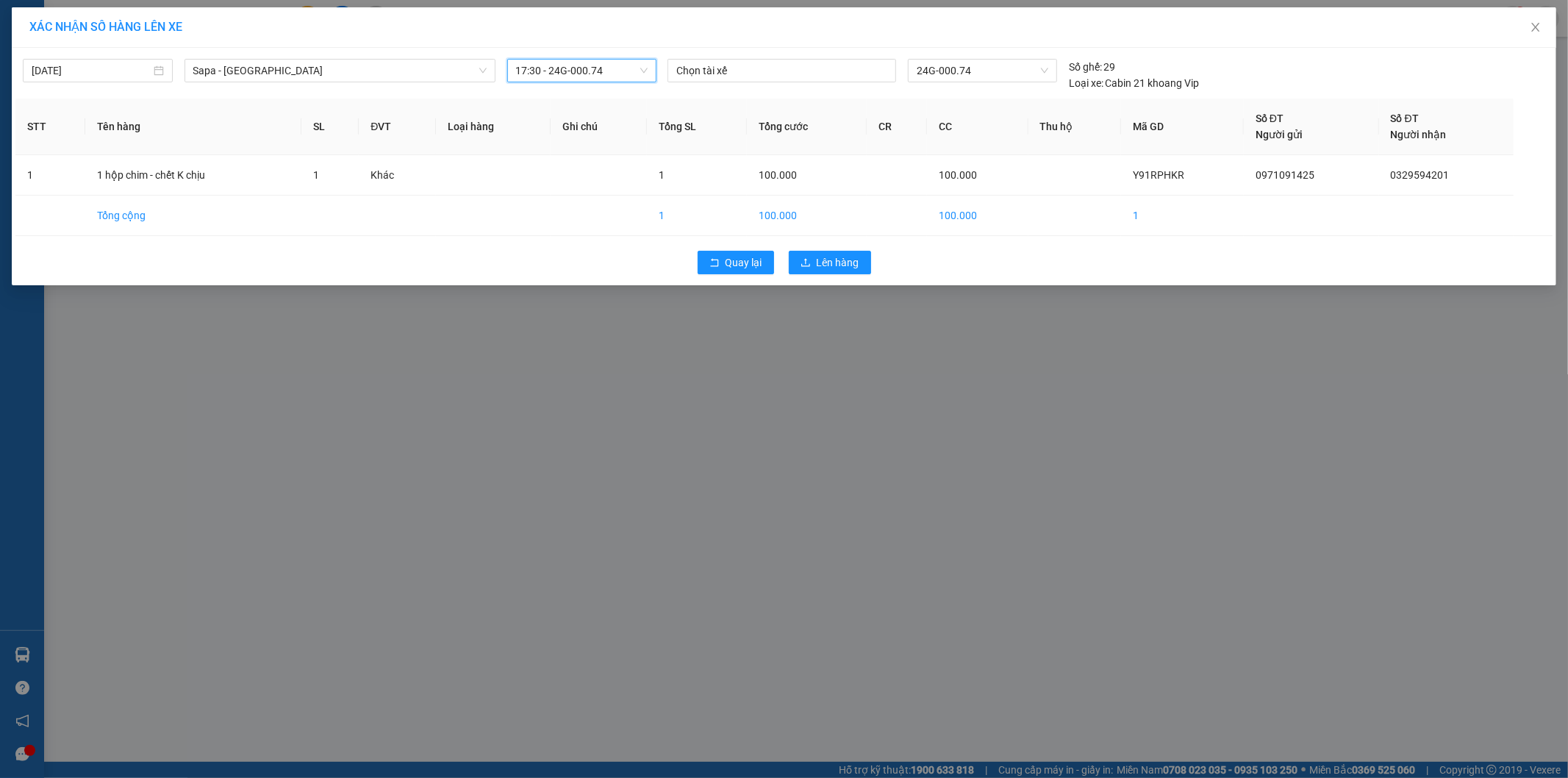
click at [858, 275] on div "Quay lại Lên hàng" at bounding box center [784, 263] width 1538 height 38
click at [828, 259] on span "Lên hàng" at bounding box center [838, 263] width 43 height 16
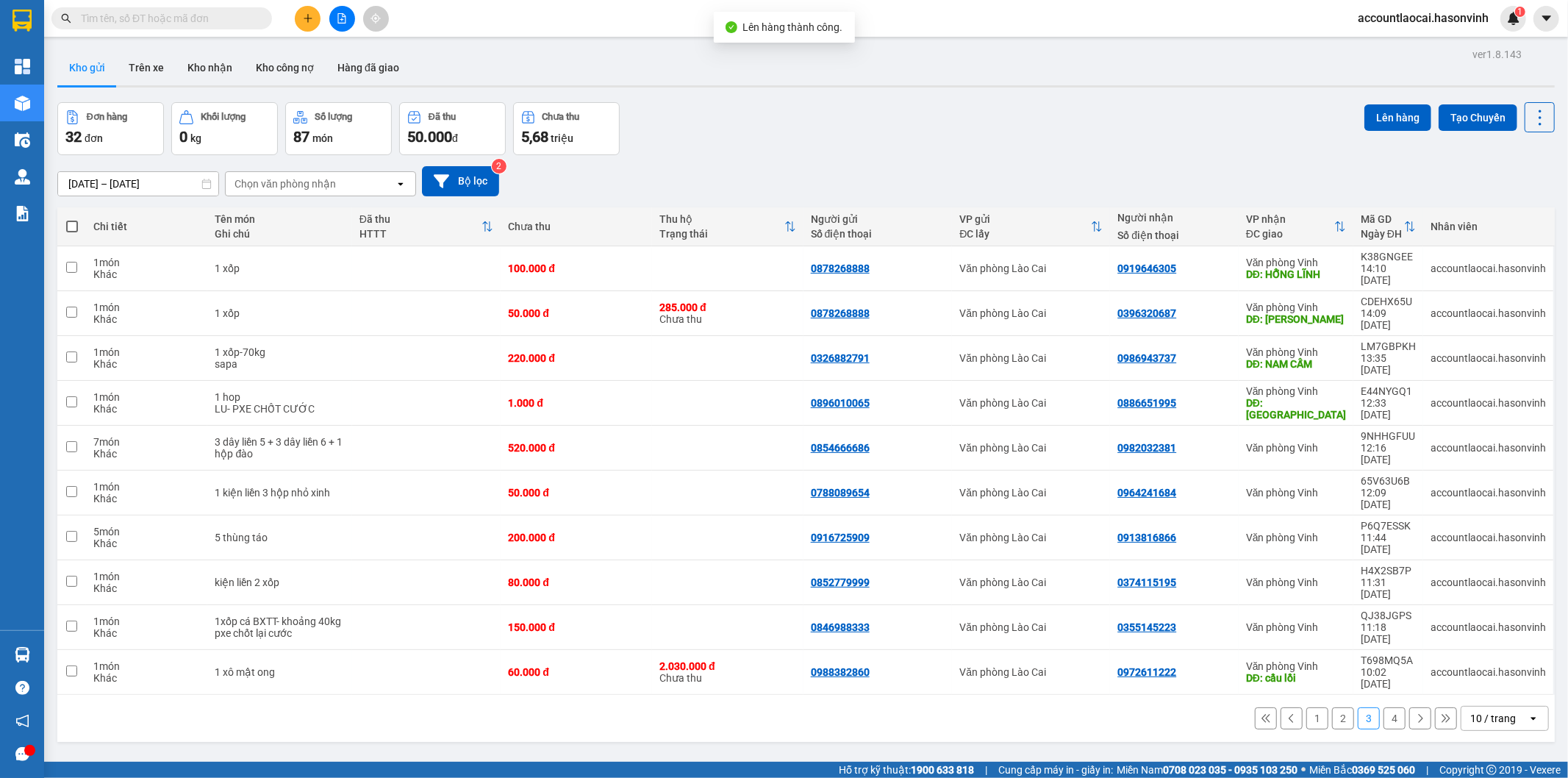
click at [1384, 708] on button "4" at bounding box center [1395, 719] width 22 height 22
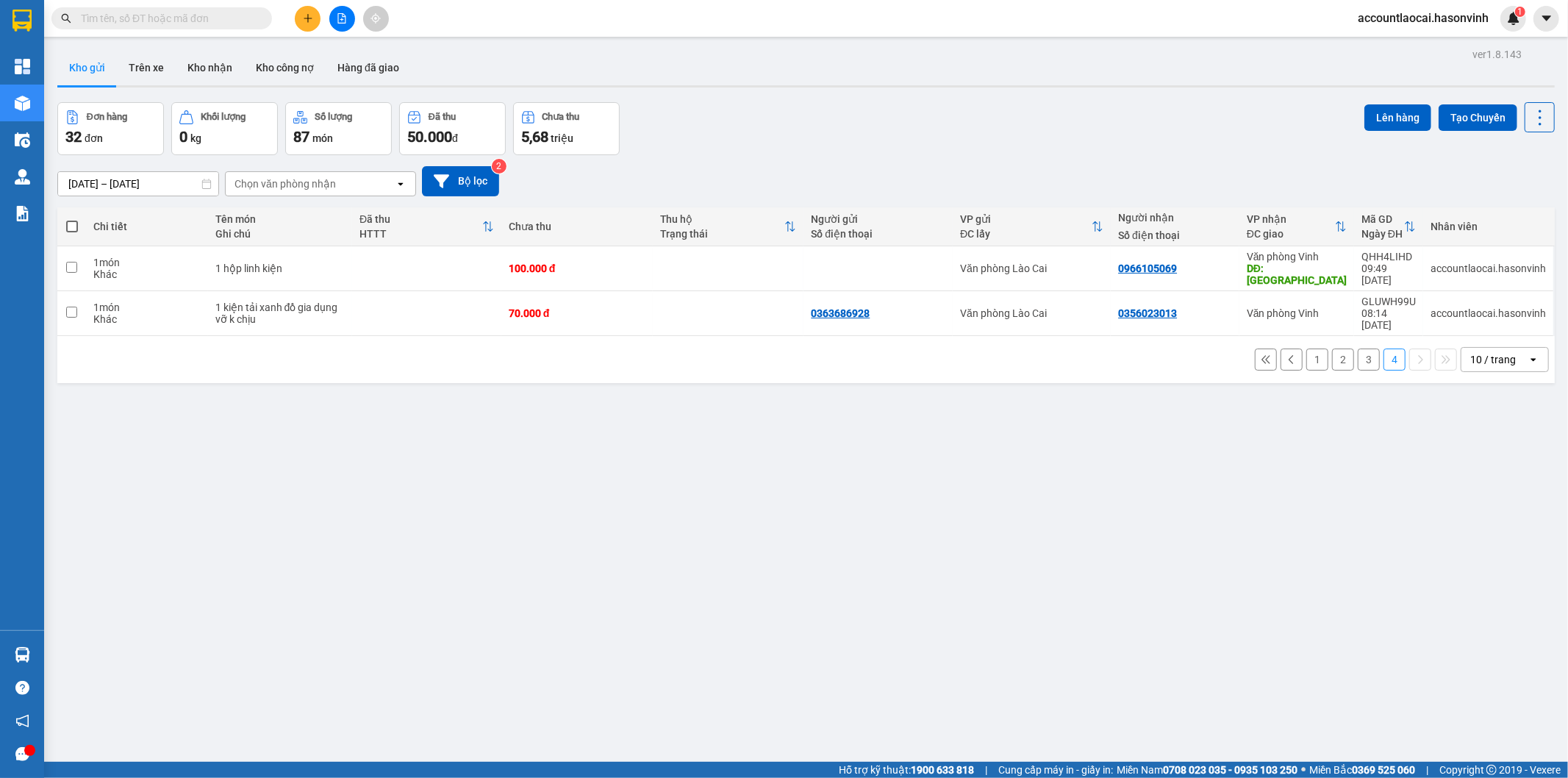
click at [1361, 349] on button "3" at bounding box center [1369, 360] width 22 height 22
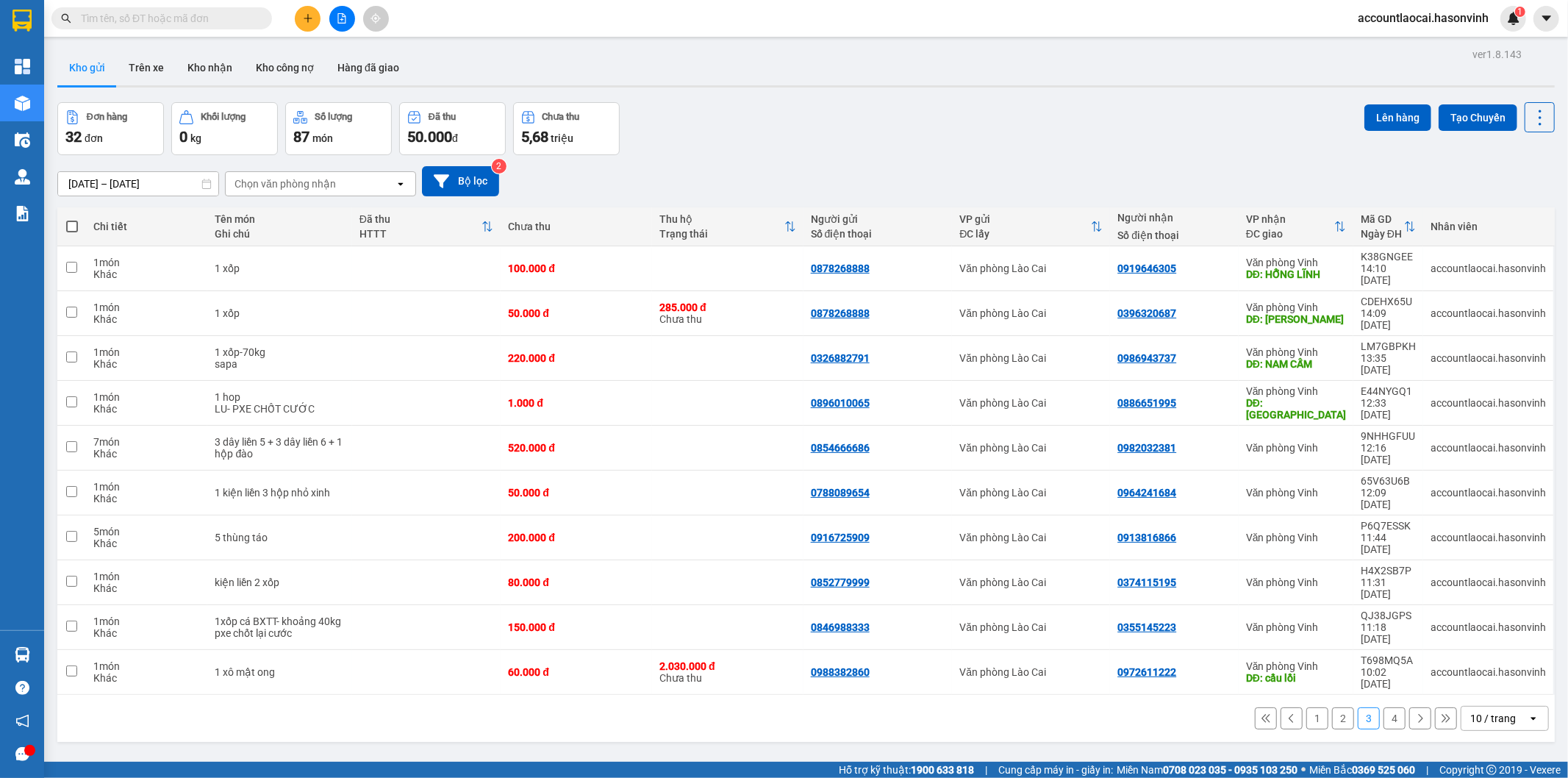
click at [1306, 708] on button "1" at bounding box center [1317, 719] width 22 height 22
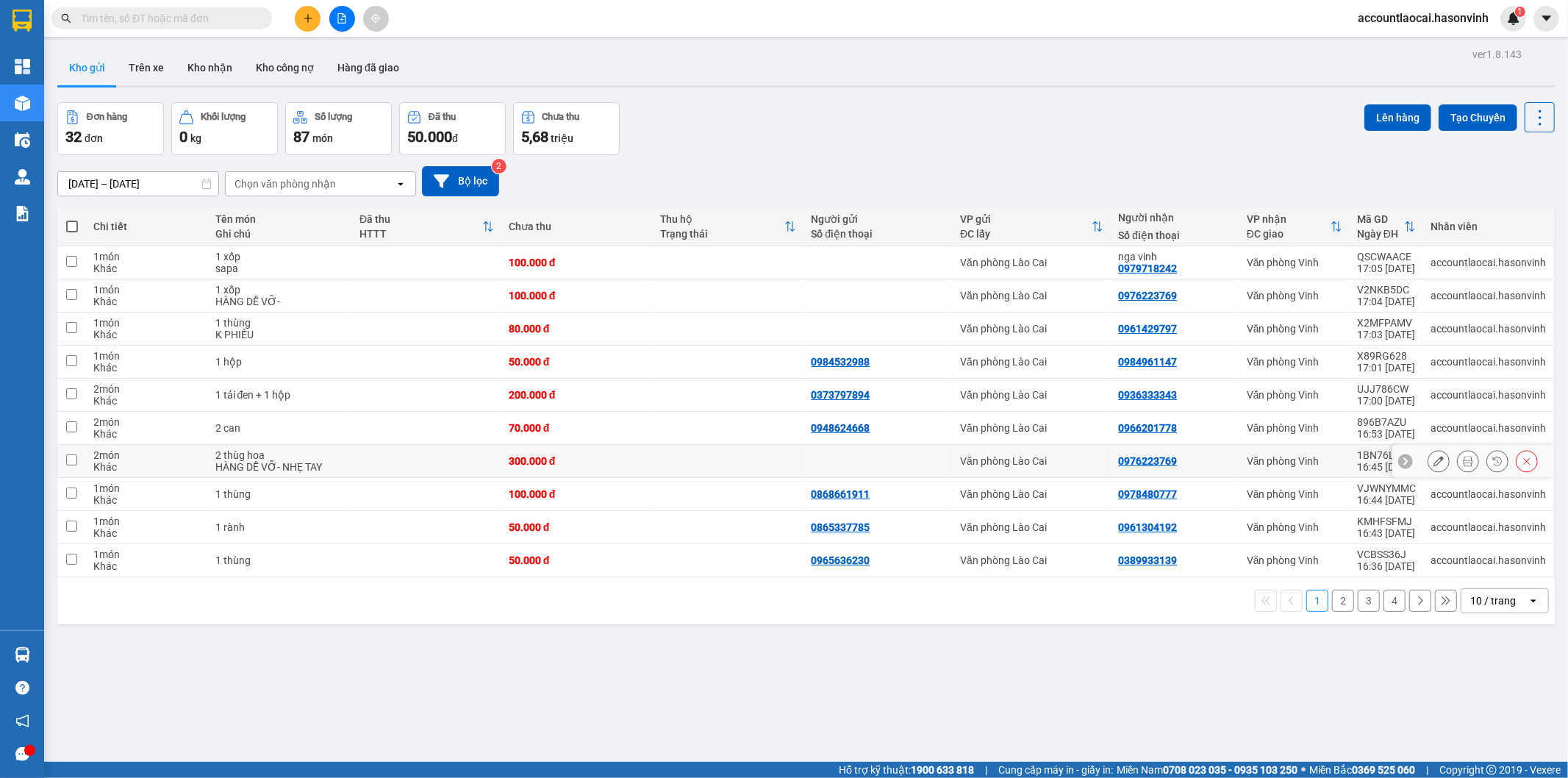
click at [314, 466] on div "HÀNG DỄ VỠ- NHẸ TAY" at bounding box center [280, 467] width 130 height 12
checkbox input "true"
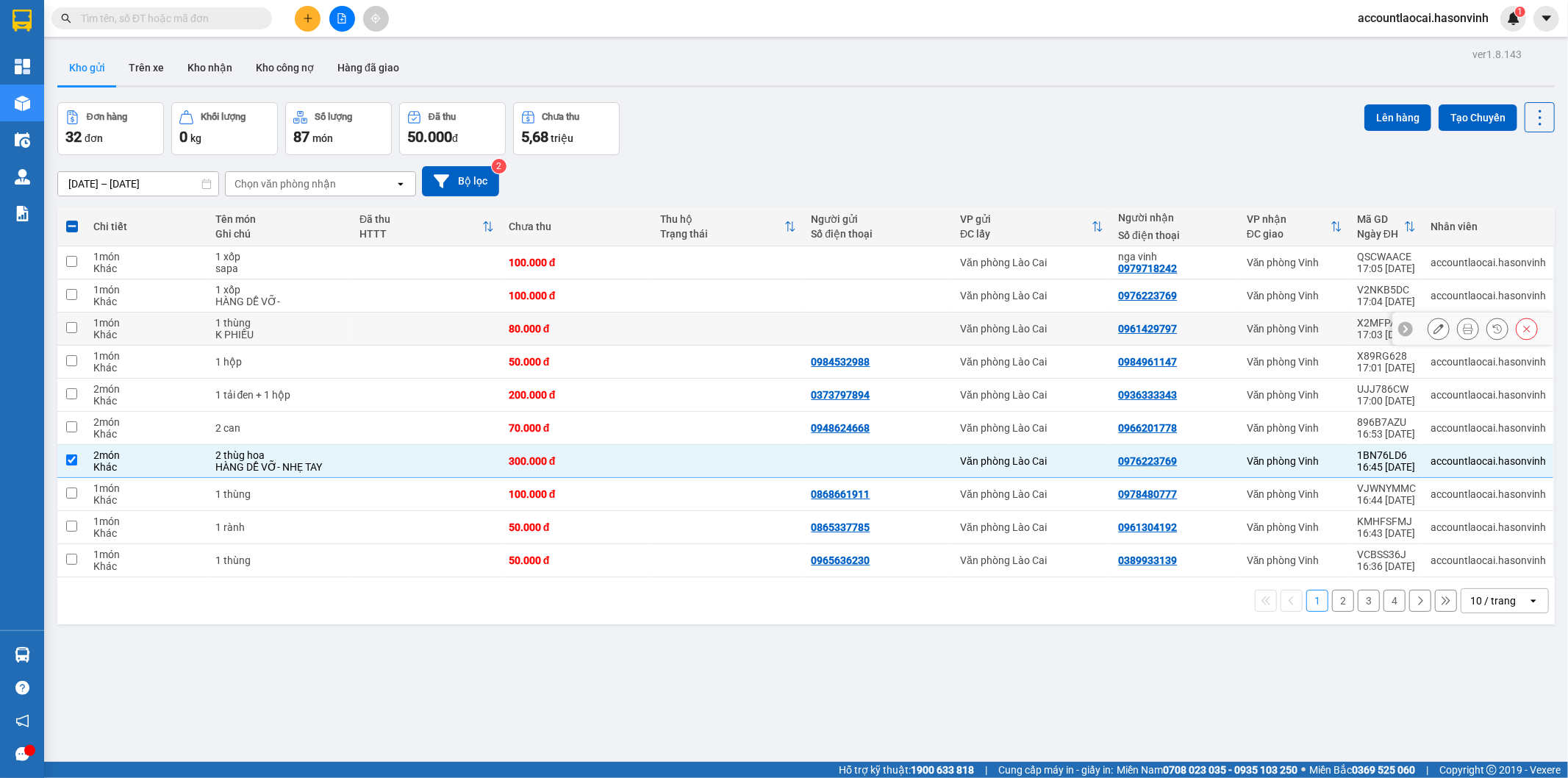
click at [285, 341] on td "1 thùng K PHIẾU" at bounding box center [280, 329] width 145 height 33
checkbox input "true"
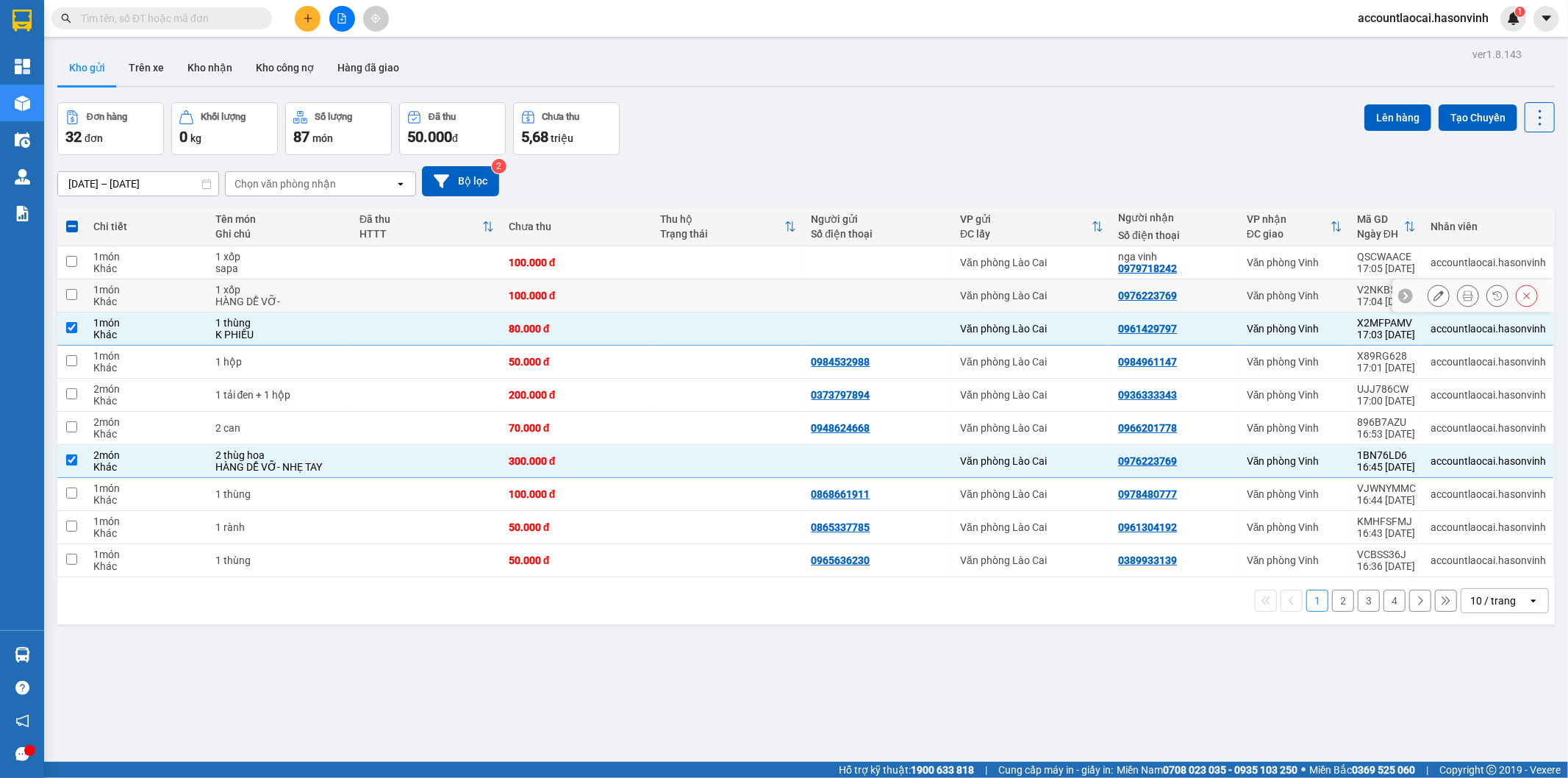
click at [312, 305] on div "HÀNG DỄ VỠ-" at bounding box center [280, 301] width 130 height 12
checkbox input "true"
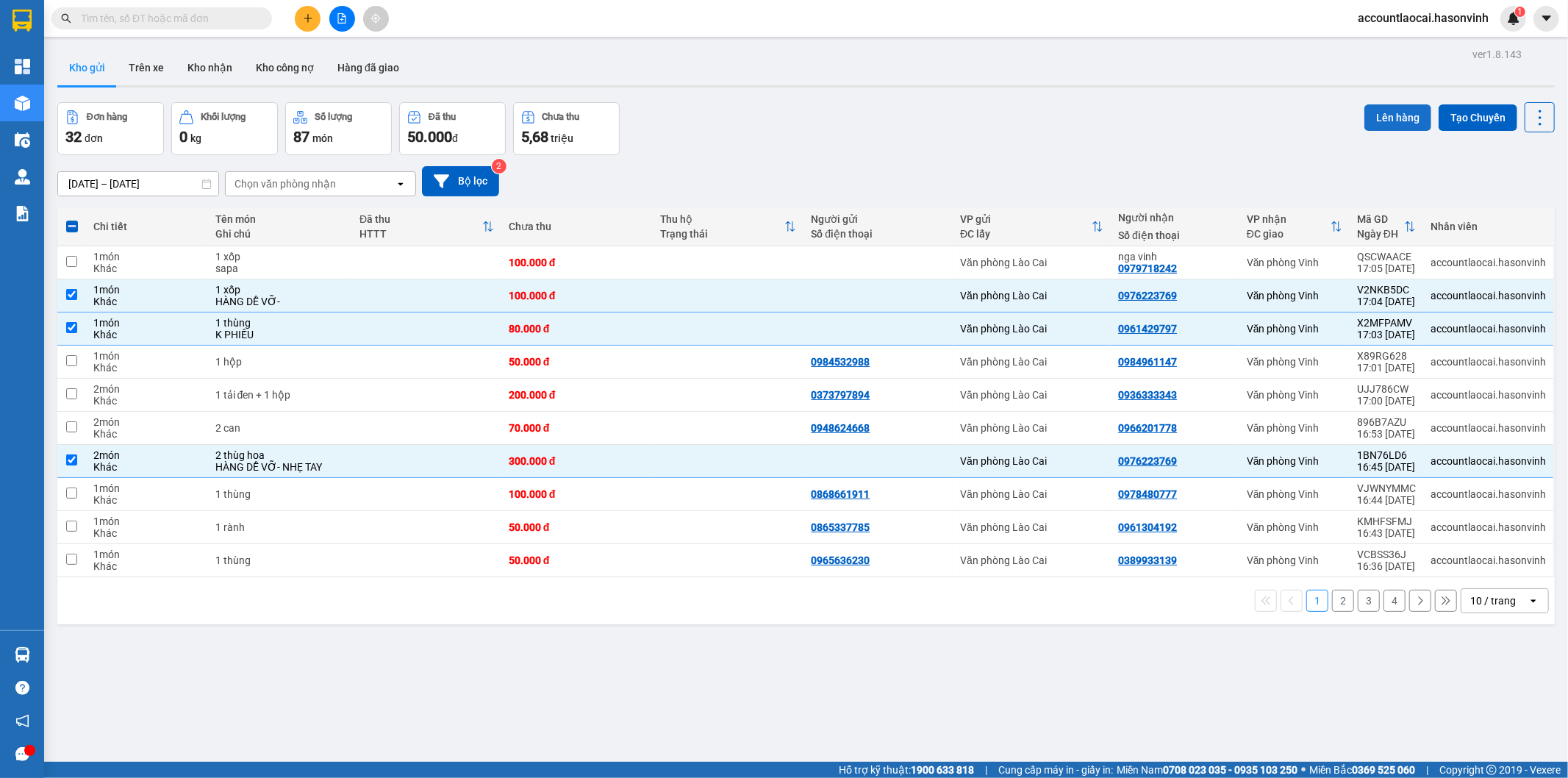
click at [1383, 108] on button "Lên hàng" at bounding box center [1398, 117] width 67 height 27
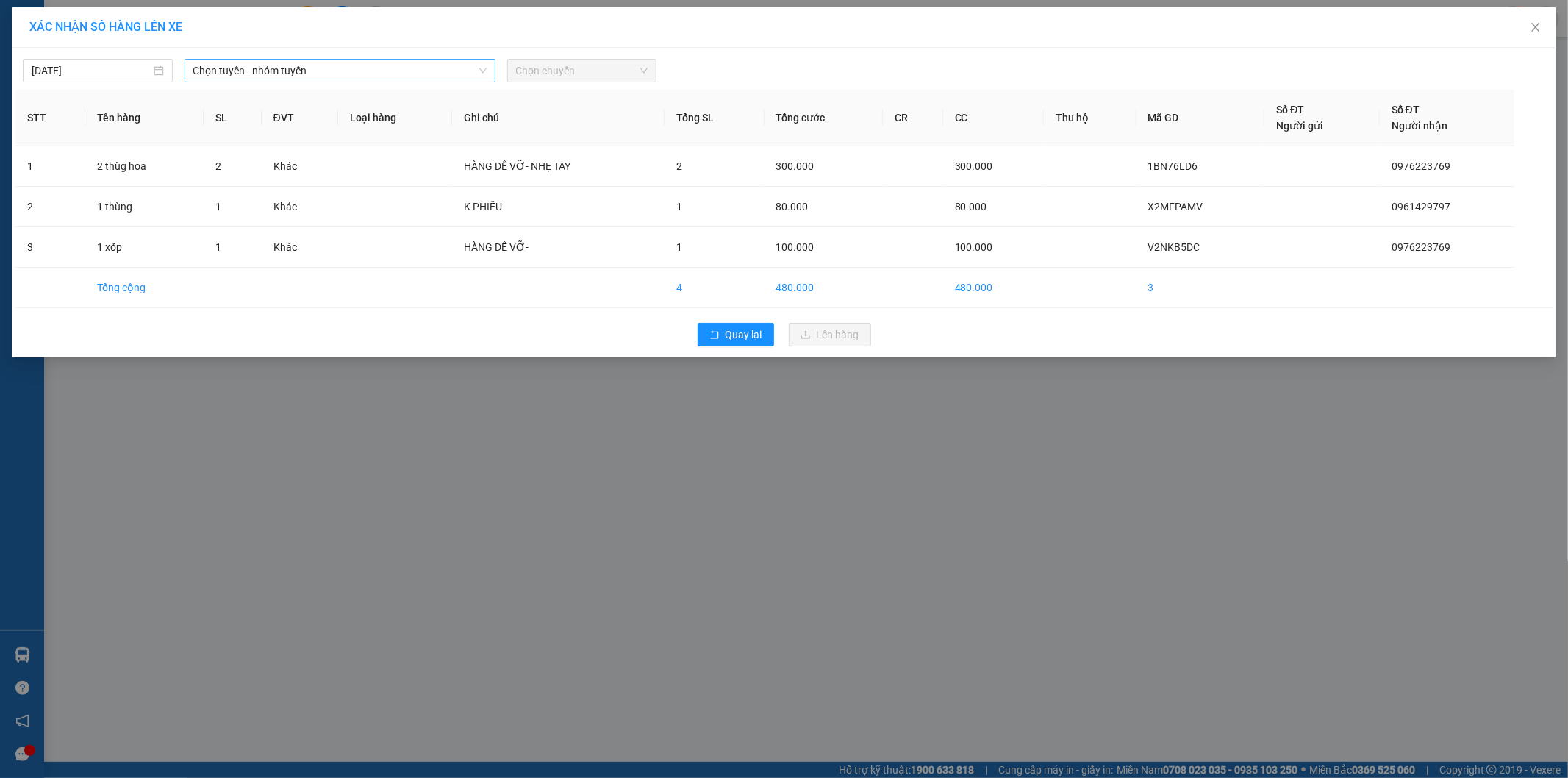
click at [263, 70] on span "Chọn tuyến - nhóm tuyến" at bounding box center [340, 70] width 294 height 22
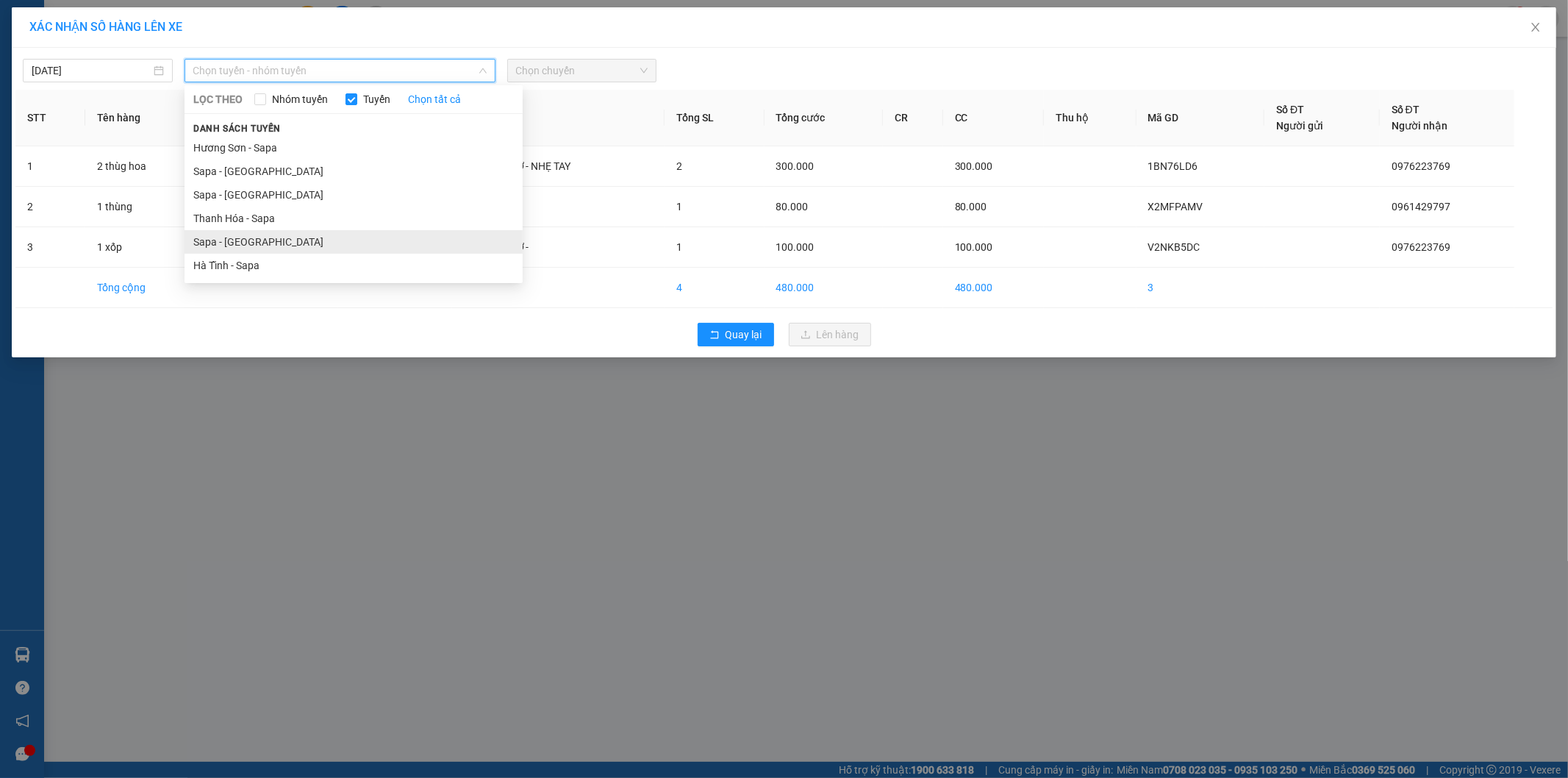
click at [245, 238] on li "Sapa - [GEOGRAPHIC_DATA]" at bounding box center [354, 242] width 339 height 24
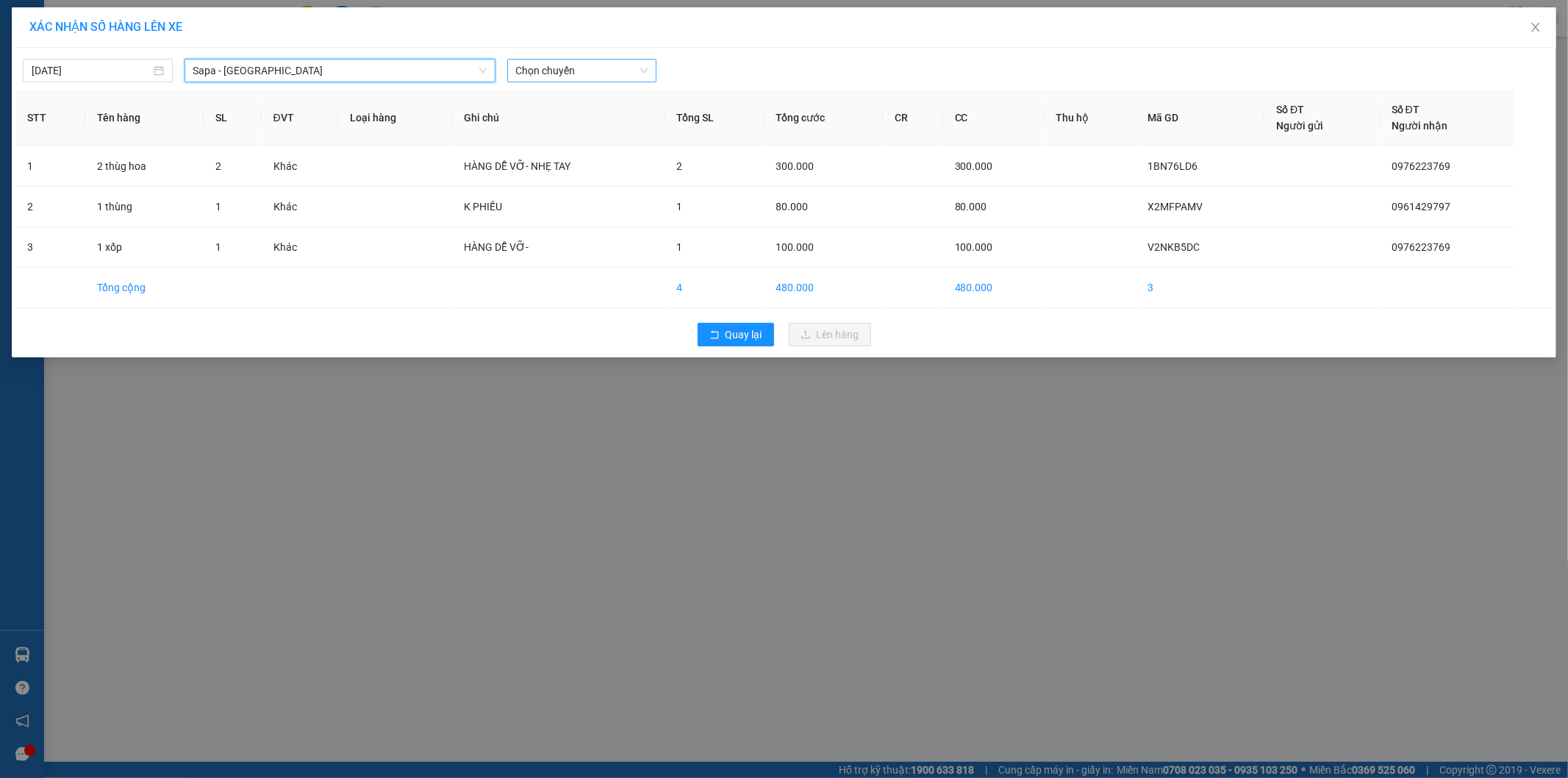
click at [592, 72] on span "Chọn chuyến" at bounding box center [582, 70] width 133 height 22
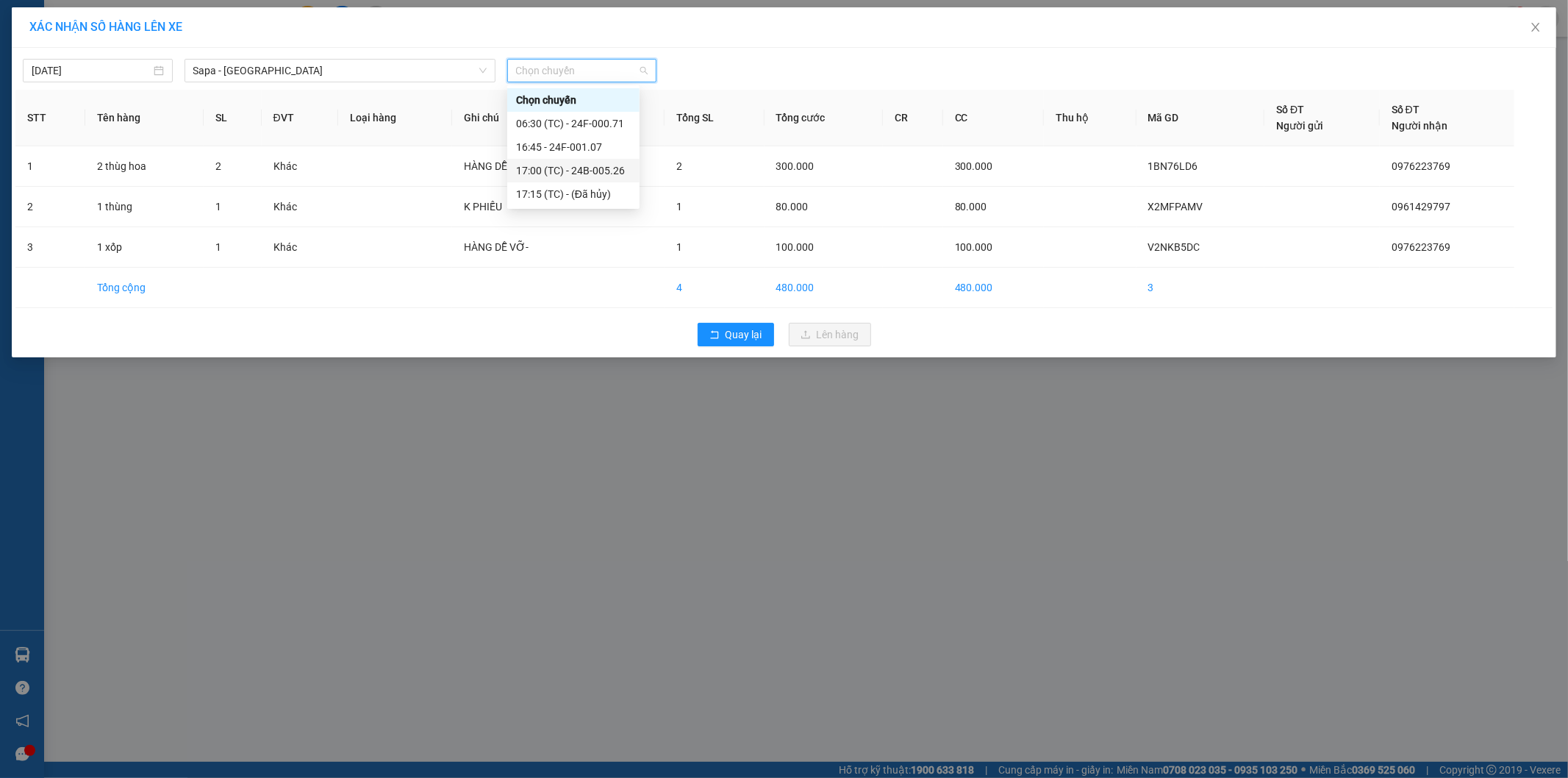
click at [607, 175] on div "17:00 (TC) - 24B-005.26" at bounding box center [573, 171] width 114 height 16
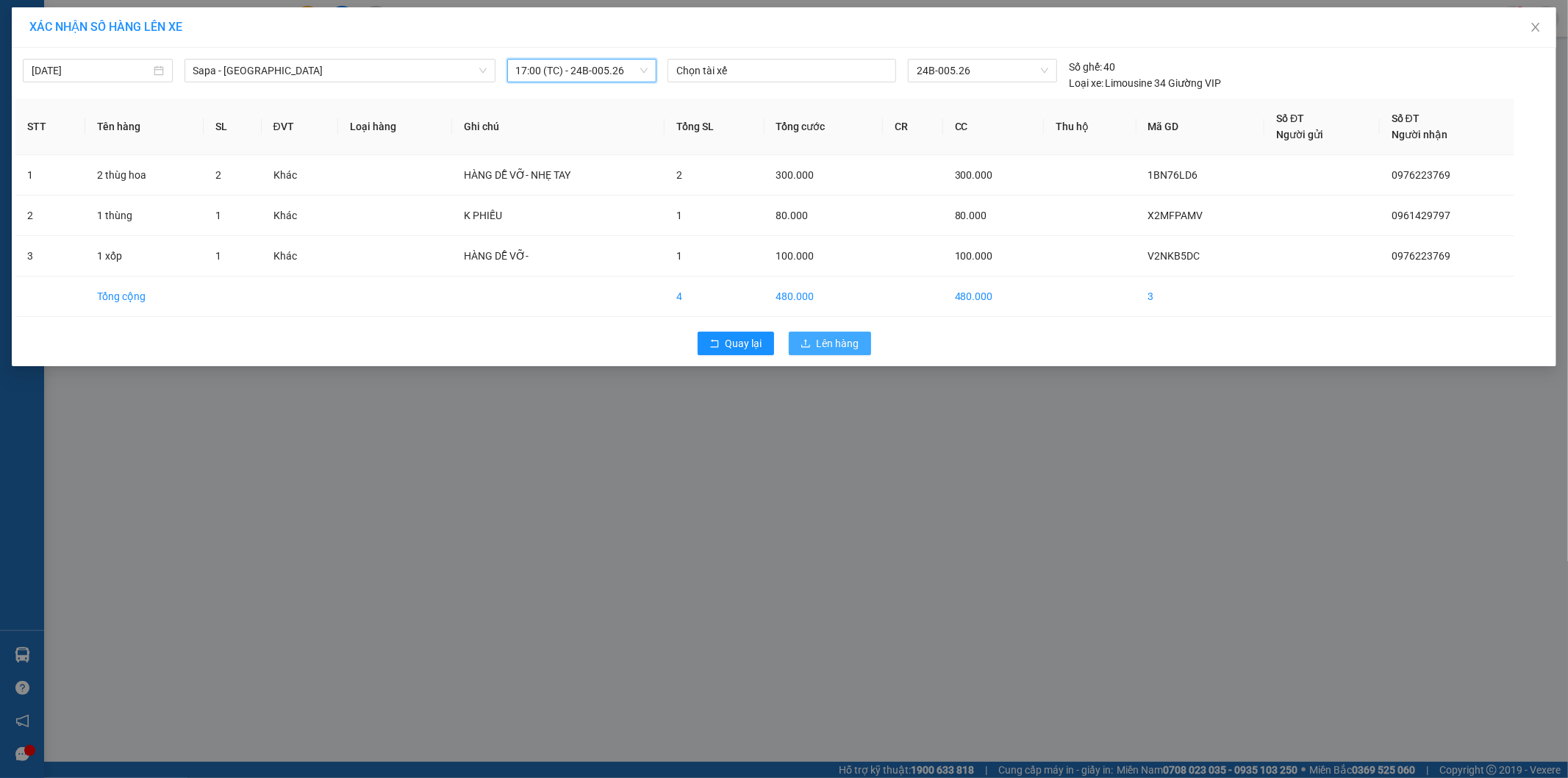
click at [821, 342] on span "Lên hàng" at bounding box center [838, 343] width 43 height 16
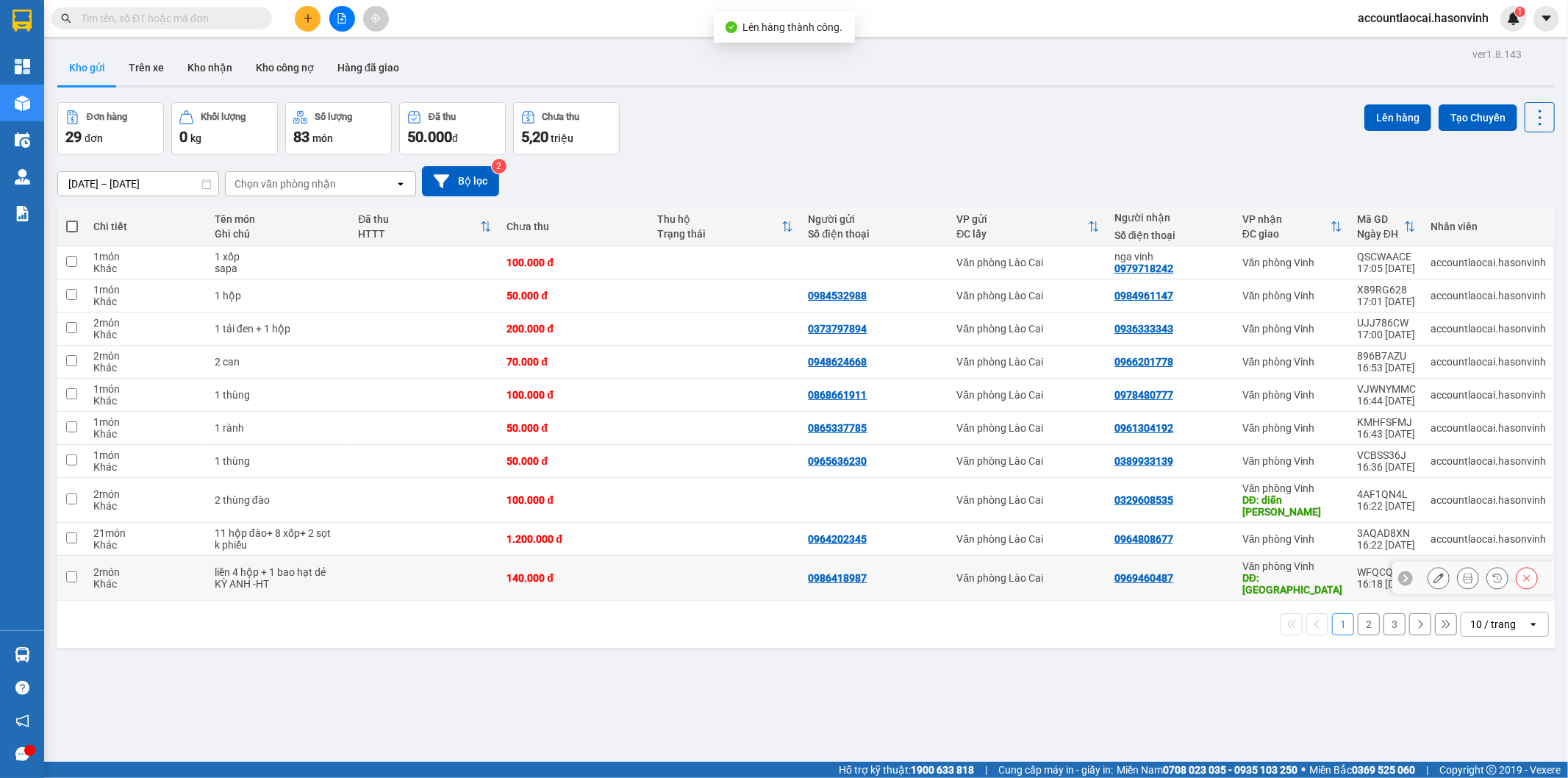
click at [401, 562] on td at bounding box center [425, 578] width 148 height 45
checkbox input "true"
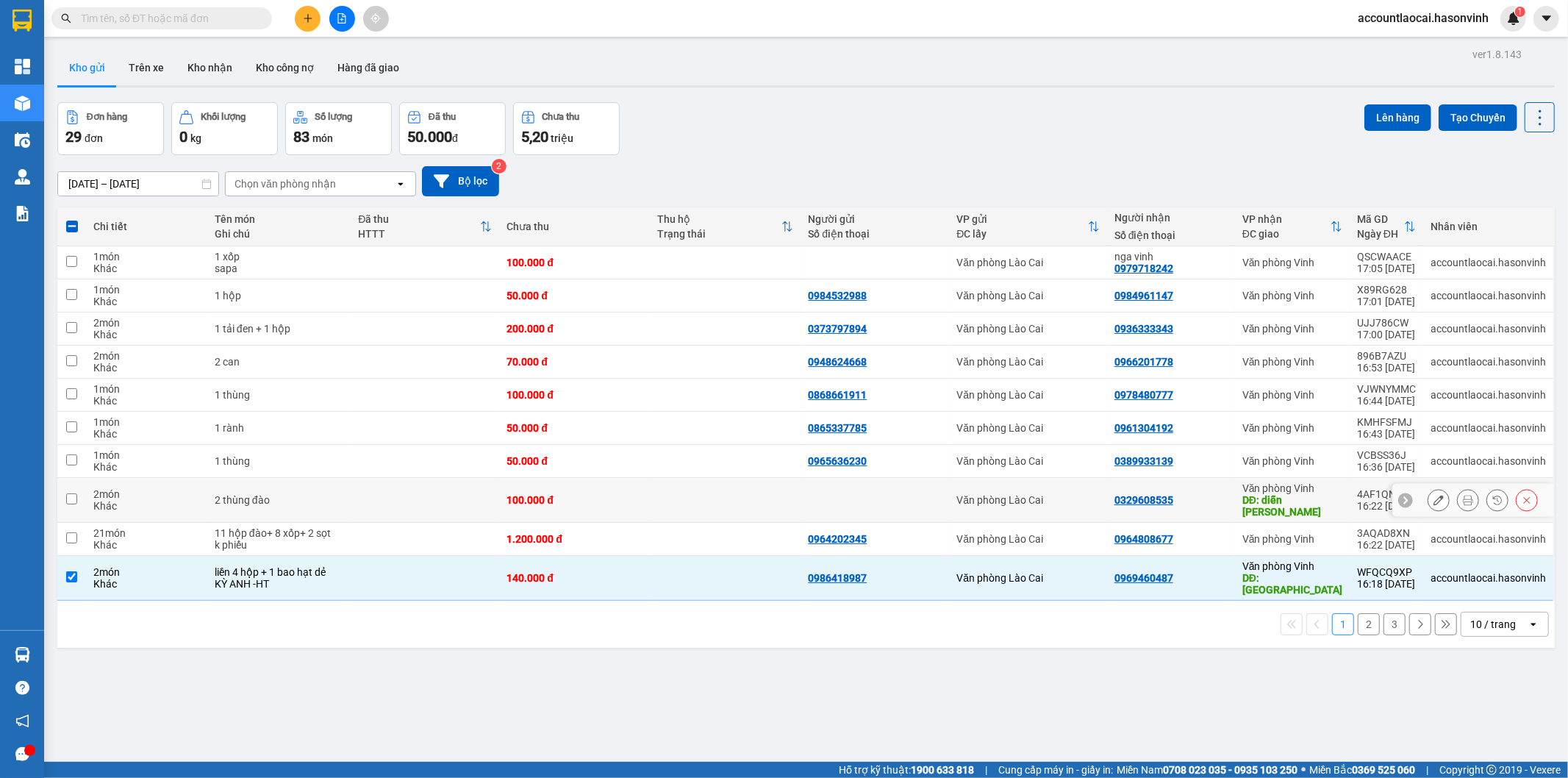
click at [347, 497] on td "2 thùng đào" at bounding box center [279, 500] width 144 height 45
checkbox input "true"
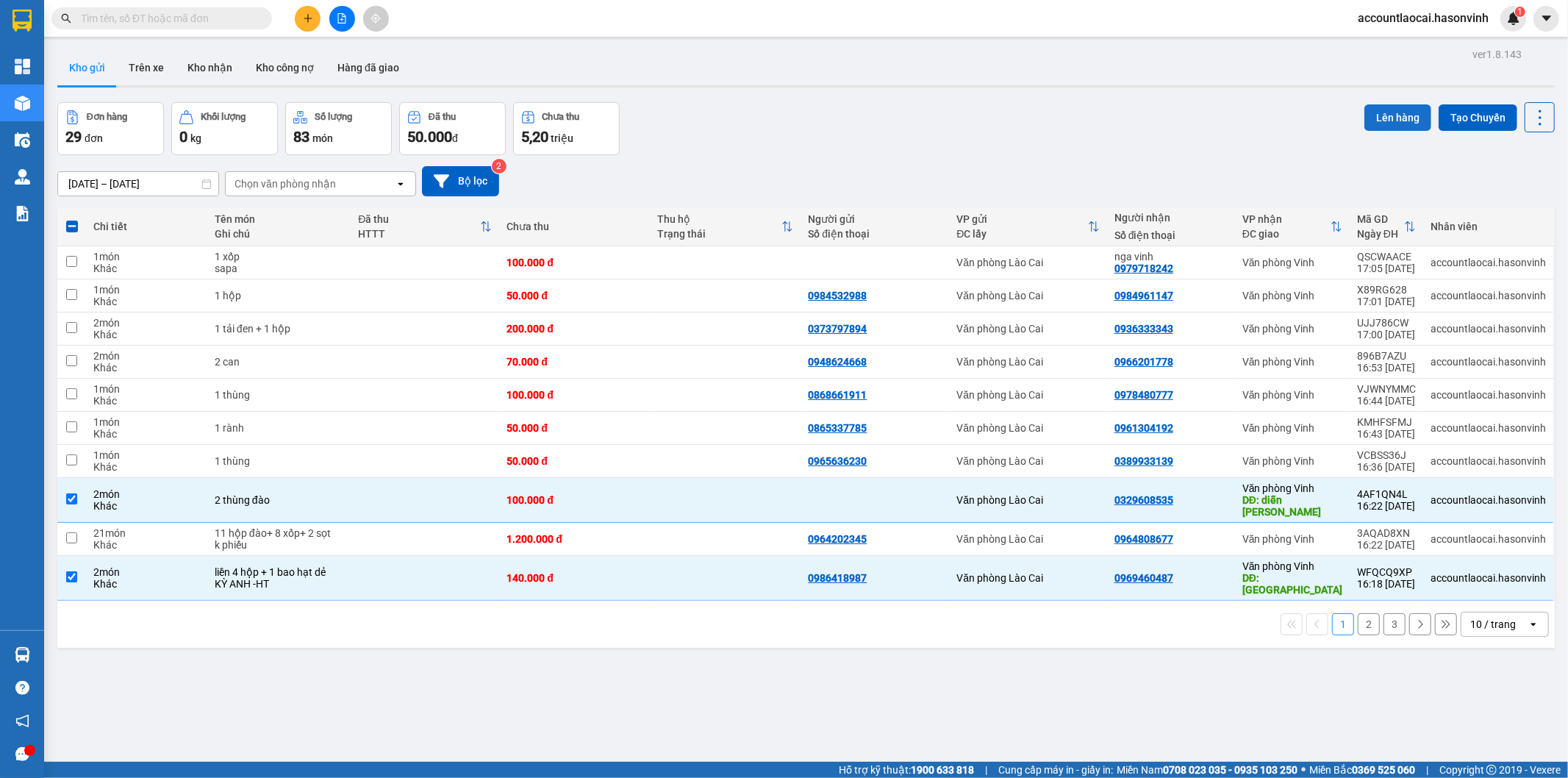
click at [1400, 114] on button "Lên hàng" at bounding box center [1398, 117] width 67 height 27
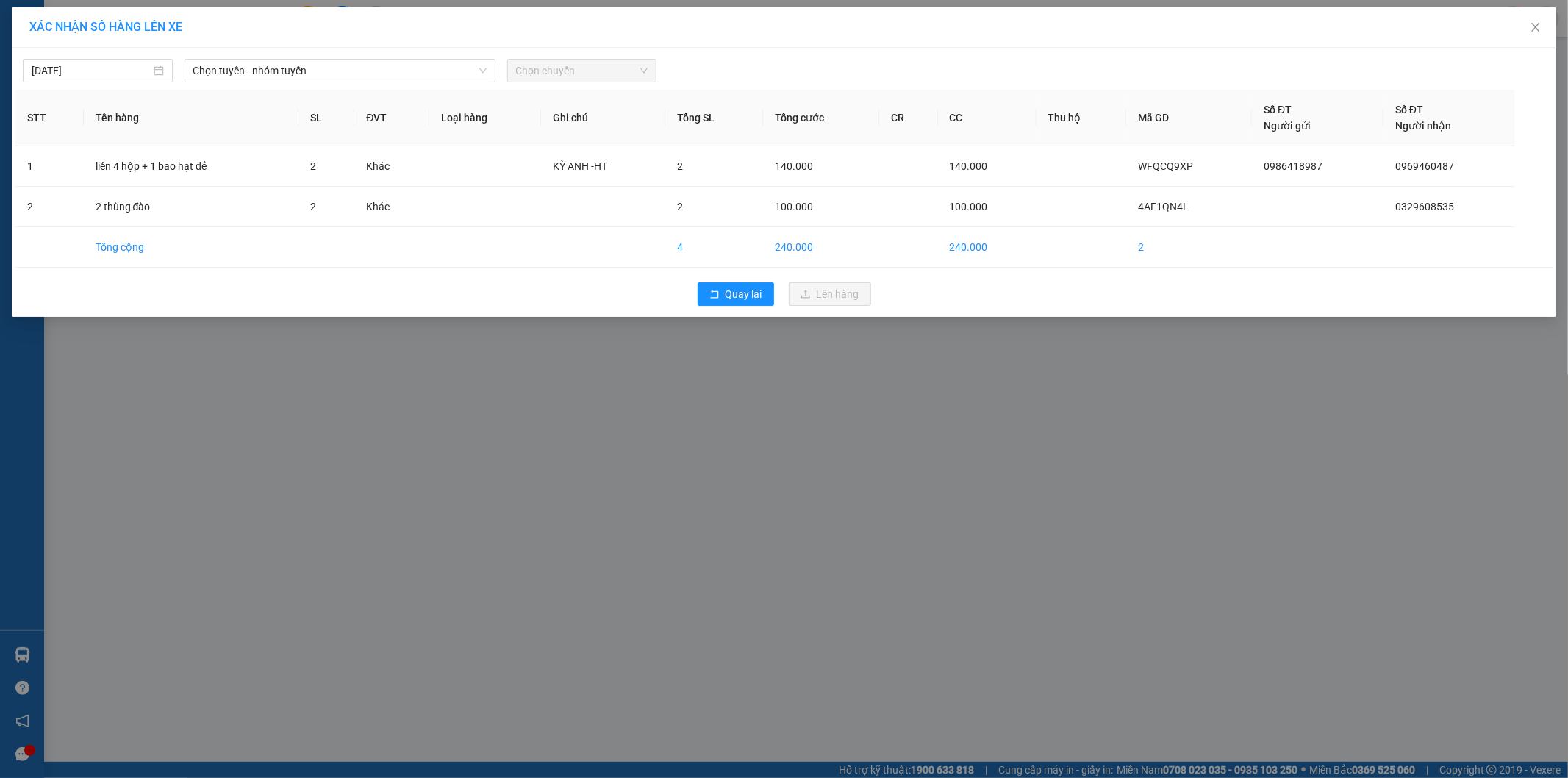
click at [420, 89] on div "15/09/2025 Chọn tuyến - nhóm tuyến Chọn chuyến STT Tên hàng SL ĐVT Loại hàng Gh…" at bounding box center [784, 182] width 1545 height 269
click at [320, 86] on div "15/09/2025 Chọn tuyến - nhóm tuyến Chọn chuyến STT Tên hàng SL ĐVT Loại hàng Gh…" at bounding box center [784, 182] width 1545 height 269
click at [316, 72] on span "Chọn tuyến - nhóm tuyến" at bounding box center [340, 70] width 294 height 22
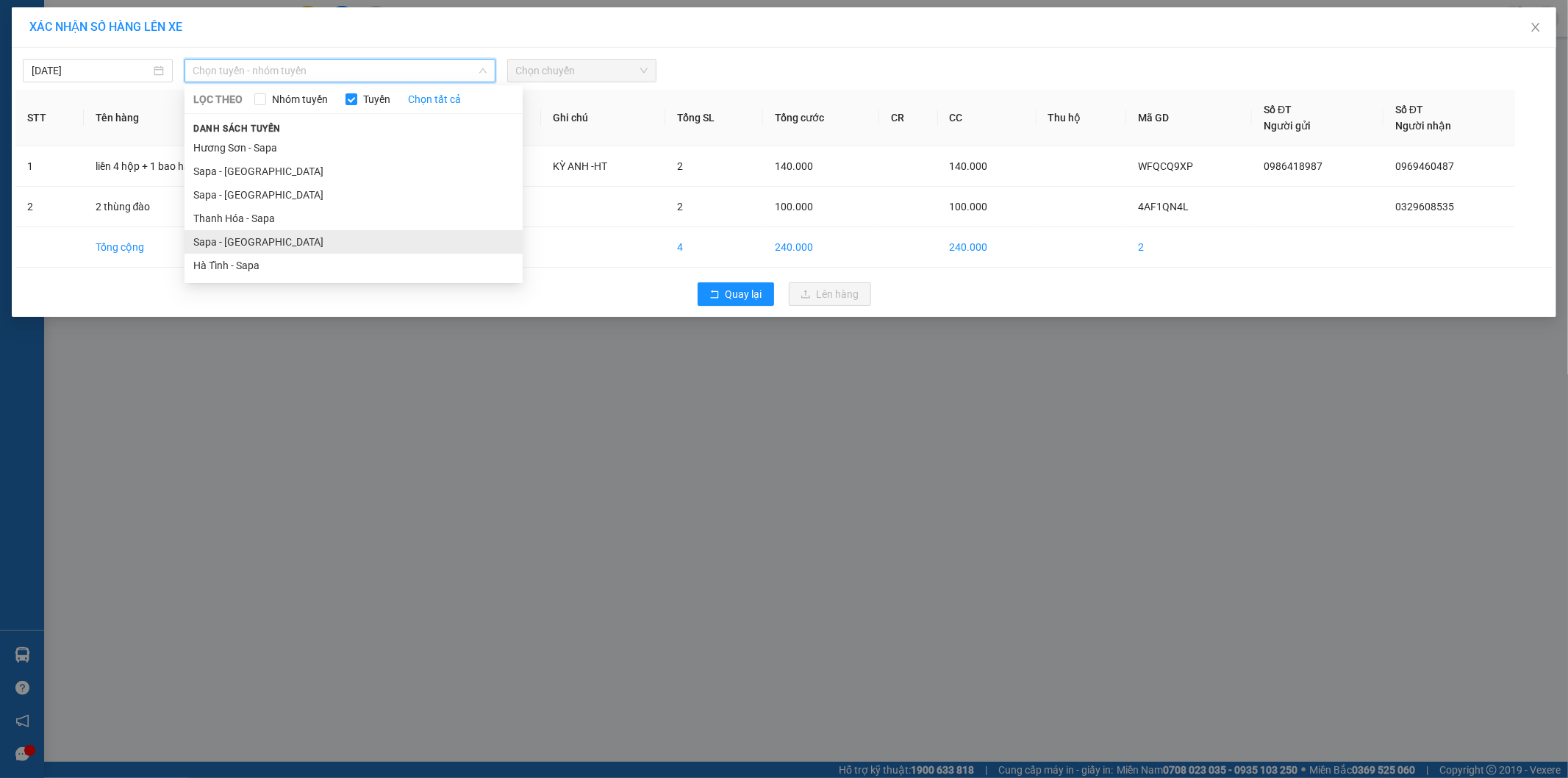
click at [273, 232] on li "Sapa - [GEOGRAPHIC_DATA]" at bounding box center [354, 242] width 339 height 24
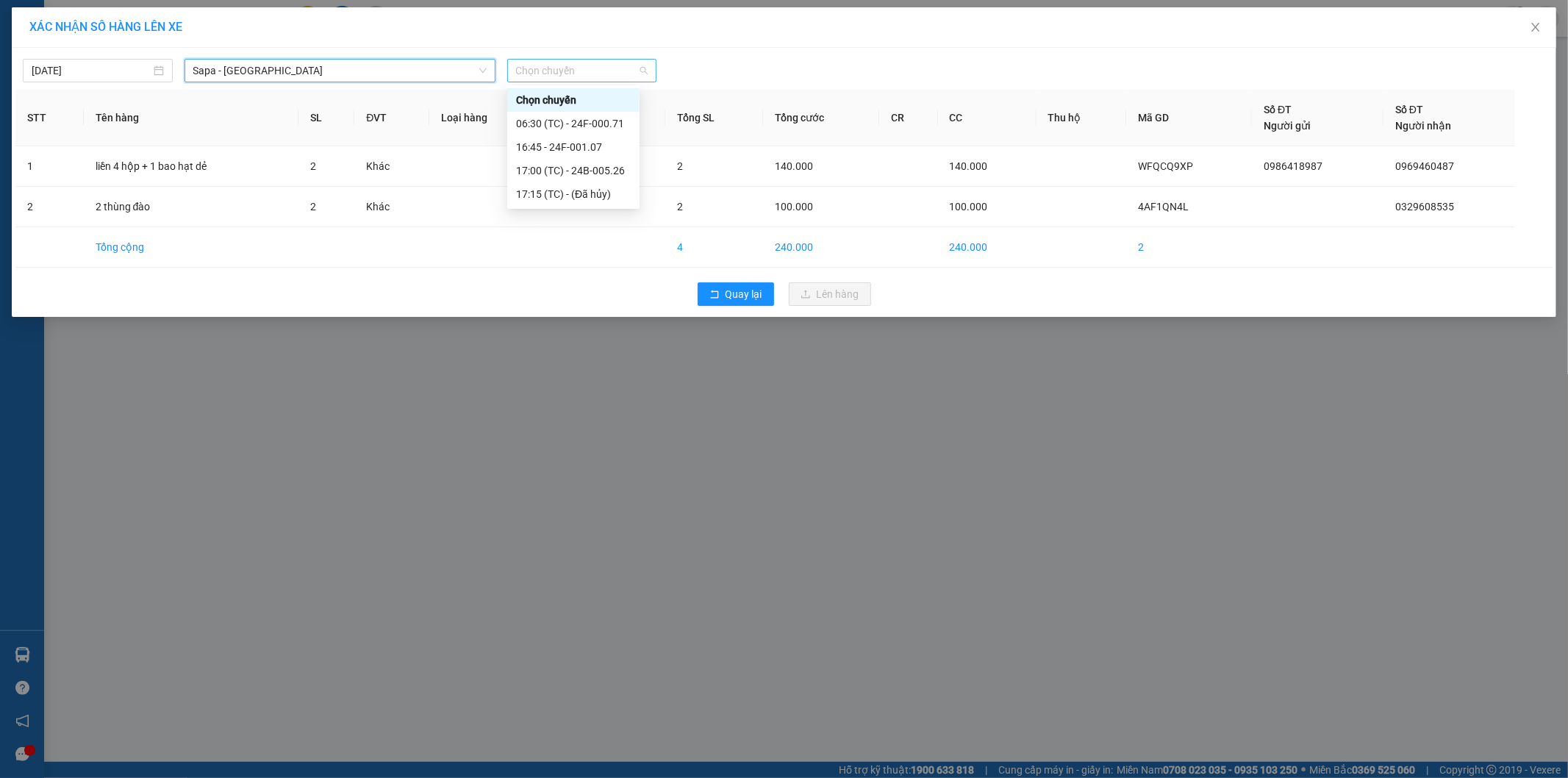
click at [606, 64] on span "Chọn chuyến" at bounding box center [582, 70] width 133 height 22
click at [600, 163] on div "17:00 (TC) - 24B-005.26" at bounding box center [573, 171] width 114 height 16
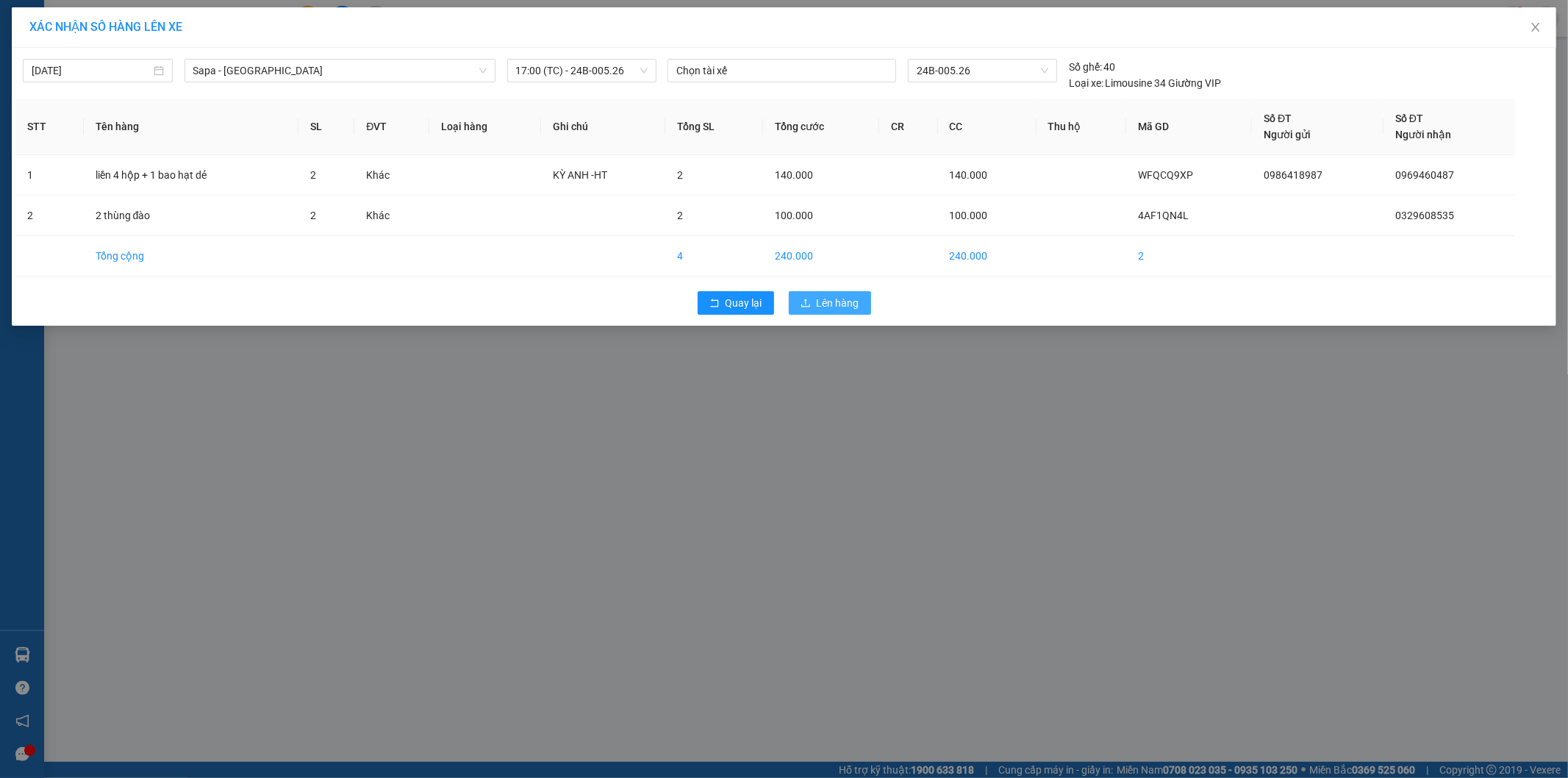
click at [833, 307] on span "Lên hàng" at bounding box center [838, 303] width 43 height 16
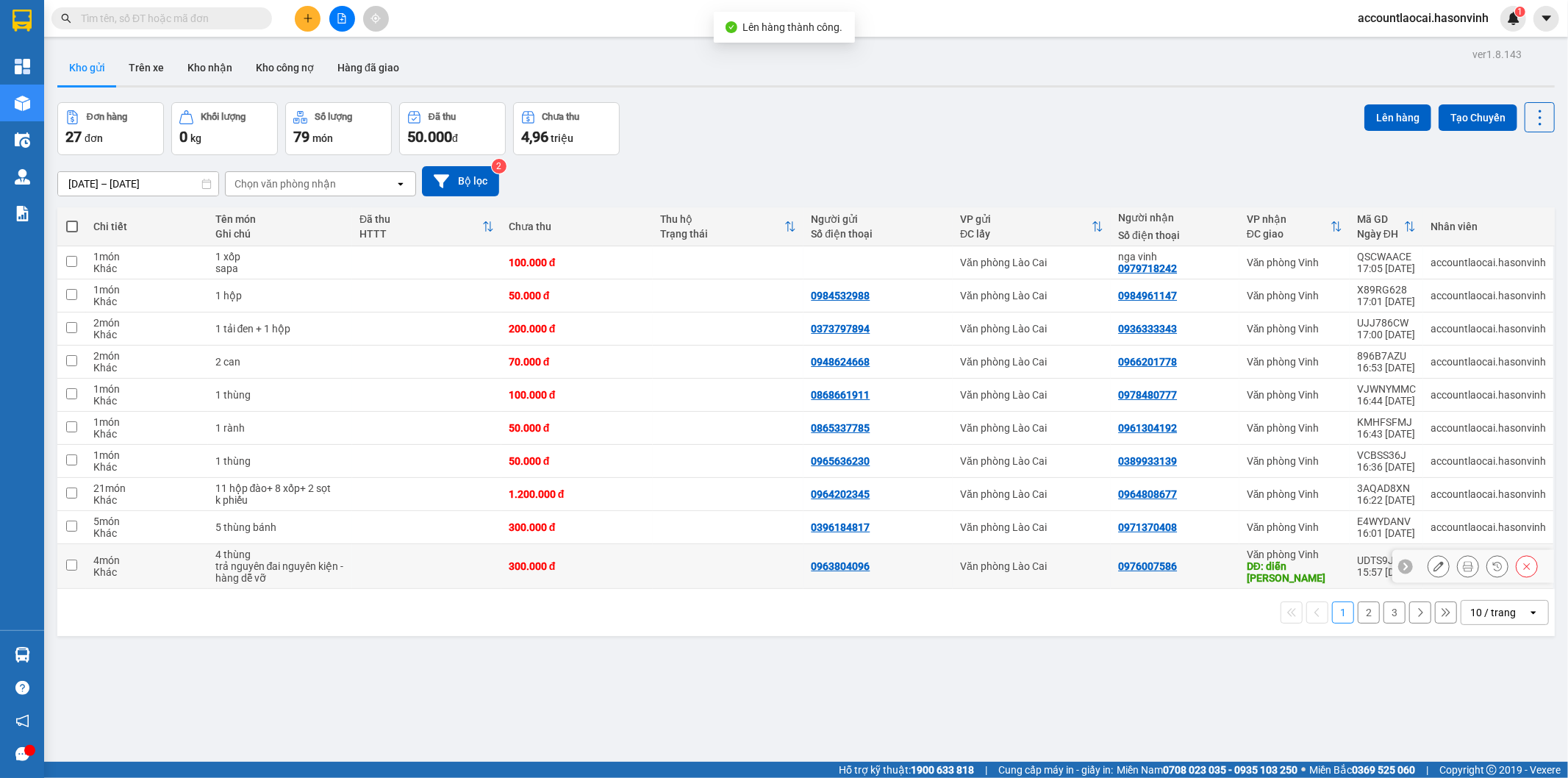
click at [417, 574] on td at bounding box center [427, 566] width 149 height 45
checkbox input "true"
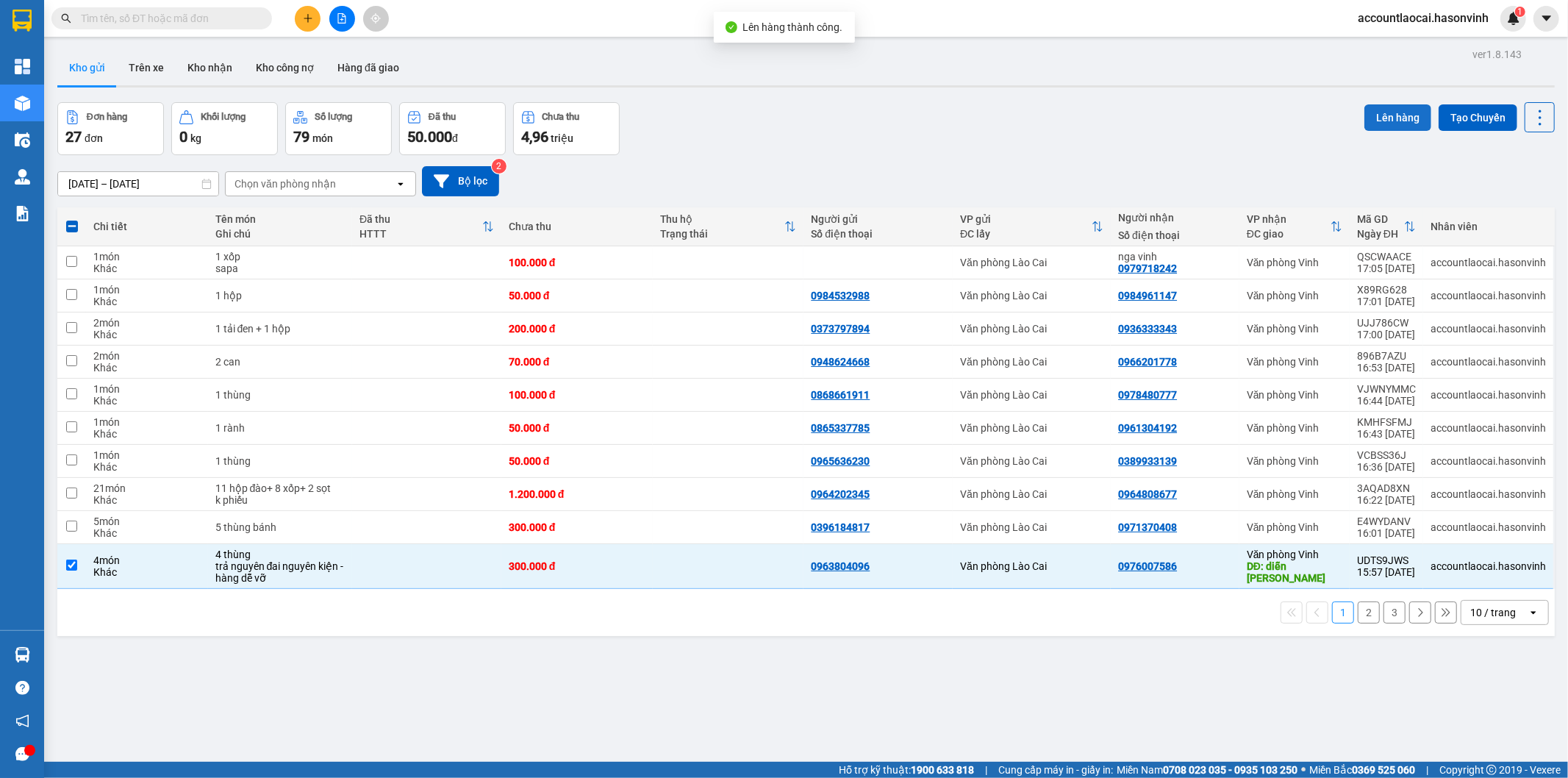
click at [1390, 105] on button "Lên hàng" at bounding box center [1398, 117] width 67 height 27
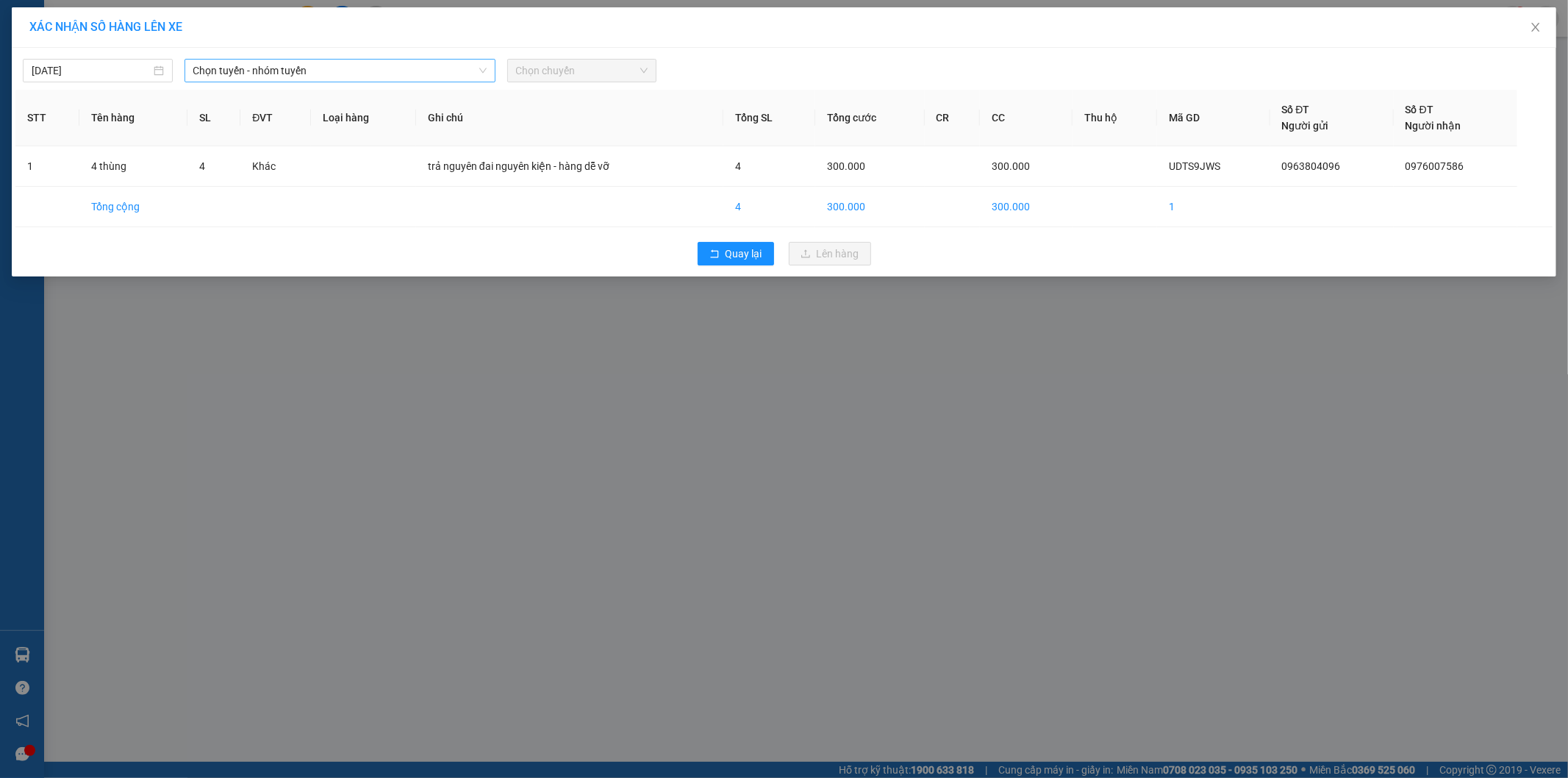
click at [245, 63] on span "Chọn tuyến - nhóm tuyến" at bounding box center [340, 70] width 294 height 22
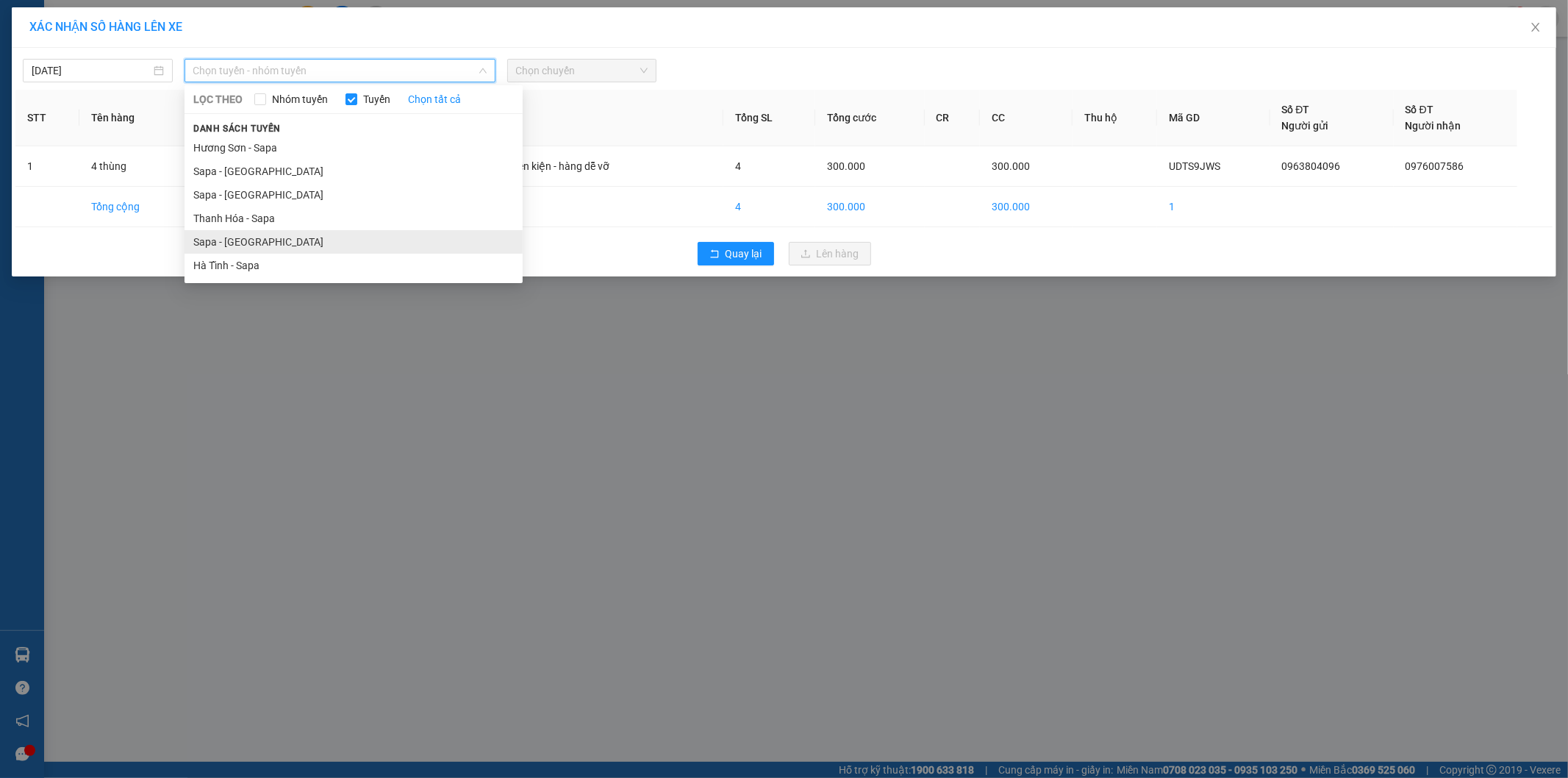
click at [295, 233] on li "Sapa - [GEOGRAPHIC_DATA]" at bounding box center [354, 242] width 339 height 24
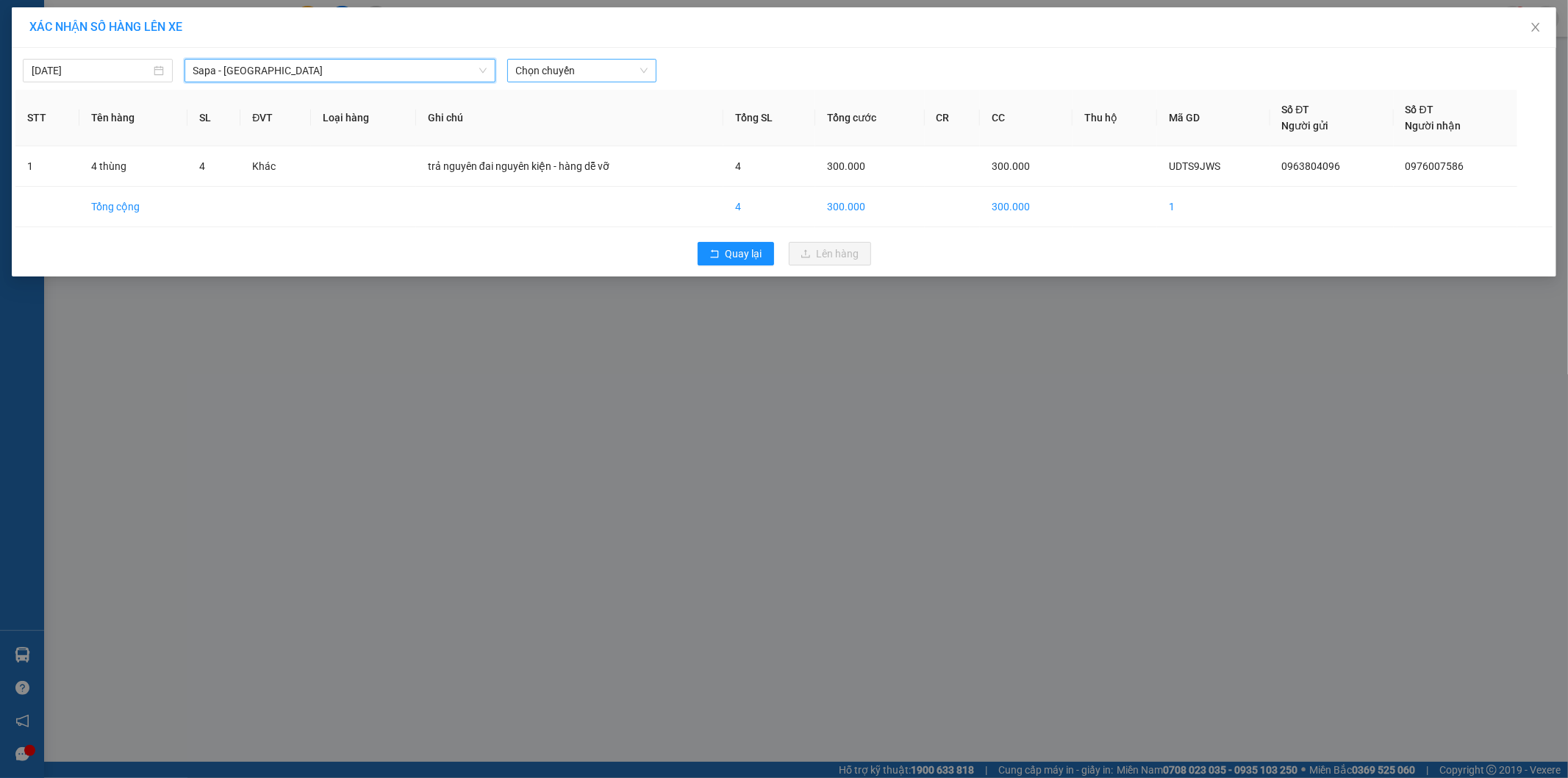
click at [579, 59] on div "Chọn chuyến" at bounding box center [582, 70] width 150 height 24
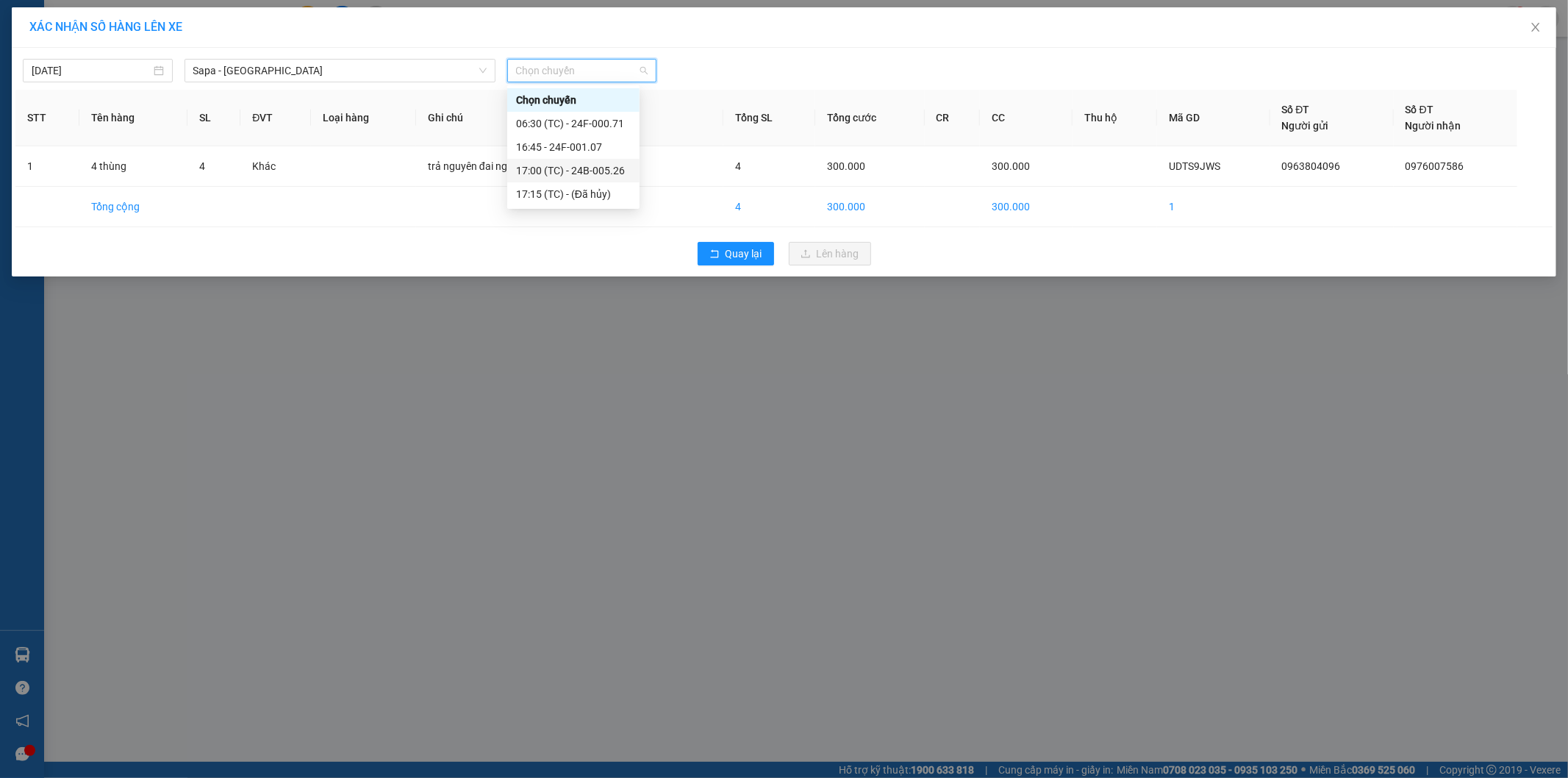
click at [585, 177] on div "17:00 (TC) - 24B-005.26" at bounding box center [573, 171] width 114 height 16
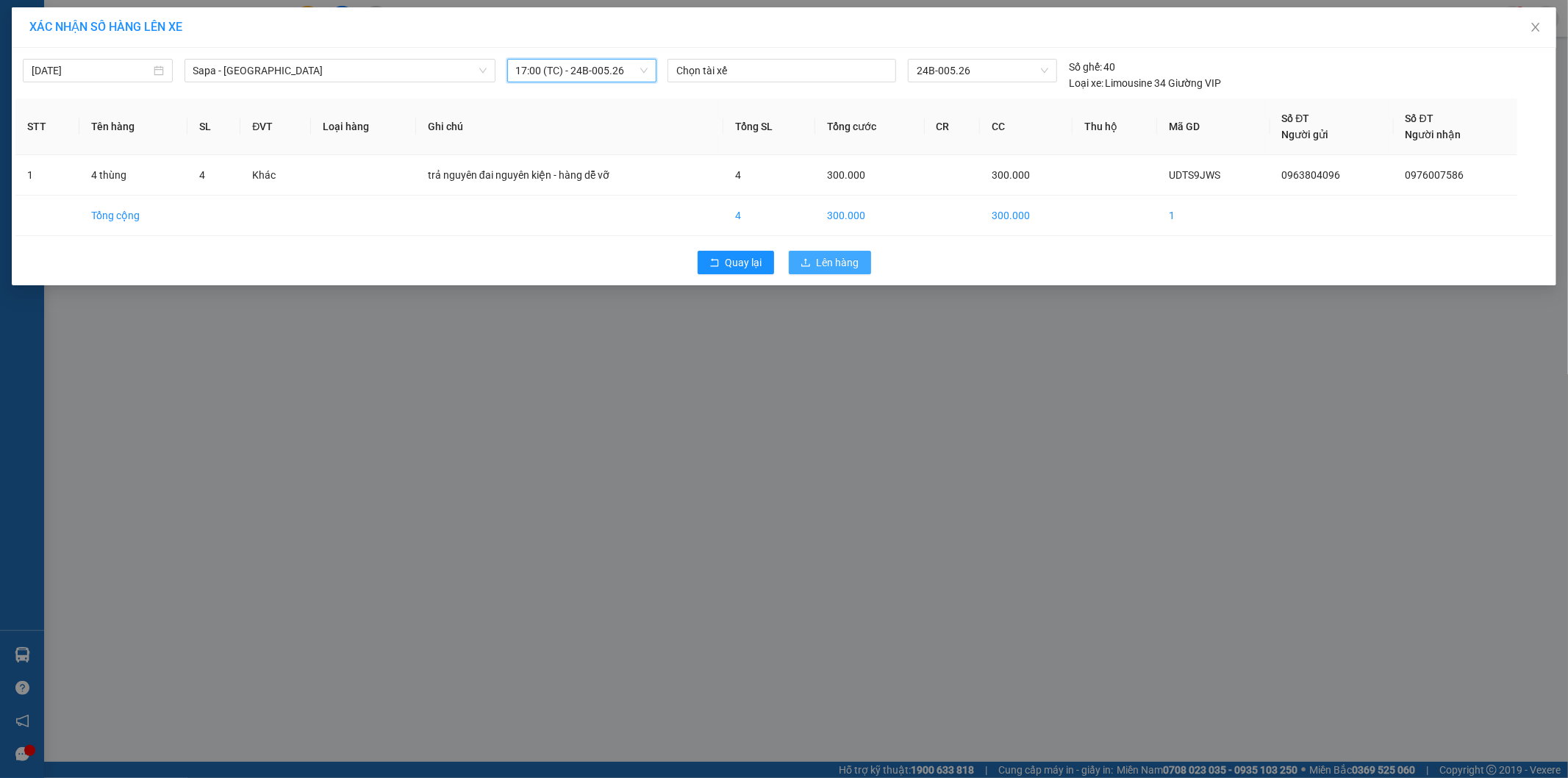
click at [815, 260] on button "Lên hàng" at bounding box center [830, 263] width 82 height 24
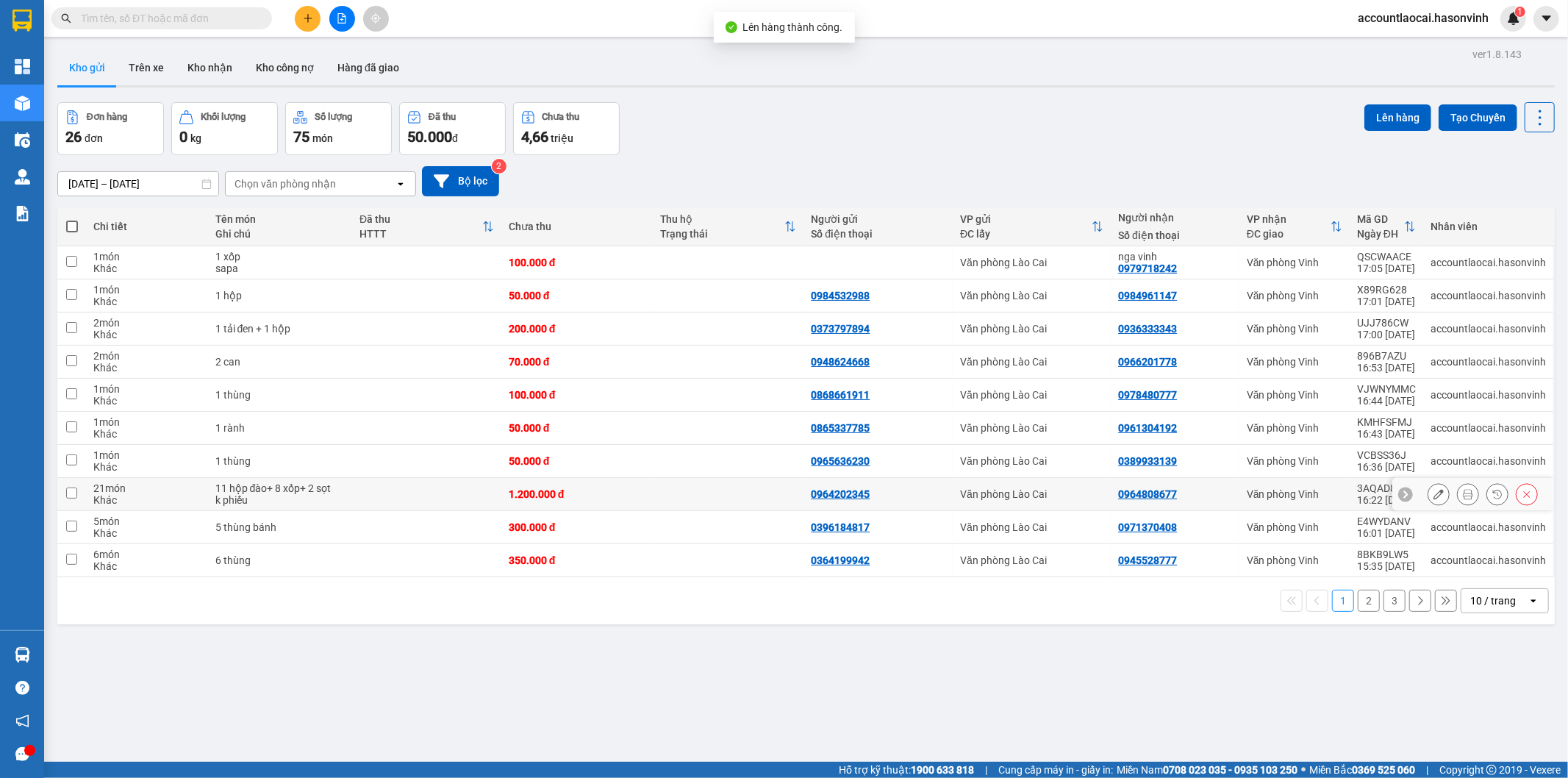
click at [386, 497] on td at bounding box center [427, 494] width 149 height 33
checkbox input "true"
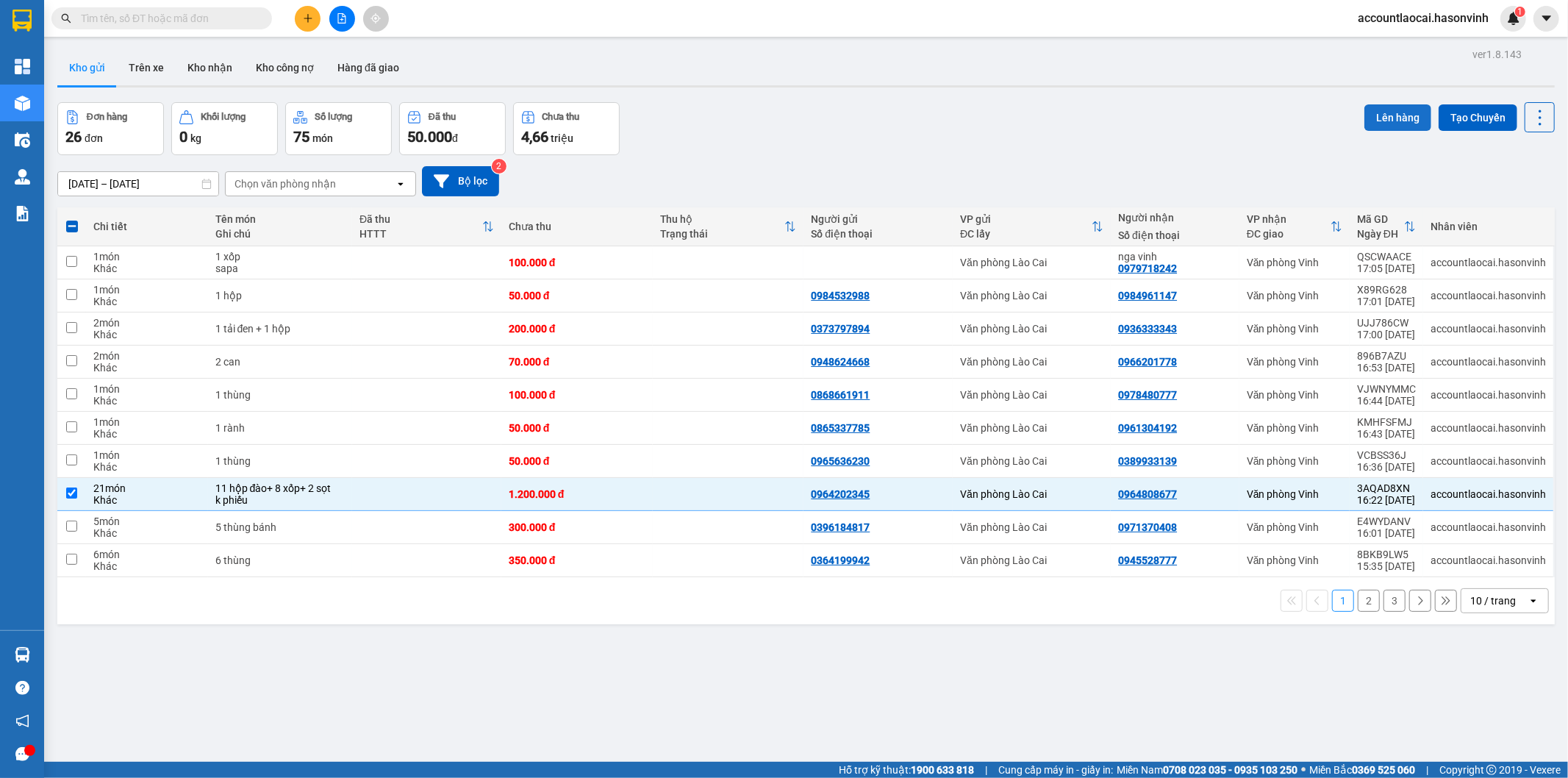
click at [1392, 112] on button "Lên hàng" at bounding box center [1398, 117] width 67 height 27
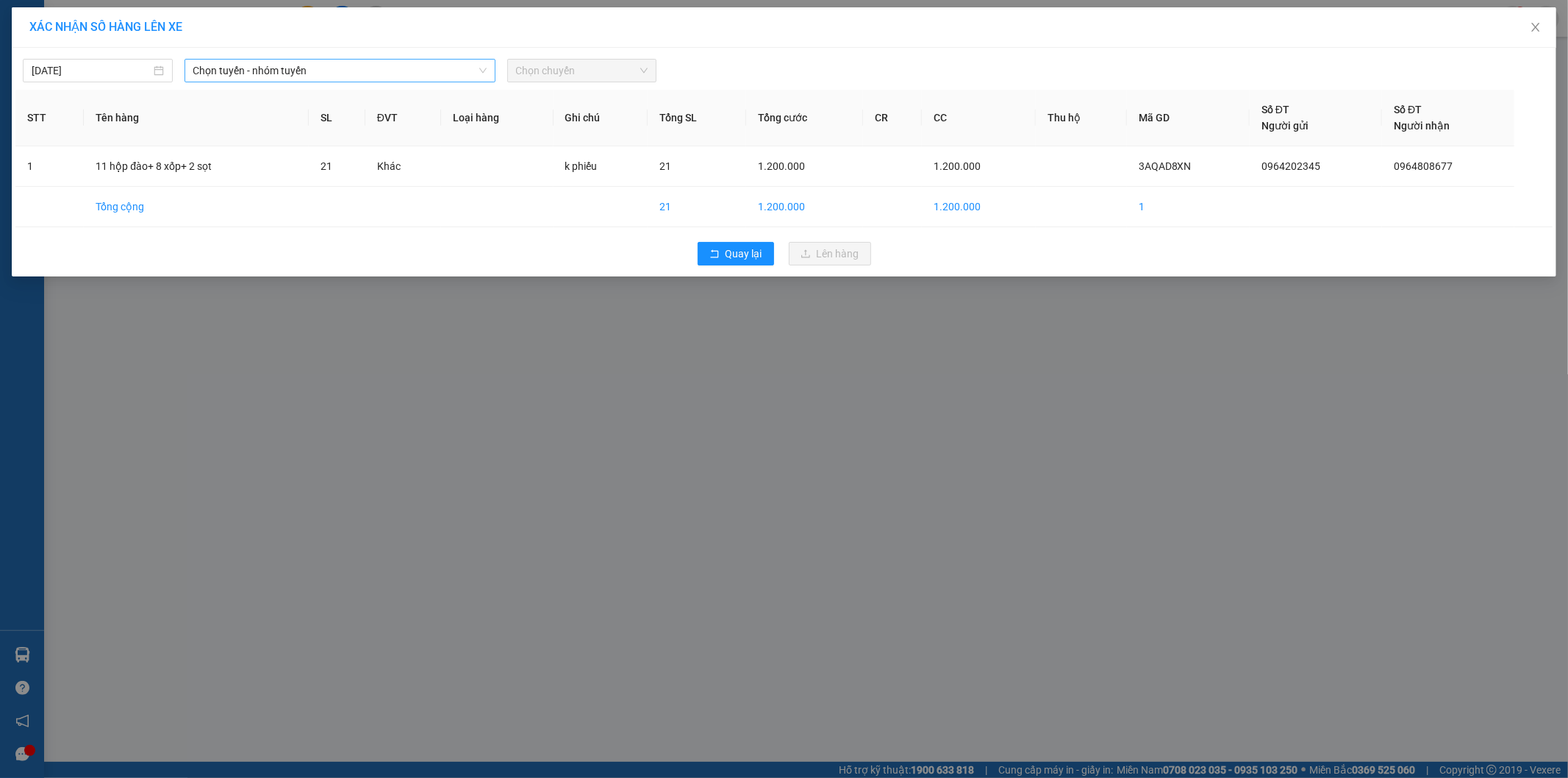
click at [402, 75] on span "Chọn tuyến - nhóm tuyến" at bounding box center [340, 70] width 294 height 22
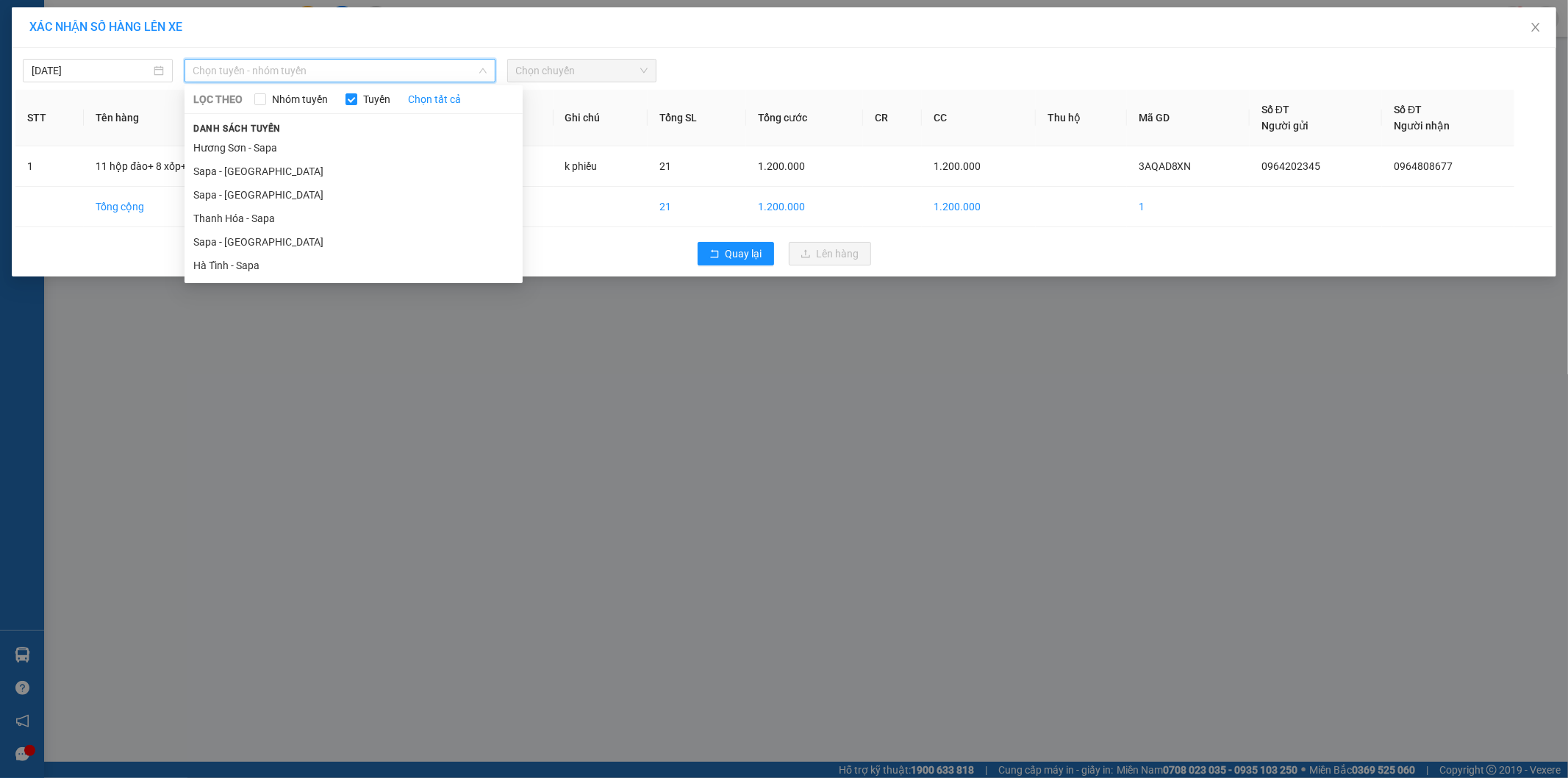
drag, startPoint x: 303, startPoint y: 237, endPoint x: 549, endPoint y: 100, distance: 281.6
click at [303, 239] on li "Sapa - [GEOGRAPHIC_DATA]" at bounding box center [354, 242] width 339 height 24
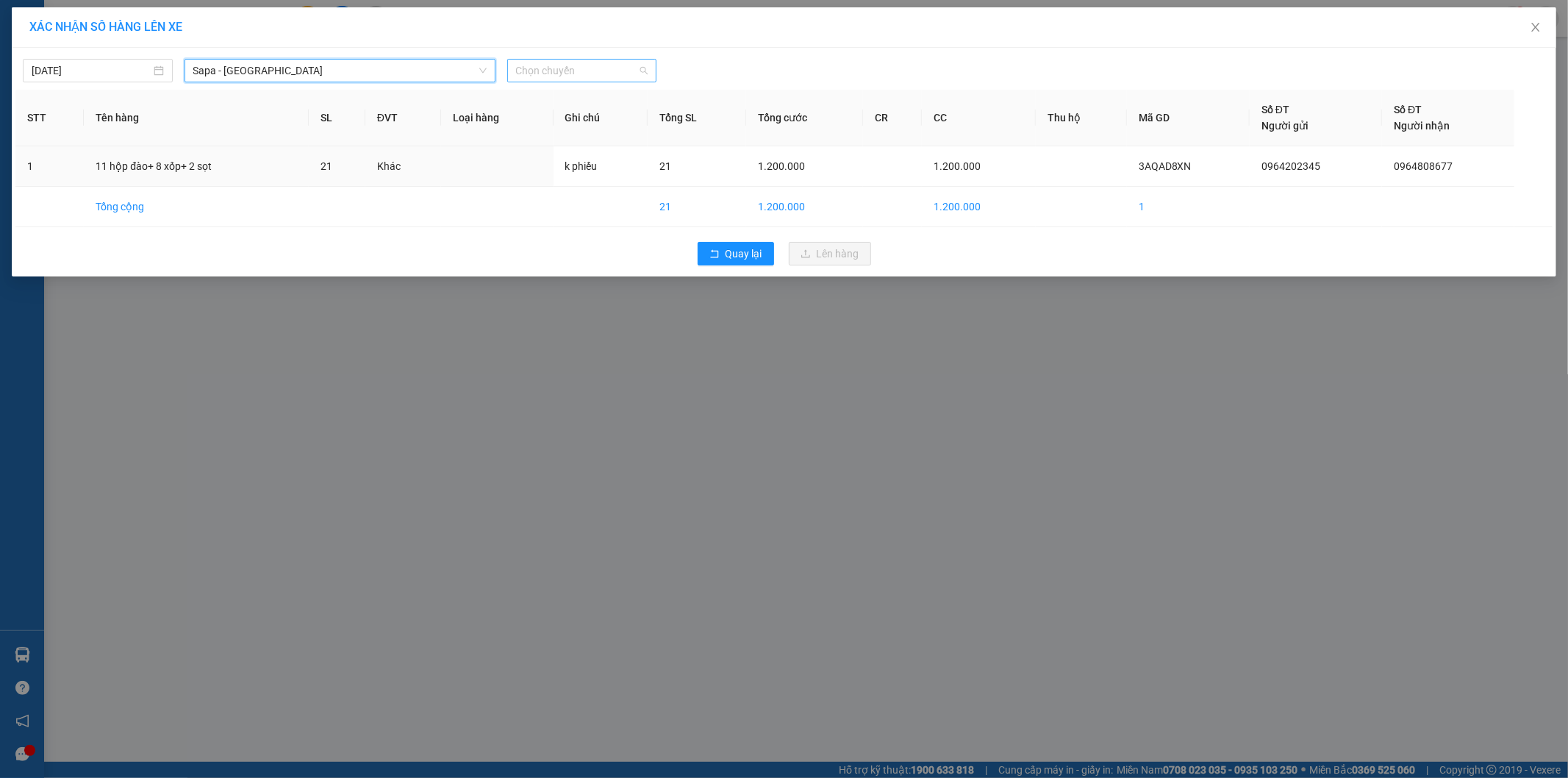
click at [621, 70] on span "Chọn chuyến" at bounding box center [582, 70] width 133 height 22
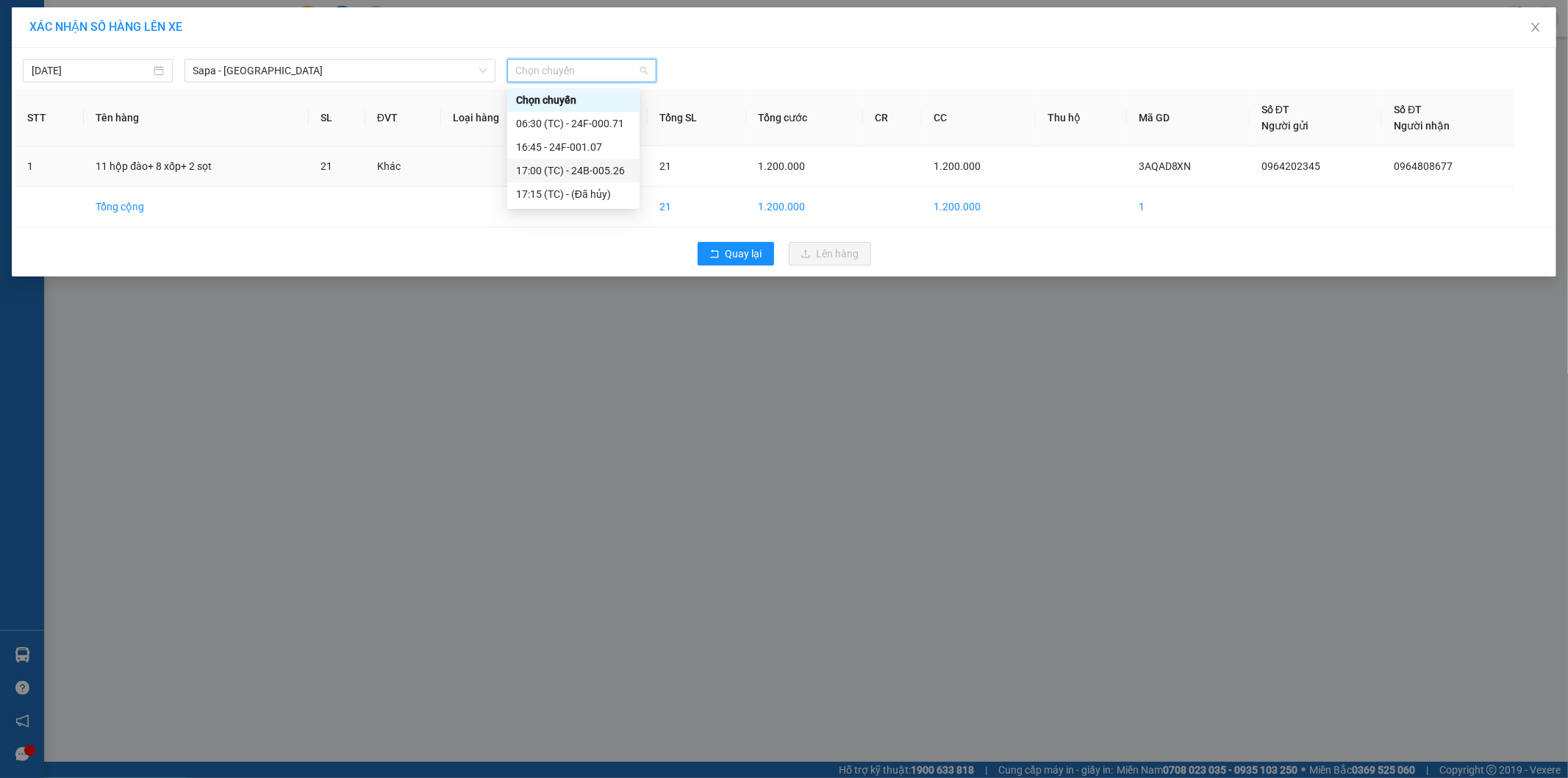
click at [622, 170] on div "17:00 (TC) - 24B-005.26" at bounding box center [573, 171] width 114 height 16
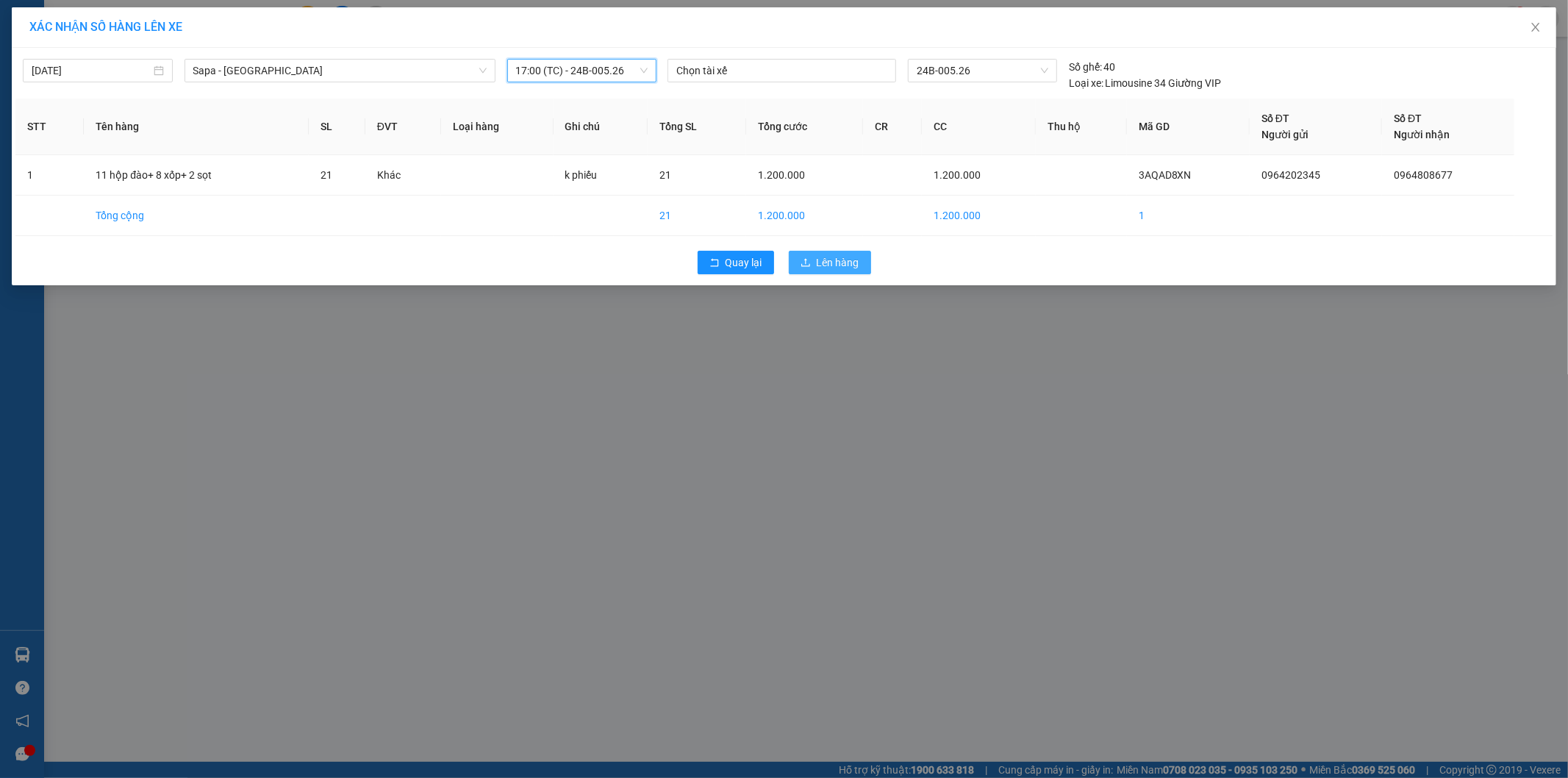
click at [839, 257] on span "Lên hàng" at bounding box center [838, 263] width 43 height 16
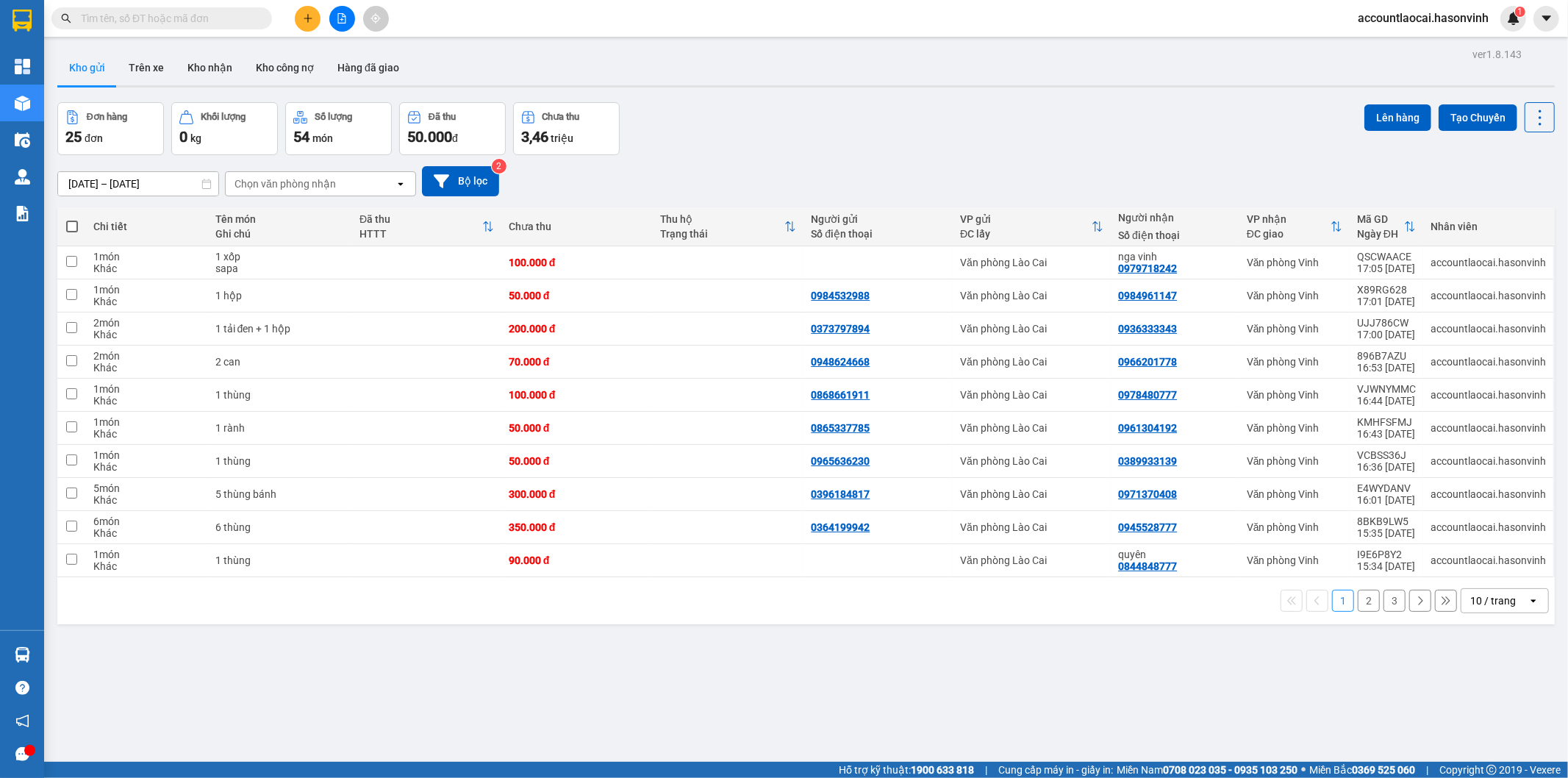
click at [1358, 605] on button "2" at bounding box center [1369, 600] width 22 height 22
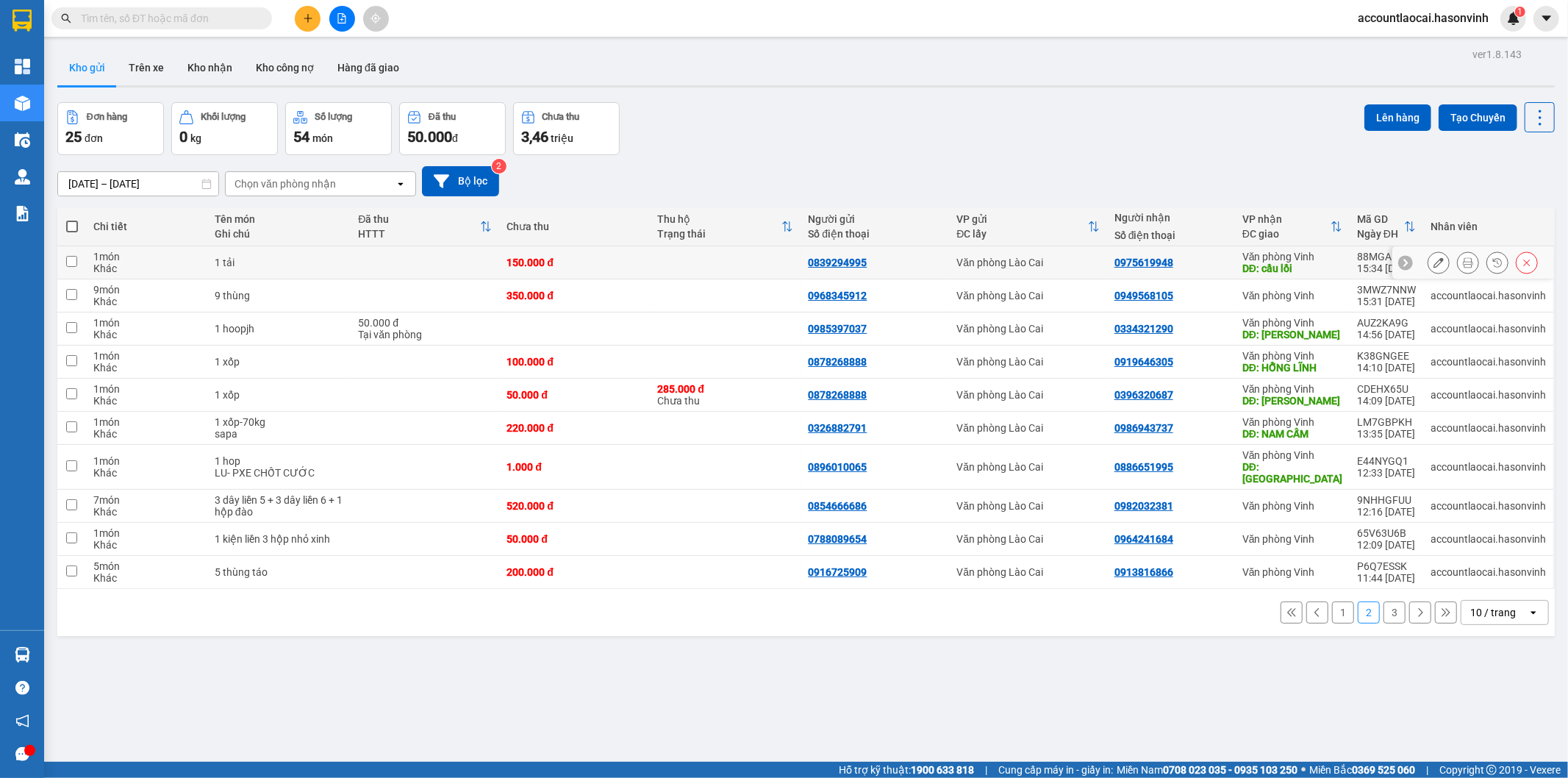
click at [267, 267] on div "1 tải" at bounding box center [279, 262] width 129 height 12
checkbox input "true"
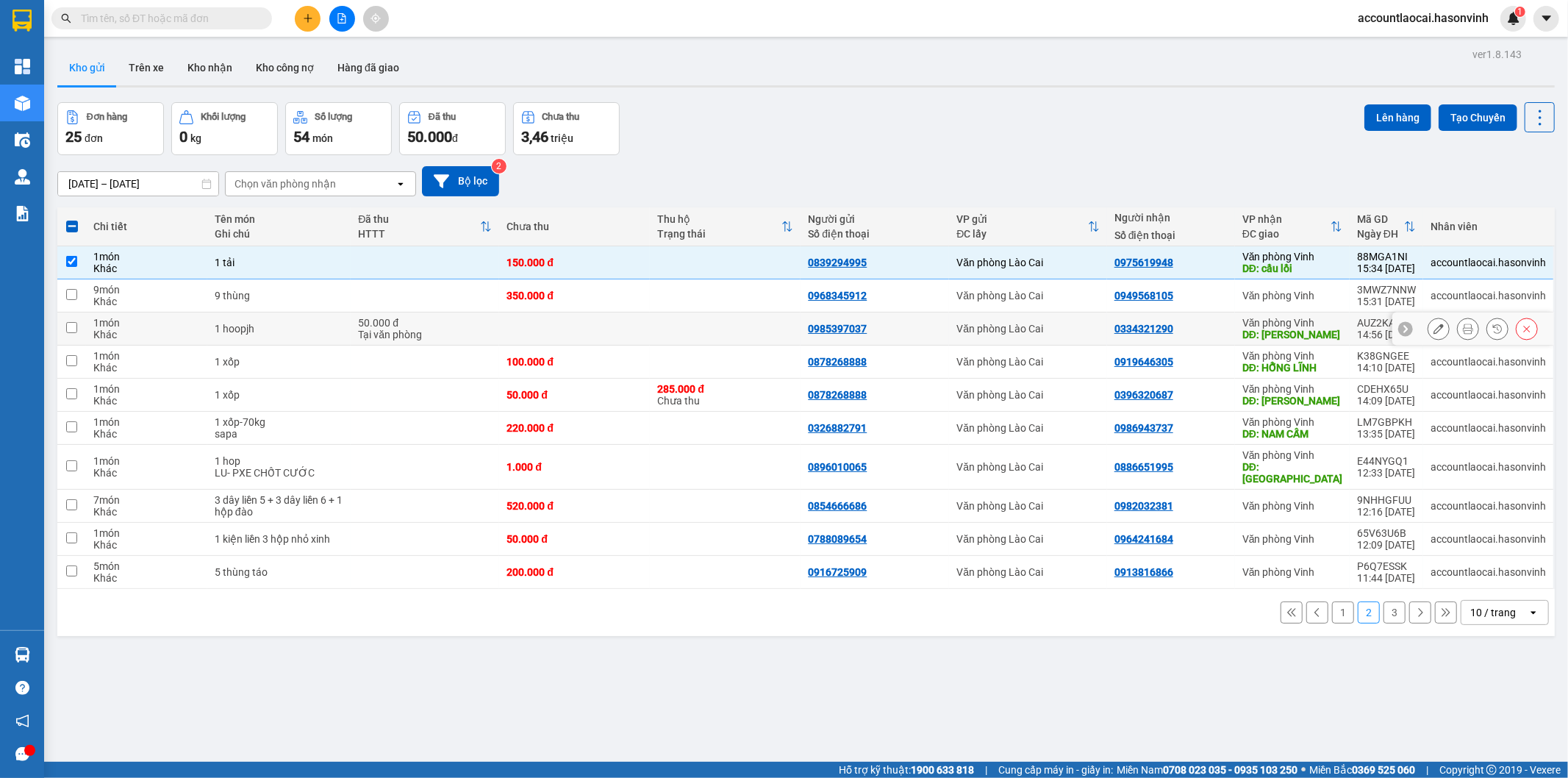
click at [326, 341] on td "1 hoopjh" at bounding box center [279, 329] width 144 height 33
checkbox input "true"
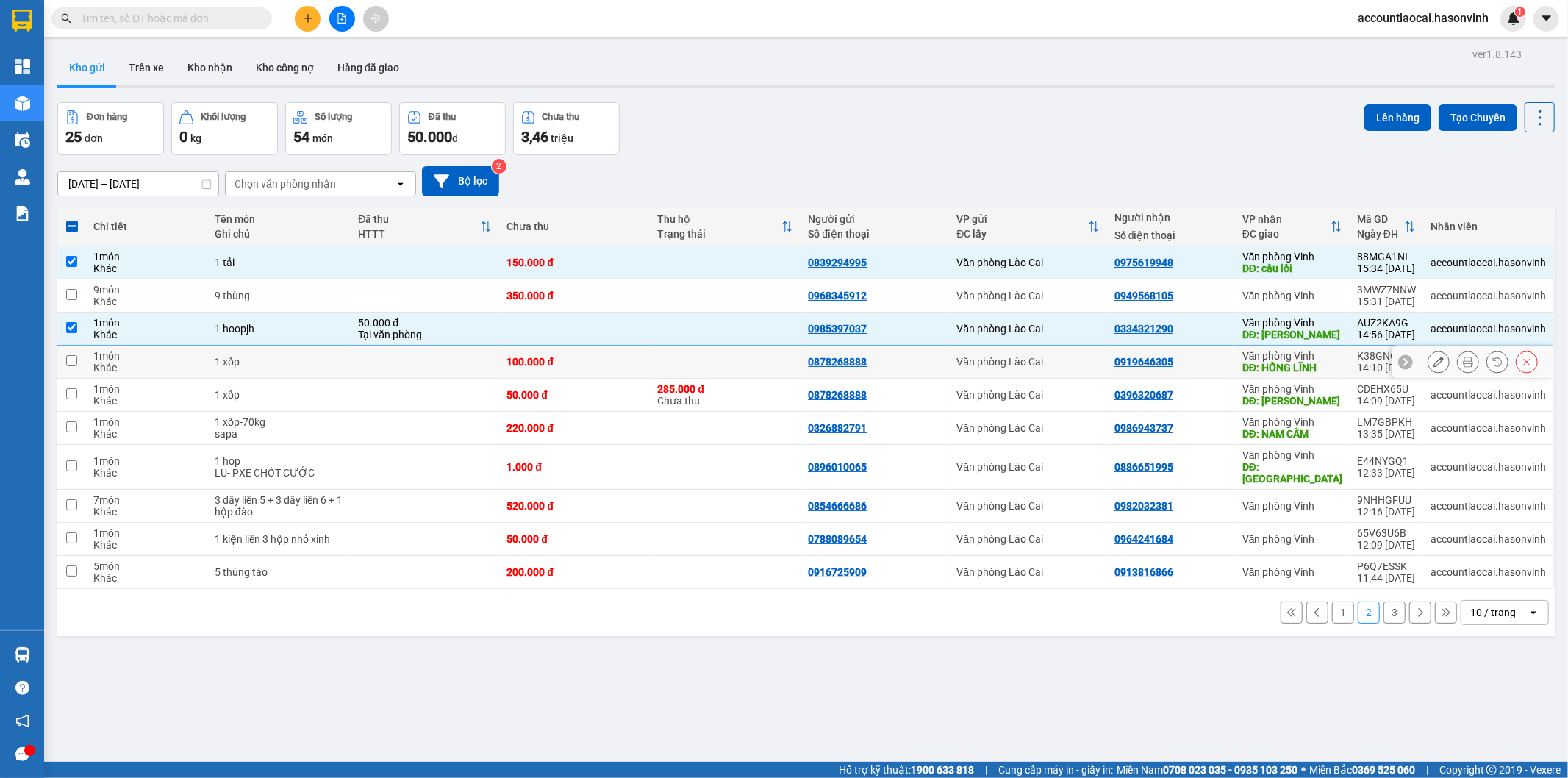
click at [333, 368] on td "1 xốp" at bounding box center [279, 362] width 144 height 33
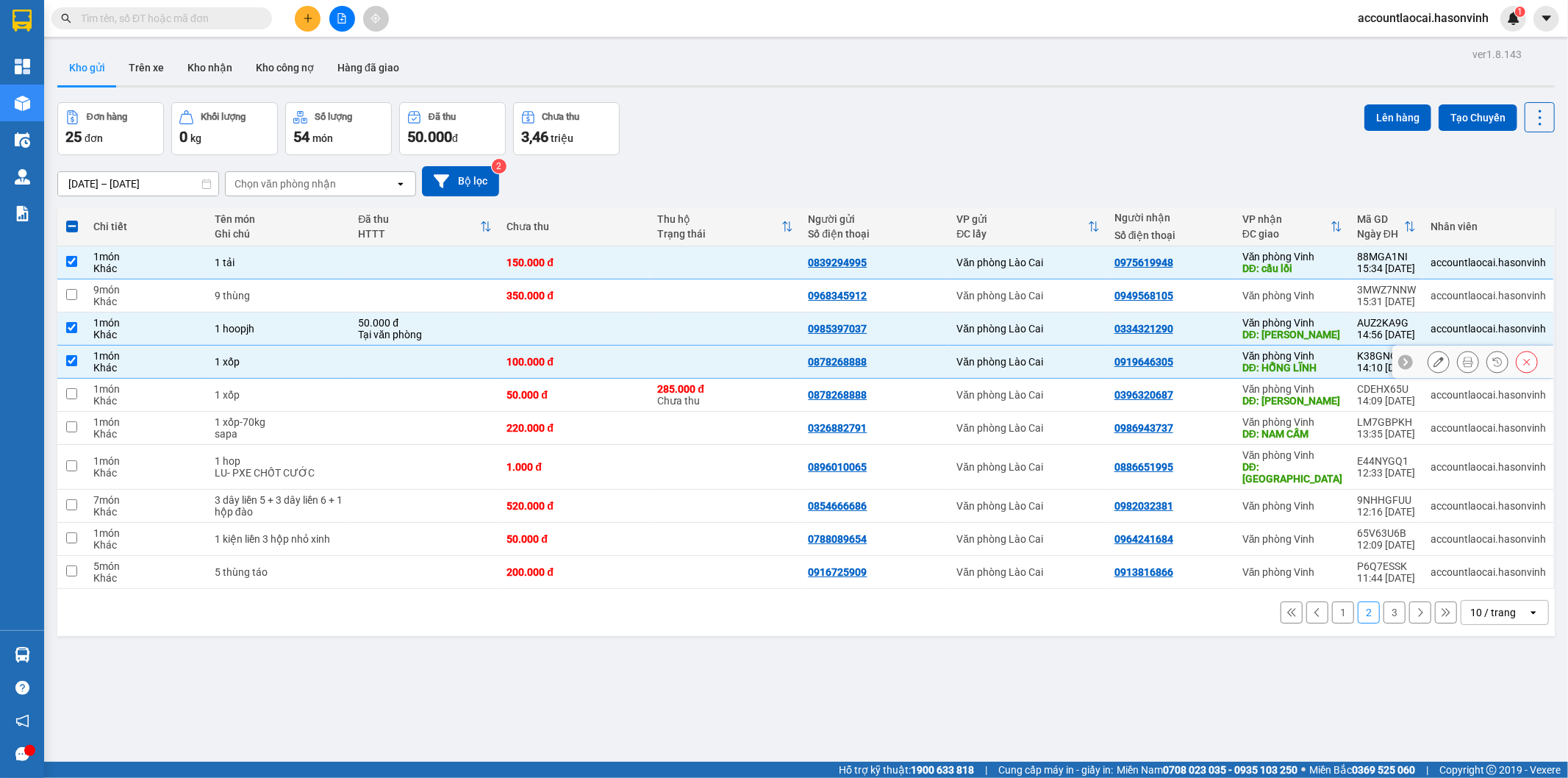
checkbox input "true"
click at [342, 402] on td "1 xốp" at bounding box center [279, 395] width 144 height 33
checkbox input "true"
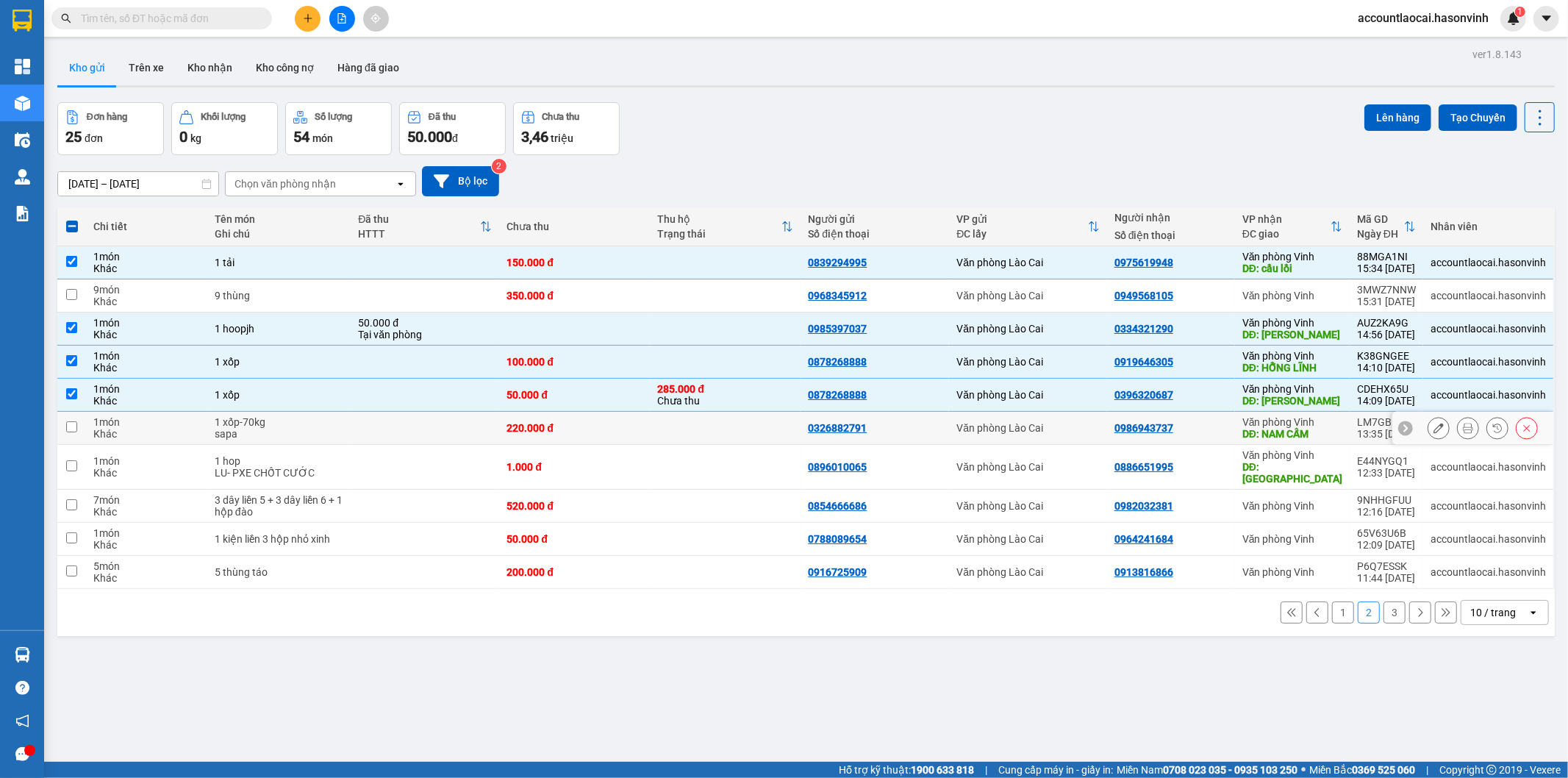
click at [346, 432] on td "1 xốp-70kg sapa" at bounding box center [279, 428] width 144 height 33
checkbox input "true"
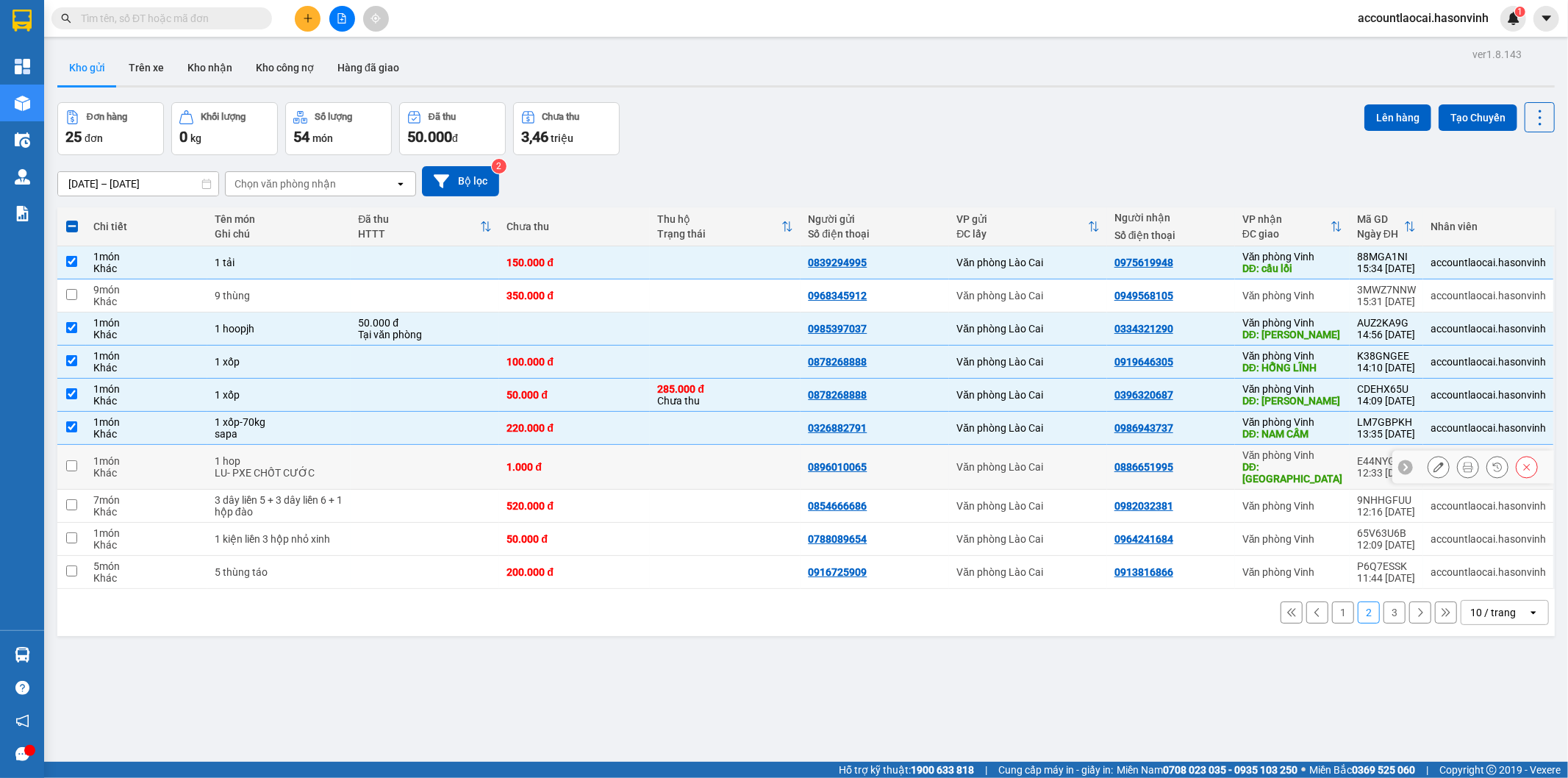
click at [364, 463] on td at bounding box center [425, 467] width 148 height 45
checkbox input "true"
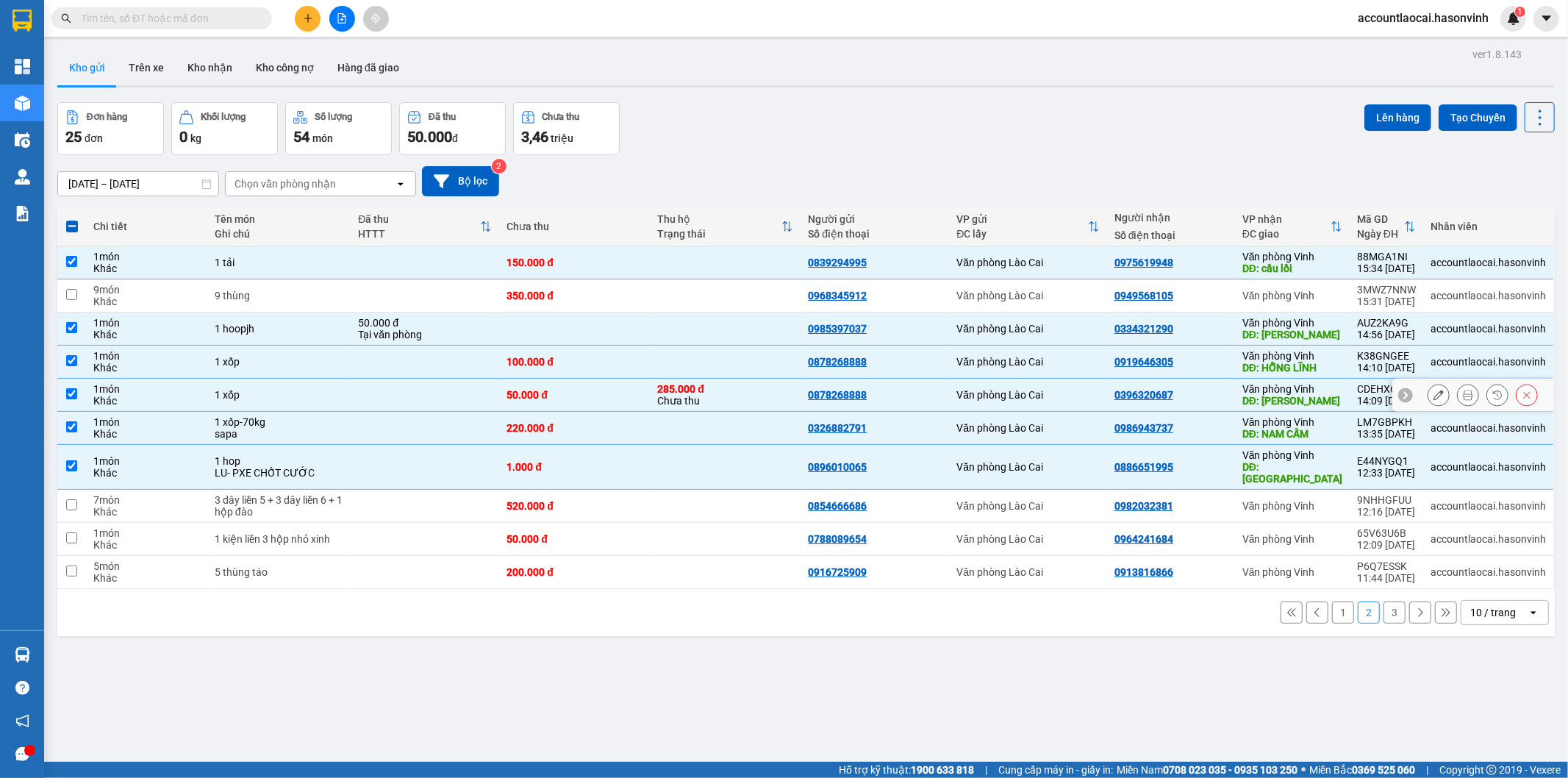
click at [387, 398] on td at bounding box center [425, 395] width 148 height 33
checkbox input "false"
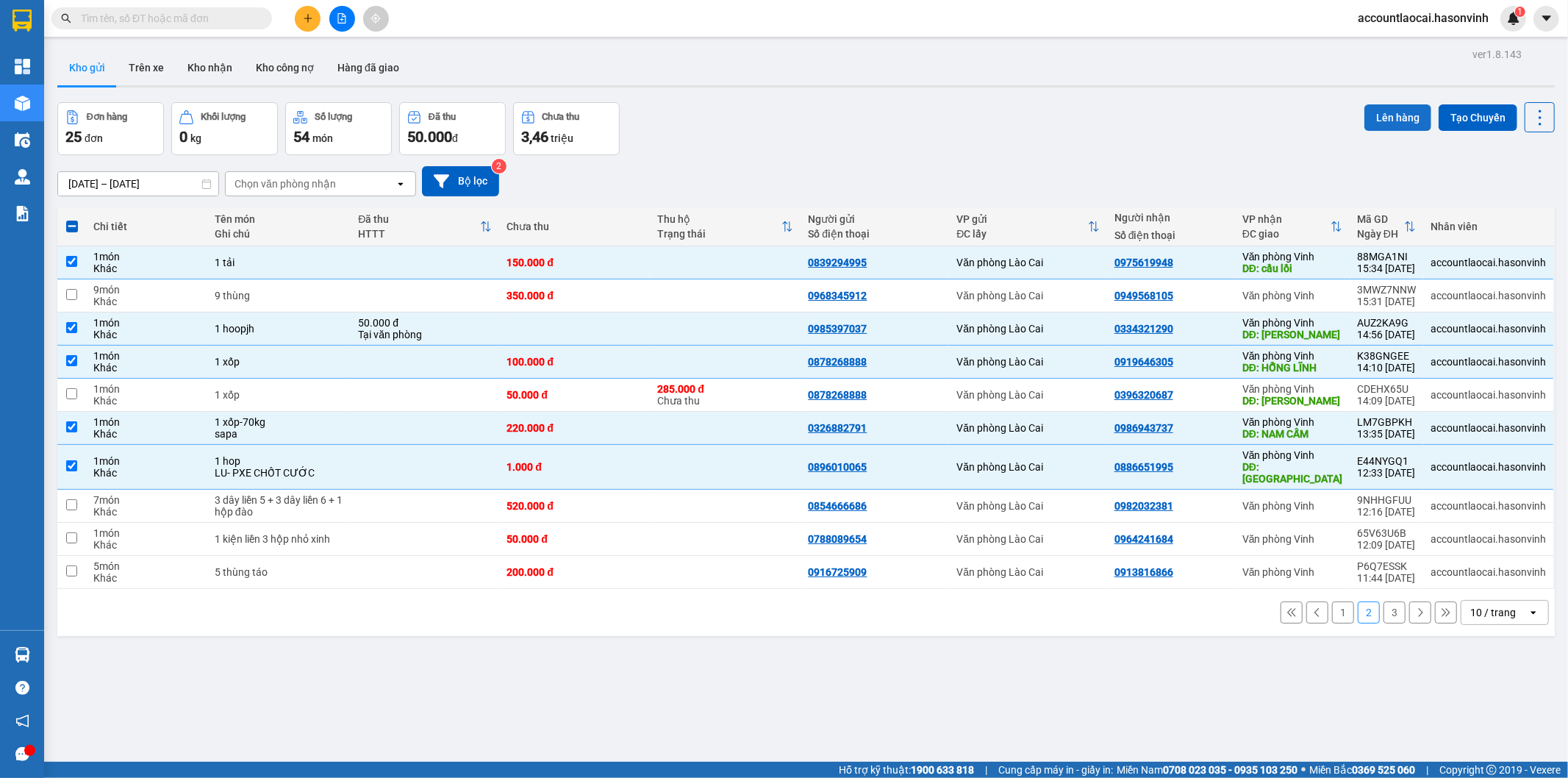
click at [1392, 112] on button "Lên hàng" at bounding box center [1398, 117] width 67 height 27
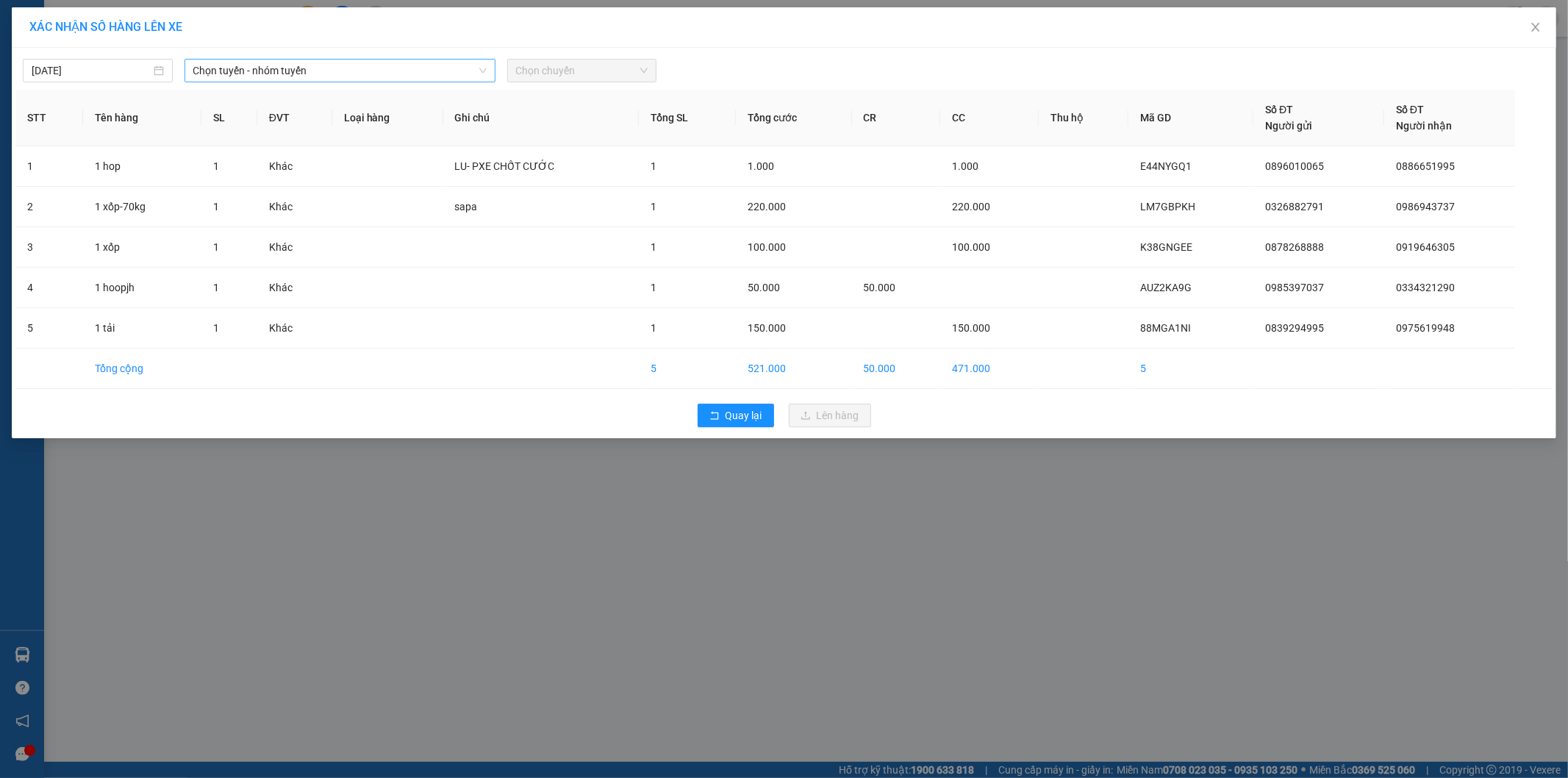
click at [406, 72] on span "Chọn tuyến - nhóm tuyến" at bounding box center [340, 70] width 294 height 22
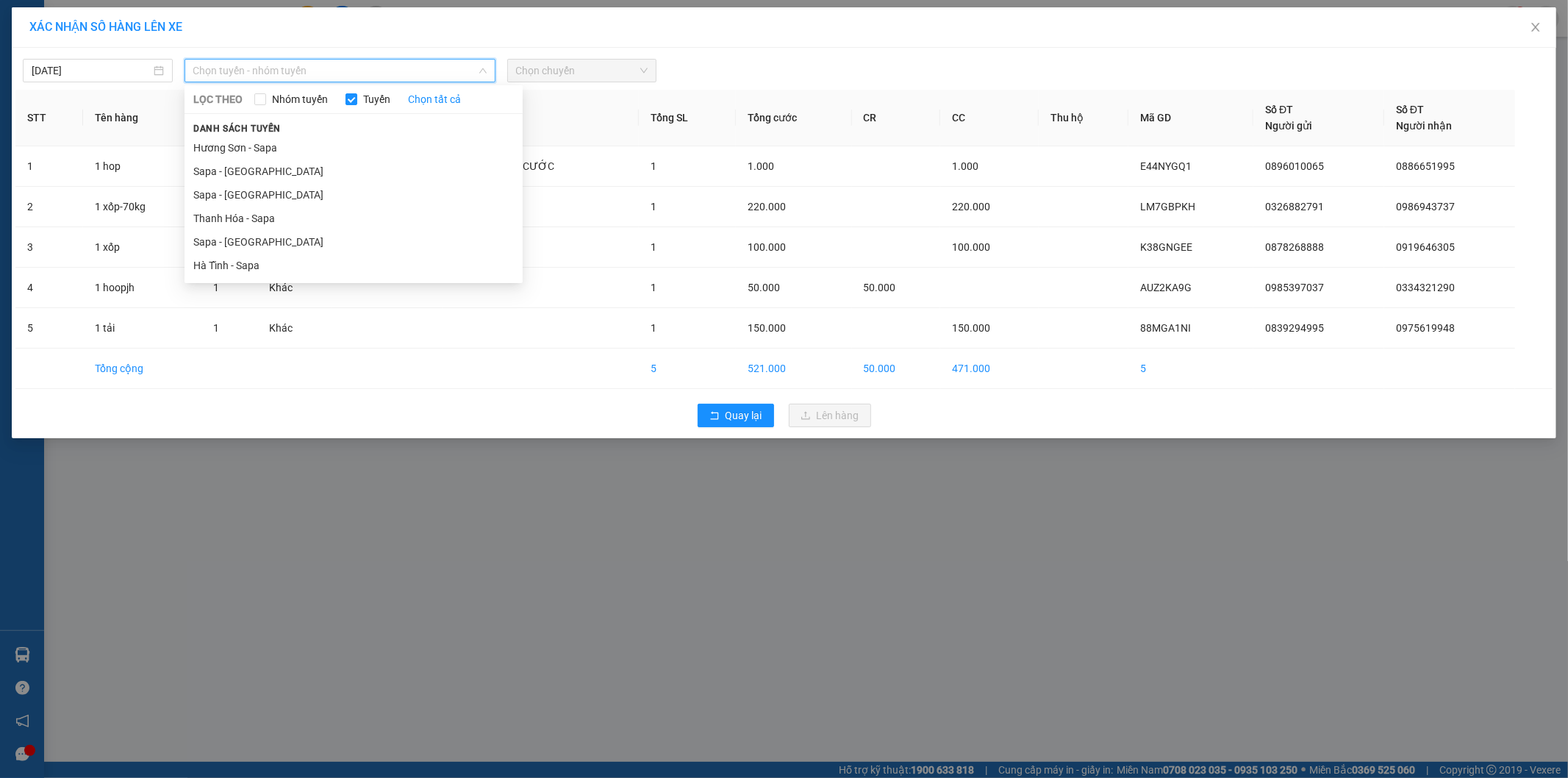
drag, startPoint x: 283, startPoint y: 239, endPoint x: 435, endPoint y: 142, distance: 180.3
click at [285, 238] on li "Sapa - [GEOGRAPHIC_DATA]" at bounding box center [354, 242] width 339 height 24
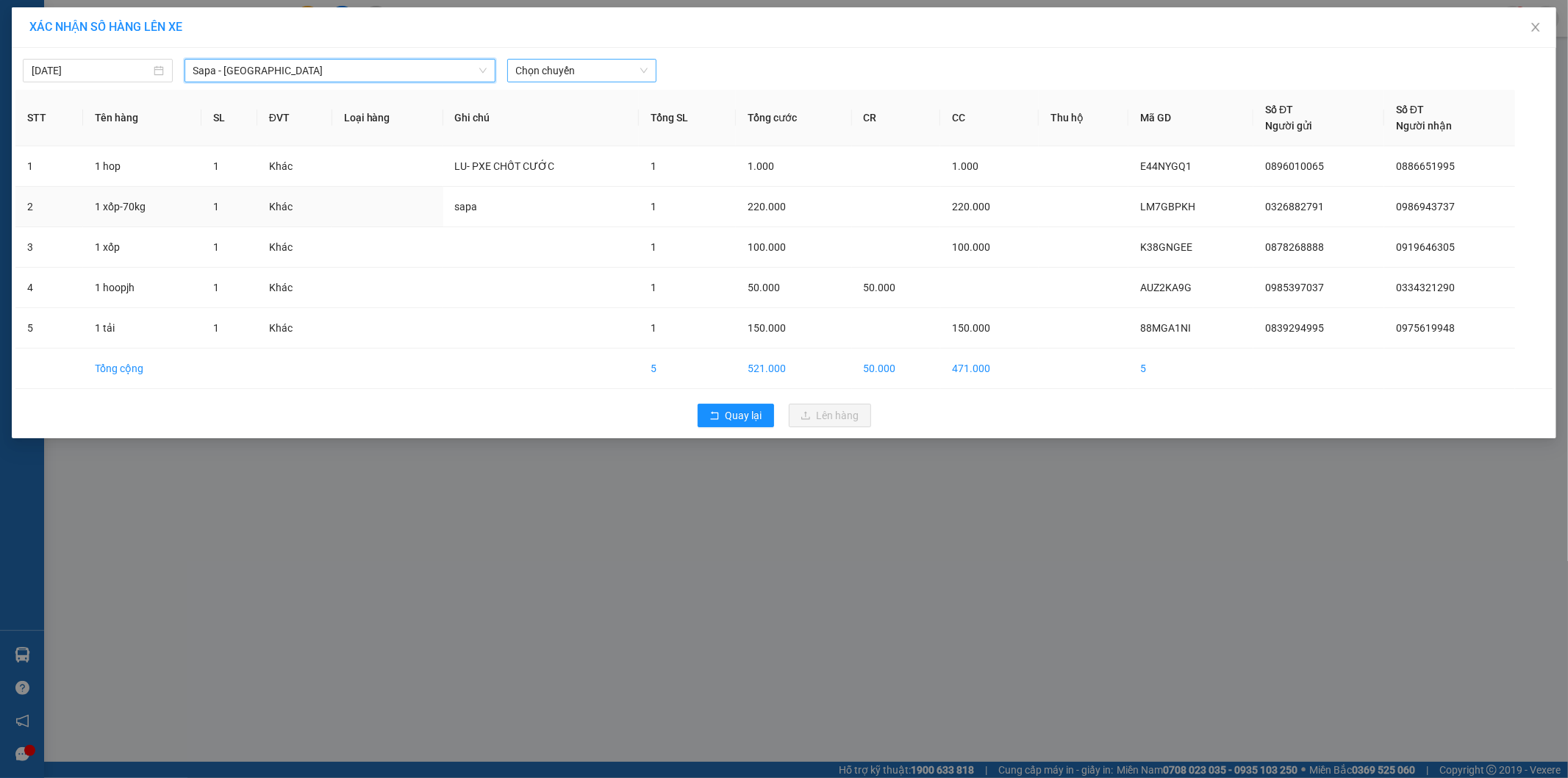
click at [563, 66] on span "Chọn chuyến" at bounding box center [582, 70] width 133 height 22
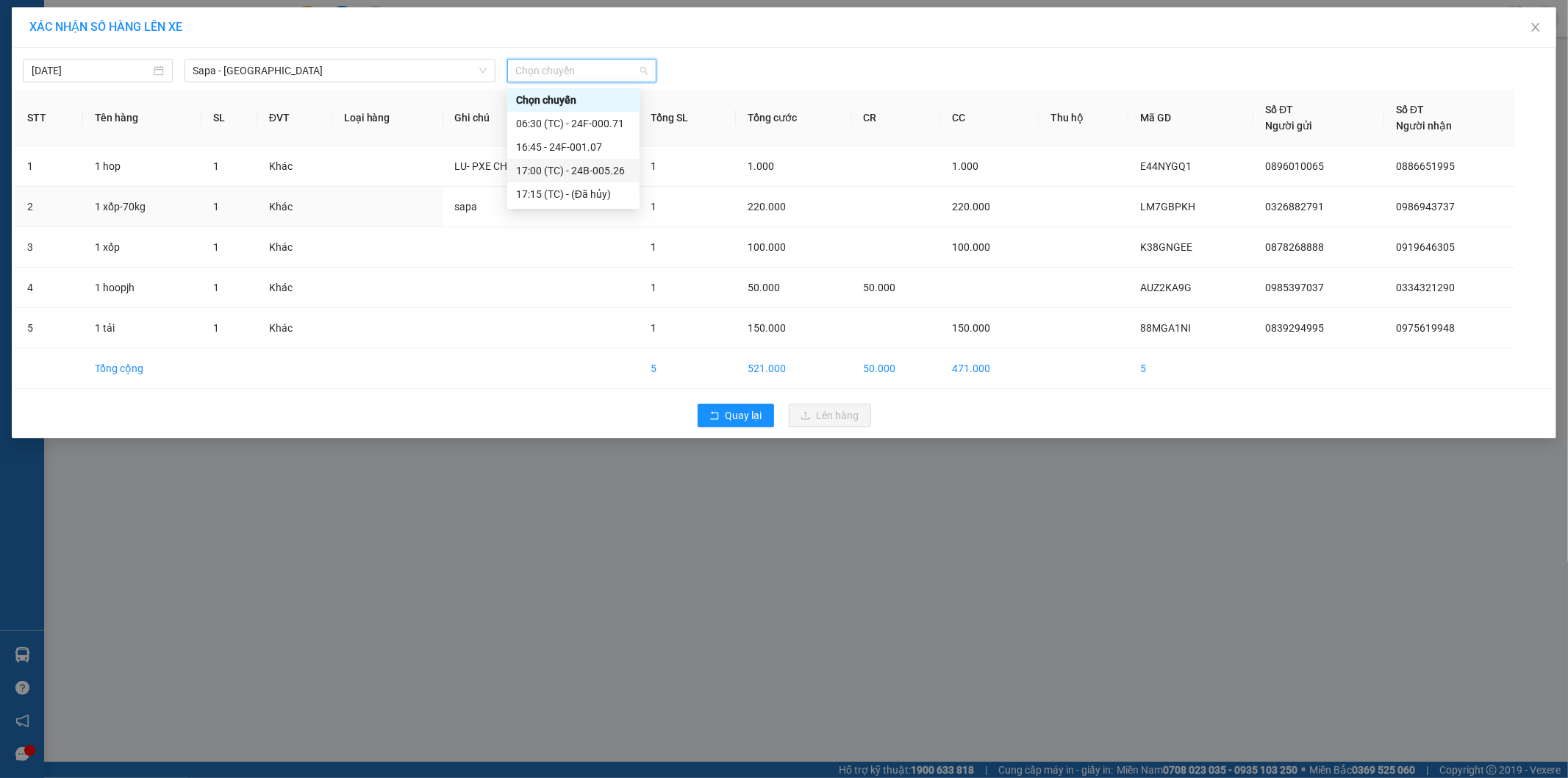
click at [585, 170] on div "17:00 (TC) - 24B-005.26" at bounding box center [573, 171] width 114 height 16
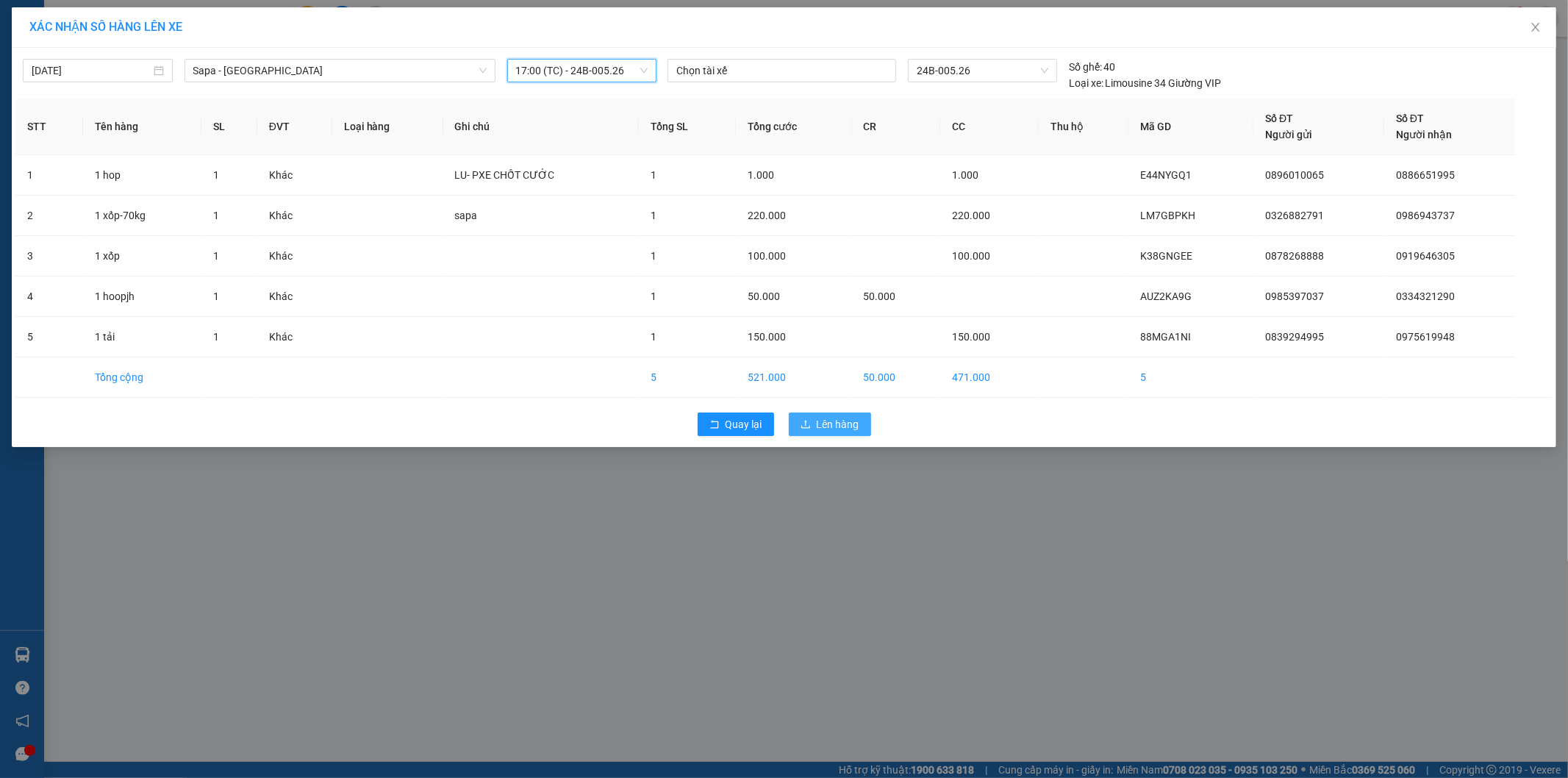
click at [846, 428] on span "Lên hàng" at bounding box center [838, 425] width 43 height 16
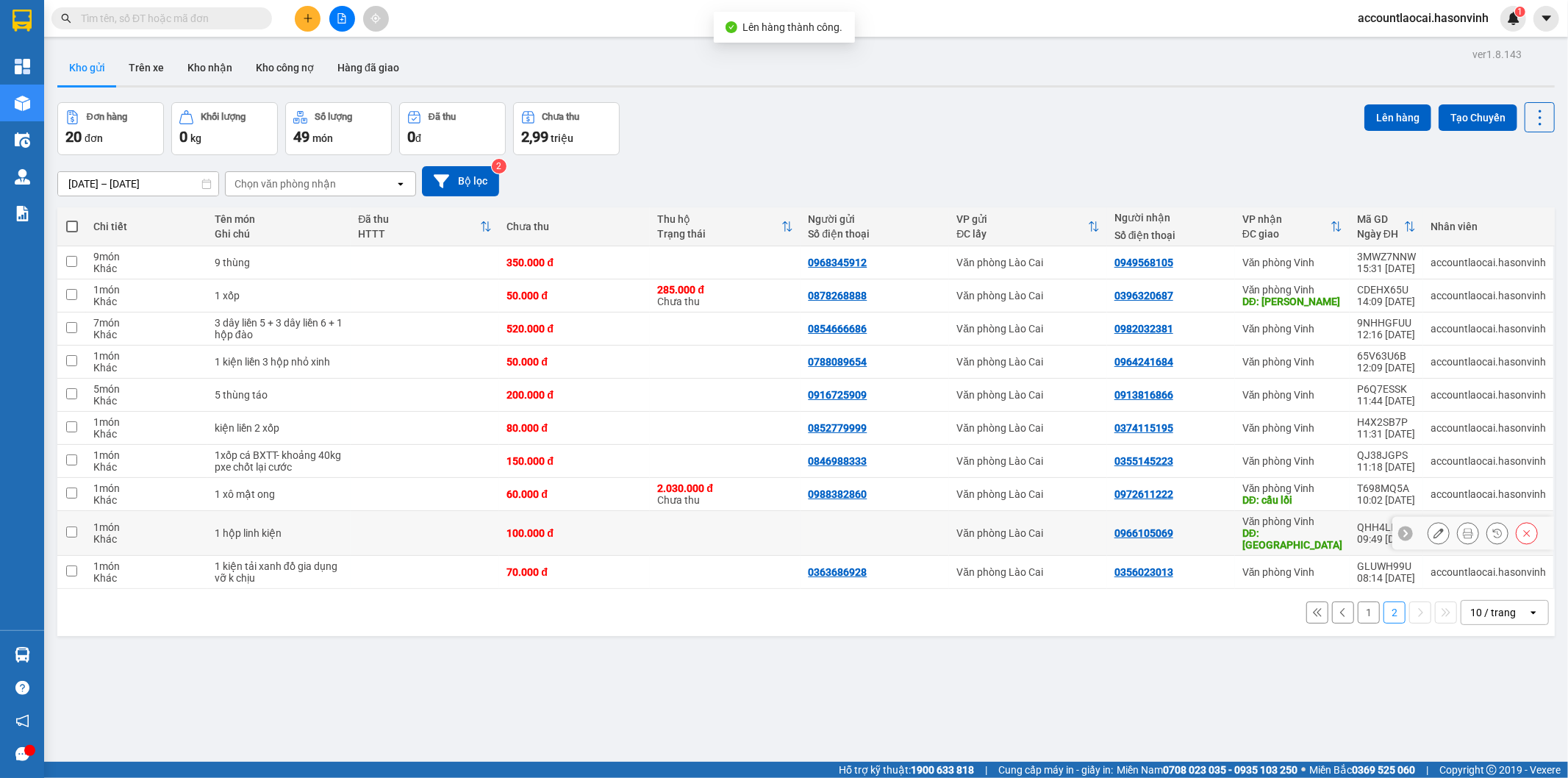
click at [399, 528] on td at bounding box center [425, 533] width 148 height 45
checkbox input "true"
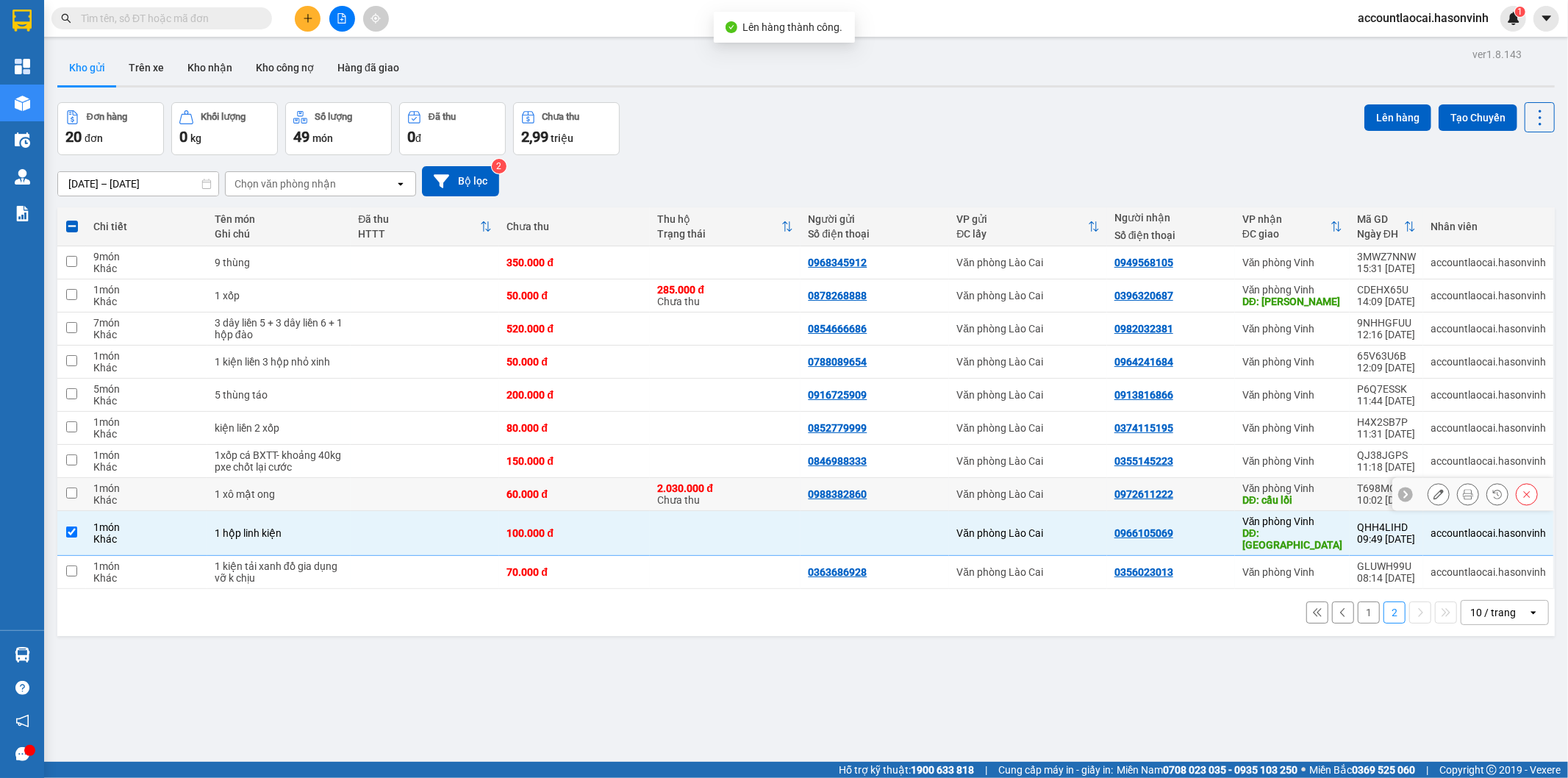
click at [391, 502] on td at bounding box center [425, 494] width 148 height 33
checkbox input "true"
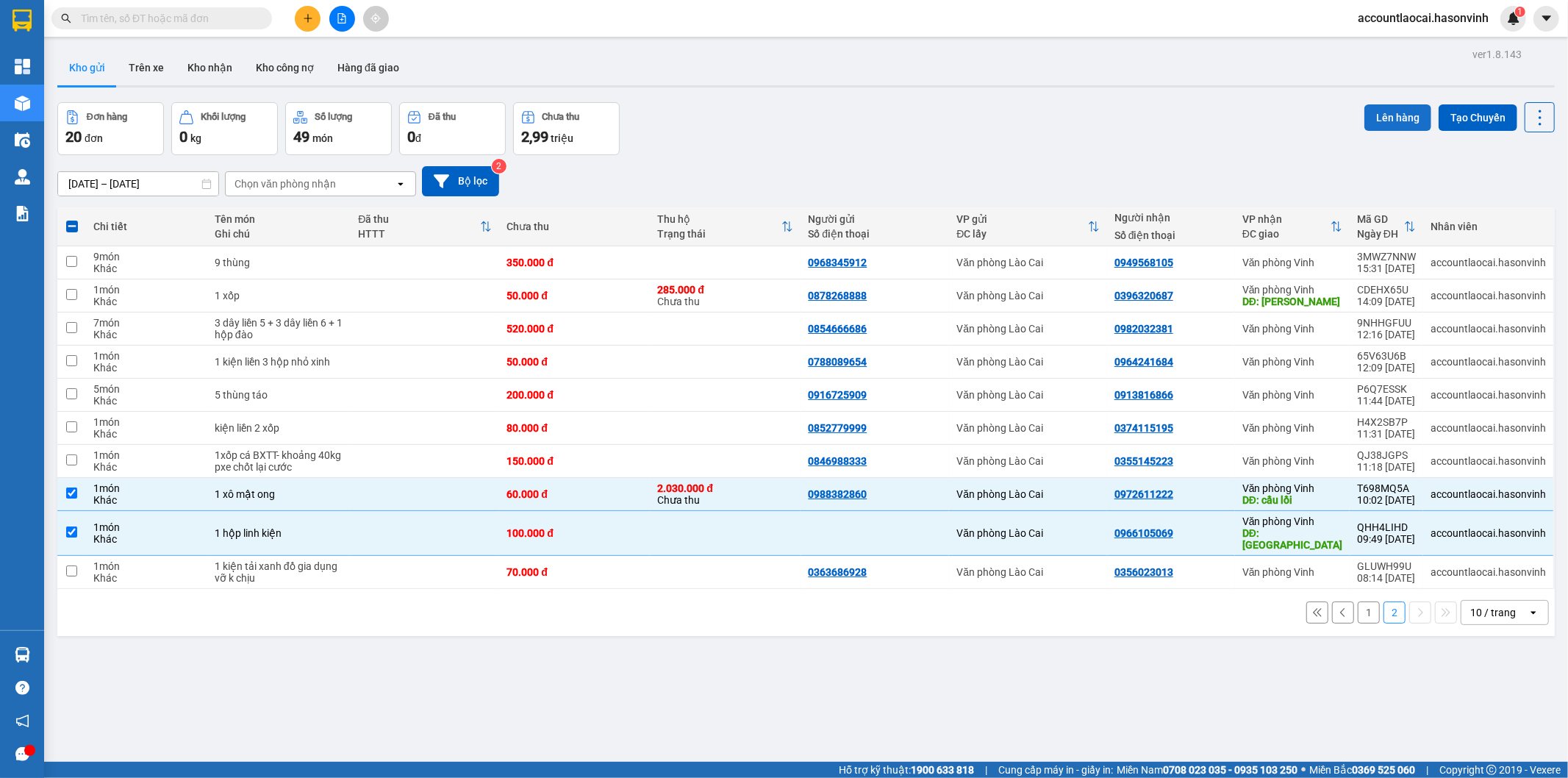
click at [1391, 120] on button "Lên hàng" at bounding box center [1398, 117] width 67 height 27
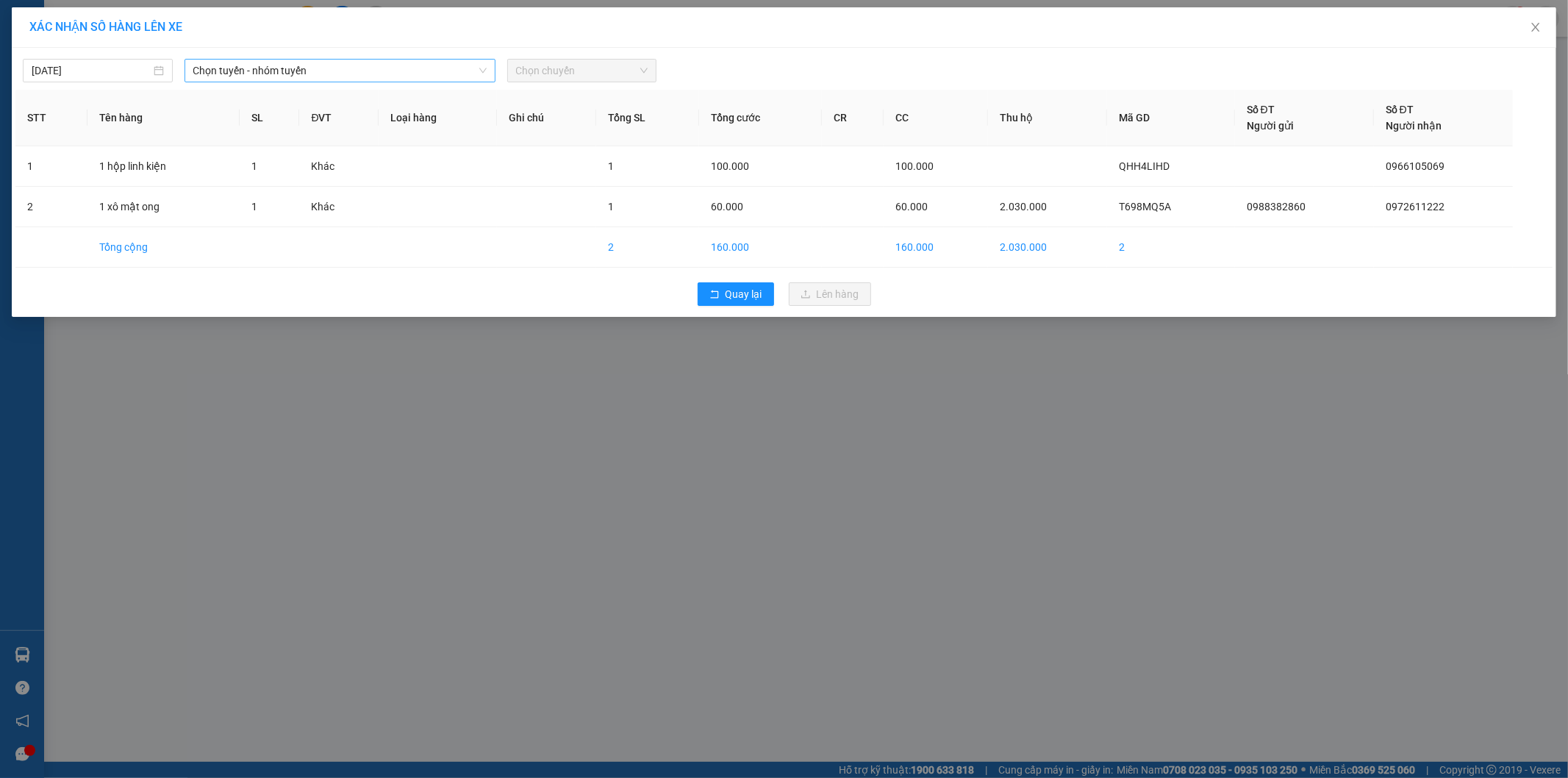
click at [334, 70] on span "Chọn tuyến - nhóm tuyến" at bounding box center [340, 70] width 294 height 22
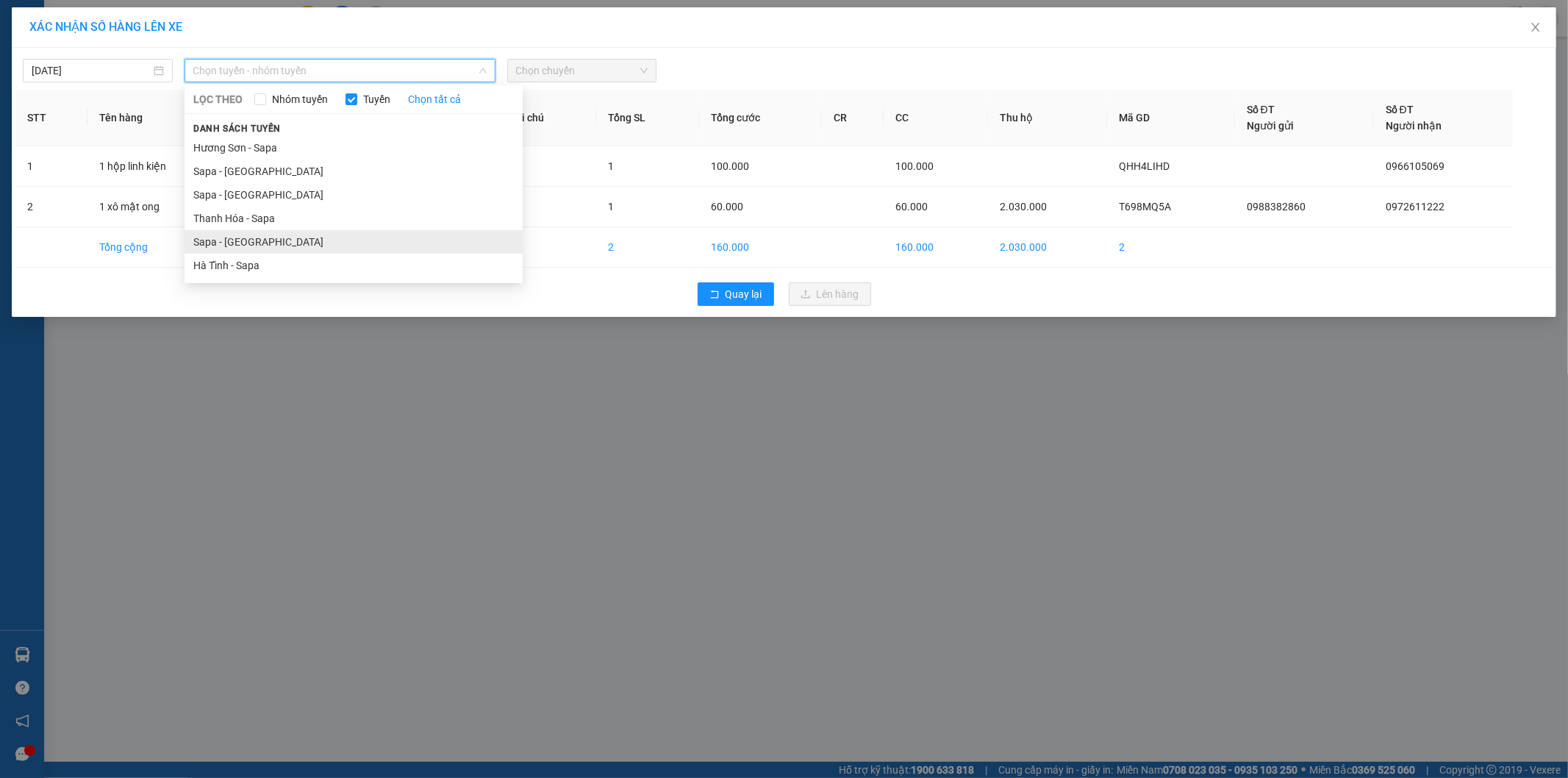
click at [266, 237] on li "Sapa - [GEOGRAPHIC_DATA]" at bounding box center [354, 242] width 339 height 24
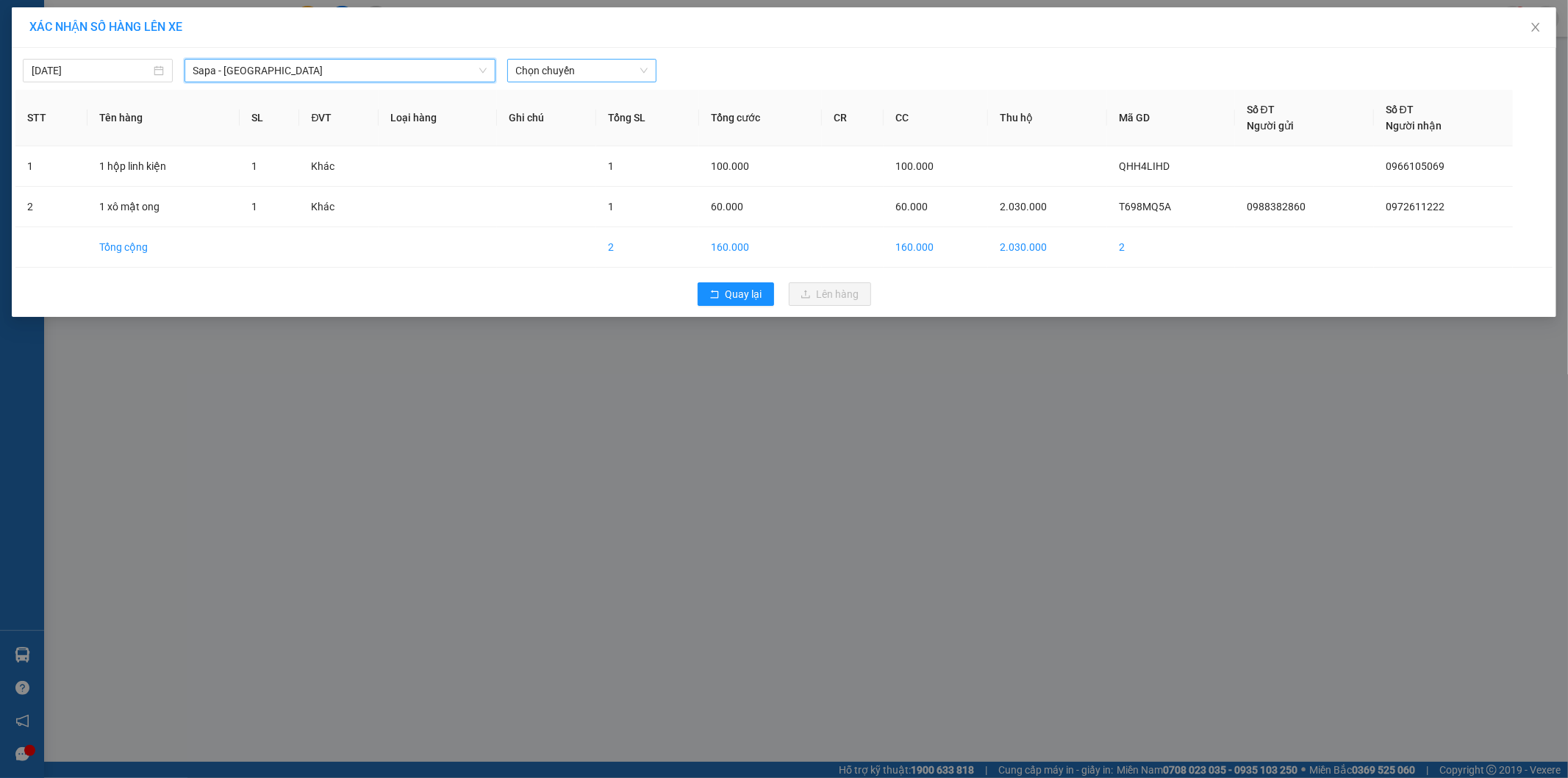
click at [574, 78] on span "Chọn chuyến" at bounding box center [582, 70] width 133 height 22
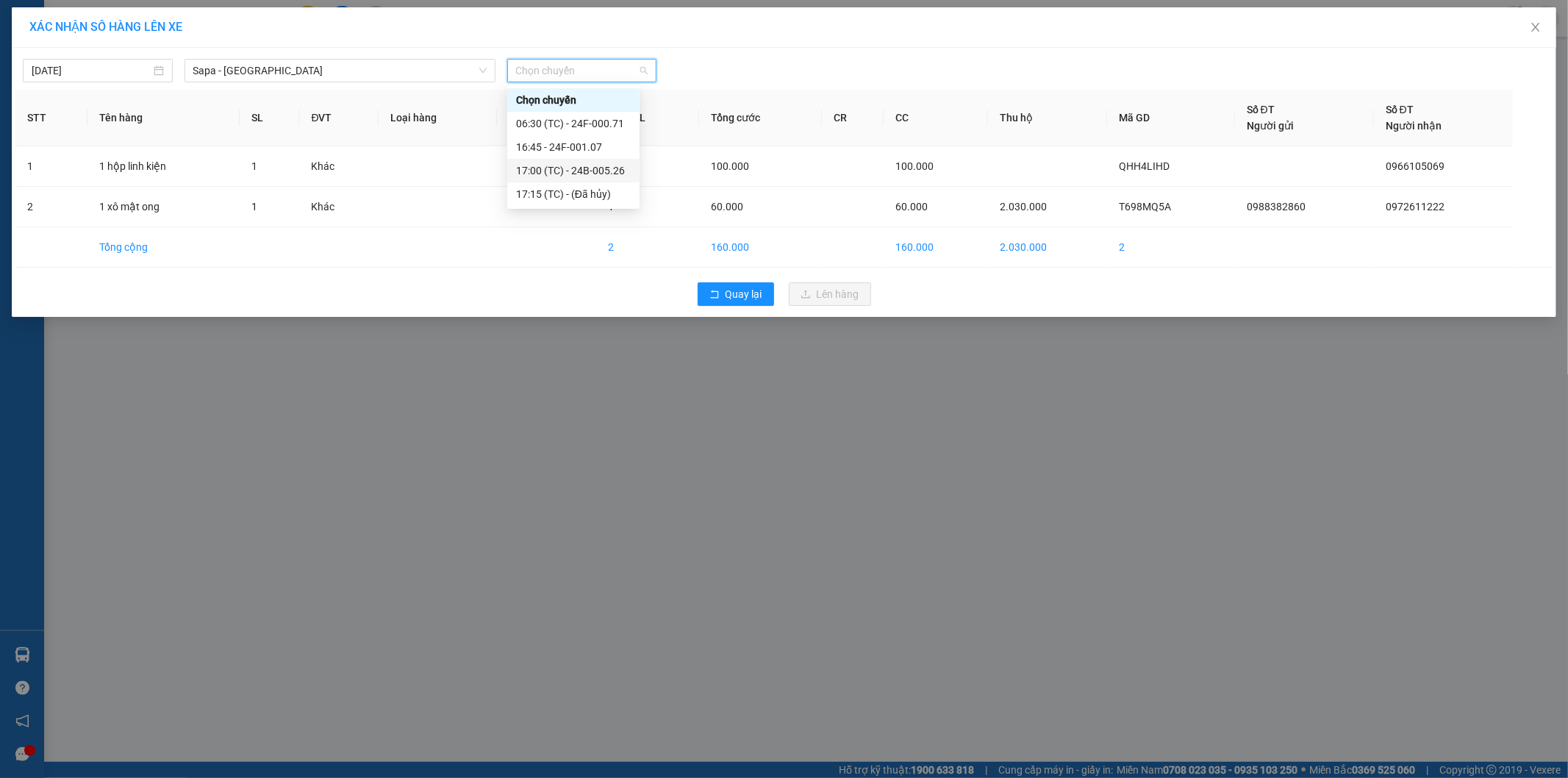
click at [608, 167] on div "17:00 (TC) - 24B-005.26" at bounding box center [573, 171] width 114 height 16
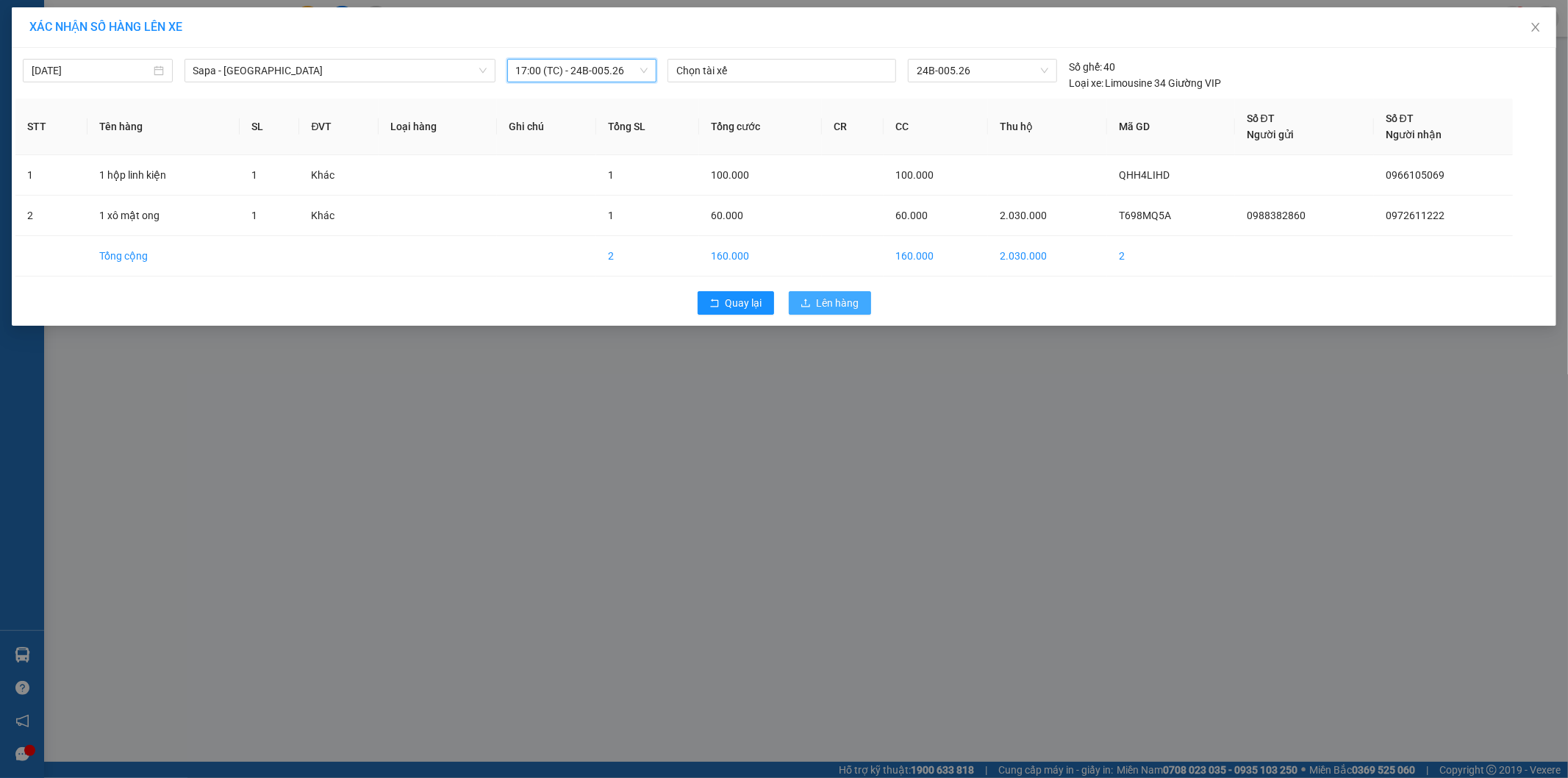
click at [843, 299] on span "Lên hàng" at bounding box center [838, 303] width 43 height 16
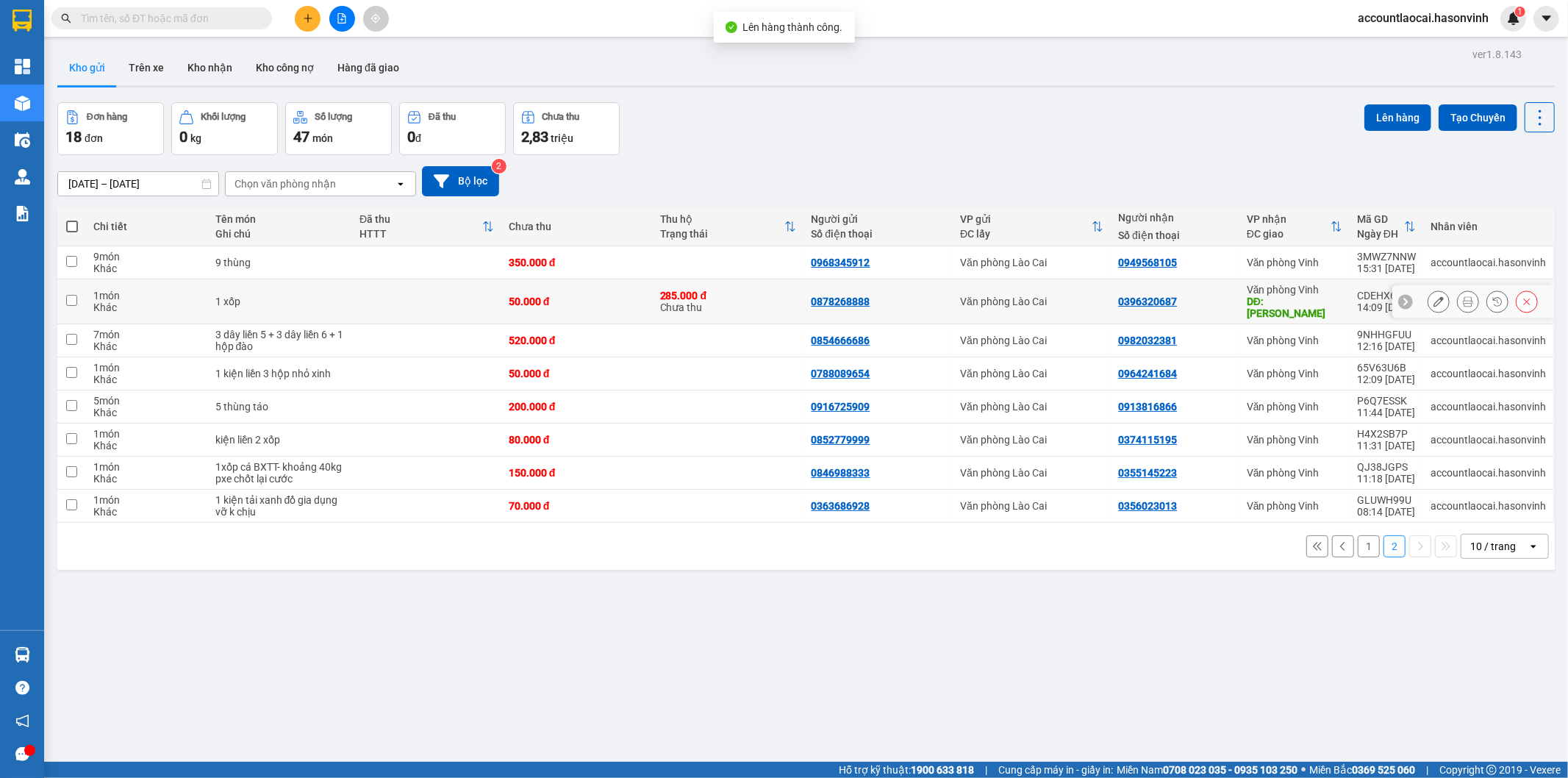
click at [373, 297] on td at bounding box center [427, 301] width 149 height 45
checkbox input "true"
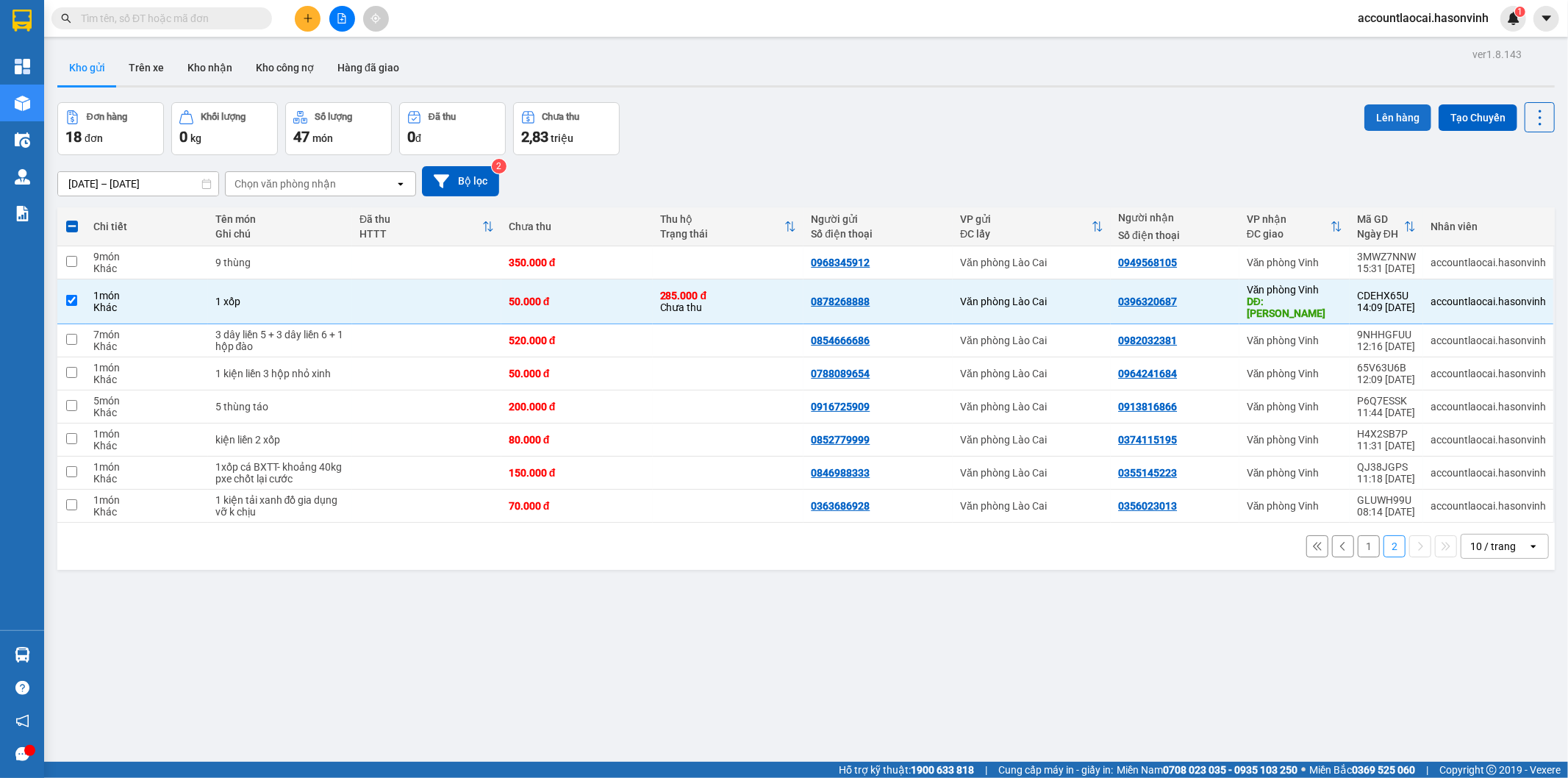
click at [1396, 113] on button "Lên hàng" at bounding box center [1398, 117] width 67 height 27
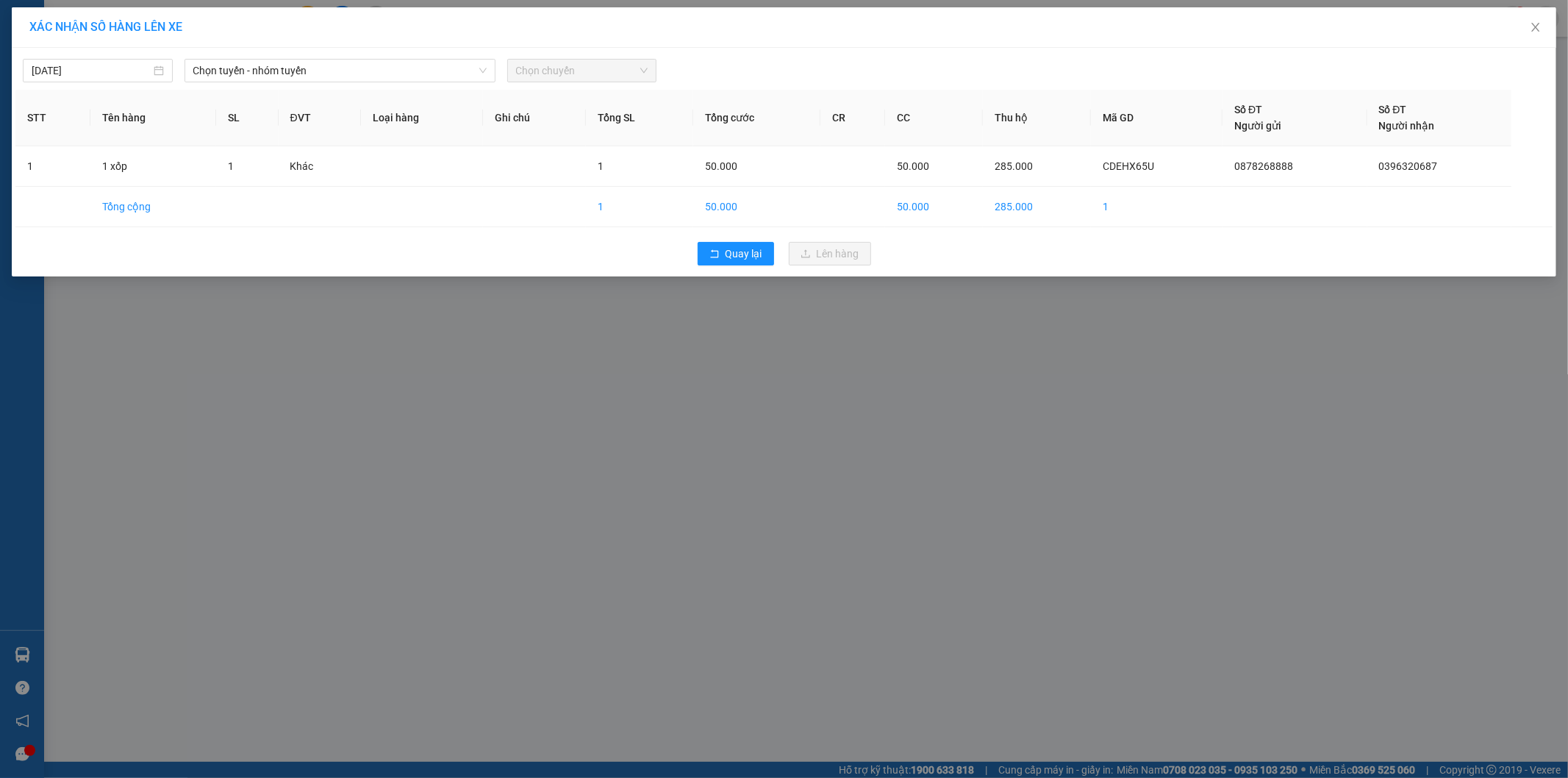
click at [369, 83] on div "15/09/2025 Chọn tuyến - nhóm tuyến Chọn chuyến STT Tên hàng SL ĐVT Loại hàng Gh…" at bounding box center [784, 162] width 1545 height 229
click at [361, 77] on span "Chọn tuyến - nhóm tuyến" at bounding box center [340, 70] width 294 height 22
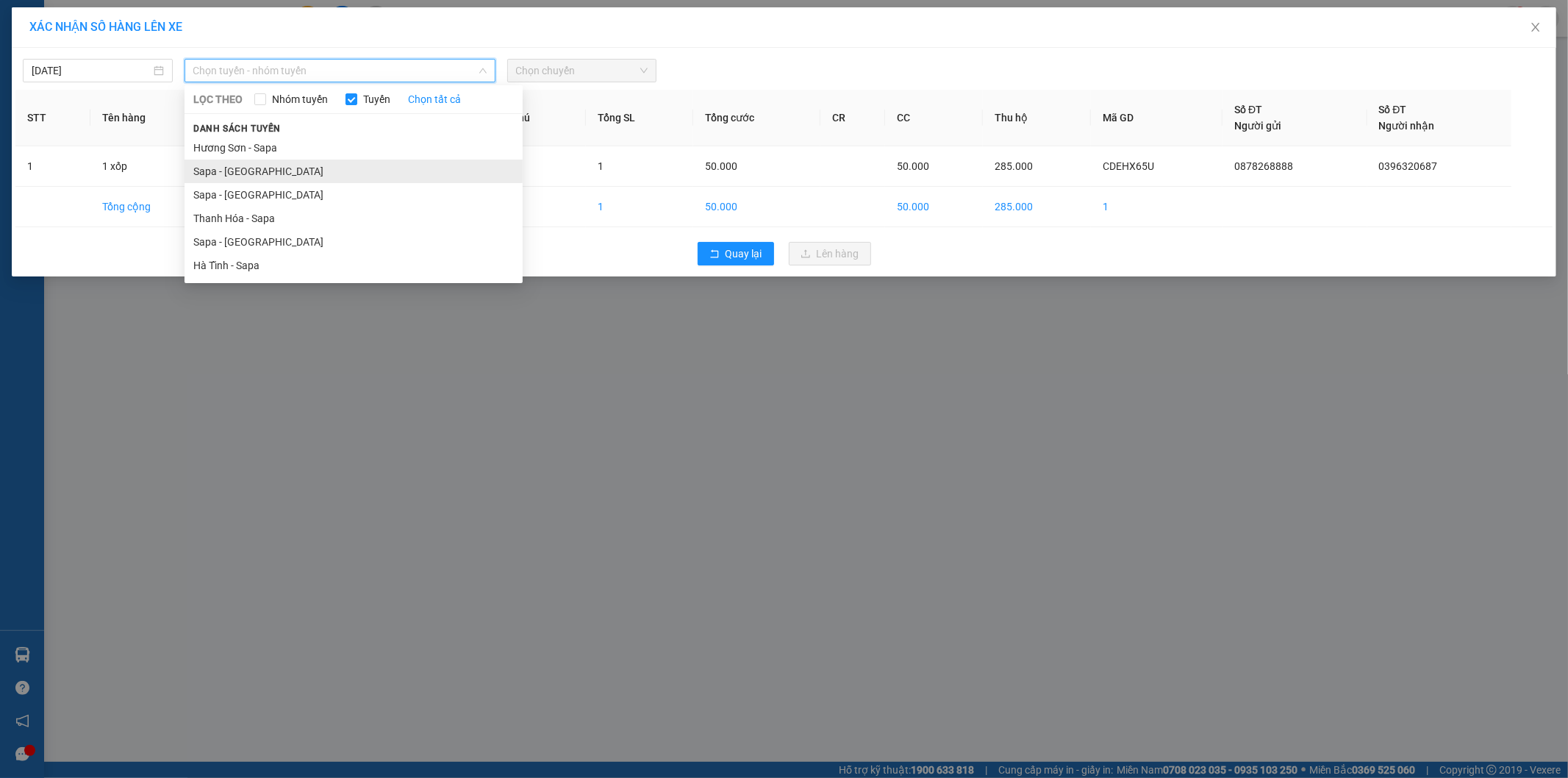
click at [296, 174] on li "Sapa - [GEOGRAPHIC_DATA]" at bounding box center [354, 171] width 339 height 24
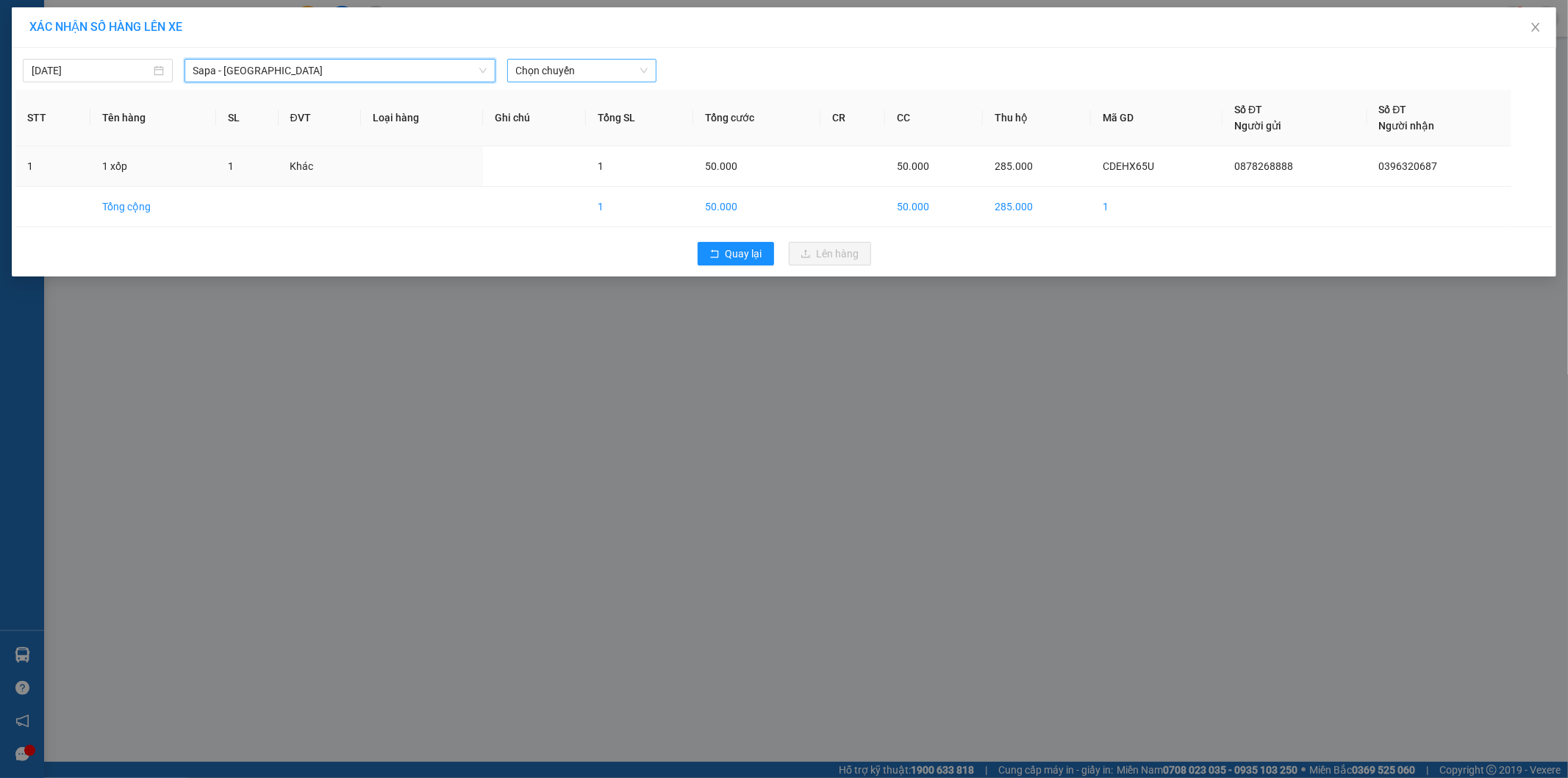
click at [563, 70] on span "Chọn chuyến" at bounding box center [582, 70] width 133 height 22
click at [578, 126] on div "17:30 - 24G-000.74" at bounding box center [573, 124] width 114 height 16
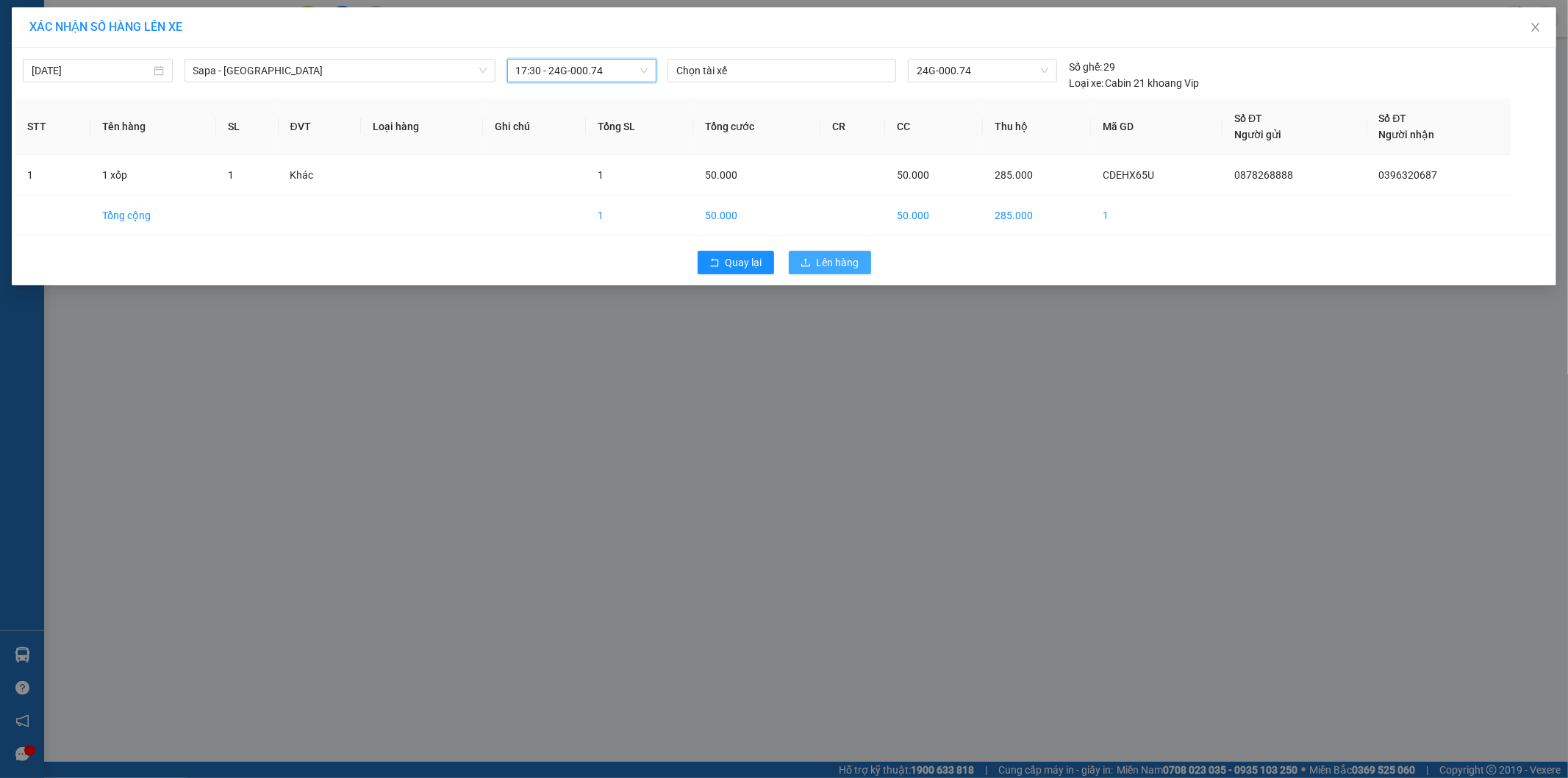
click at [821, 255] on span "Lên hàng" at bounding box center [838, 263] width 43 height 16
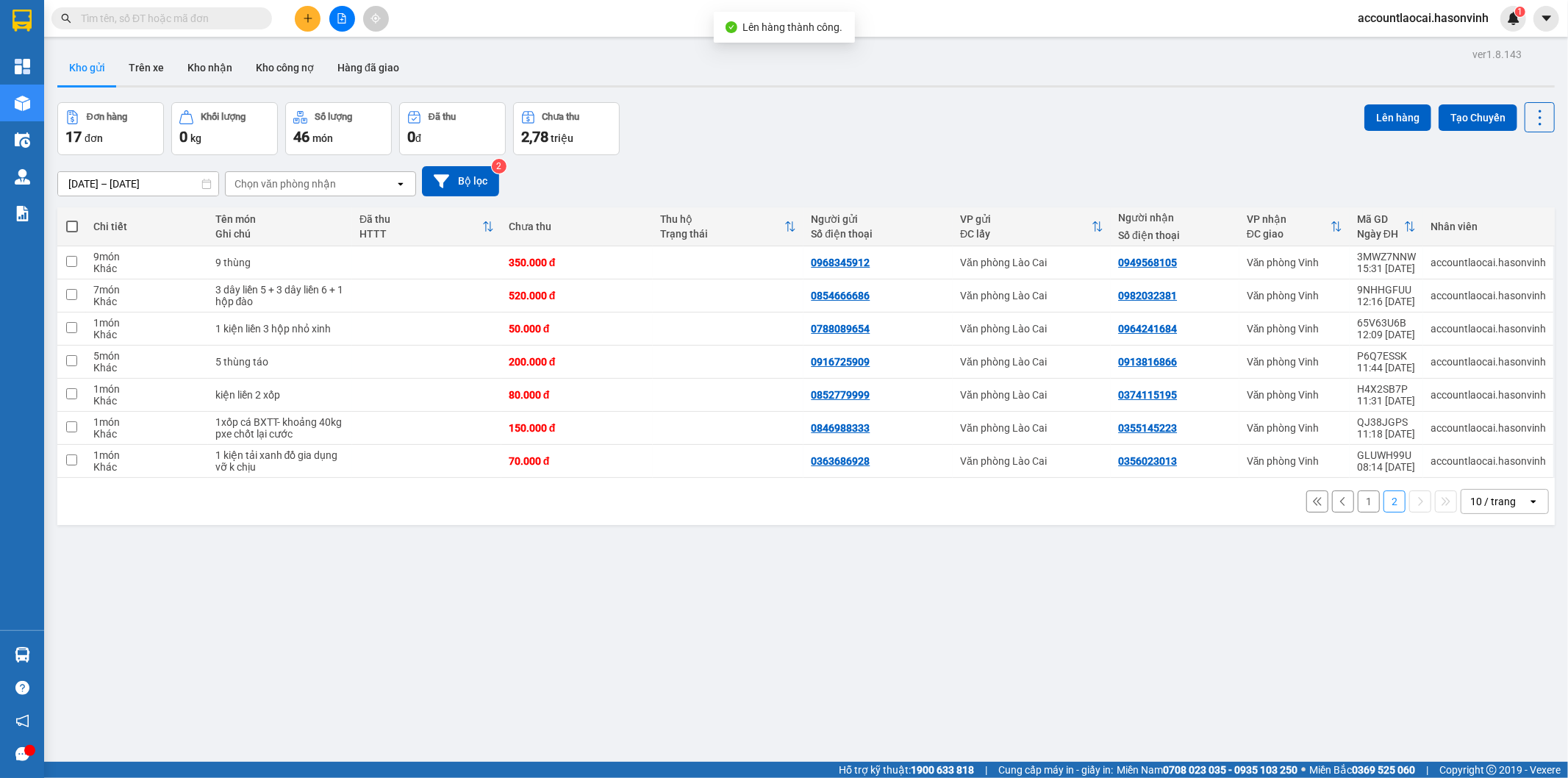
click at [1358, 509] on button "1" at bounding box center [1369, 502] width 22 height 22
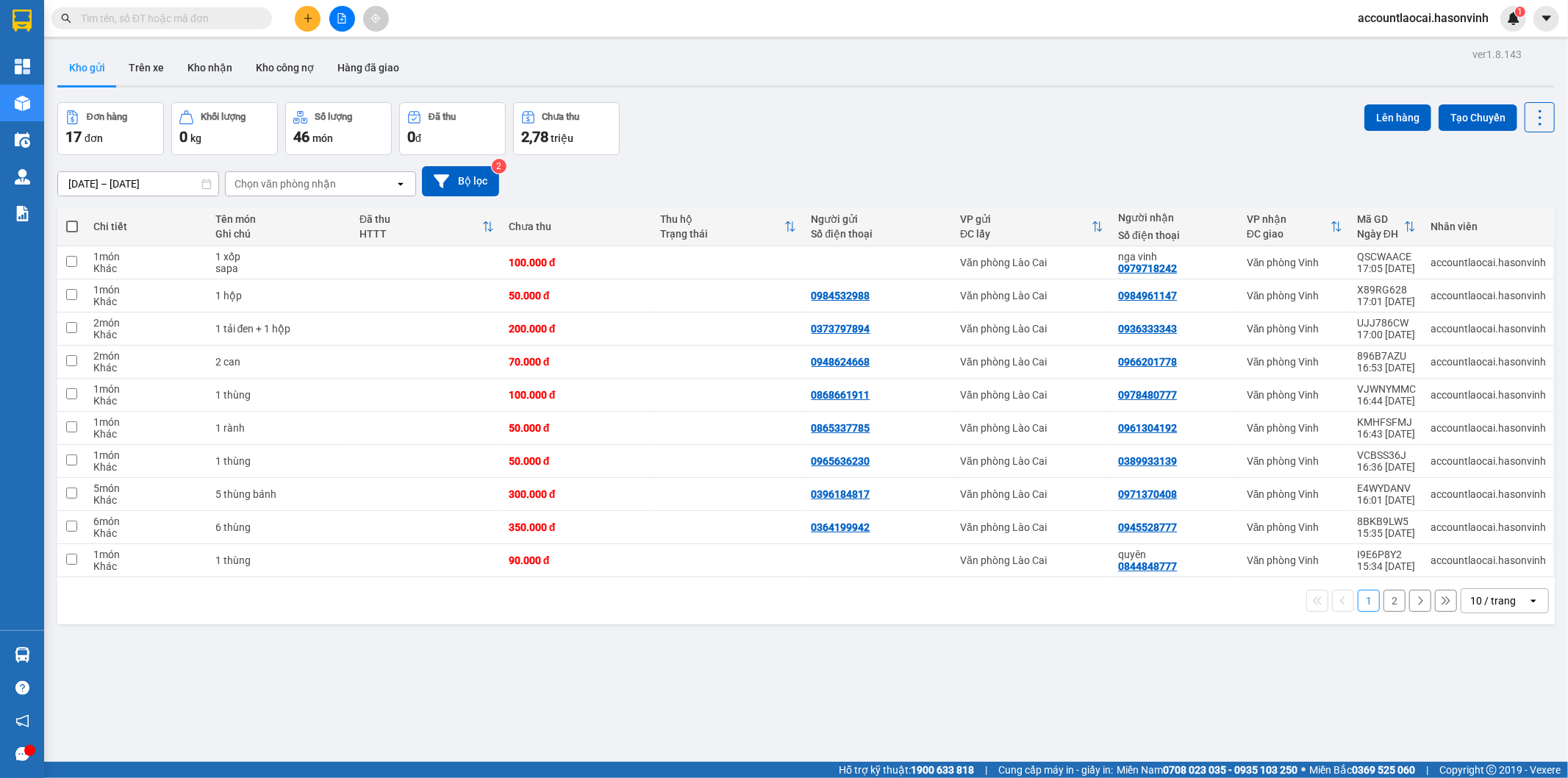
click at [342, 13] on icon "file-add" at bounding box center [342, 17] width 8 height 10
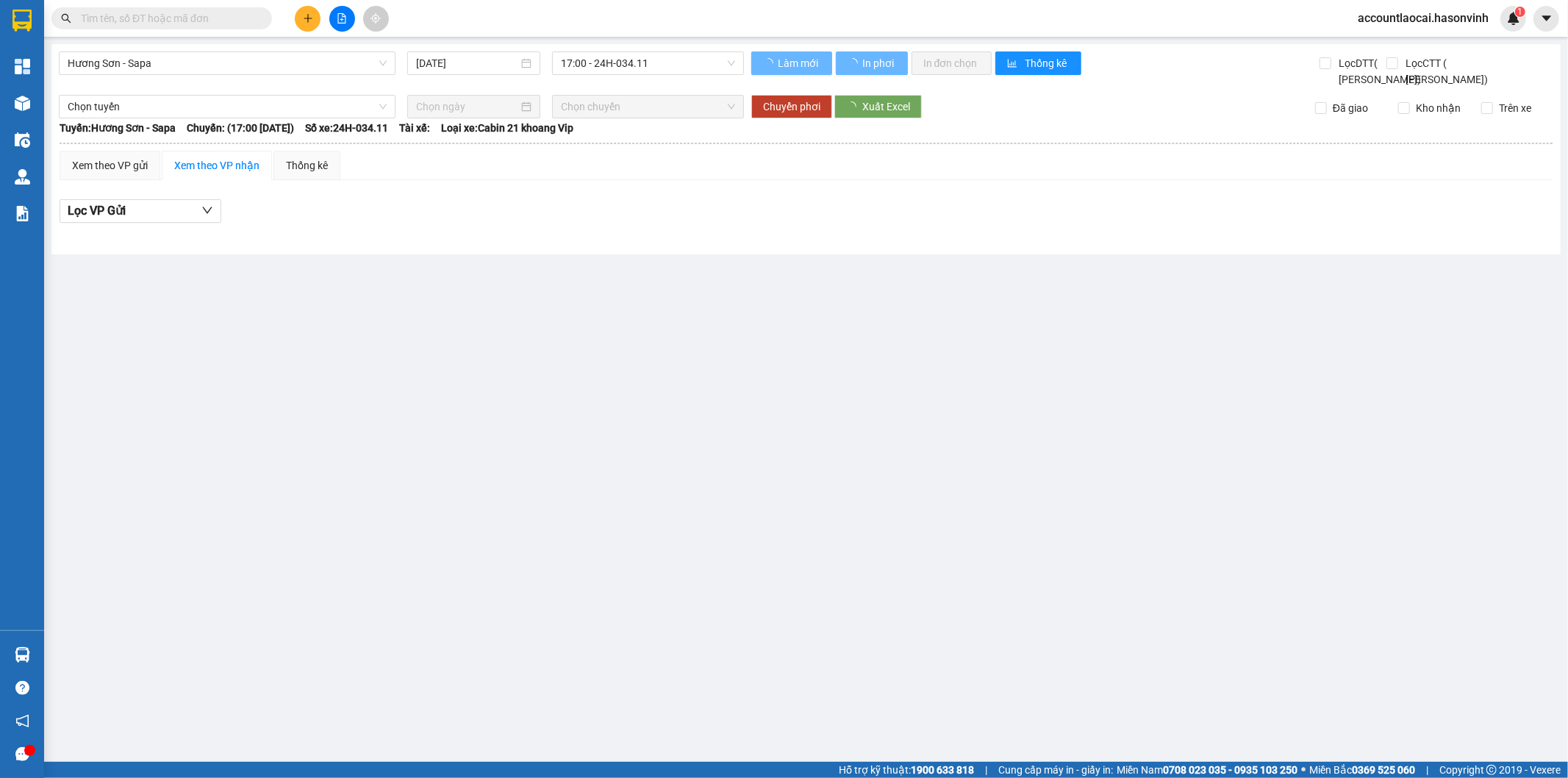
drag, startPoint x: 223, startPoint y: 54, endPoint x: 203, endPoint y: 75, distance: 29.0
click at [219, 57] on span "Hương Sơn - Sapa" at bounding box center [227, 63] width 319 height 22
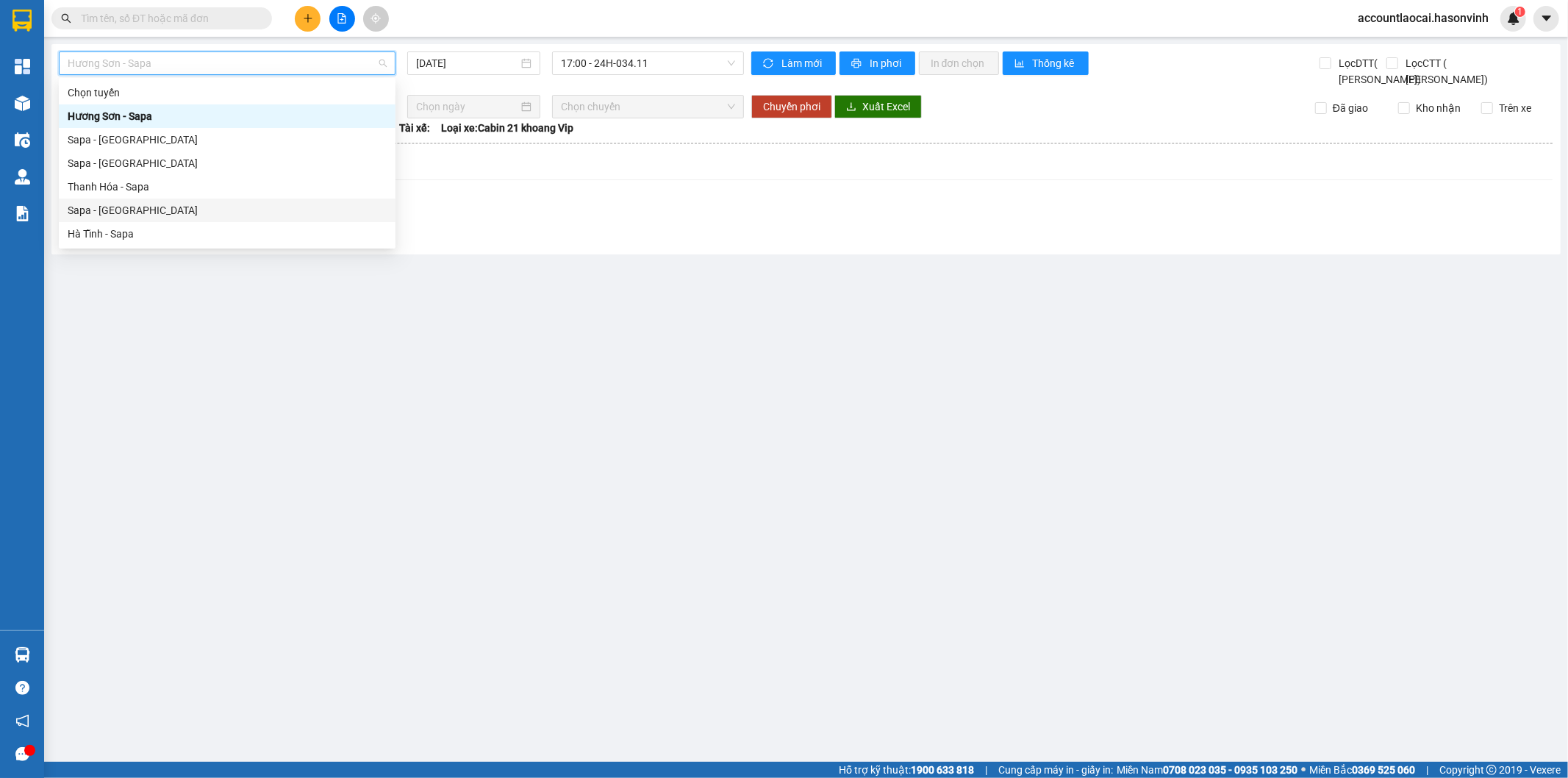
click at [131, 210] on div "Sapa - [GEOGRAPHIC_DATA]" at bounding box center [227, 211] width 319 height 16
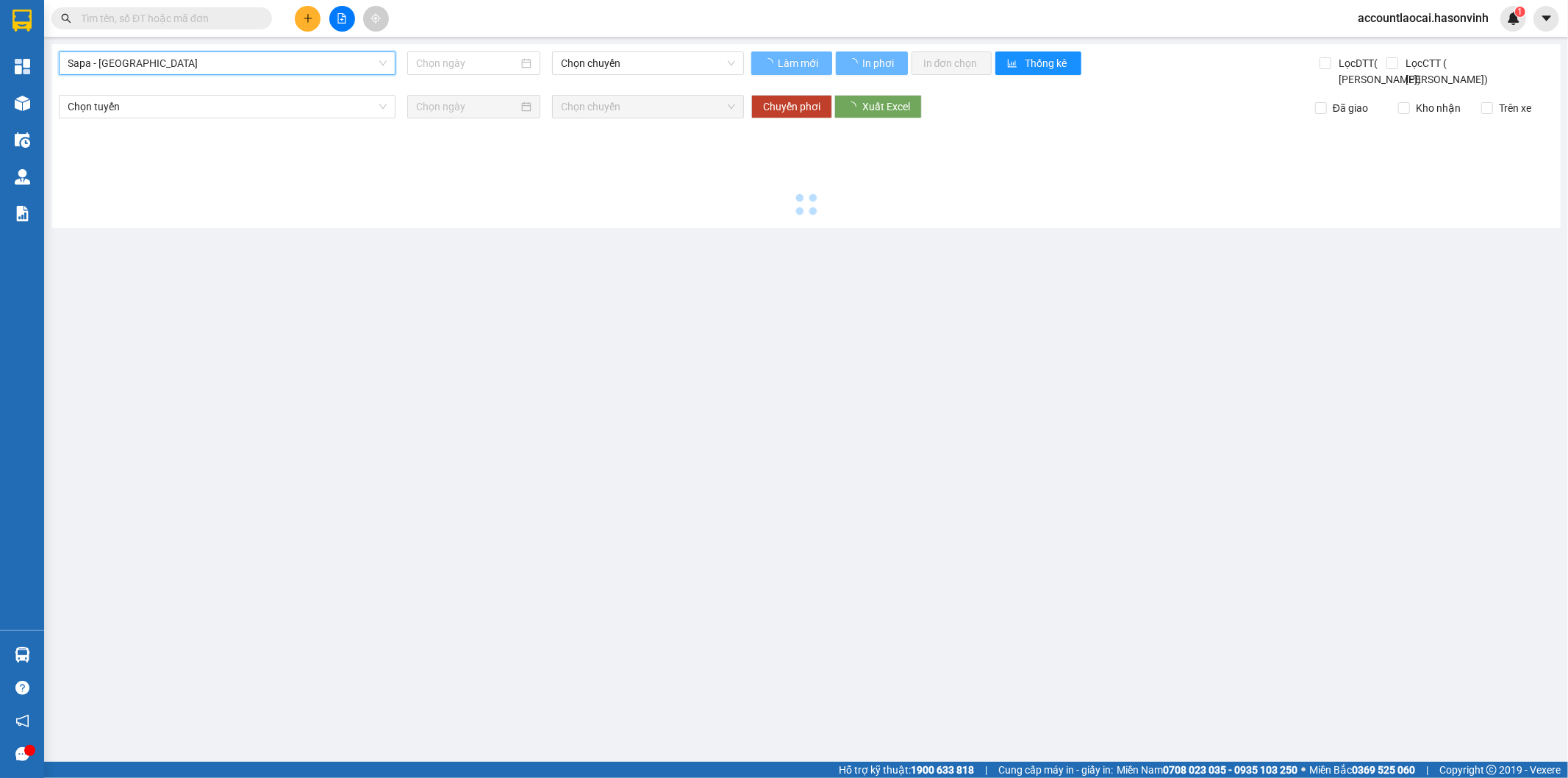
type input "[DATE]"
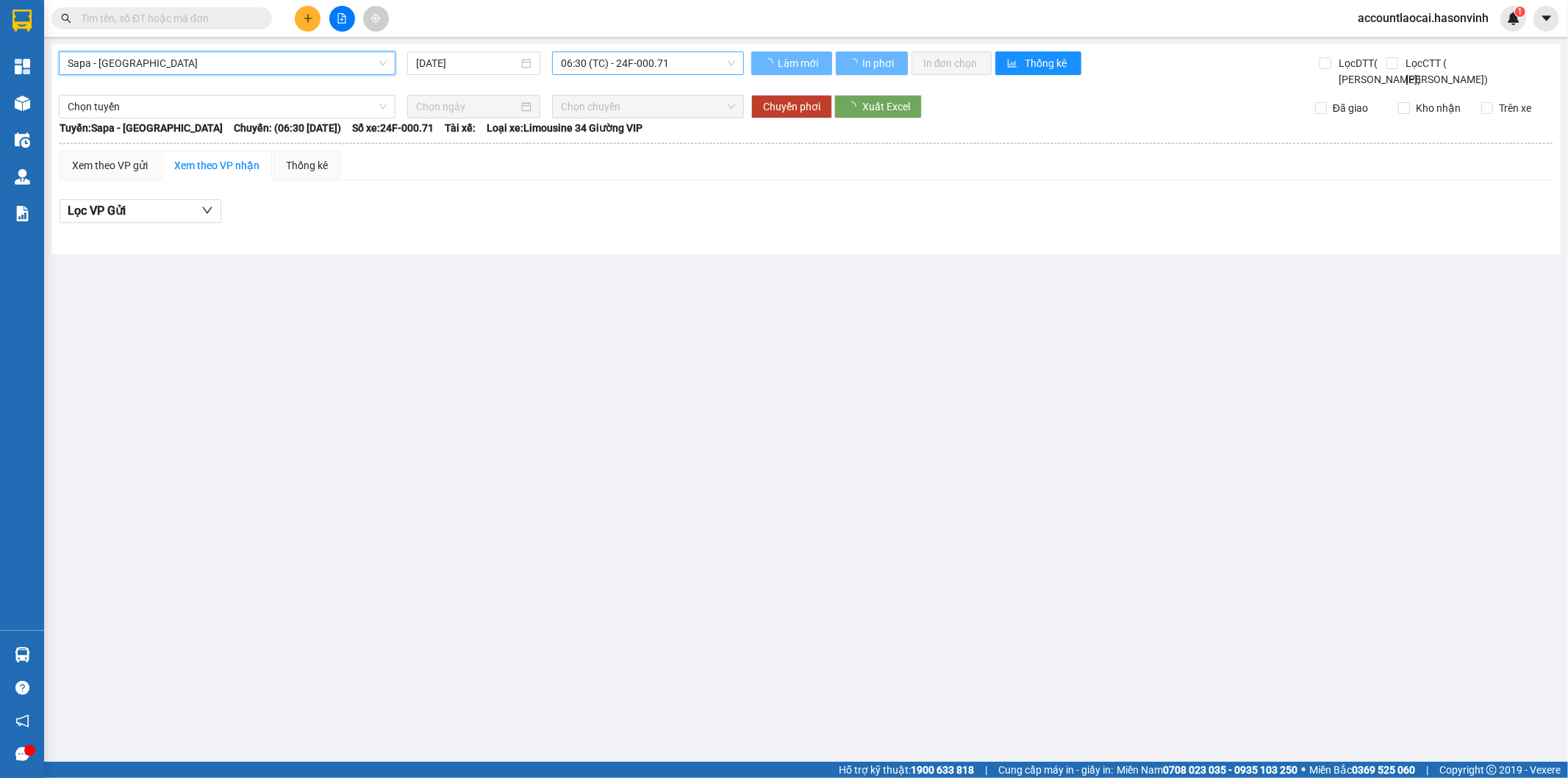
click at [582, 67] on span "06:30 (TC) - 24F-000.71" at bounding box center [648, 63] width 174 height 22
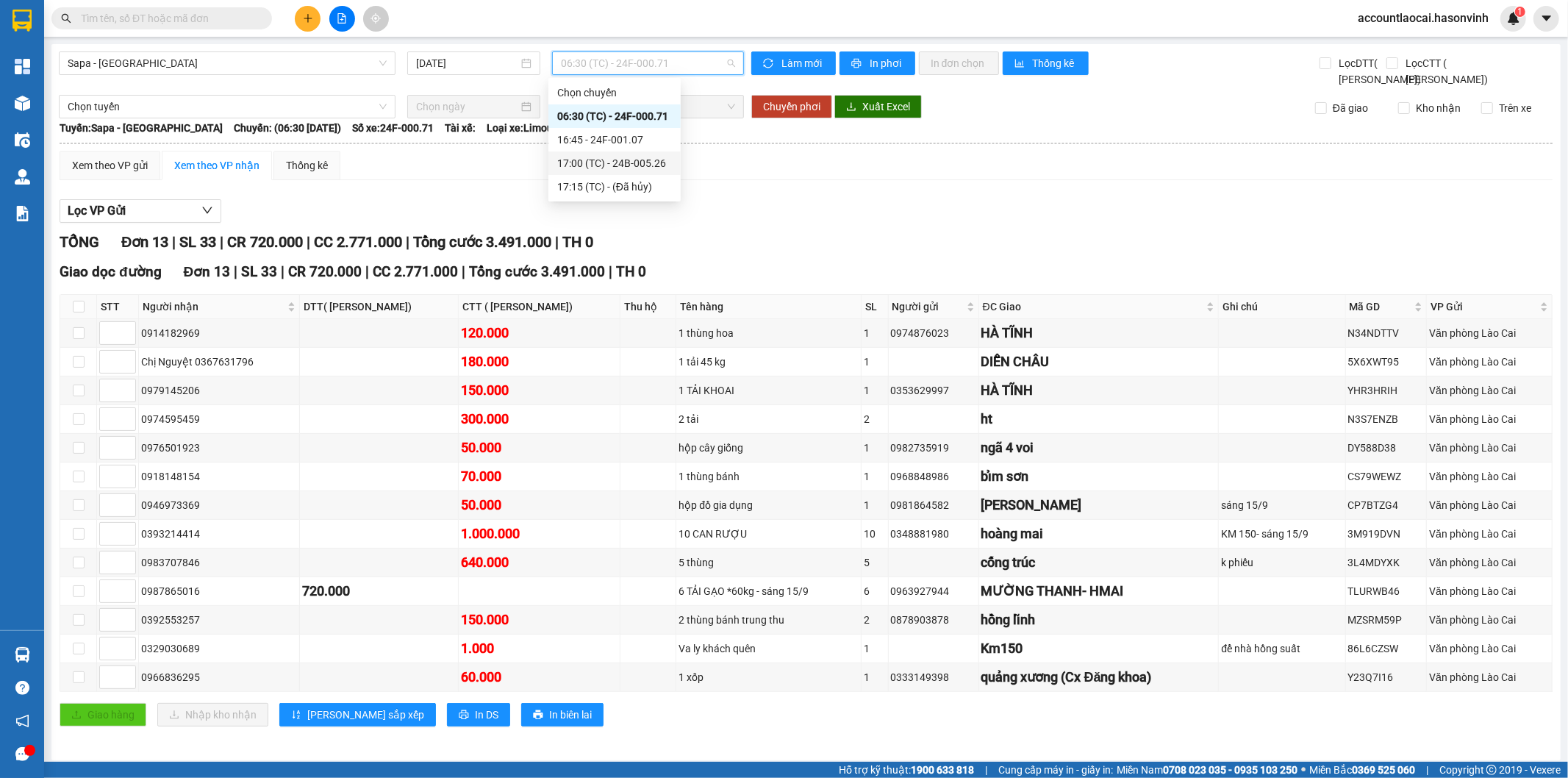
click at [608, 163] on div "17:00 (TC) - 24B-005.26" at bounding box center [614, 163] width 114 height 16
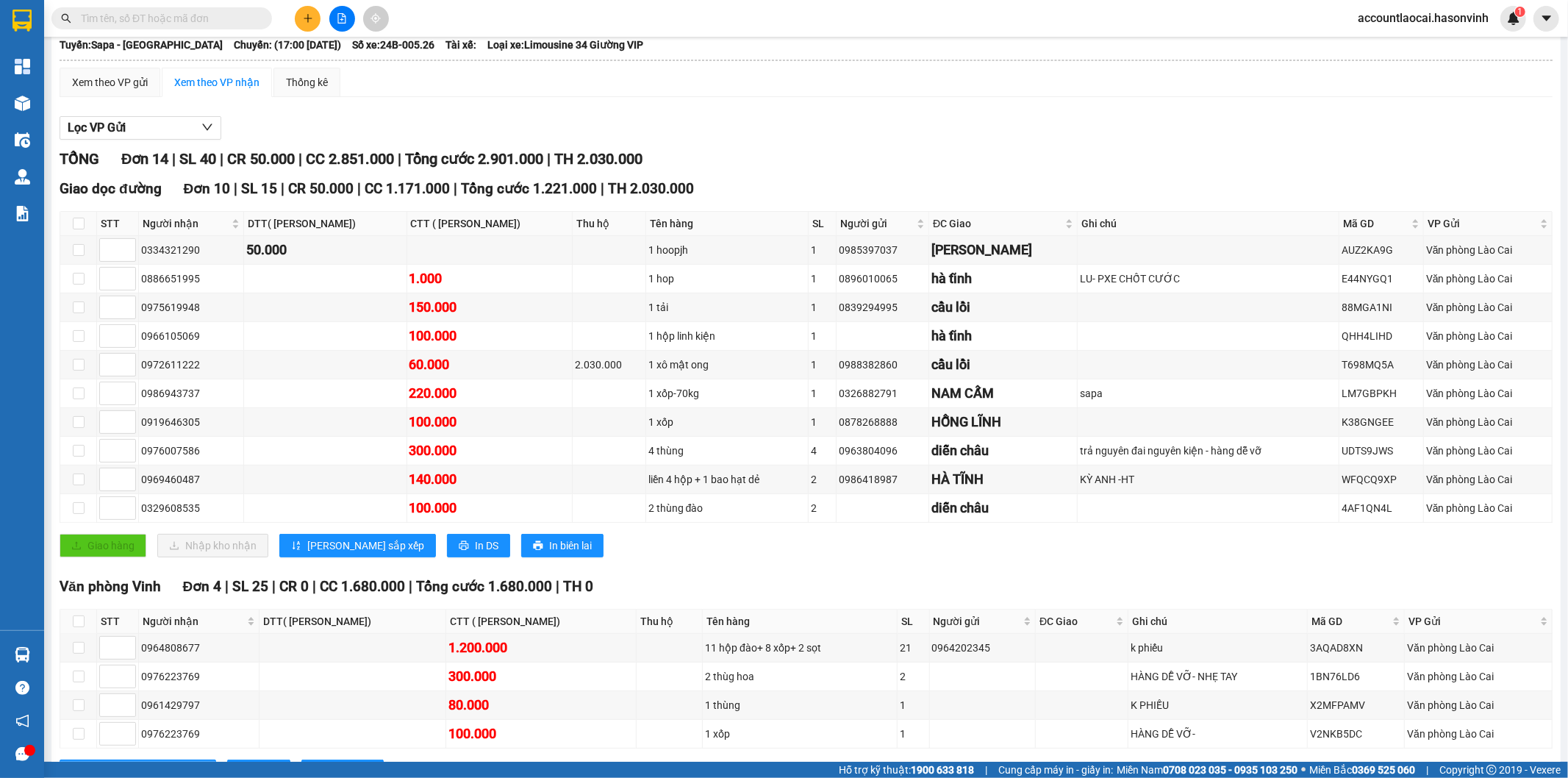
scroll to position [2, 0]
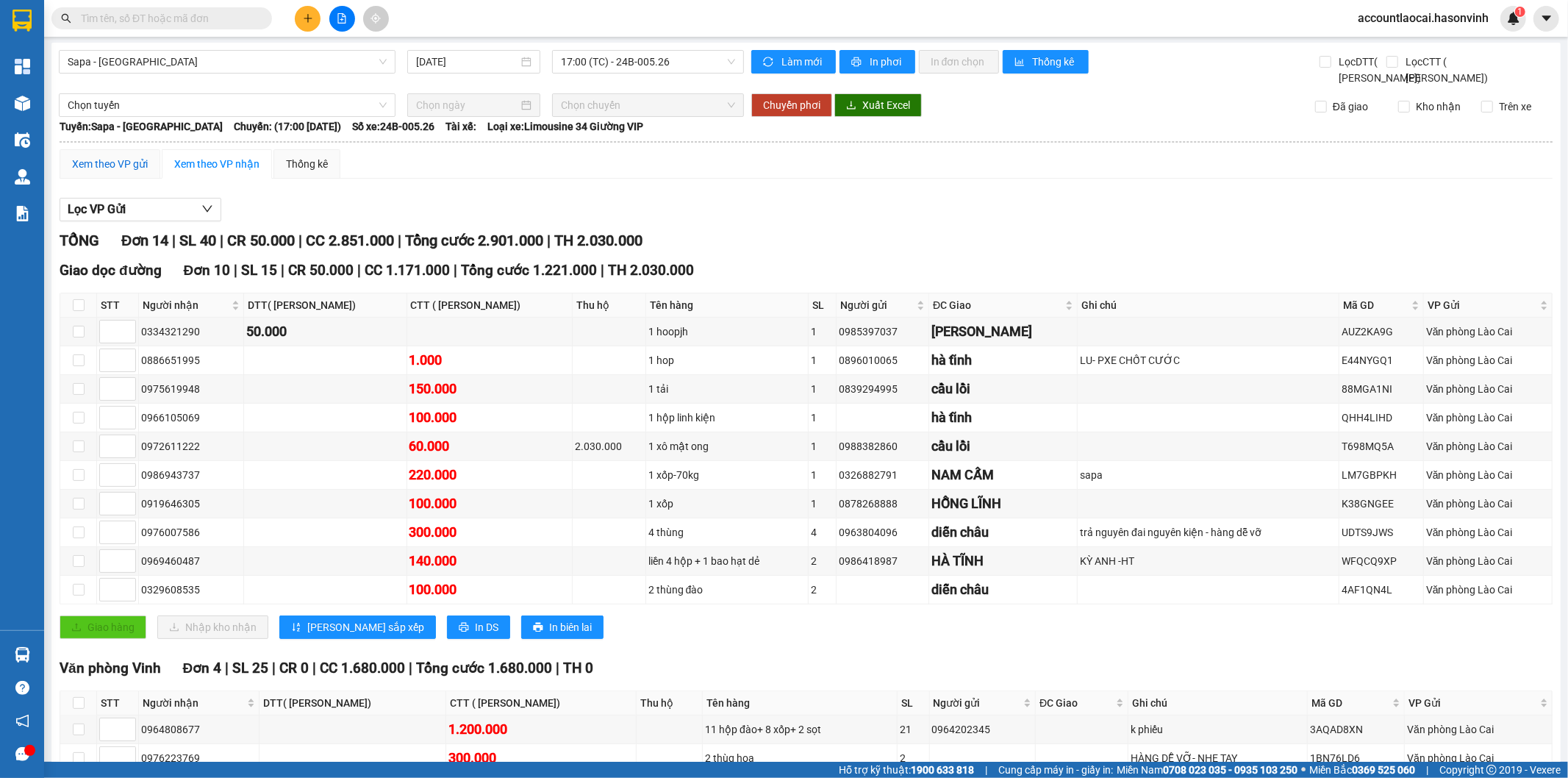
click at [135, 172] on div "Xem theo VP gửi" at bounding box center [110, 164] width 76 height 16
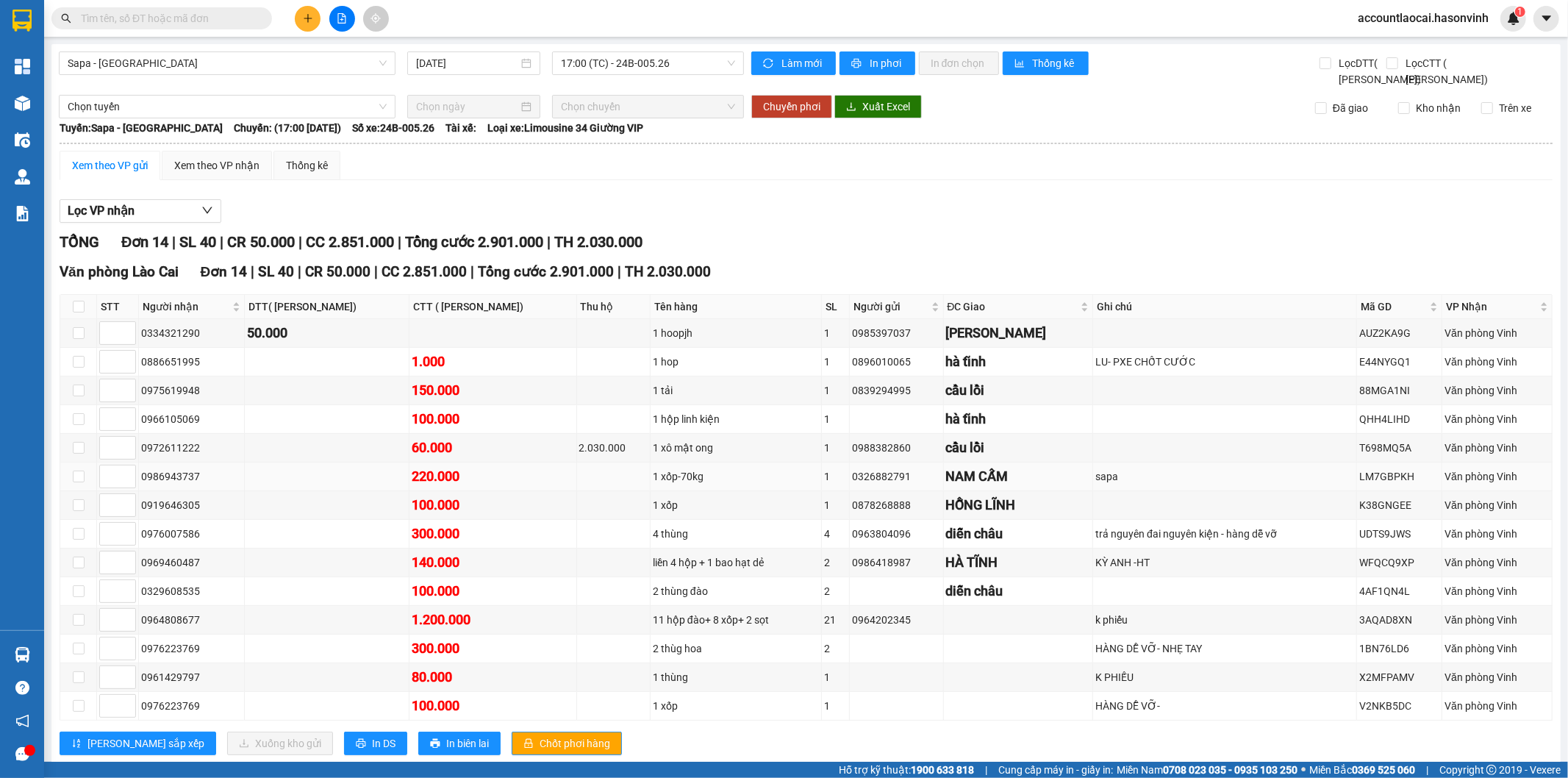
scroll to position [54, 0]
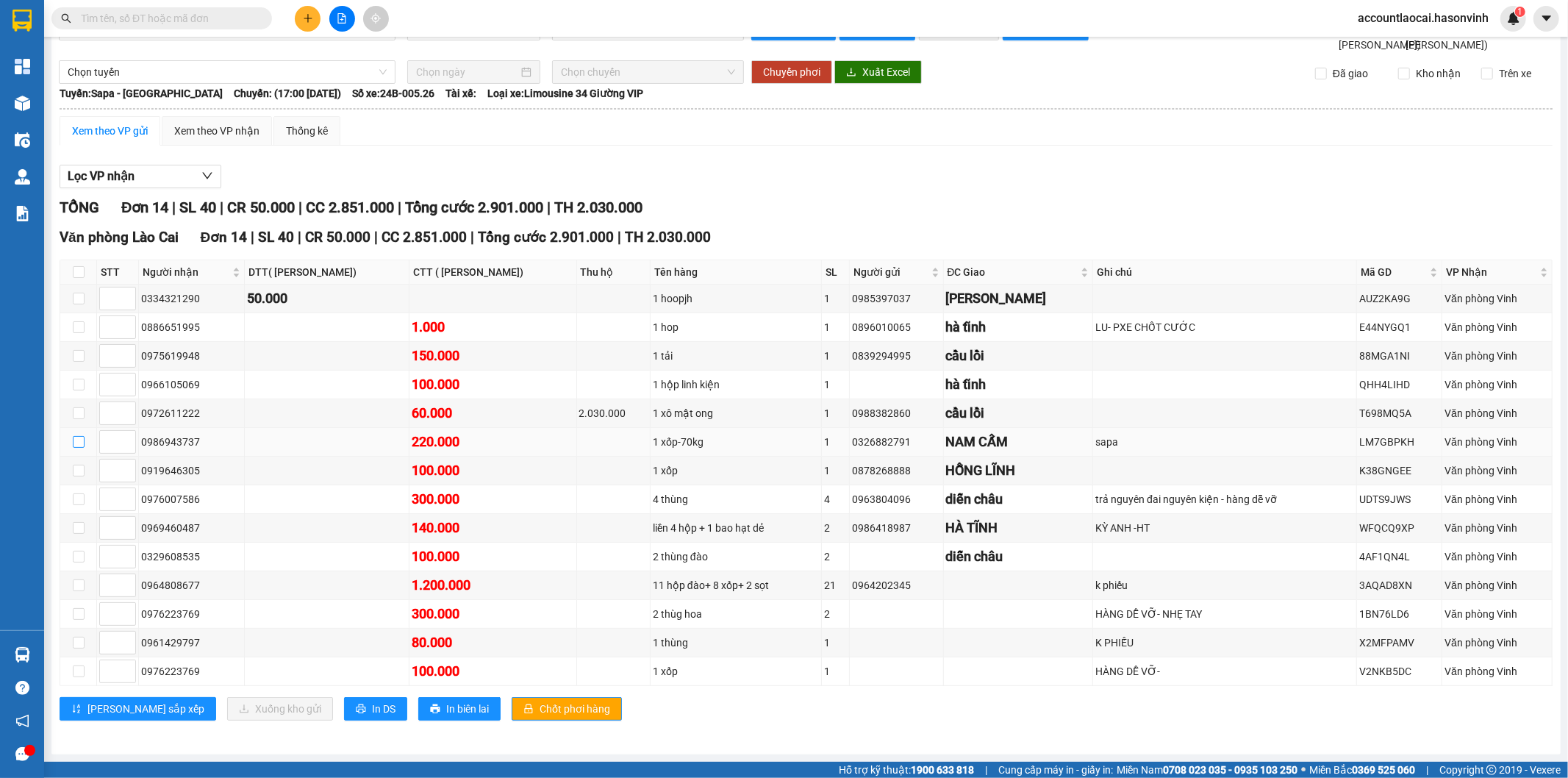
click at [77, 437] on input "checkbox" at bounding box center [79, 441] width 12 height 12
checkbox input "true"
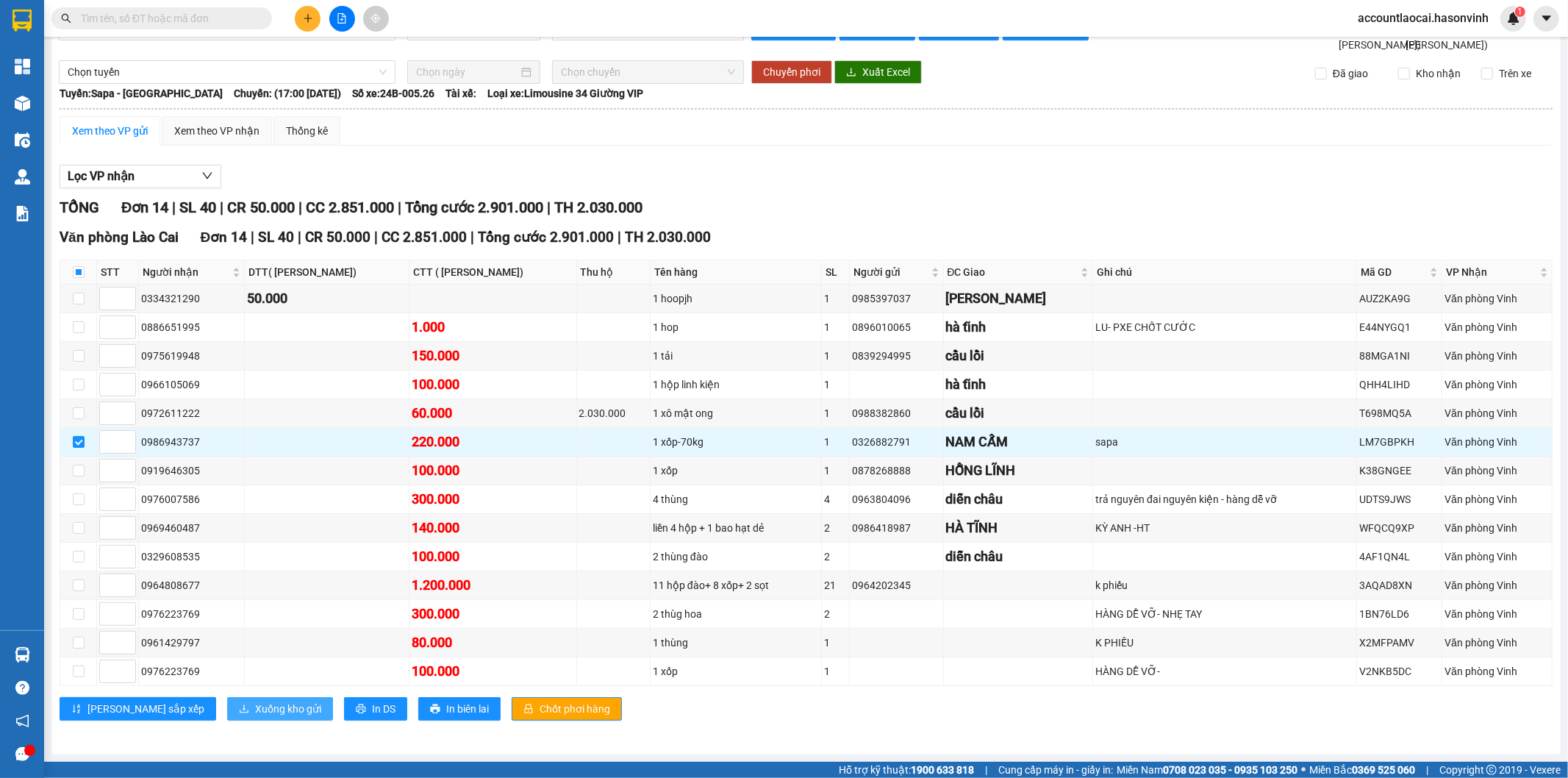
click at [255, 711] on span "Xuống kho gửi" at bounding box center [288, 709] width 66 height 16
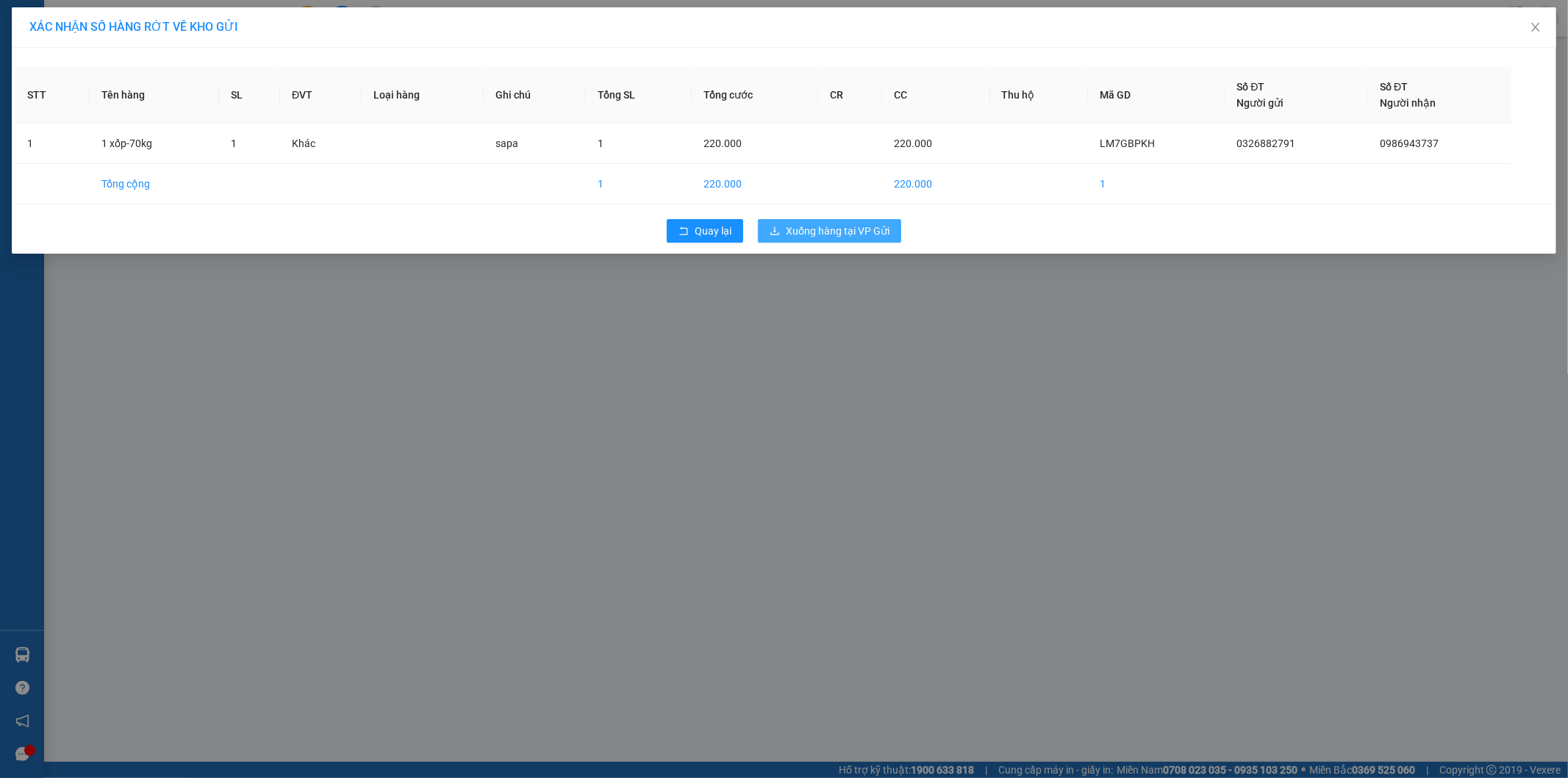
click at [832, 232] on span "Xuống hàng tại VP Gửi" at bounding box center [838, 231] width 103 height 16
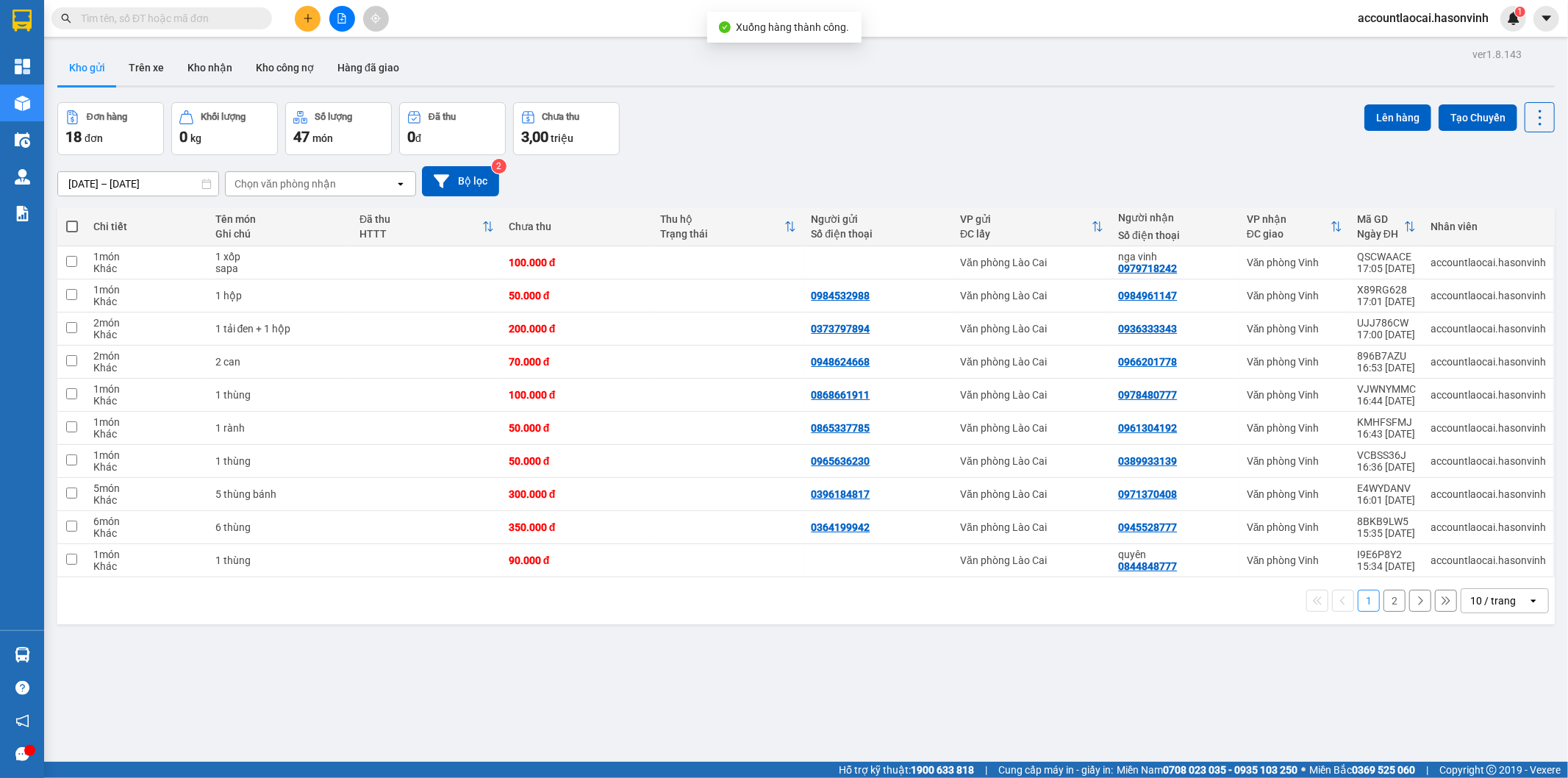
click at [1384, 608] on button "2" at bounding box center [1395, 600] width 22 height 22
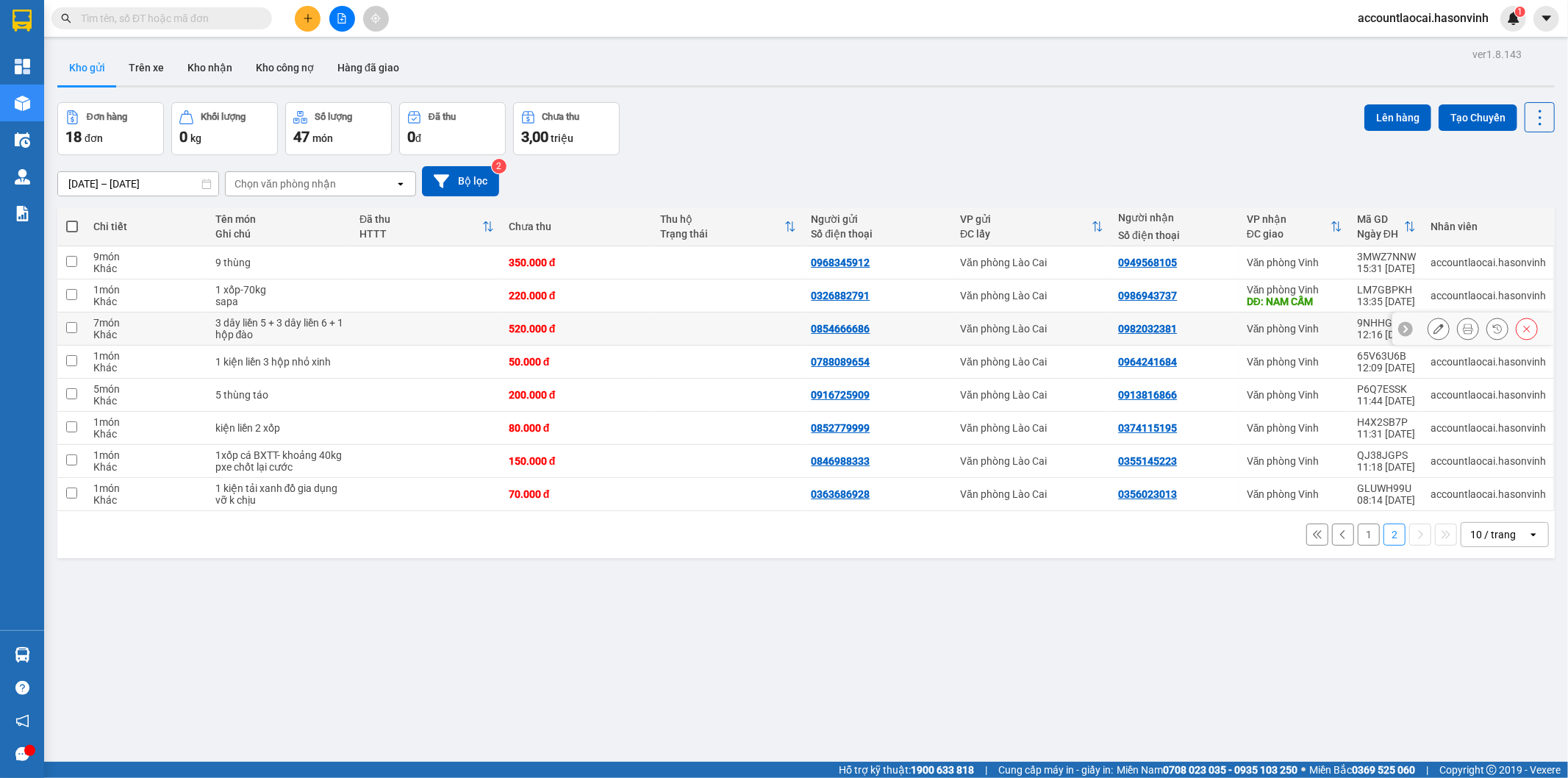
click at [307, 331] on div "3 dây liền 5 + 3 dây liền 6 + 1 hộp đào" at bounding box center [280, 329] width 130 height 24
checkbox input "true"
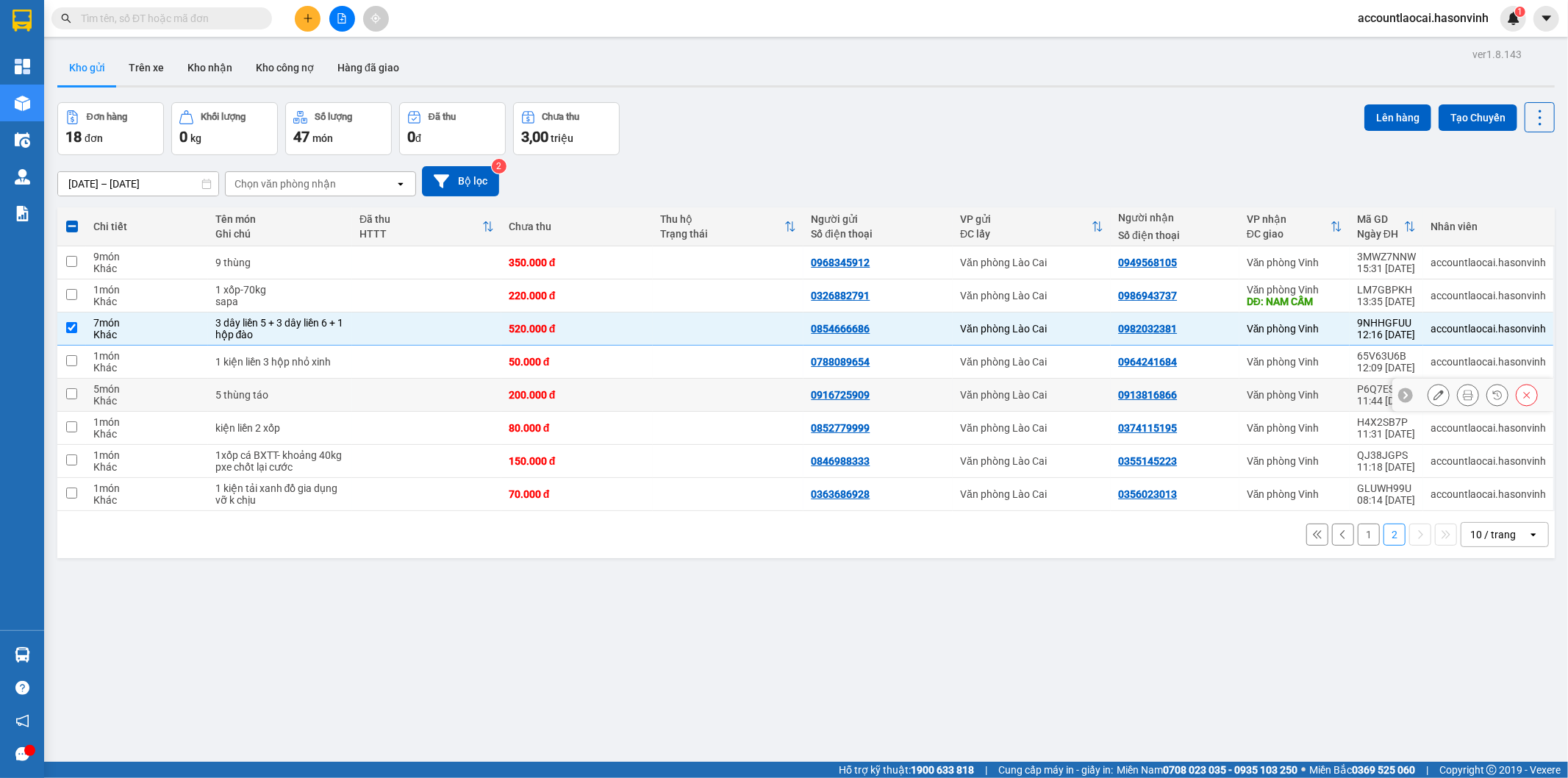
click at [319, 394] on div "5 thùng táo" at bounding box center [280, 394] width 130 height 12
checkbox input "true"
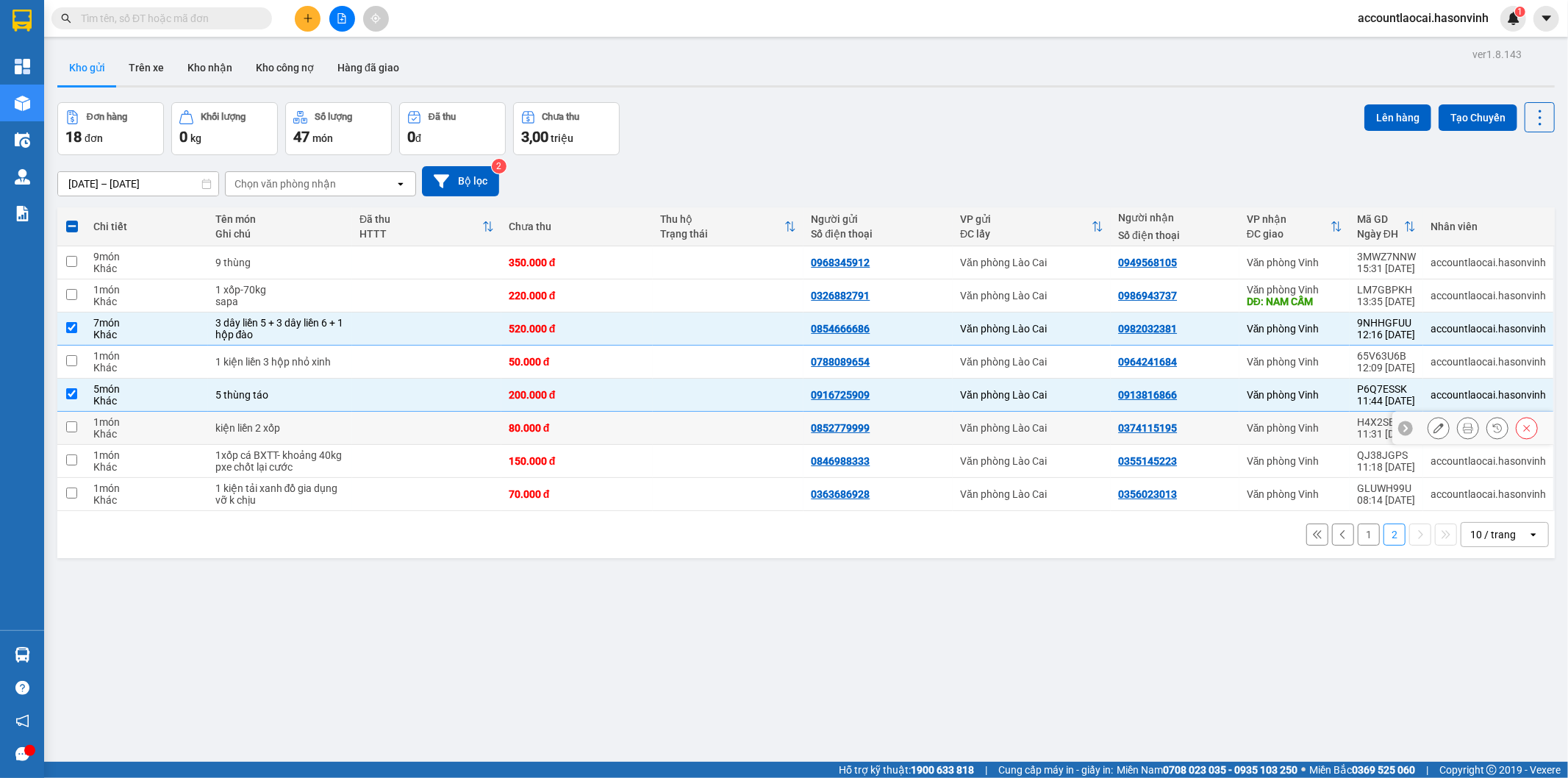
click at [354, 431] on td at bounding box center [427, 428] width 149 height 33
checkbox input "true"
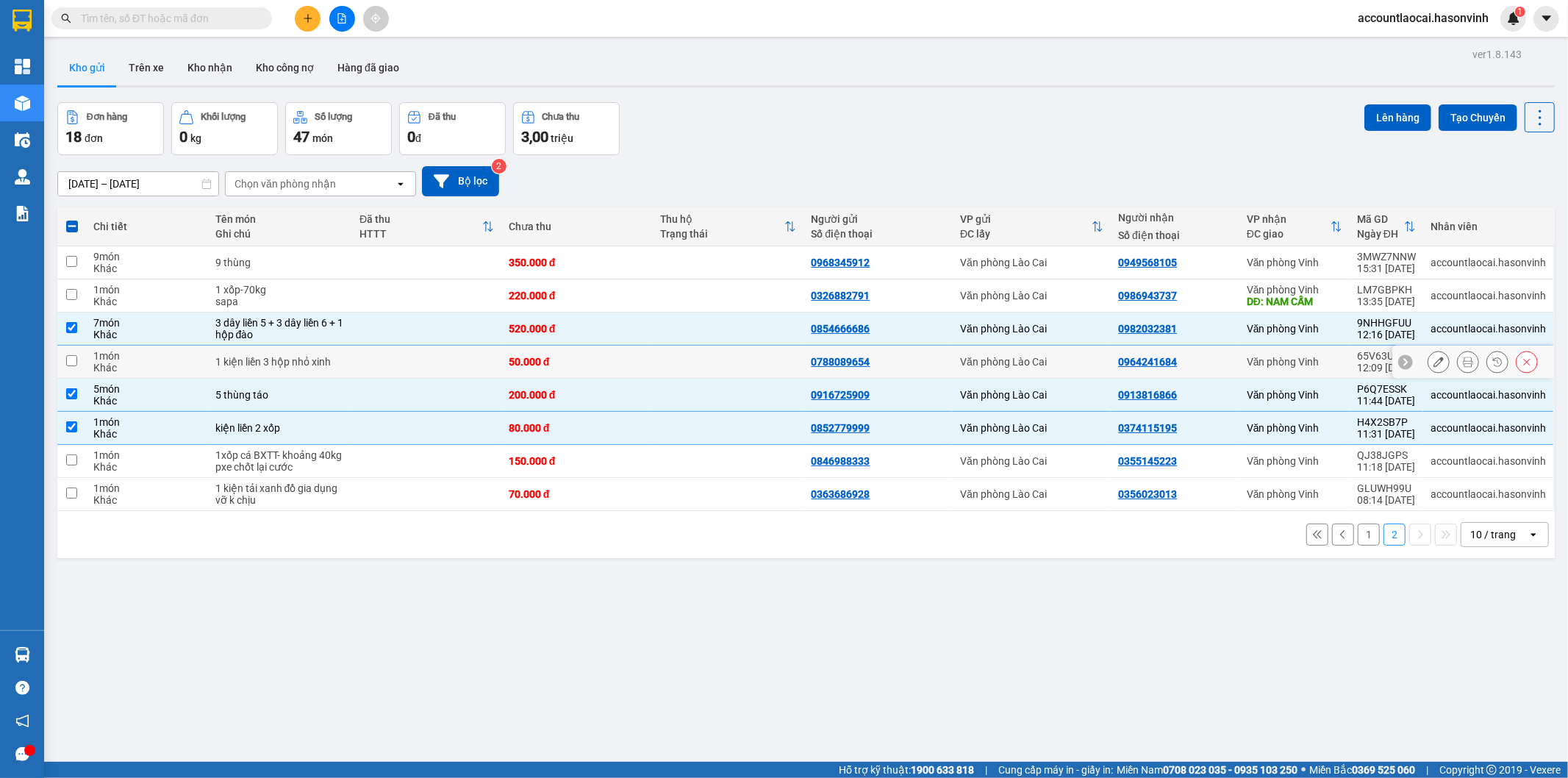
click at [355, 366] on td at bounding box center [427, 362] width 149 height 33
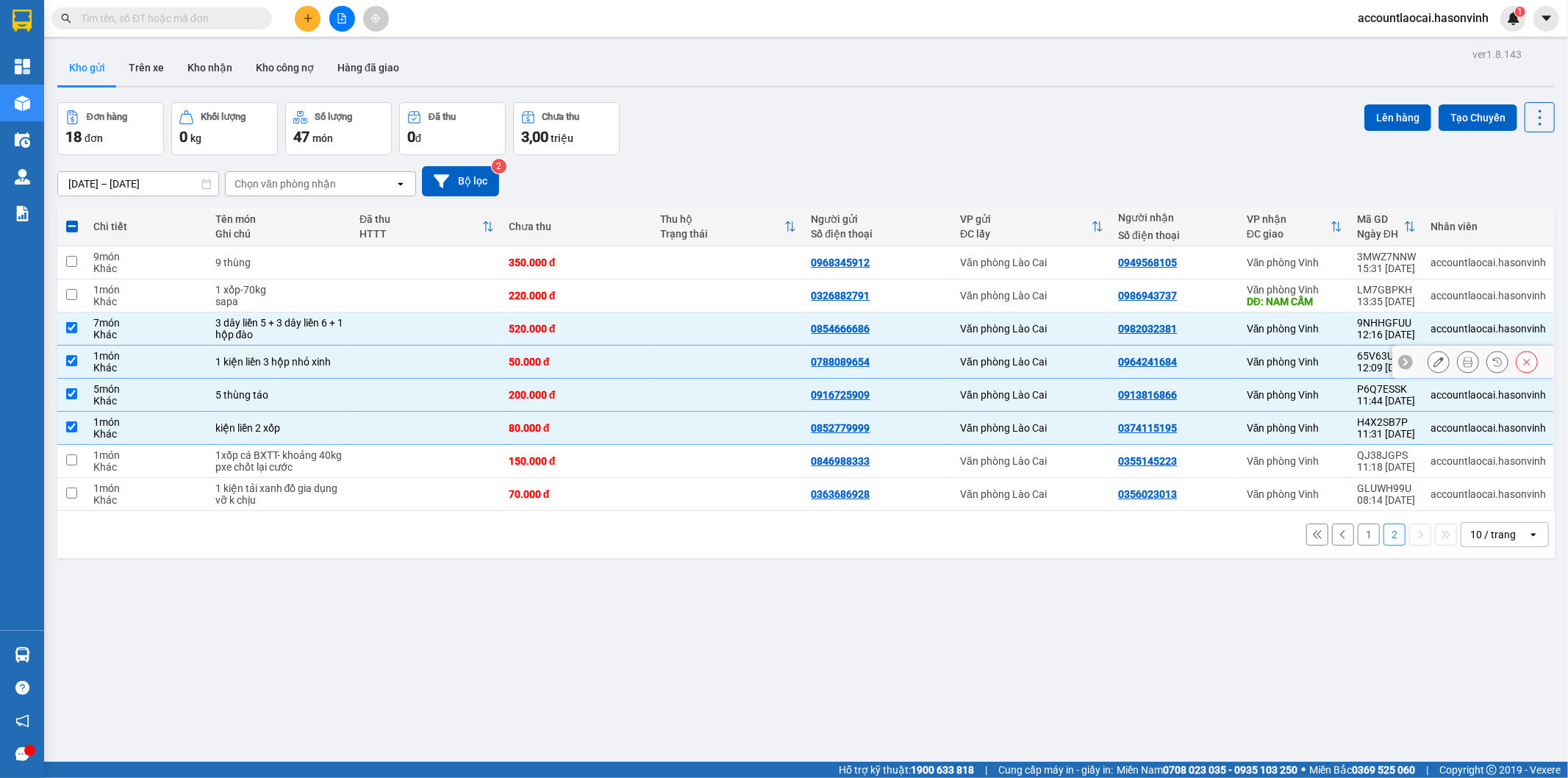
checkbox input "true"
click at [1392, 121] on button "Lên hàng" at bounding box center [1398, 117] width 67 height 27
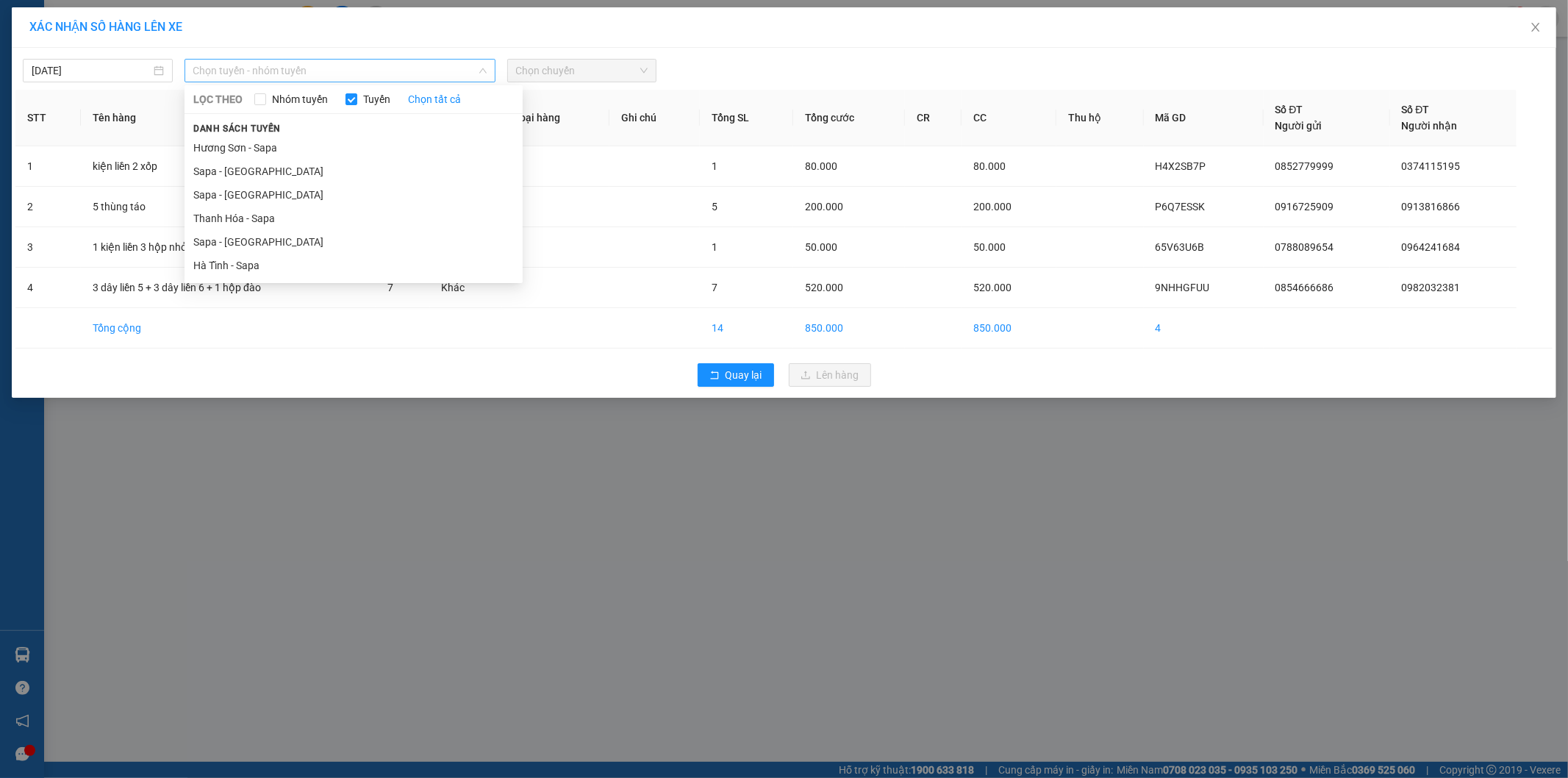
drag, startPoint x: 357, startPoint y: 64, endPoint x: 297, endPoint y: 157, distance: 110.7
click at [355, 65] on span "Chọn tuyến - nhóm tuyến" at bounding box center [340, 70] width 294 height 22
click at [261, 241] on li "Sapa - [GEOGRAPHIC_DATA]" at bounding box center [354, 242] width 339 height 24
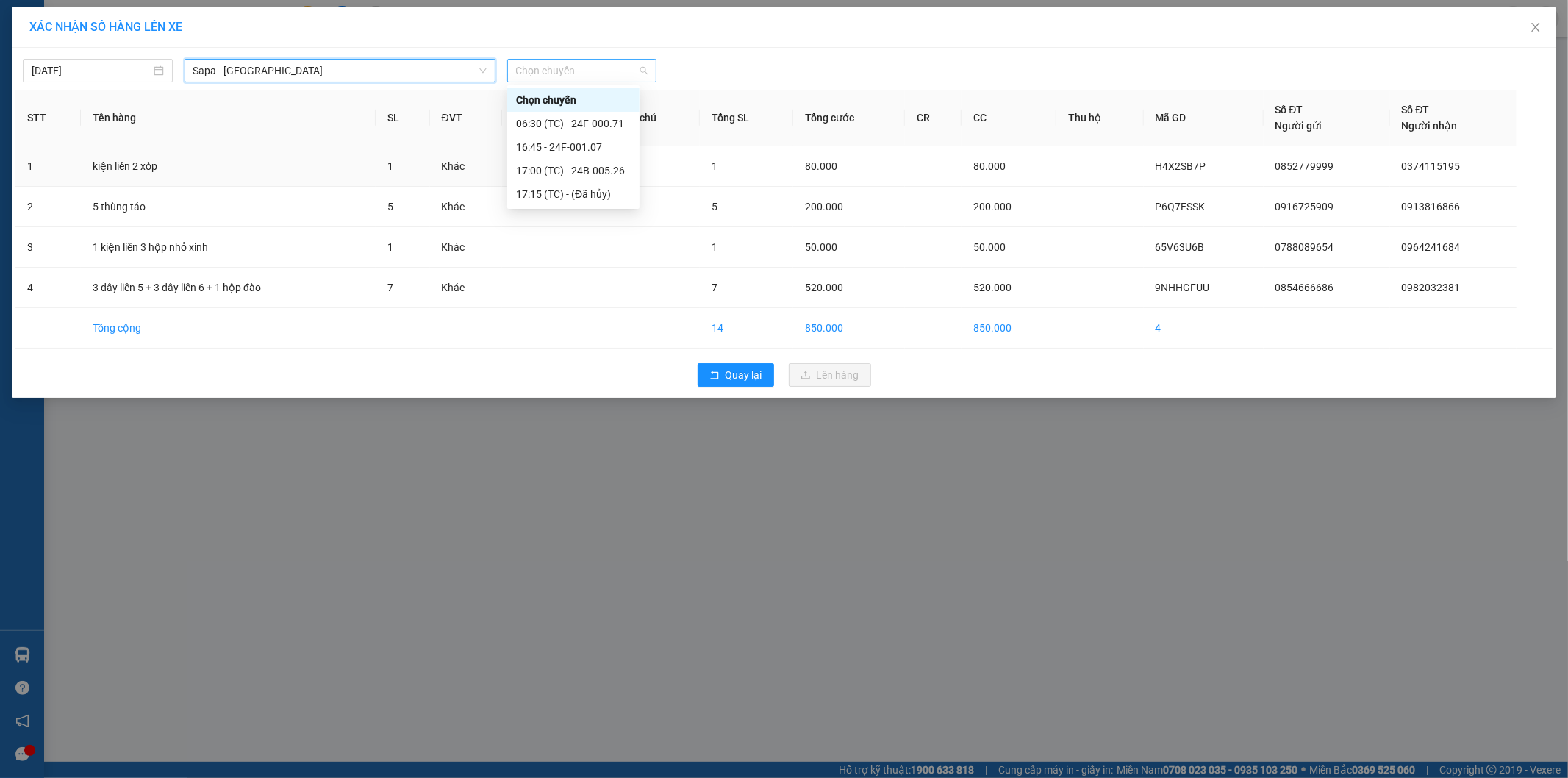
click at [589, 70] on span "Chọn chuyến" at bounding box center [582, 70] width 133 height 22
click at [586, 172] on div "17:00 (TC) - 24B-005.26" at bounding box center [573, 171] width 114 height 16
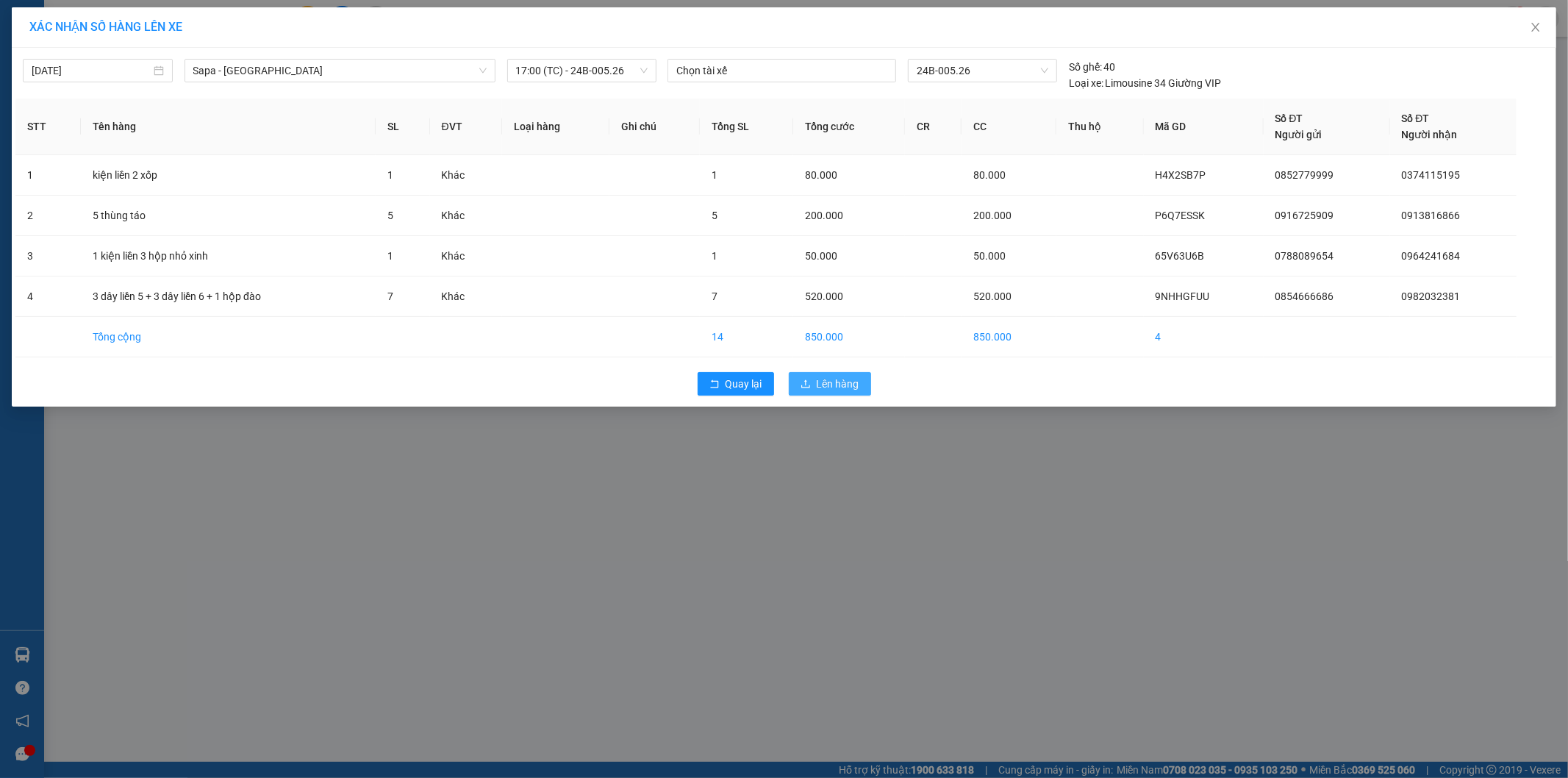
click at [809, 386] on icon "upload" at bounding box center [806, 384] width 10 height 10
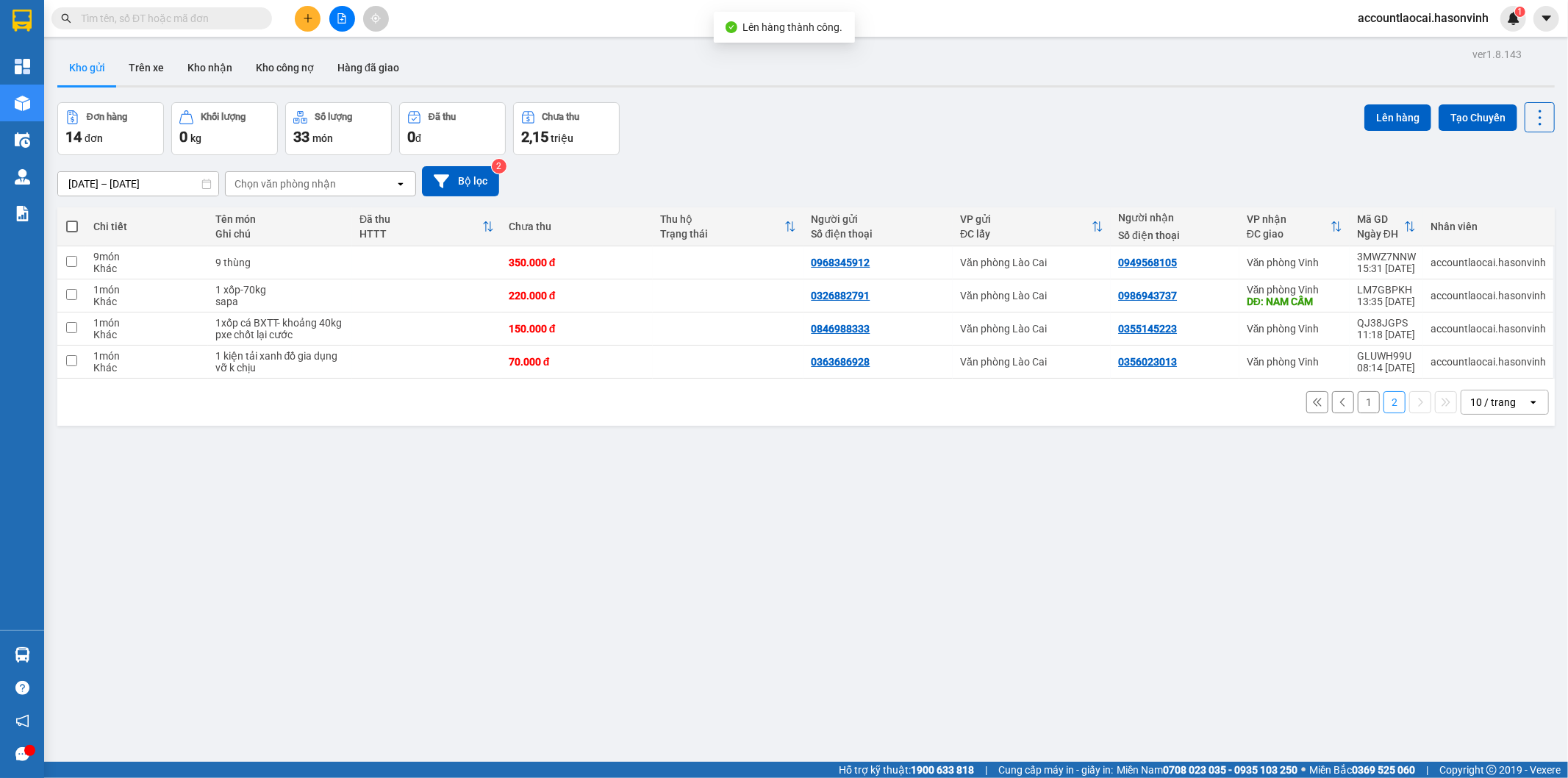
click at [1359, 403] on button "1" at bounding box center [1369, 402] width 22 height 22
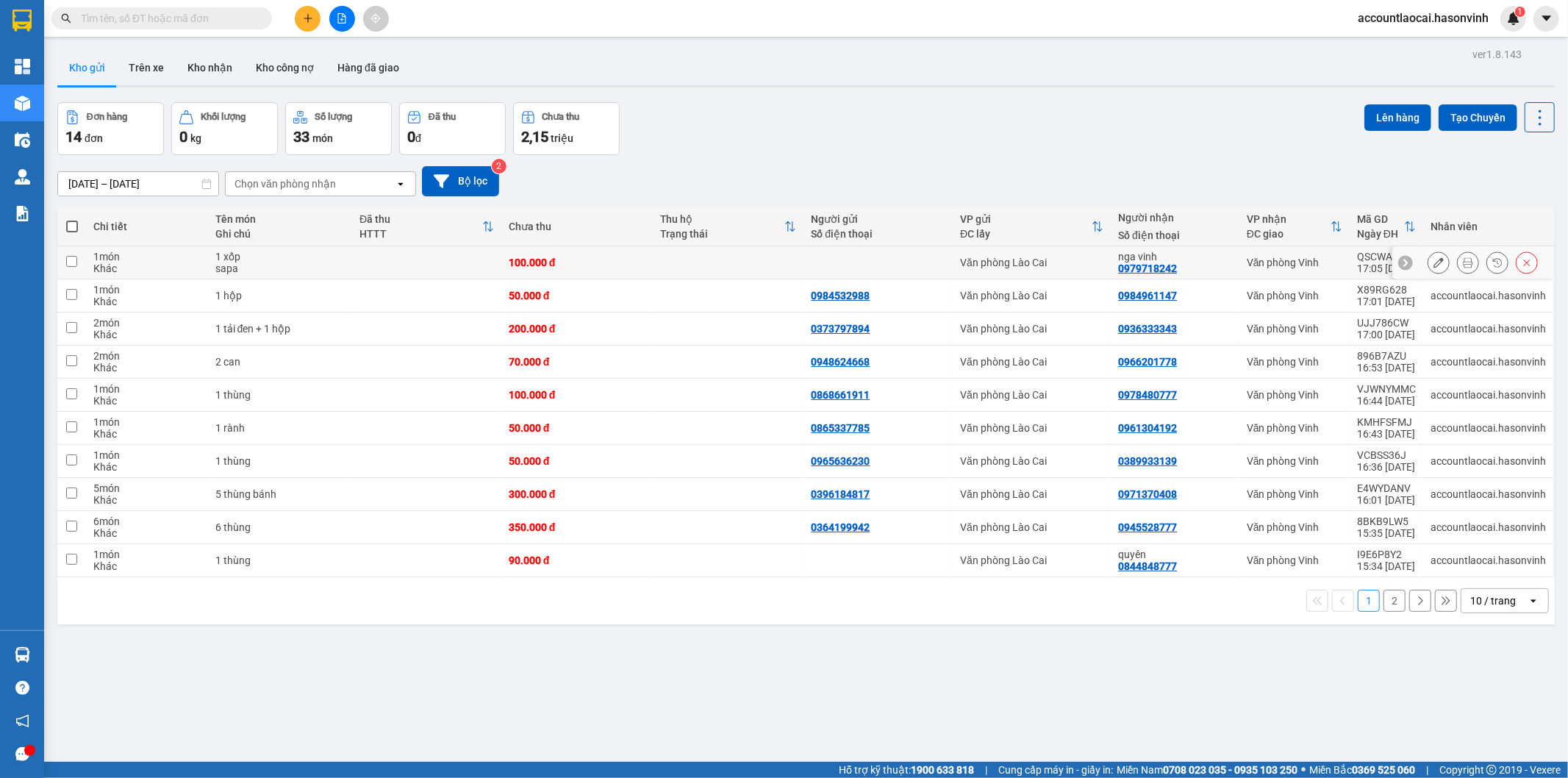
click at [287, 268] on div "sapa" at bounding box center [280, 268] width 130 height 12
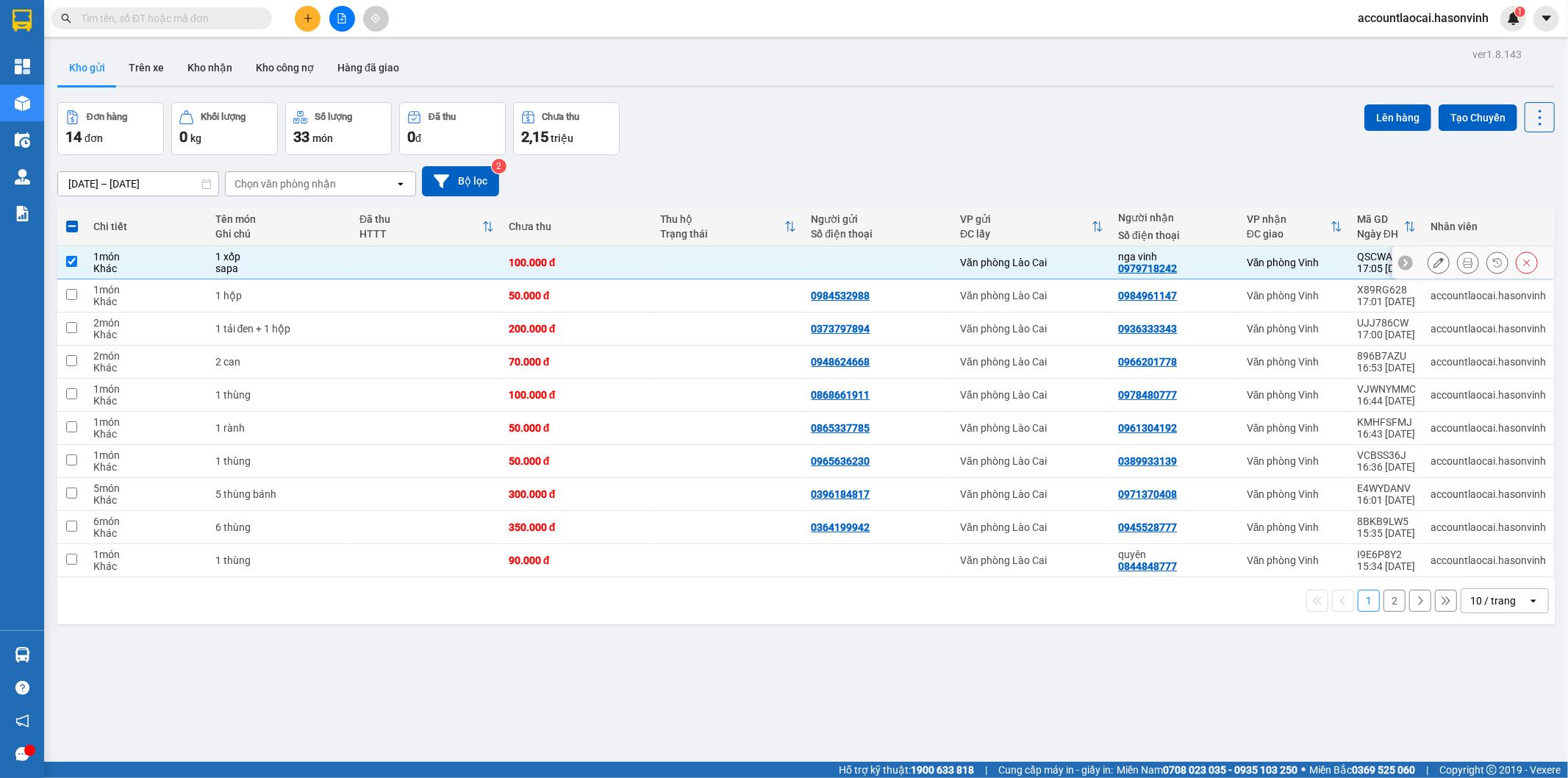
click at [269, 271] on div "sapa" at bounding box center [280, 268] width 130 height 12
checkbox input "false"
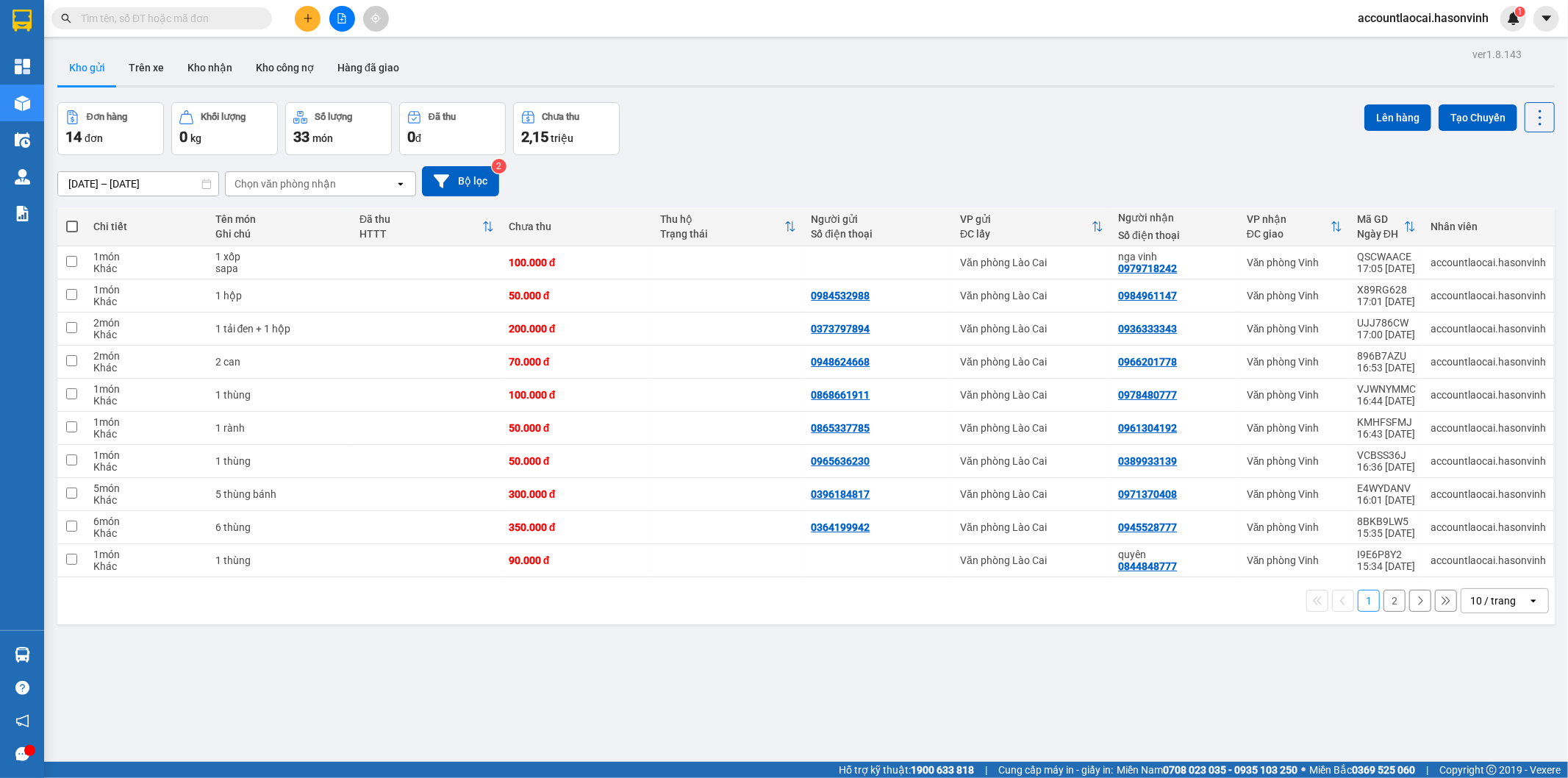
click at [341, 7] on button at bounding box center [342, 18] width 26 height 26
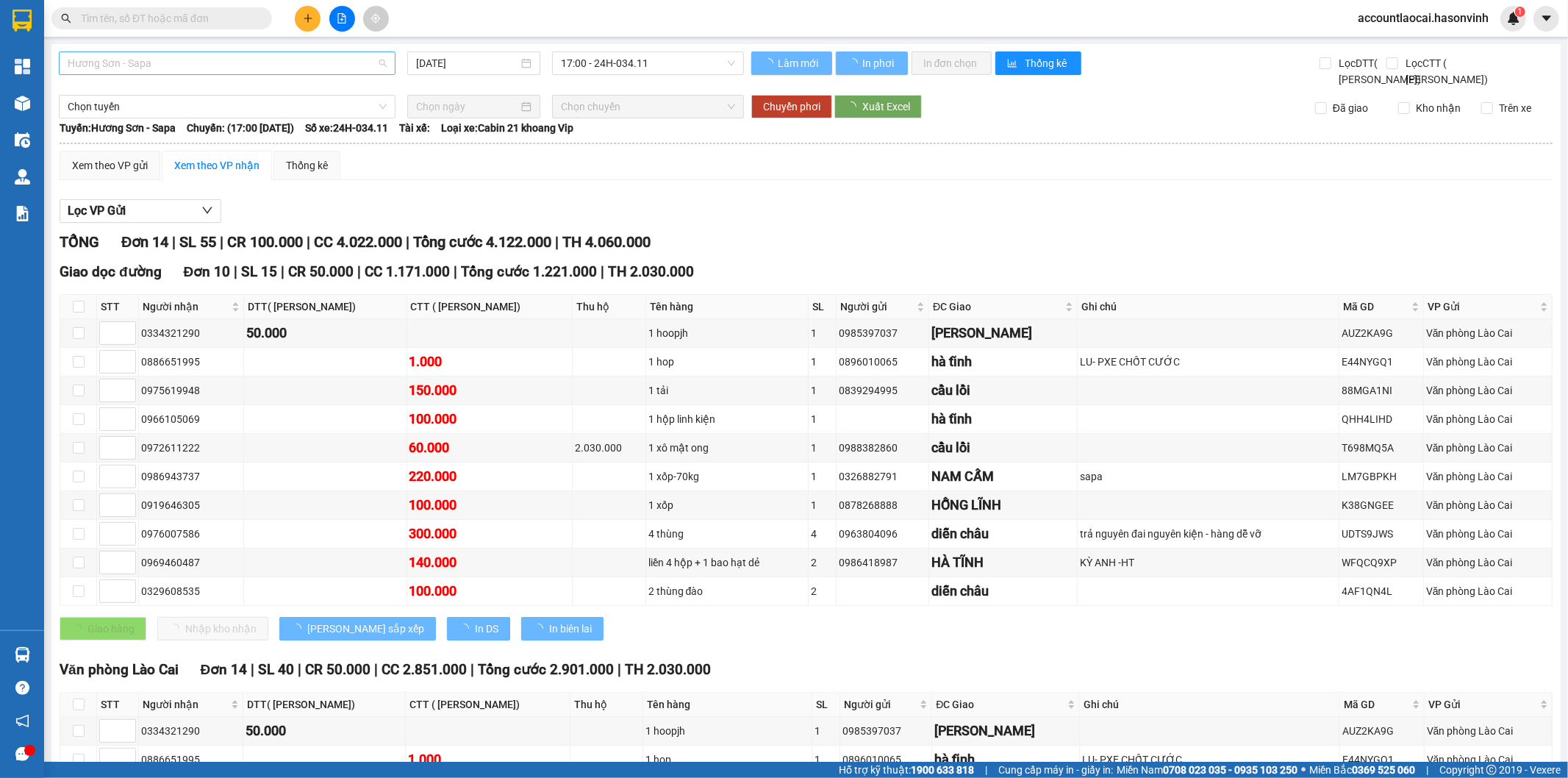
click at [164, 56] on span "Hương Sơn - Sapa" at bounding box center [227, 63] width 319 height 22
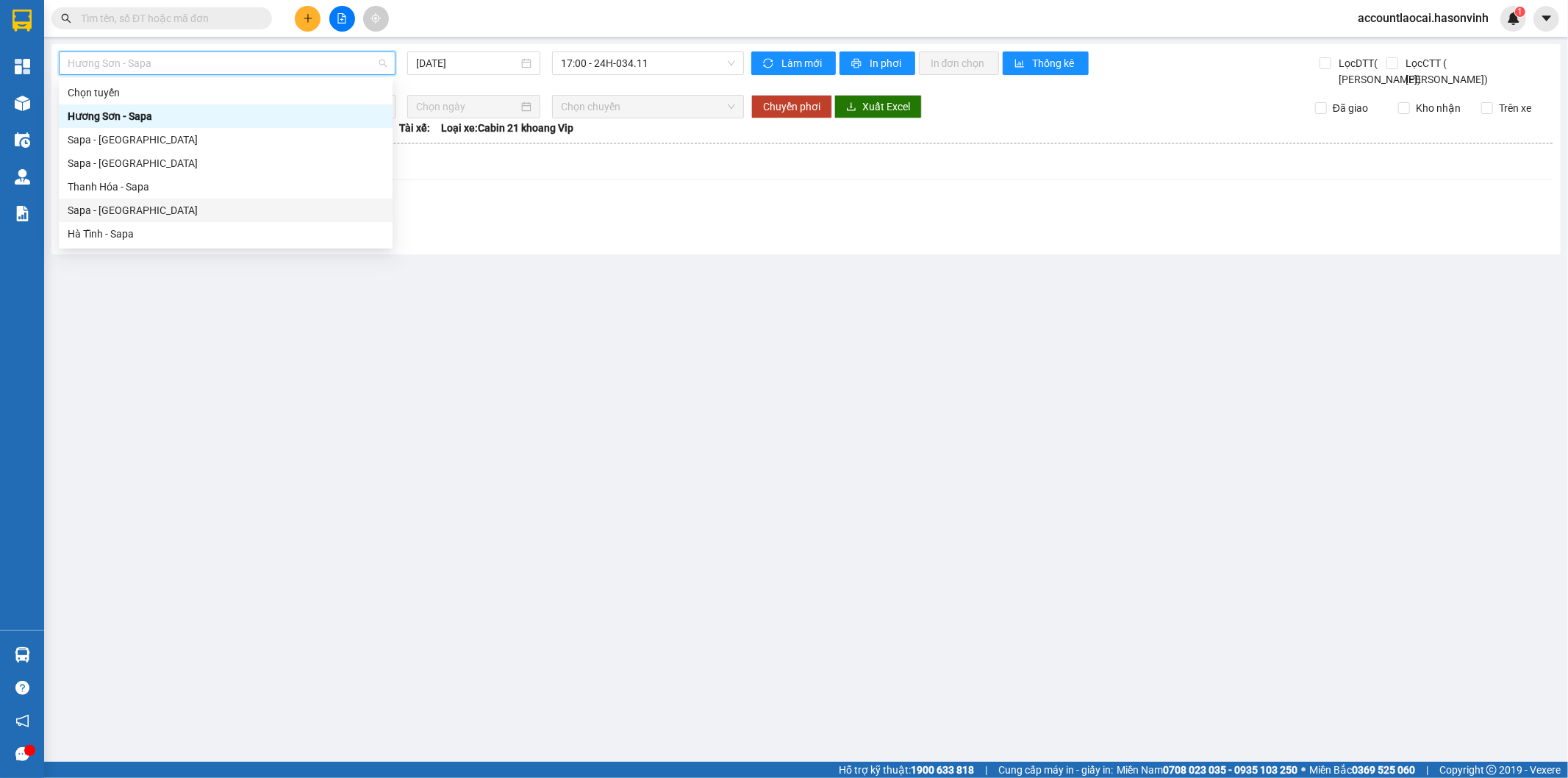
click at [173, 211] on div "Sapa - [GEOGRAPHIC_DATA]" at bounding box center [225, 211] width 316 height 16
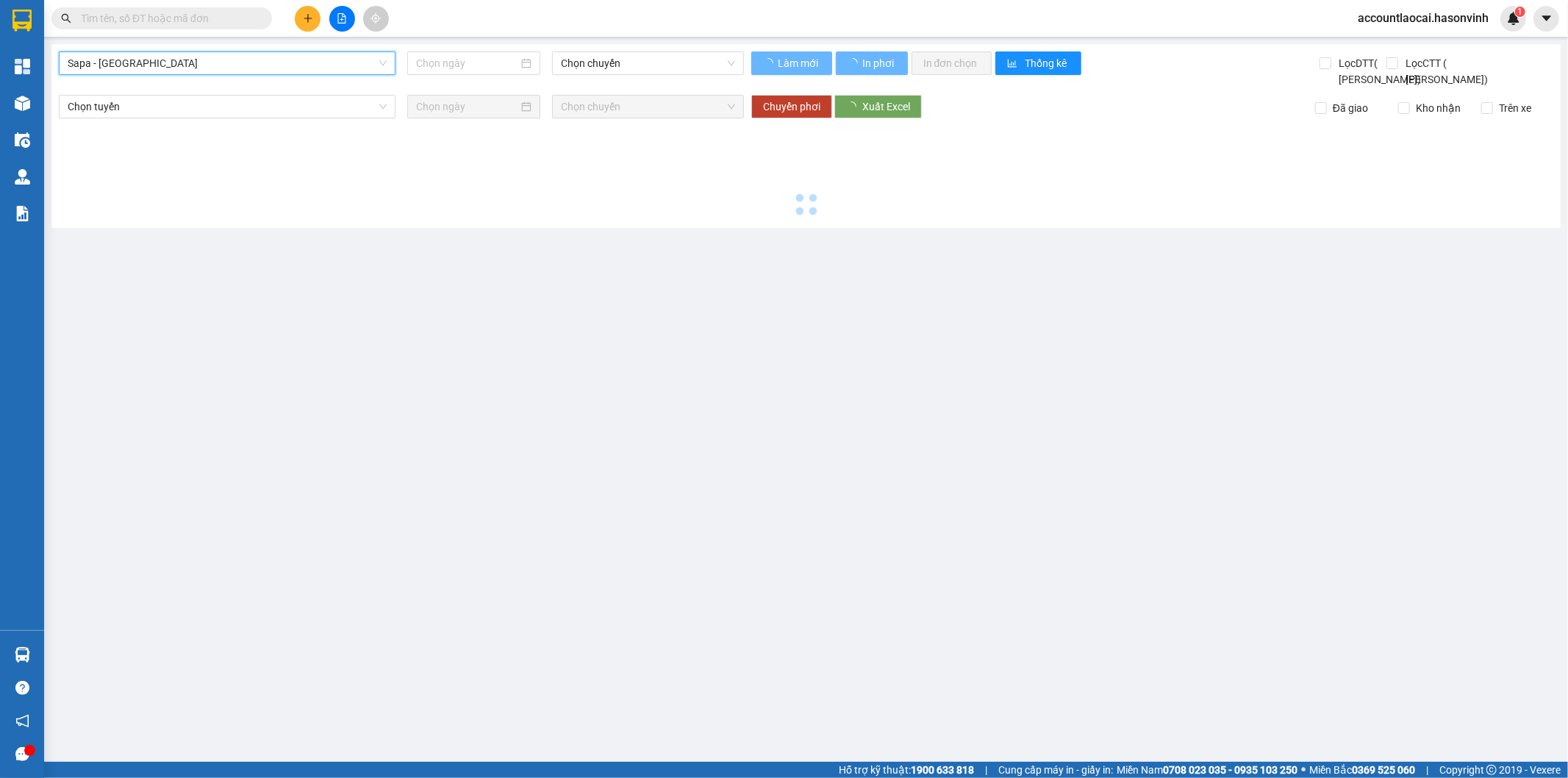
type input "[DATE]"
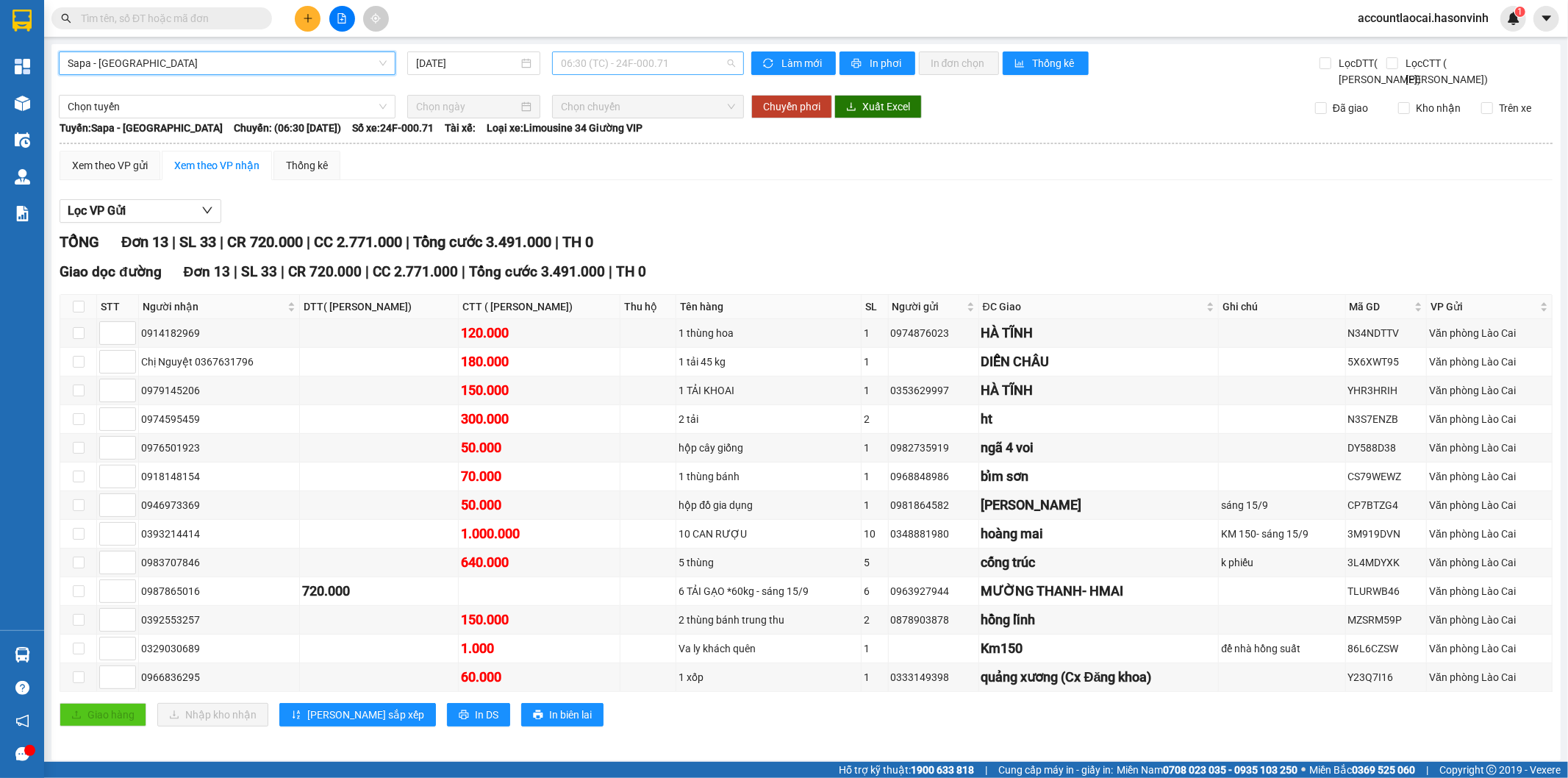
click at [676, 60] on span "06:30 (TC) - 24F-000.71" at bounding box center [648, 63] width 174 height 22
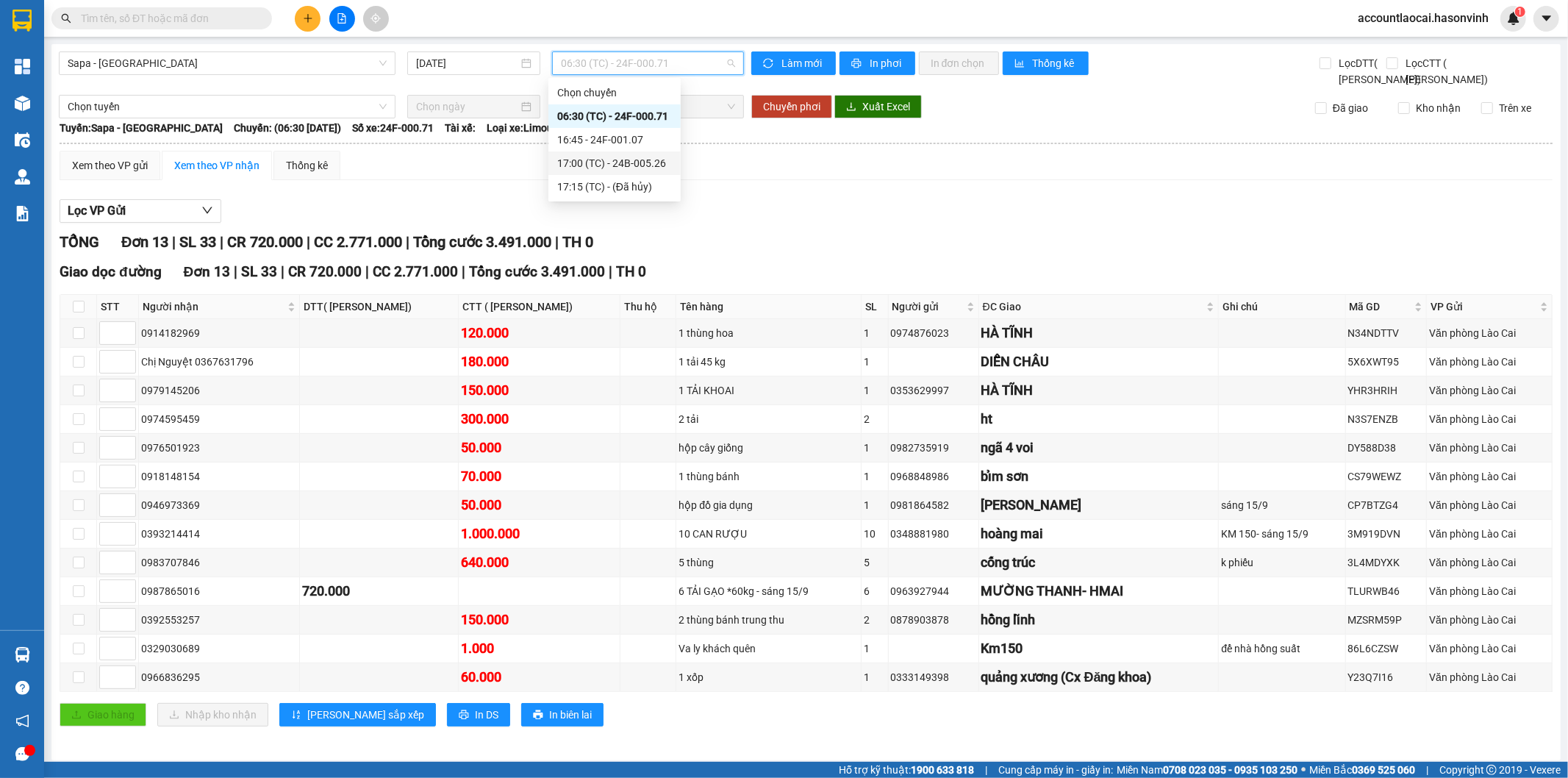
click at [660, 158] on div "17:00 (TC) - 24B-005.26" at bounding box center [614, 163] width 114 height 16
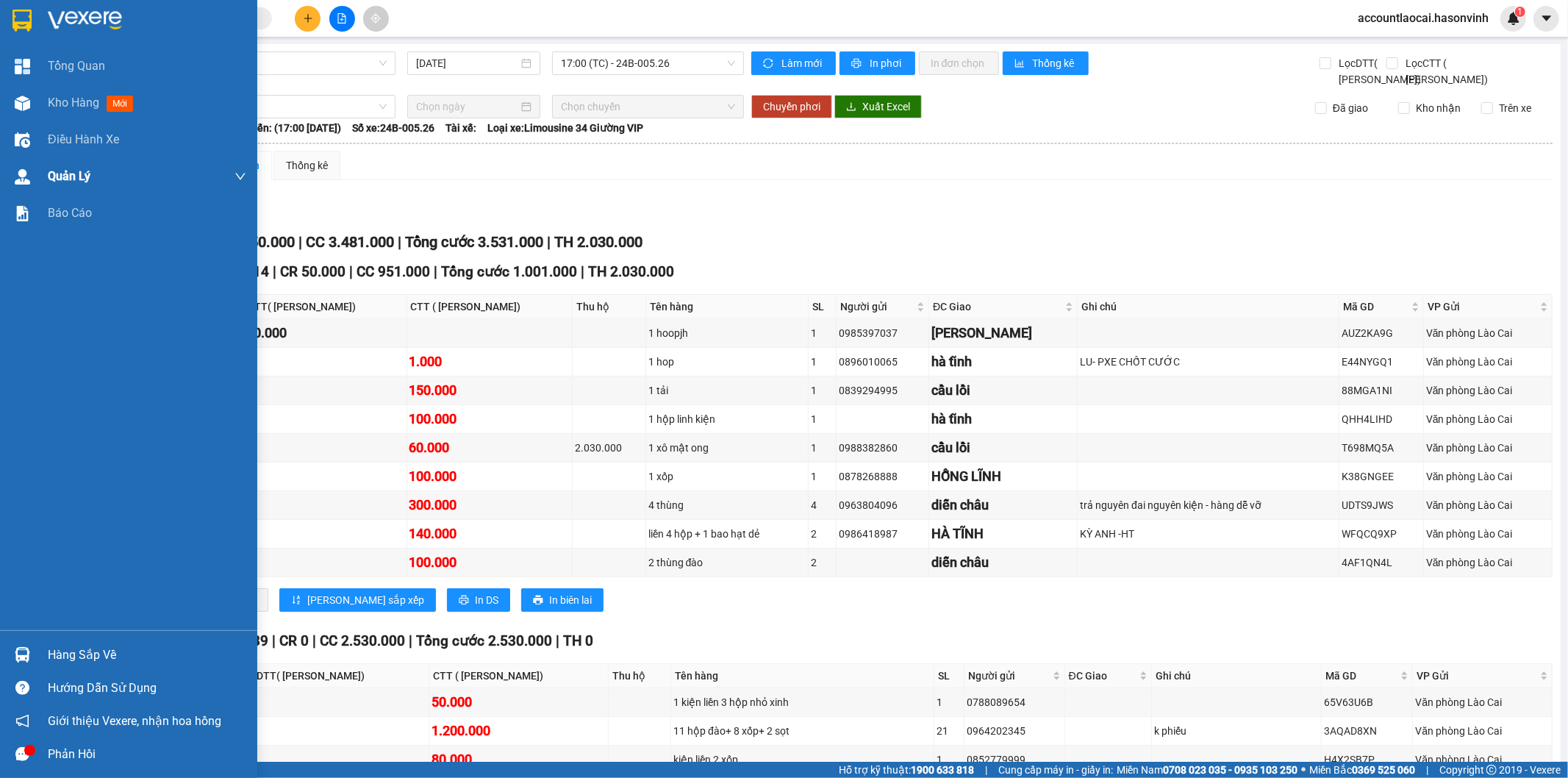
drag, startPoint x: 32, startPoint y: 101, endPoint x: 7, endPoint y: 174, distance: 77.2
click at [32, 102] on div at bounding box center [22, 103] width 26 height 26
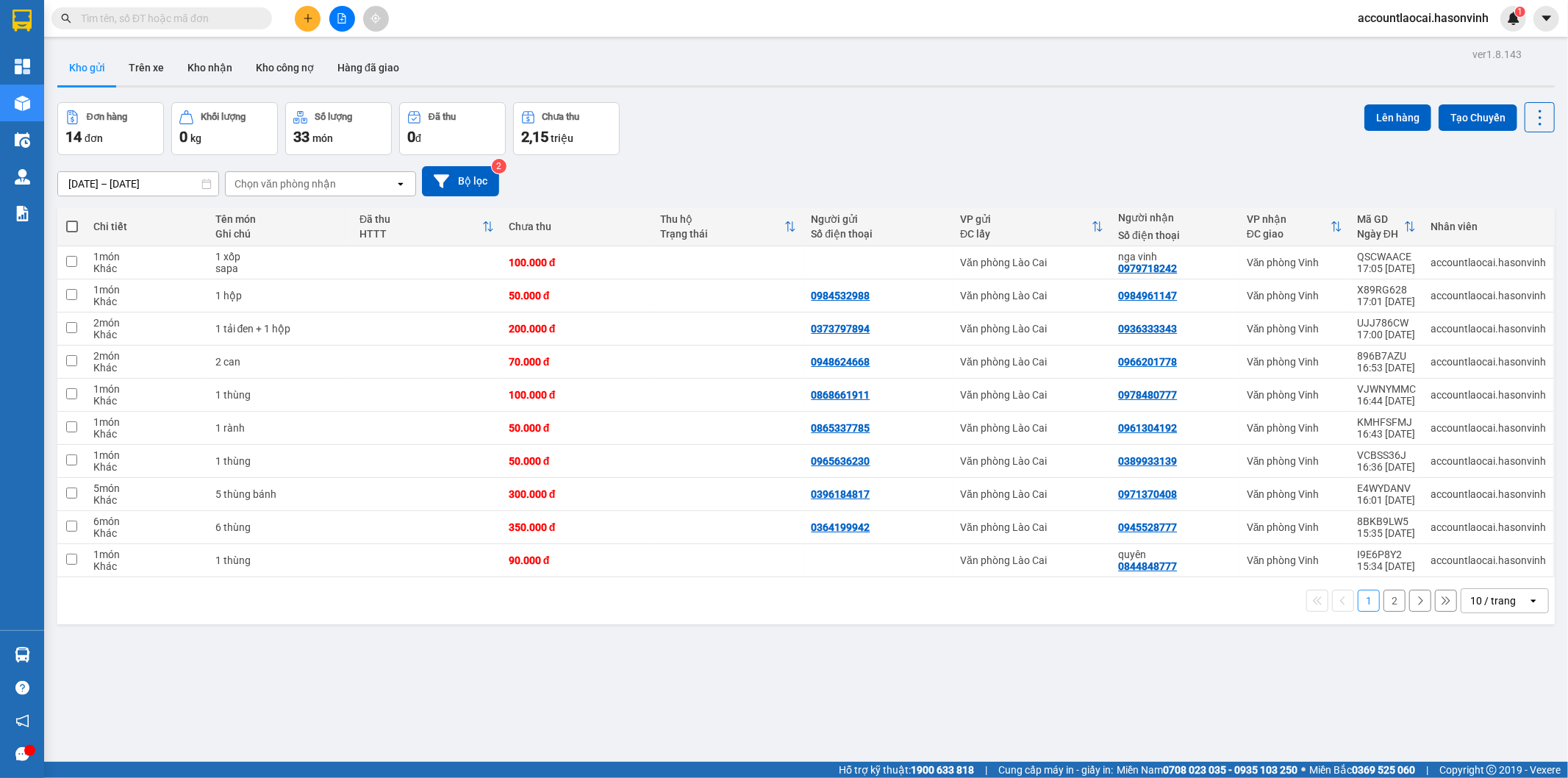
click at [1385, 600] on button "2" at bounding box center [1395, 600] width 22 height 22
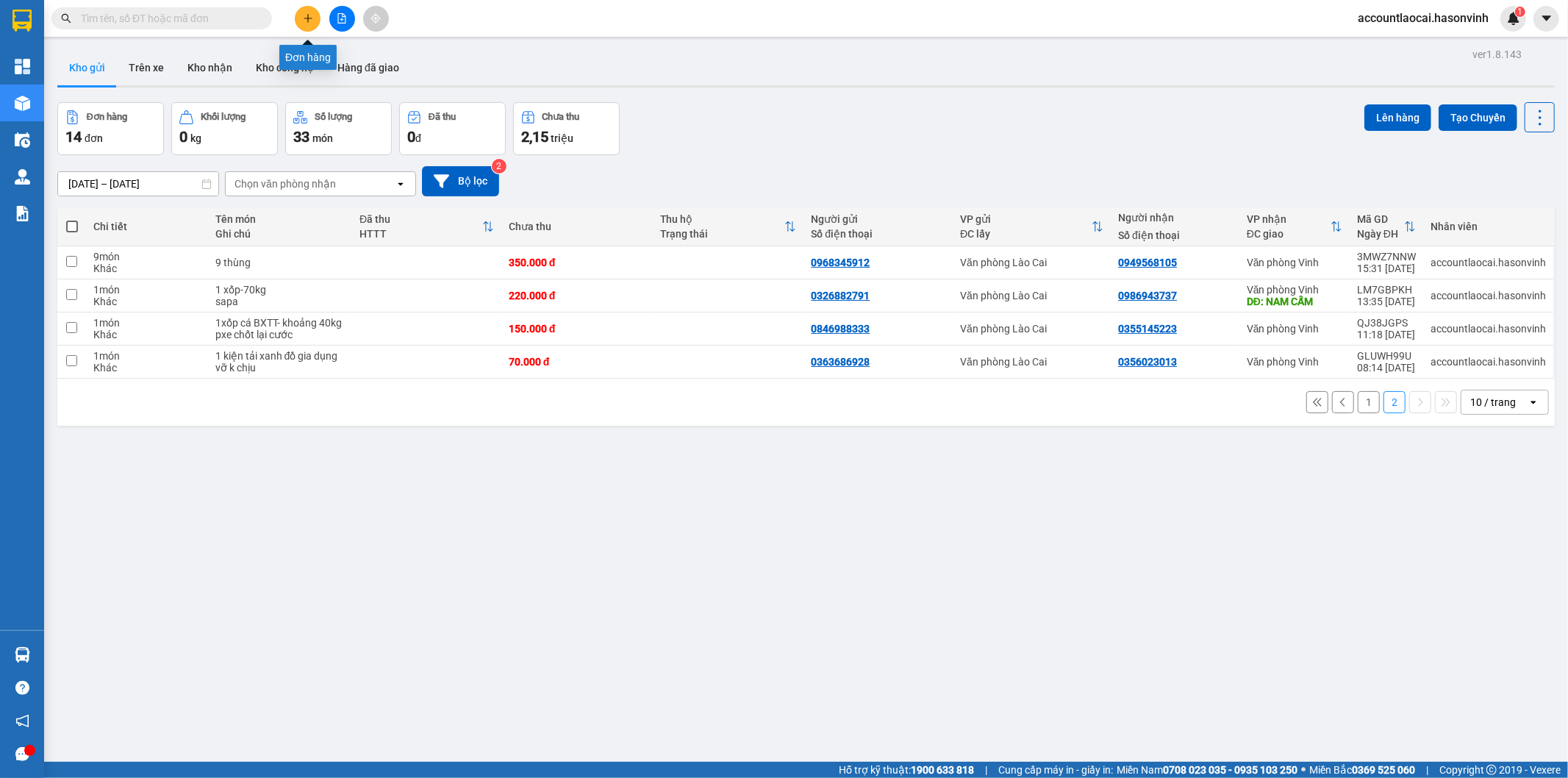
click at [307, 24] on button at bounding box center [308, 18] width 26 height 26
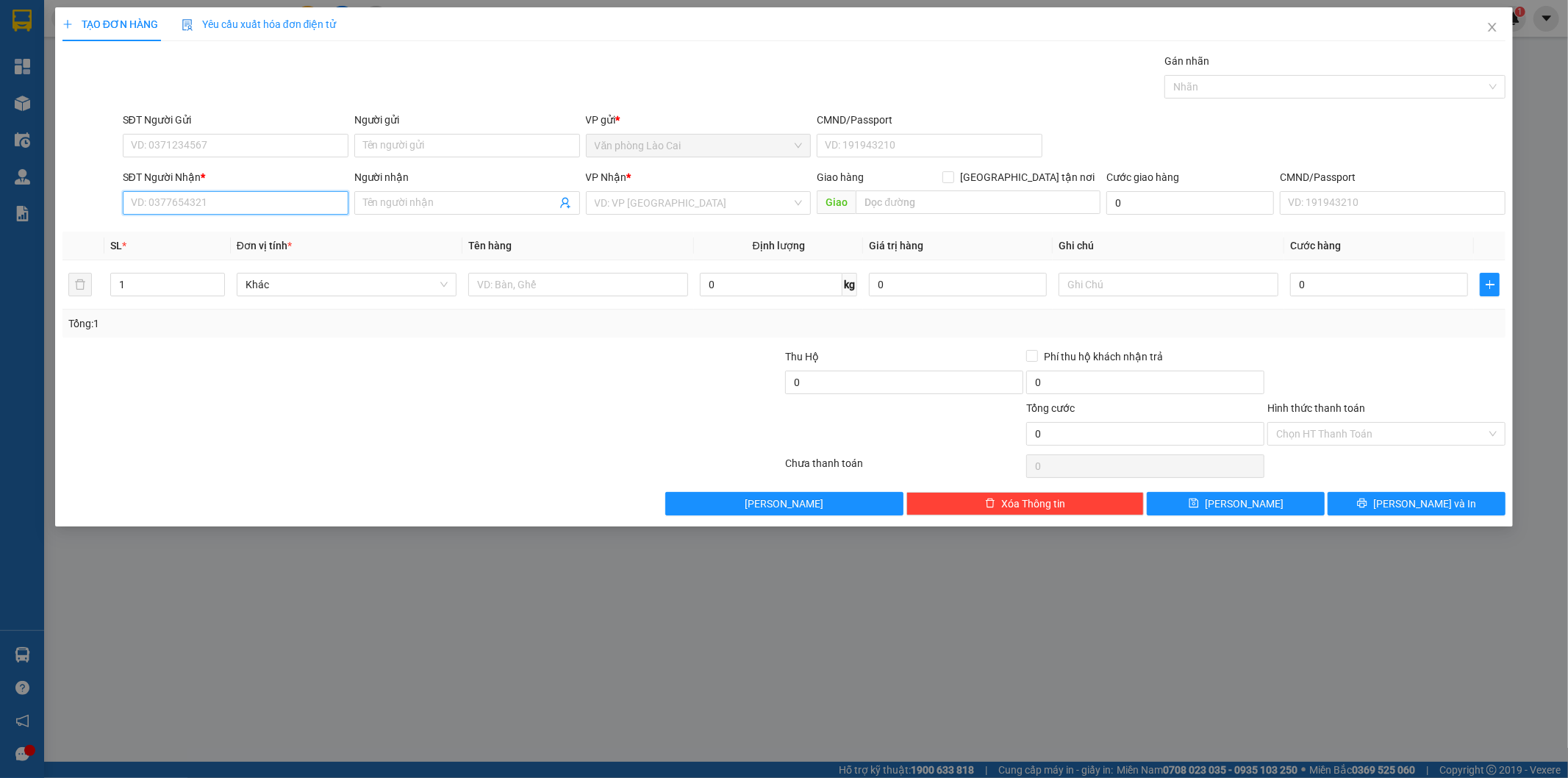
click at [214, 211] on input "SĐT Người Nhận *" at bounding box center [235, 203] width 226 height 24
click at [229, 143] on input "SĐT Người Gửi" at bounding box center [235, 146] width 226 height 24
click at [235, 170] on div "0867772789" at bounding box center [235, 175] width 208 height 16
type input "0867772789"
type input "0369483327"
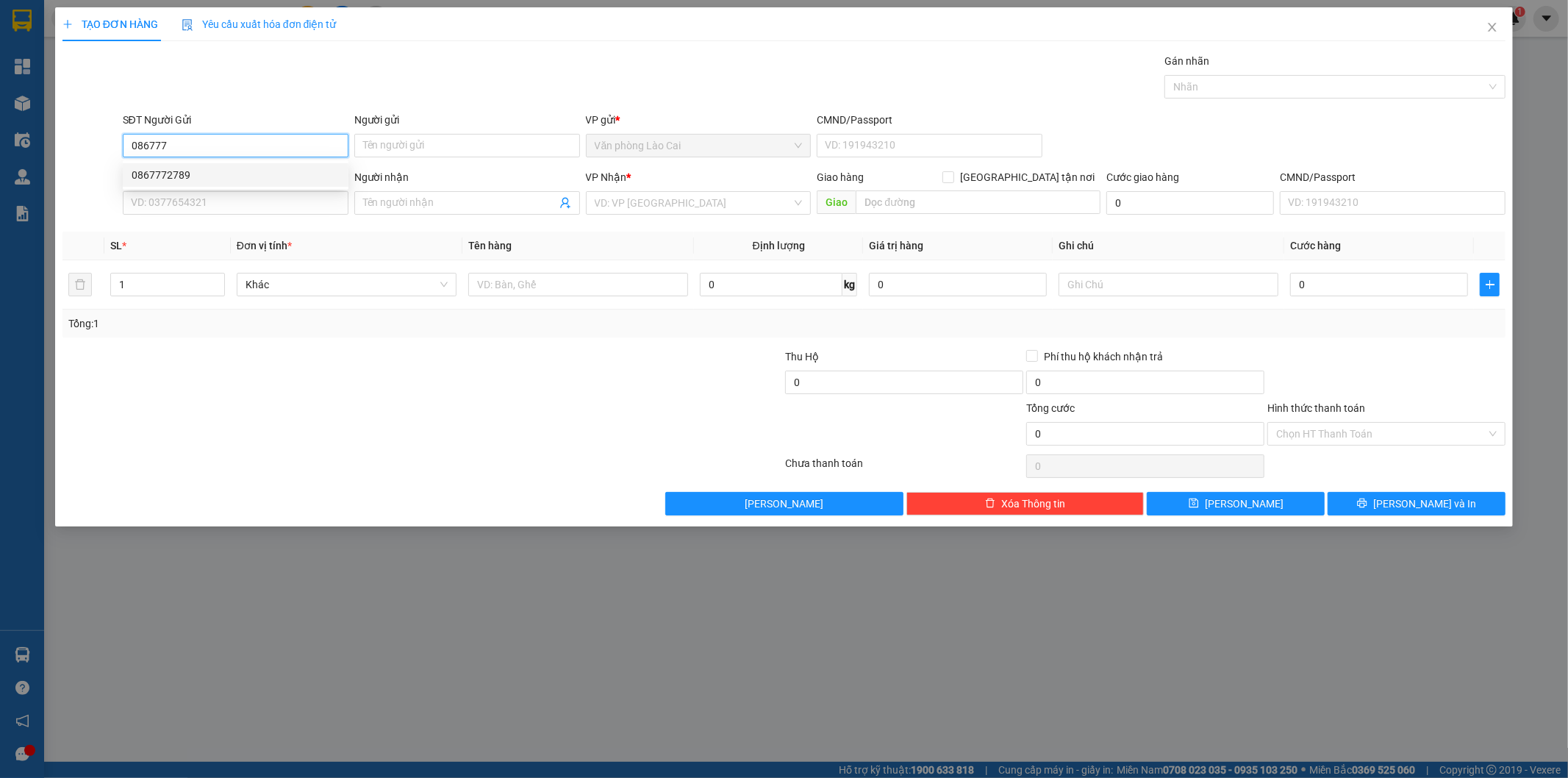
type input "tam cốc"
type input "100.000"
type input "0867772789"
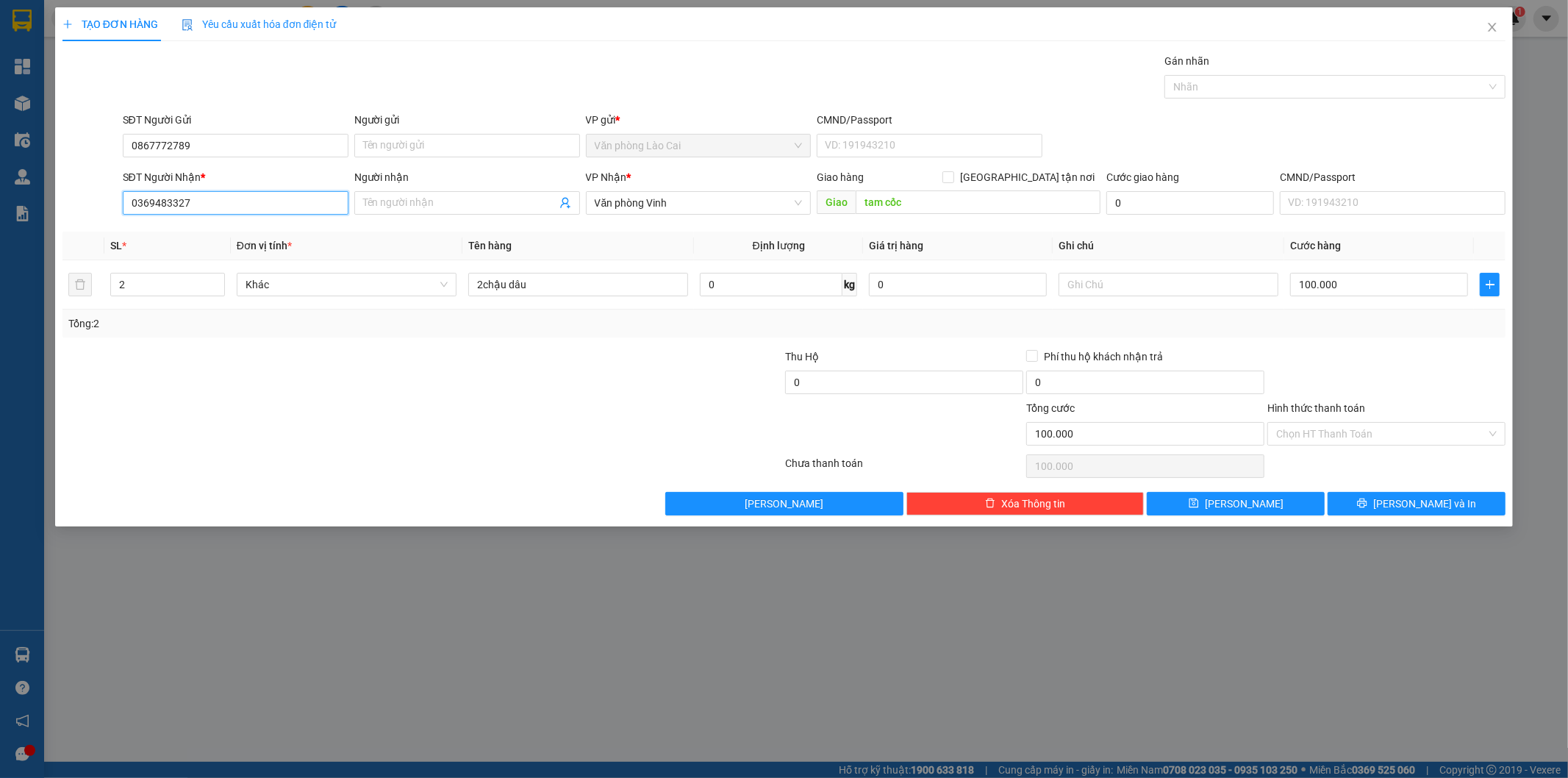
drag, startPoint x: 249, startPoint y: 204, endPoint x: 58, endPoint y: 215, distance: 191.3
click at [58, 215] on div "TẠO ĐƠN HÀNG Yêu cầu xuất hóa đơn điện tử Transit Pickup Surcharge Ids Transit …" at bounding box center [784, 266] width 1459 height 519
type input "0973749263"
drag, startPoint x: 578, startPoint y: 289, endPoint x: 421, endPoint y: 304, distance: 157.7
click at [421, 304] on tr "2 Khác 2chậu dâu 0 kg 0 100.000" at bounding box center [784, 285] width 1444 height 49
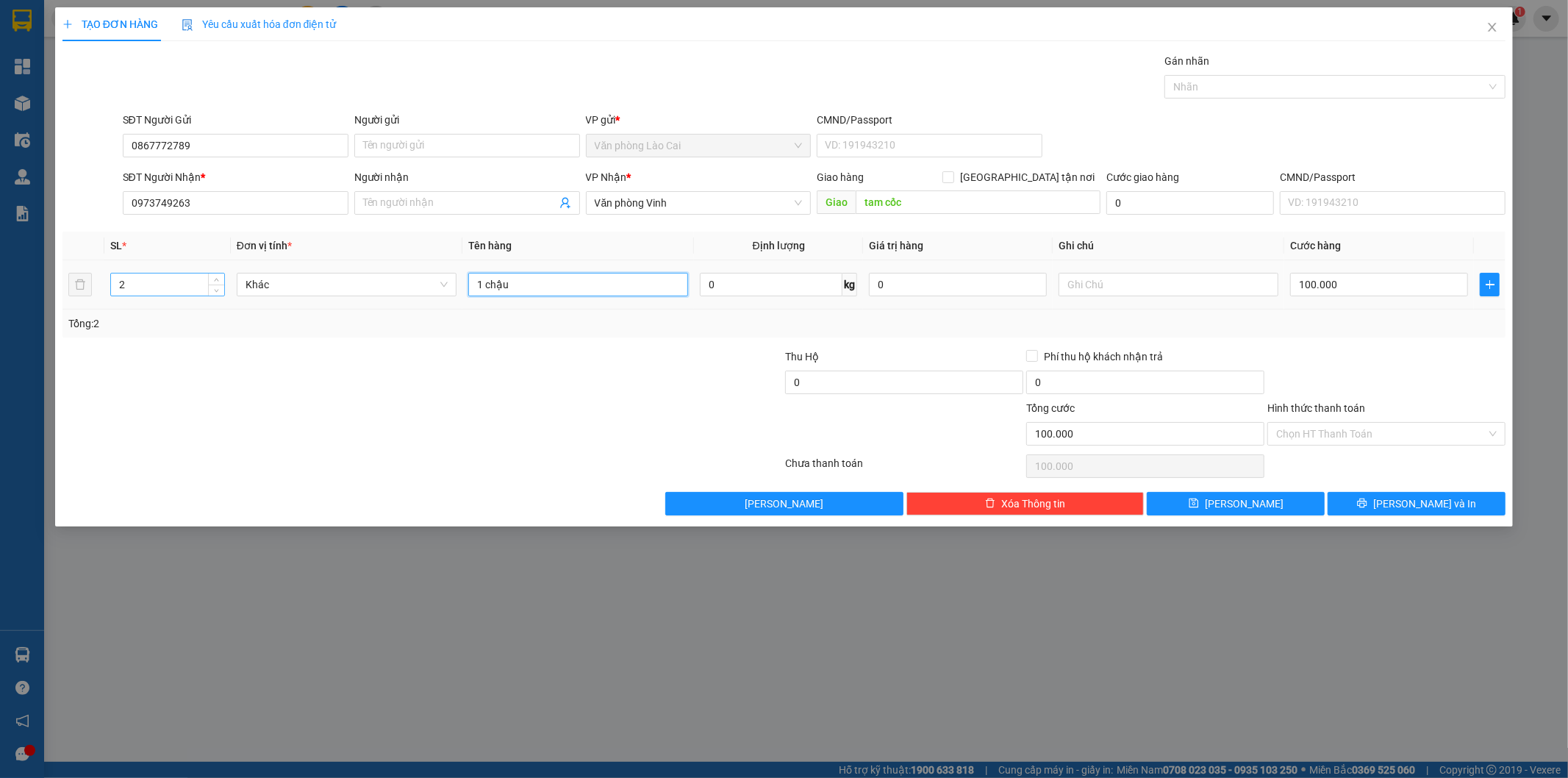
type input "1 chậu"
click at [175, 287] on input "2" at bounding box center [168, 285] width 114 height 22
type input "1"
click at [1361, 282] on input "100.000" at bounding box center [1379, 285] width 178 height 24
type input "0"
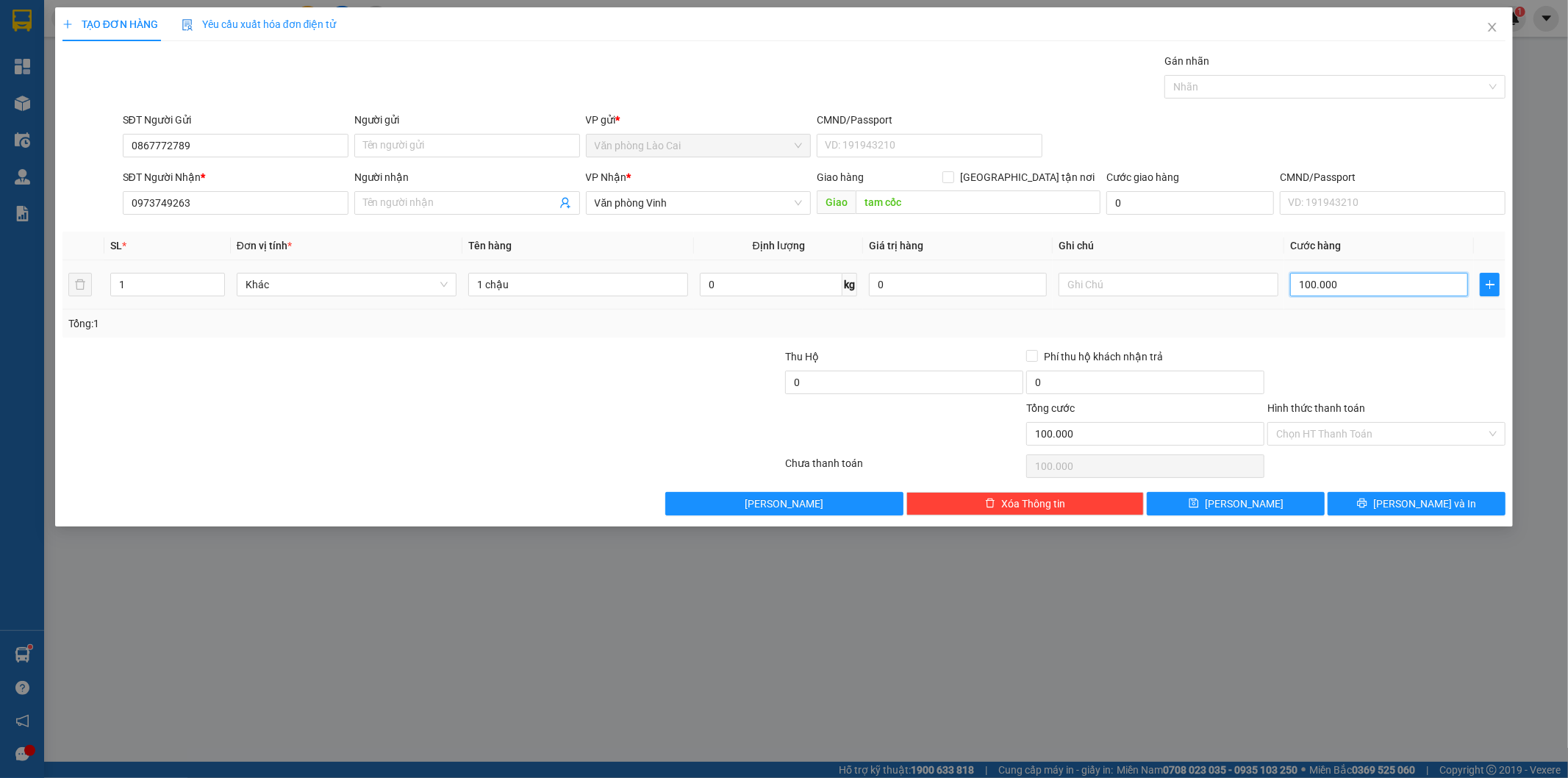
type input "0"
type input "5"
type input "05"
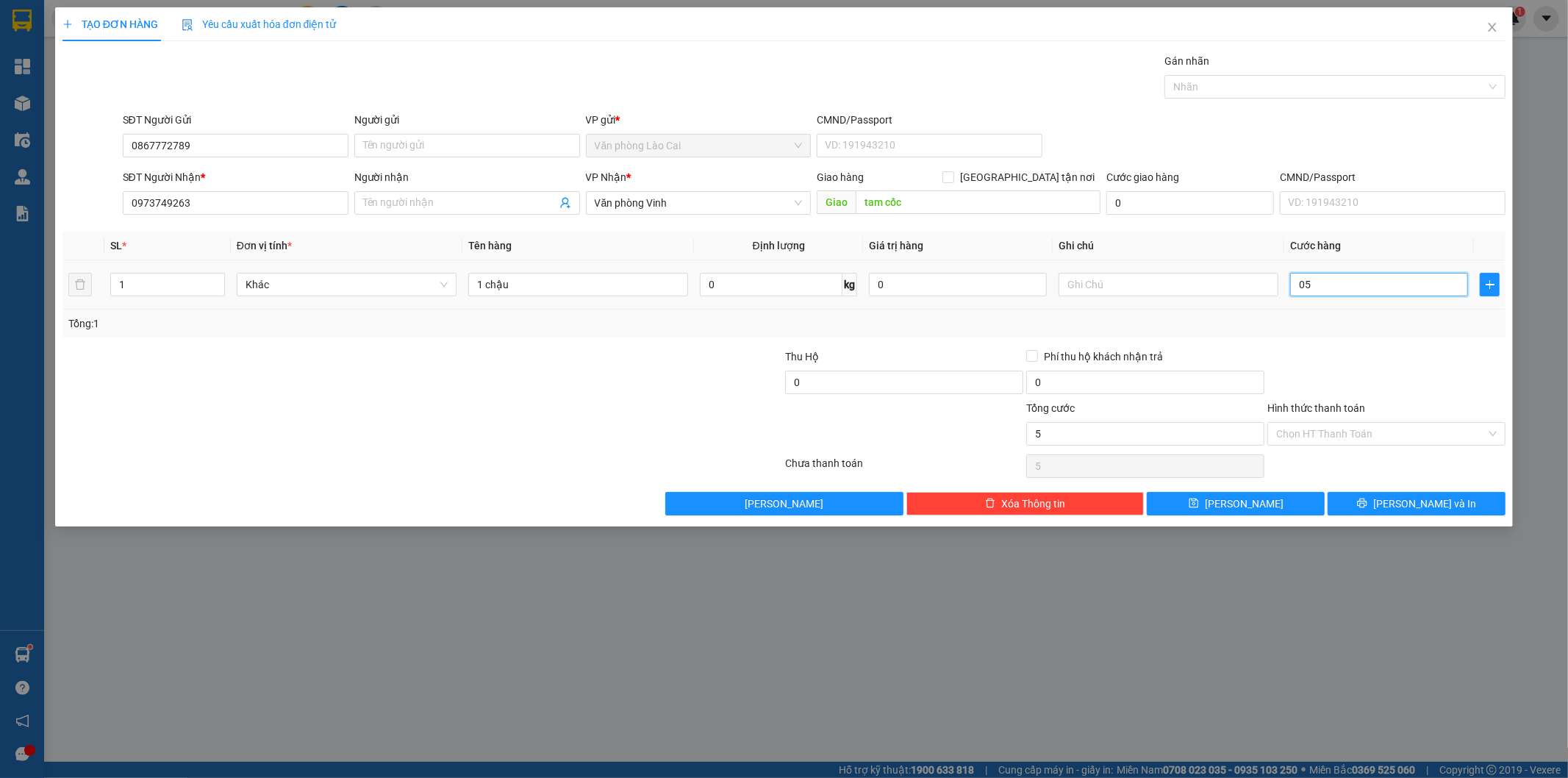
type input "50"
type input "050"
type input "500"
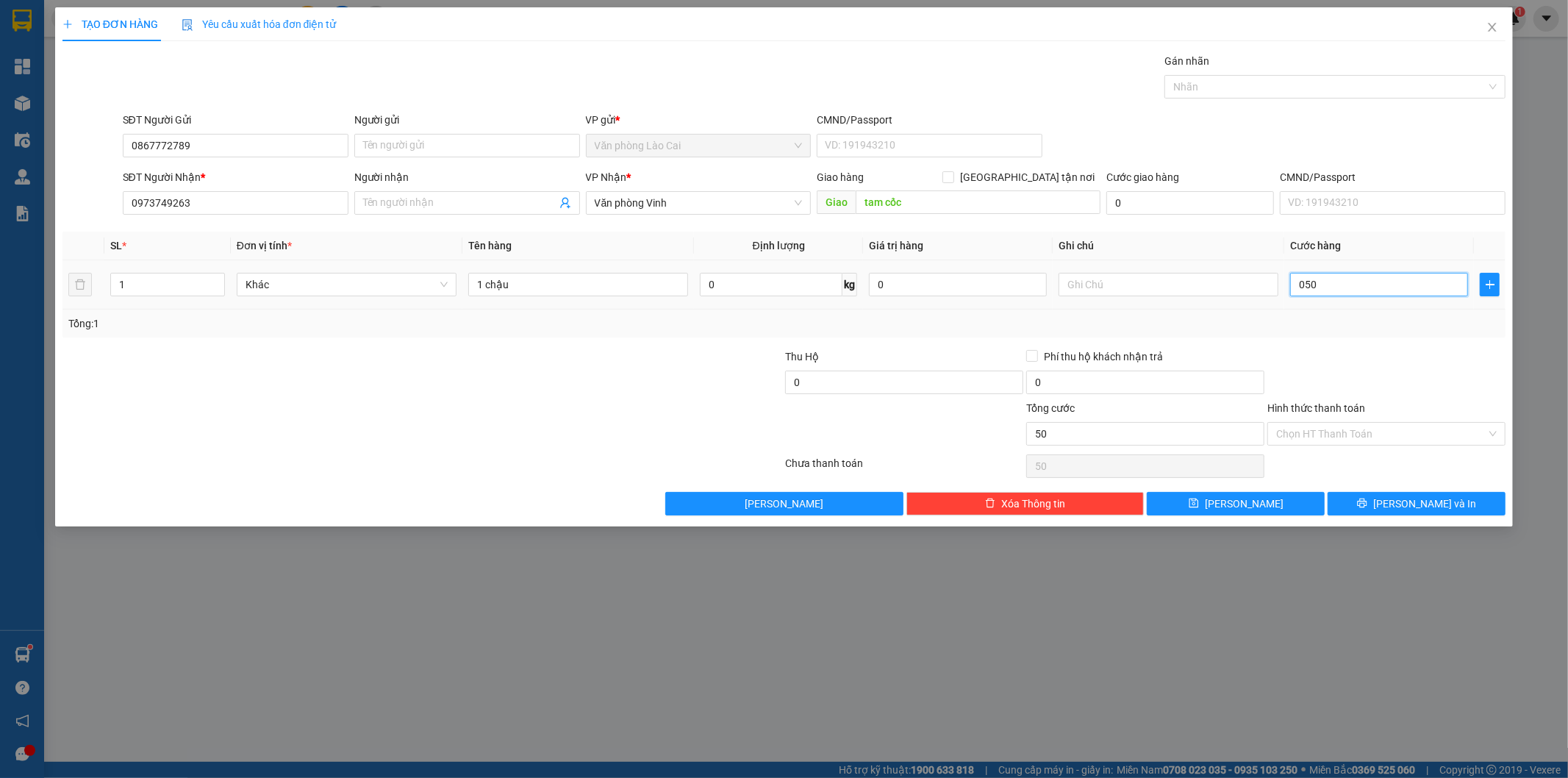
type input "0.500"
type input "5.000"
type input "05.000"
type input "50.000"
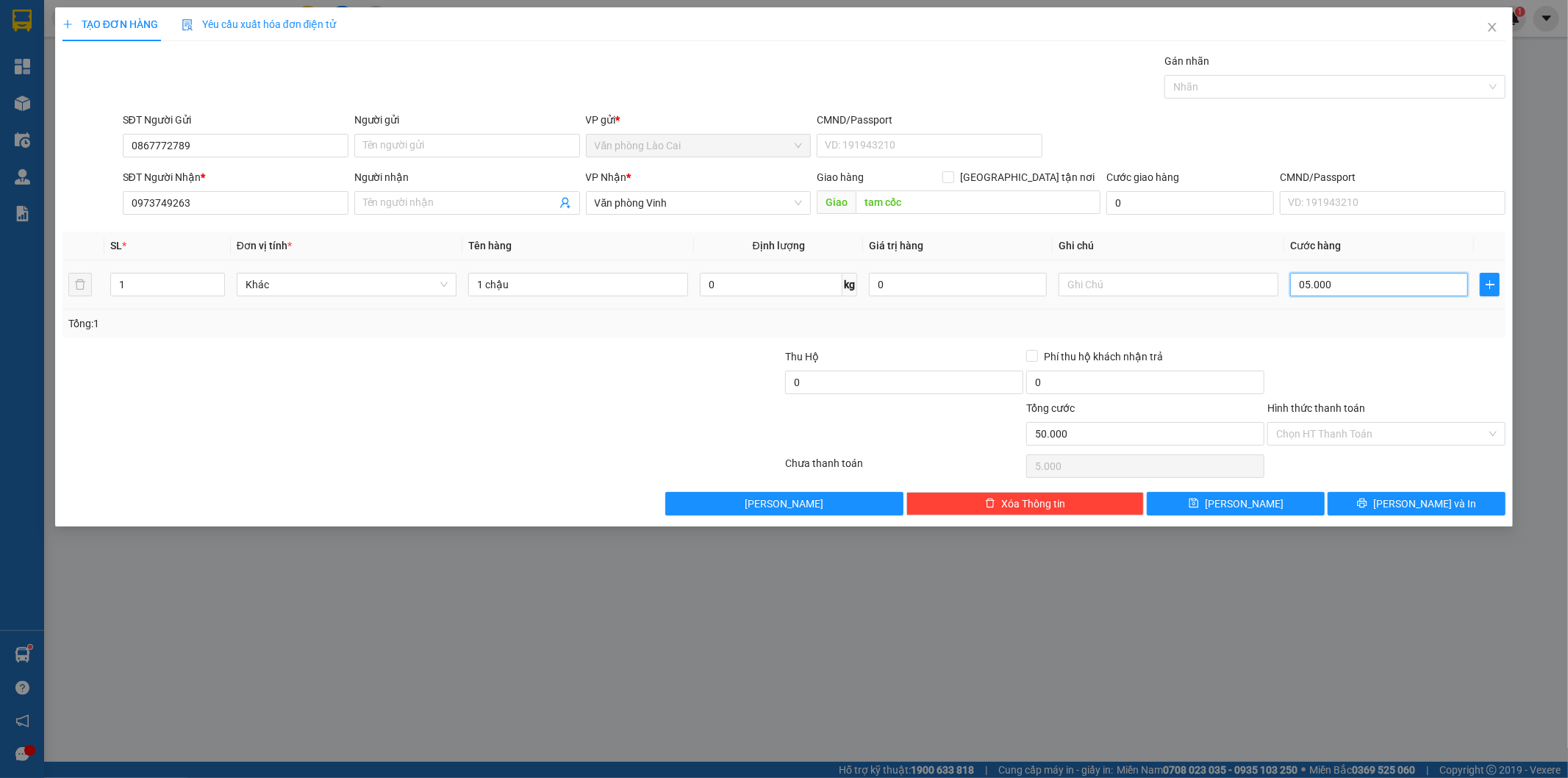
type input "50.000"
click at [1403, 346] on div "Transit Pickup Surcharge Ids Transit Deliver Surcharge Ids Transit Deliver Surc…" at bounding box center [784, 284] width 1444 height 462
click at [1433, 498] on span "[PERSON_NAME] và In" at bounding box center [1425, 503] width 103 height 16
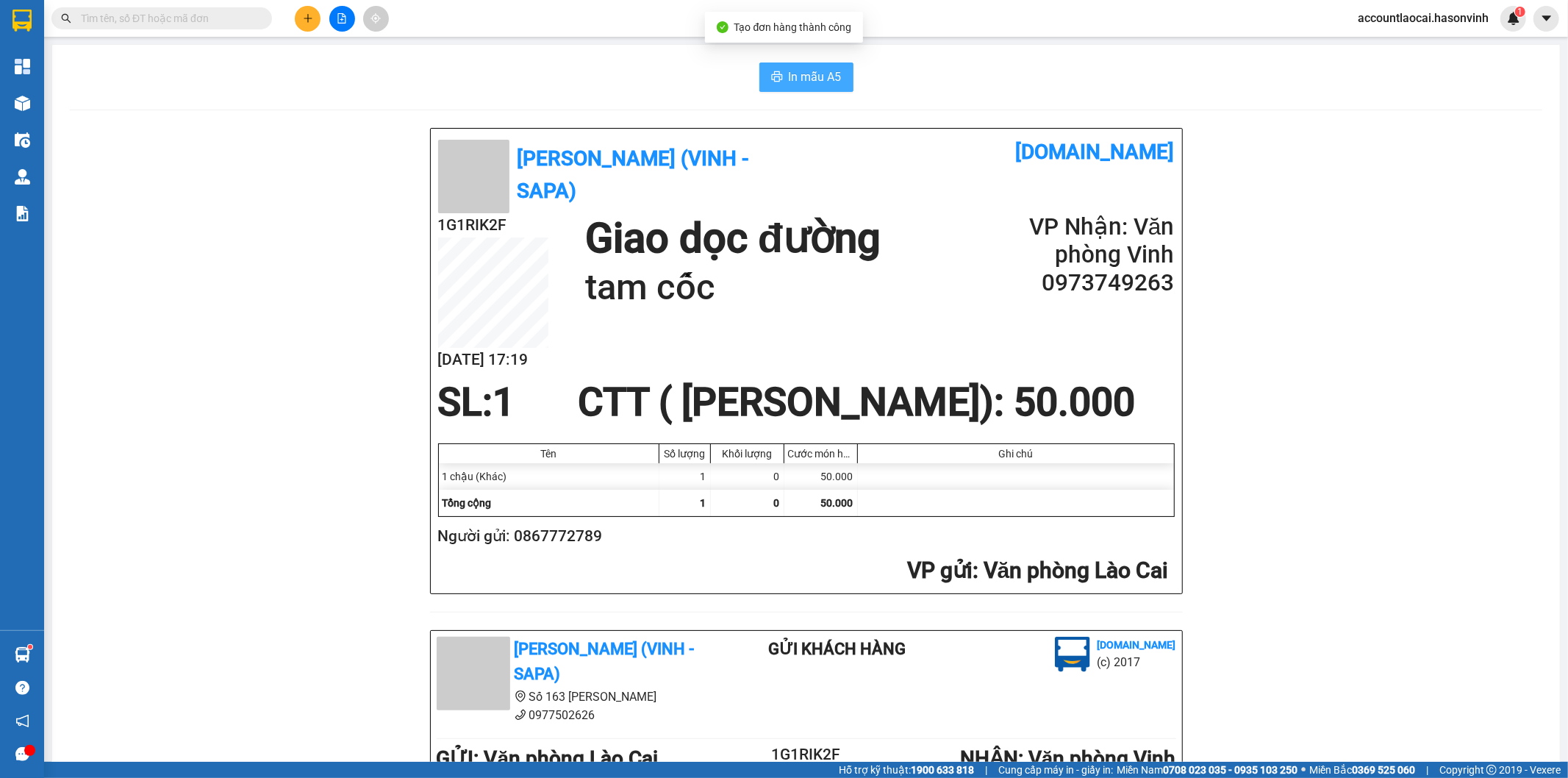
click at [813, 67] on button "In mẫu A5" at bounding box center [806, 77] width 94 height 29
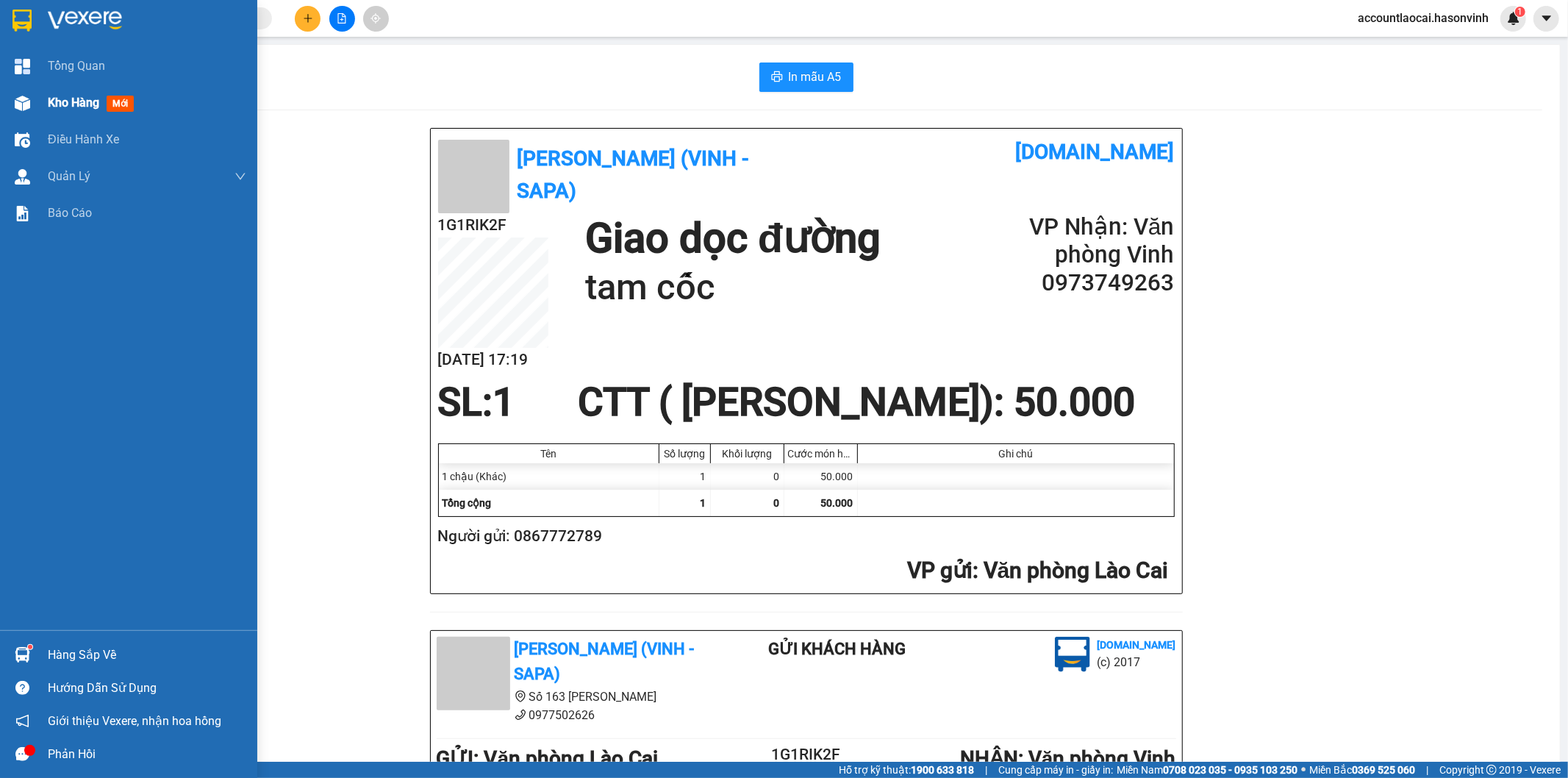
click at [27, 105] on img at bounding box center [22, 103] width 16 height 16
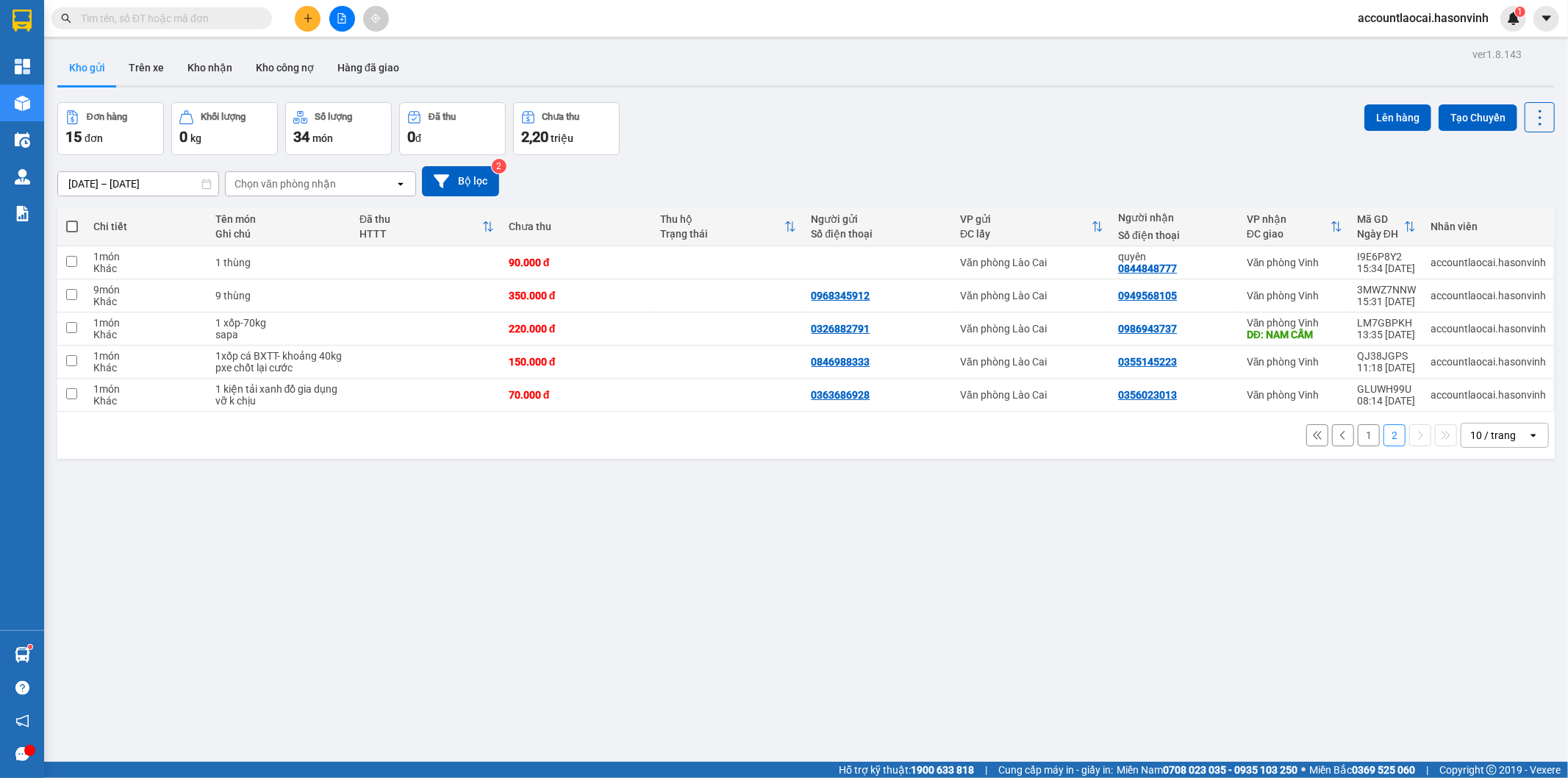
click at [1358, 428] on button "1" at bounding box center [1369, 436] width 22 height 22
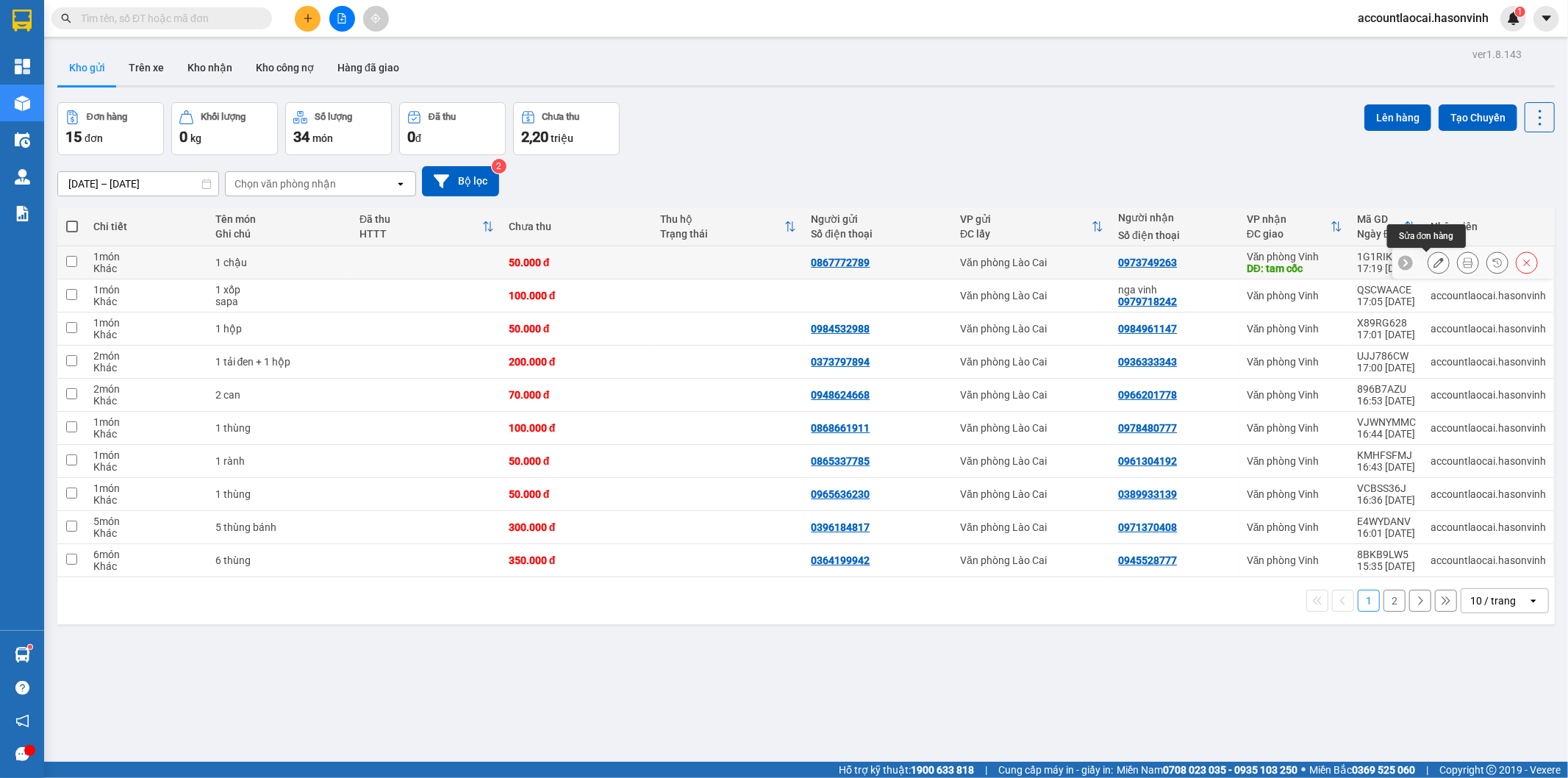
click at [1433, 261] on icon at bounding box center [1438, 262] width 10 height 10
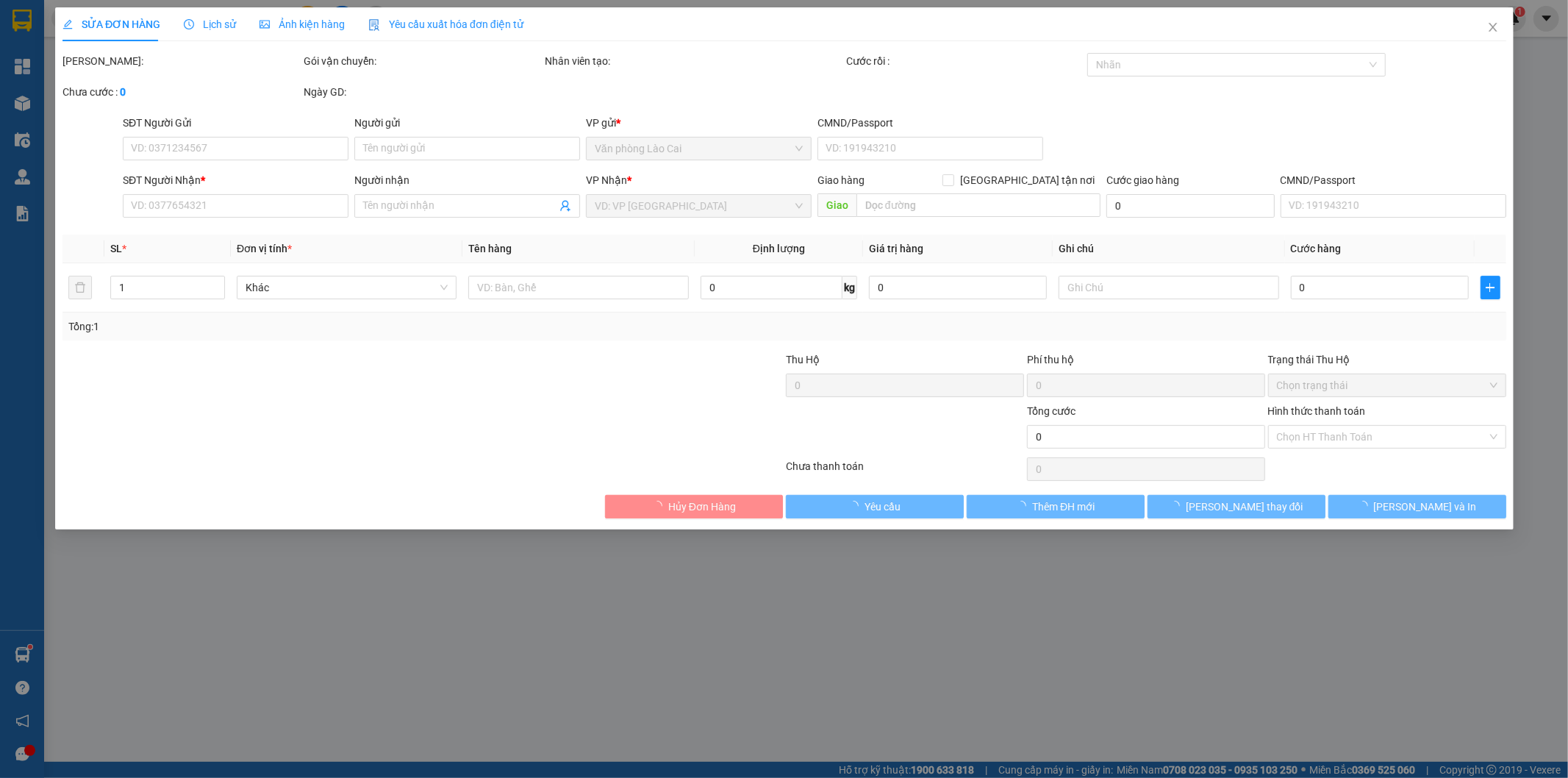
type input "0867772789"
type input "0973749263"
type input "tam cốc"
type input "50.000"
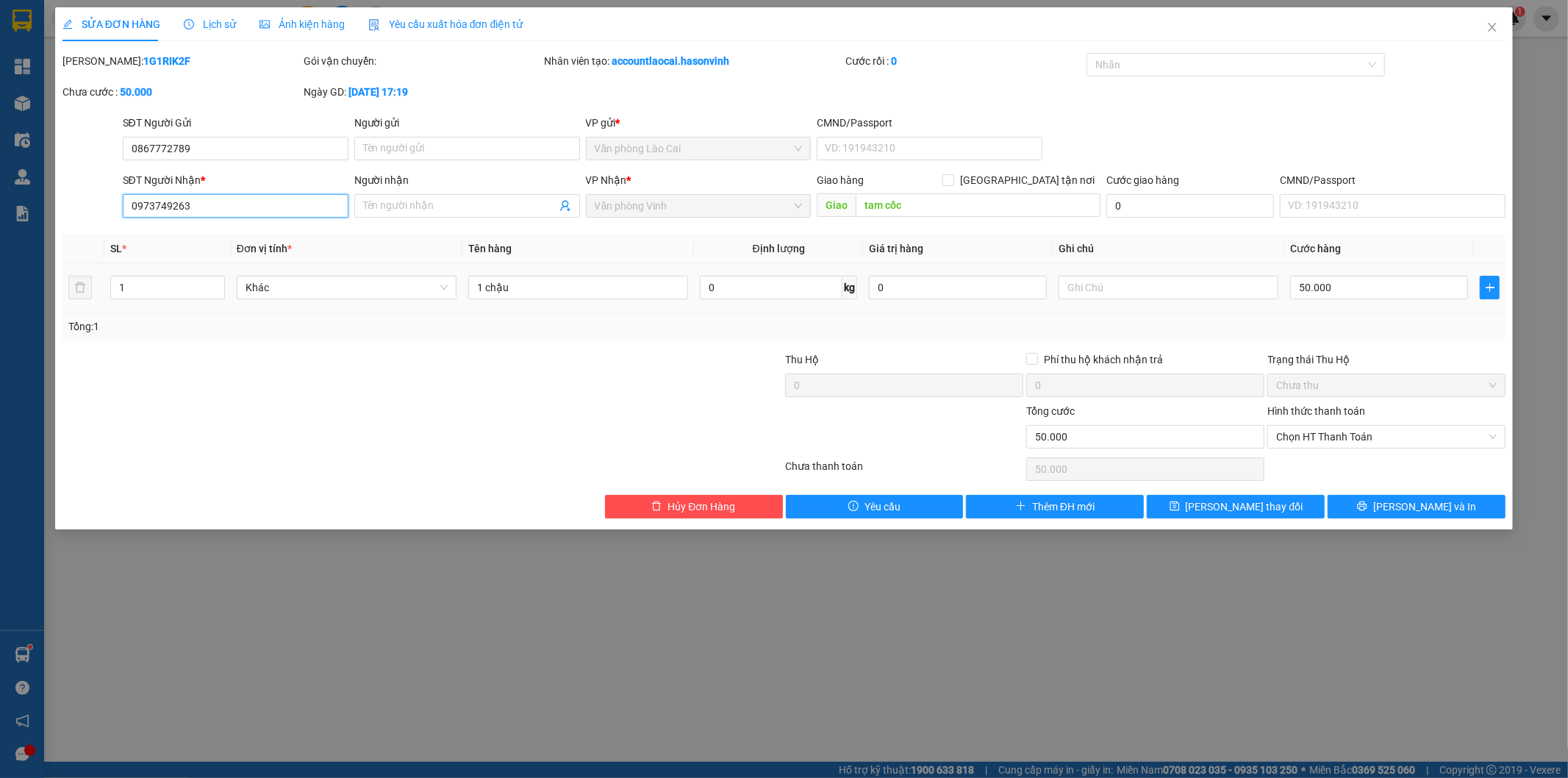
click at [226, 211] on input "0973749263" at bounding box center [235, 206] width 226 height 24
type input "0973749269"
click at [1281, 501] on button "[PERSON_NAME] thay đổi" at bounding box center [1236, 507] width 178 height 24
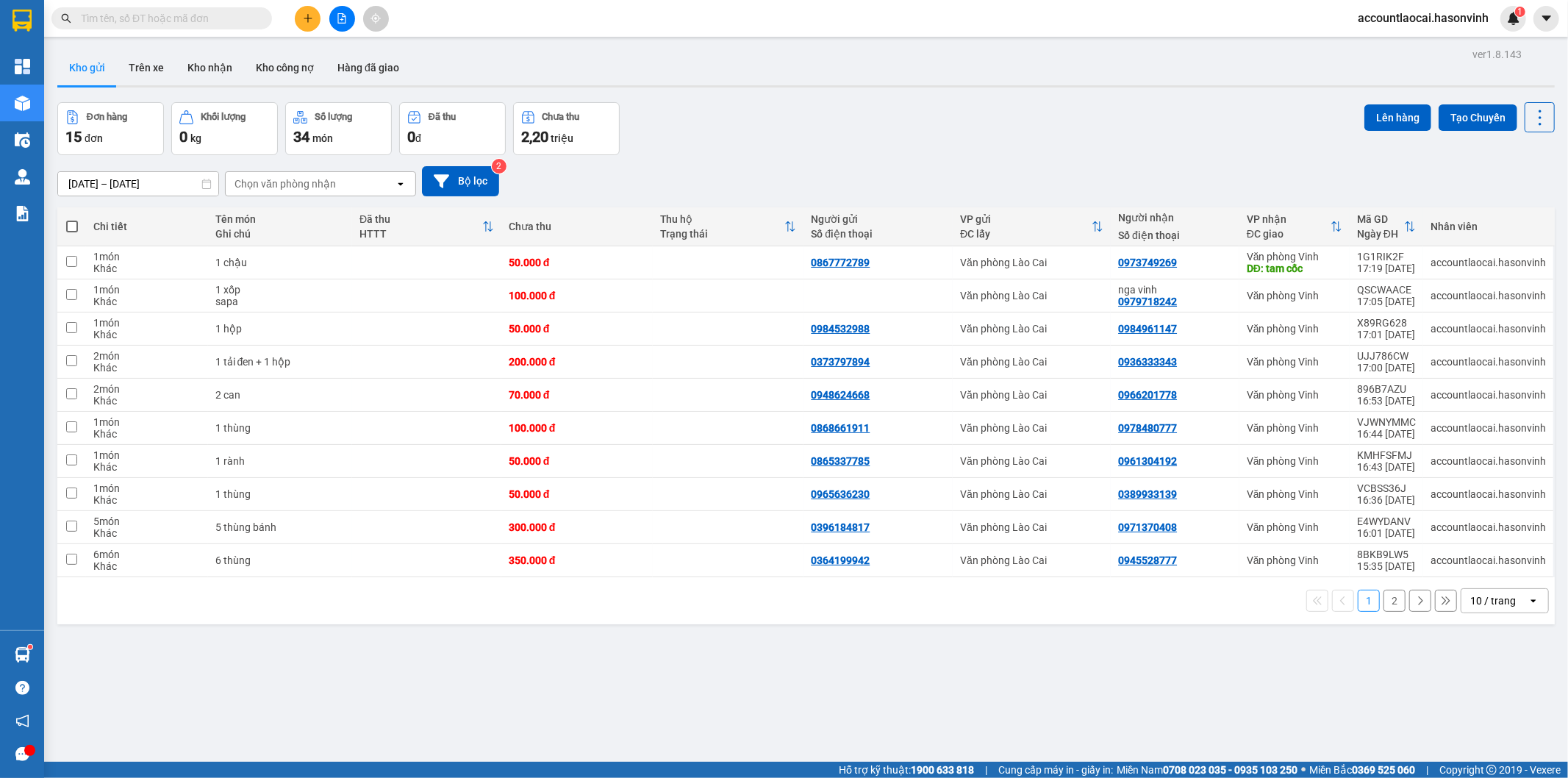
click at [413, 244] on th "Đã thu HTTT" at bounding box center [427, 227] width 149 height 39
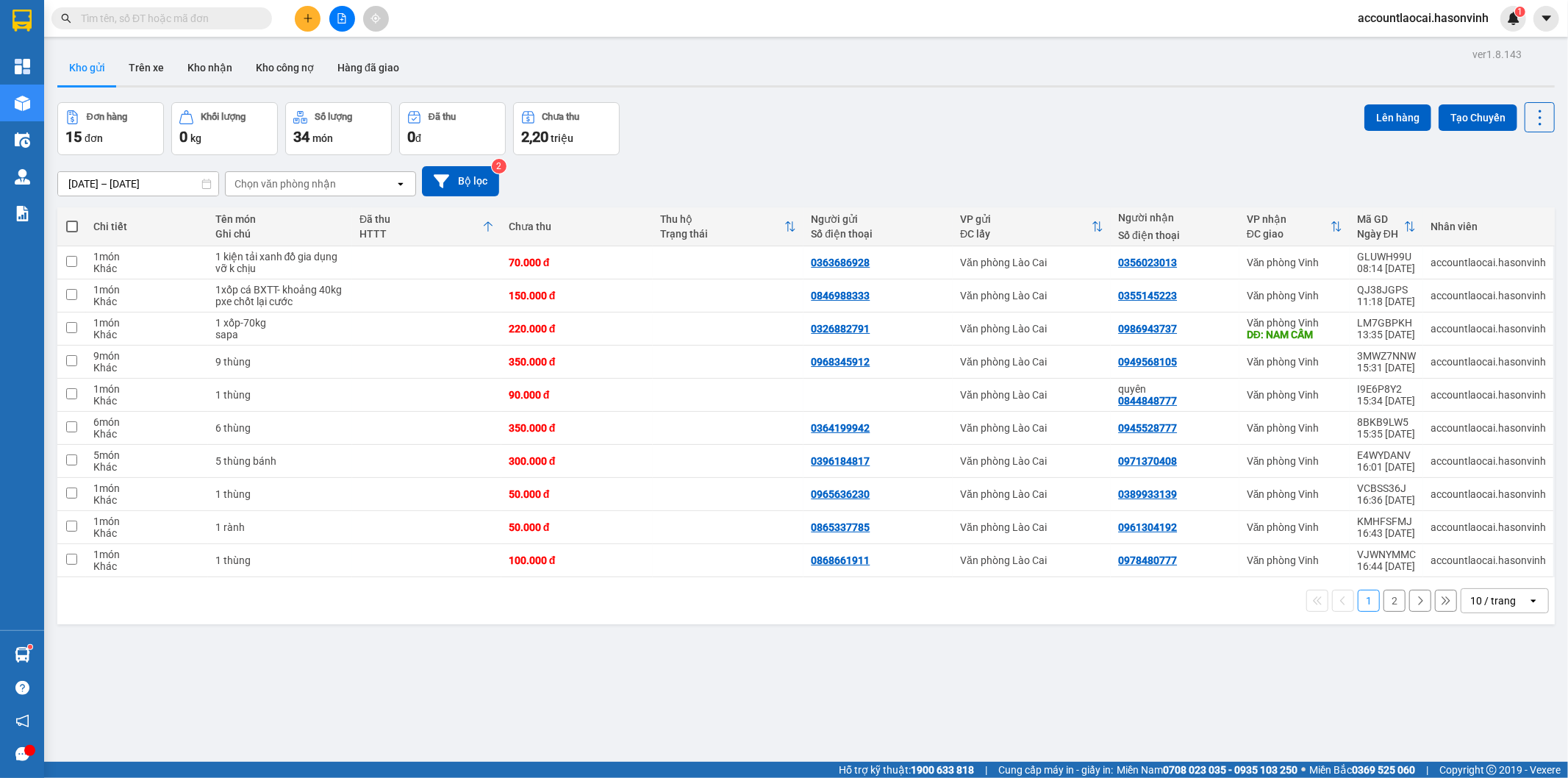
click at [1370, 600] on div "1 2 10 / trang open" at bounding box center [806, 600] width 1486 height 25
click at [1384, 600] on button "2" at bounding box center [1395, 600] width 22 height 22
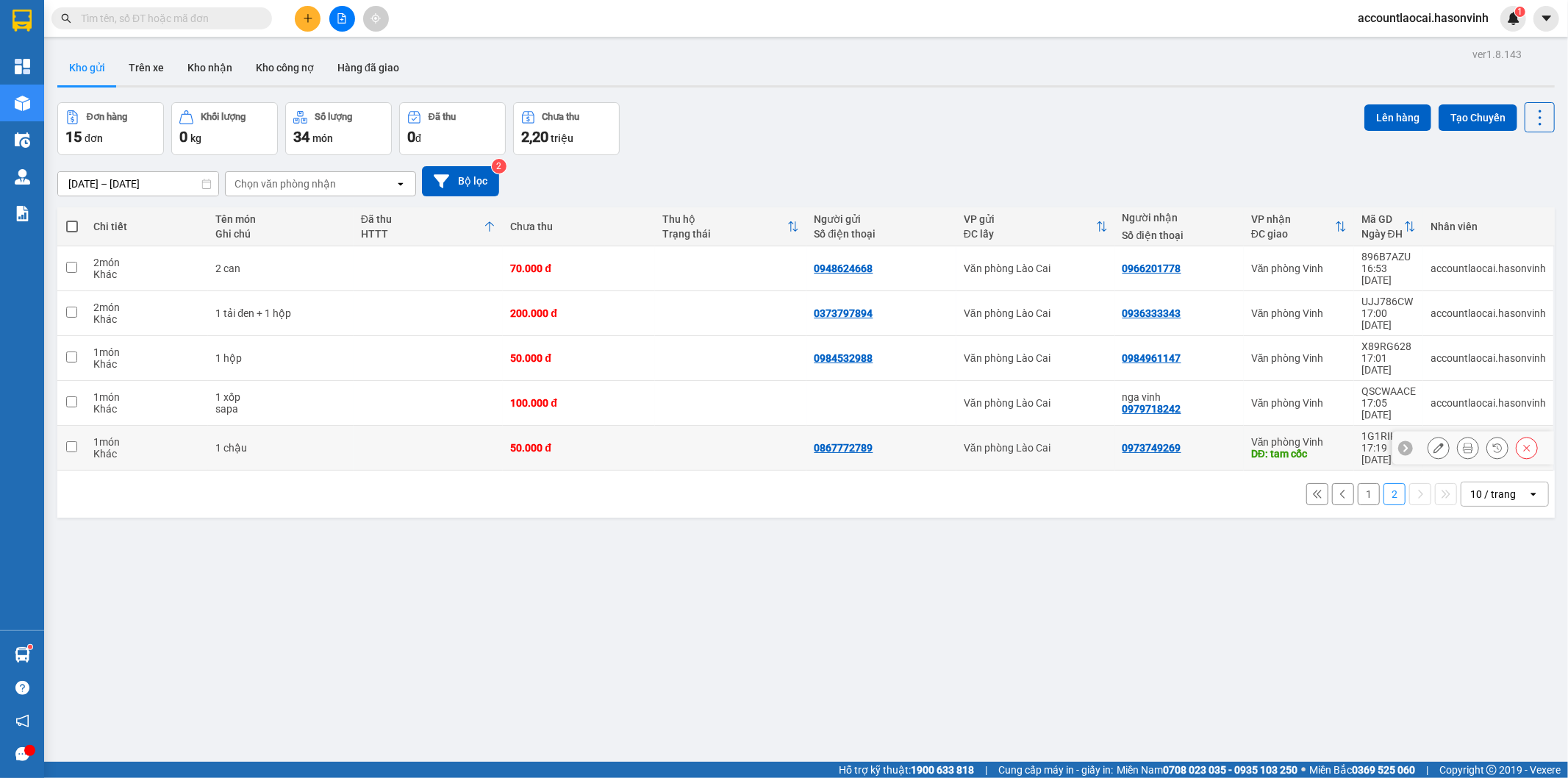
click at [258, 442] on div "1 chậu" at bounding box center [280, 448] width 130 height 12
checkbox input "true"
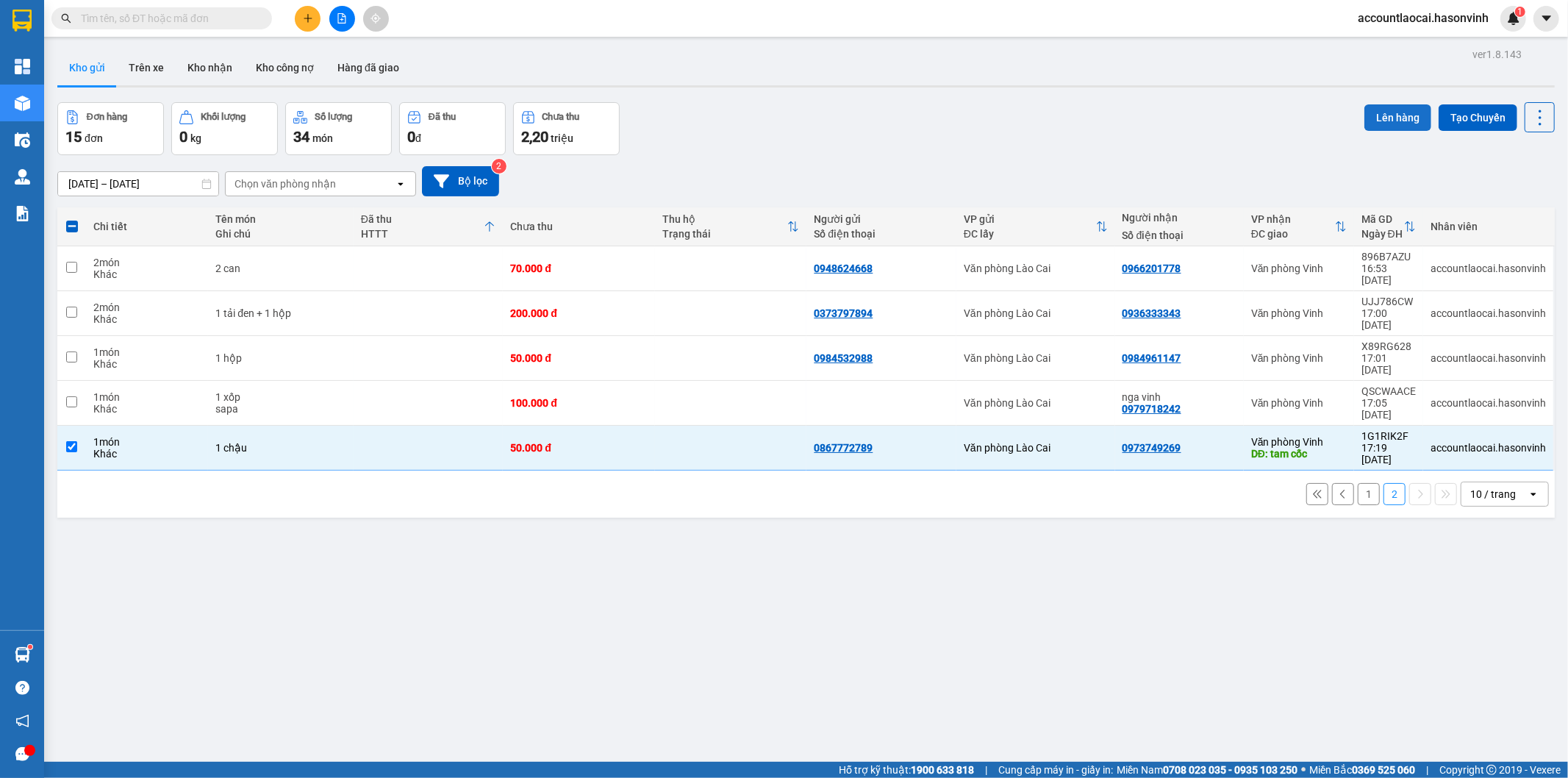
click at [1368, 115] on button "Lên hàng" at bounding box center [1398, 117] width 67 height 27
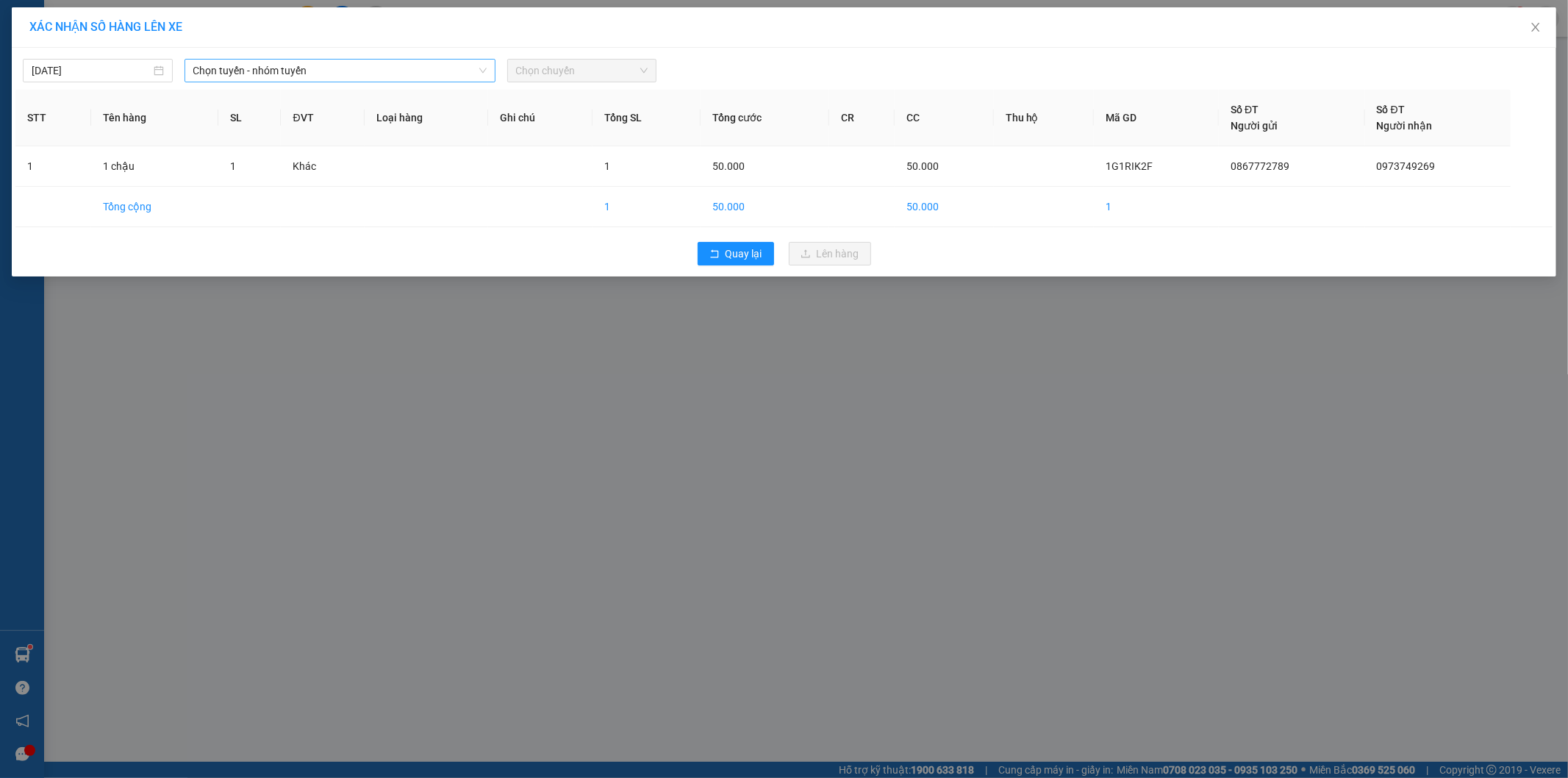
click at [386, 71] on span "Chọn tuyến - nhóm tuyến" at bounding box center [340, 70] width 294 height 22
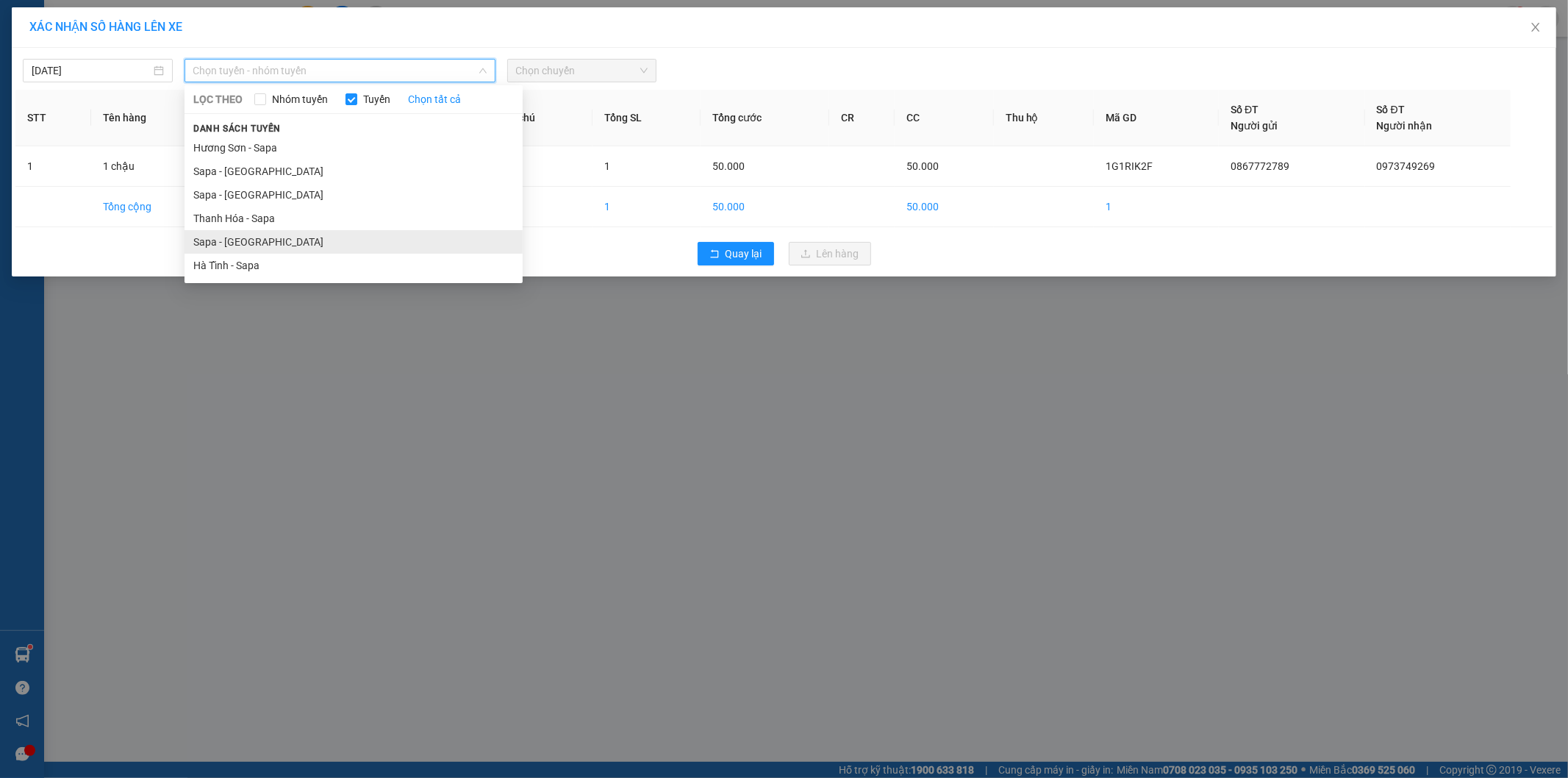
click at [277, 238] on li "Sapa - [GEOGRAPHIC_DATA]" at bounding box center [354, 242] width 339 height 24
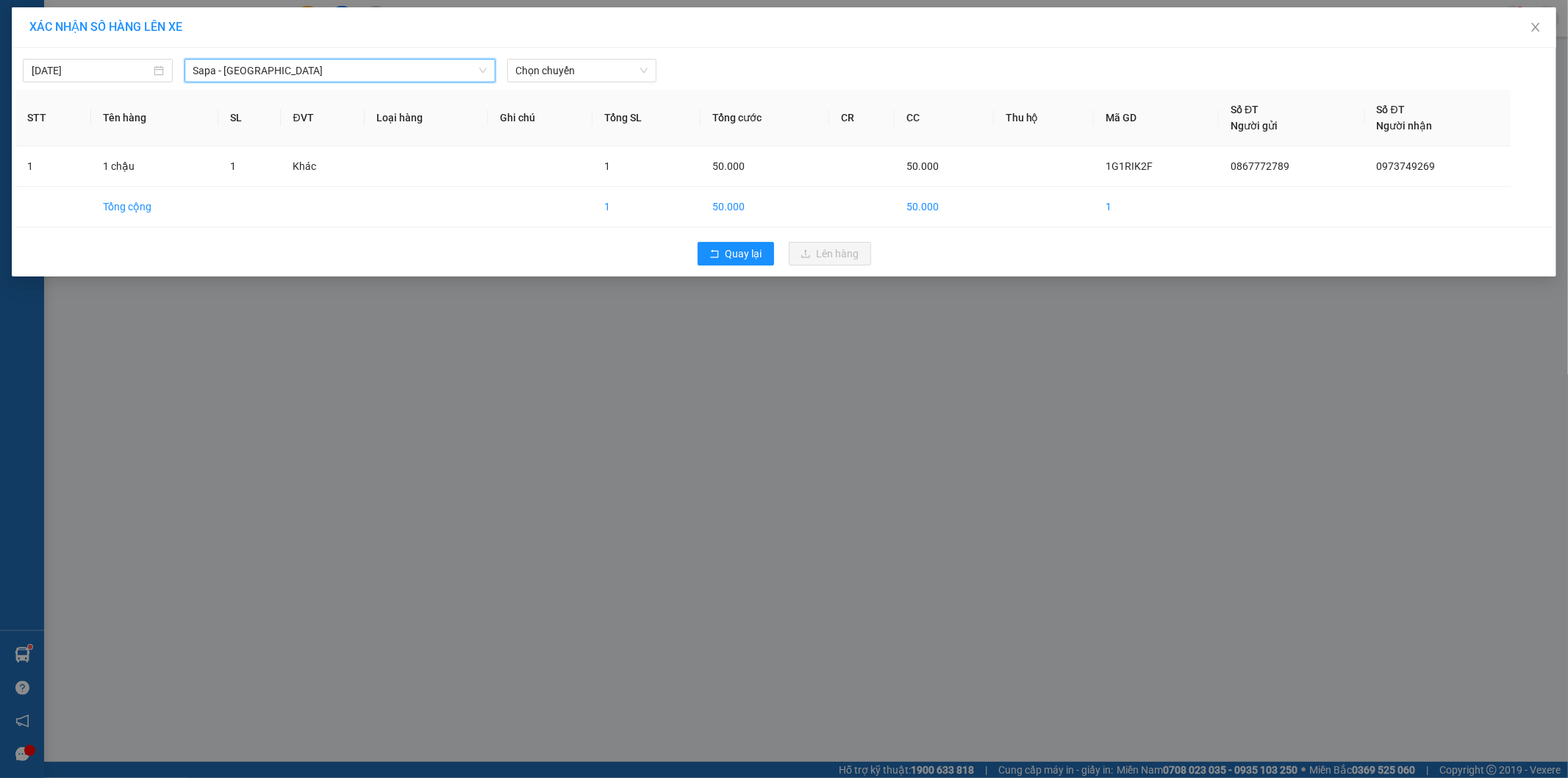
click at [559, 57] on div "15/09/2025 Sapa - Hà Tĩnh Sapa - Hà Tĩnh LỌC THEO Nhóm tuyến Tuyến Chọn tất cả …" at bounding box center [784, 67] width 1538 height 31
click at [560, 61] on span "Chọn chuyến" at bounding box center [582, 70] width 133 height 22
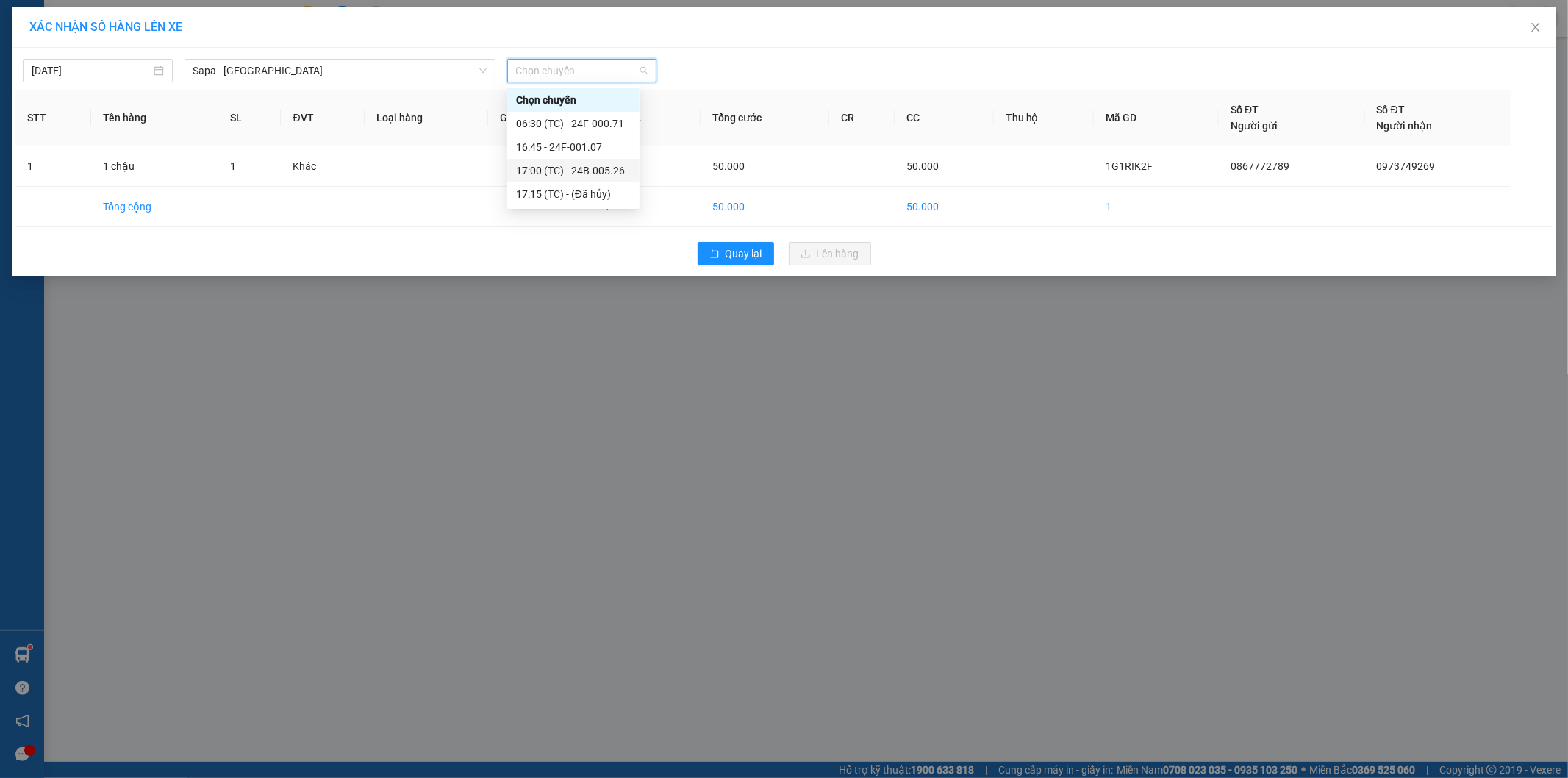
click at [589, 169] on div "17:00 (TC) - 24B-005.26" at bounding box center [573, 171] width 114 height 16
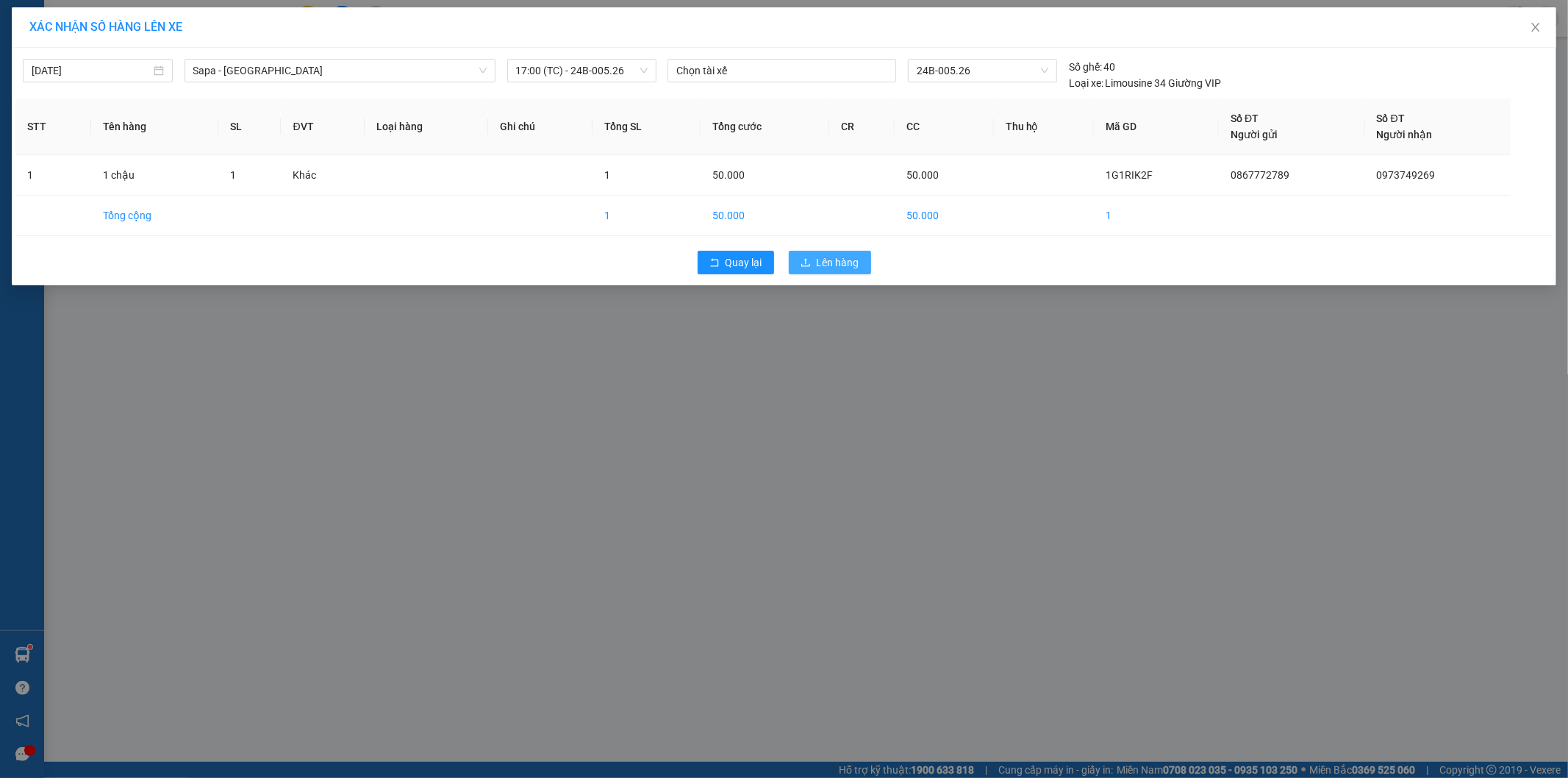
click at [841, 262] on span "Lên hàng" at bounding box center [838, 263] width 43 height 16
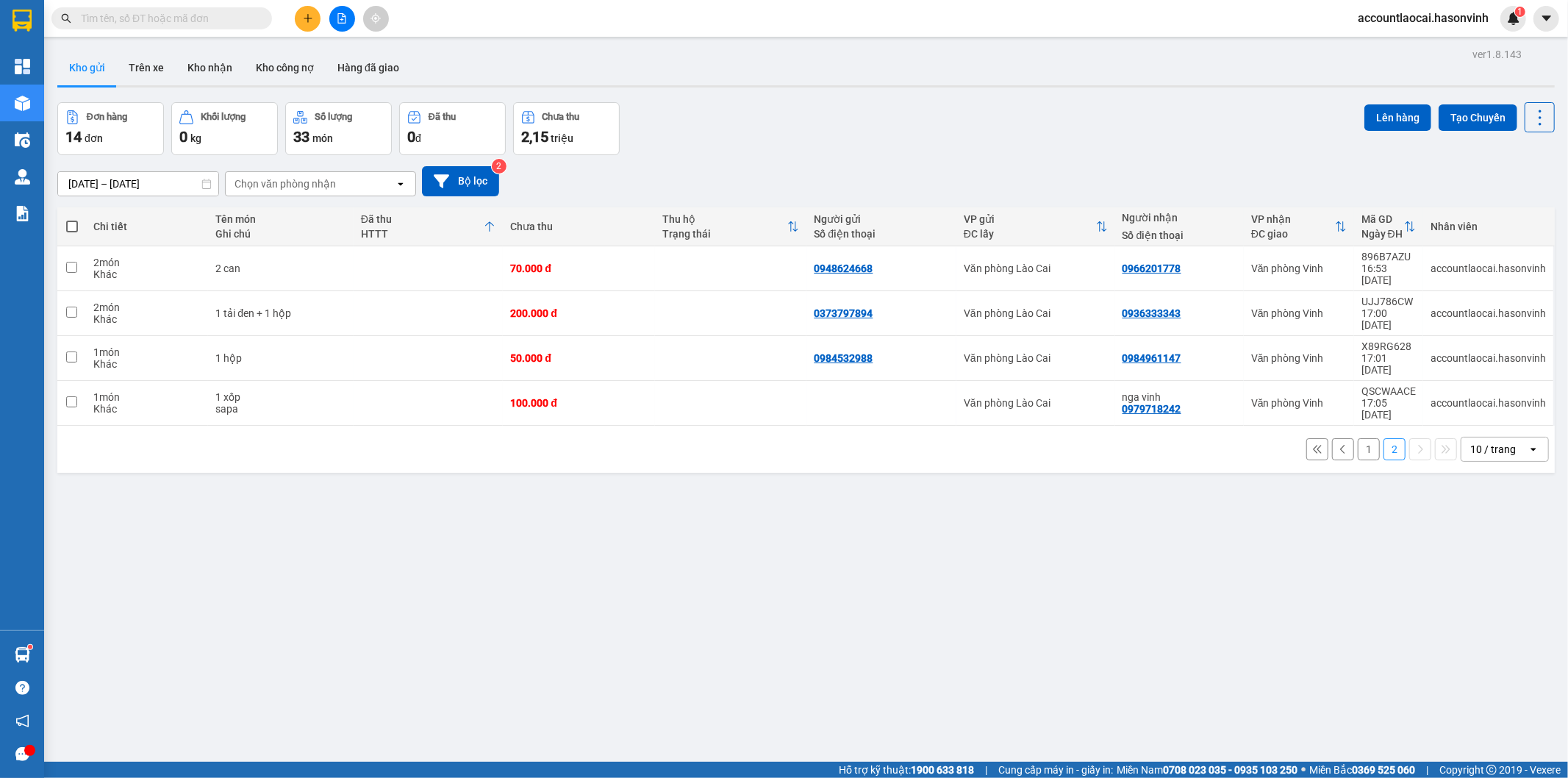
click at [254, 17] on span at bounding box center [161, 18] width 221 height 22
click at [210, 9] on span at bounding box center [161, 18] width 221 height 22
click at [211, 16] on input "text" at bounding box center [168, 18] width 174 height 16
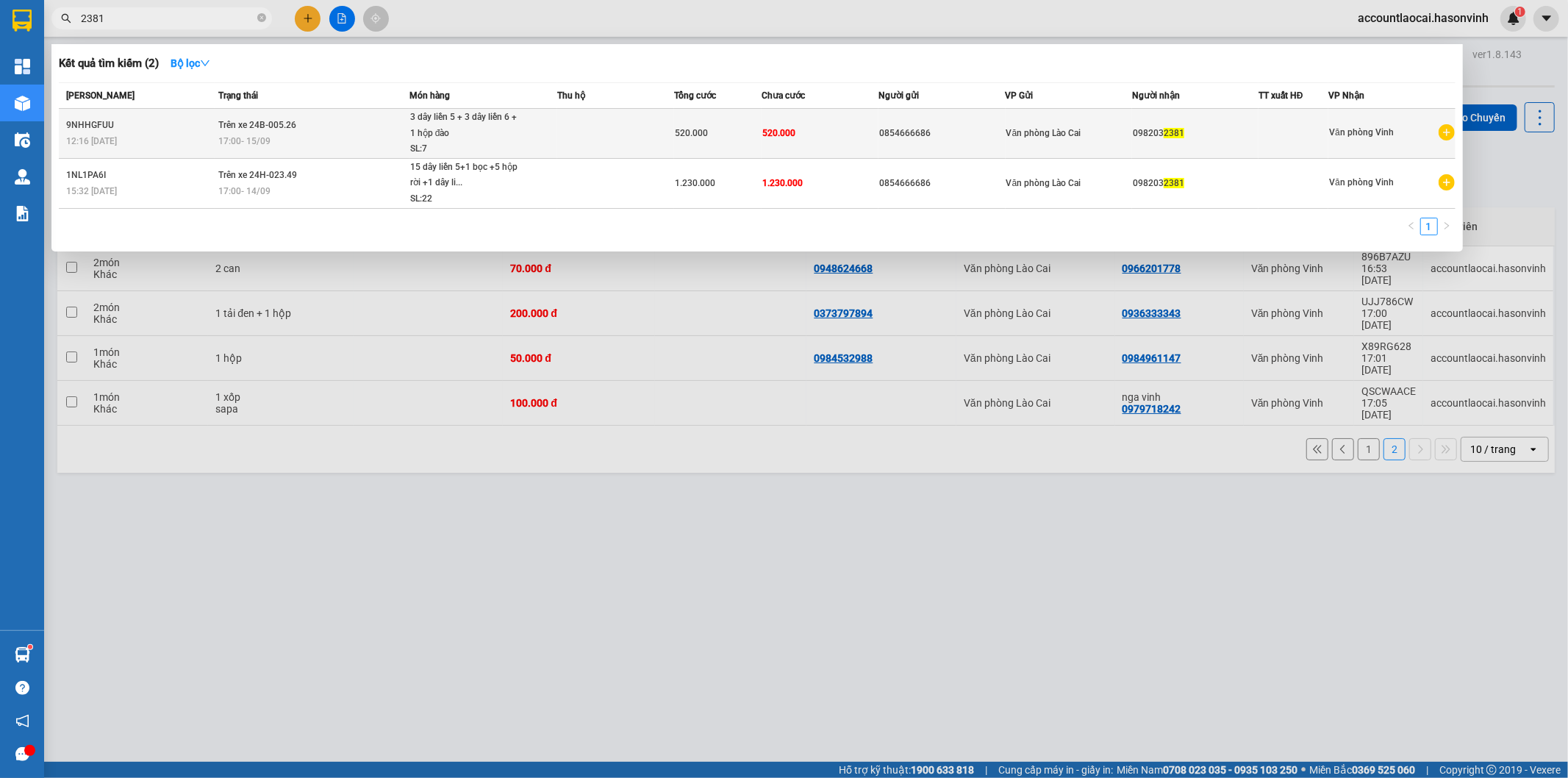
type input "2381"
click at [563, 143] on td at bounding box center [616, 134] width 117 height 50
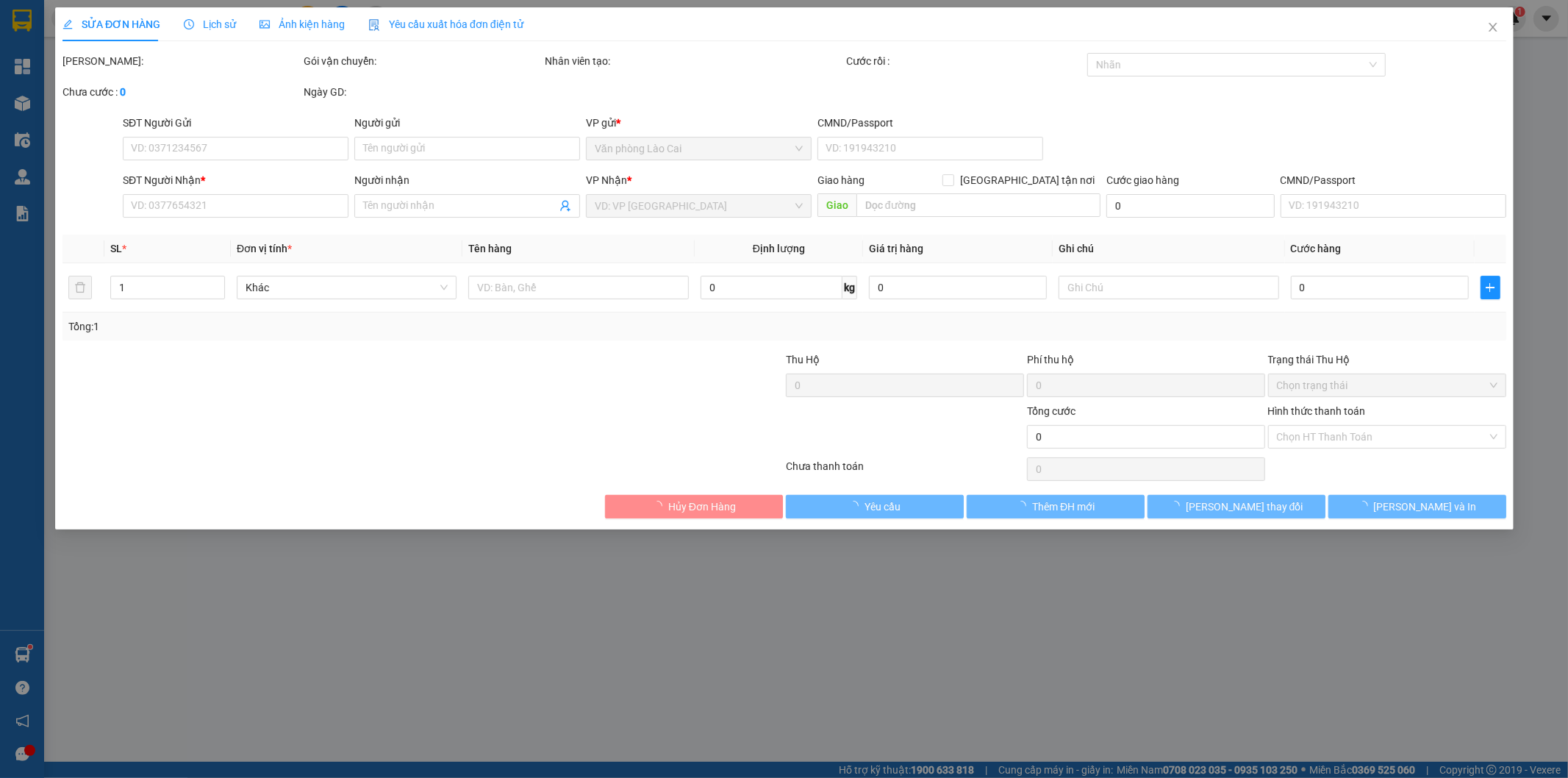
type input "0854666686"
type input "0982032381"
type input "520.000"
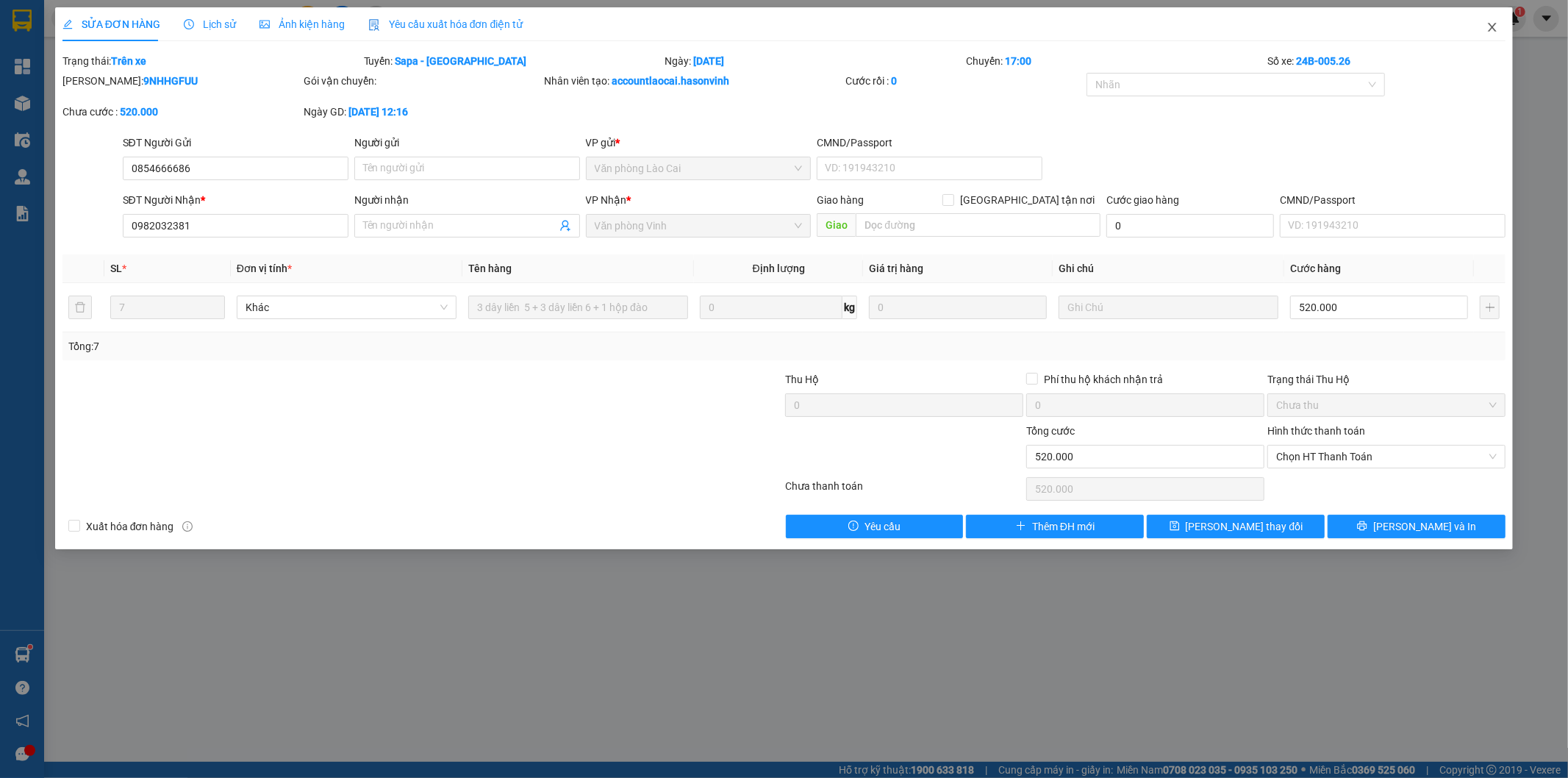
click at [1482, 29] on span "Close" at bounding box center [1492, 27] width 41 height 41
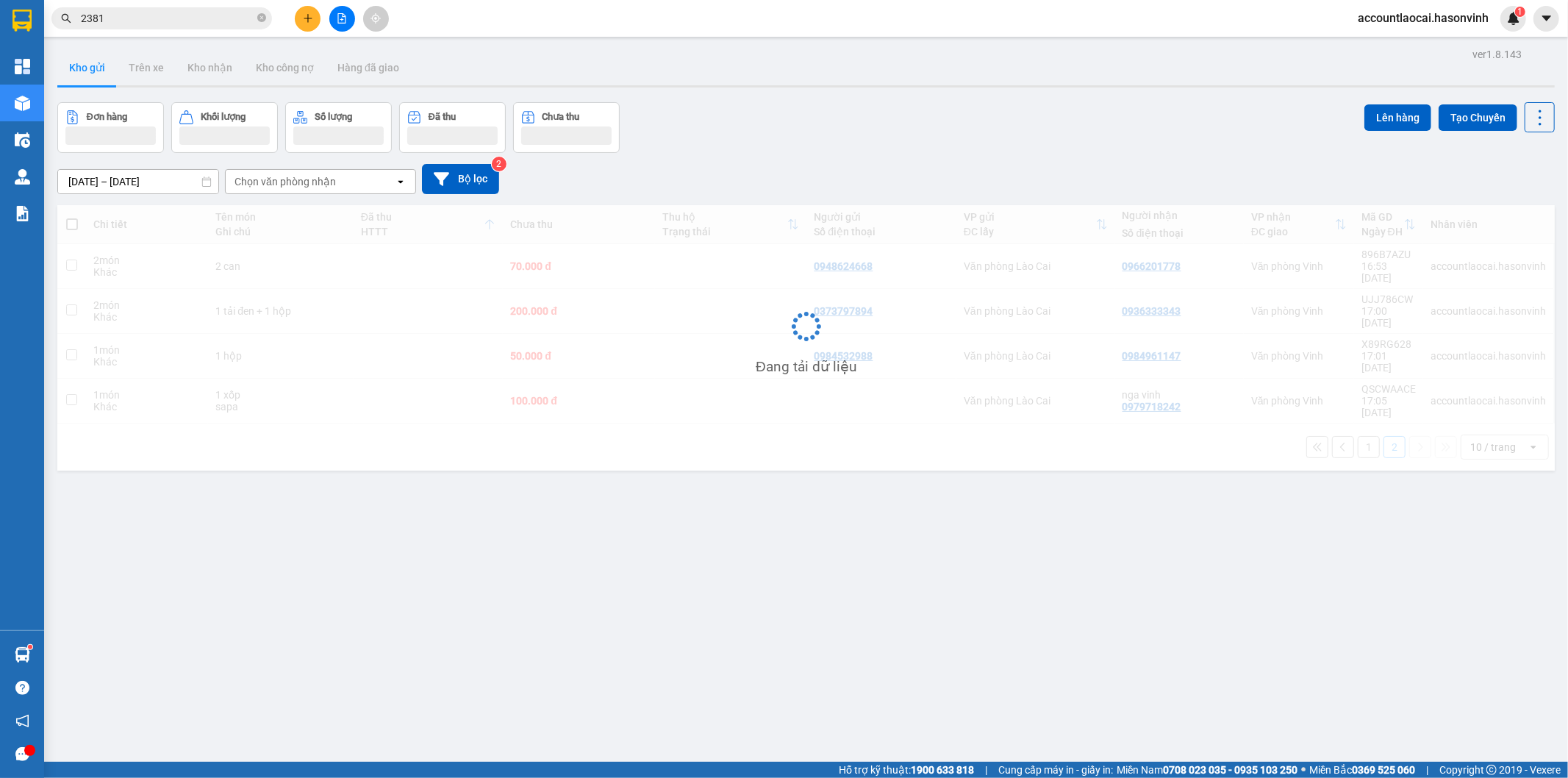
click at [137, 17] on input "2381" at bounding box center [168, 18] width 174 height 16
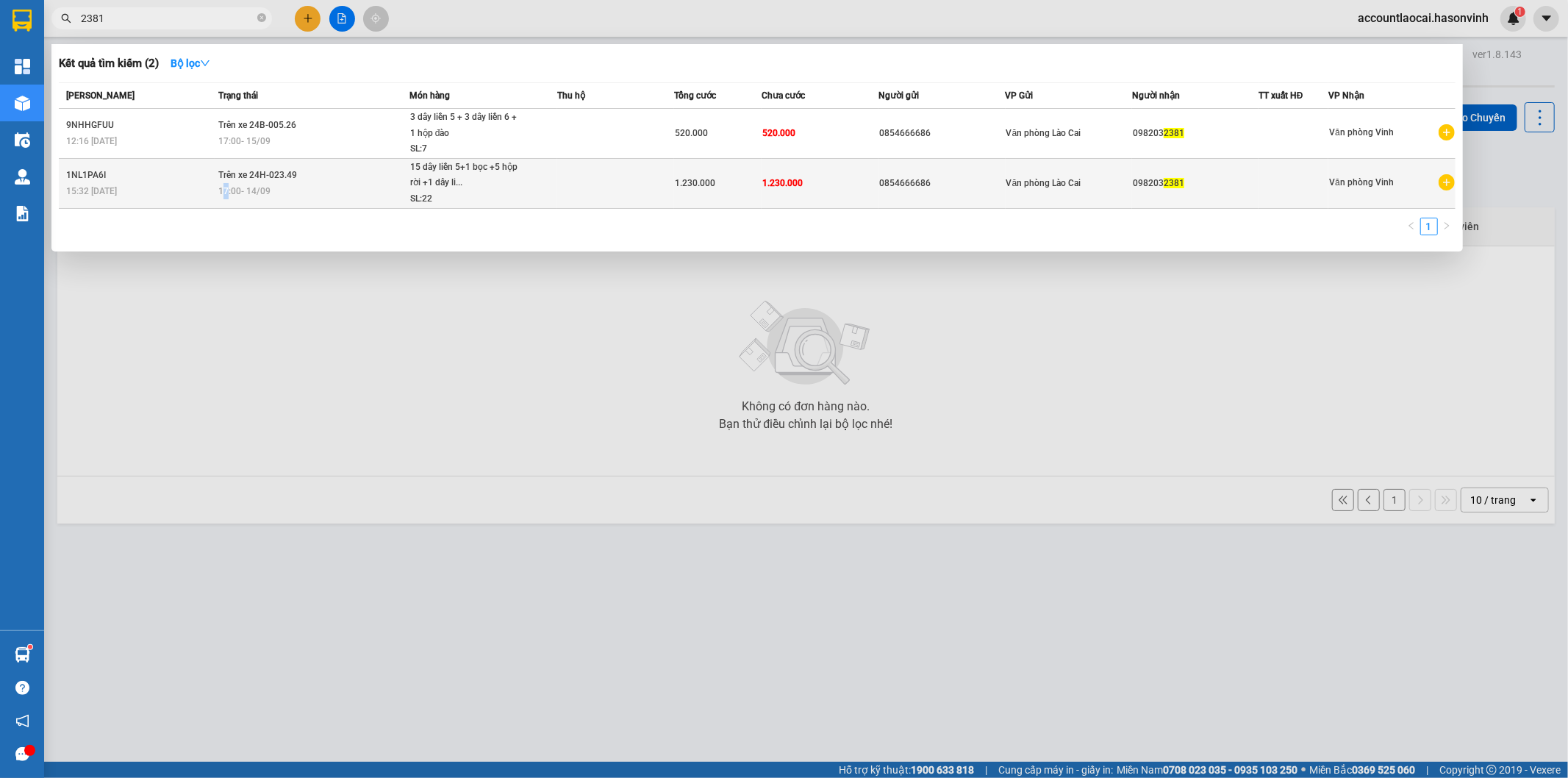
click at [226, 192] on span "17:00 - 14/09" at bounding box center [244, 190] width 52 height 10
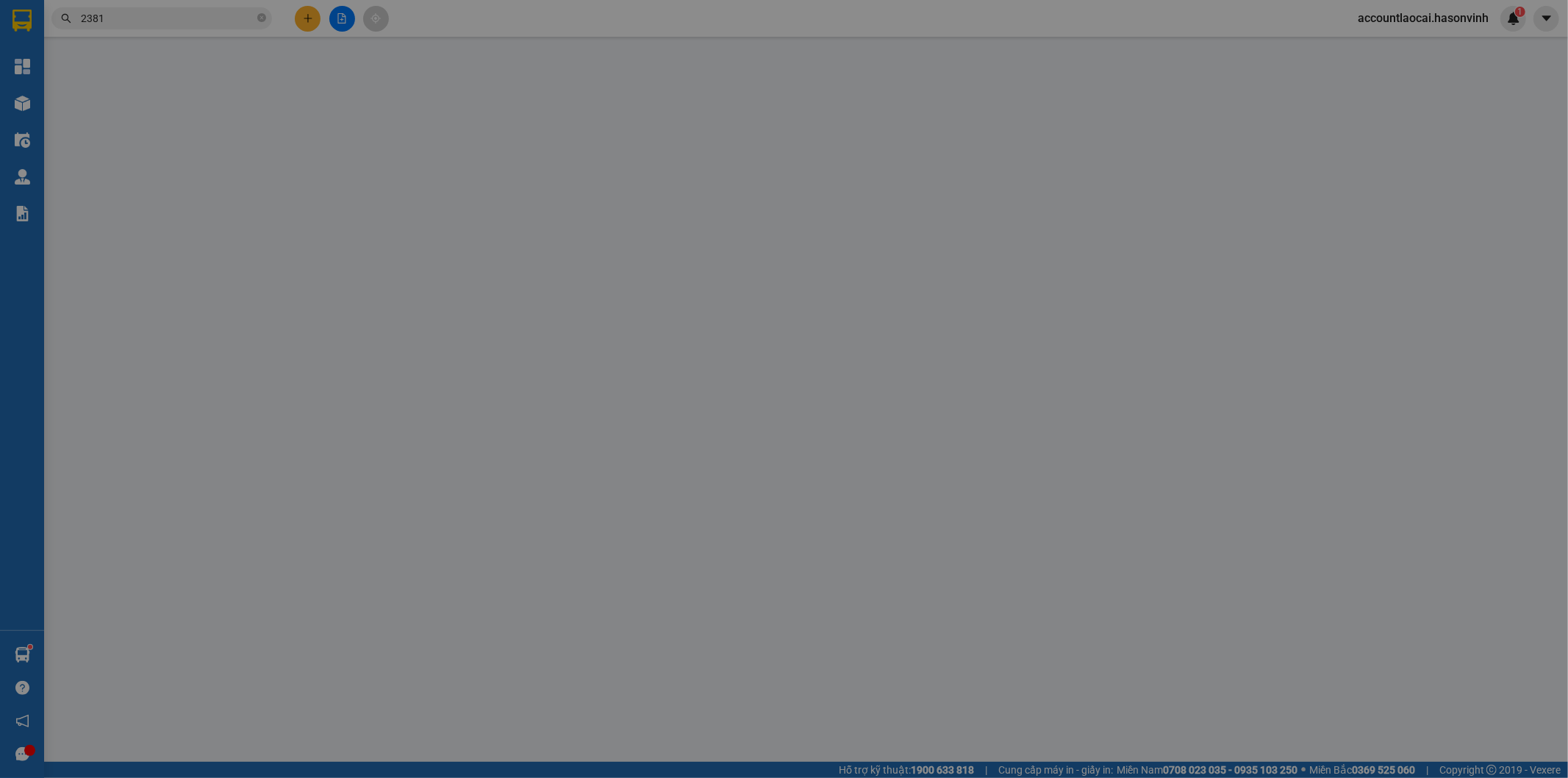
type input "0854666686"
type input "0982032381"
type input "1.230.000"
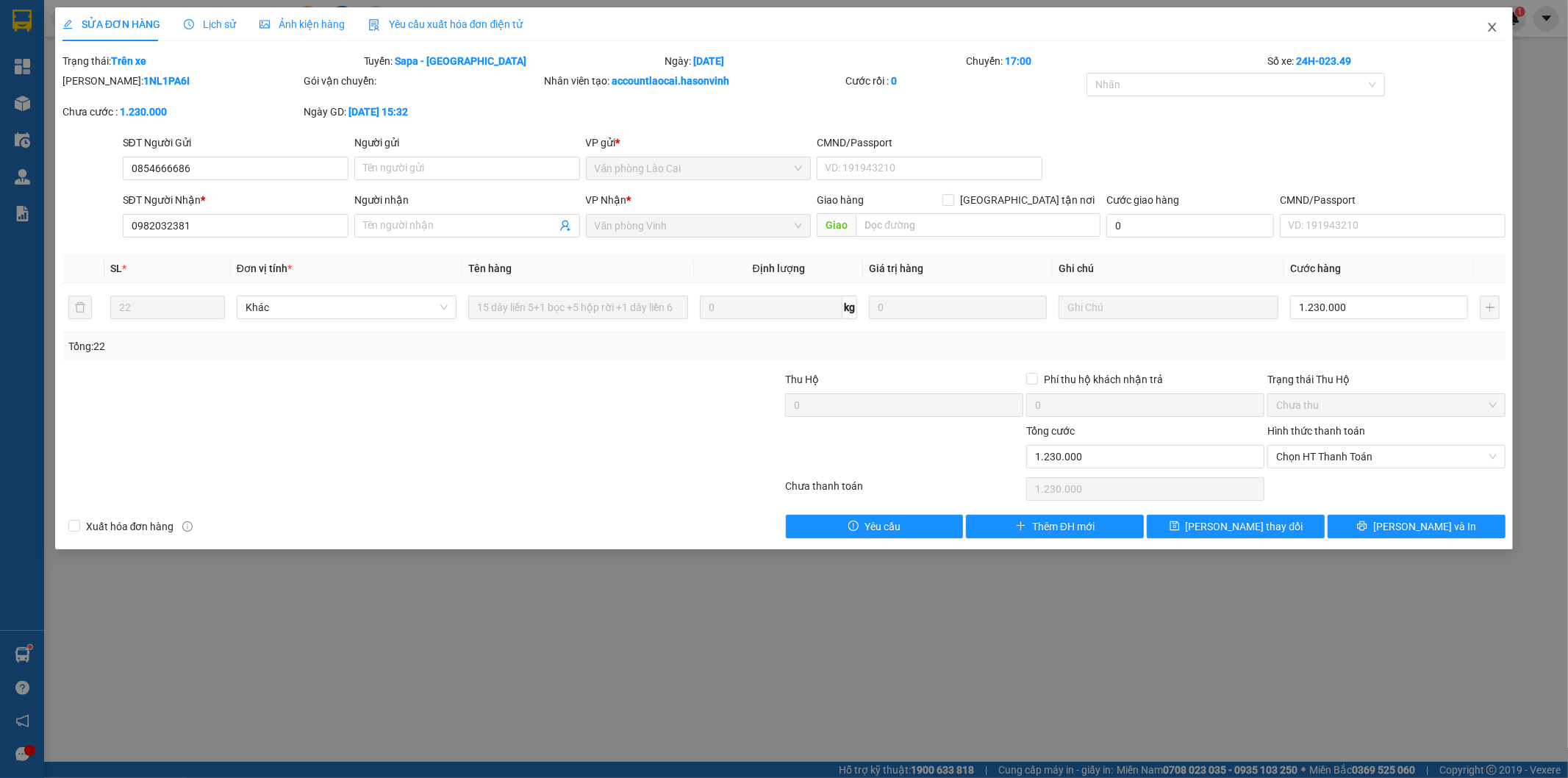
click at [1491, 26] on icon "close" at bounding box center [1493, 27] width 8 height 9
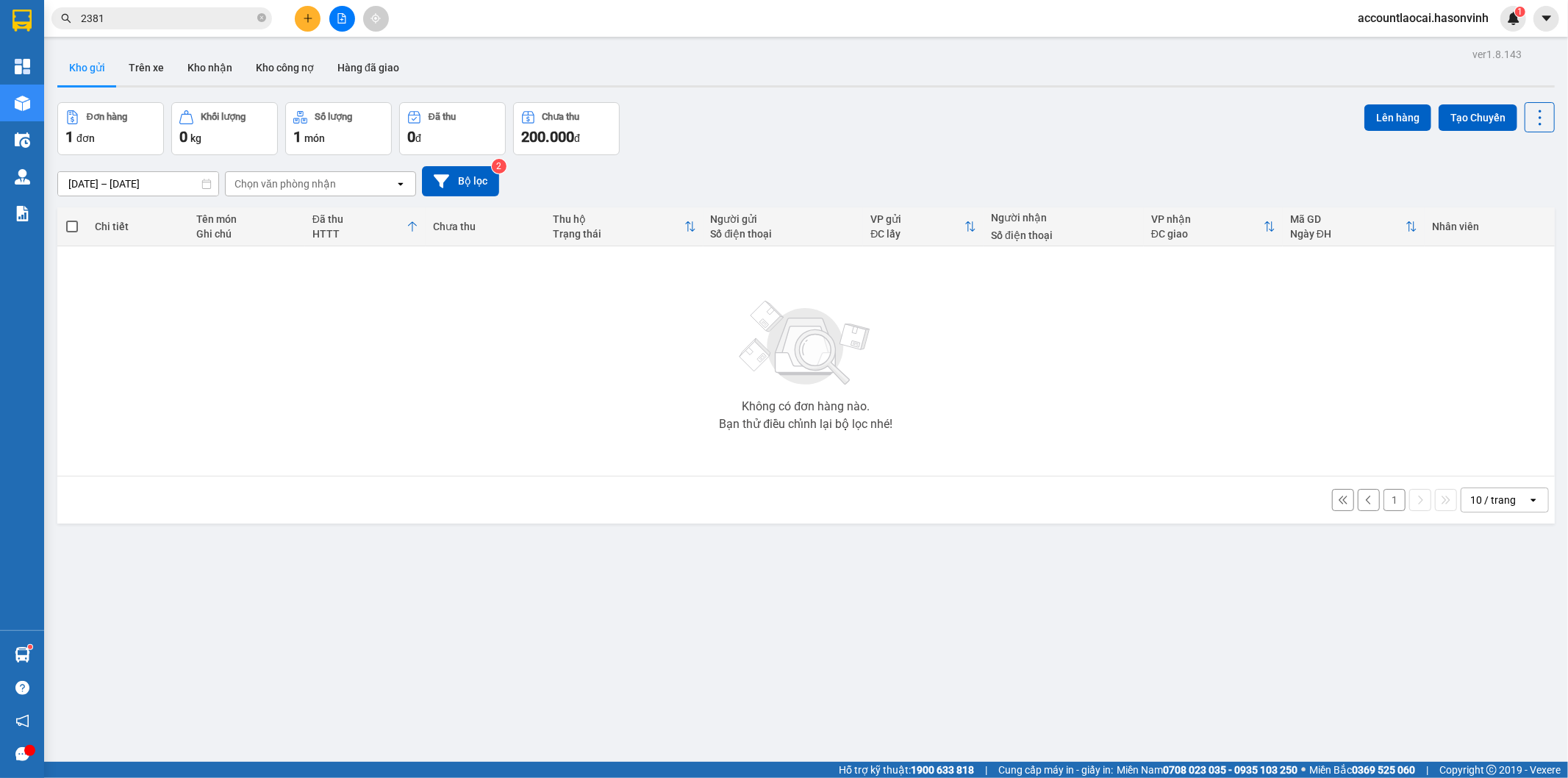
click at [129, 18] on input "2381" at bounding box center [168, 18] width 174 height 16
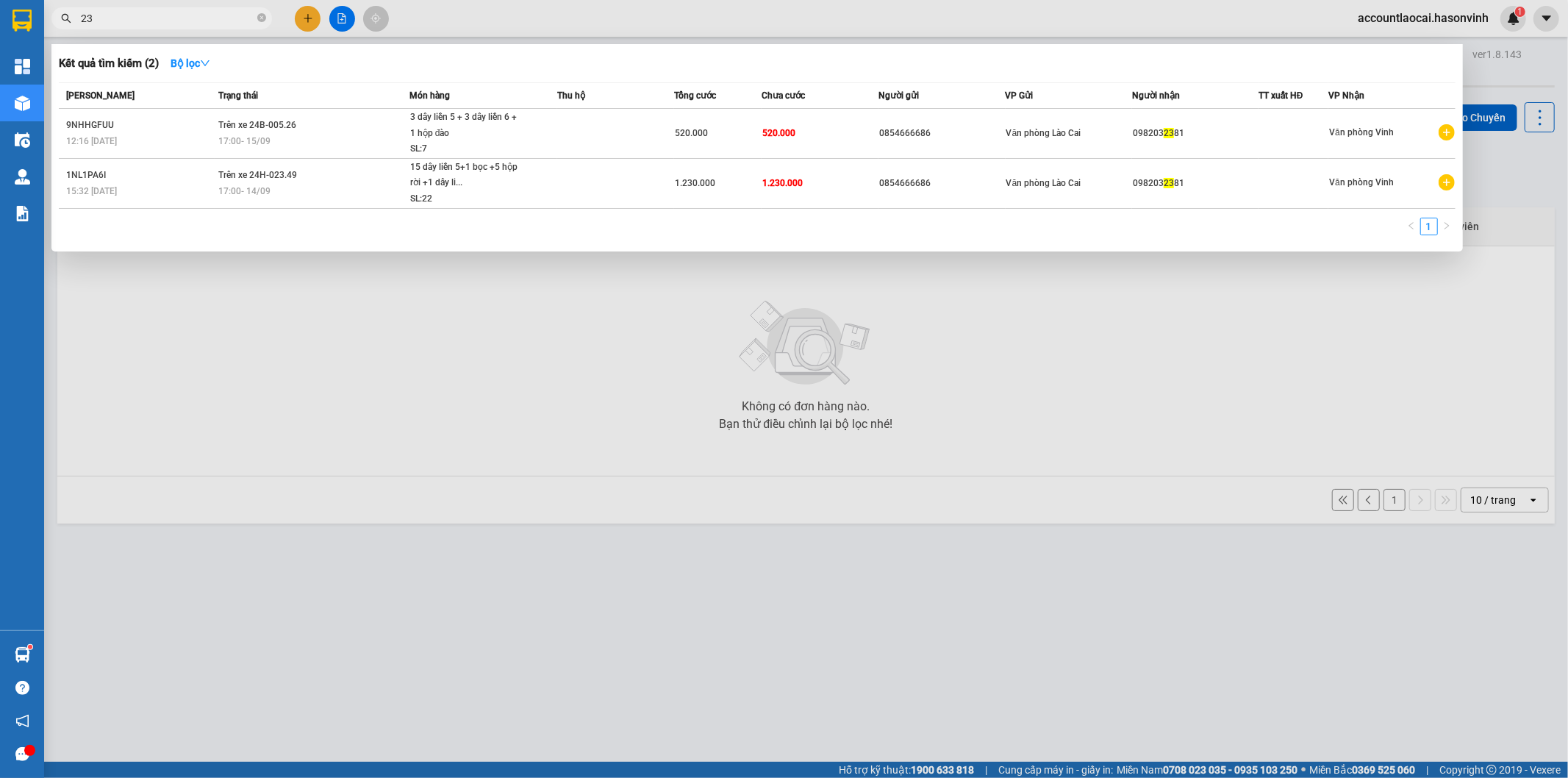
type input "2"
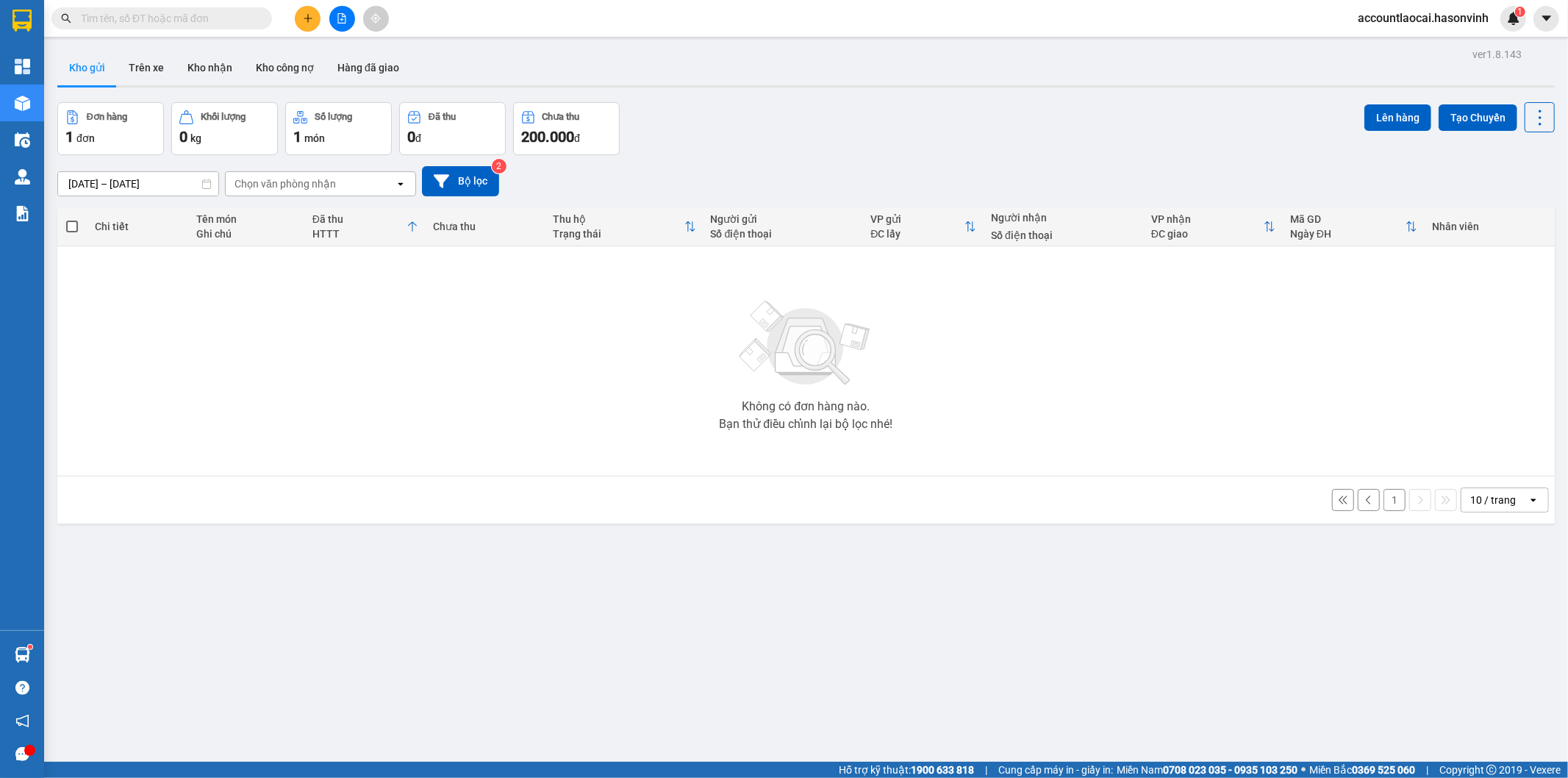
click at [206, 10] on span at bounding box center [161, 18] width 221 height 22
click at [1384, 493] on button "1" at bounding box center [1395, 500] width 22 height 22
